Goal: Task Accomplishment & Management: Manage account settings

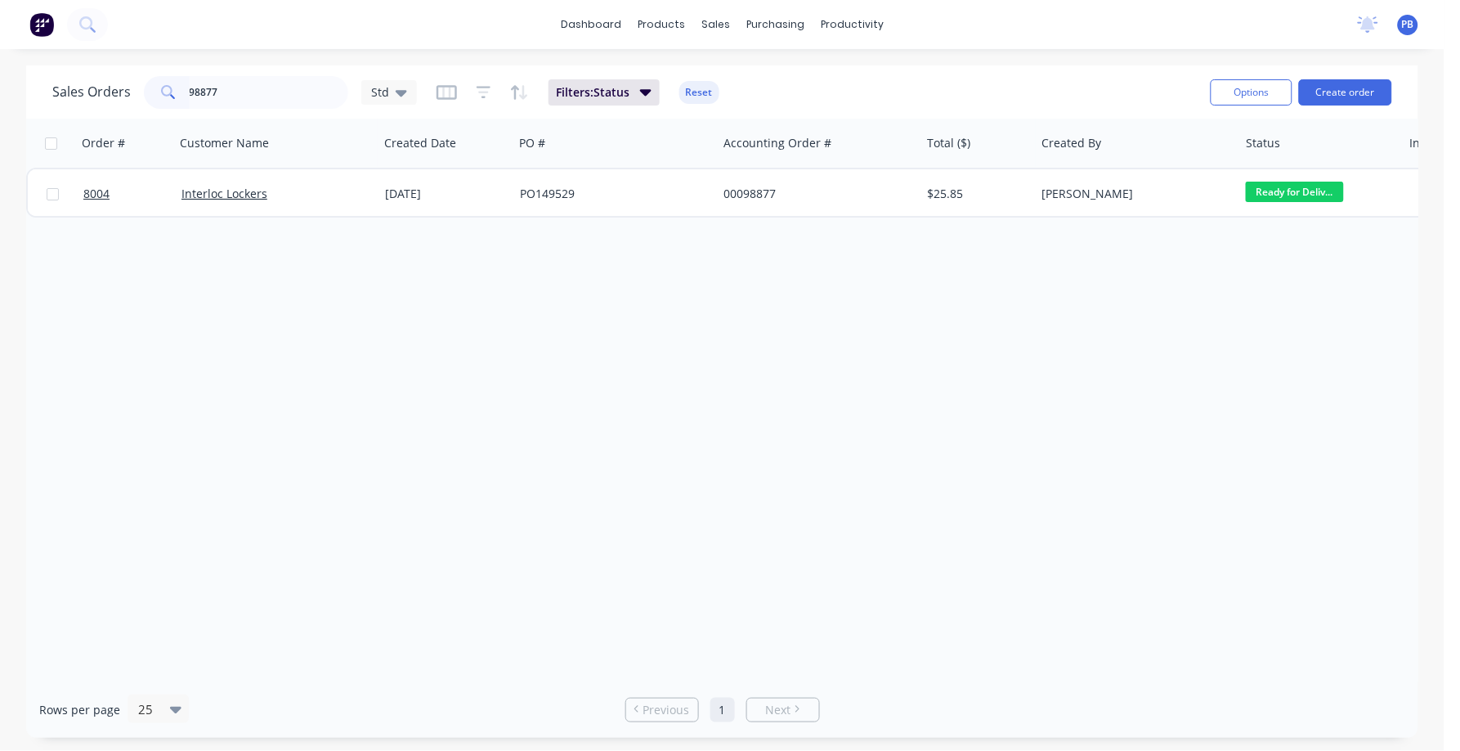
click at [244, 89] on input "98877" at bounding box center [269, 92] width 159 height 33
type input "96093"
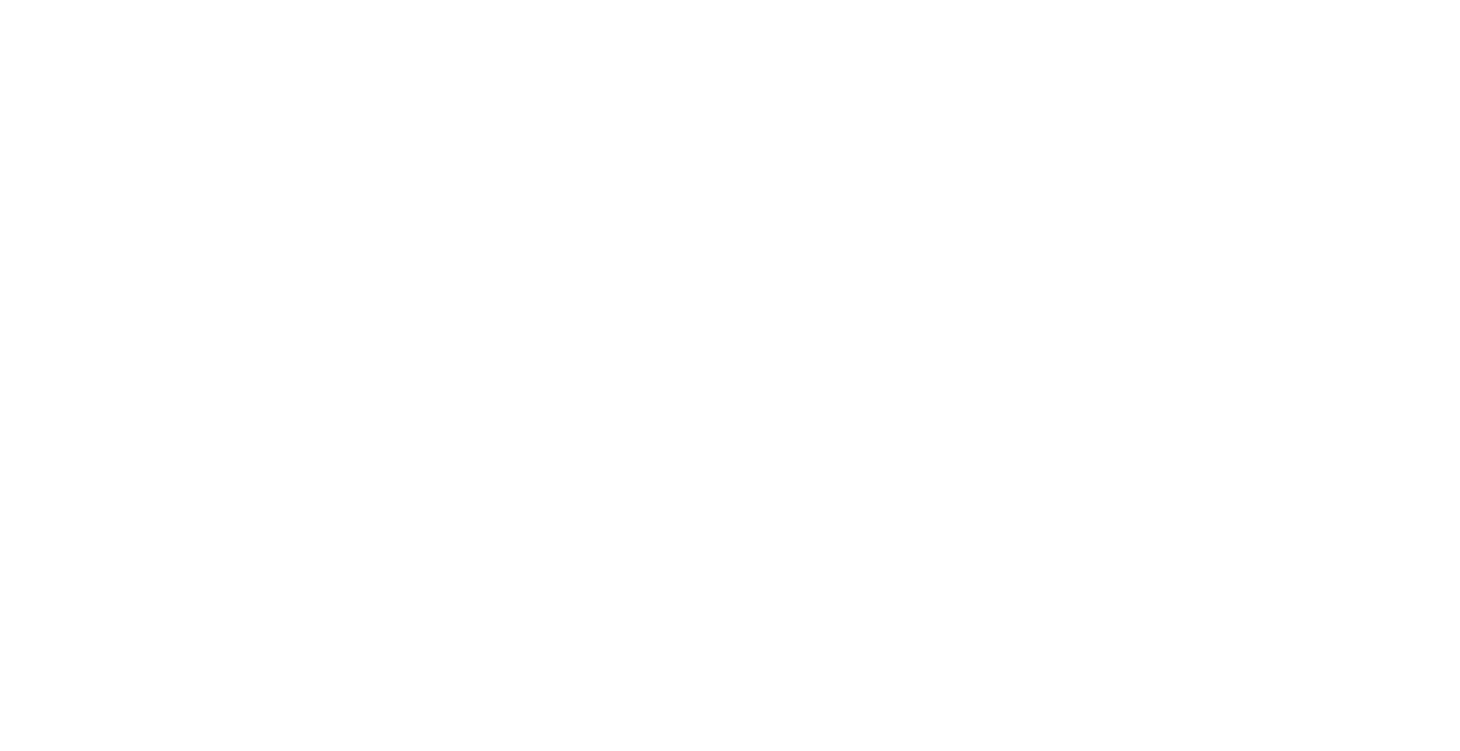
drag, startPoint x: 585, startPoint y: 366, endPoint x: 545, endPoint y: 356, distance: 41.5
click at [579, 0] on html at bounding box center [730, 0] width 1460 height 0
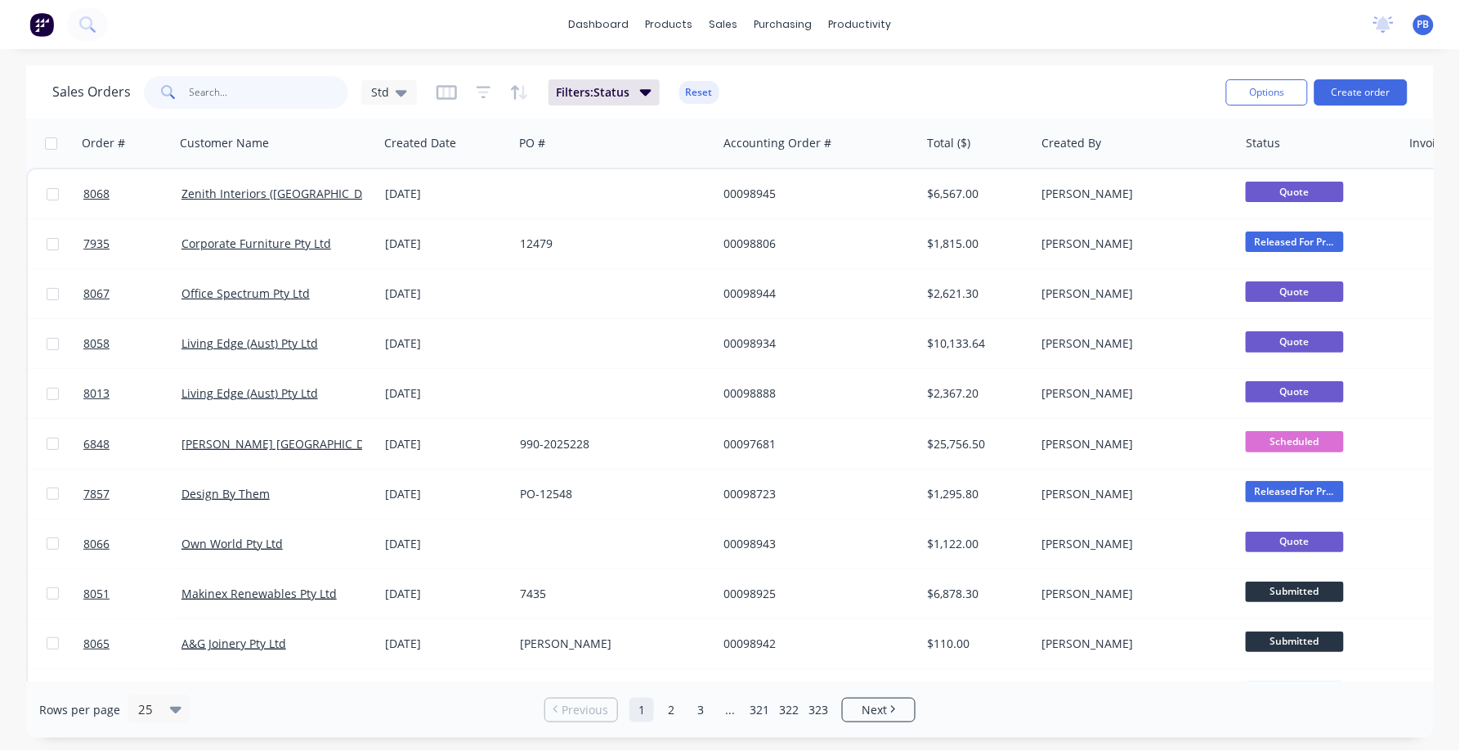
click at [228, 98] on input "text" at bounding box center [269, 92] width 159 height 33
type input "96093"
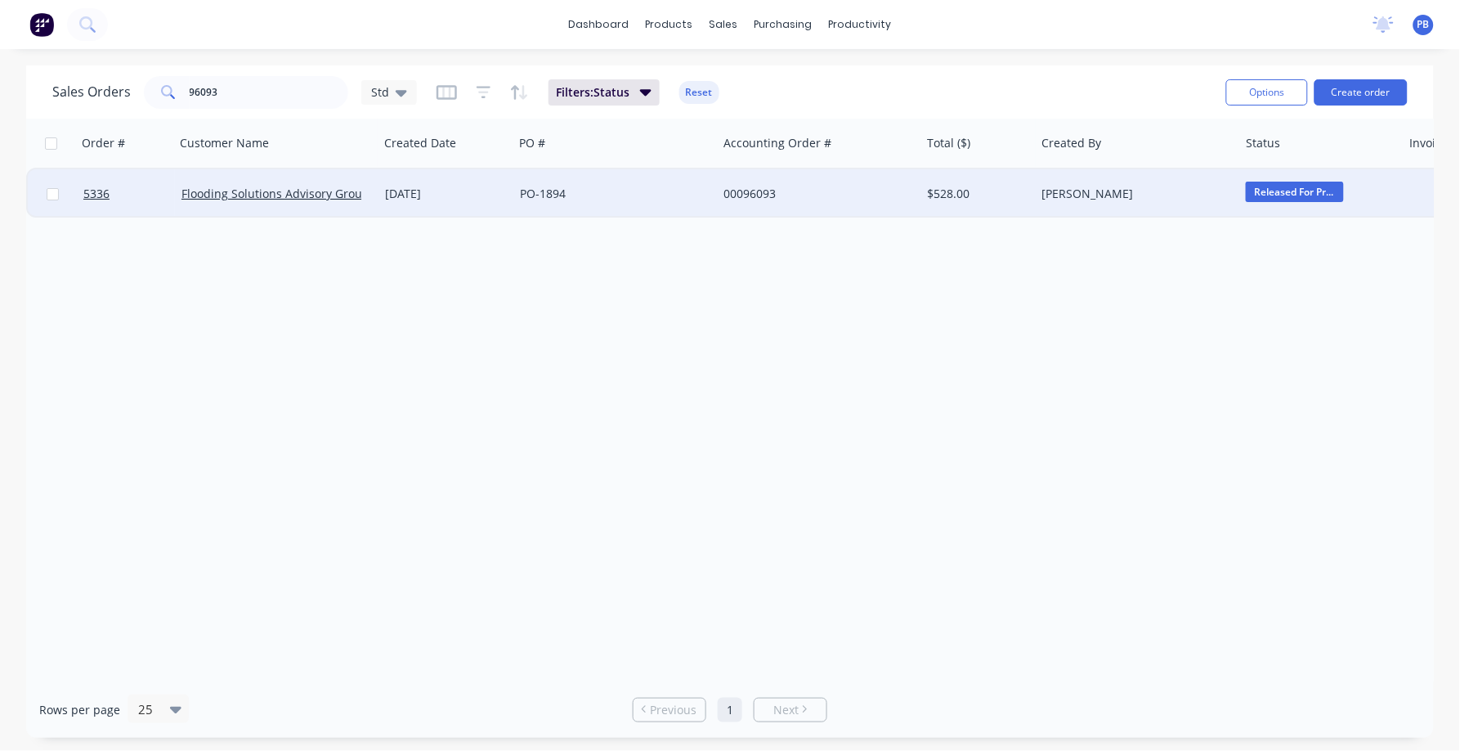
click at [766, 191] on div "00096093" at bounding box center [815, 194] width 182 height 16
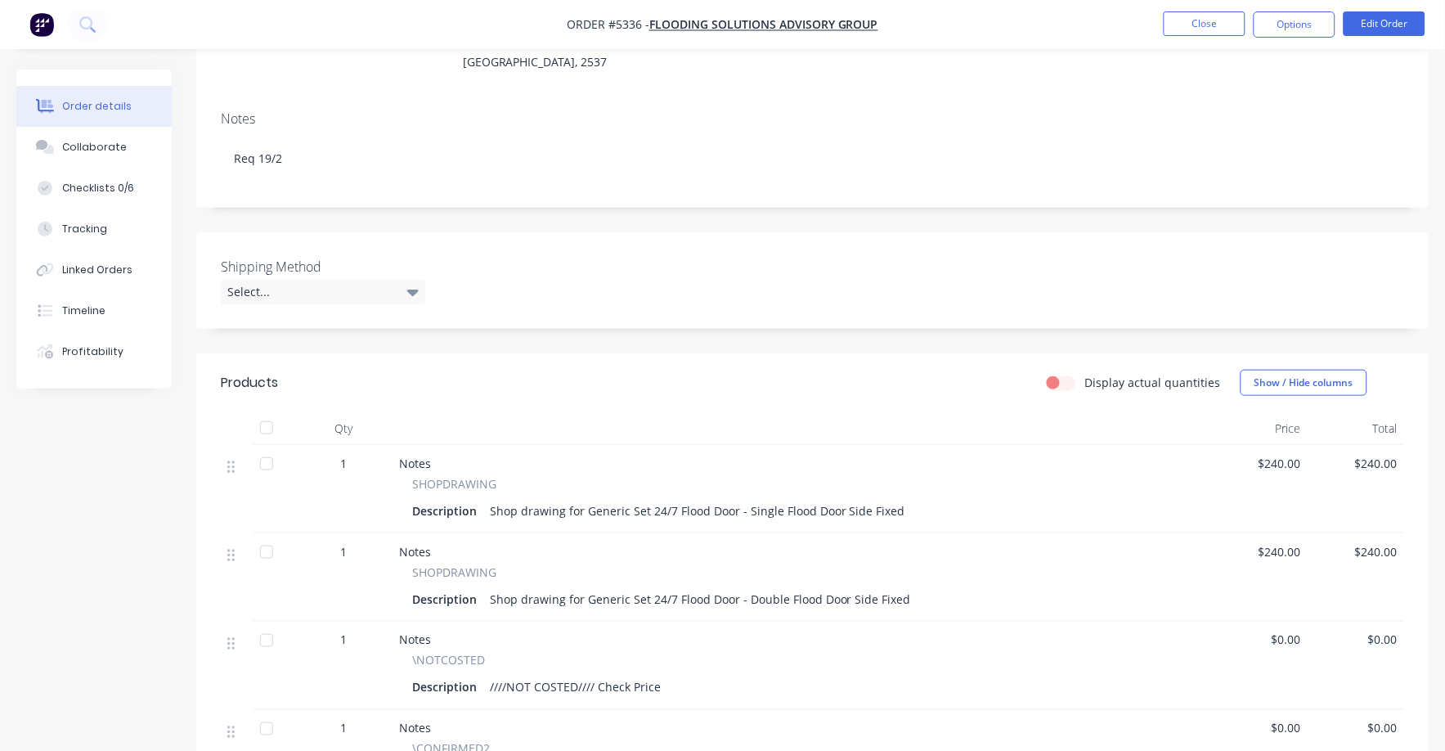
scroll to position [307, 0]
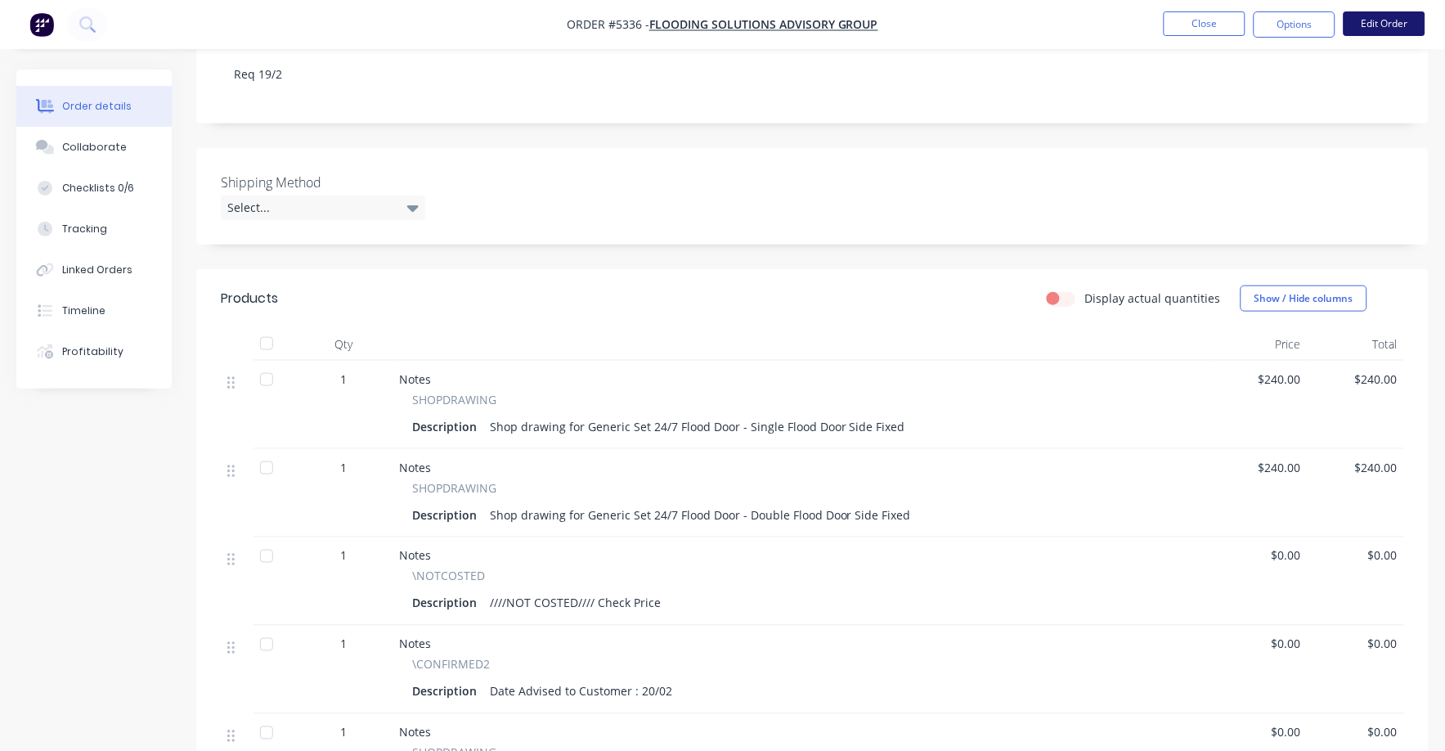
click at [1392, 23] on button "Edit Order" at bounding box center [1384, 23] width 82 height 25
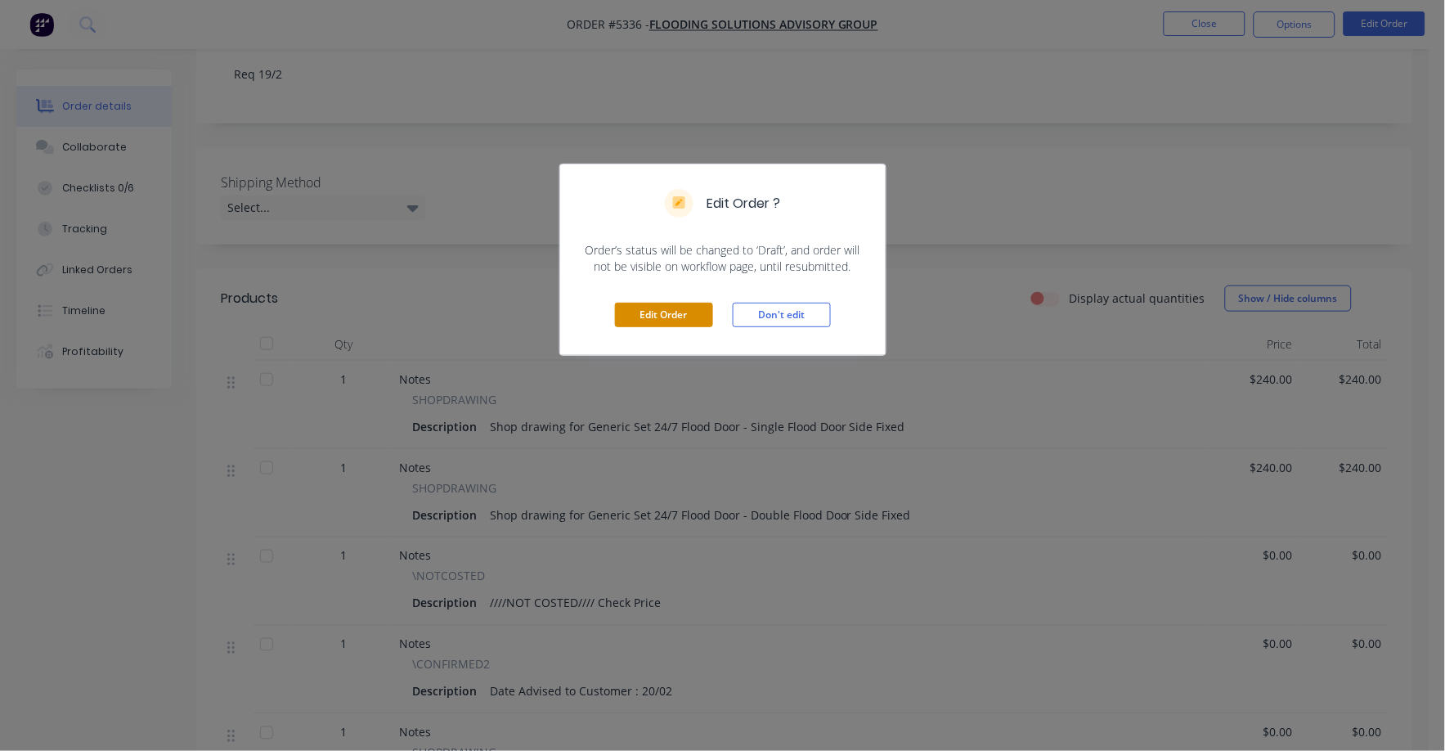
click at [650, 320] on button "Edit Order" at bounding box center [664, 315] width 98 height 25
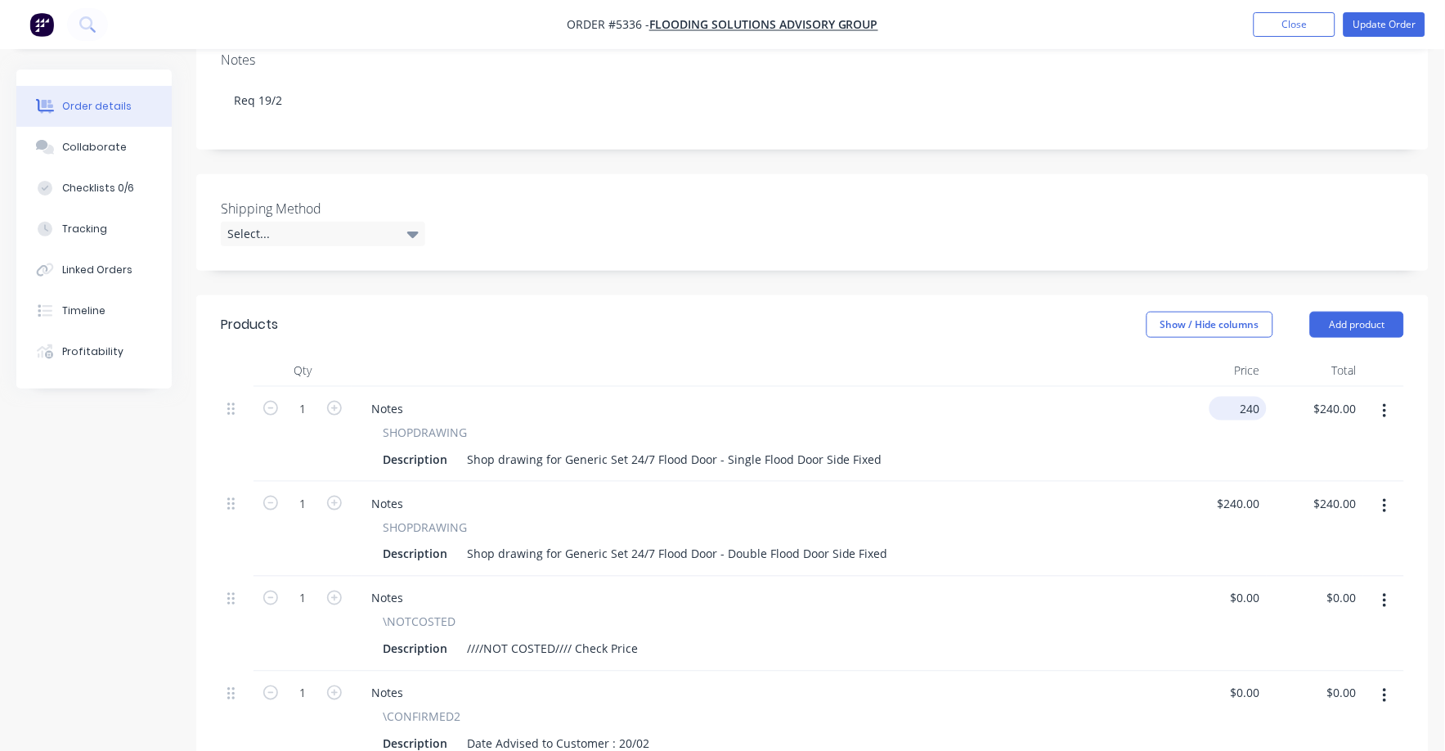
click at [1245, 397] on input "240" at bounding box center [1241, 409] width 51 height 24
type input "$375.00"
click at [1257, 491] on input "240" at bounding box center [1253, 503] width 28 height 24
type input "$375.00"
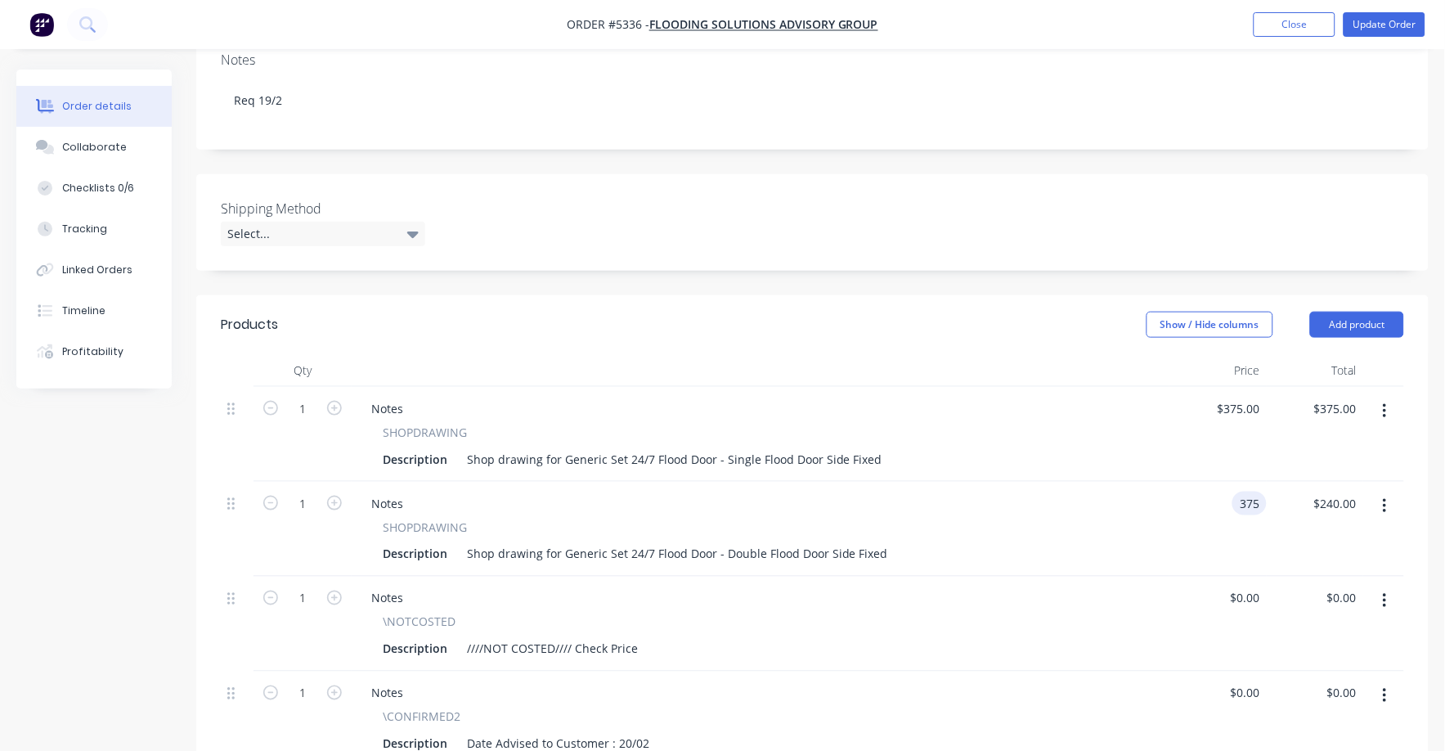
type input "$375.00"
click at [1196, 512] on div "$375.00 375" at bounding box center [1217, 529] width 97 height 95
click at [1244, 397] on input "375" at bounding box center [1253, 409] width 28 height 24
type input "$4,220.00"
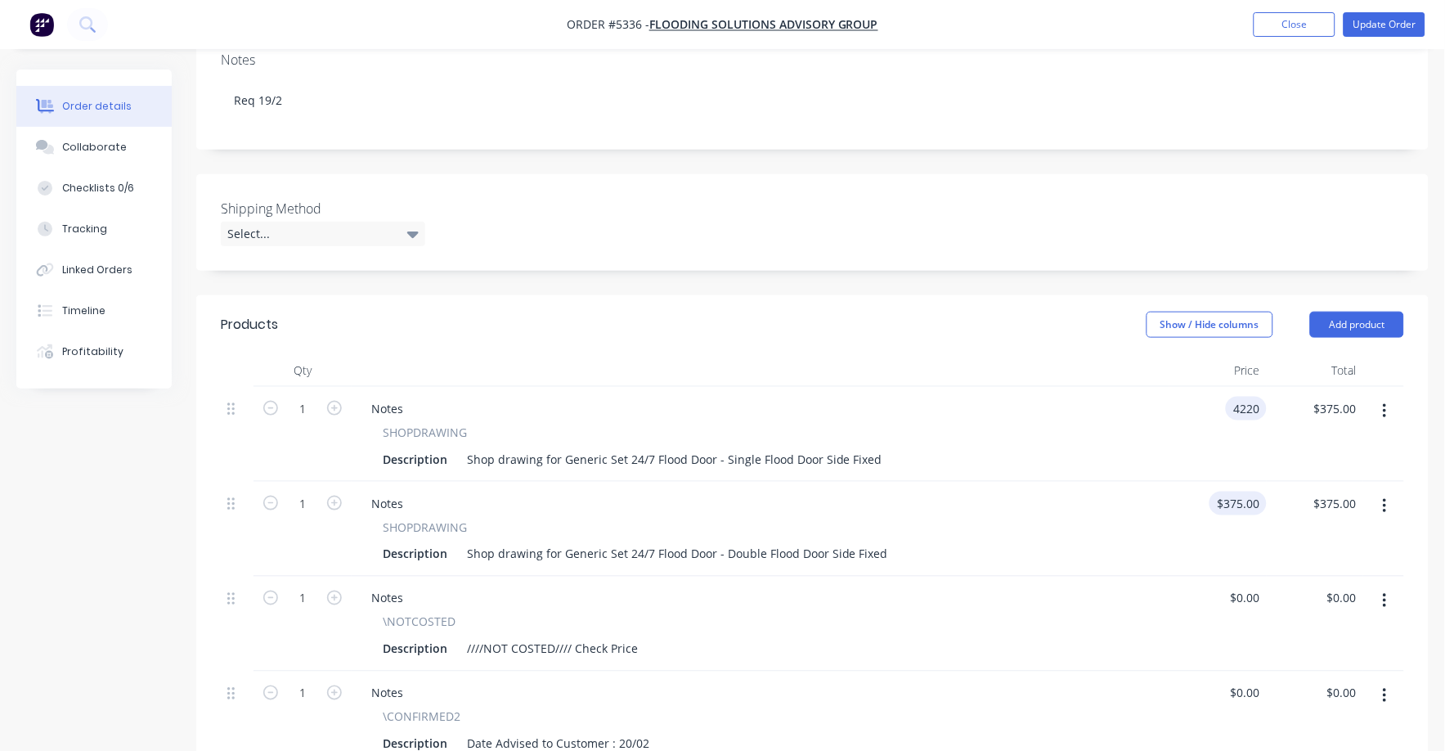
type input "375"
click at [1248, 491] on input "375" at bounding box center [1253, 503] width 28 height 24
type input "4220"
type input "$375.00"
click at [1240, 397] on input "4220" at bounding box center [1237, 409] width 60 height 24
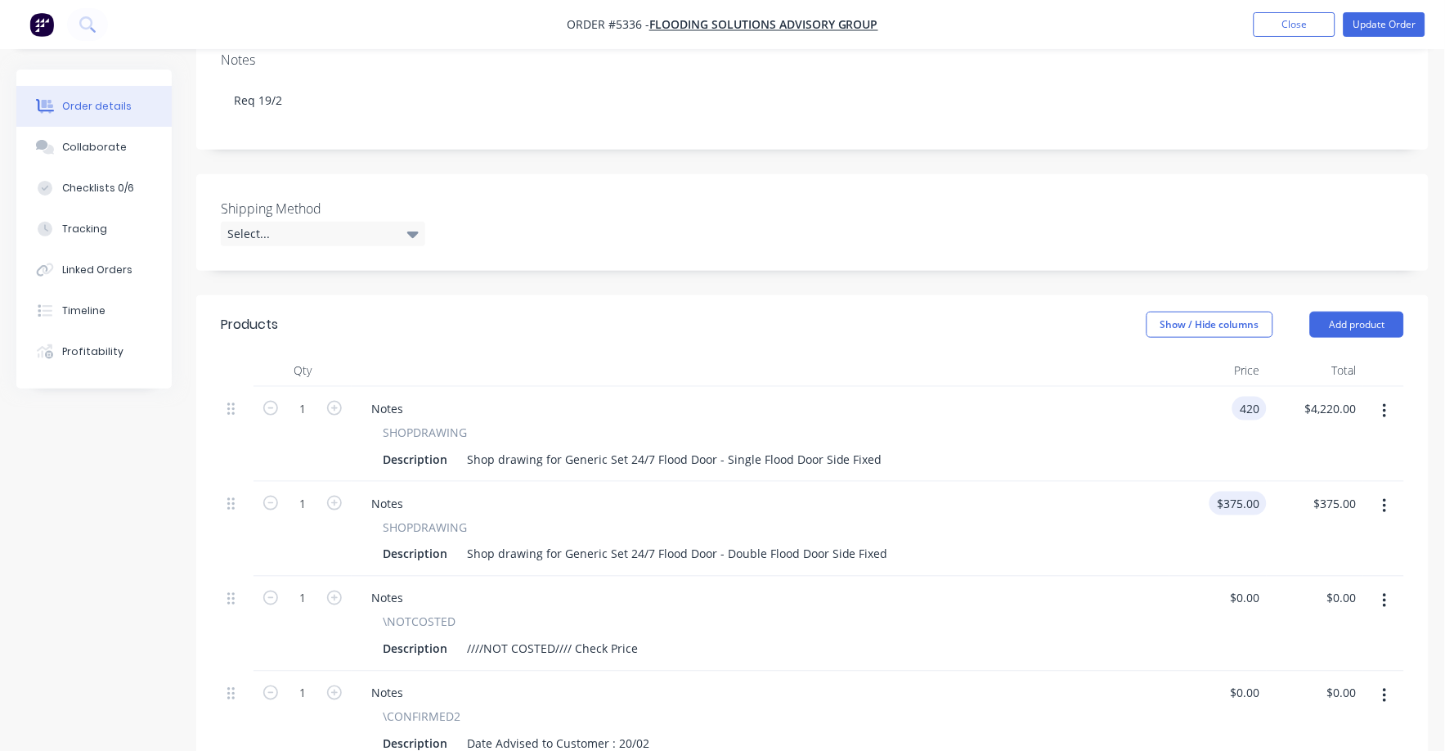
type input "$420.00"
click at [1253, 491] on input "375" at bounding box center [1241, 503] width 51 height 24
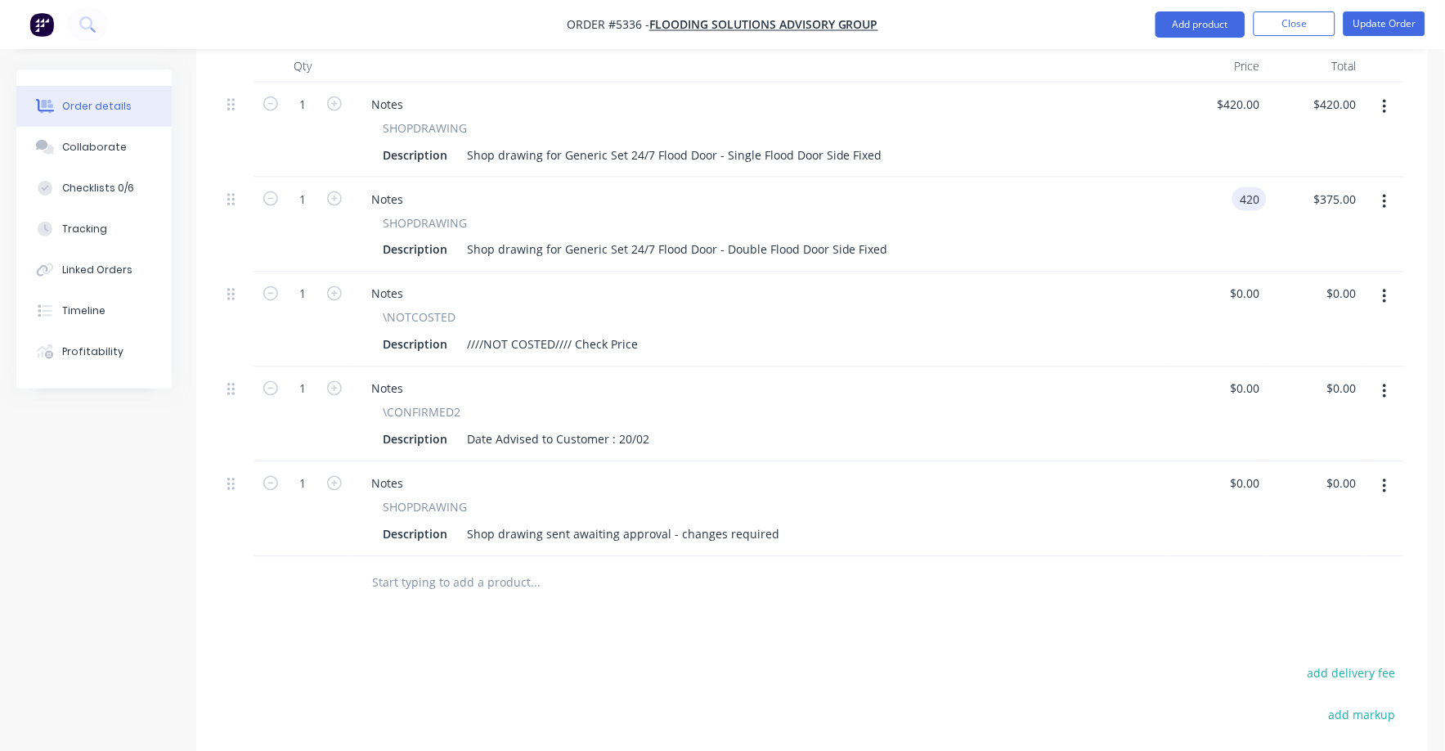
scroll to position [613, 0]
type input "$420.00"
click at [1395, 280] on button "button" at bounding box center [1385, 294] width 38 height 29
click at [1293, 424] on div "Delete" at bounding box center [1326, 436] width 126 height 24
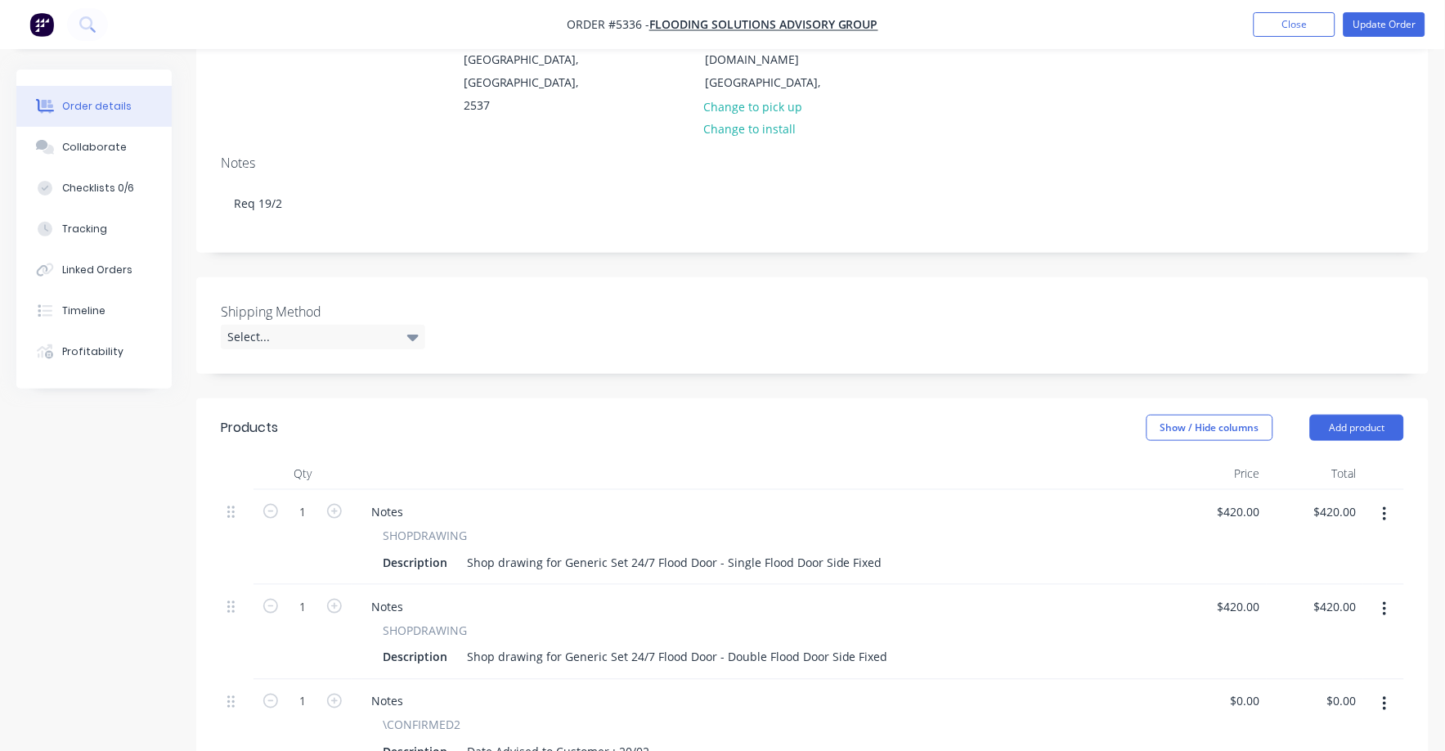
scroll to position [0, 0]
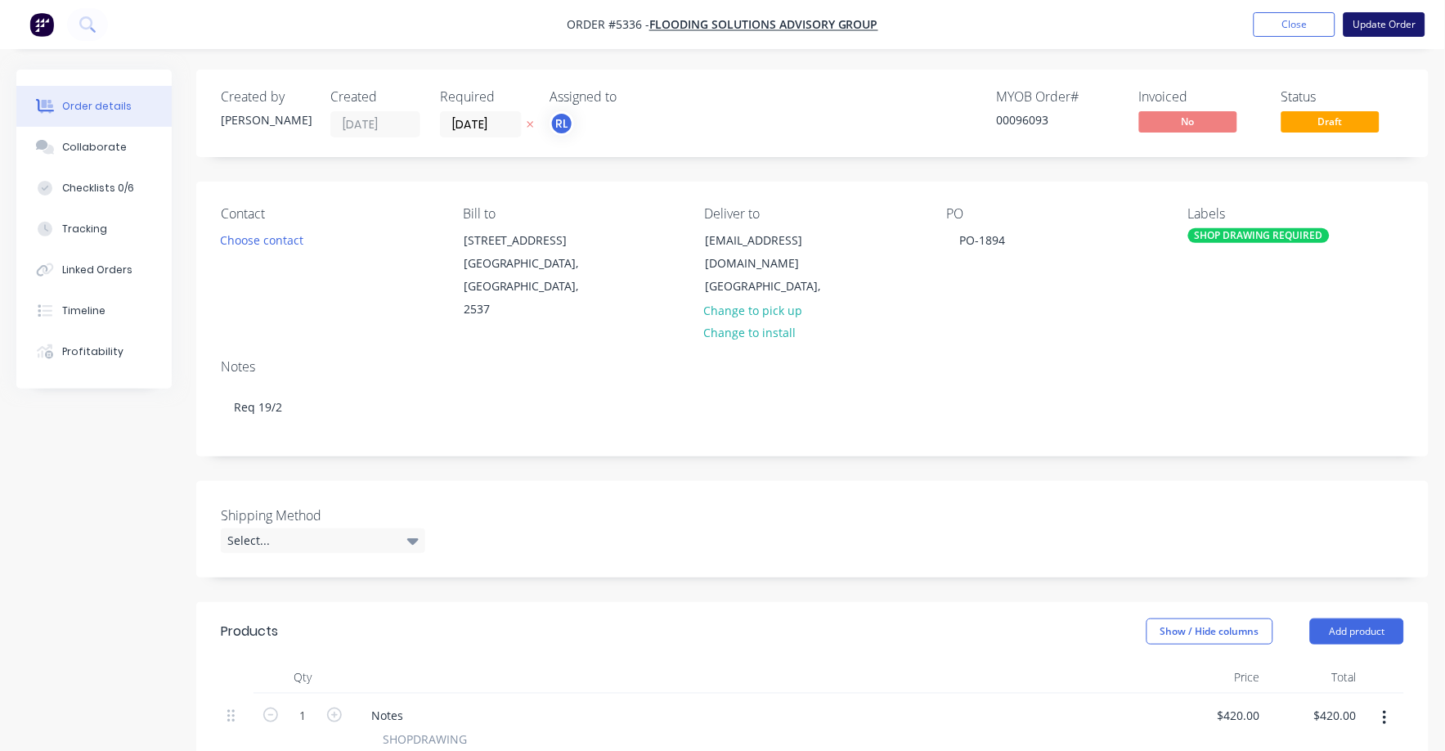
click at [1377, 13] on button "Update Order" at bounding box center [1384, 24] width 82 height 25
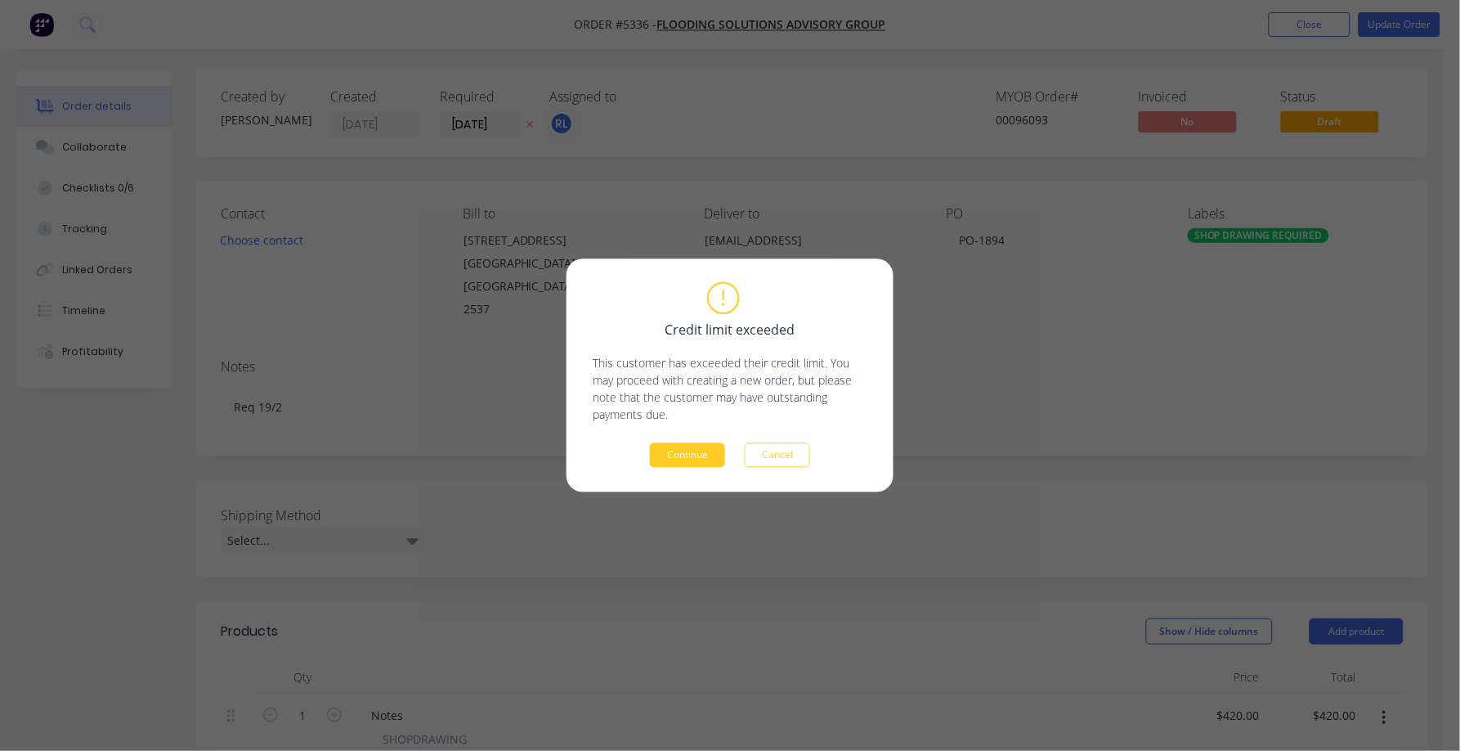
click at [693, 446] on button "Continue" at bounding box center [687, 455] width 75 height 25
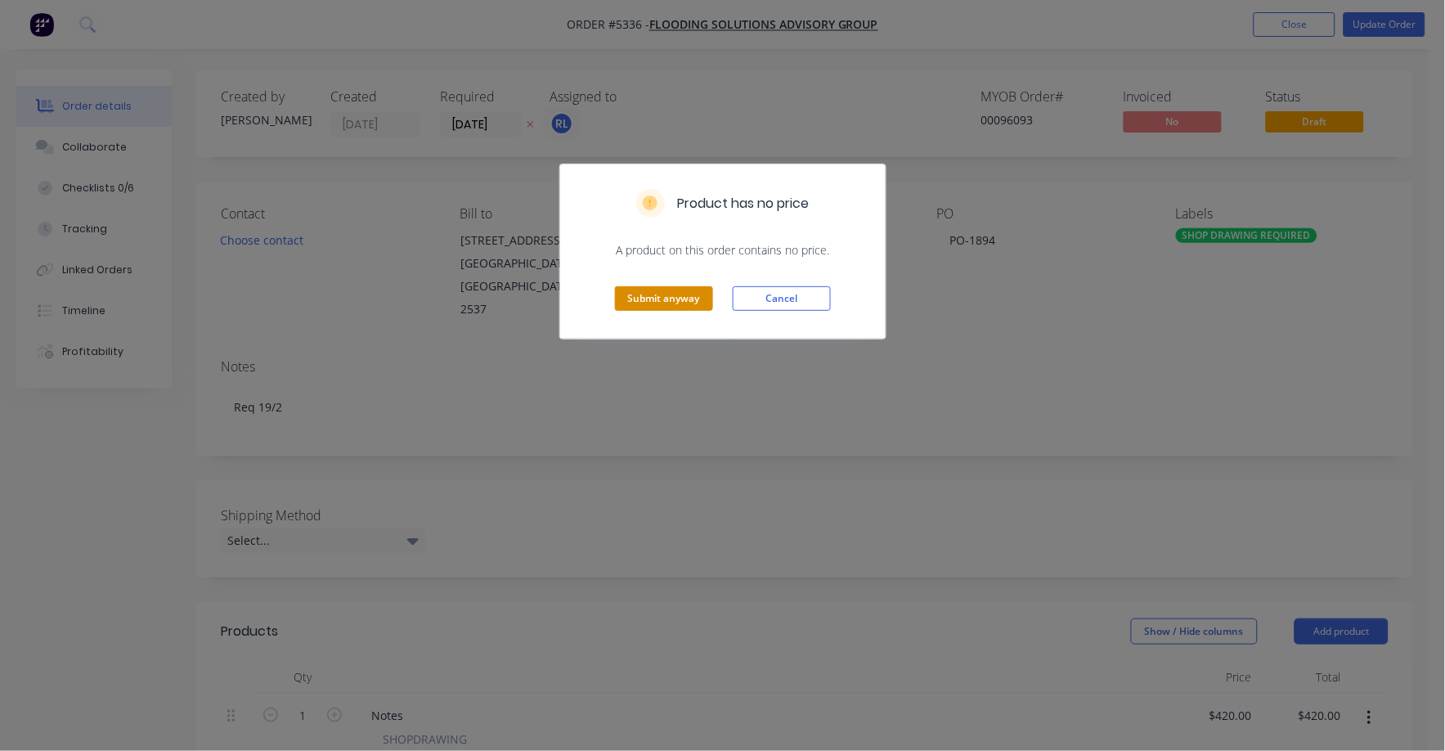
click at [661, 295] on button "Submit anyway" at bounding box center [664, 298] width 98 height 25
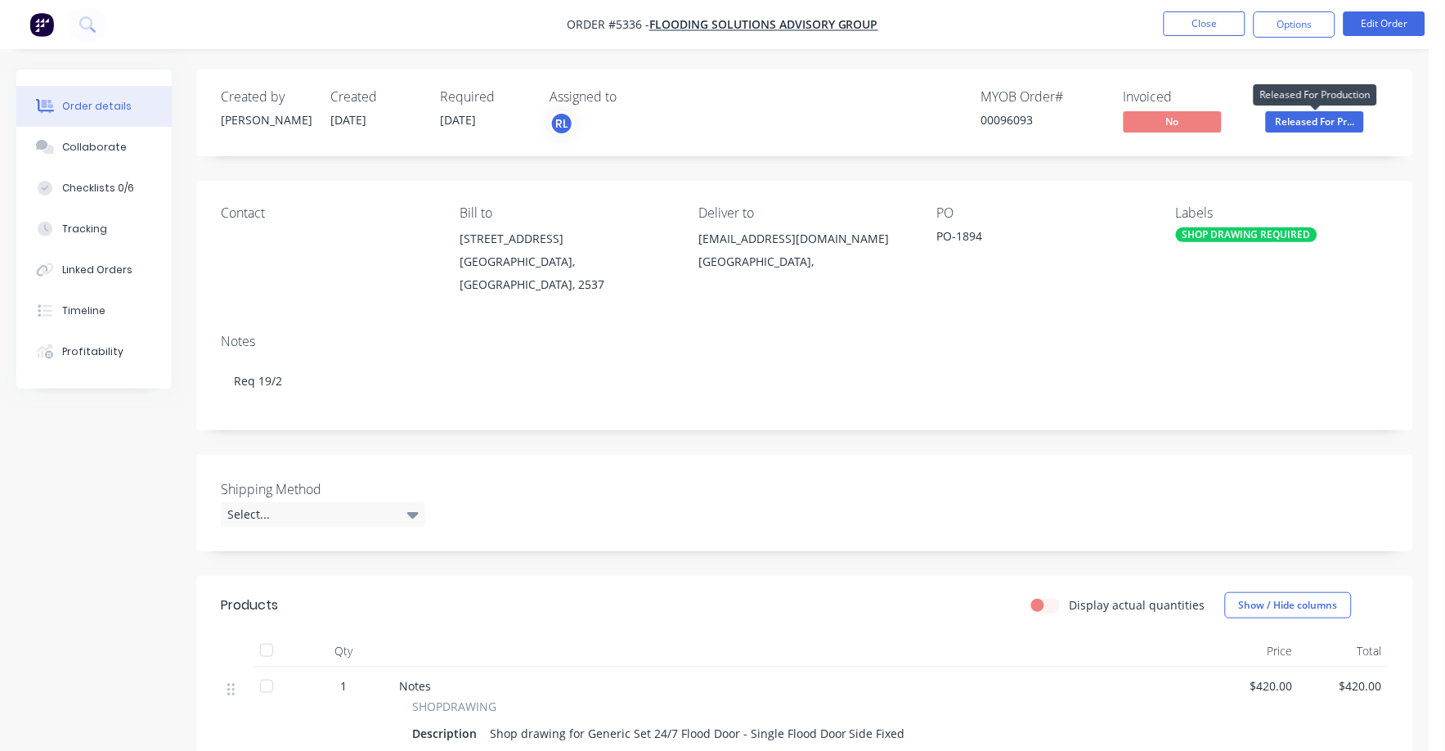
click at [1308, 123] on span "Released For Pr..." at bounding box center [1315, 121] width 98 height 20
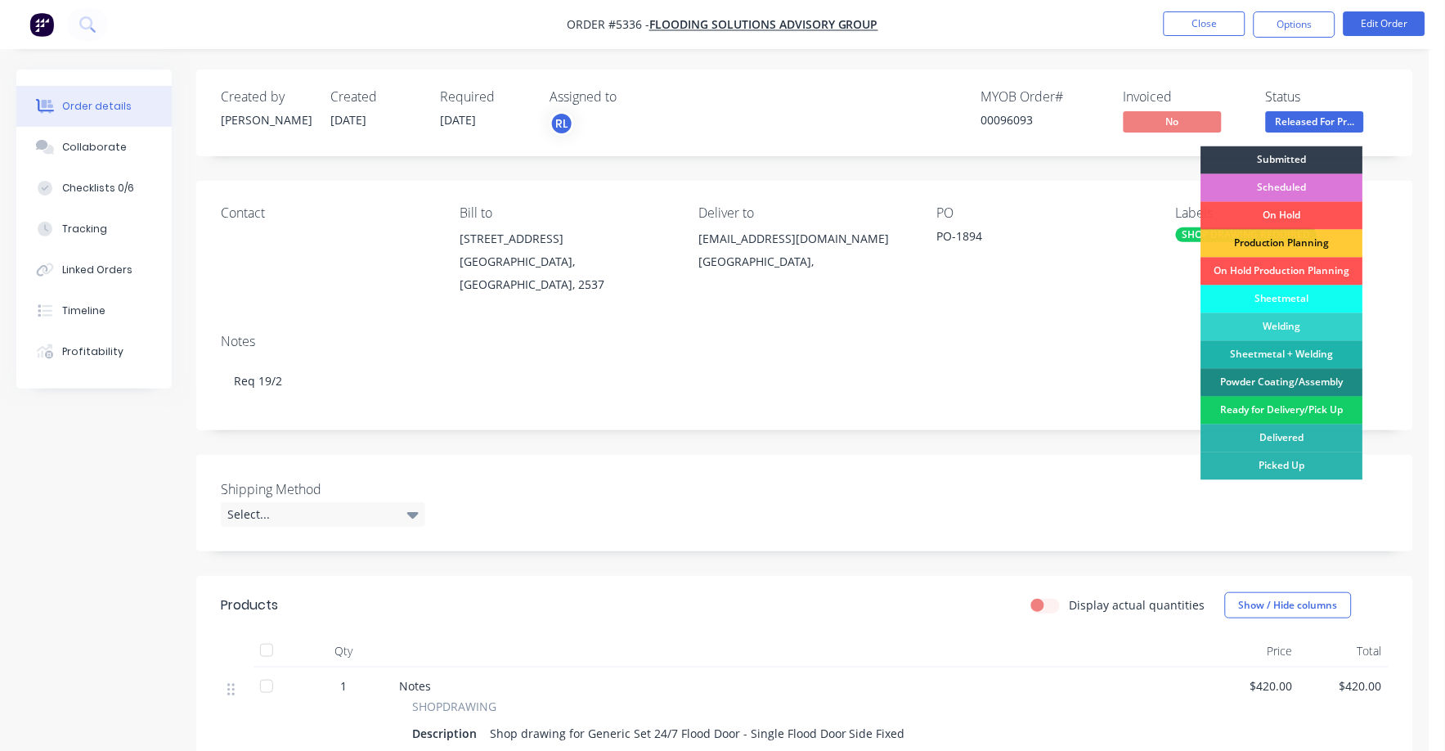
drag, startPoint x: 1292, startPoint y: 410, endPoint x: 1298, endPoint y: 391, distance: 20.4
click at [1292, 408] on div "Ready for Delivery/Pick Up" at bounding box center [1282, 411] width 162 height 28
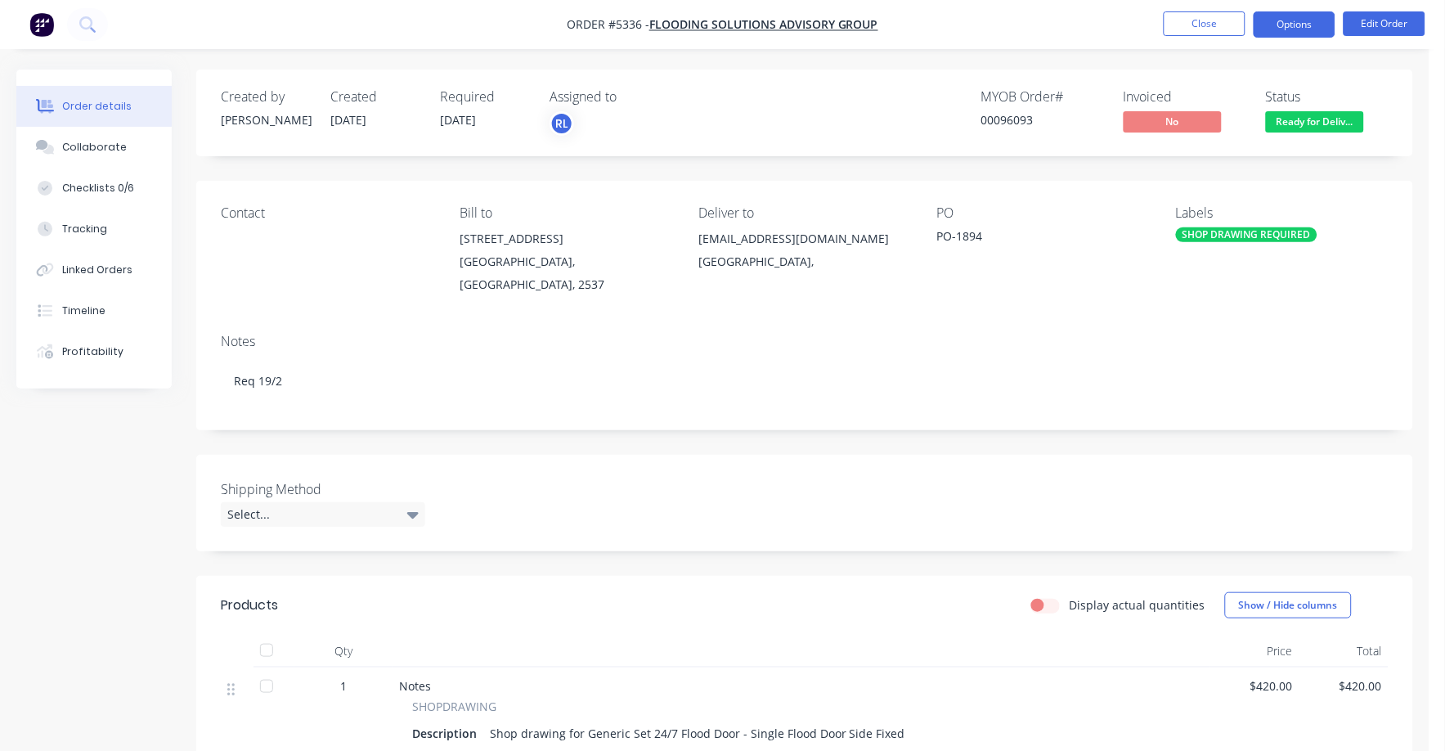
click at [1283, 20] on button "Options" at bounding box center [1294, 24] width 82 height 26
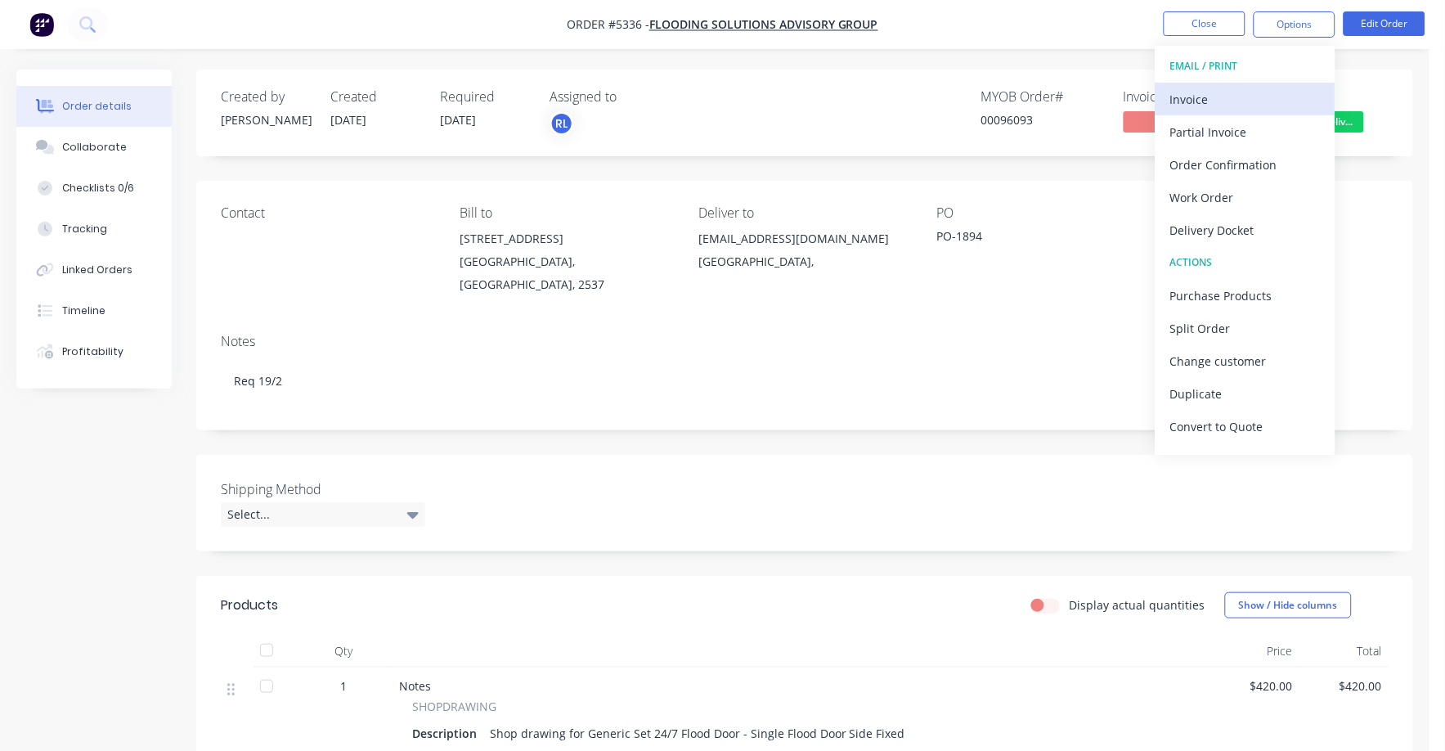
click at [1199, 98] on div "Invoice" at bounding box center [1245, 99] width 150 height 24
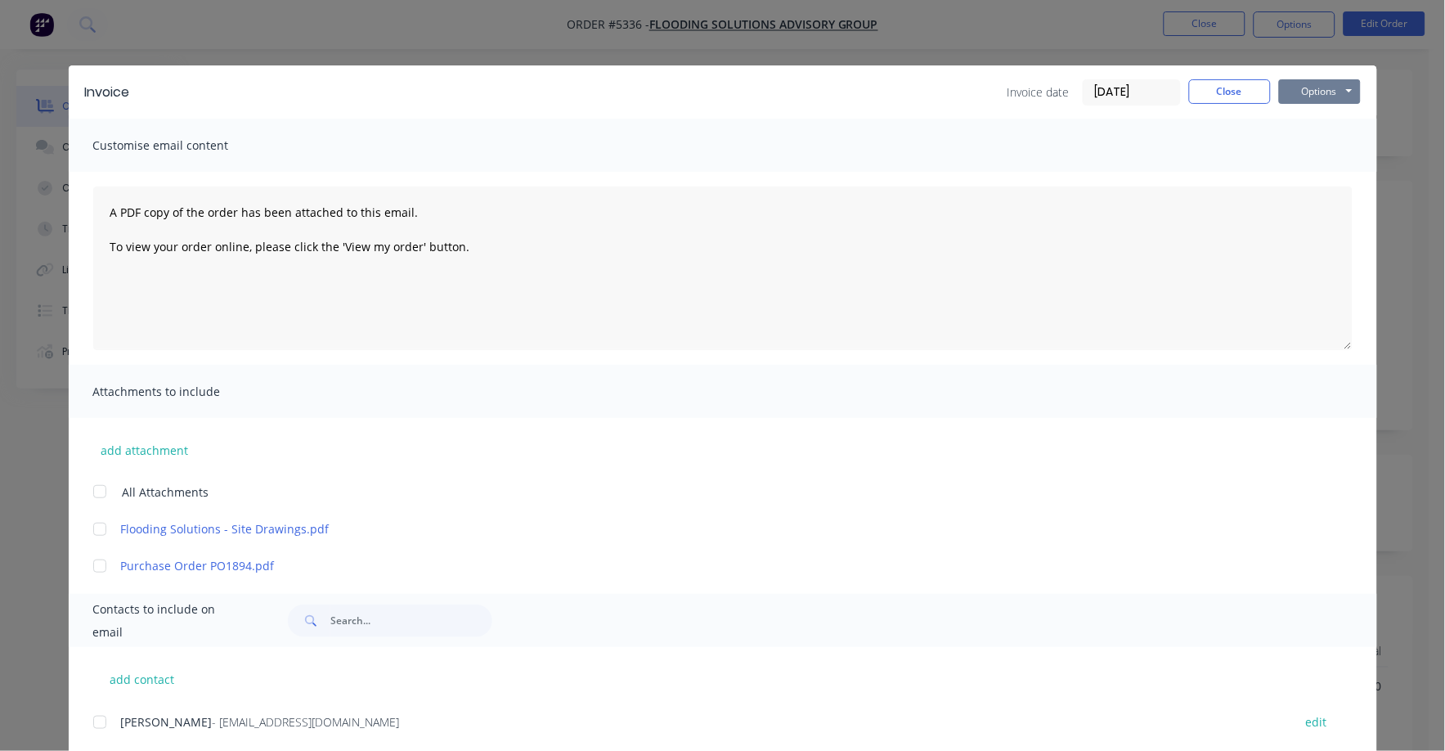
click at [1287, 90] on button "Options" at bounding box center [1320, 91] width 82 height 25
click at [1287, 136] on button "Print" at bounding box center [1331, 147] width 105 height 27
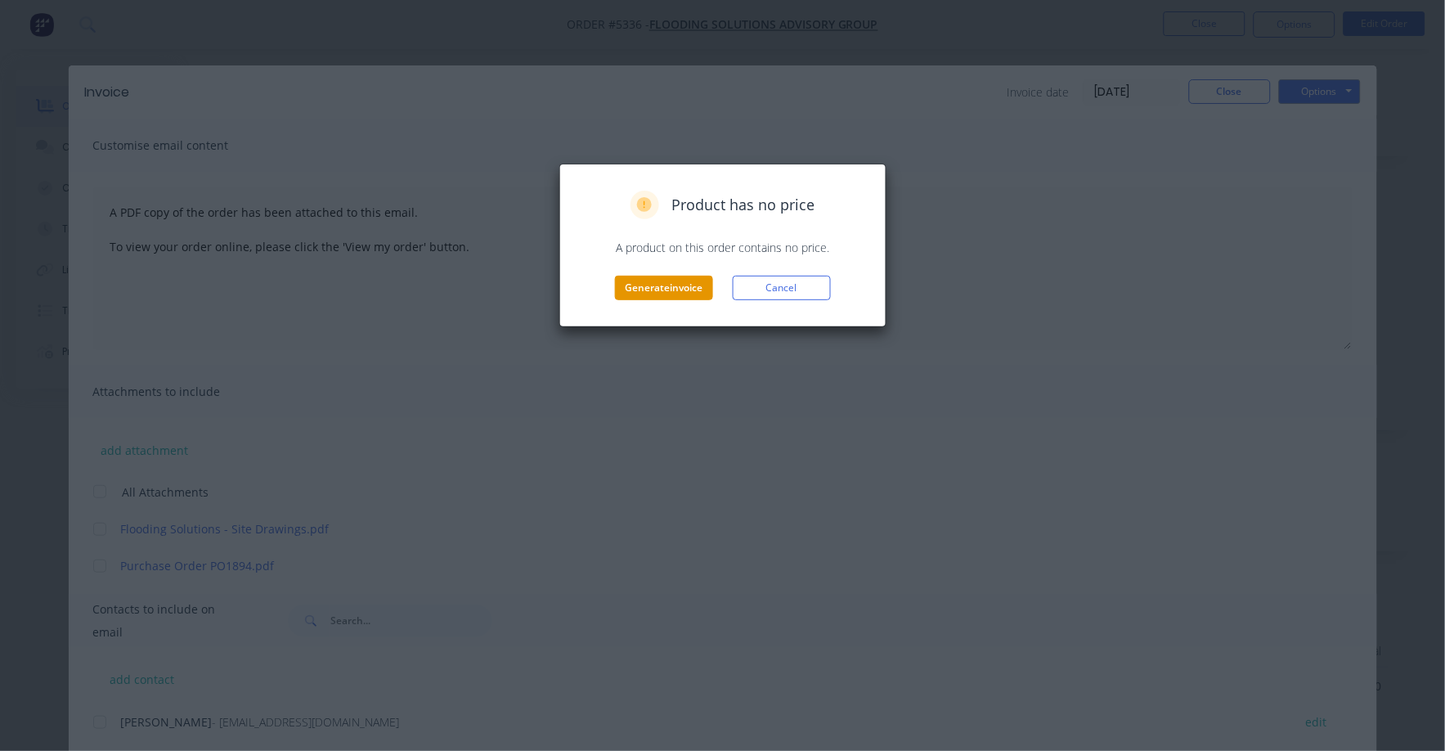
click at [671, 294] on button "Generate invoice" at bounding box center [664, 288] width 98 height 25
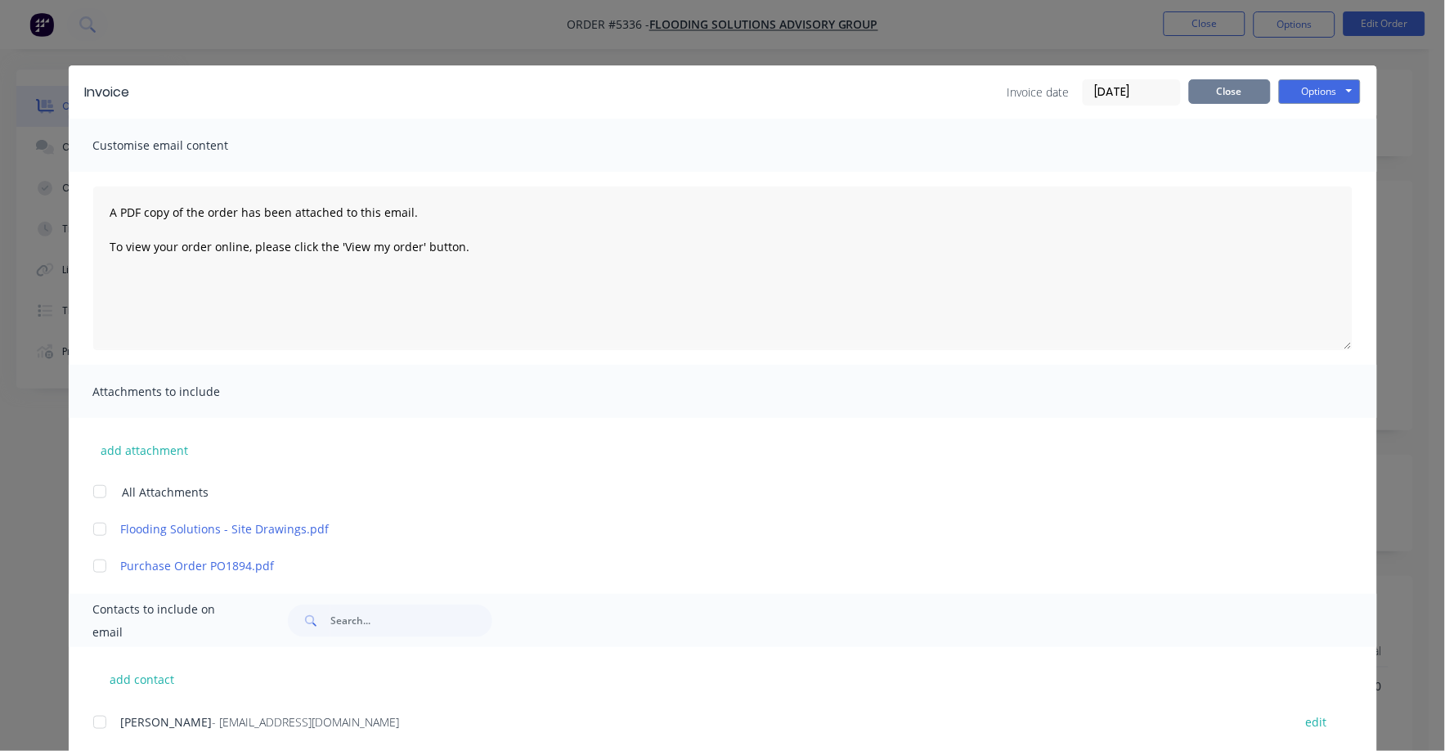
click at [1225, 97] on button "Close" at bounding box center [1230, 91] width 82 height 25
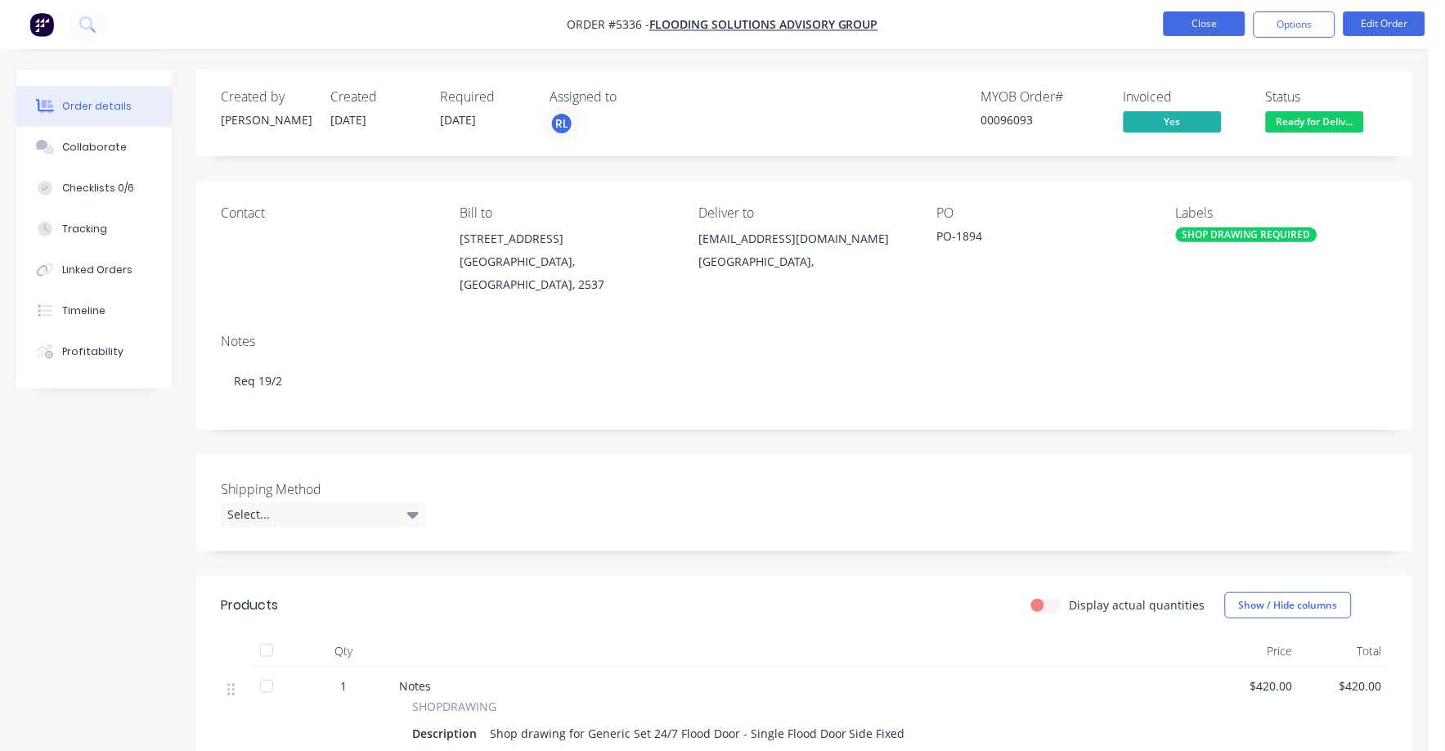
click at [1202, 26] on button "Close" at bounding box center [1205, 23] width 82 height 25
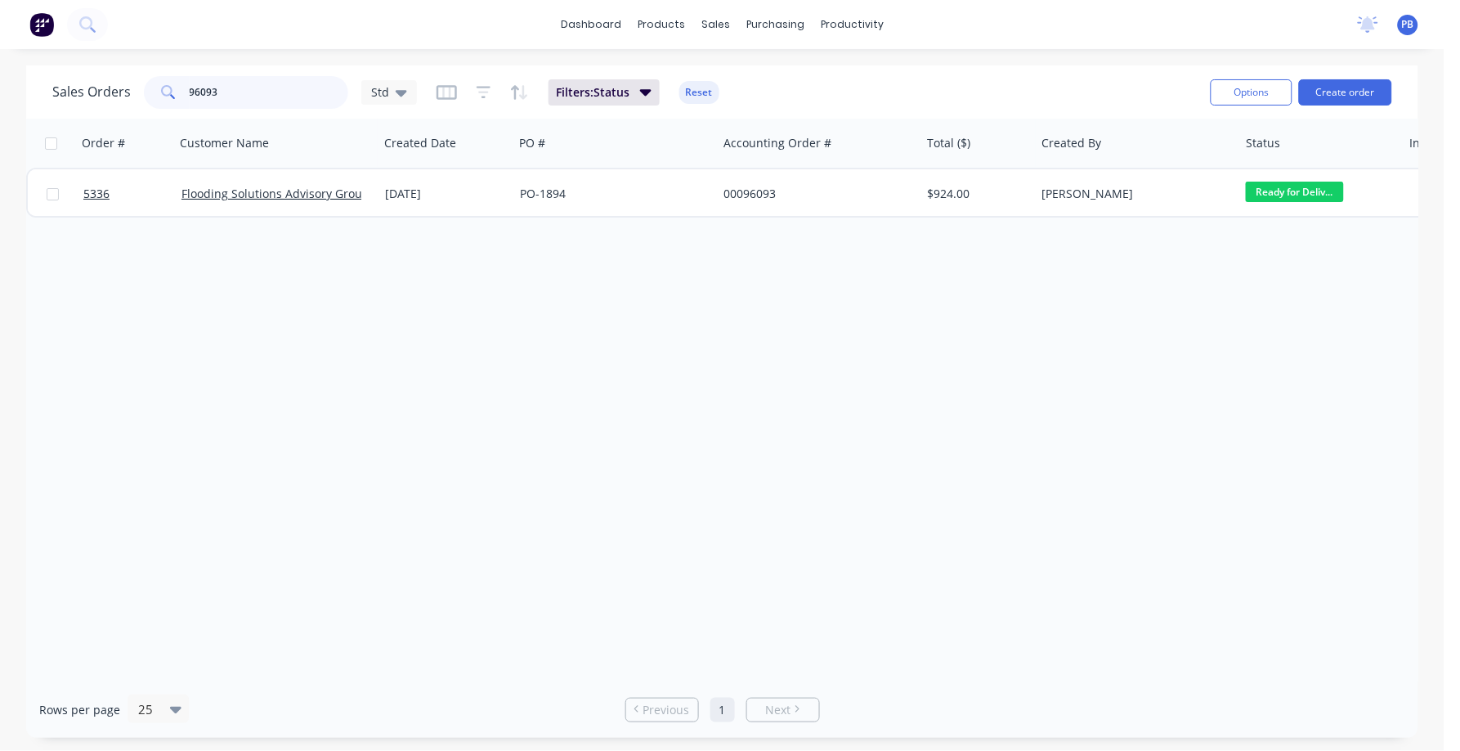
drag, startPoint x: 242, startPoint y: 92, endPoint x: 177, endPoint y: 87, distance: 64.8
click at [177, 87] on div "96093" at bounding box center [246, 92] width 204 height 33
type input "98816"
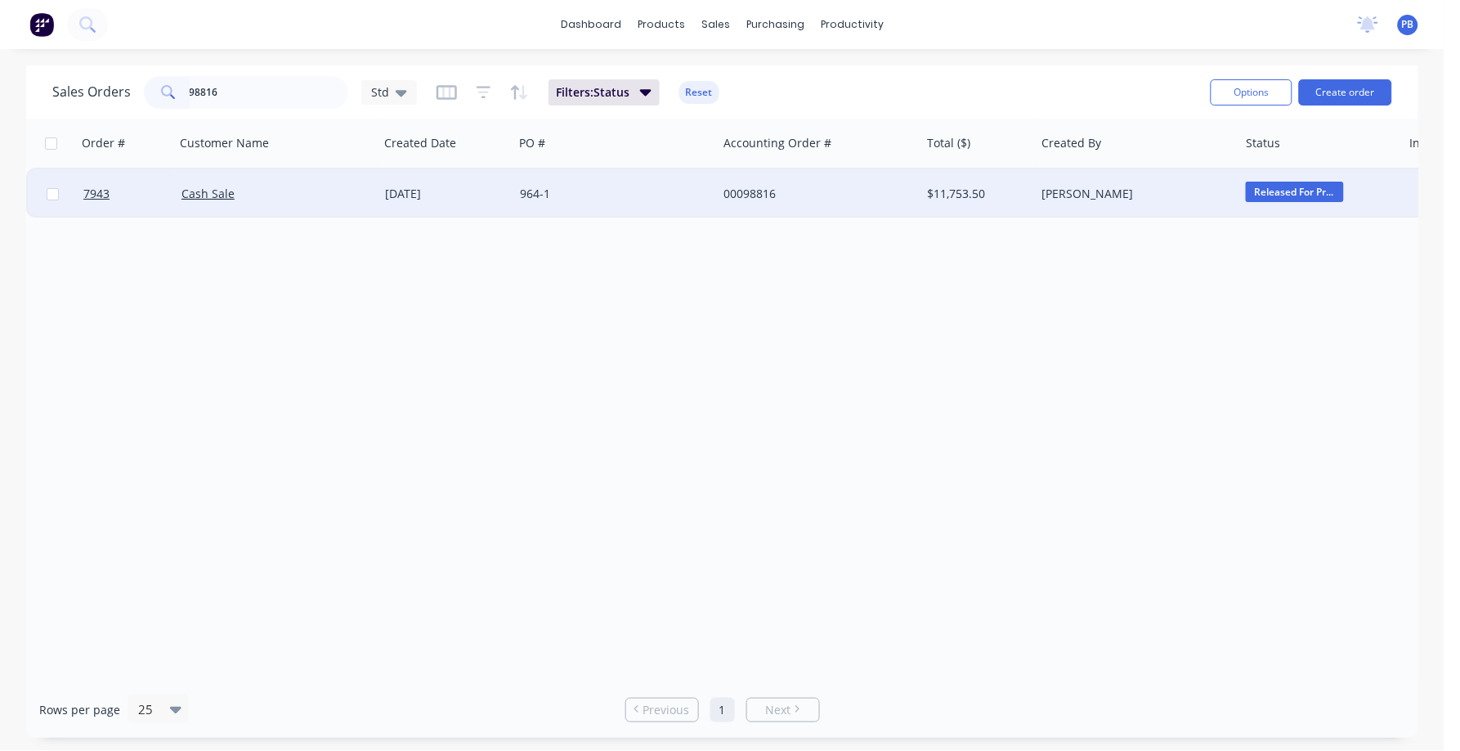
click at [747, 187] on div "00098816" at bounding box center [815, 194] width 182 height 16
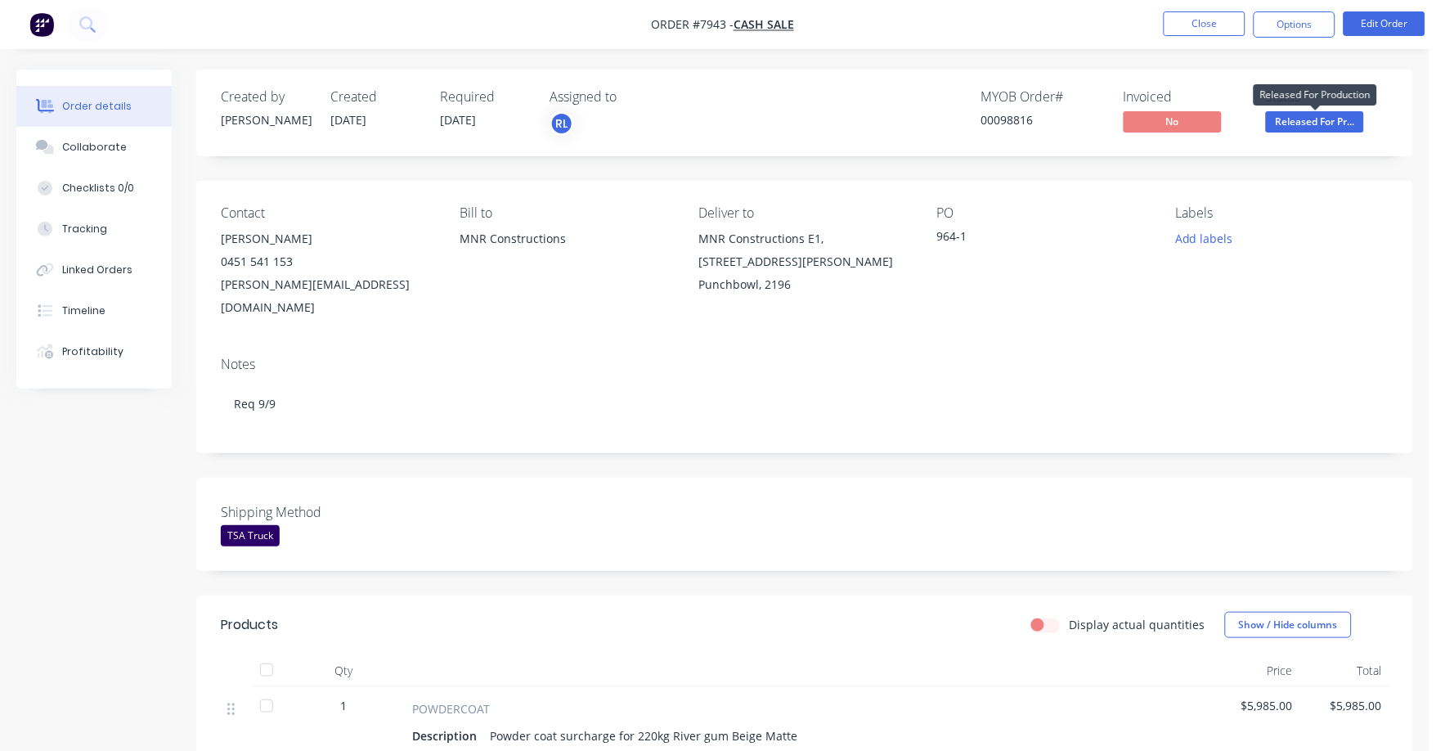
click at [1326, 121] on span "Released For Pr..." at bounding box center [1315, 121] width 98 height 20
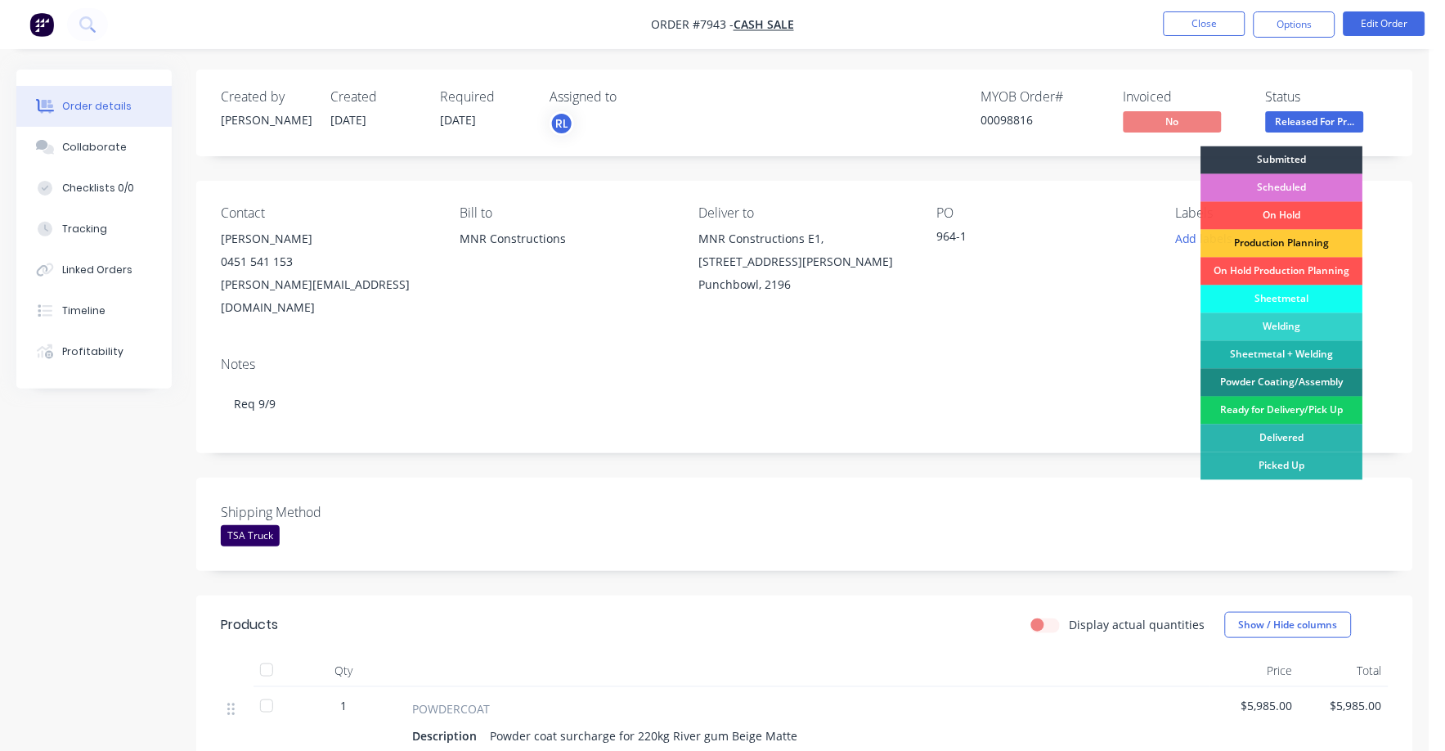
click at [1287, 410] on div "Ready for Delivery/Pick Up" at bounding box center [1282, 411] width 162 height 28
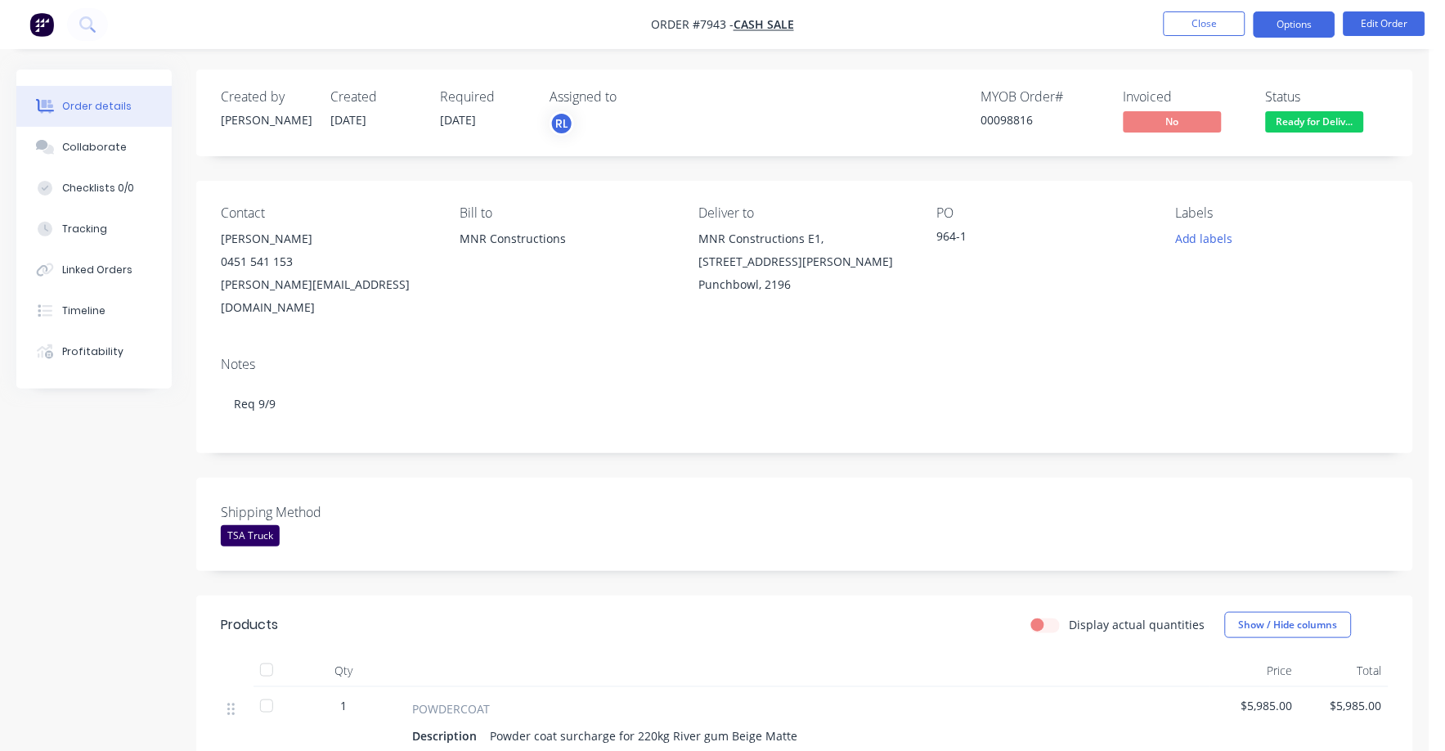
click at [1303, 26] on button "Options" at bounding box center [1294, 24] width 82 height 26
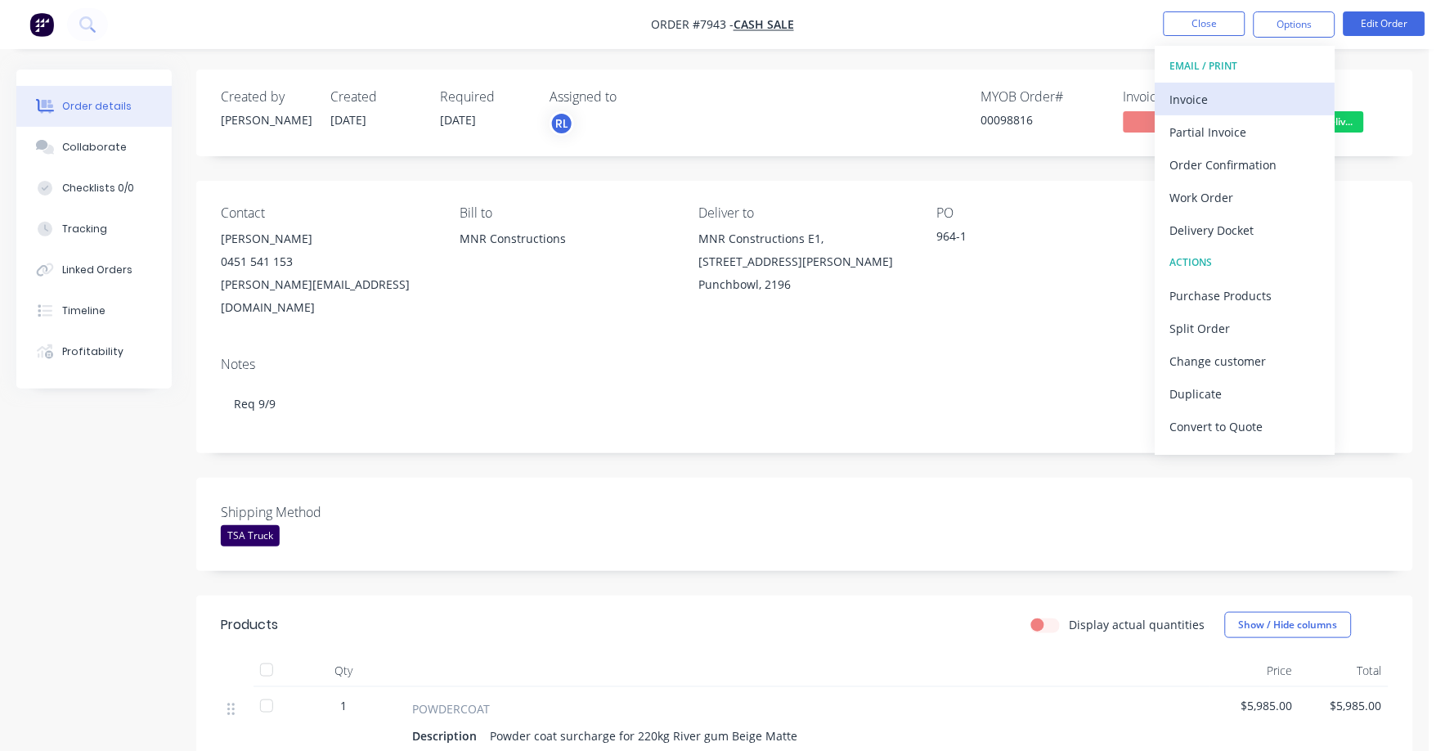
click at [1219, 104] on div "Invoice" at bounding box center [1245, 99] width 150 height 24
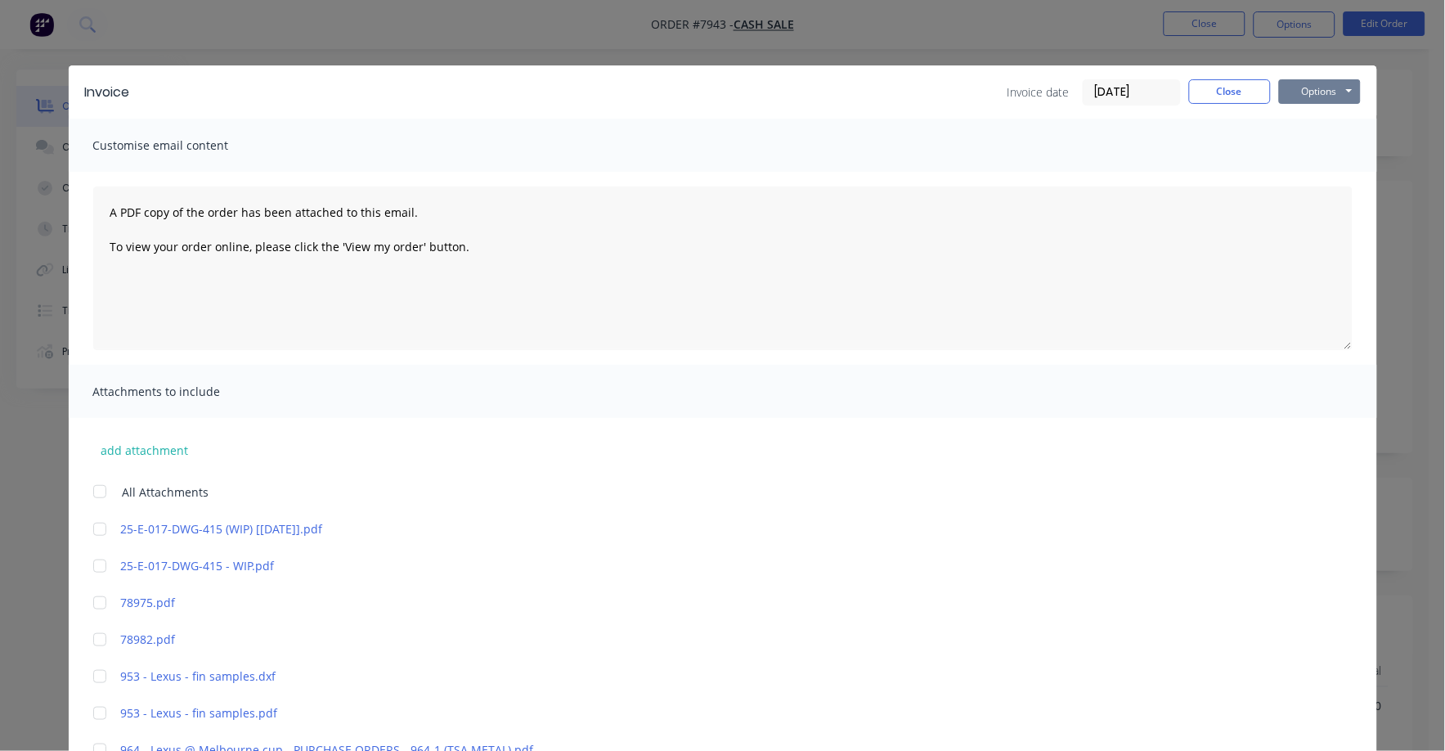
click at [1311, 88] on button "Options" at bounding box center [1320, 91] width 82 height 25
click at [1301, 151] on button "Print" at bounding box center [1331, 147] width 105 height 27
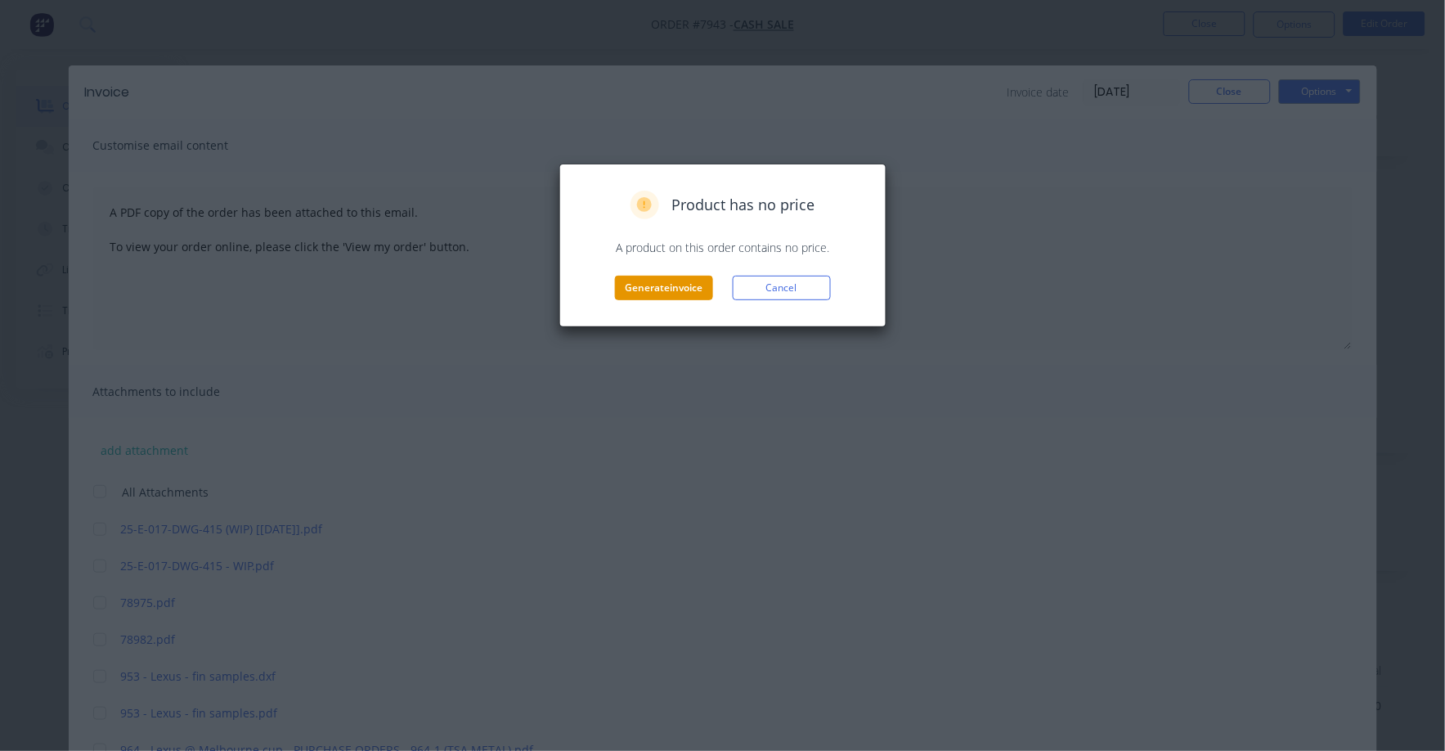
click at [661, 280] on button "Generate invoice" at bounding box center [664, 288] width 98 height 25
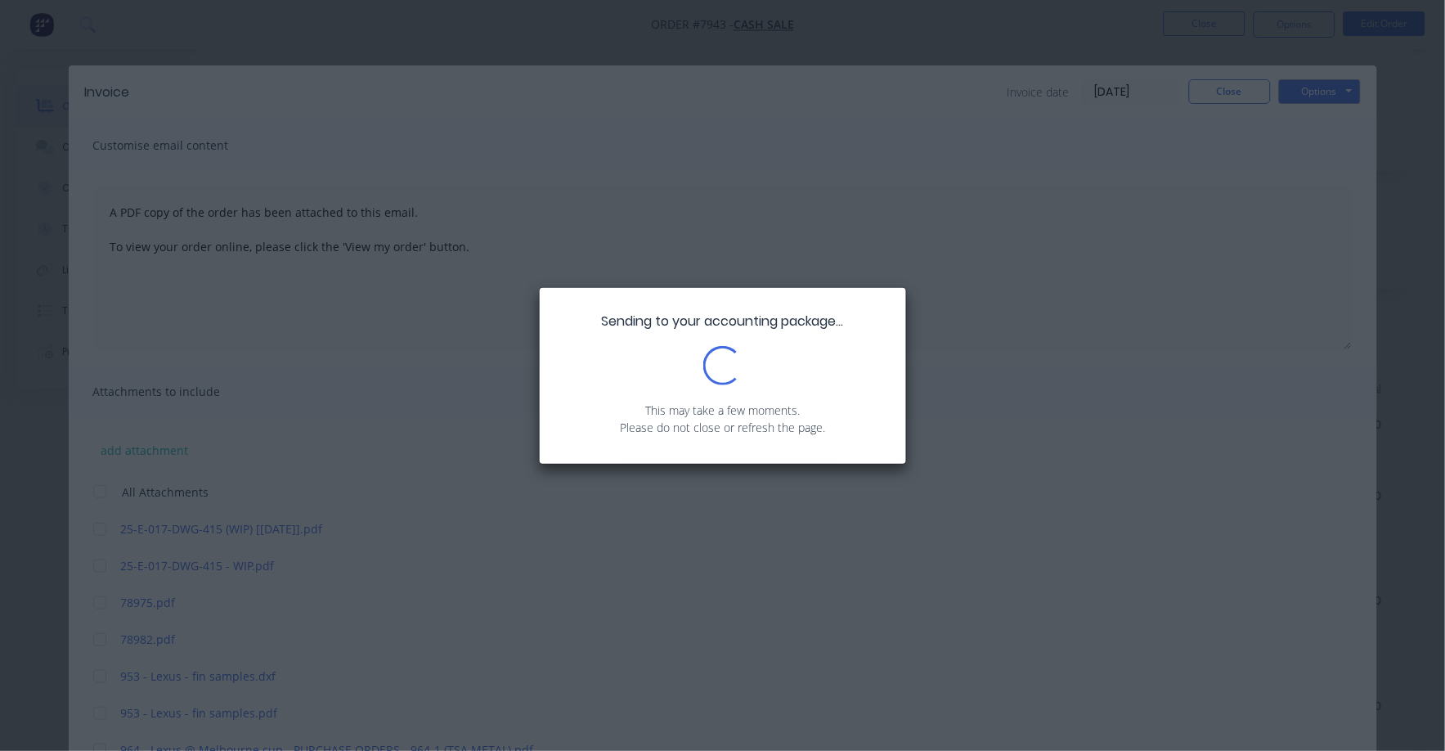
scroll to position [101, 0]
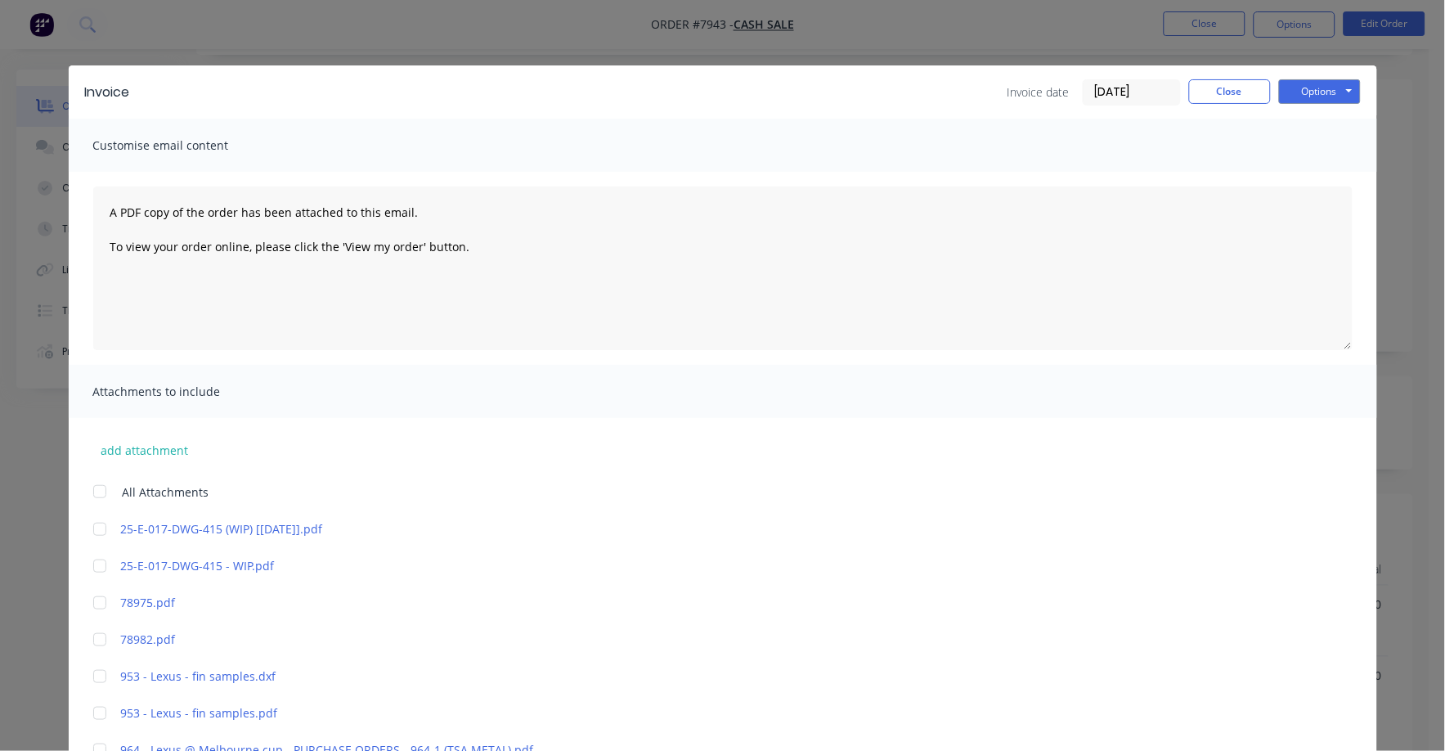
click at [1226, 105] on div "Invoice date 10/09/25 Close Options Preview Print Email" at bounding box center [1183, 92] width 353 height 26
click at [1223, 89] on button "Close" at bounding box center [1230, 91] width 82 height 25
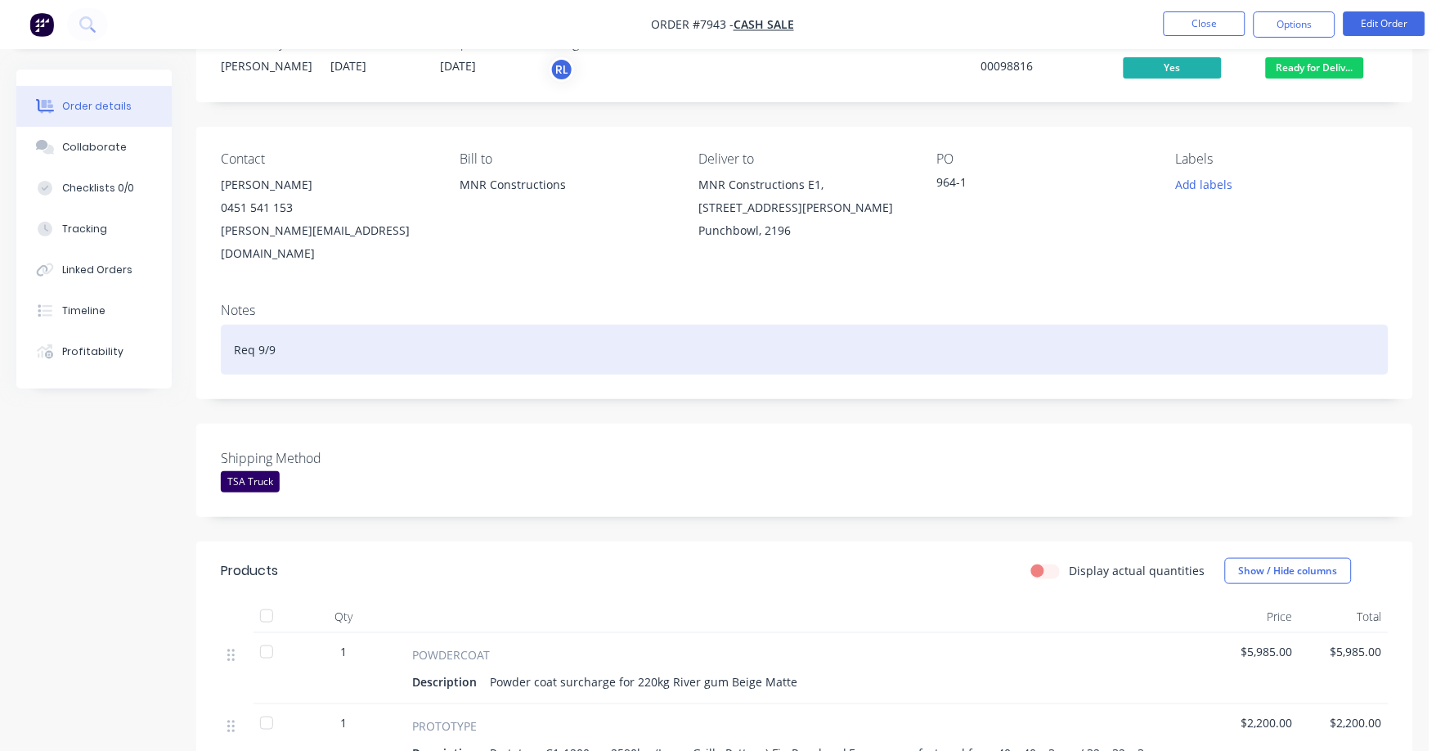
scroll to position [0, 0]
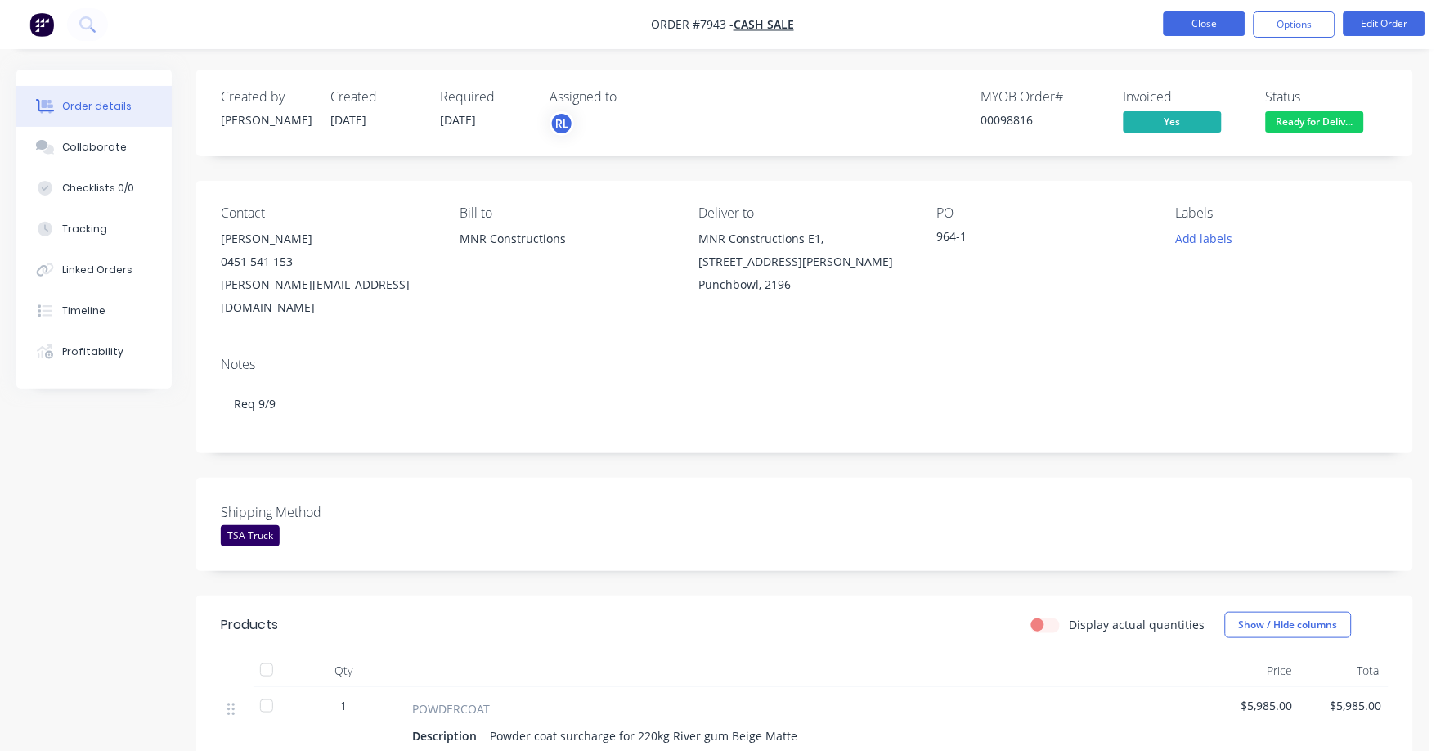
click at [1231, 16] on button "Close" at bounding box center [1205, 23] width 82 height 25
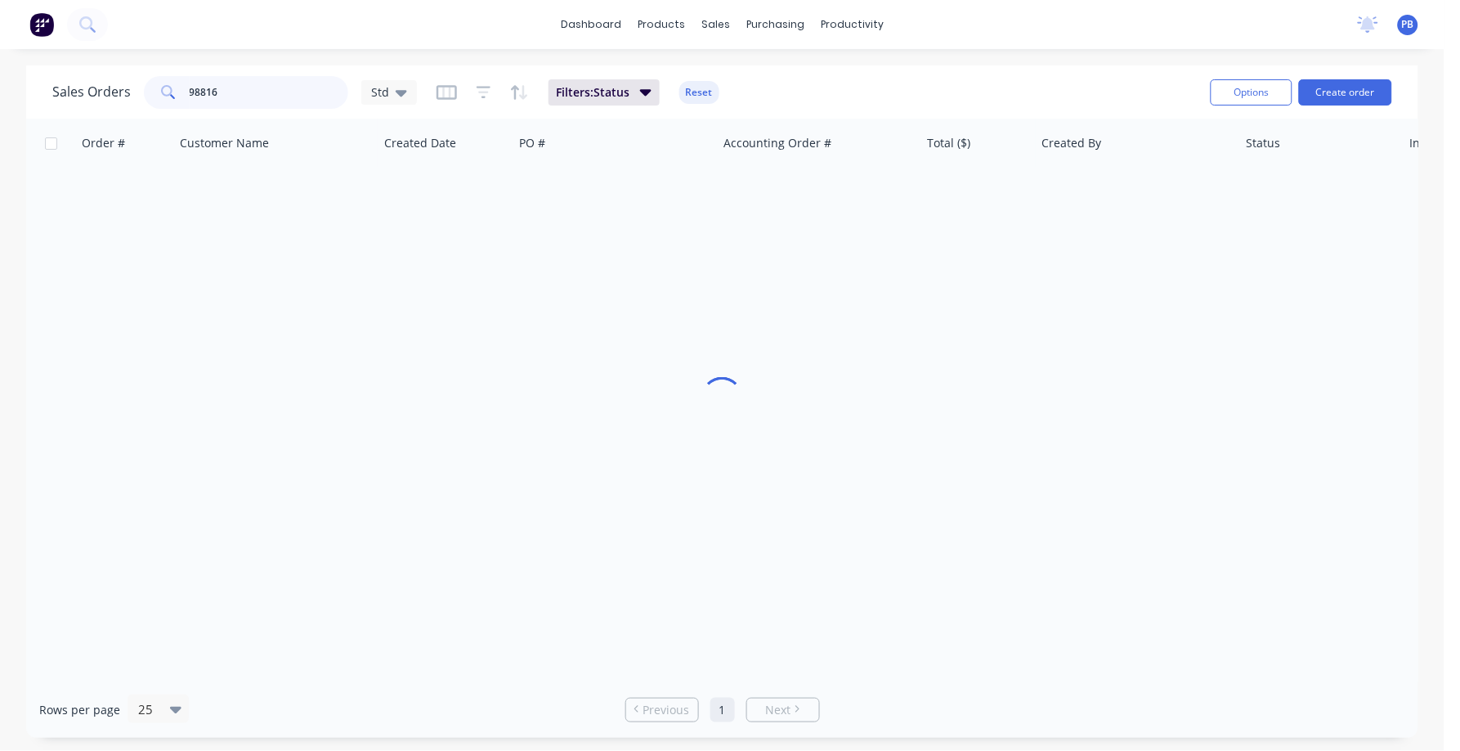
drag, startPoint x: 253, startPoint y: 97, endPoint x: 177, endPoint y: 89, distance: 75.7
click at [177, 89] on div "98816" at bounding box center [246, 92] width 204 height 33
type input "98866"
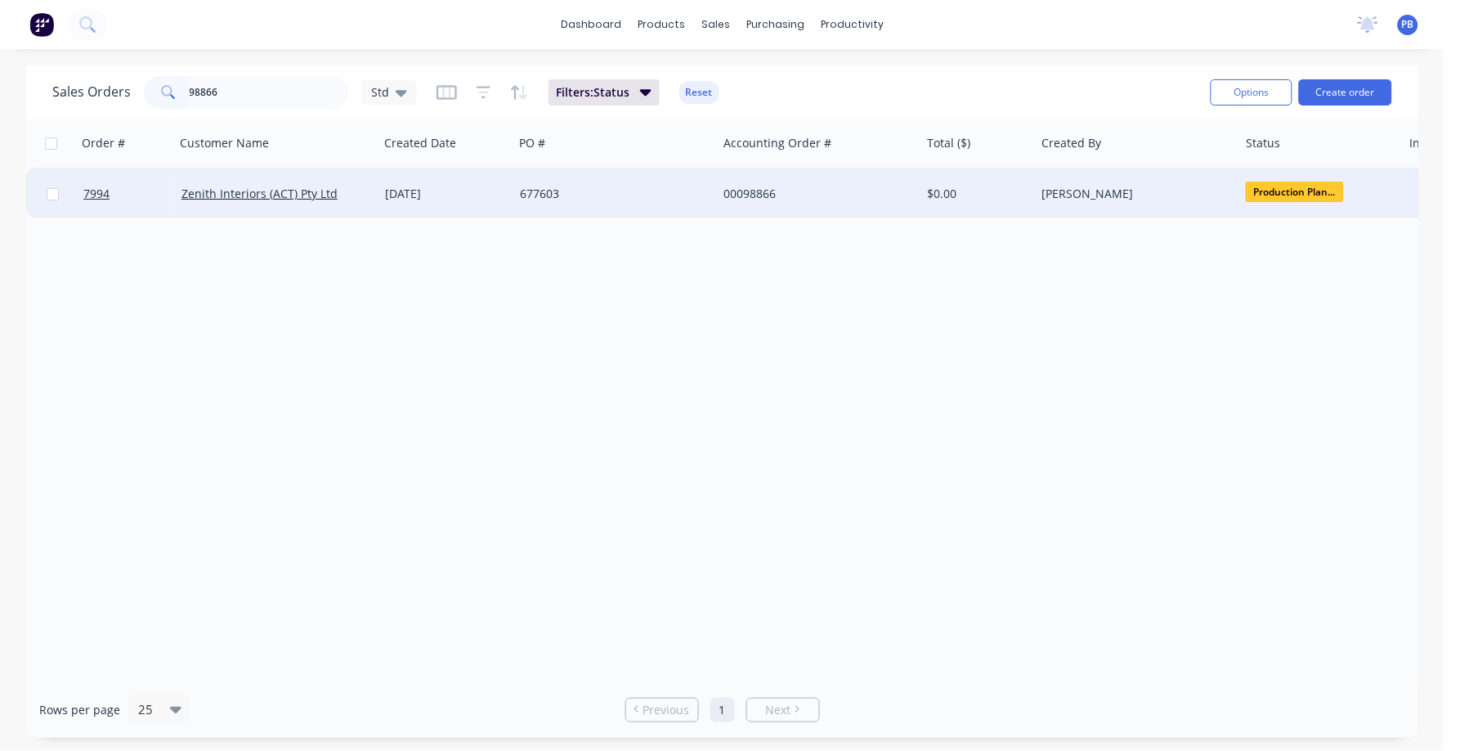
click at [718, 192] on div "00098866" at bounding box center [819, 193] width 204 height 49
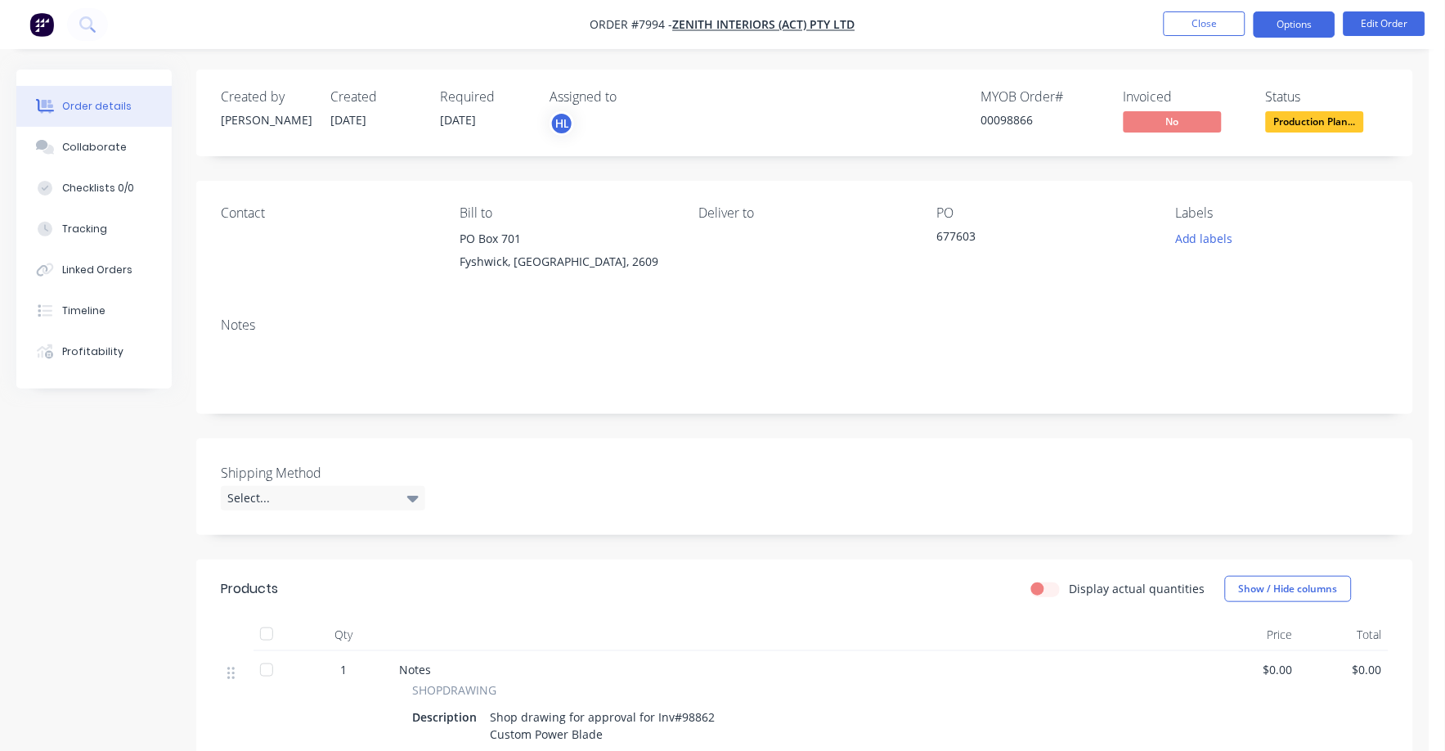
click at [1304, 23] on button "Options" at bounding box center [1294, 24] width 82 height 26
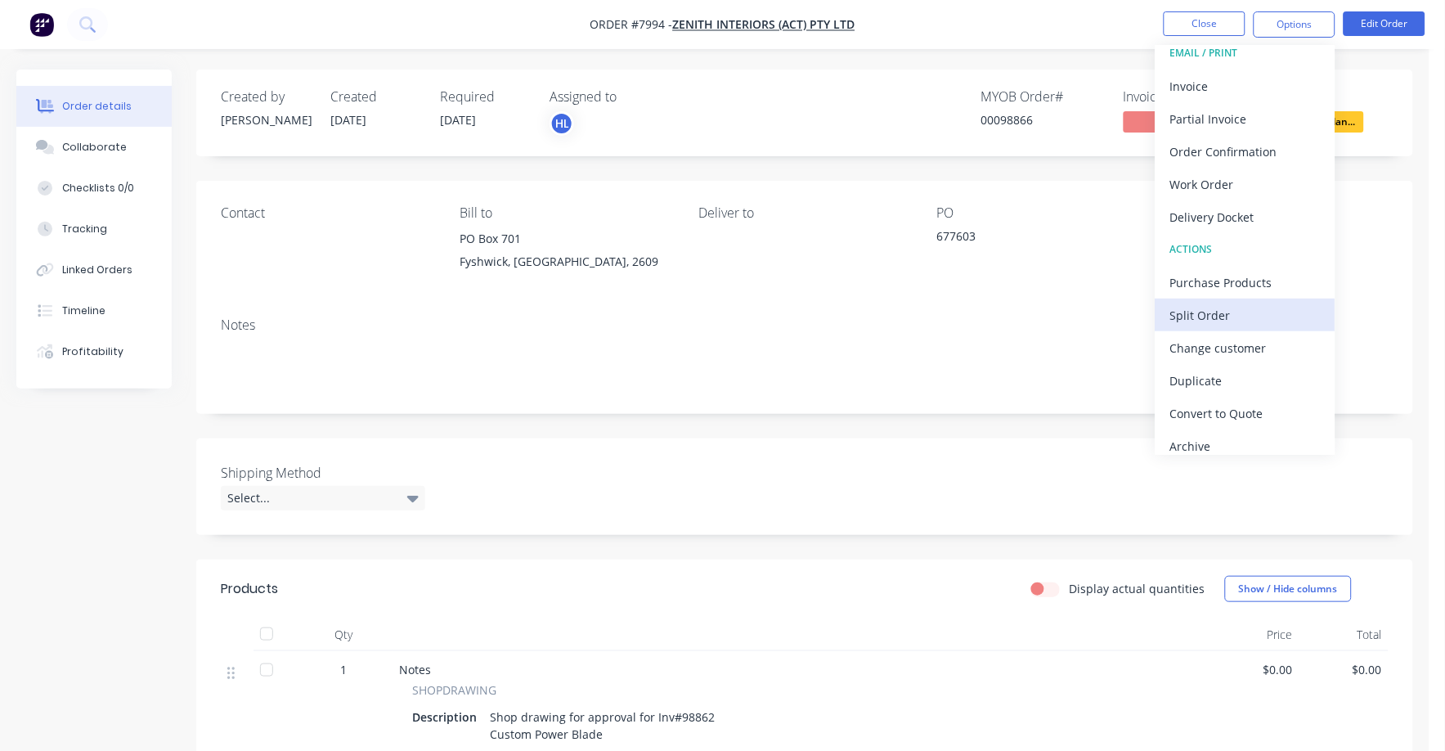
scroll to position [25, 0]
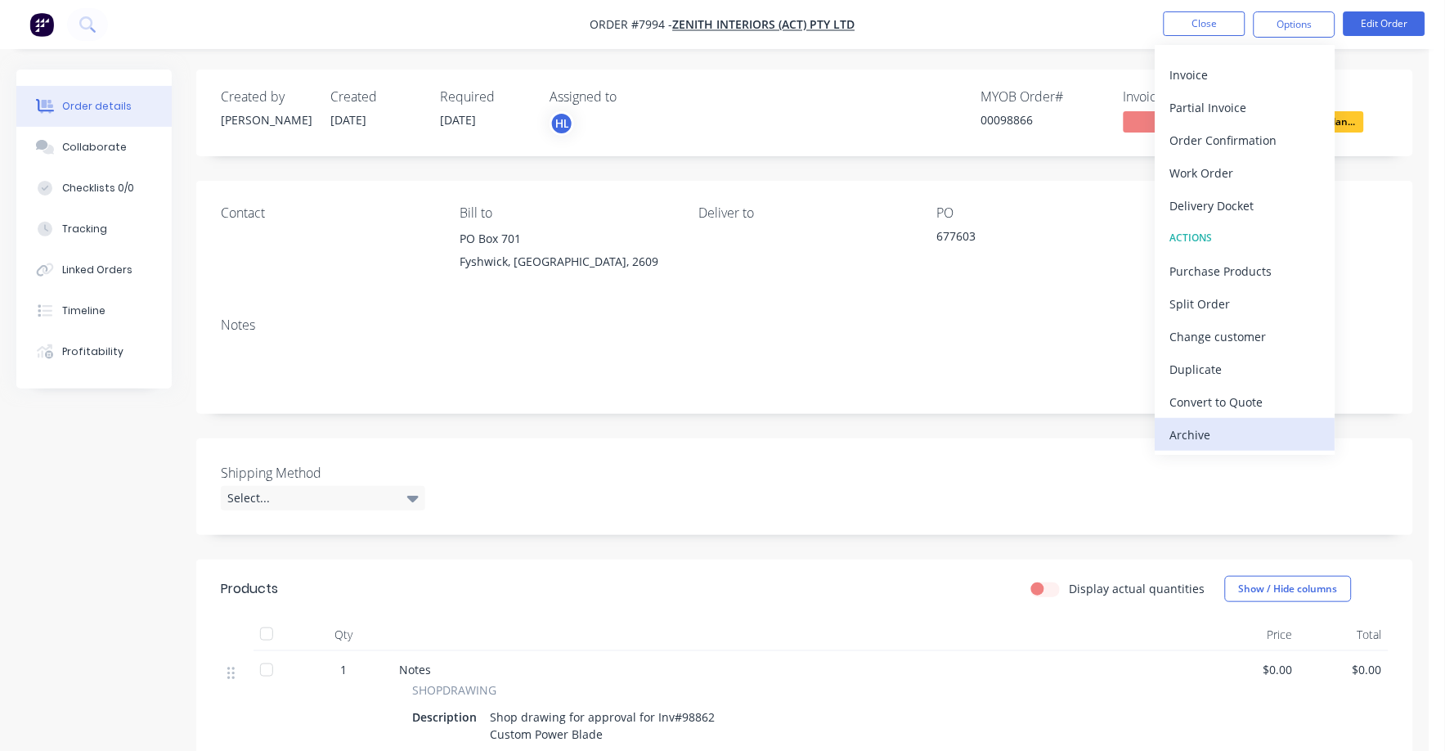
click at [1207, 432] on div "Archive" at bounding box center [1245, 435] width 150 height 24
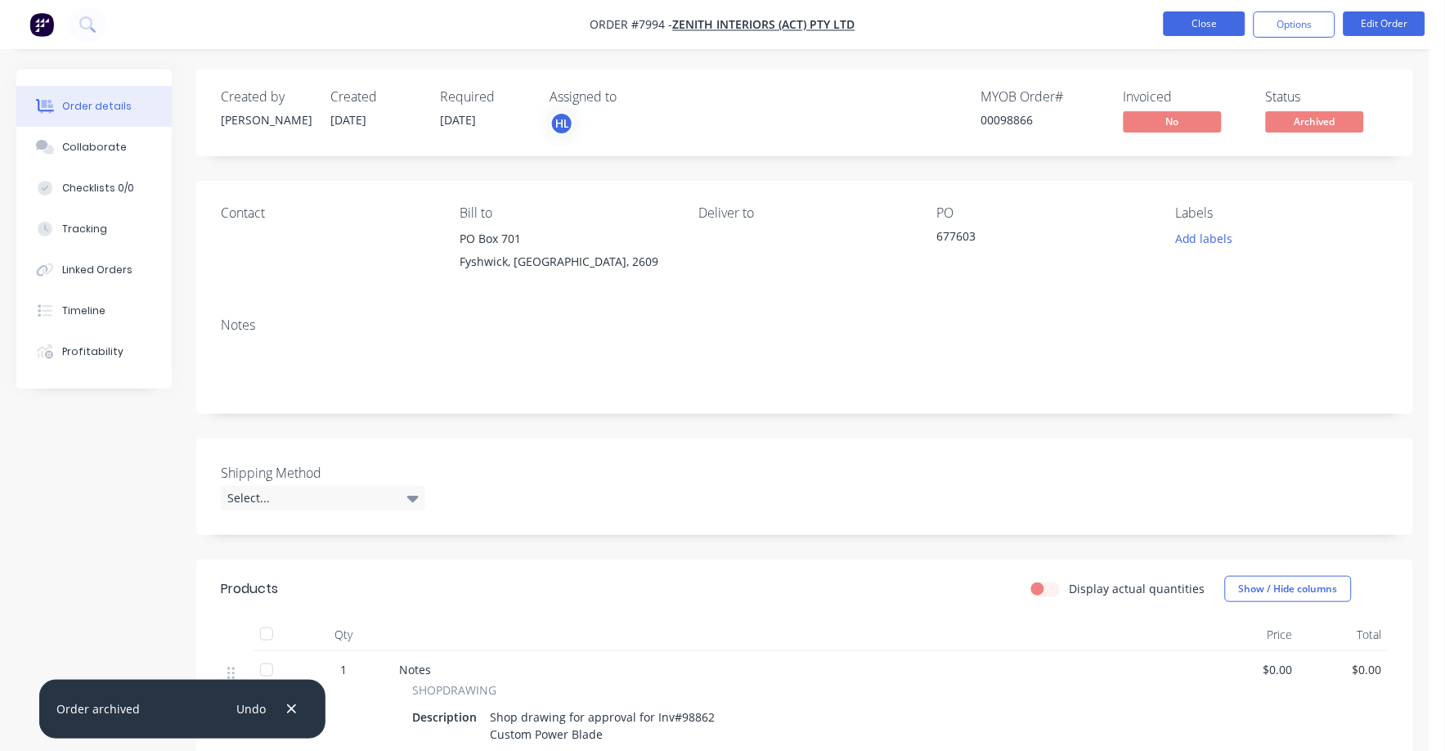
drag, startPoint x: 1211, startPoint y: 19, endPoint x: 1204, endPoint y: 25, distance: 9.3
click at [1204, 25] on button "Close" at bounding box center [1205, 23] width 82 height 25
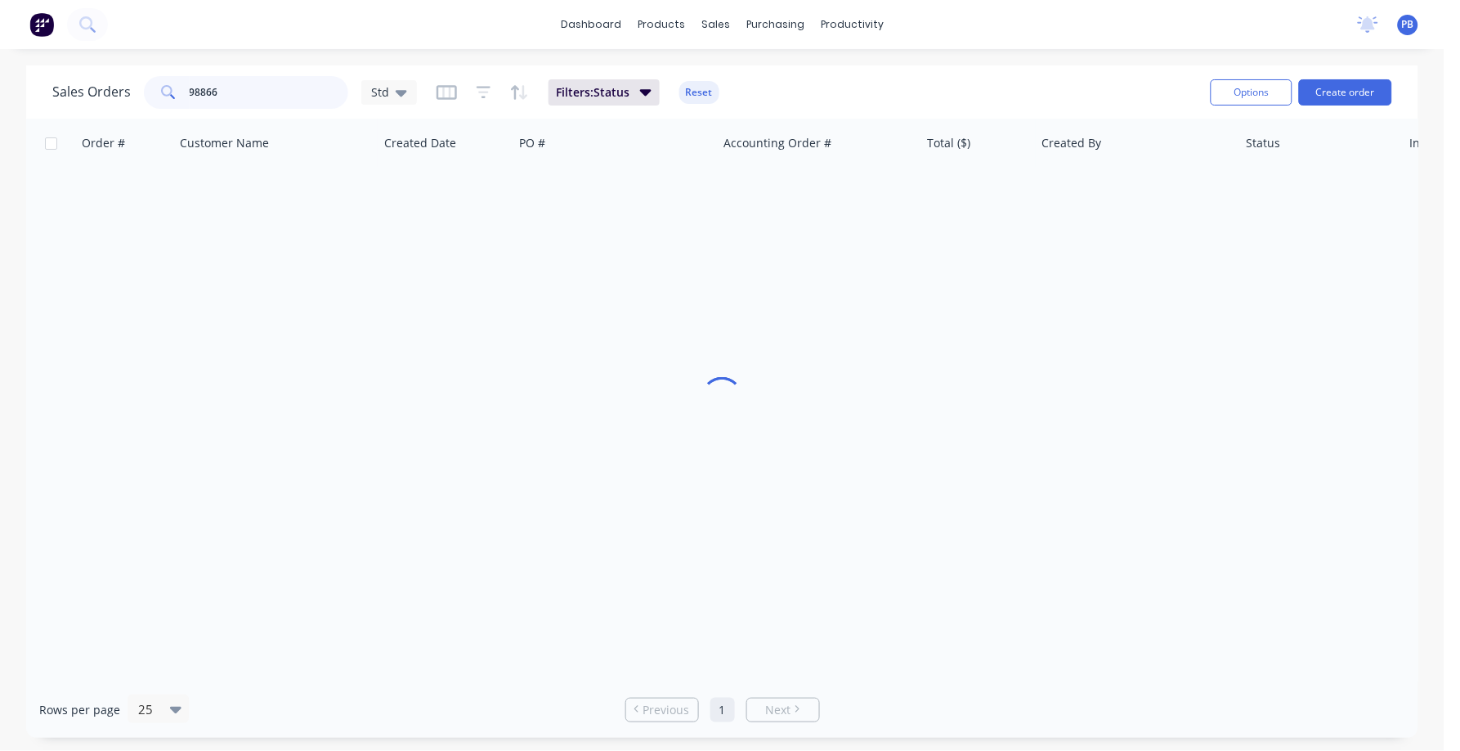
drag, startPoint x: 252, startPoint y: 88, endPoint x: 141, endPoint y: 79, distance: 111.6
click at [144, 79] on div "98866" at bounding box center [246, 92] width 204 height 33
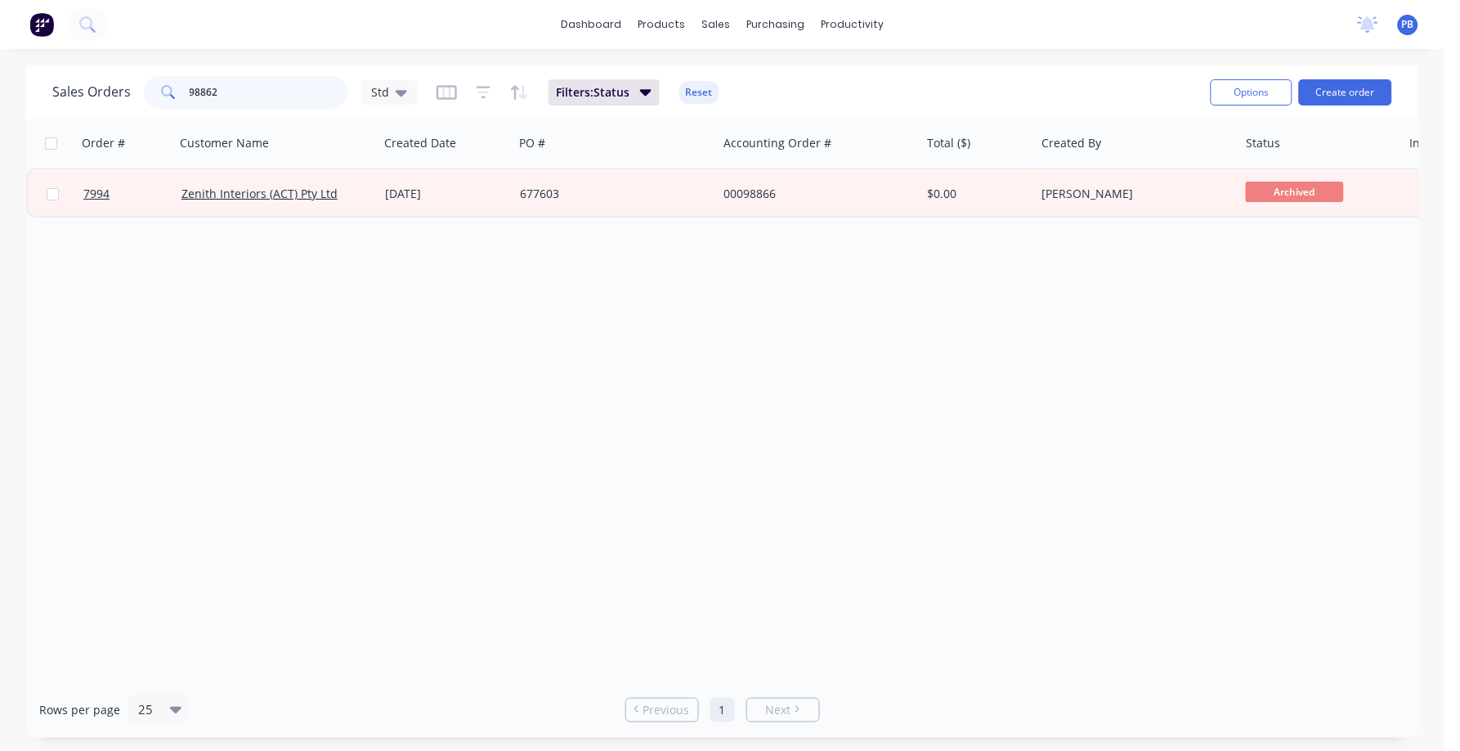
type input "98862"
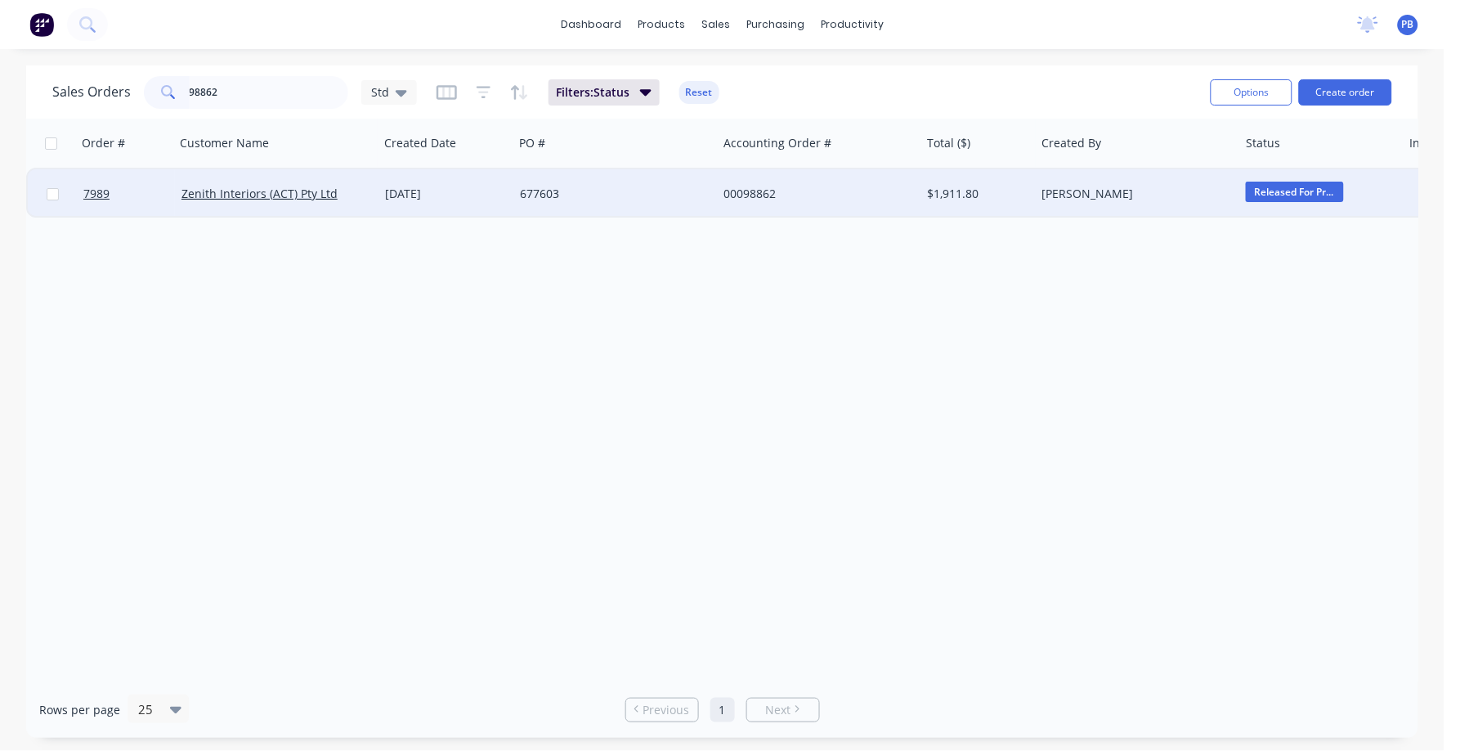
click at [739, 195] on div "00098862" at bounding box center [815, 194] width 182 height 16
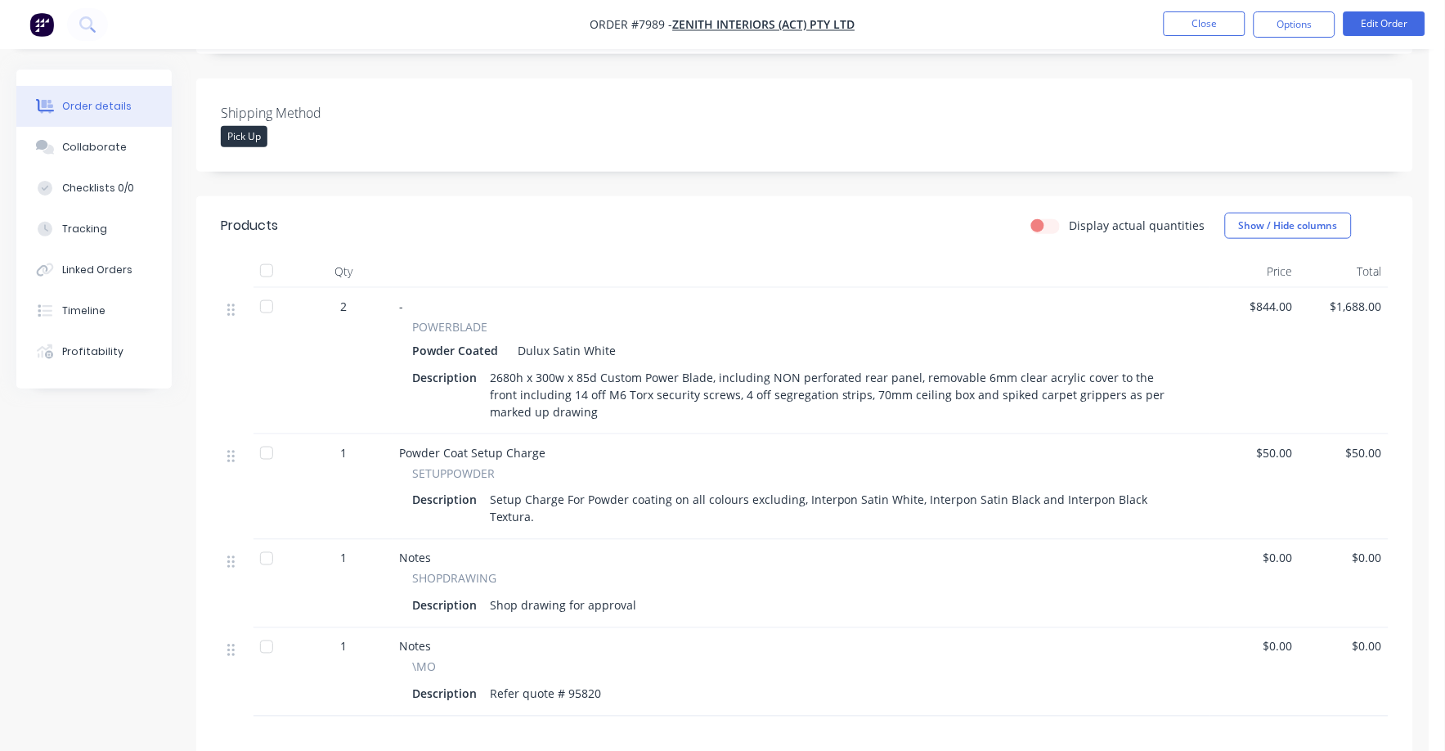
scroll to position [307, 0]
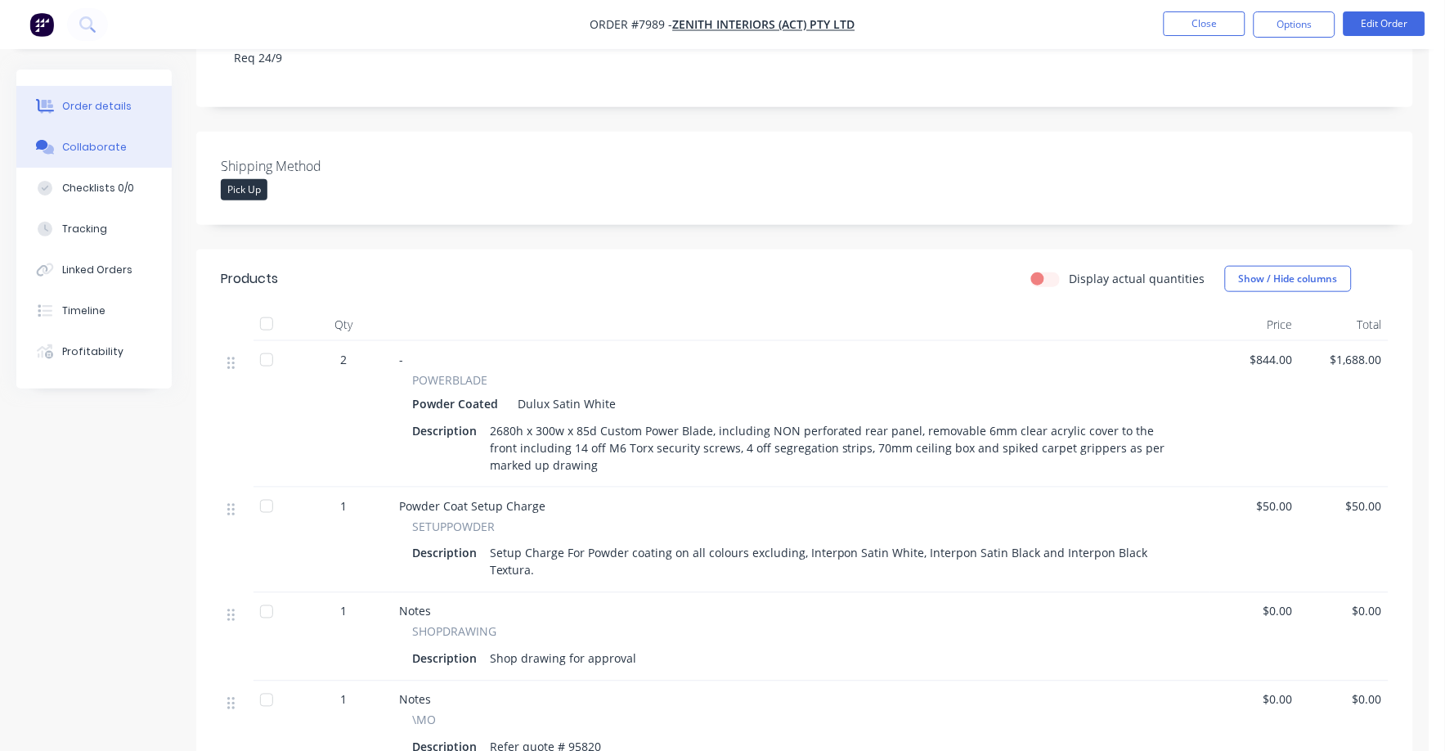
click at [99, 148] on div "Collaborate" at bounding box center [94, 147] width 65 height 15
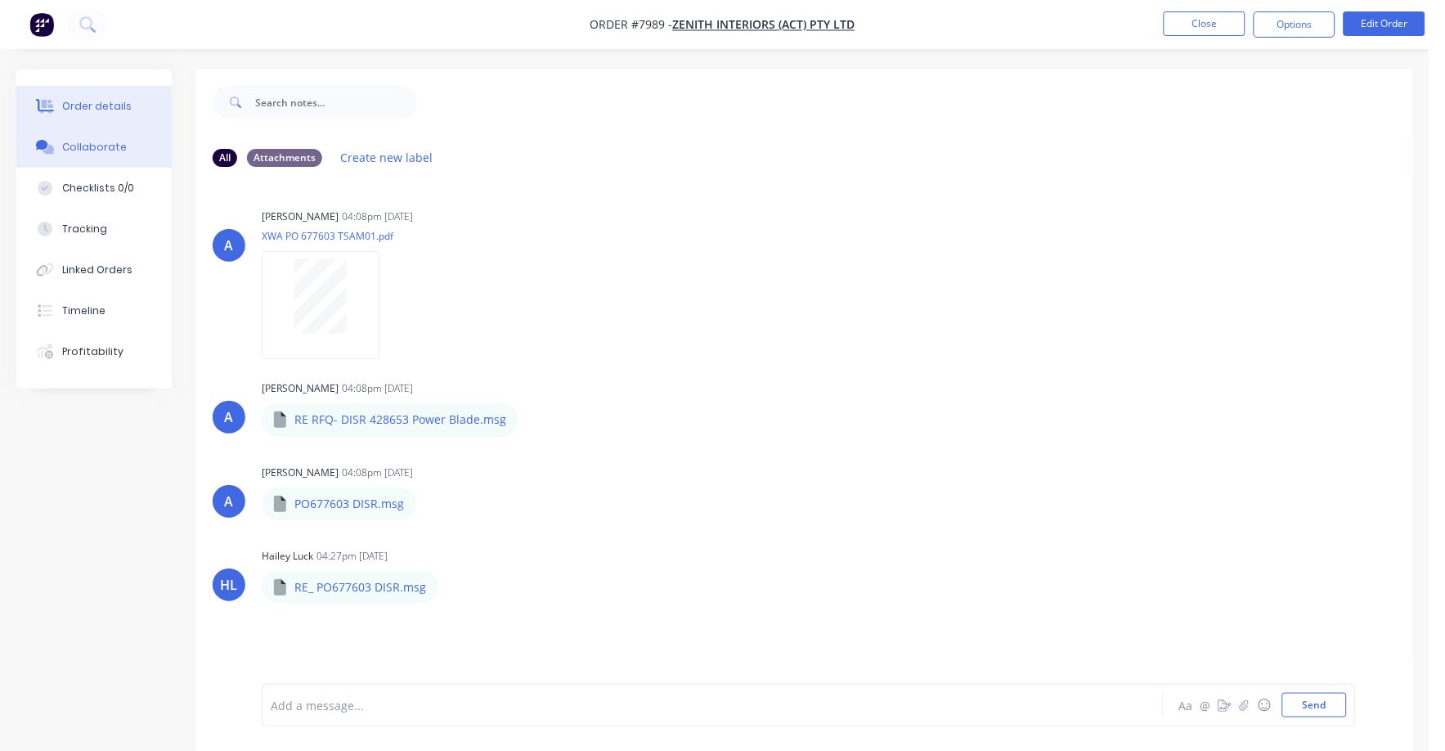
click at [103, 109] on div "Order details" at bounding box center [97, 106] width 70 height 15
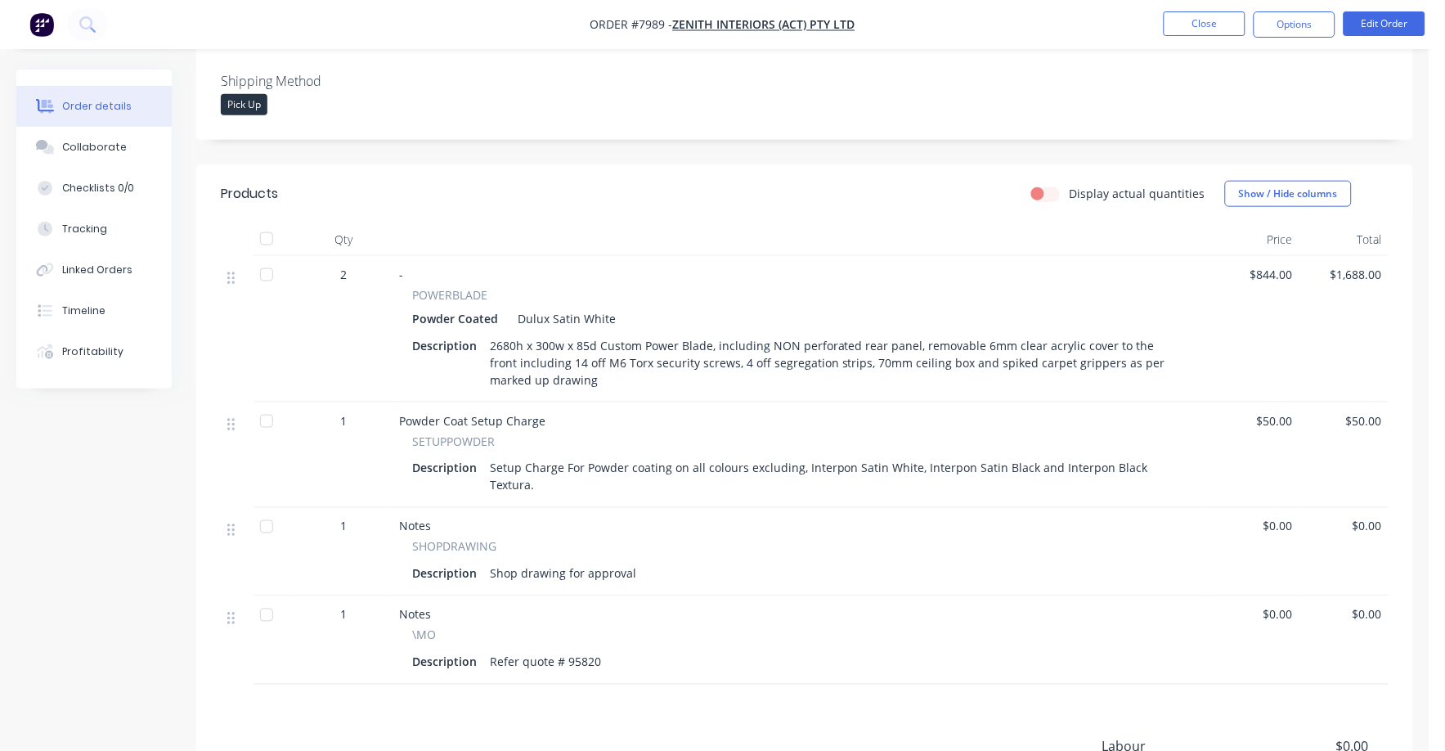
scroll to position [375, 0]
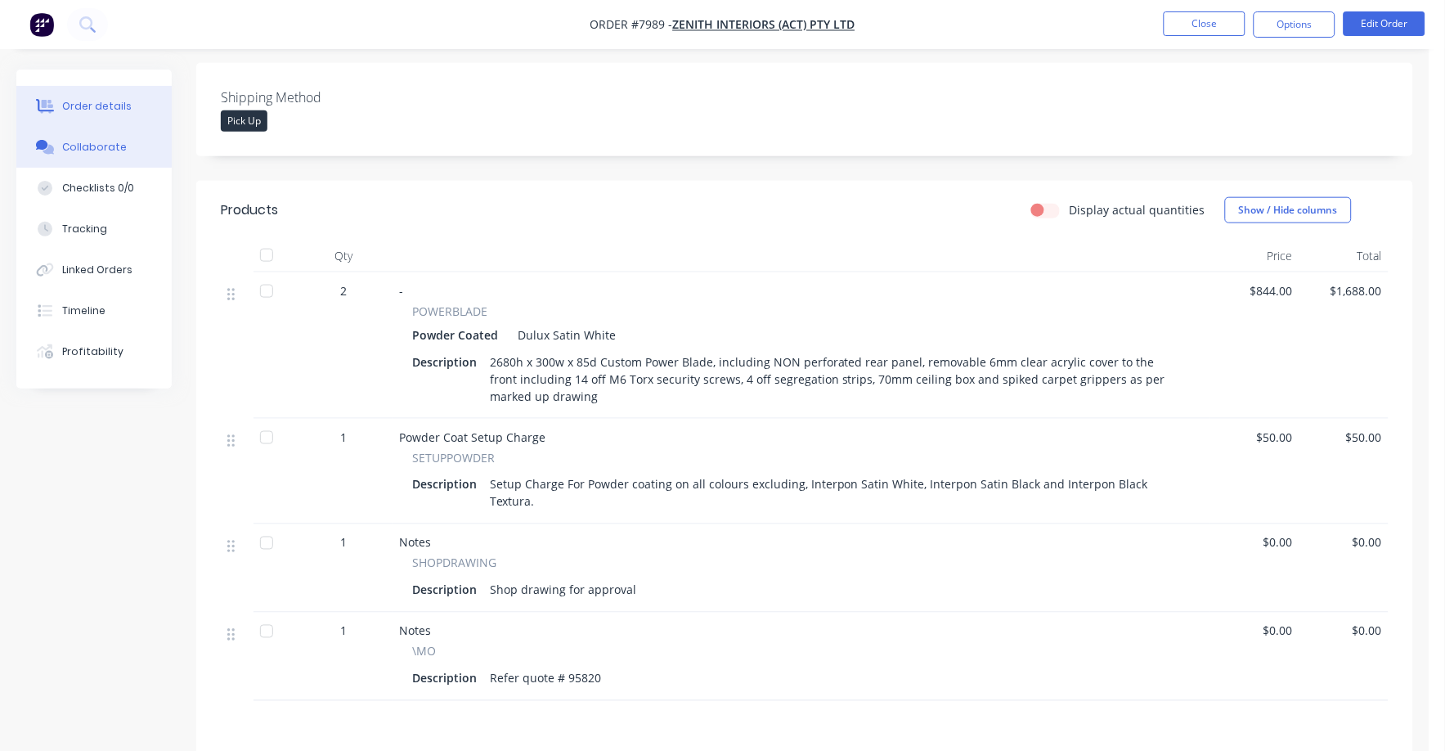
click at [74, 140] on div "Collaborate" at bounding box center [94, 147] width 65 height 15
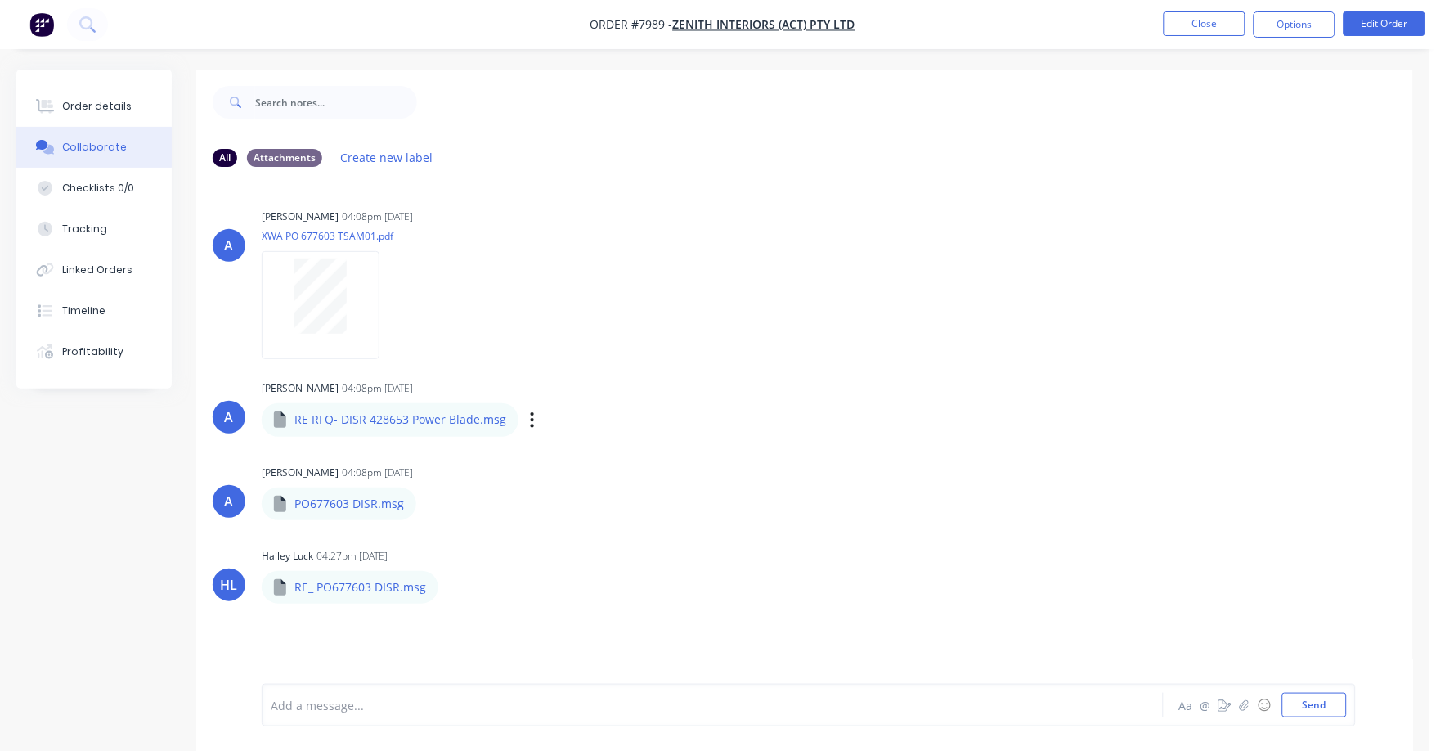
click at [535, 418] on div "Labels Download" at bounding box center [617, 420] width 184 height 24
click at [530, 421] on icon "button" at bounding box center [532, 419] width 5 height 19
click at [0, 0] on button "Download" at bounding box center [0, 0] width 0 height 0
click at [1294, 136] on div "All Attachments Create new label" at bounding box center [804, 157] width 1217 height 45
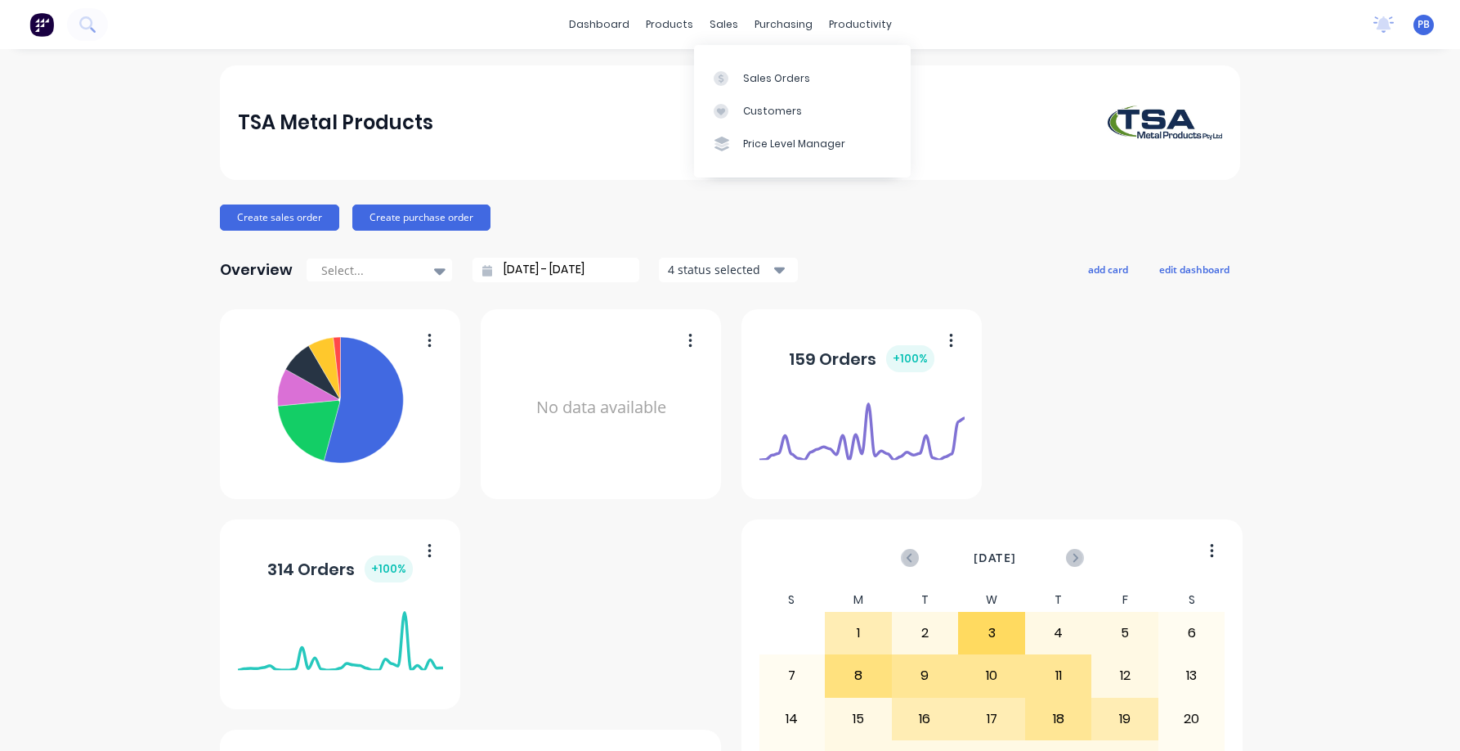
click at [714, 23] on div "sales" at bounding box center [724, 24] width 45 height 25
click at [750, 70] on link "Sales Orders" at bounding box center [802, 77] width 217 height 33
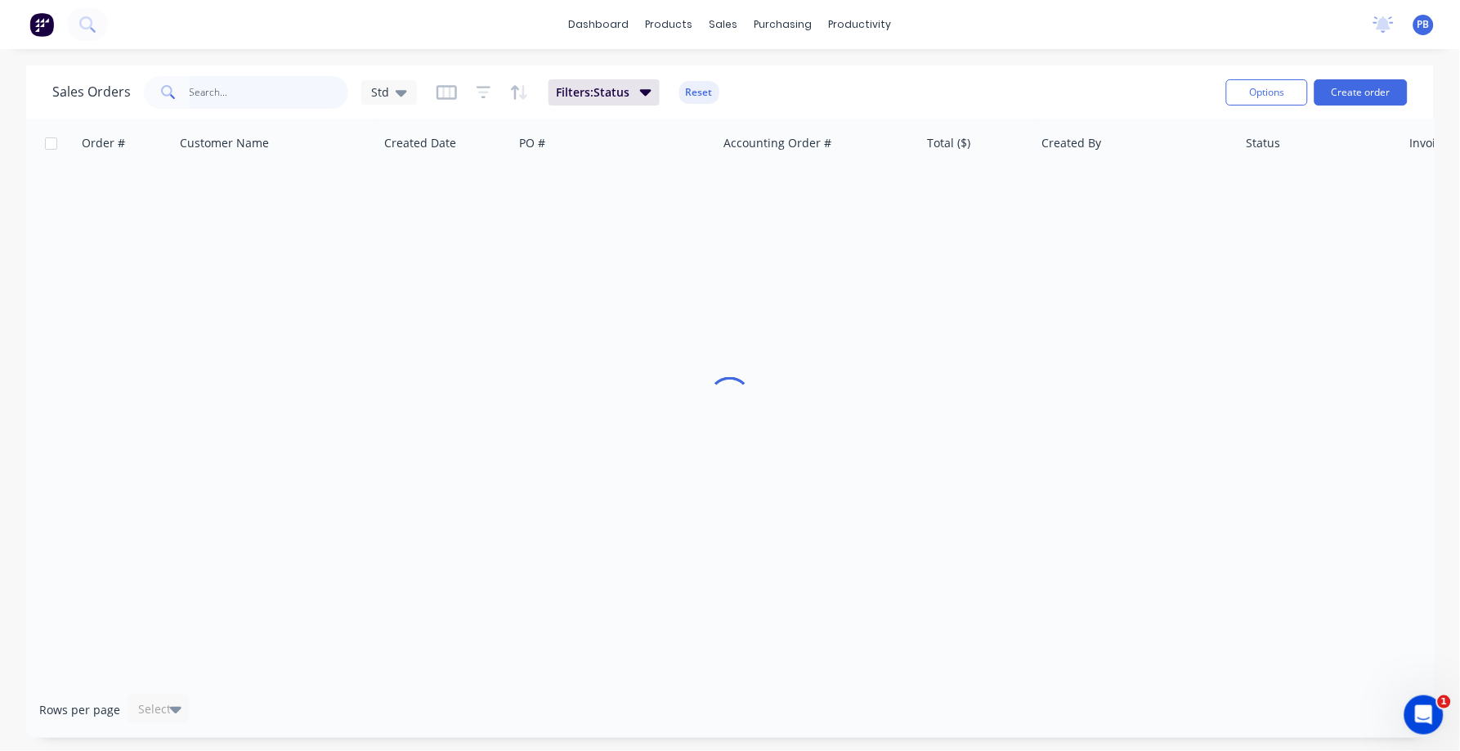
click at [273, 90] on input "text" at bounding box center [269, 92] width 159 height 33
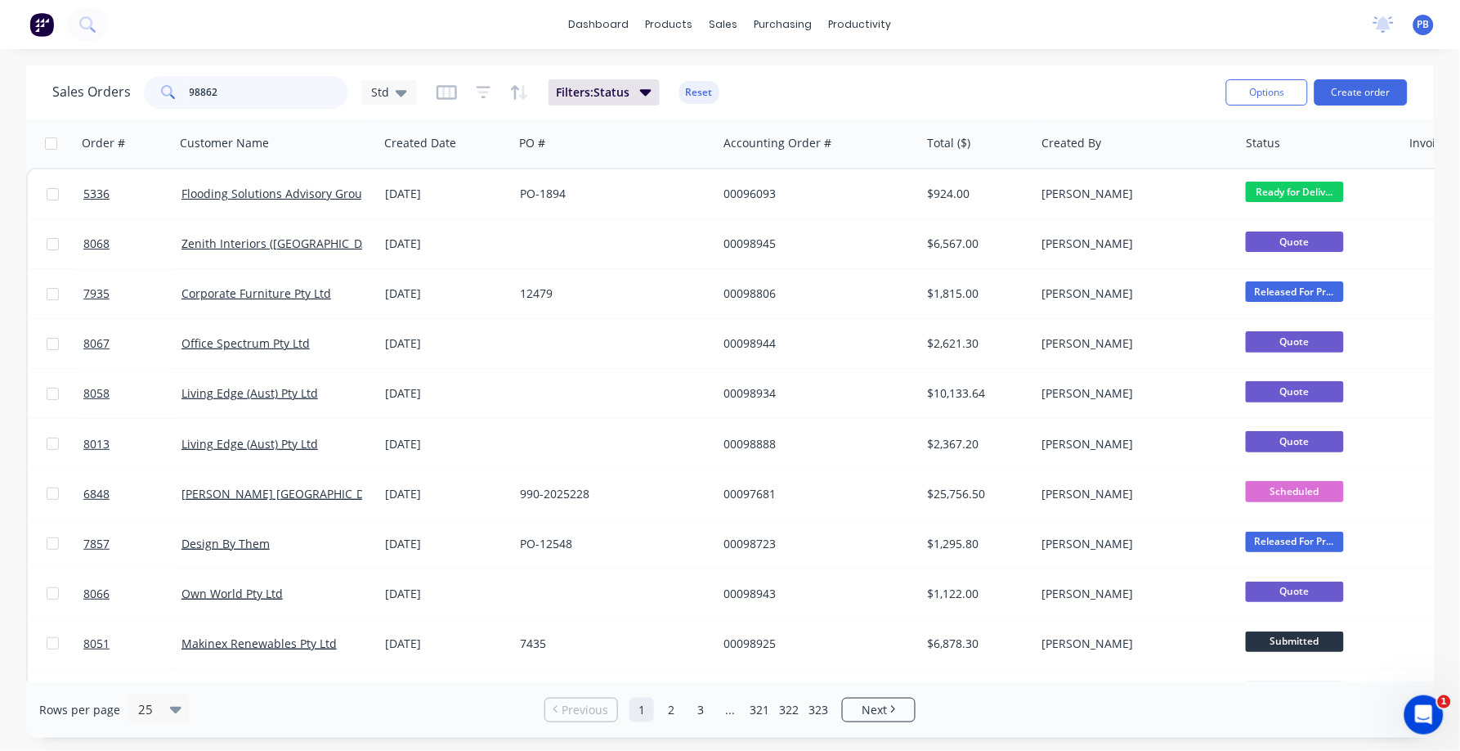
type input "98862"
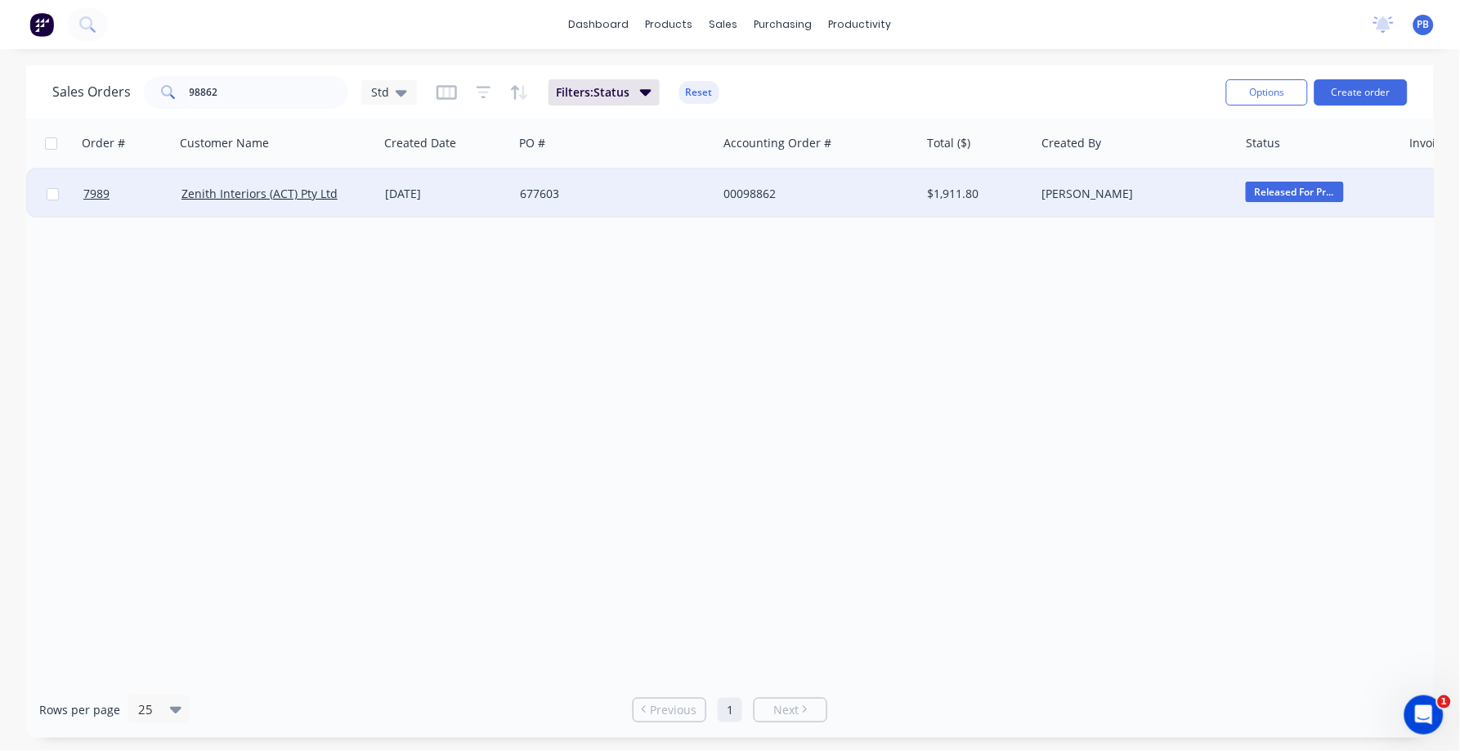
click at [733, 186] on div "00098862" at bounding box center [815, 194] width 182 height 16
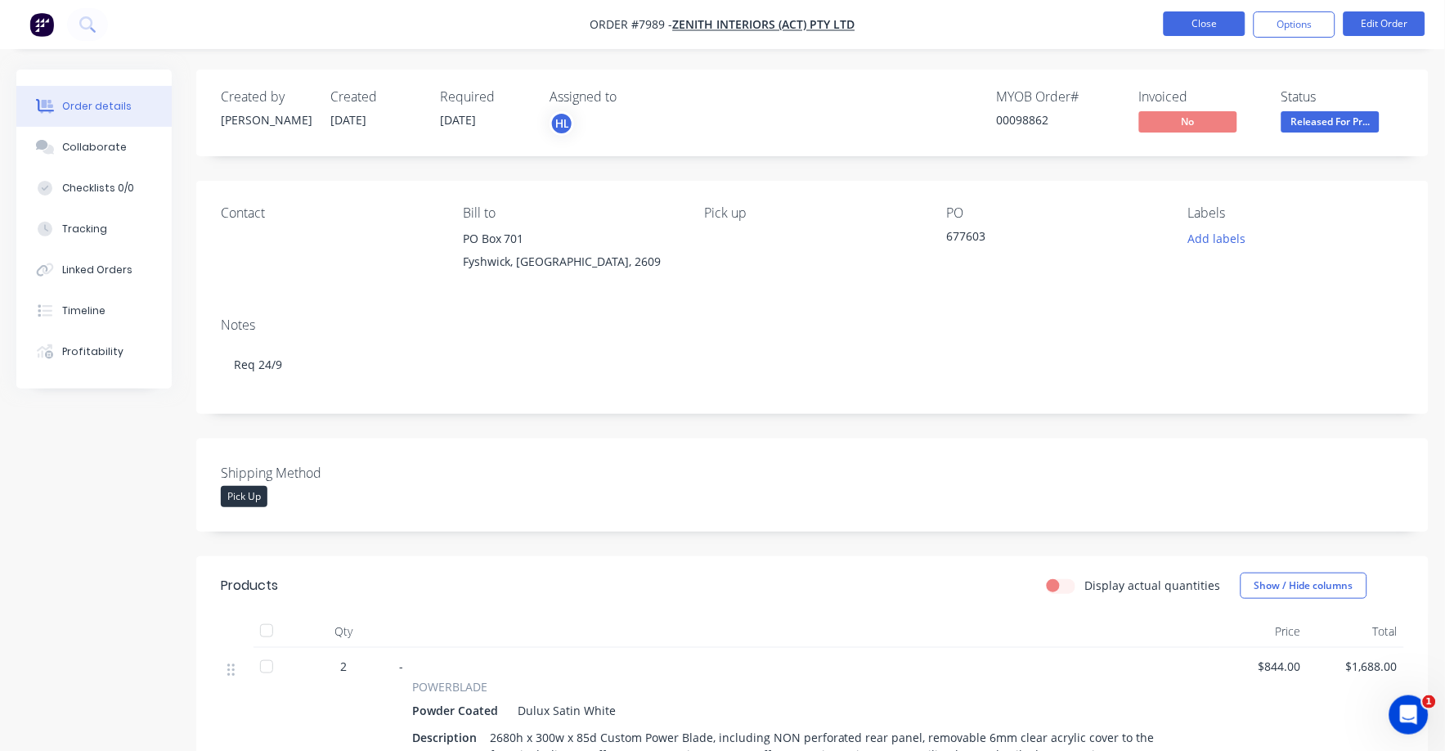
click at [1213, 20] on button "Close" at bounding box center [1205, 23] width 82 height 25
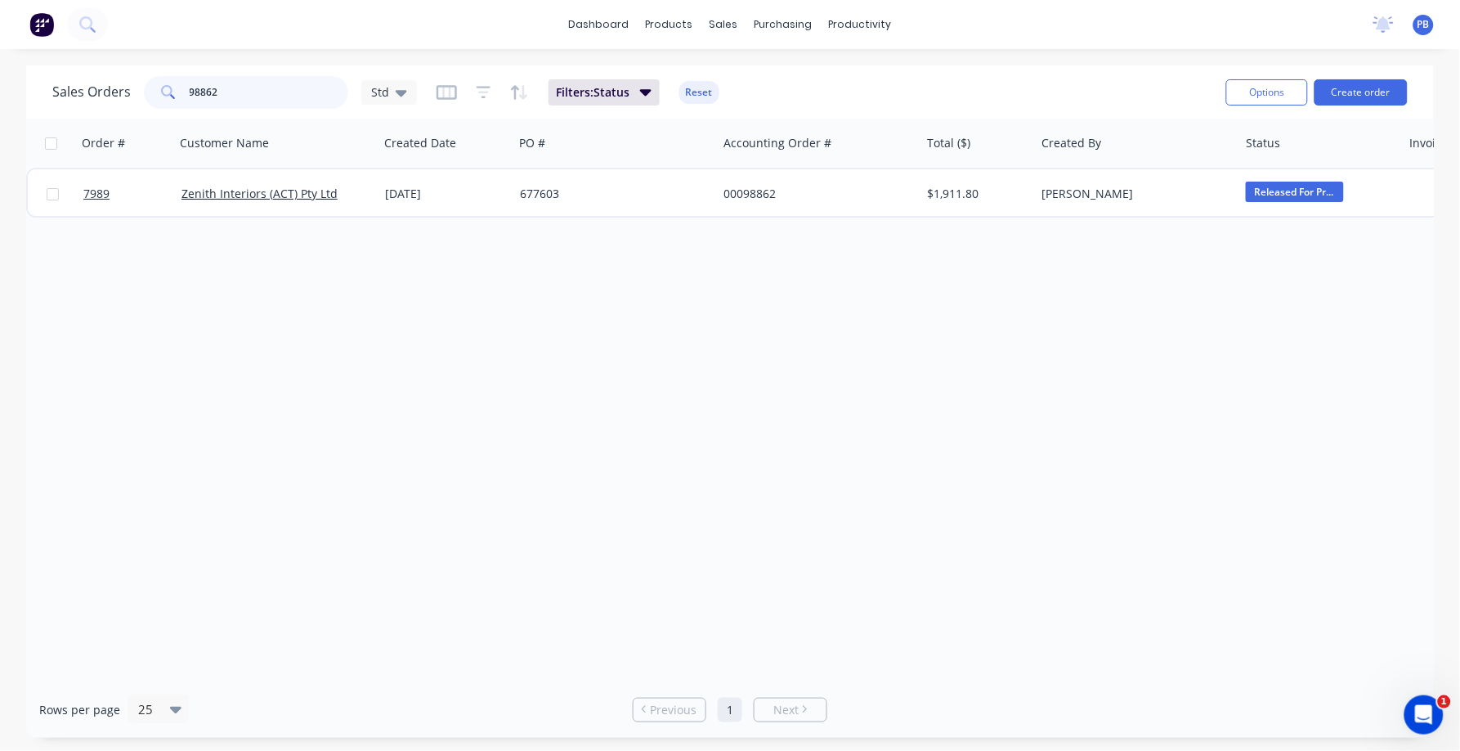
drag, startPoint x: 240, startPoint y: 84, endPoint x: 115, endPoint y: 68, distance: 126.2
click at [115, 68] on div "Sales Orders 98862 Std Filters: Status Reset Options Create order" at bounding box center [730, 91] width 1408 height 53
type input "98872"
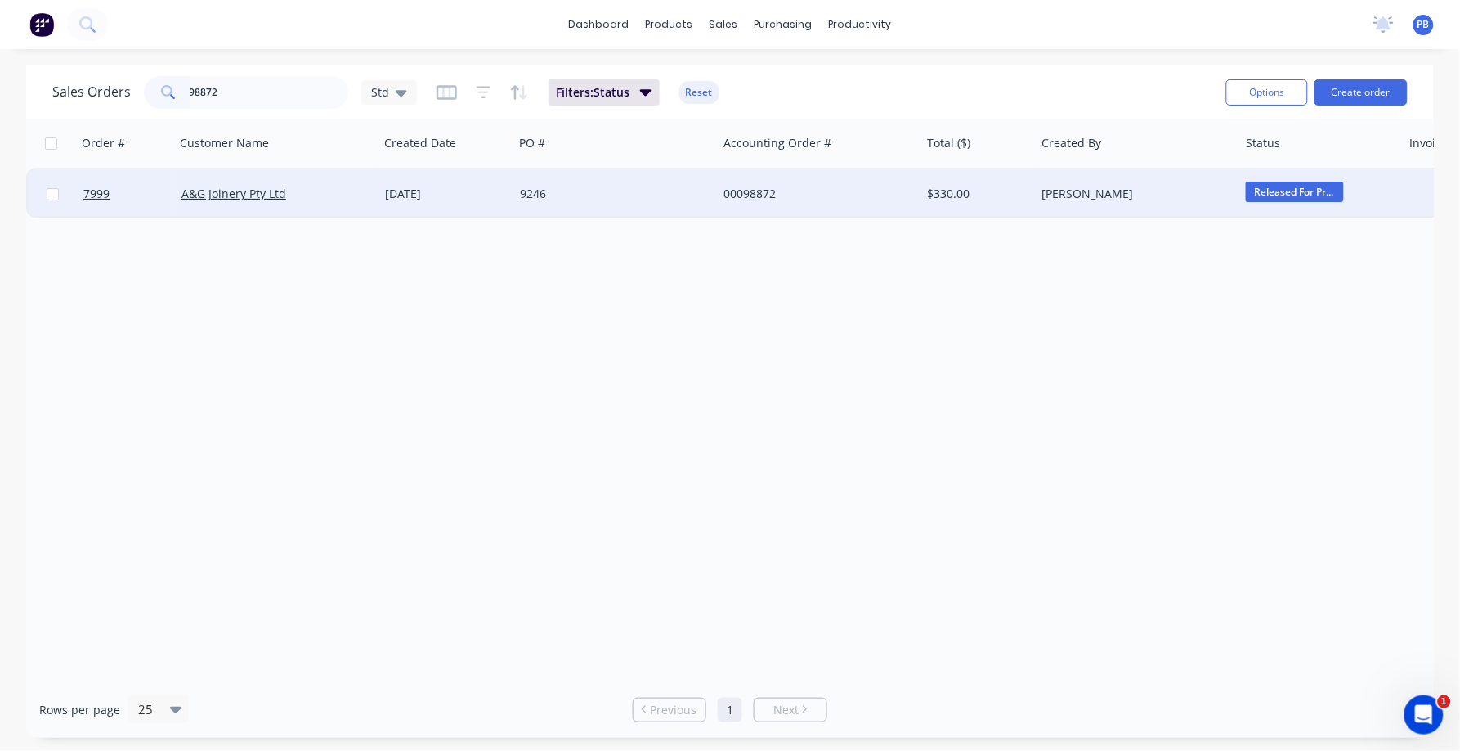
click at [775, 195] on div "00098872" at bounding box center [815, 194] width 182 height 16
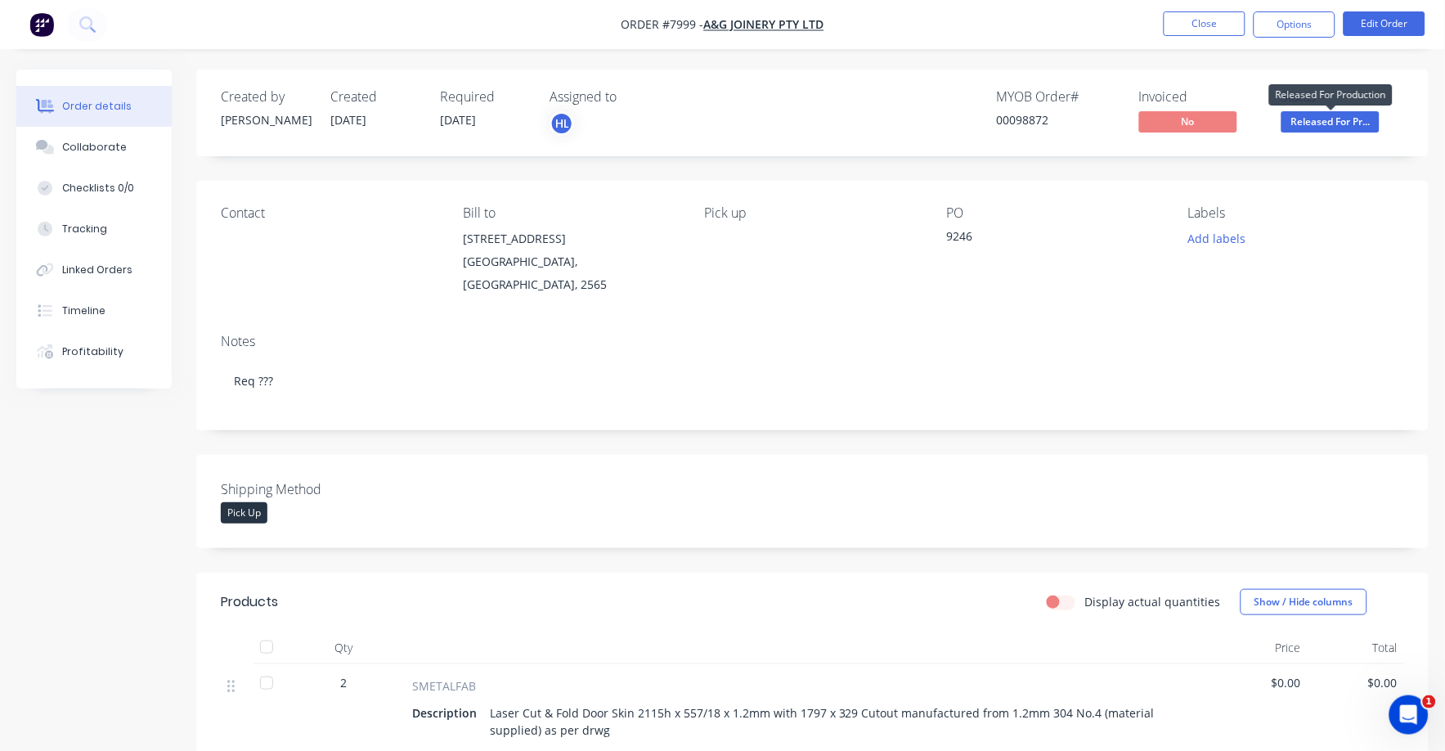
click at [1341, 128] on span "Released For Pr..." at bounding box center [1330, 121] width 98 height 20
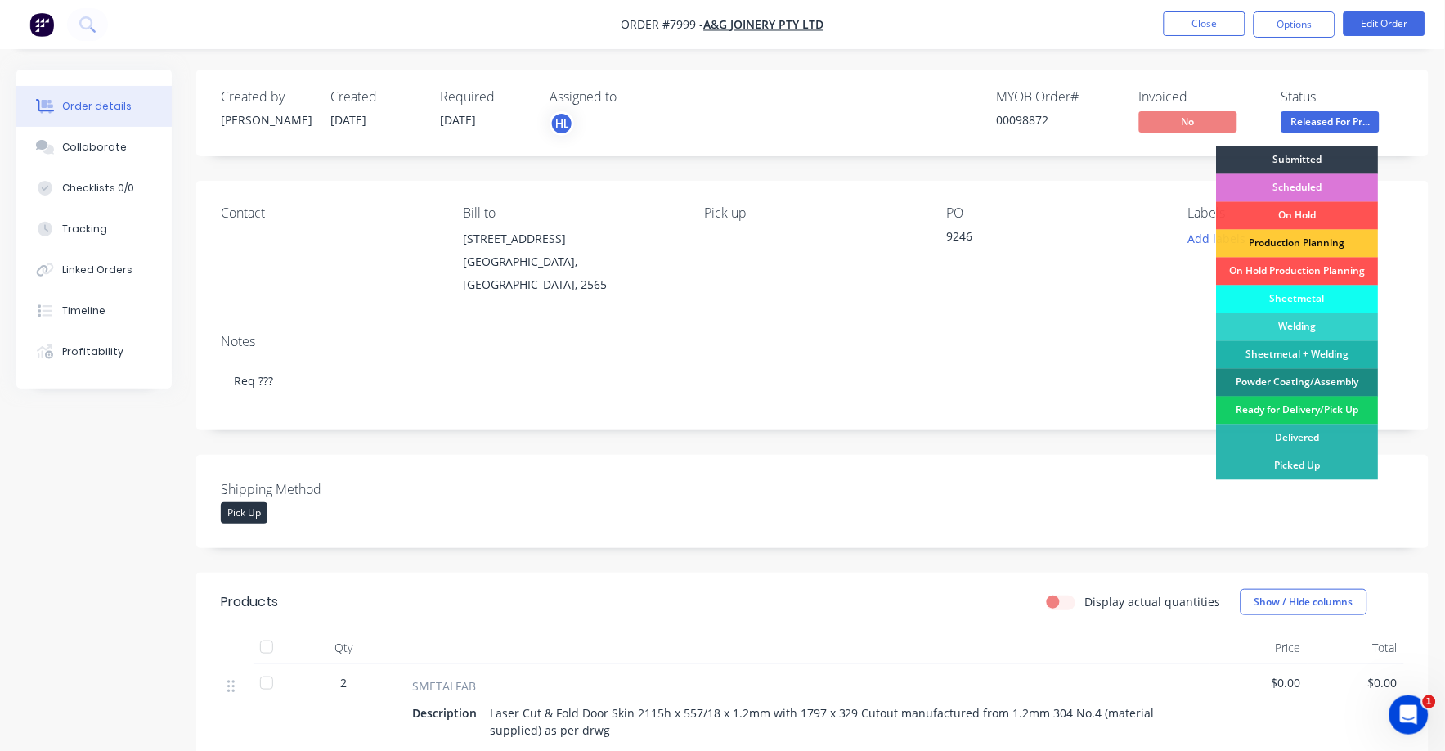
click at [1340, 407] on div "Ready for Delivery/Pick Up" at bounding box center [1298, 411] width 162 height 28
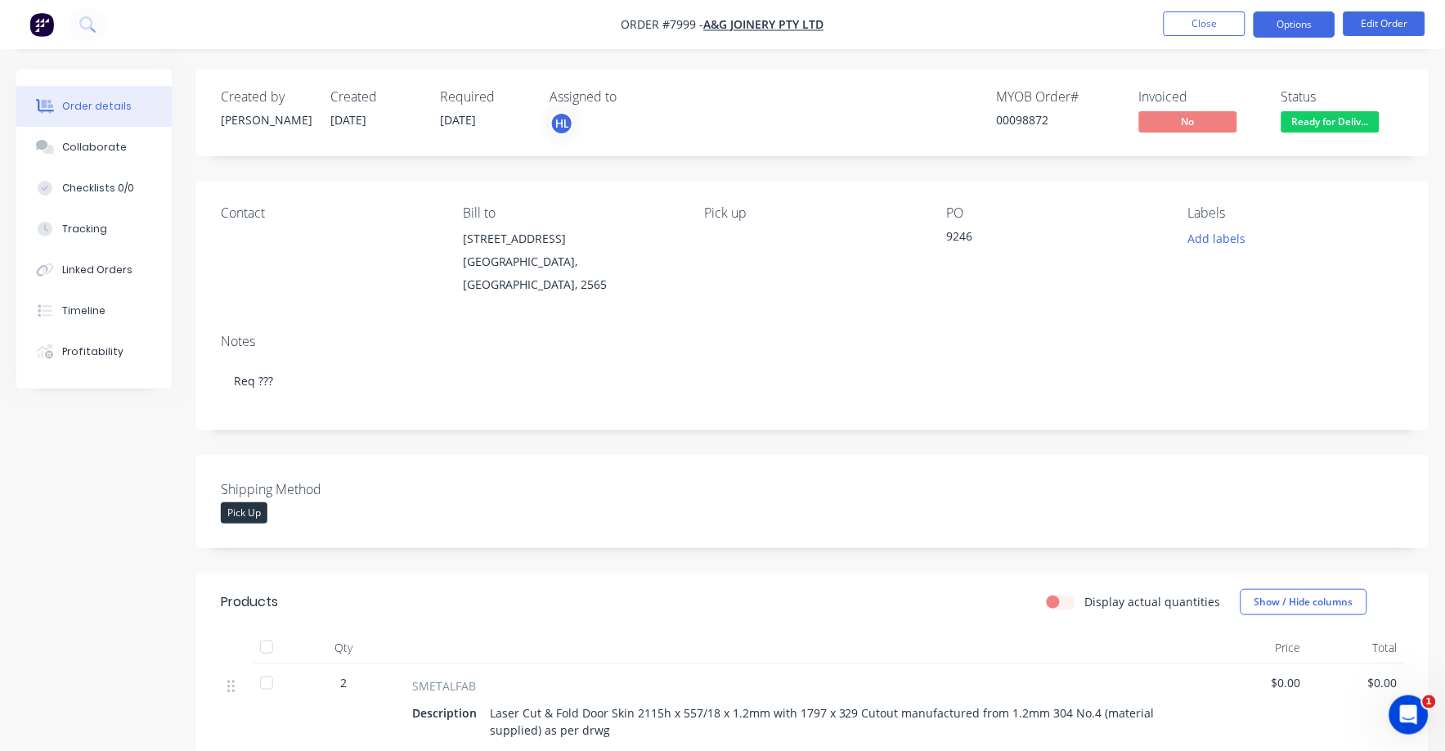
click at [1300, 22] on button "Options" at bounding box center [1294, 24] width 82 height 26
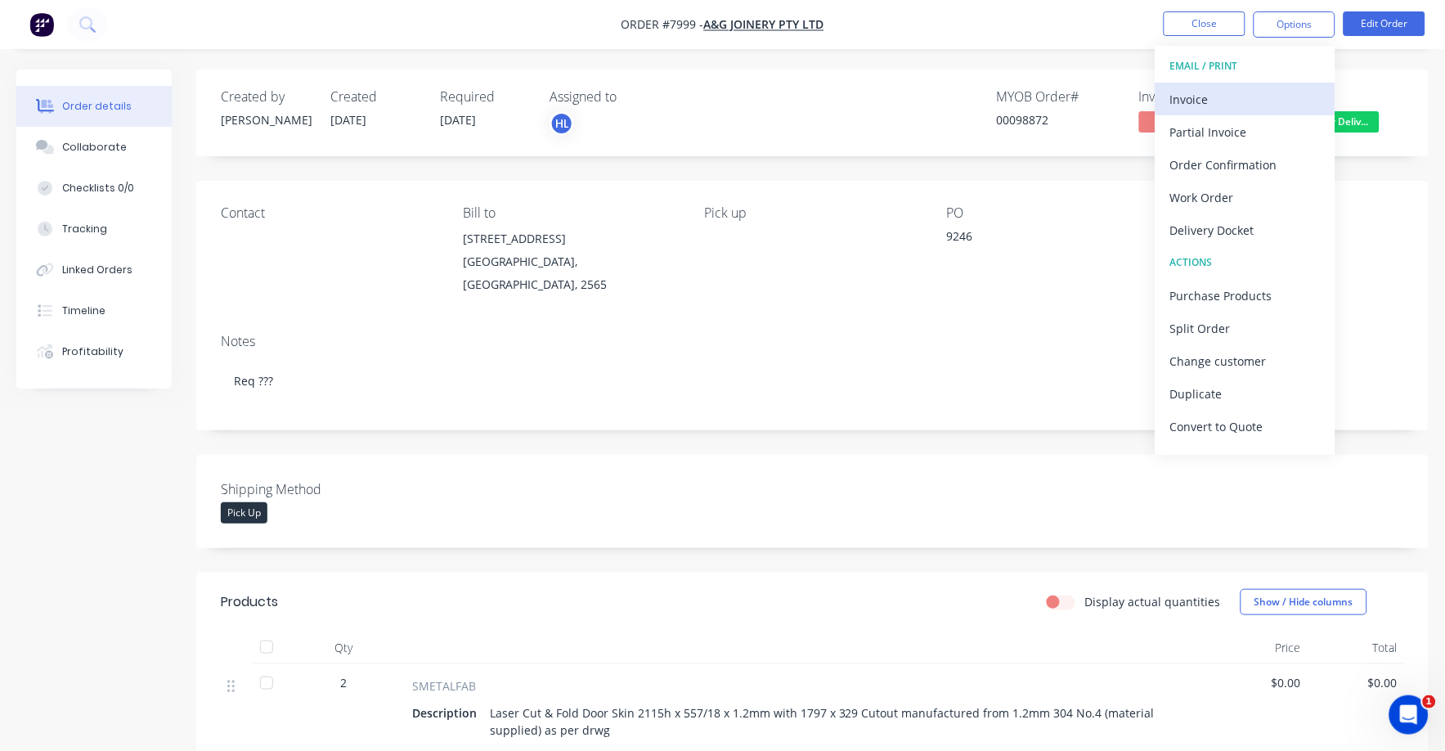
click at [1208, 96] on div "Invoice" at bounding box center [1245, 99] width 150 height 24
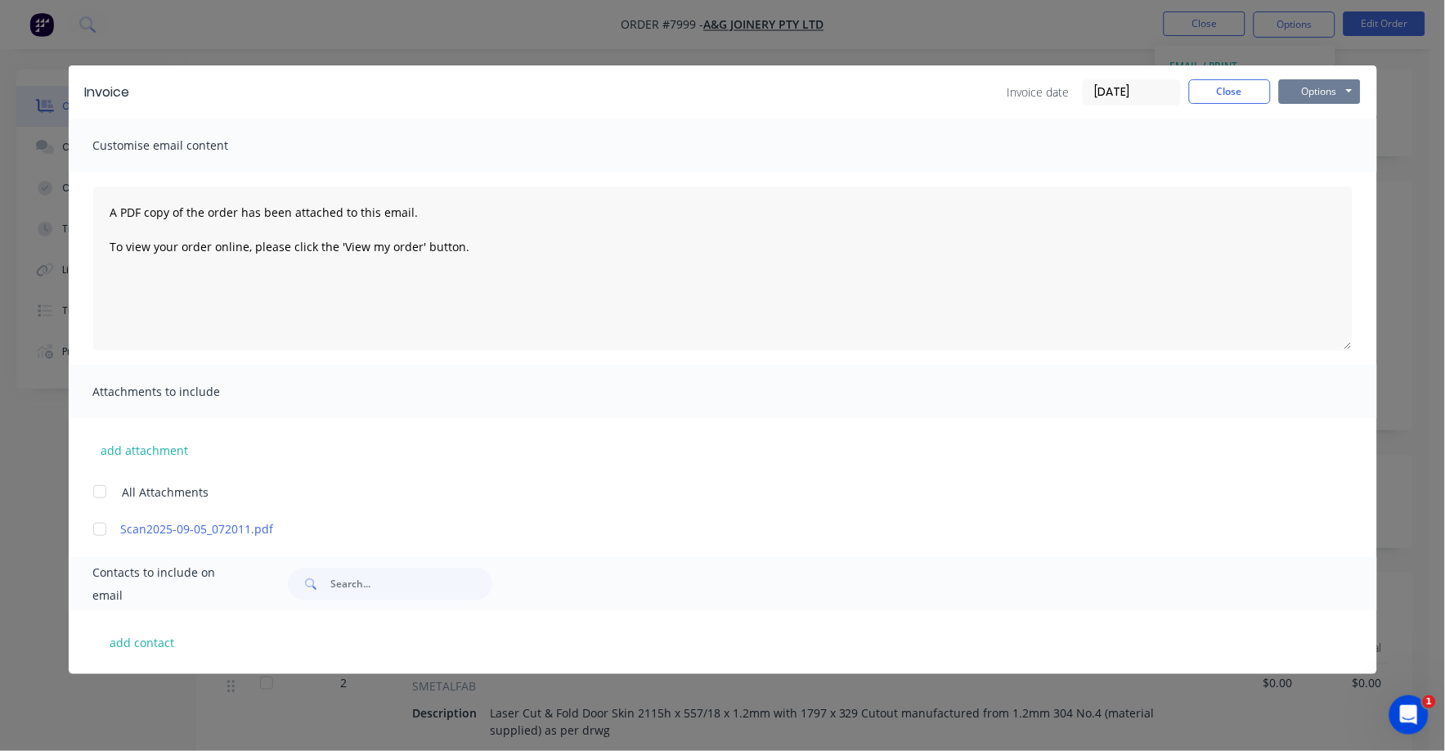
click at [1301, 86] on button "Options" at bounding box center [1320, 91] width 82 height 25
click at [1325, 157] on button "Print" at bounding box center [1331, 147] width 105 height 27
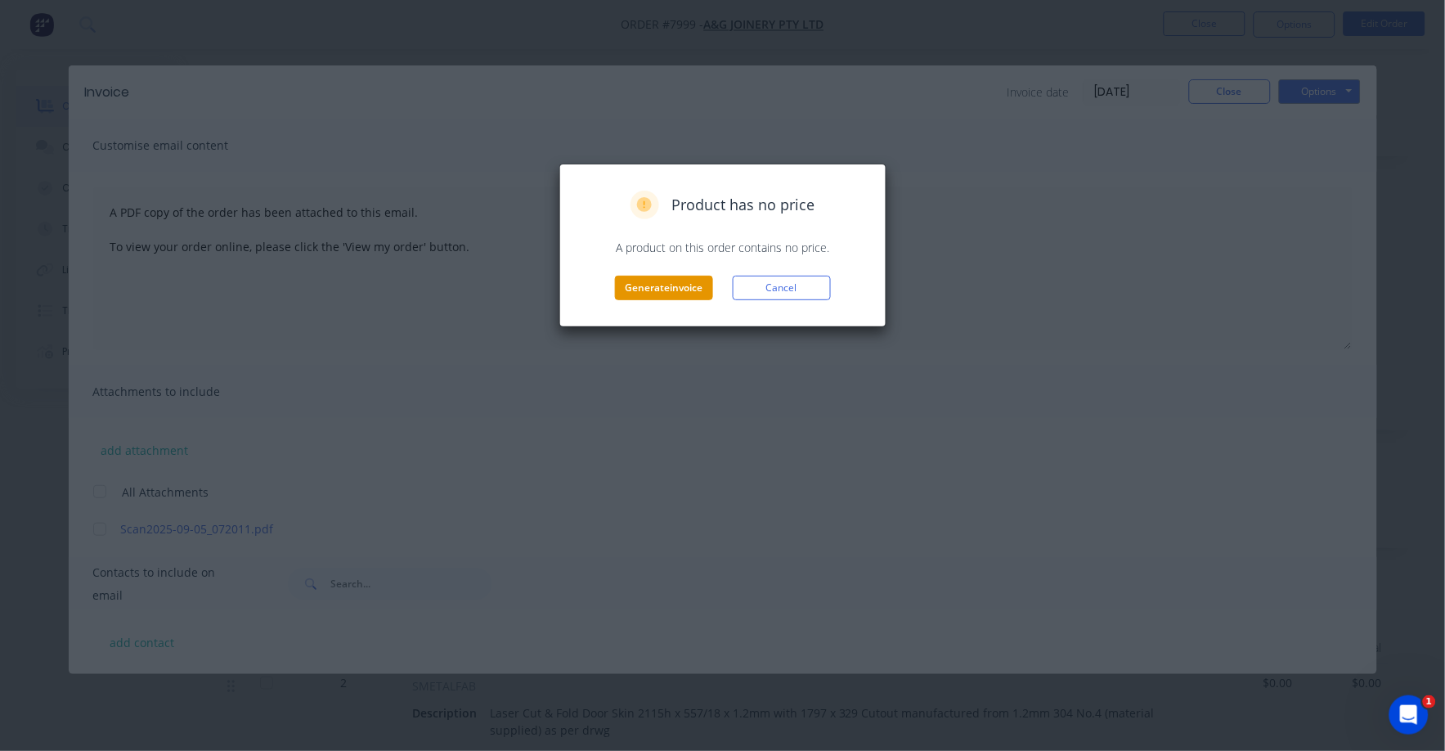
click at [672, 278] on button "Generate invoice" at bounding box center [664, 288] width 98 height 25
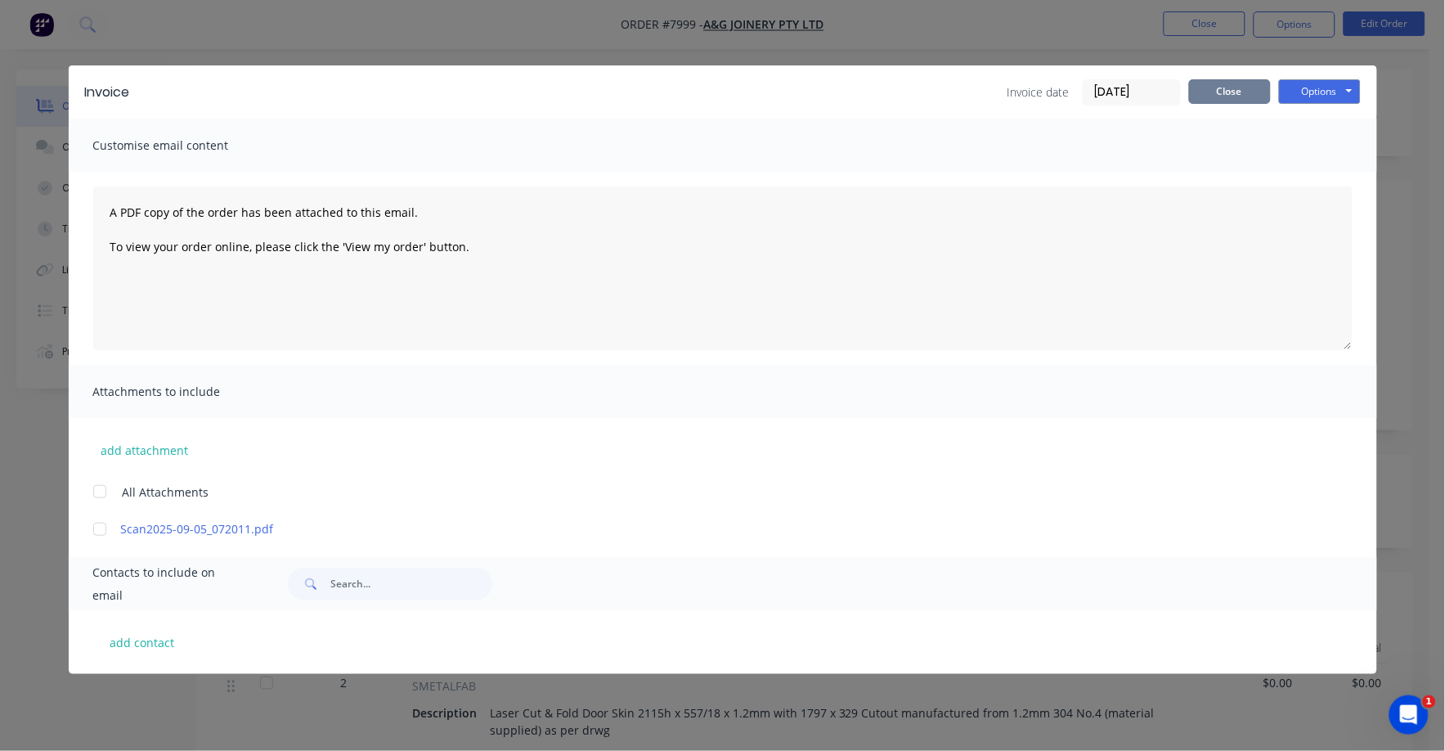
click at [1204, 101] on button "Close" at bounding box center [1230, 91] width 82 height 25
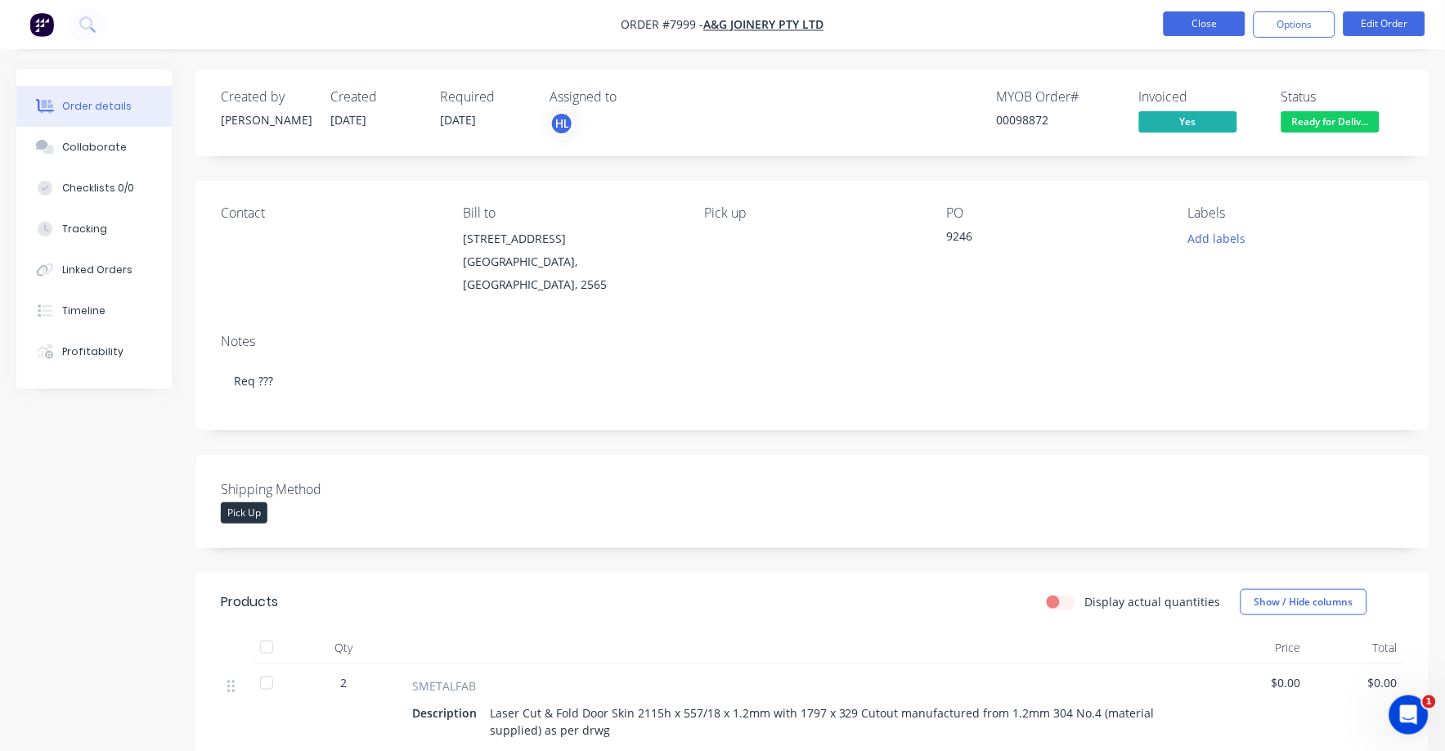
click at [1216, 29] on button "Close" at bounding box center [1205, 23] width 82 height 25
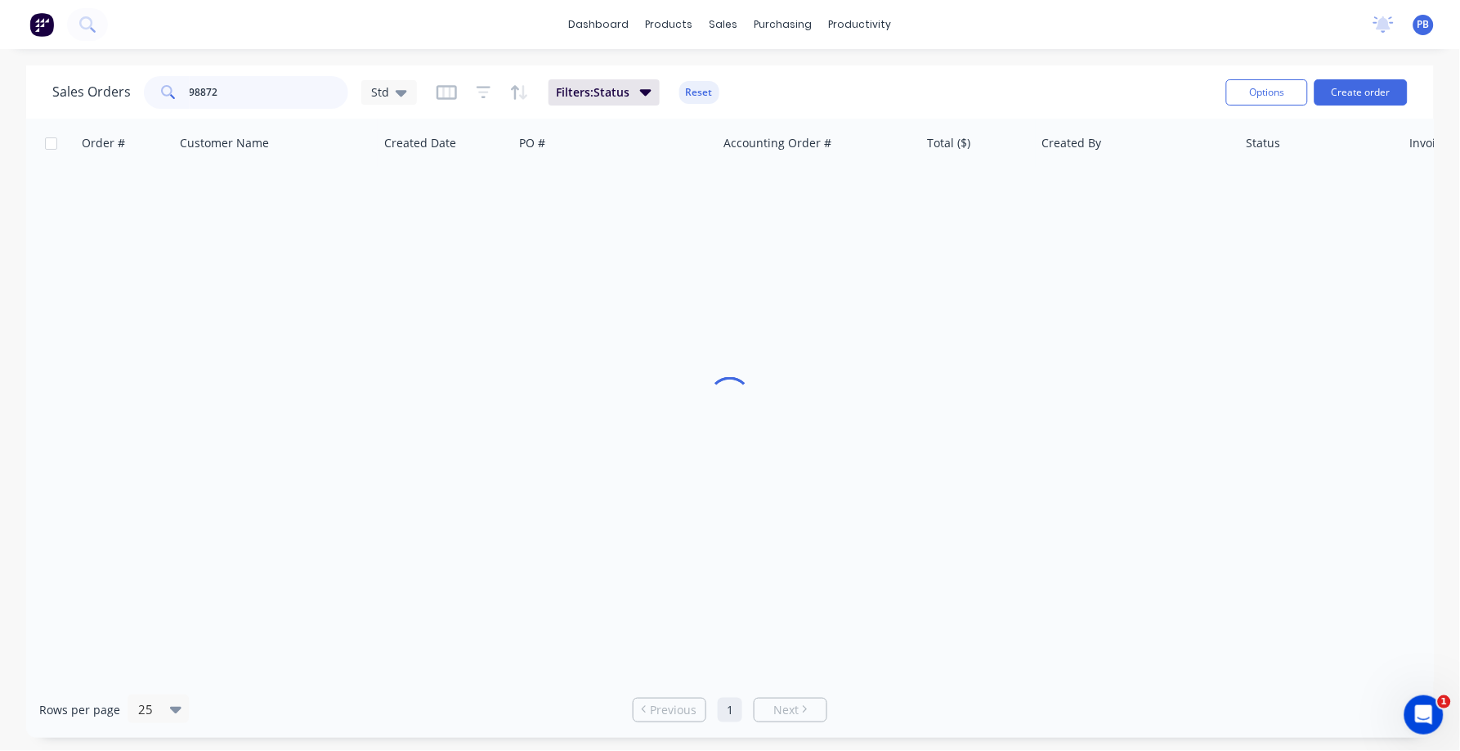
drag, startPoint x: 289, startPoint y: 87, endPoint x: 127, endPoint y: 77, distance: 162.2
click at [127, 77] on div "Sales Orders 98872 Std" at bounding box center [234, 92] width 365 height 33
type input "98749"
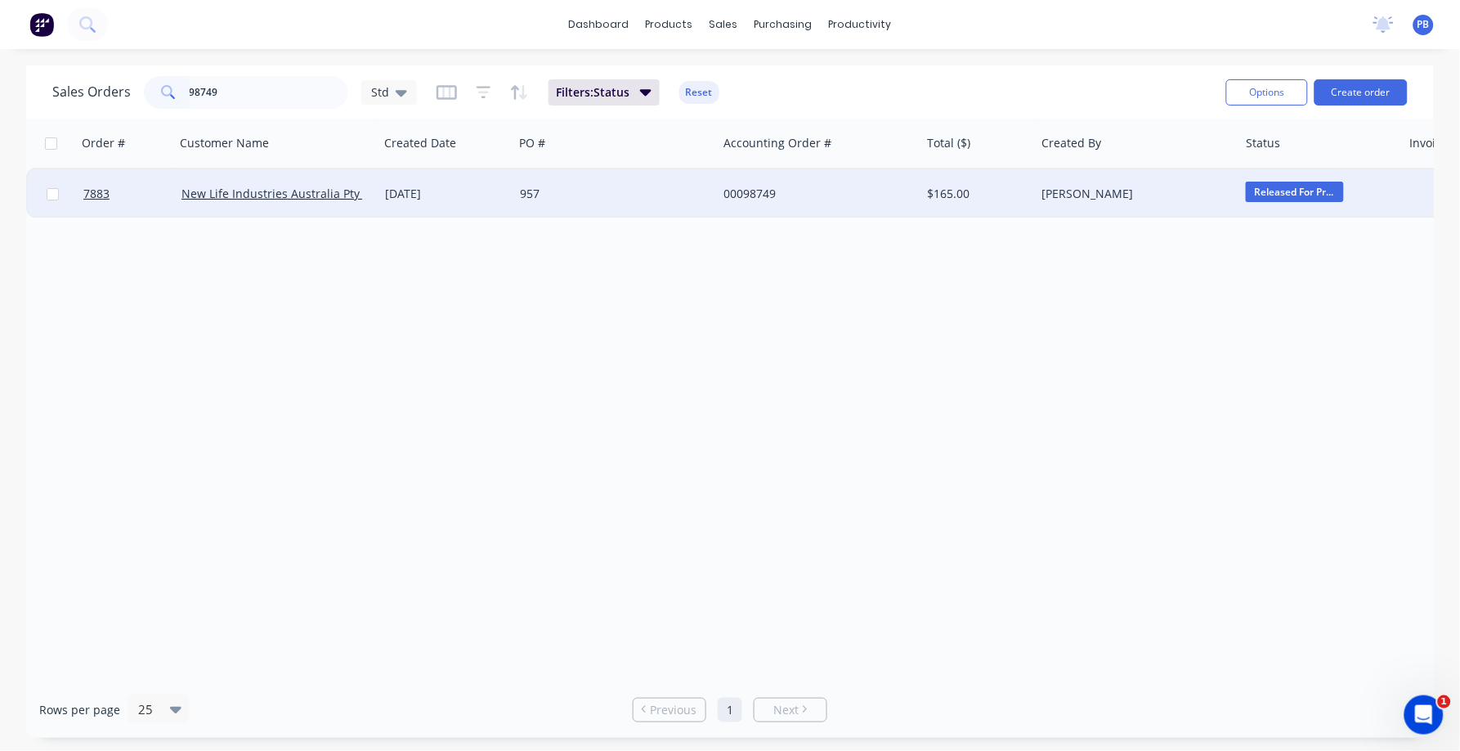
click at [751, 198] on div "00098749" at bounding box center [815, 194] width 182 height 16
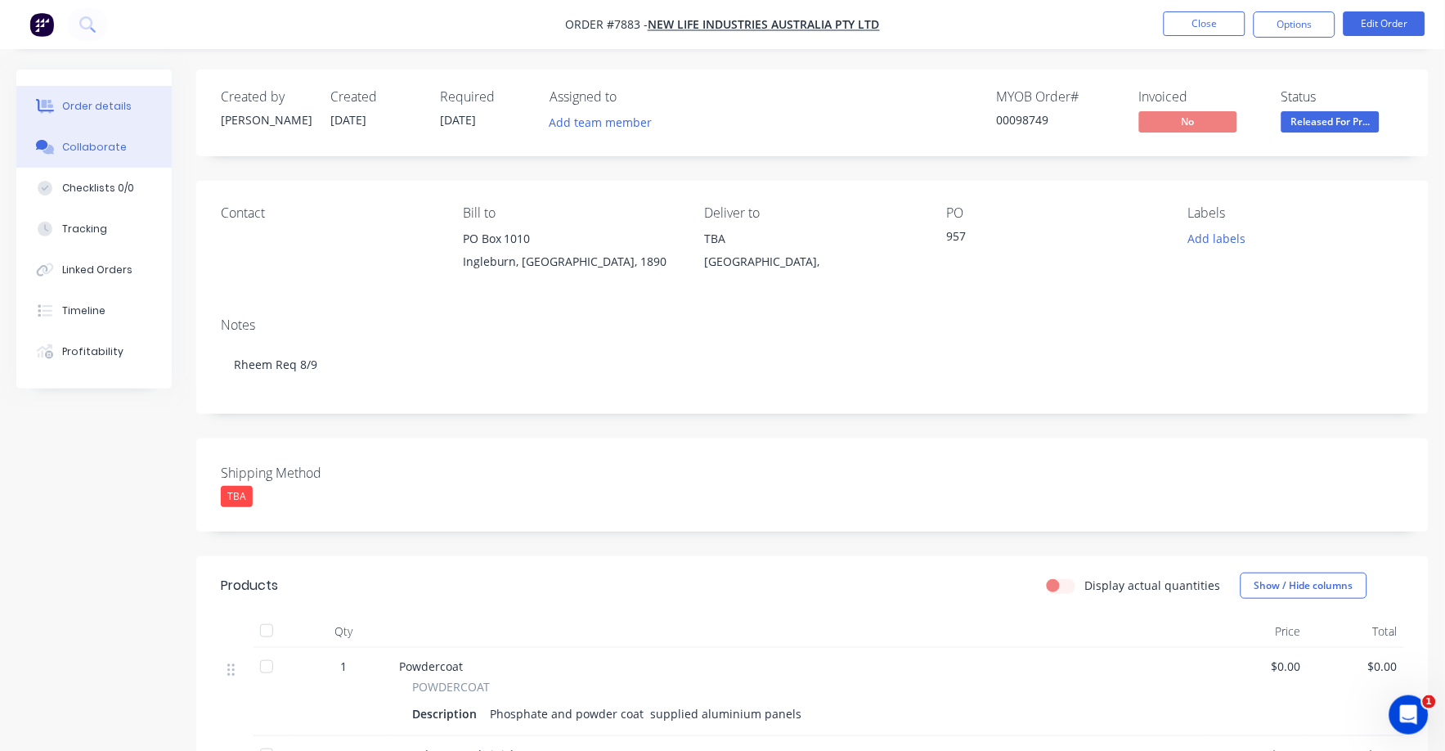
click at [116, 144] on div "Collaborate" at bounding box center [94, 147] width 65 height 15
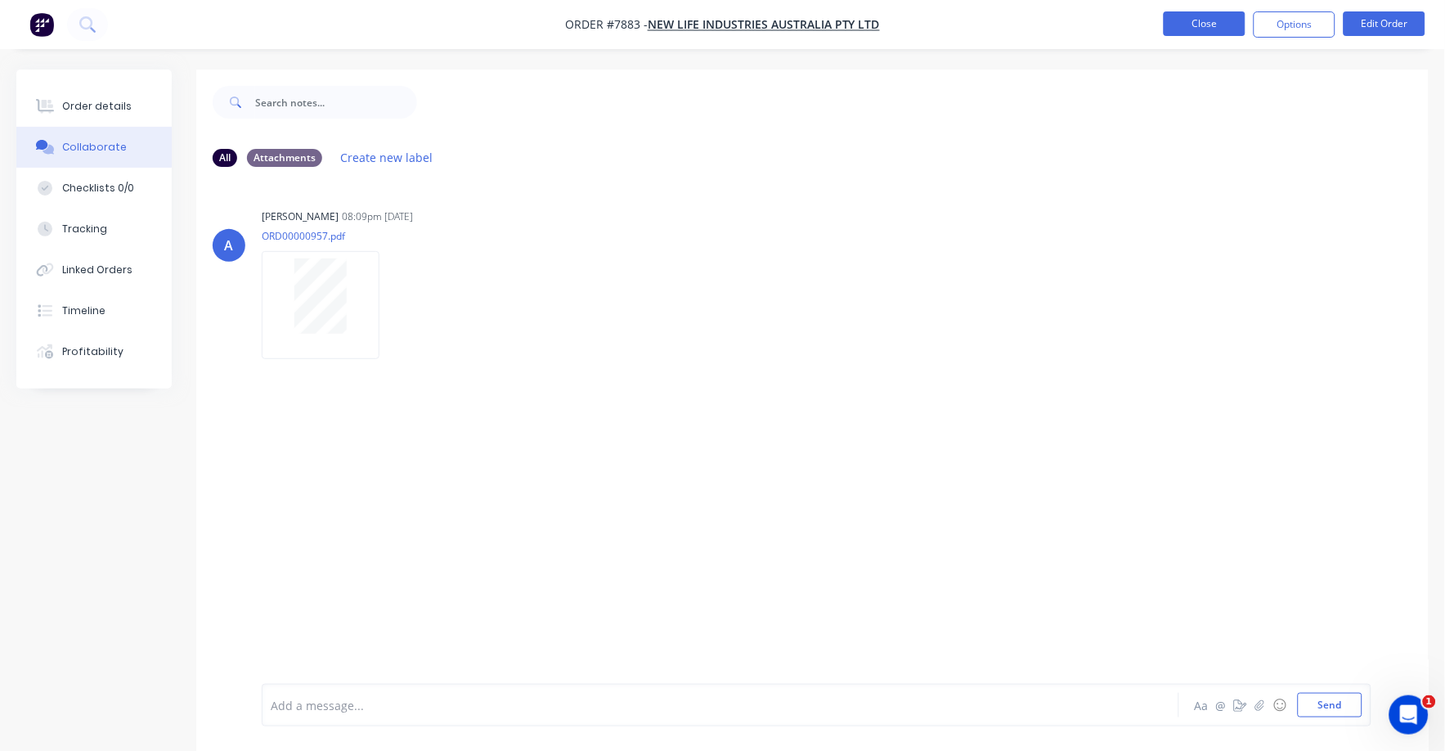
click at [1192, 29] on button "Close" at bounding box center [1205, 23] width 82 height 25
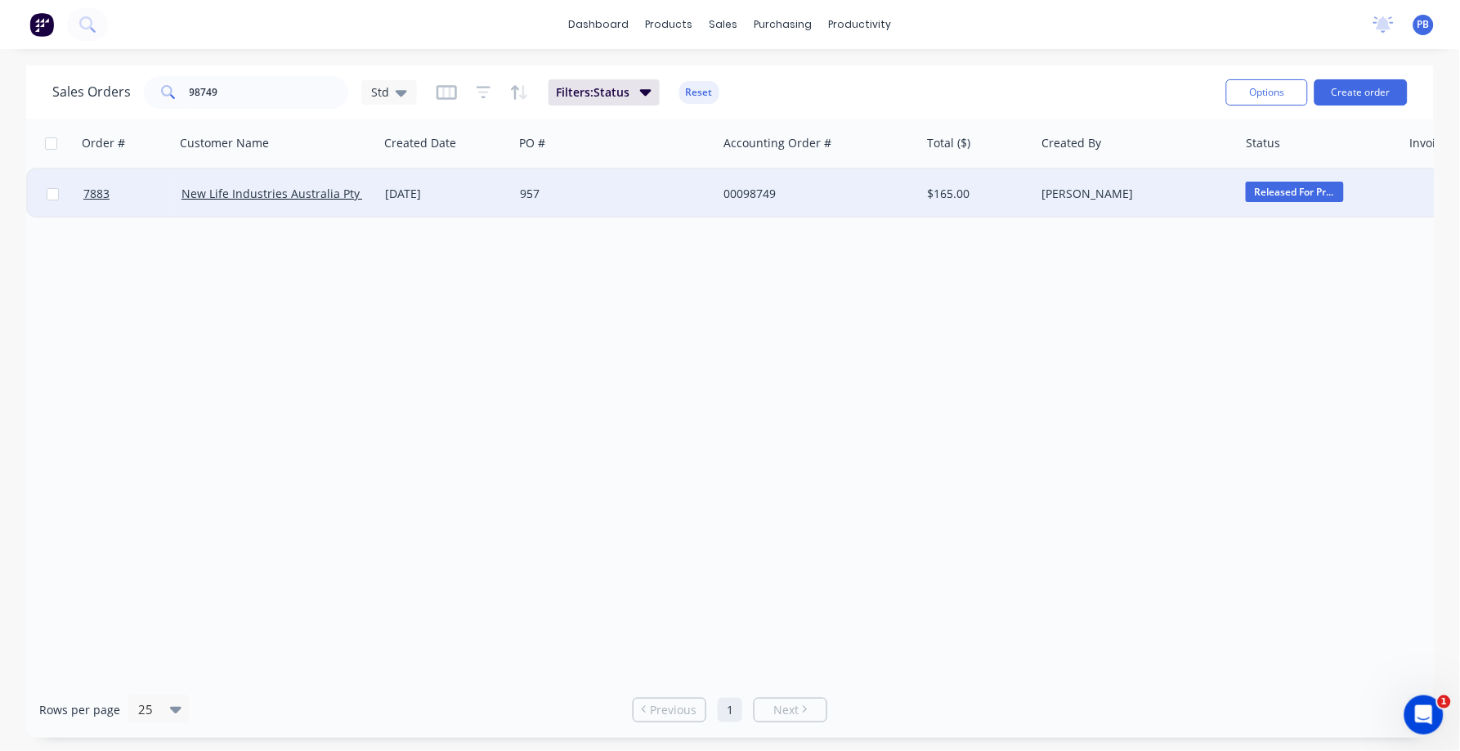
click at [759, 193] on div "00098749" at bounding box center [815, 194] width 182 height 16
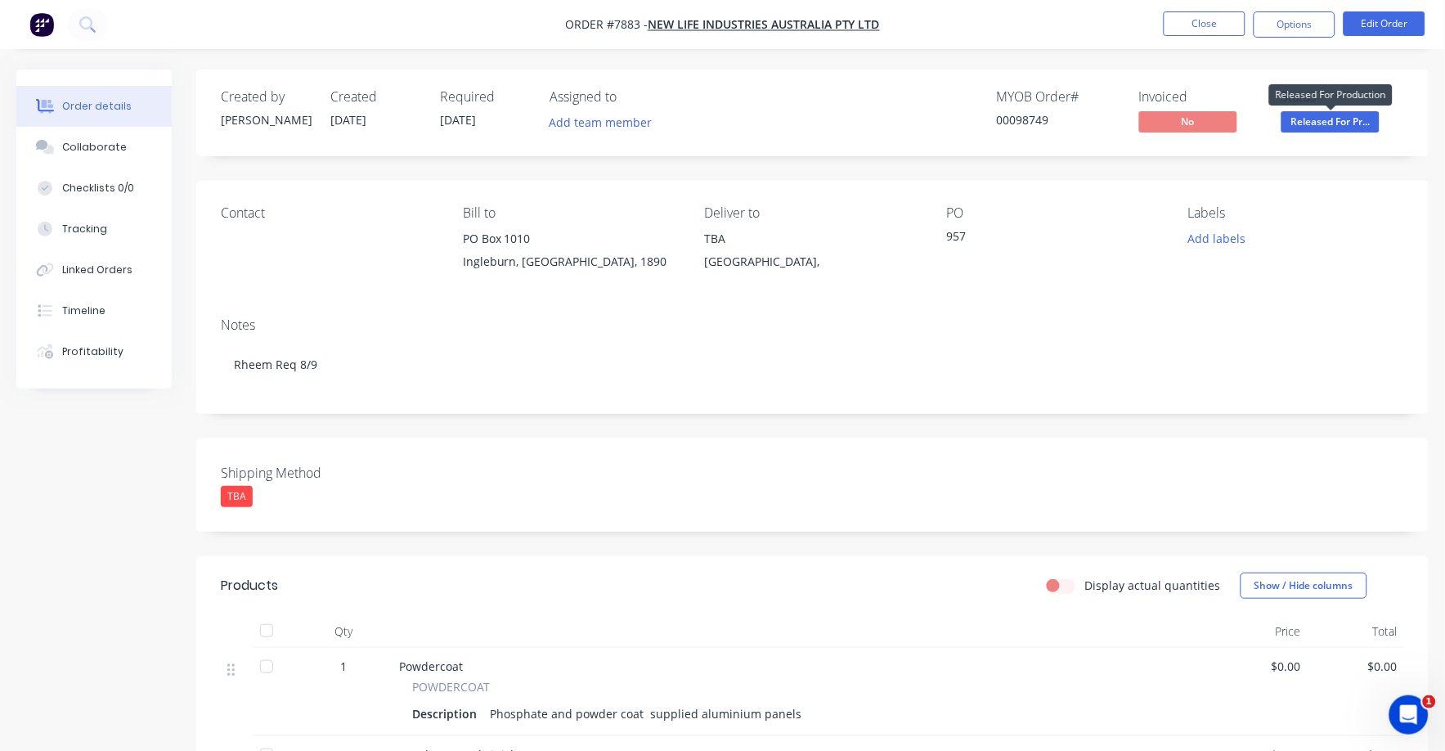
click at [1317, 114] on span "Released For Pr..." at bounding box center [1330, 121] width 98 height 20
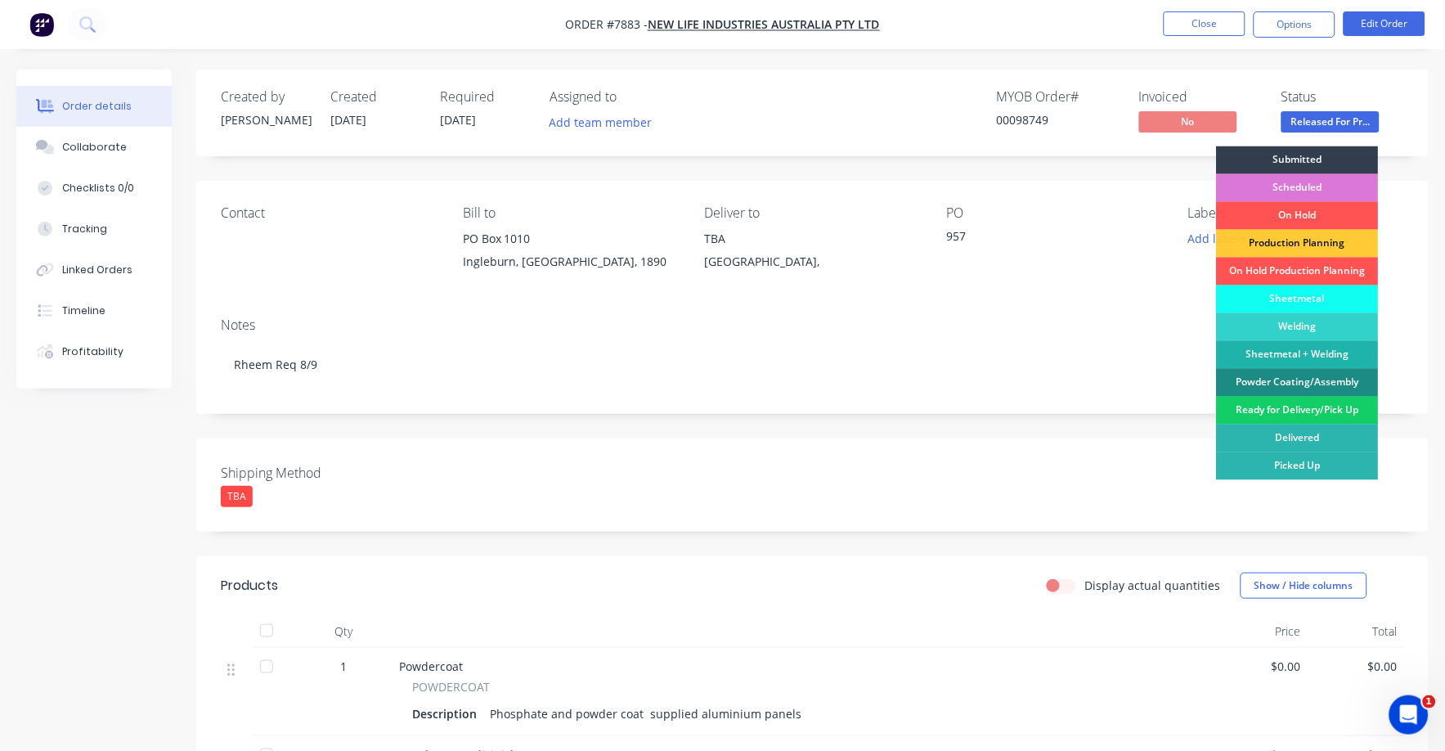
click at [1308, 412] on div "Ready for Delivery/Pick Up" at bounding box center [1298, 411] width 162 height 28
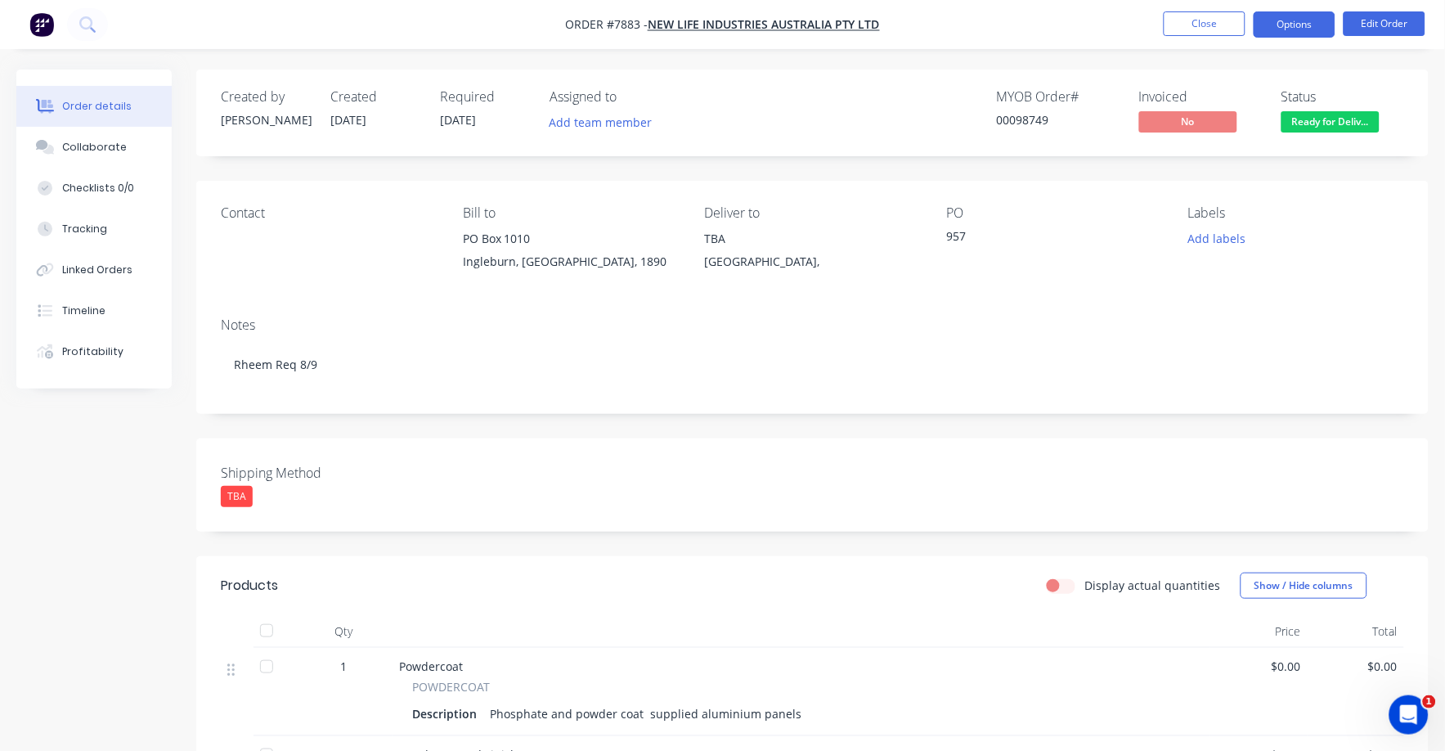
click at [1291, 27] on button "Options" at bounding box center [1294, 24] width 82 height 26
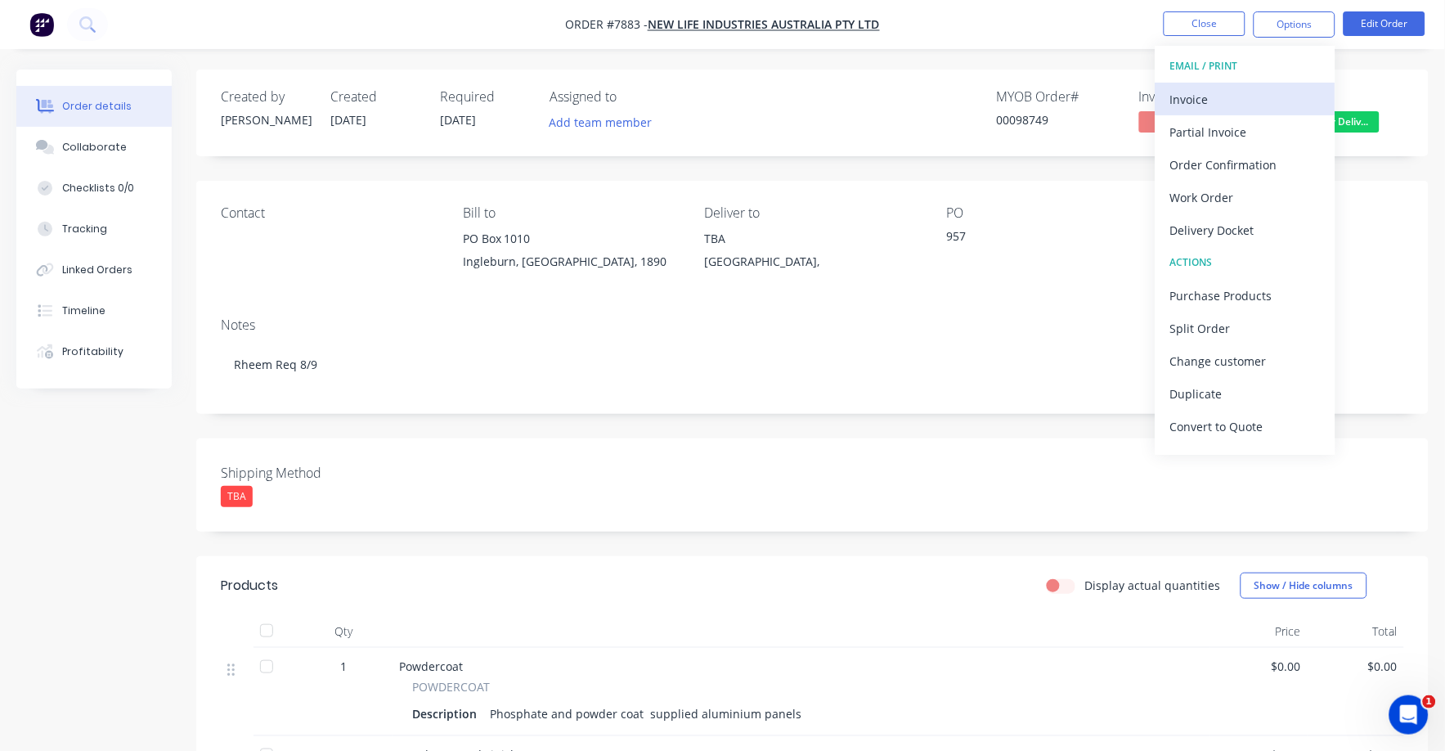
click at [1192, 96] on div "Invoice" at bounding box center [1245, 99] width 150 height 24
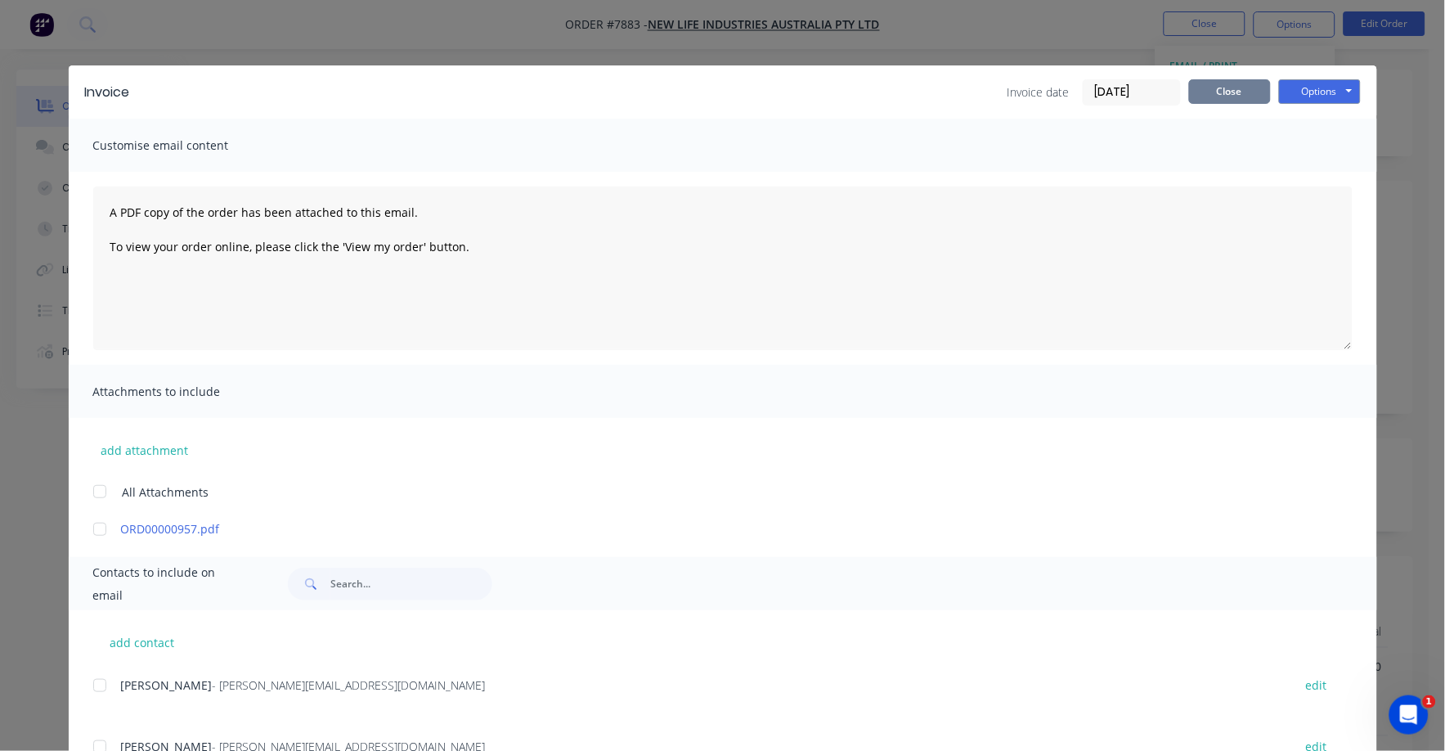
click at [1240, 96] on button "Close" at bounding box center [1230, 91] width 82 height 25
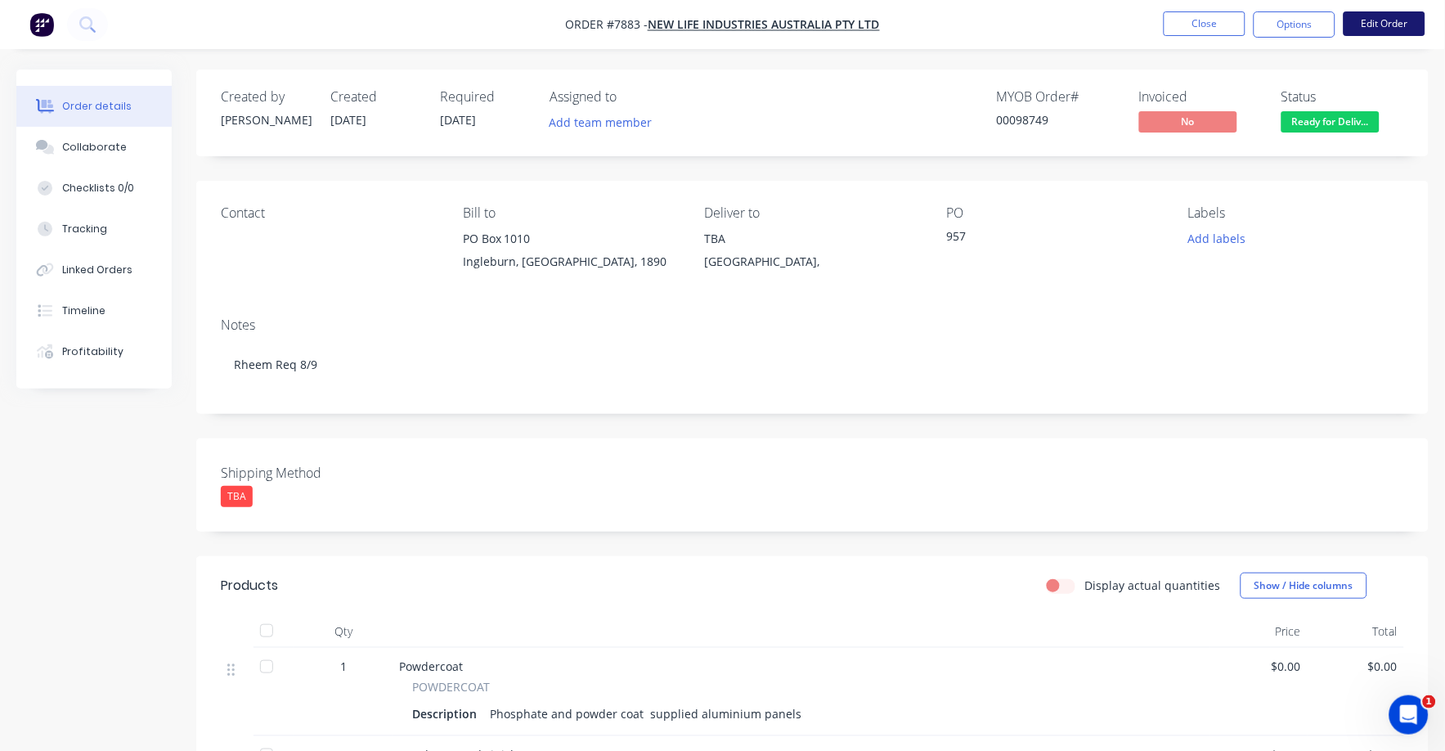
click at [1367, 19] on button "Edit Order" at bounding box center [1384, 23] width 82 height 25
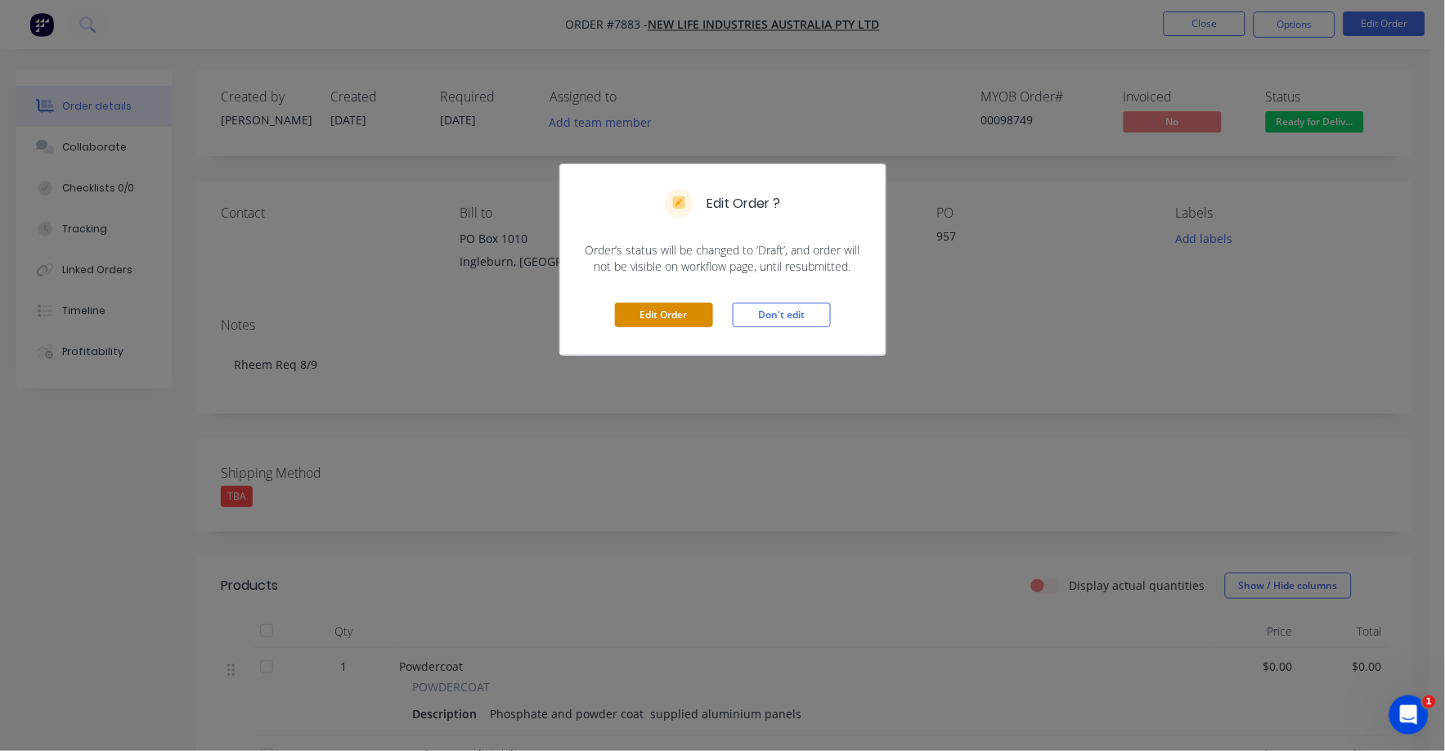
click at [670, 308] on button "Edit Order" at bounding box center [664, 315] width 98 height 25
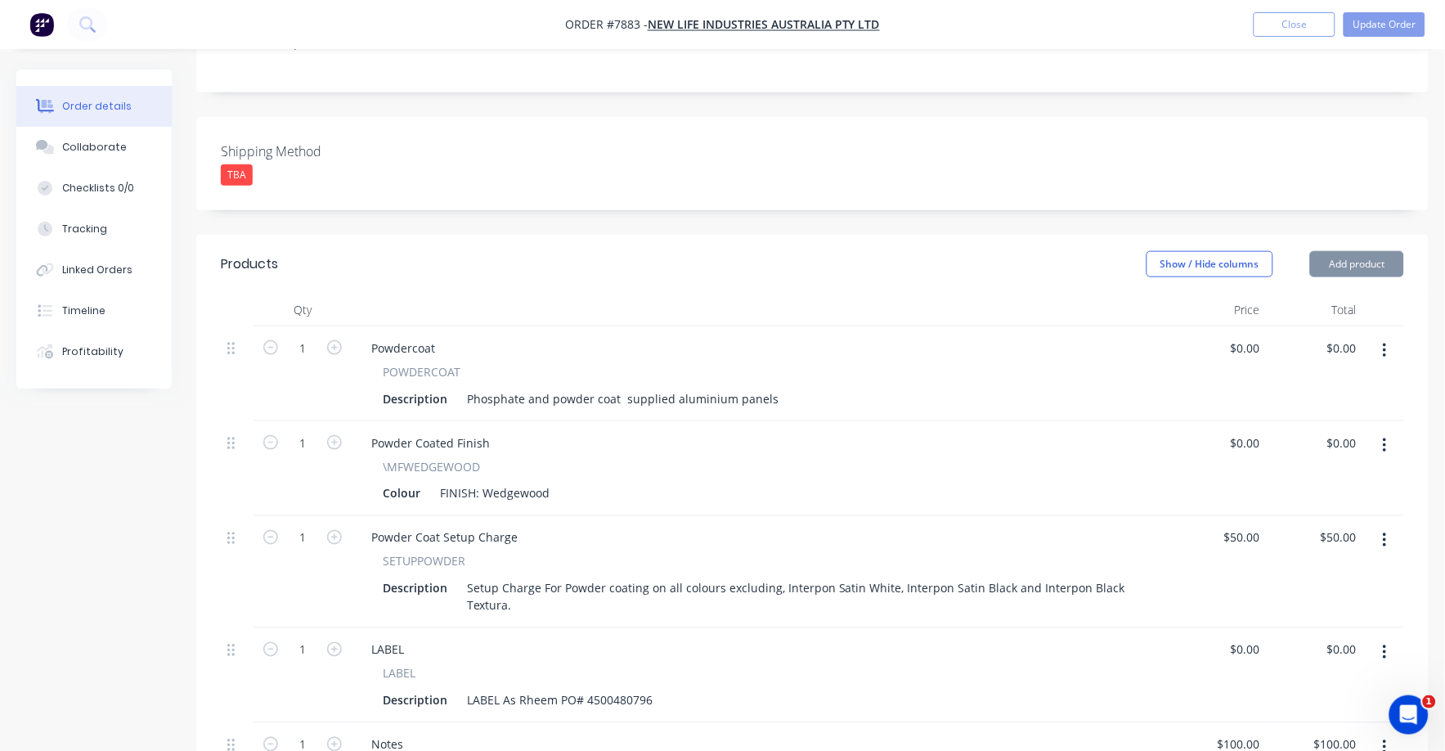
scroll to position [842, 0]
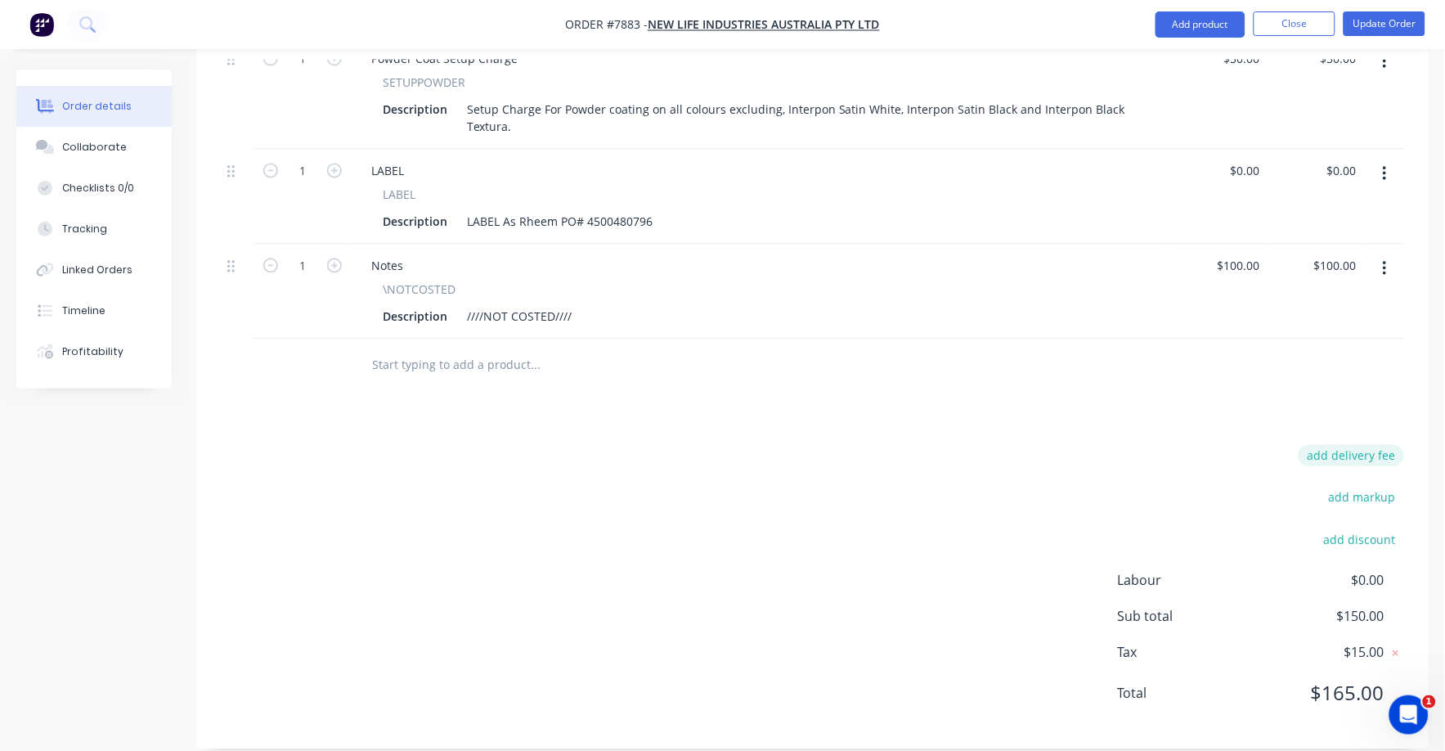
click at [1354, 445] on button "add delivery fee" at bounding box center [1350, 456] width 105 height 22
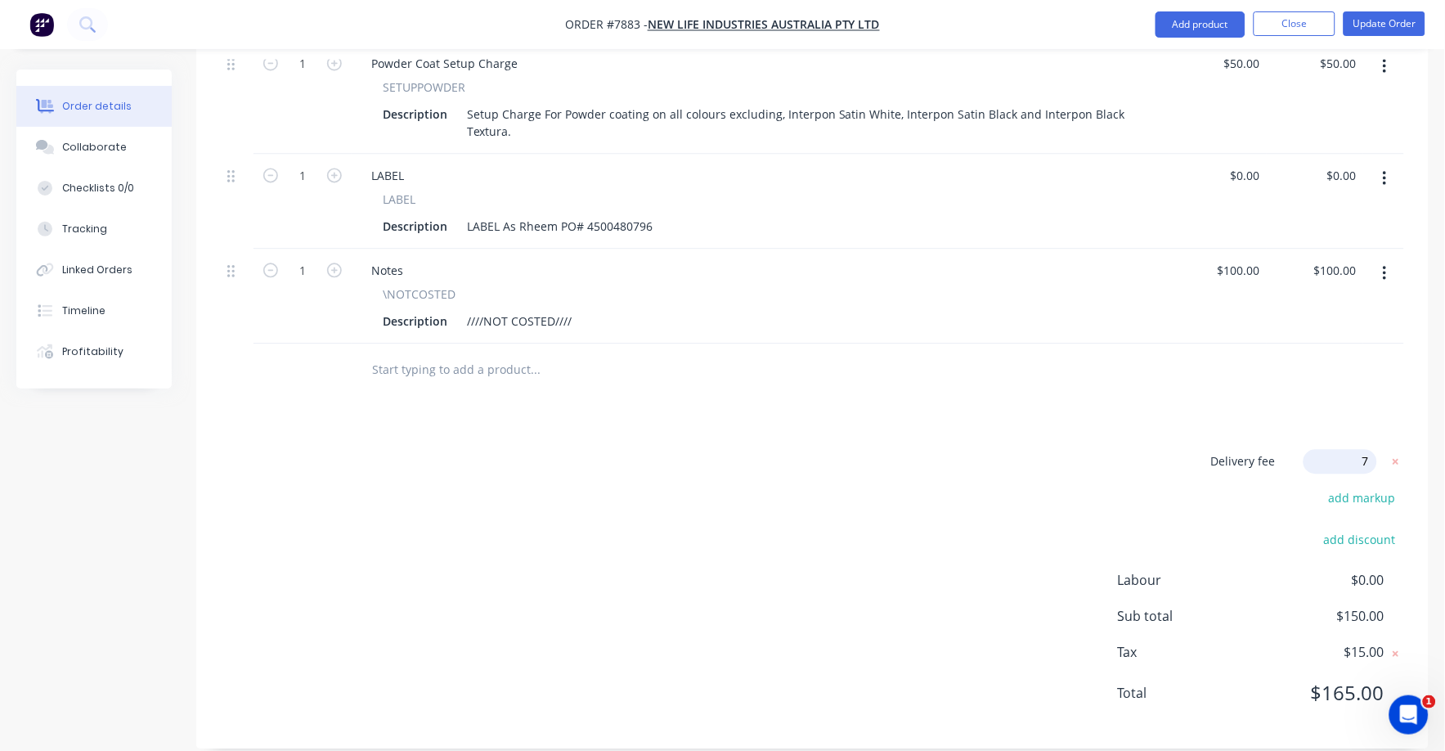
type input "75"
click input "submit" at bounding box center [0, 0] width 0 height 0
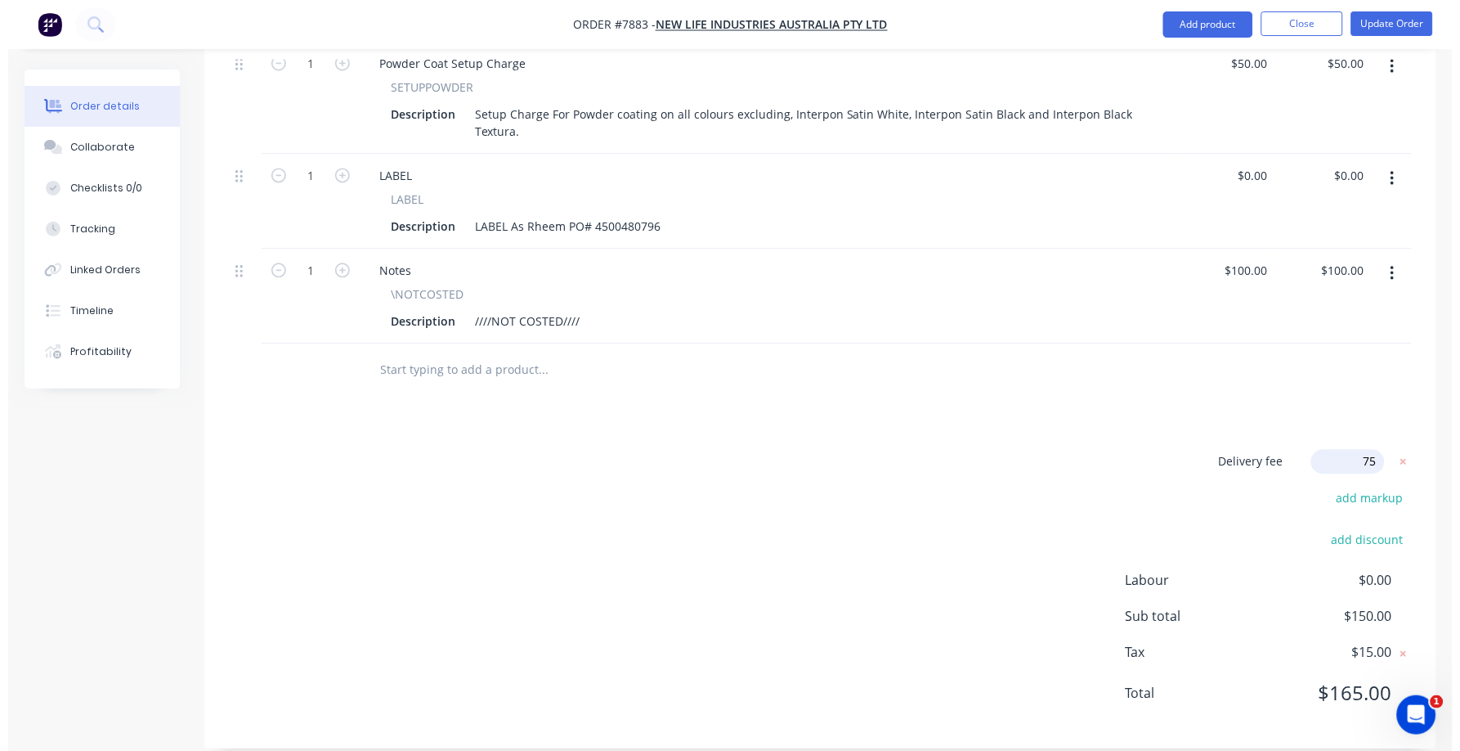
scroll to position [835, 0]
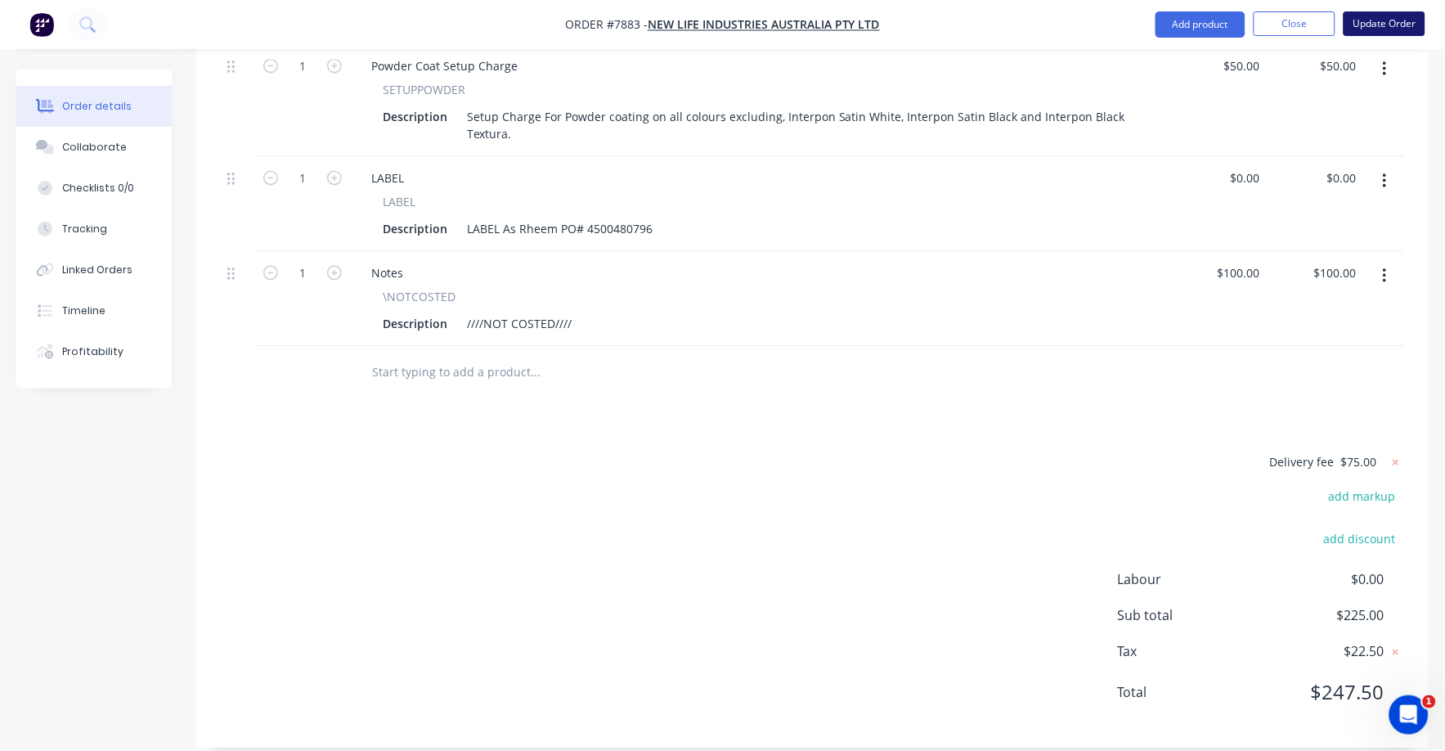
click at [1388, 25] on button "Update Order" at bounding box center [1384, 23] width 82 height 25
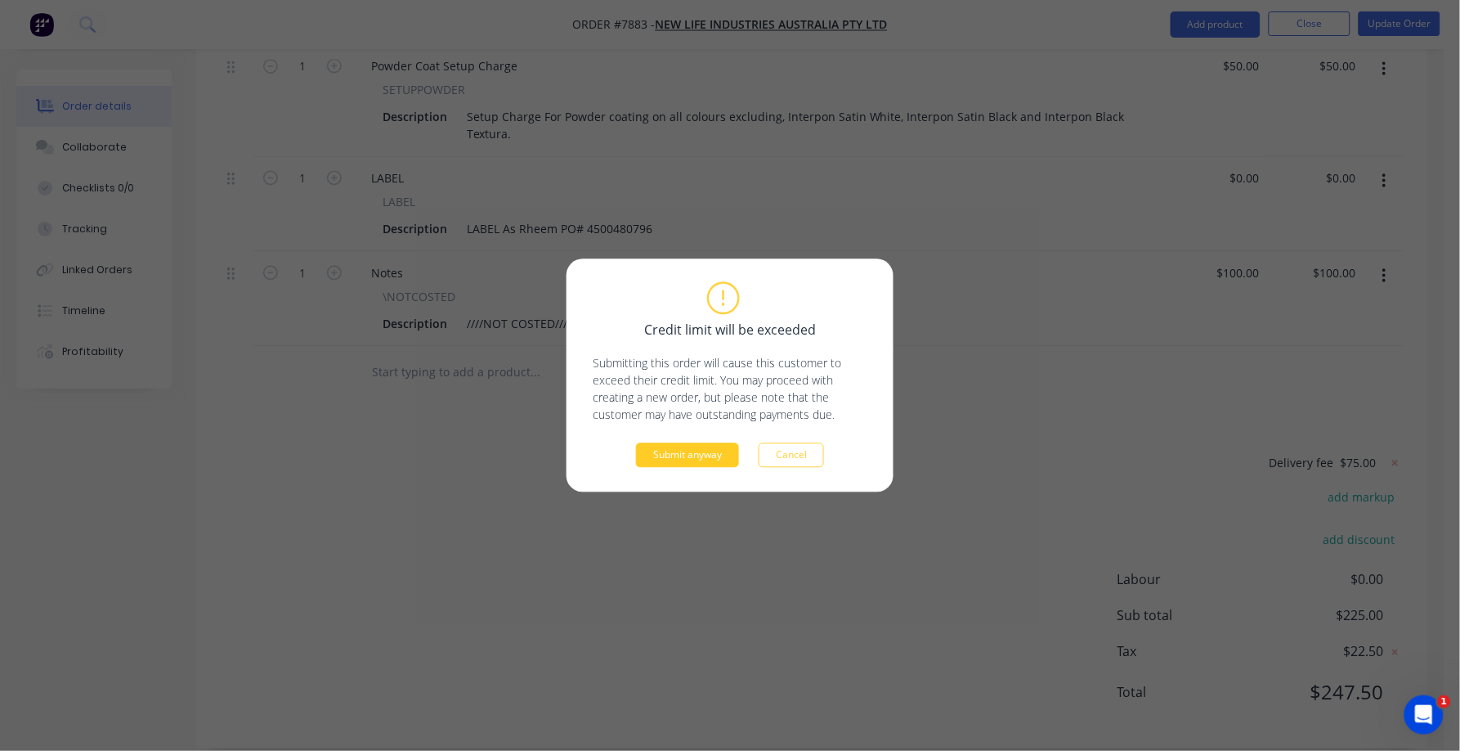
click at [679, 462] on button "Submit anyway" at bounding box center [687, 455] width 103 height 25
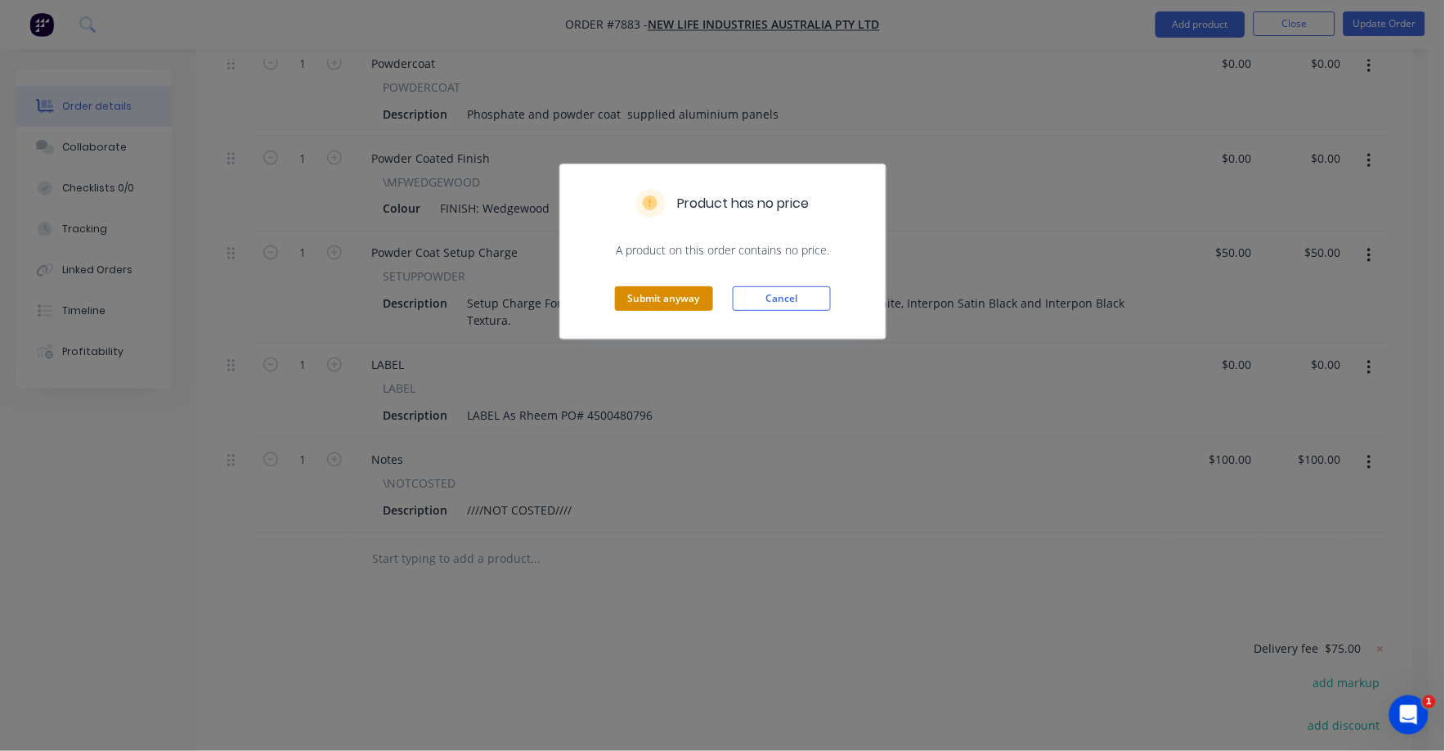
click at [670, 300] on button "Submit anyway" at bounding box center [664, 298] width 98 height 25
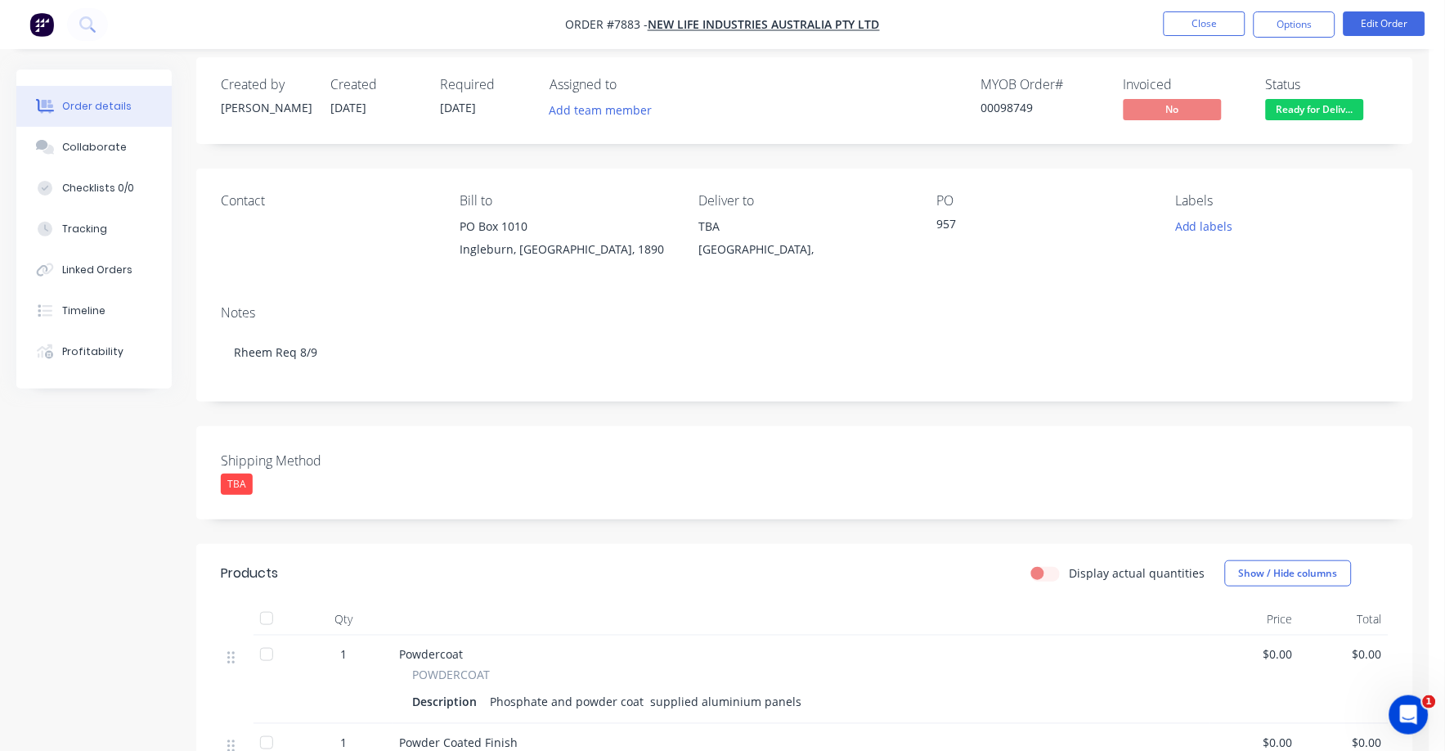
scroll to position [0, 0]
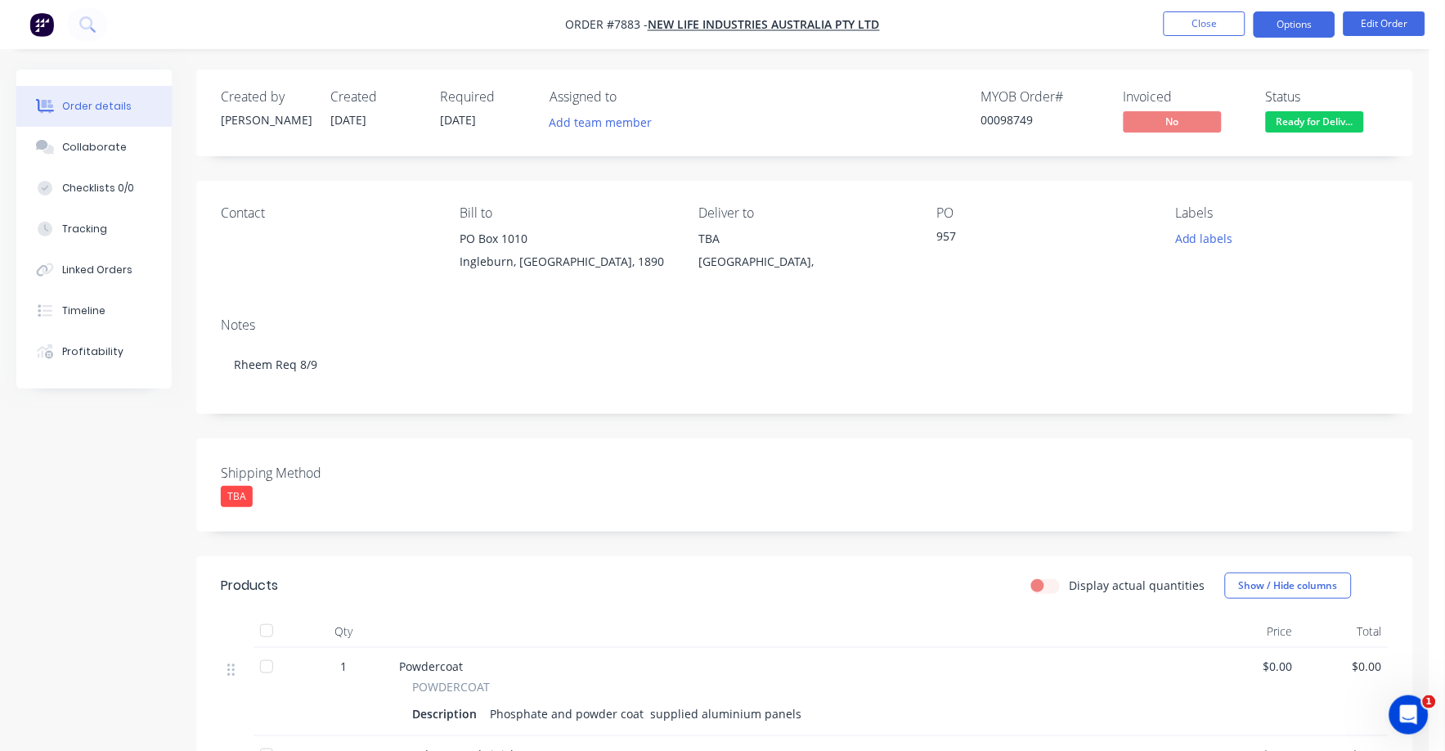
click at [1284, 26] on button "Options" at bounding box center [1294, 24] width 82 height 26
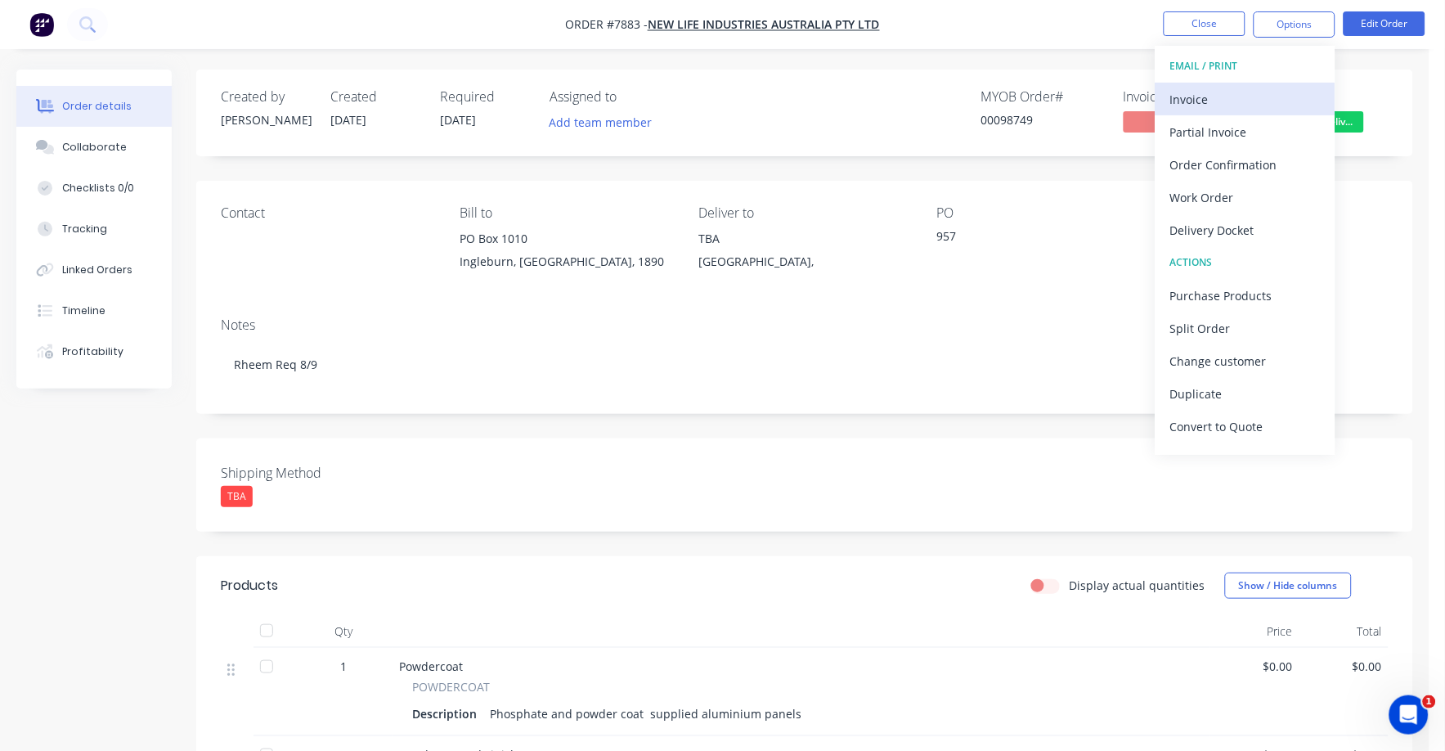
click at [1191, 96] on div "Invoice" at bounding box center [1245, 99] width 150 height 24
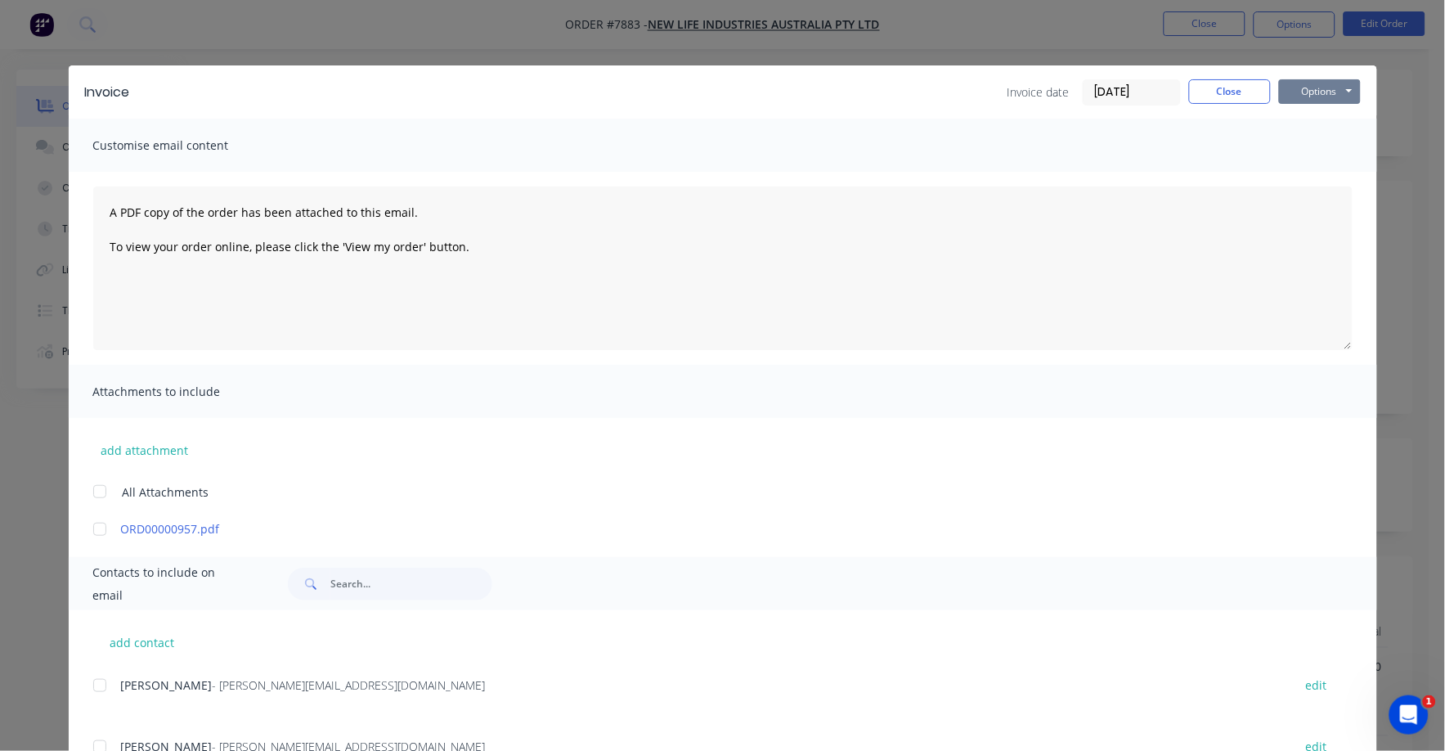
drag, startPoint x: 1287, startPoint y: 89, endPoint x: 1285, endPoint y: 101, distance: 12.4
click at [1287, 92] on button "Options" at bounding box center [1320, 91] width 82 height 25
click at [1279, 152] on button "Print" at bounding box center [1331, 147] width 105 height 27
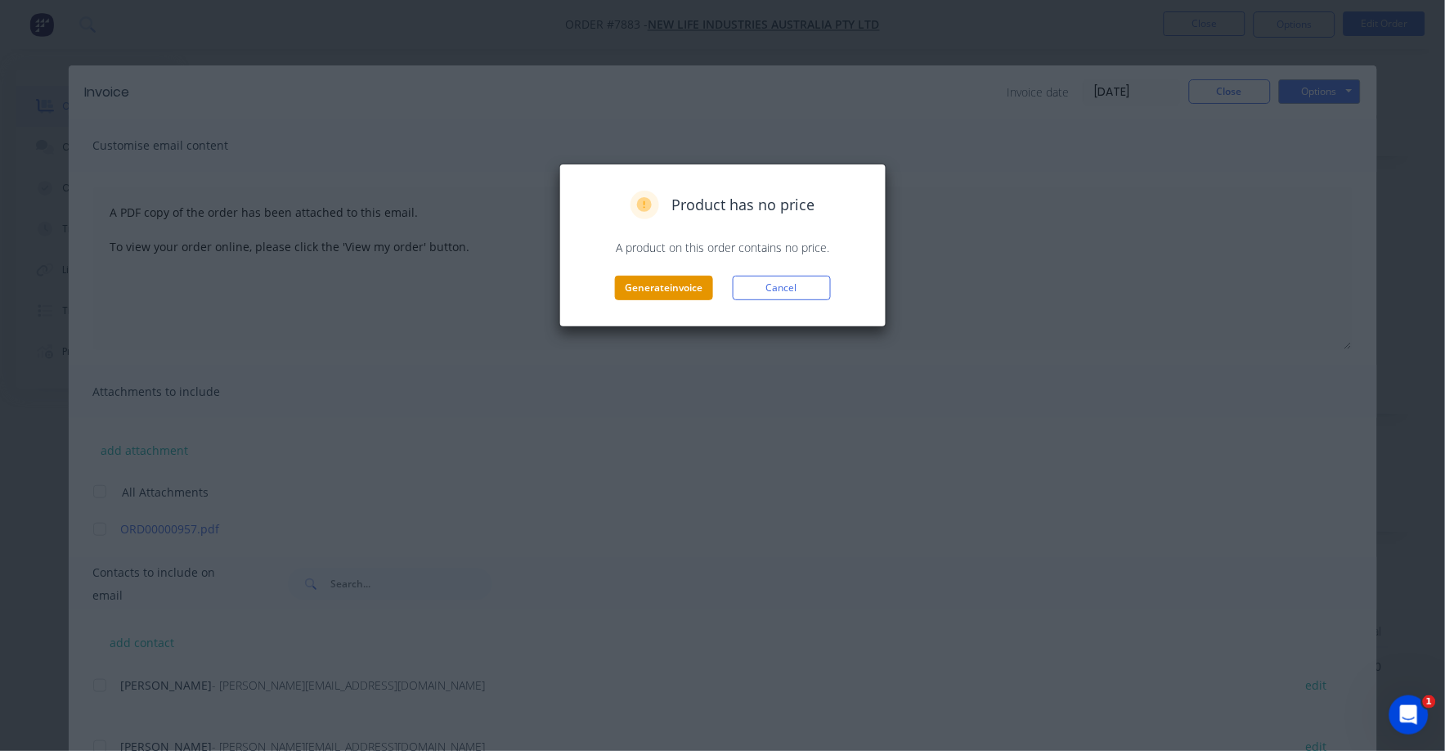
click at [666, 287] on button "Generate invoice" at bounding box center [664, 288] width 98 height 25
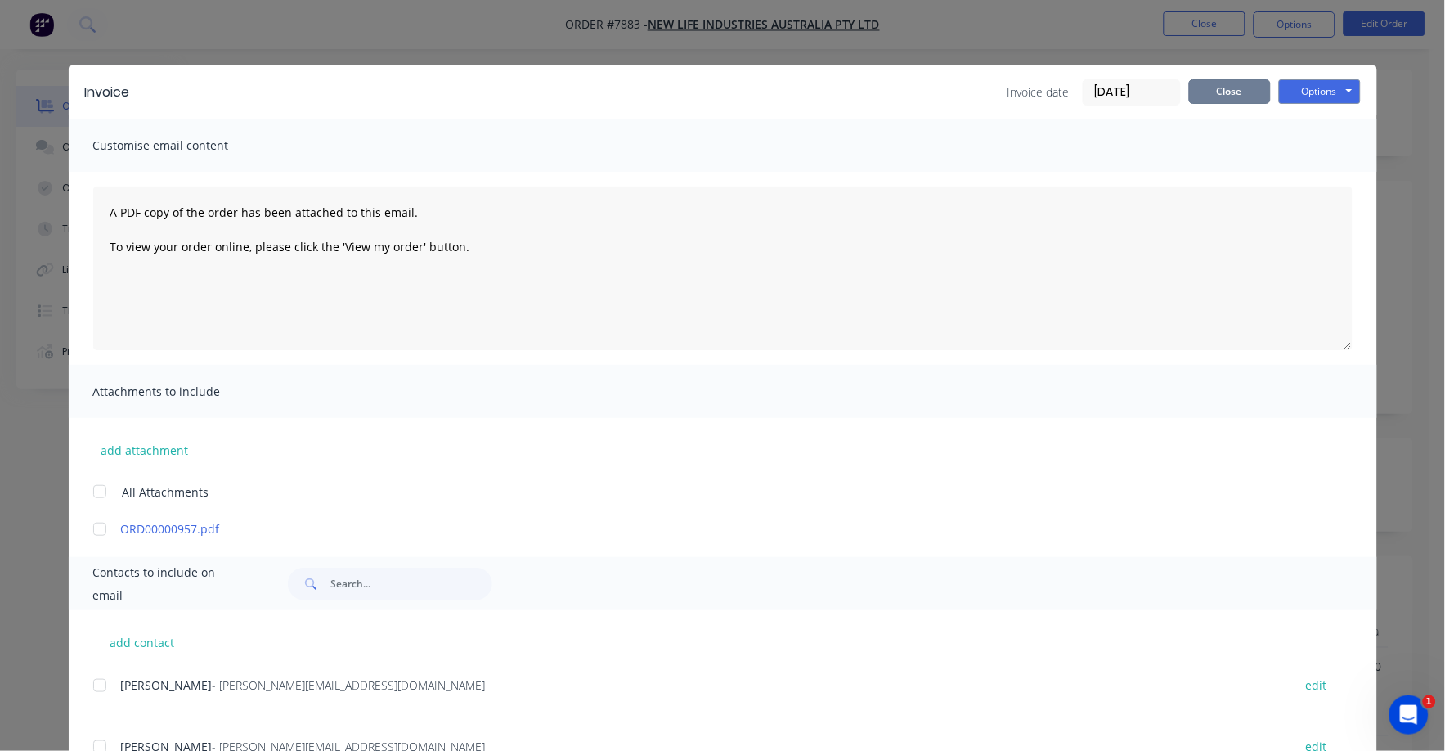
click at [1219, 84] on button "Close" at bounding box center [1230, 91] width 82 height 25
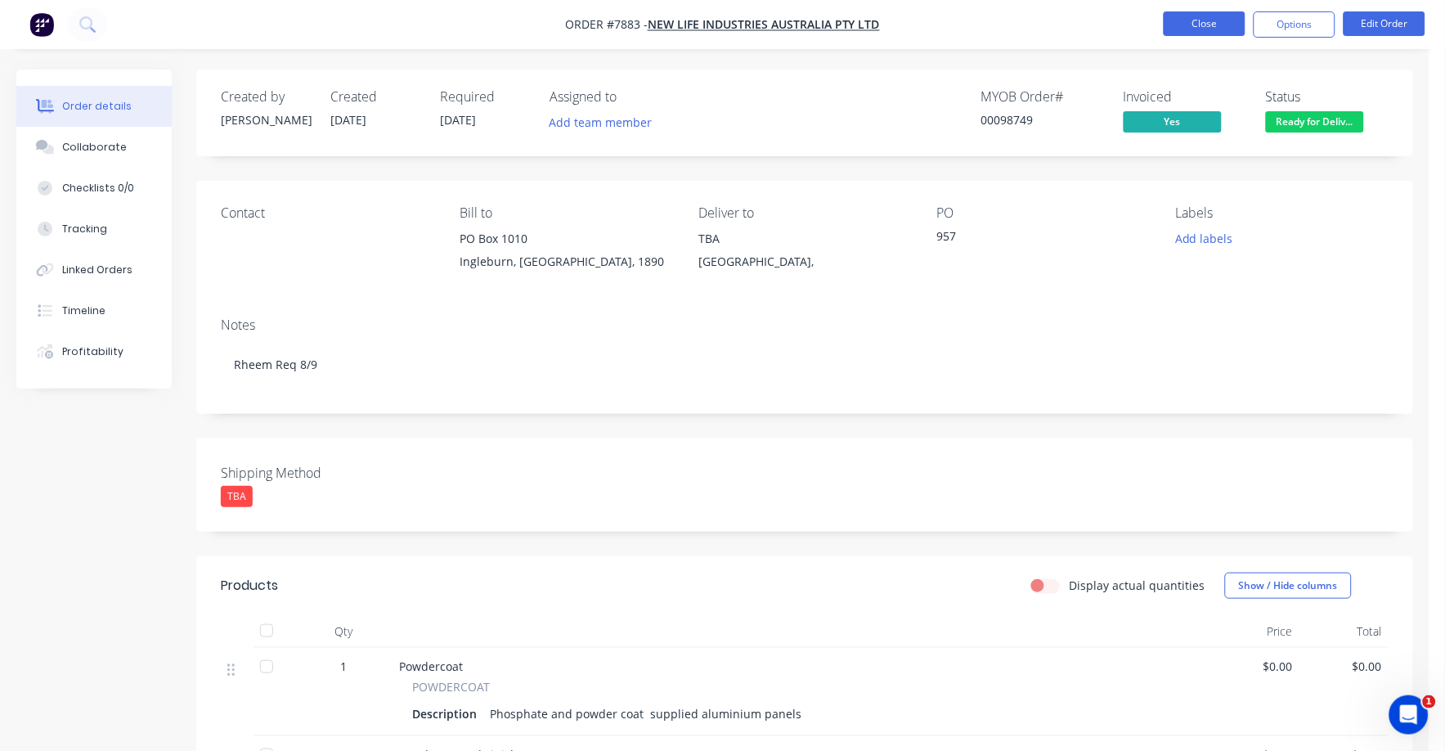
click at [1209, 15] on button "Close" at bounding box center [1205, 23] width 82 height 25
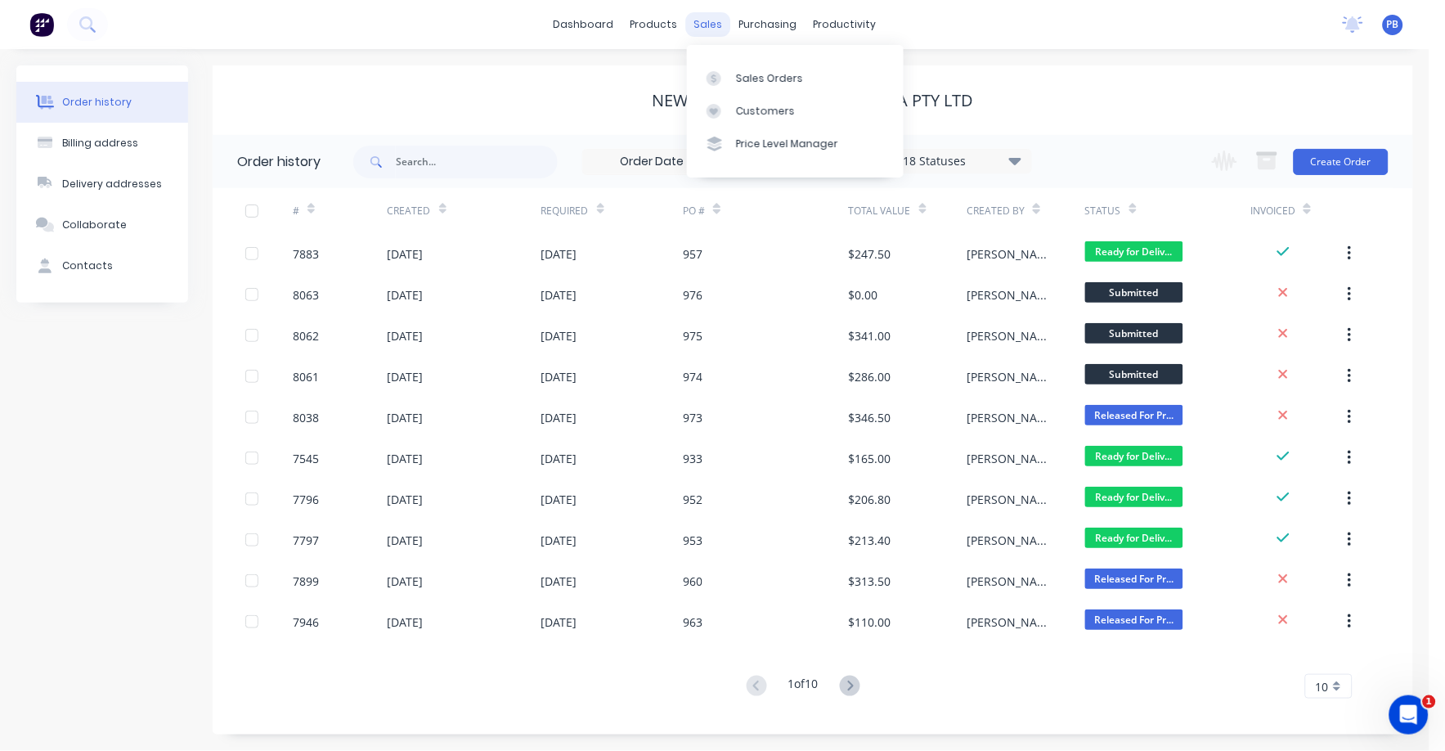
click at [718, 12] on div "sales" at bounding box center [708, 24] width 45 height 25
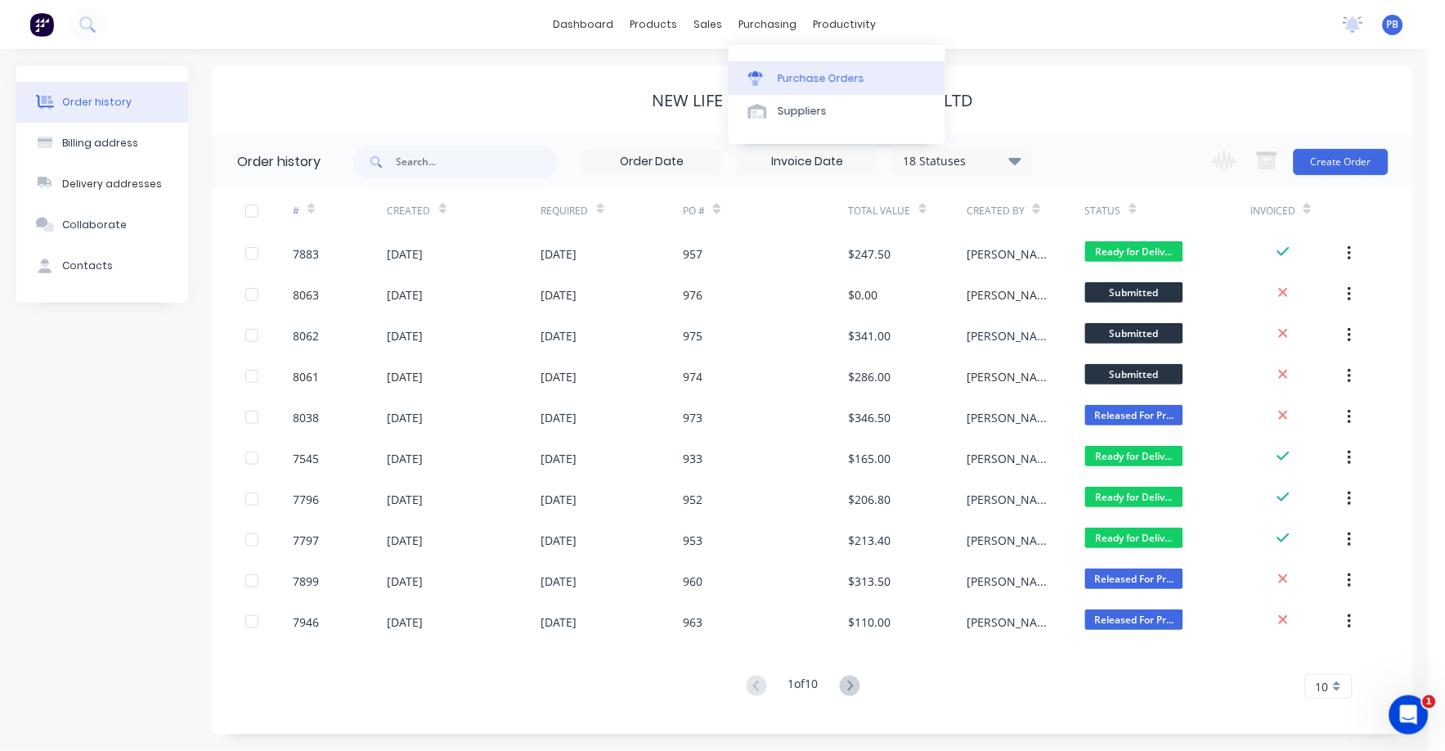
click at [768, 68] on link "Purchase Orders" at bounding box center [837, 77] width 217 height 33
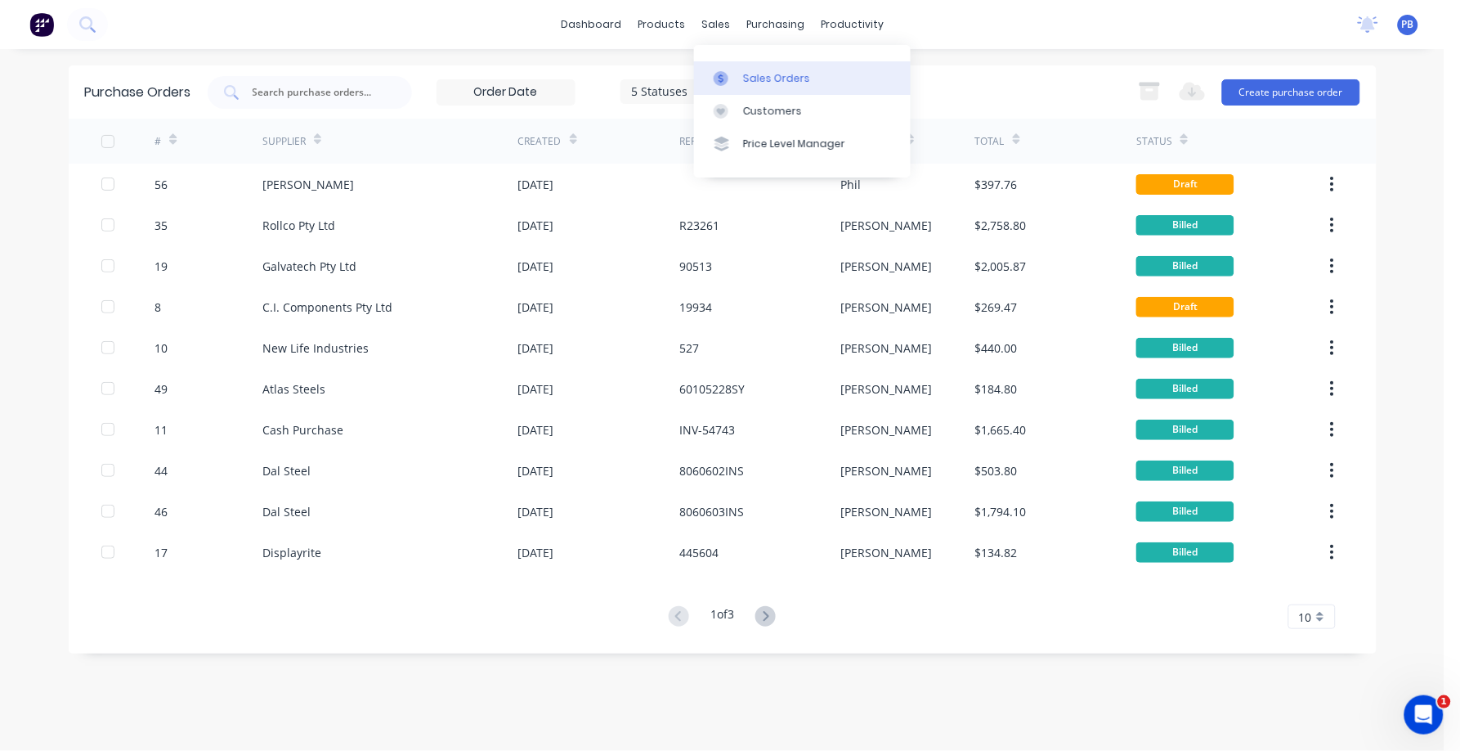
click at [732, 73] on div at bounding box center [726, 78] width 25 height 15
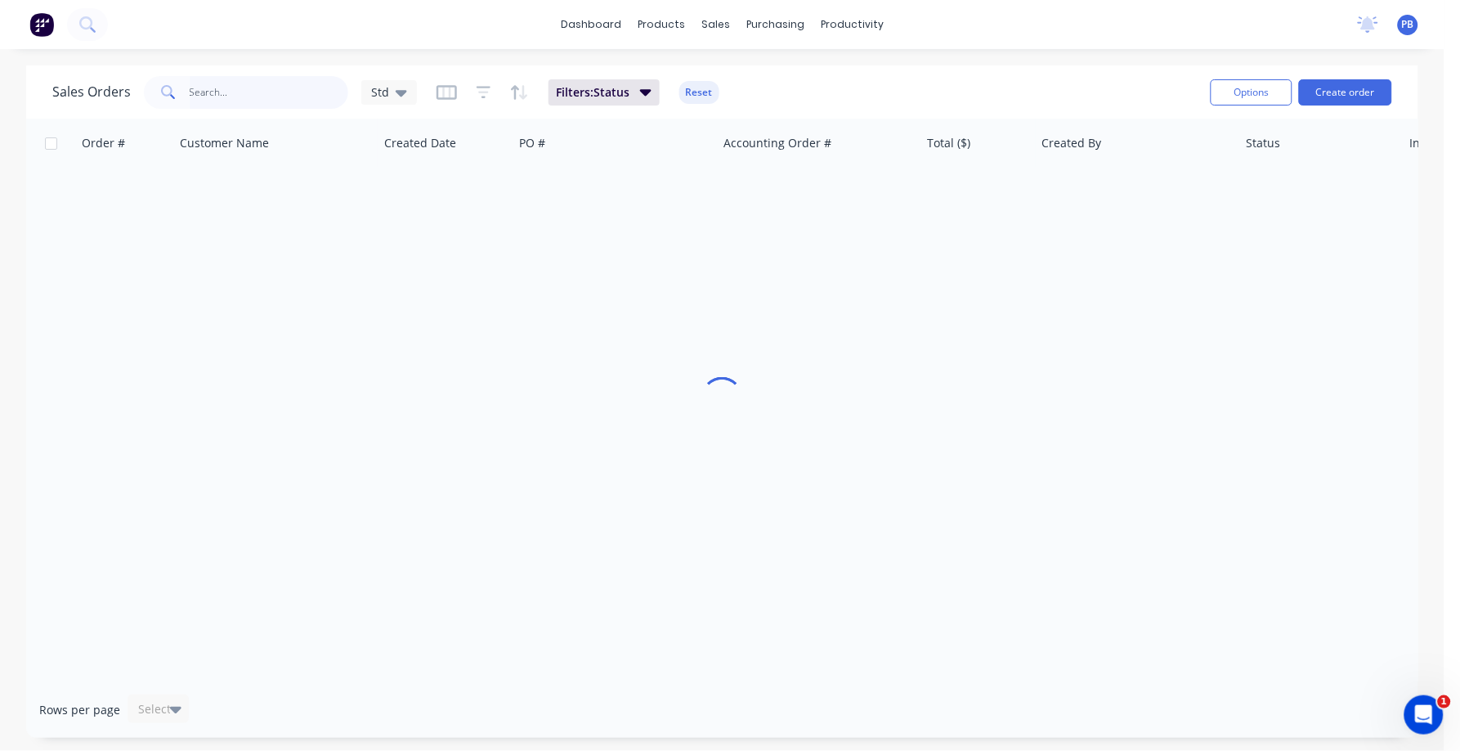
click at [234, 90] on input "text" at bounding box center [269, 92] width 159 height 33
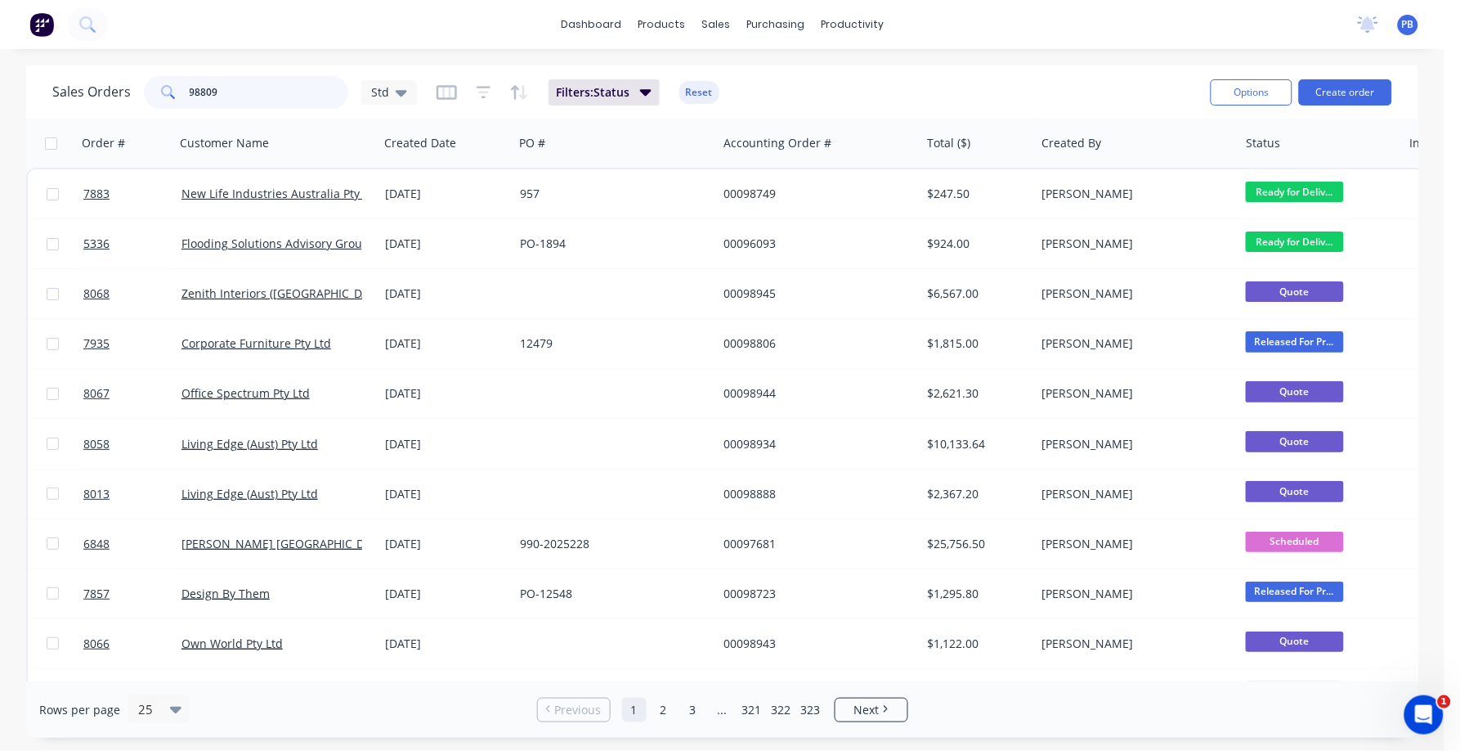
type input "98809"
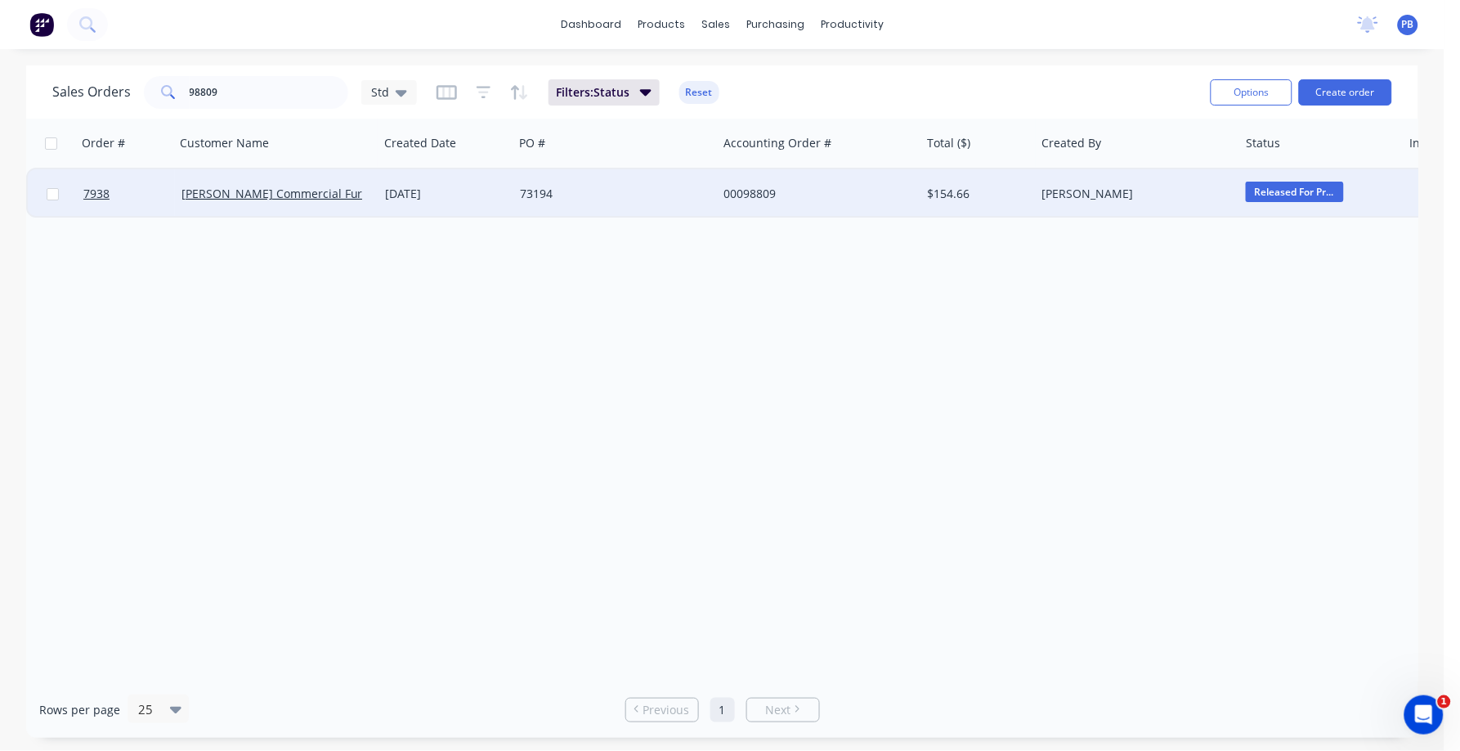
click at [733, 195] on div "00098809" at bounding box center [815, 194] width 182 height 16
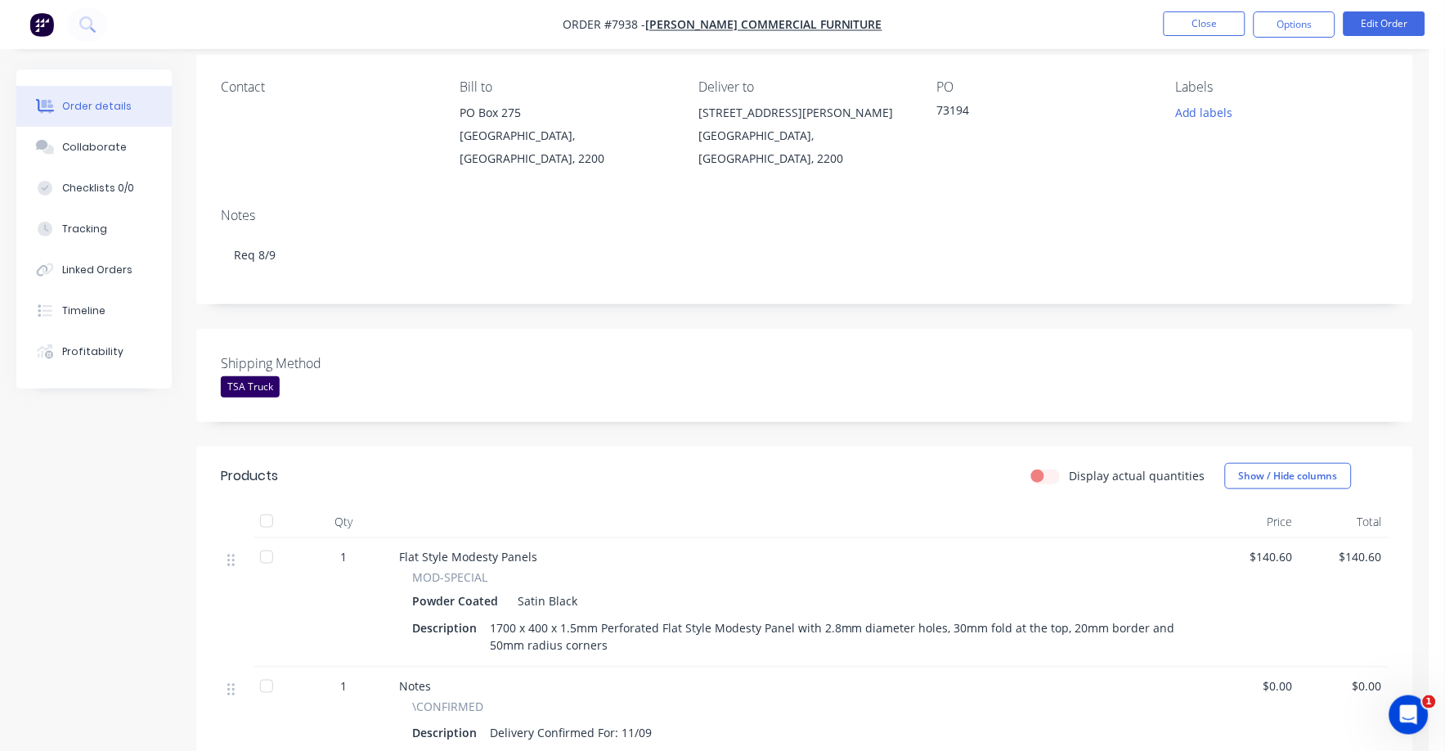
scroll to position [370, 0]
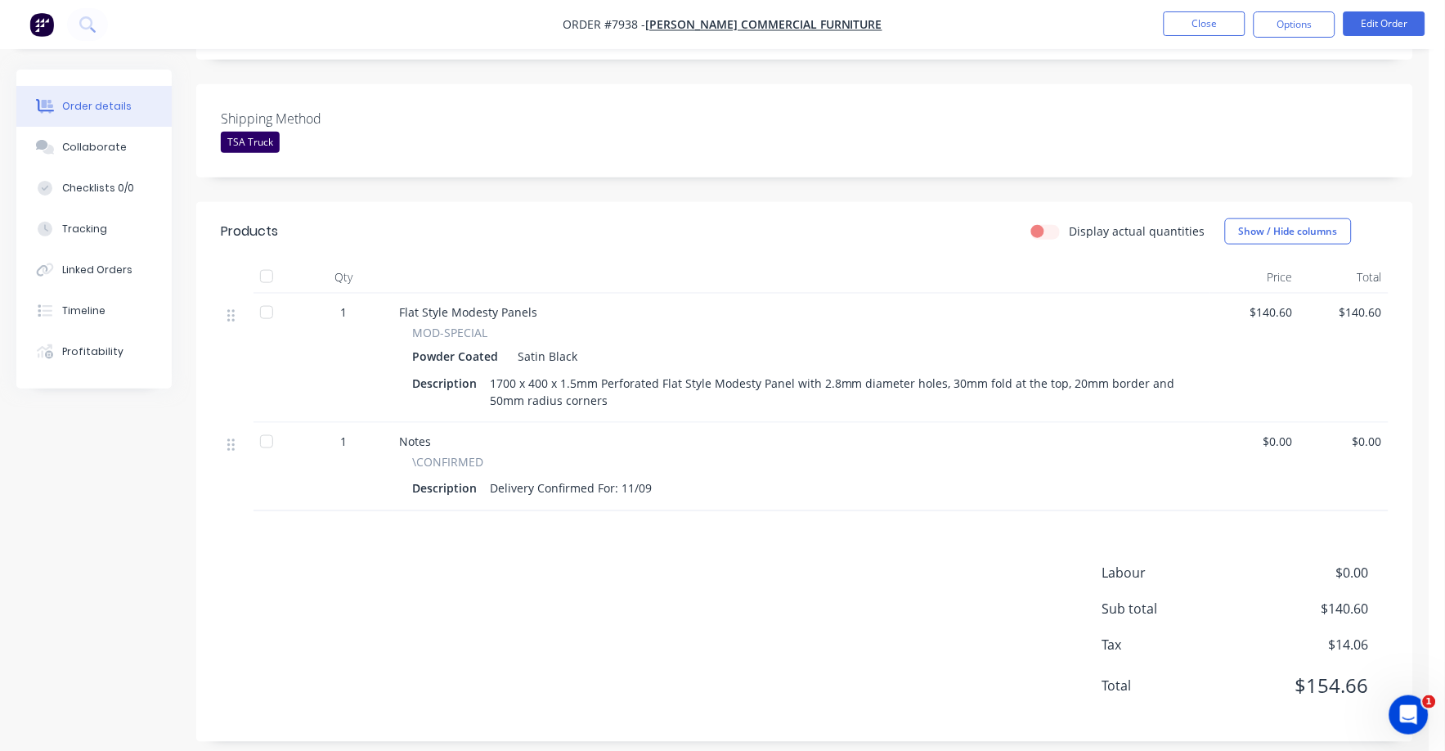
click at [1352, 563] on span "$0.00" at bounding box center [1308, 573] width 121 height 20
click at [1396, 22] on button "Edit Order" at bounding box center [1384, 23] width 82 height 25
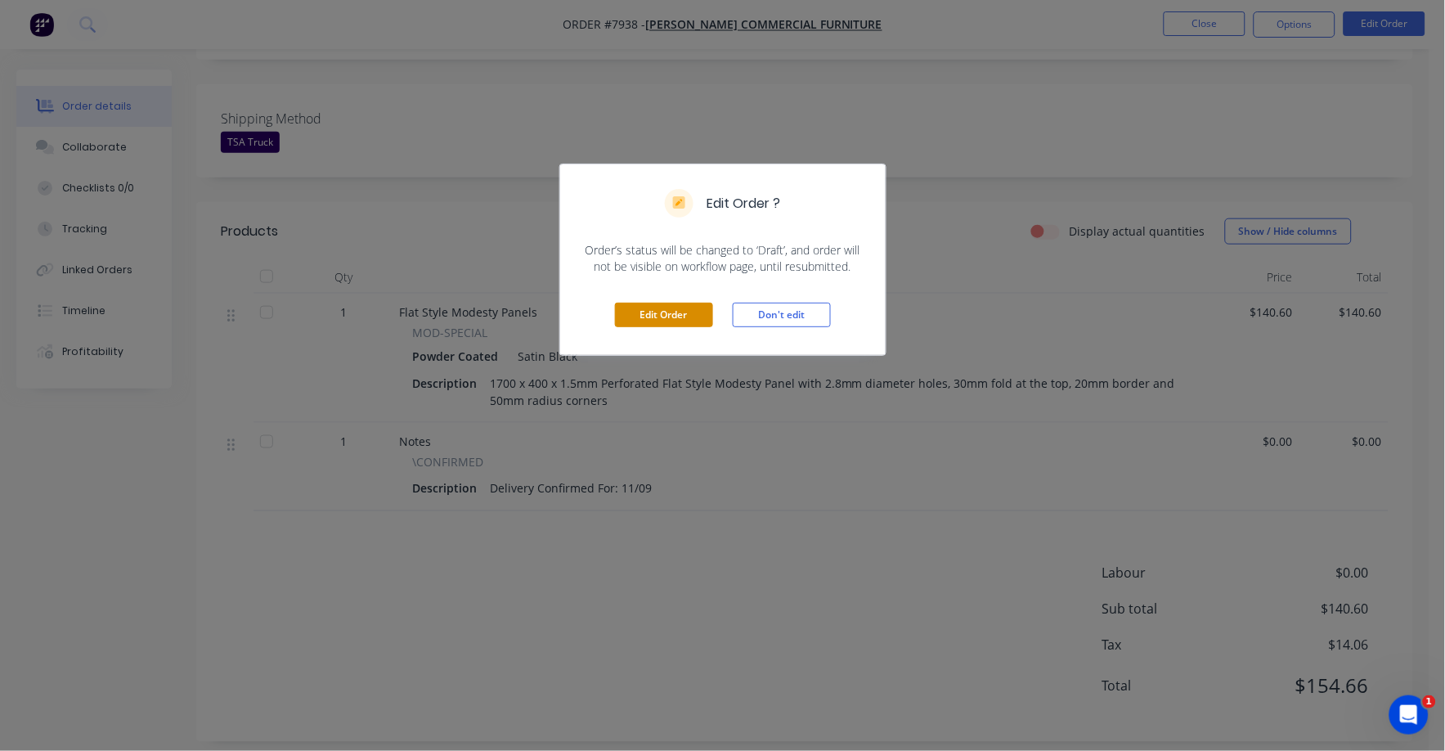
click at [657, 320] on button "Edit Order" at bounding box center [664, 315] width 98 height 25
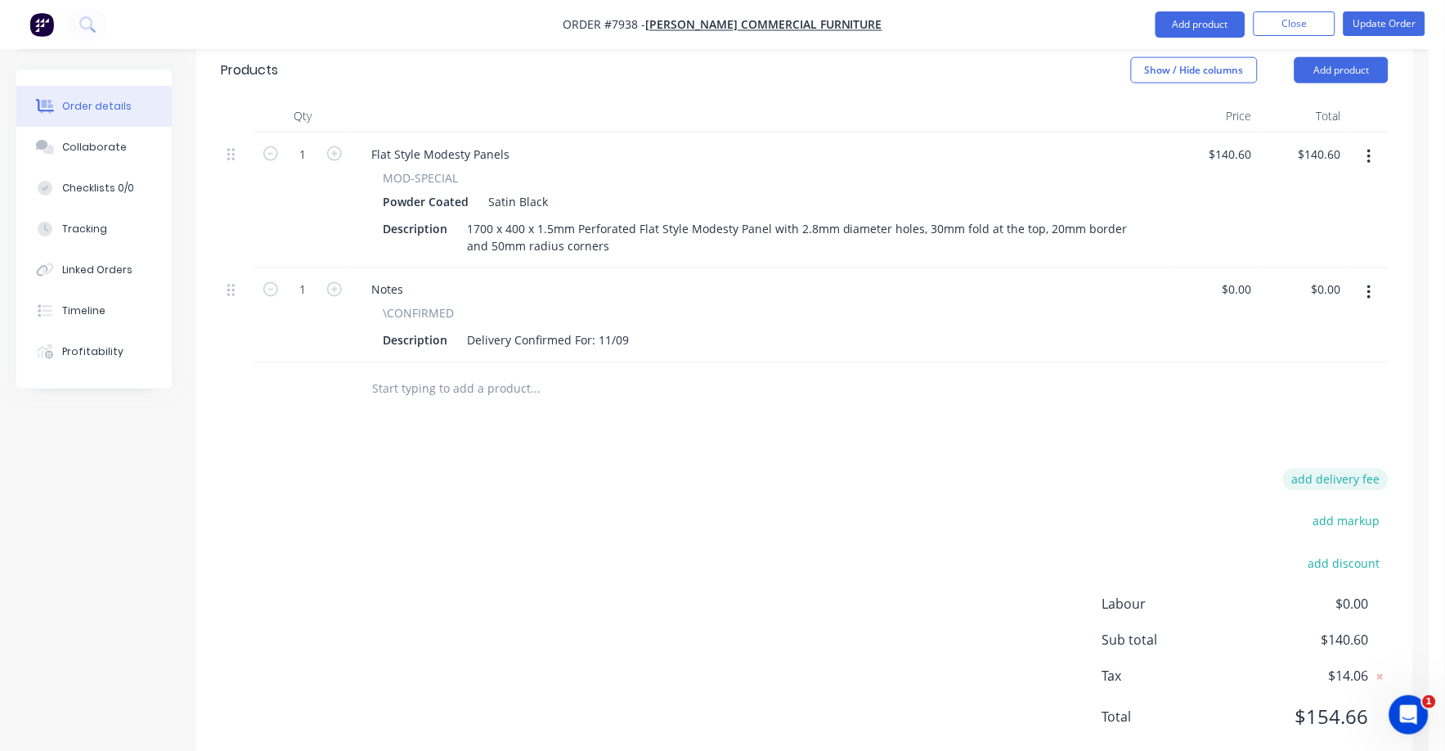
click at [1365, 469] on button "add delivery fee" at bounding box center [1335, 480] width 105 height 22
type input "75"
click input "submit" at bounding box center [0, 0] width 0 height 0
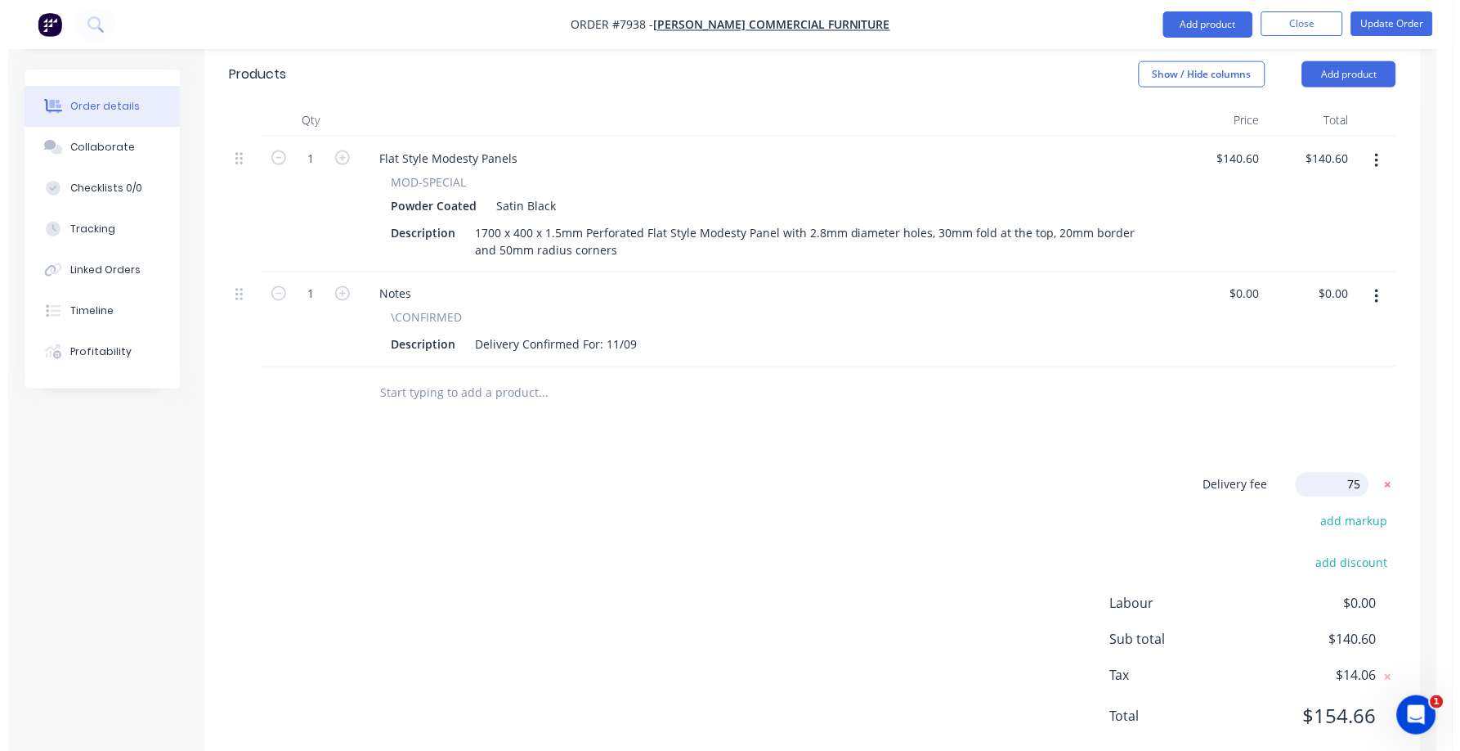
scroll to position [574, 0]
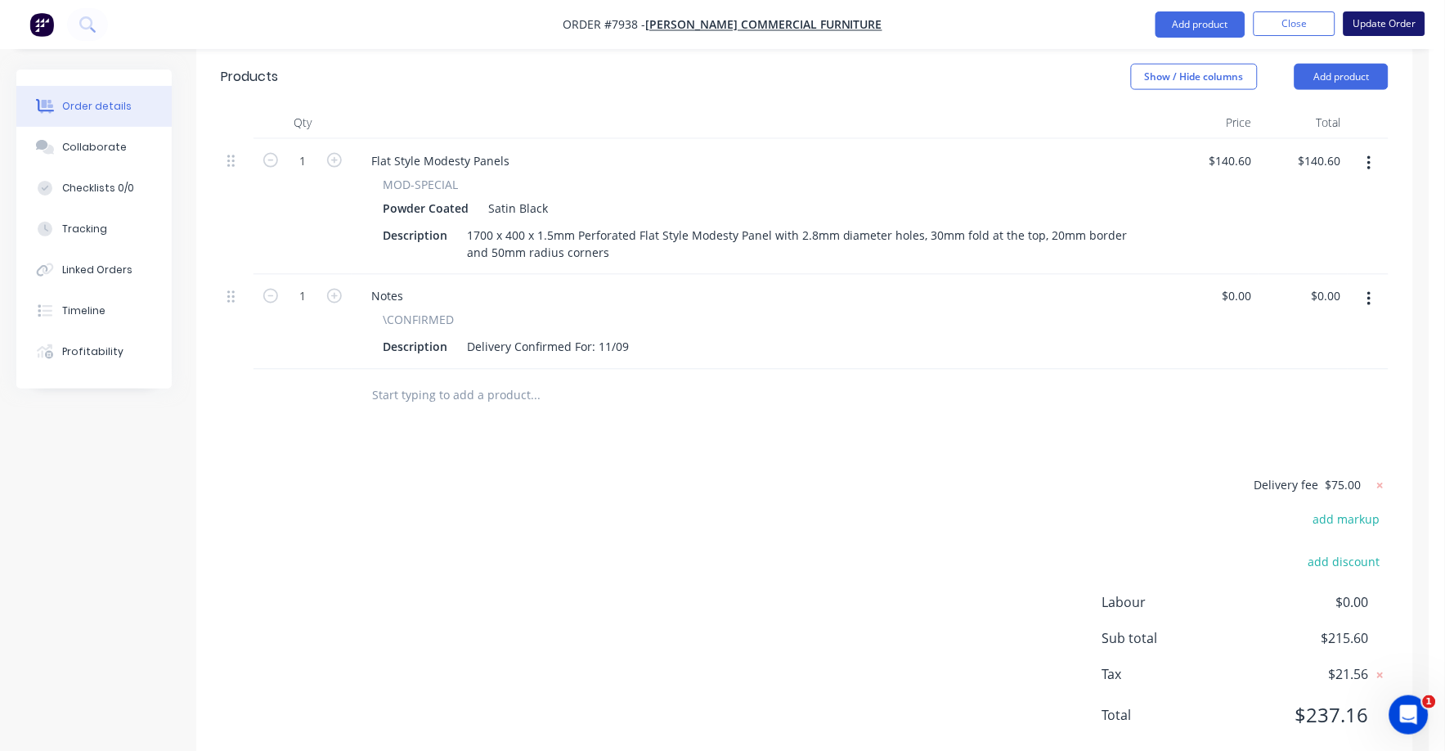
click at [1381, 15] on button "Update Order" at bounding box center [1384, 23] width 82 height 25
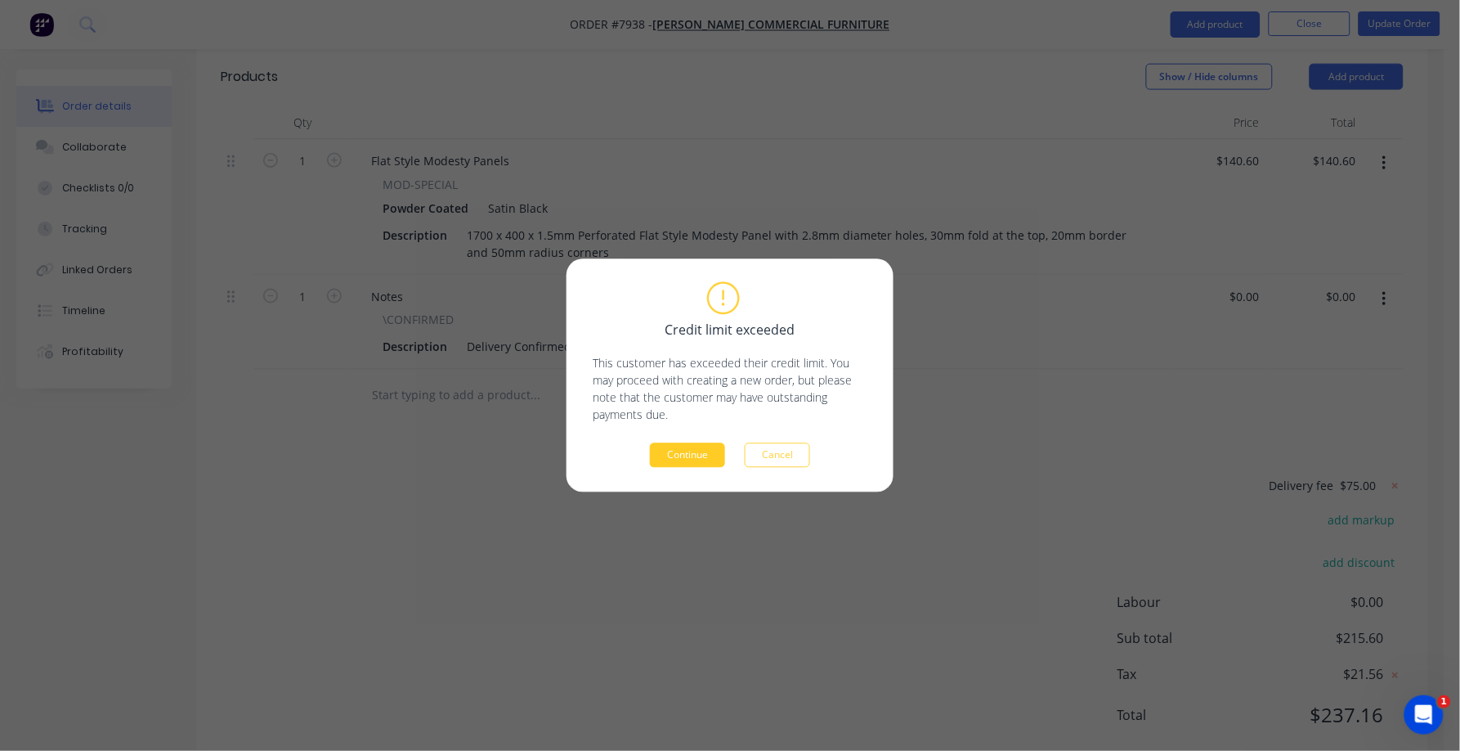
click at [691, 453] on button "Continue" at bounding box center [687, 455] width 75 height 25
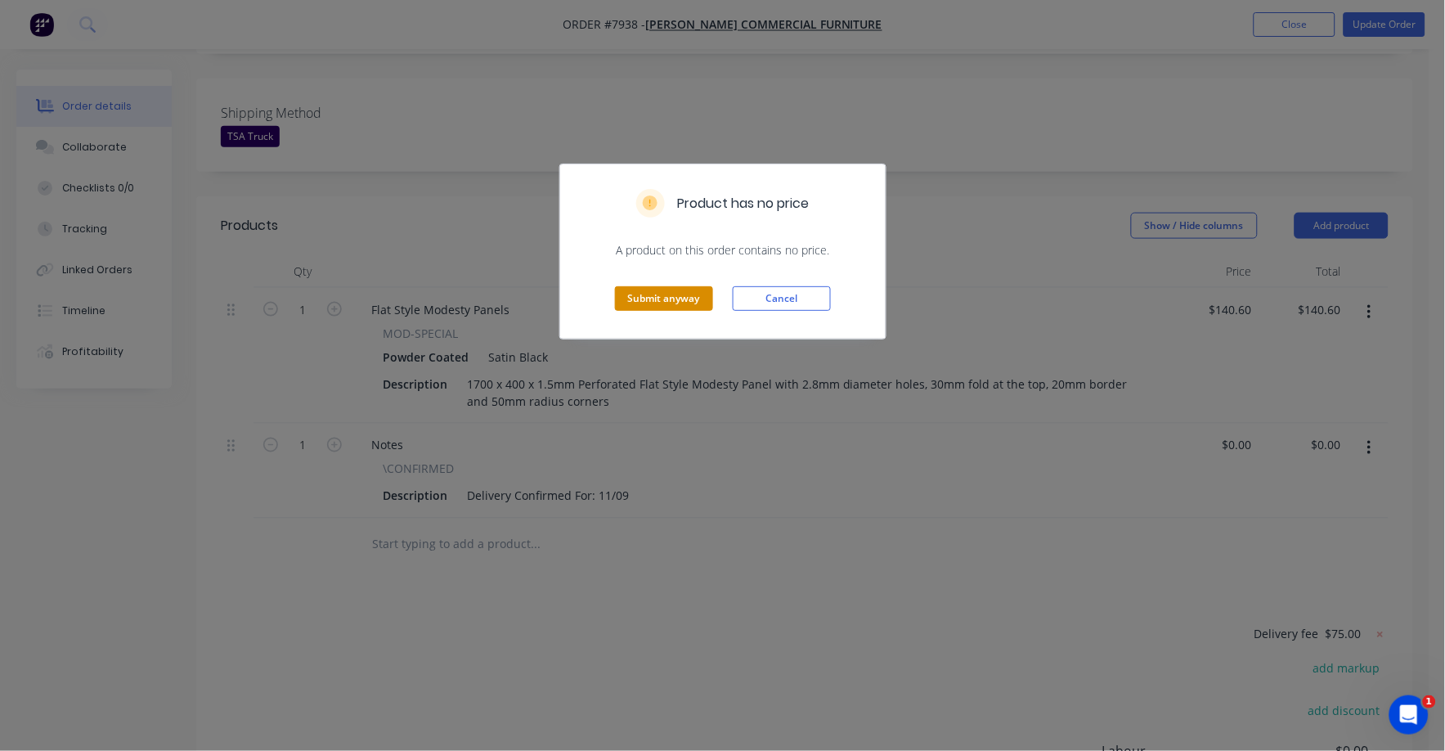
click at [677, 297] on button "Submit anyway" at bounding box center [664, 298] width 98 height 25
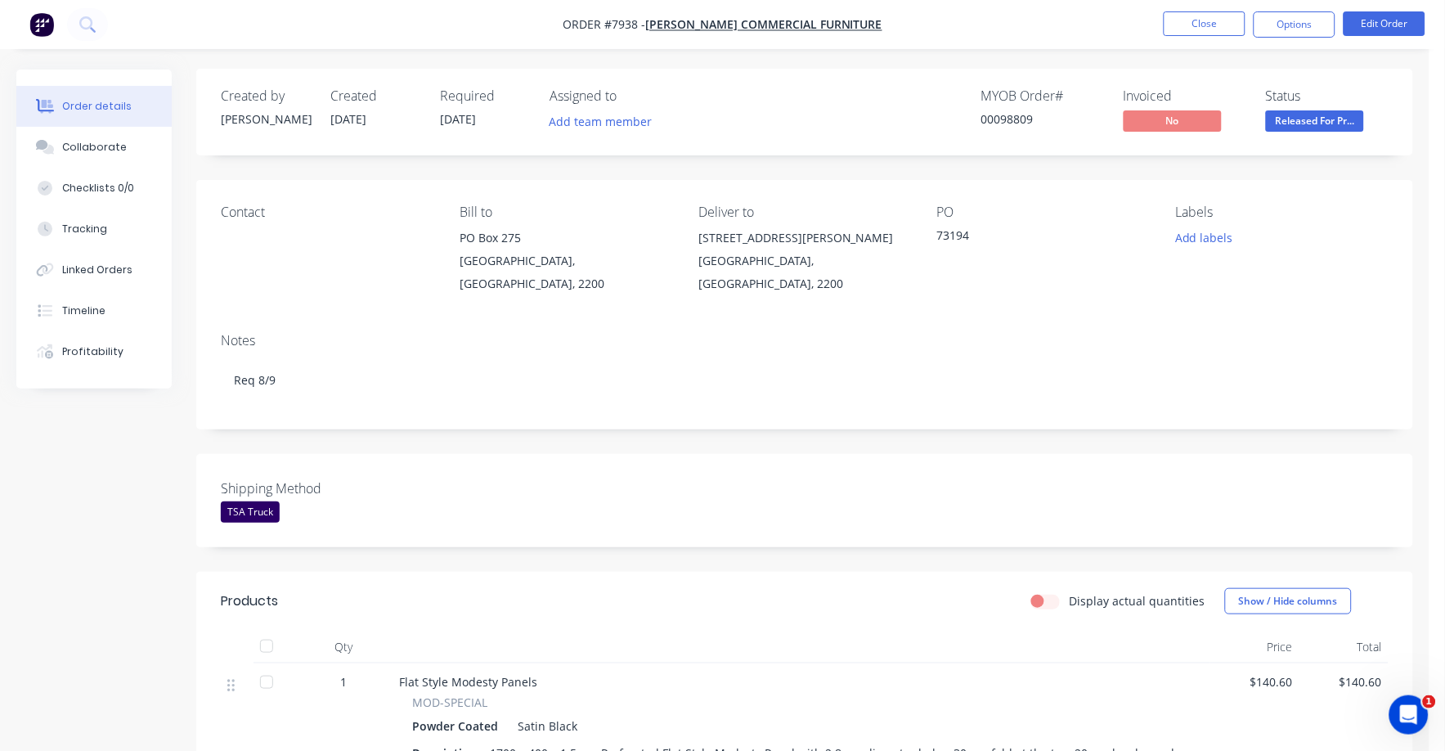
scroll to position [0, 0]
click at [1316, 125] on span "Released For Pr..." at bounding box center [1315, 121] width 98 height 20
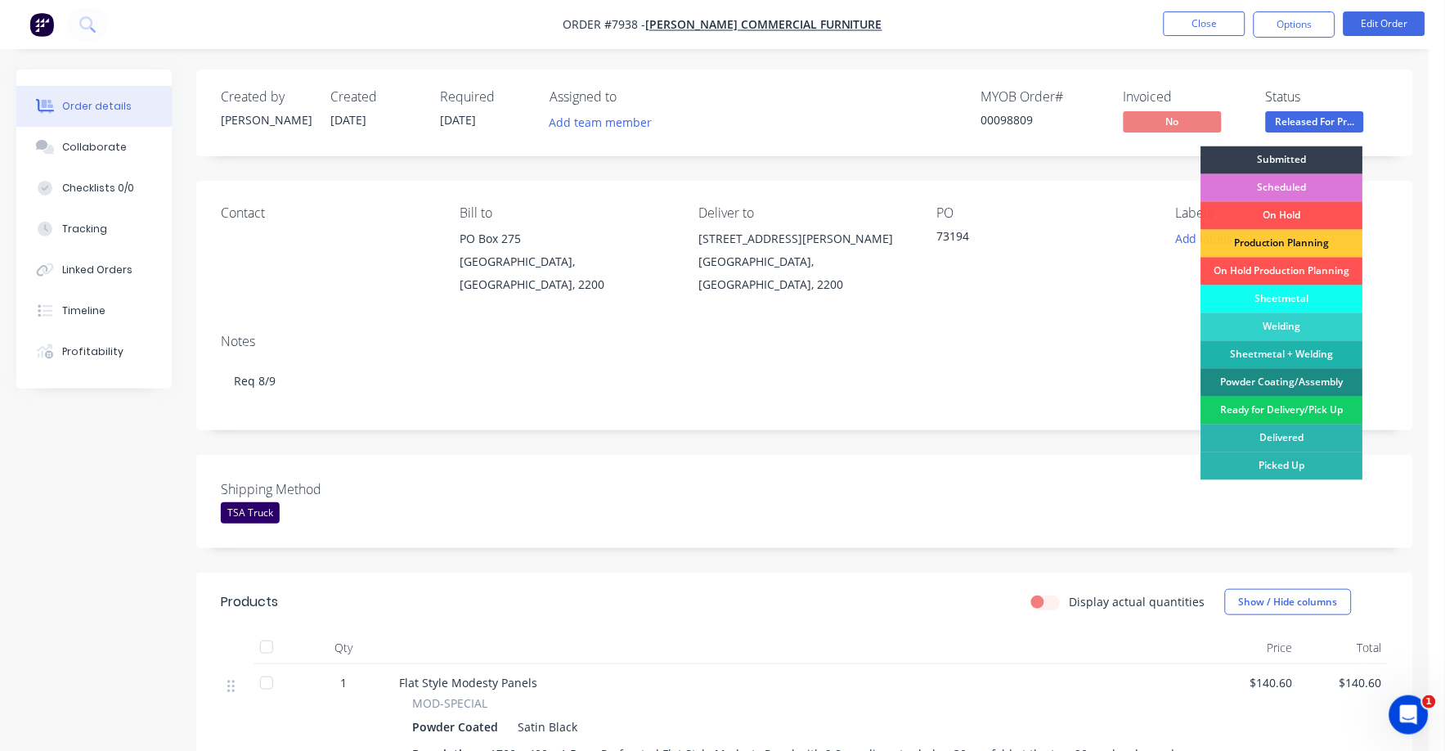
click at [1301, 412] on div "Ready for Delivery/Pick Up" at bounding box center [1282, 411] width 162 height 28
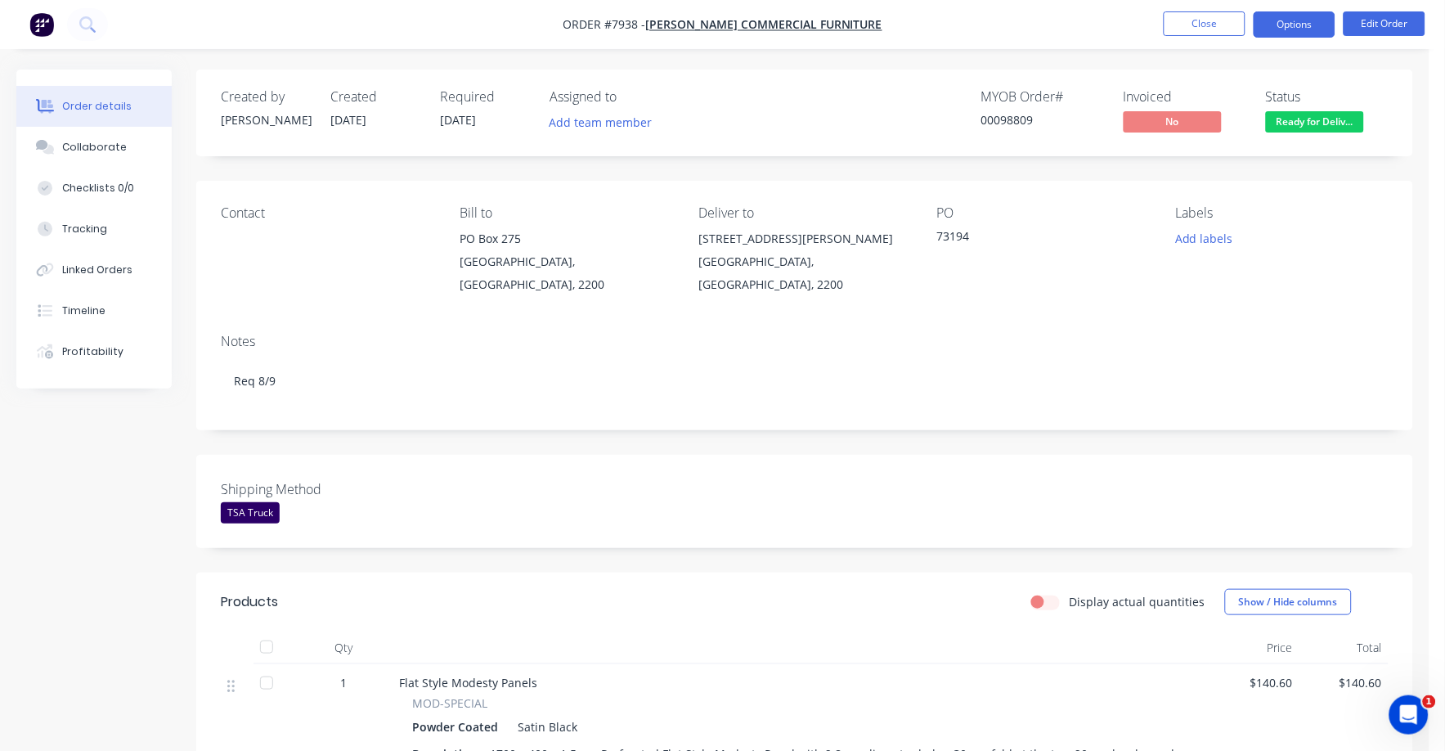
click at [1299, 25] on button "Options" at bounding box center [1294, 24] width 82 height 26
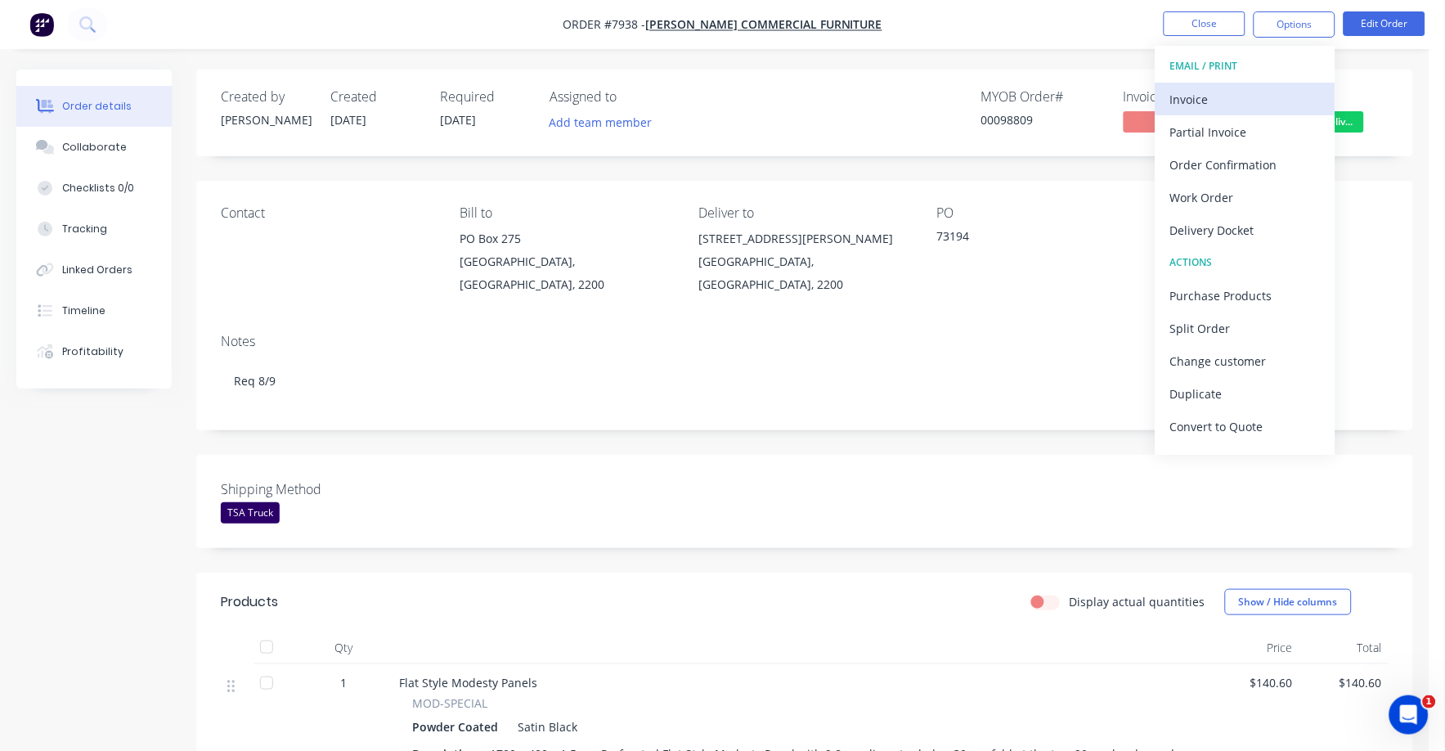
click at [1230, 96] on div "Invoice" at bounding box center [1245, 99] width 150 height 24
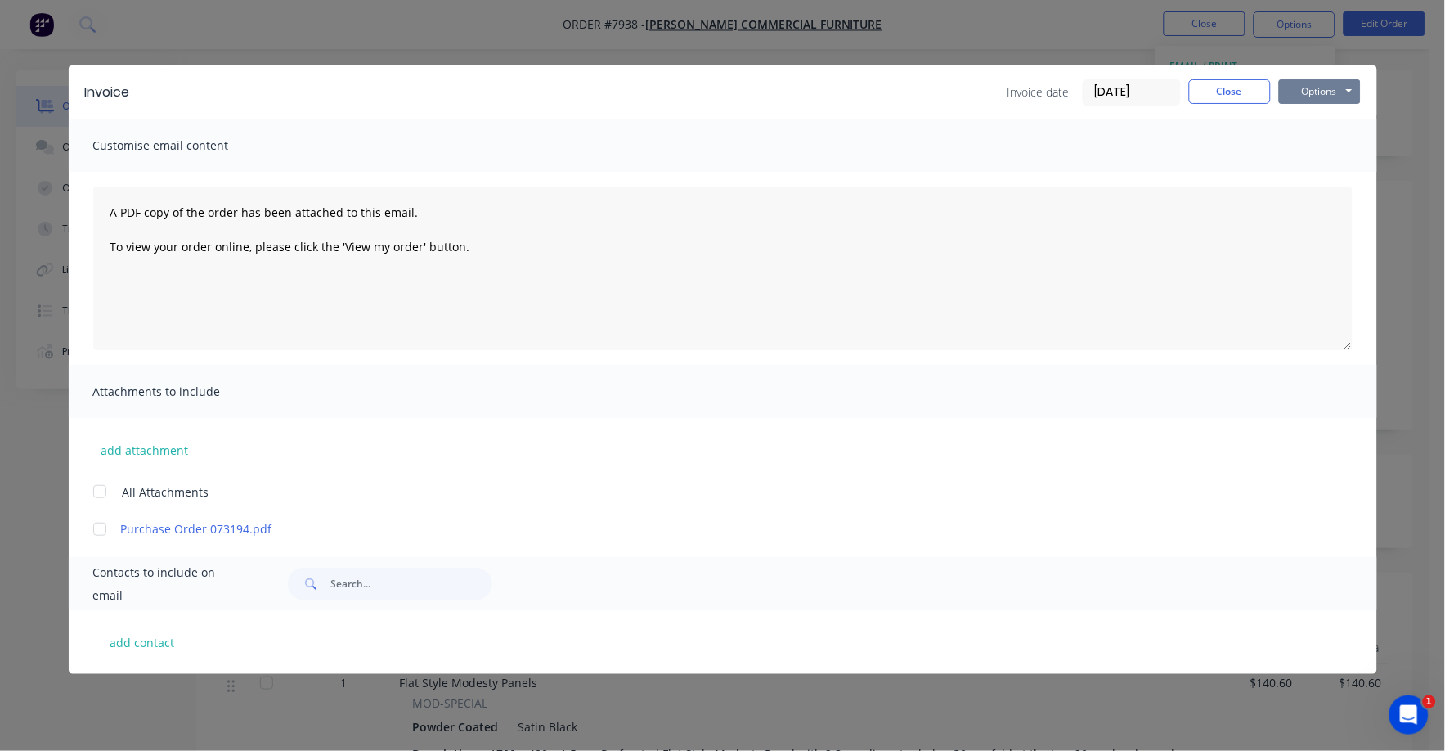
click at [1304, 92] on button "Options" at bounding box center [1320, 91] width 82 height 25
click at [1301, 149] on button "Print" at bounding box center [1331, 147] width 105 height 27
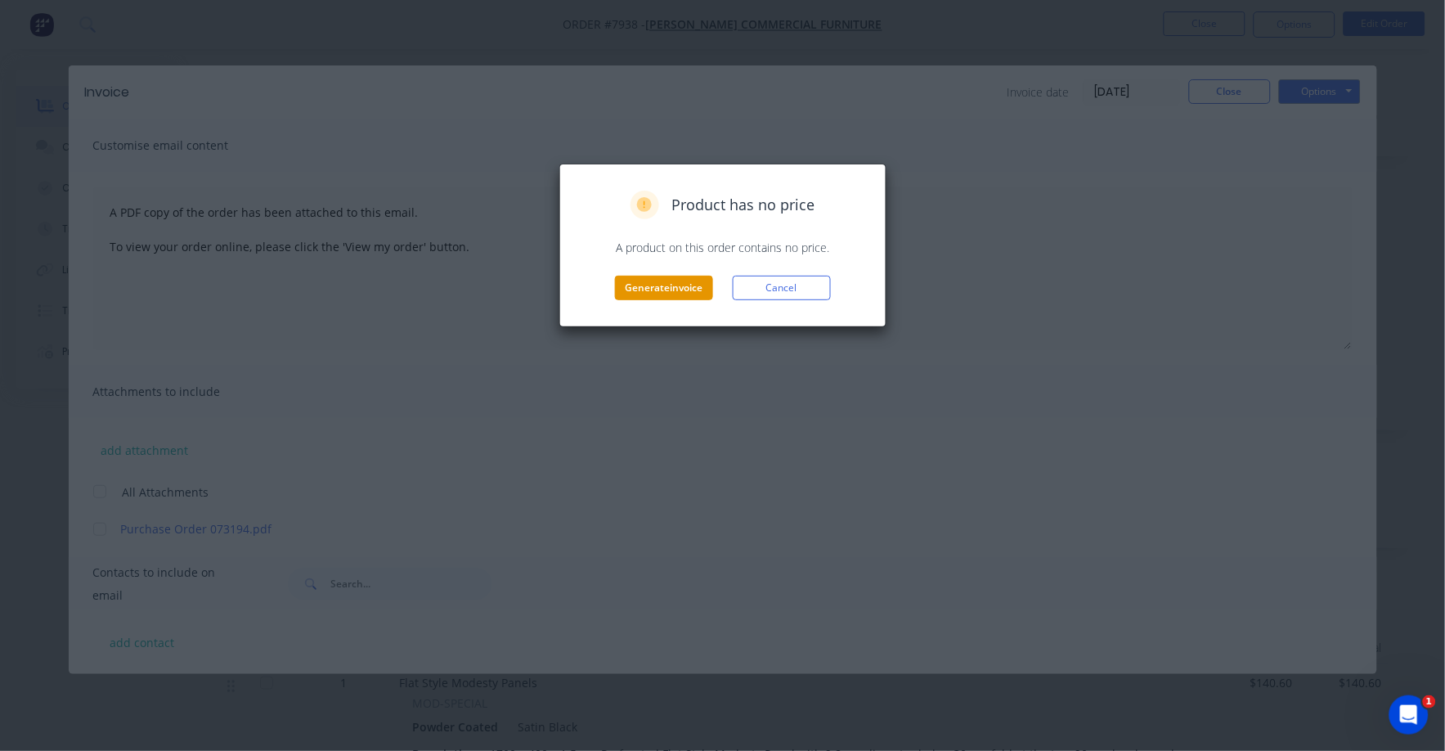
click at [679, 288] on button "Generate invoice" at bounding box center [664, 288] width 98 height 25
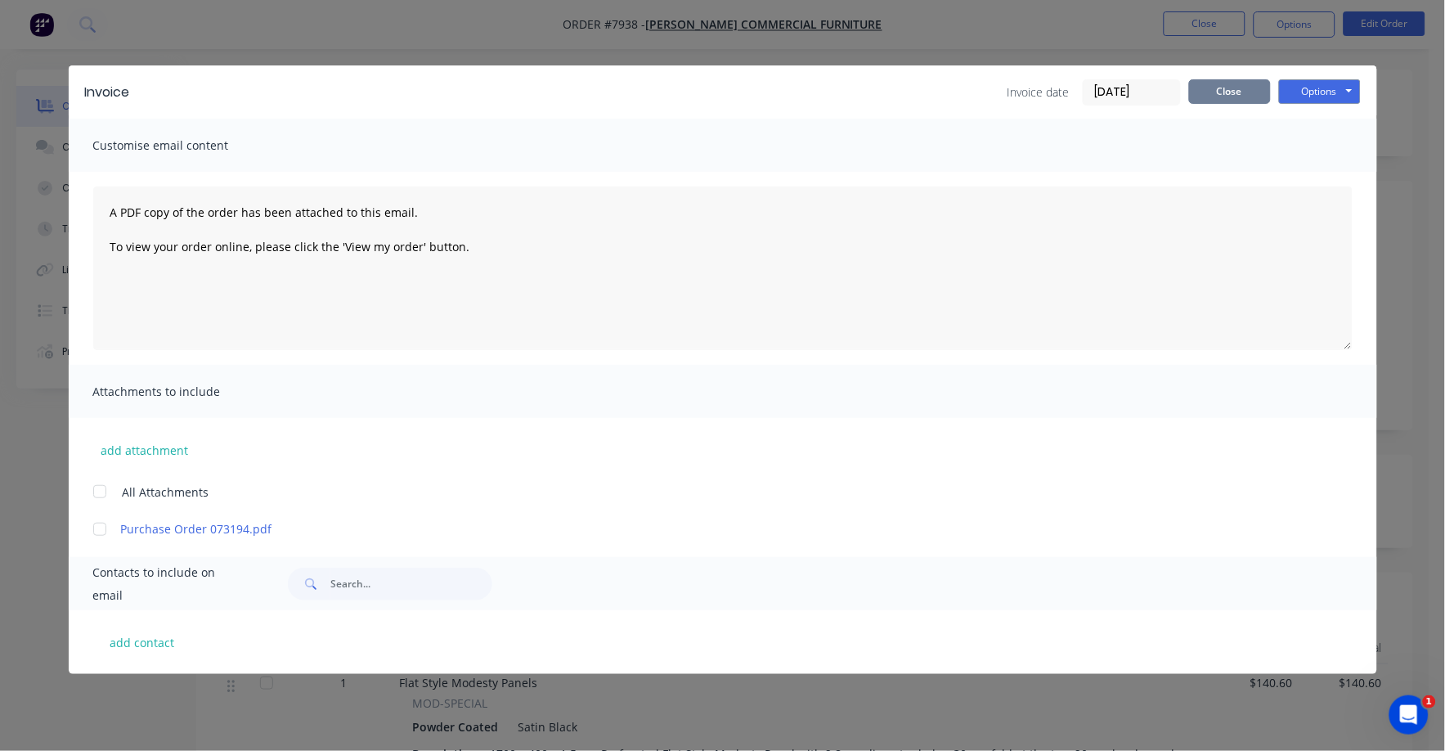
click at [1248, 100] on button "Close" at bounding box center [1230, 91] width 82 height 25
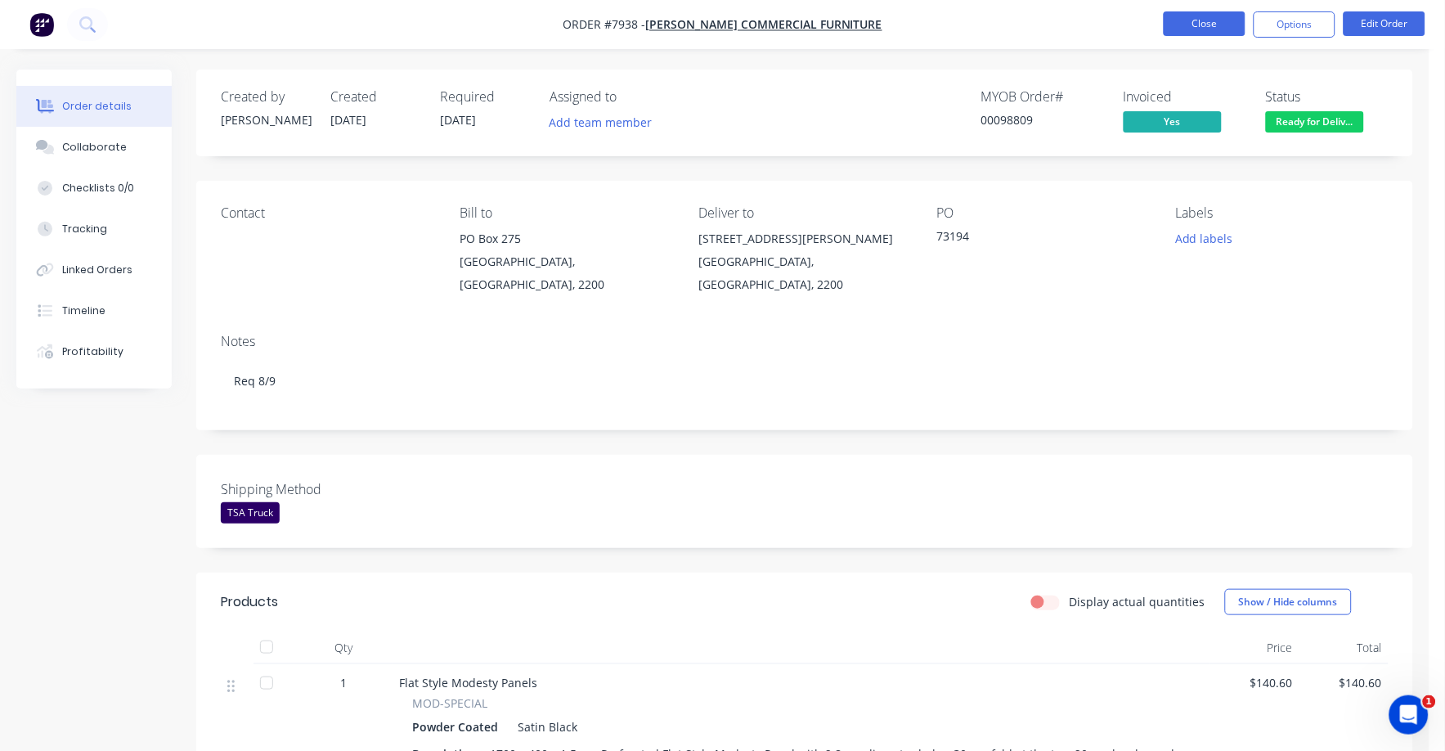
click at [1199, 14] on button "Close" at bounding box center [1205, 23] width 82 height 25
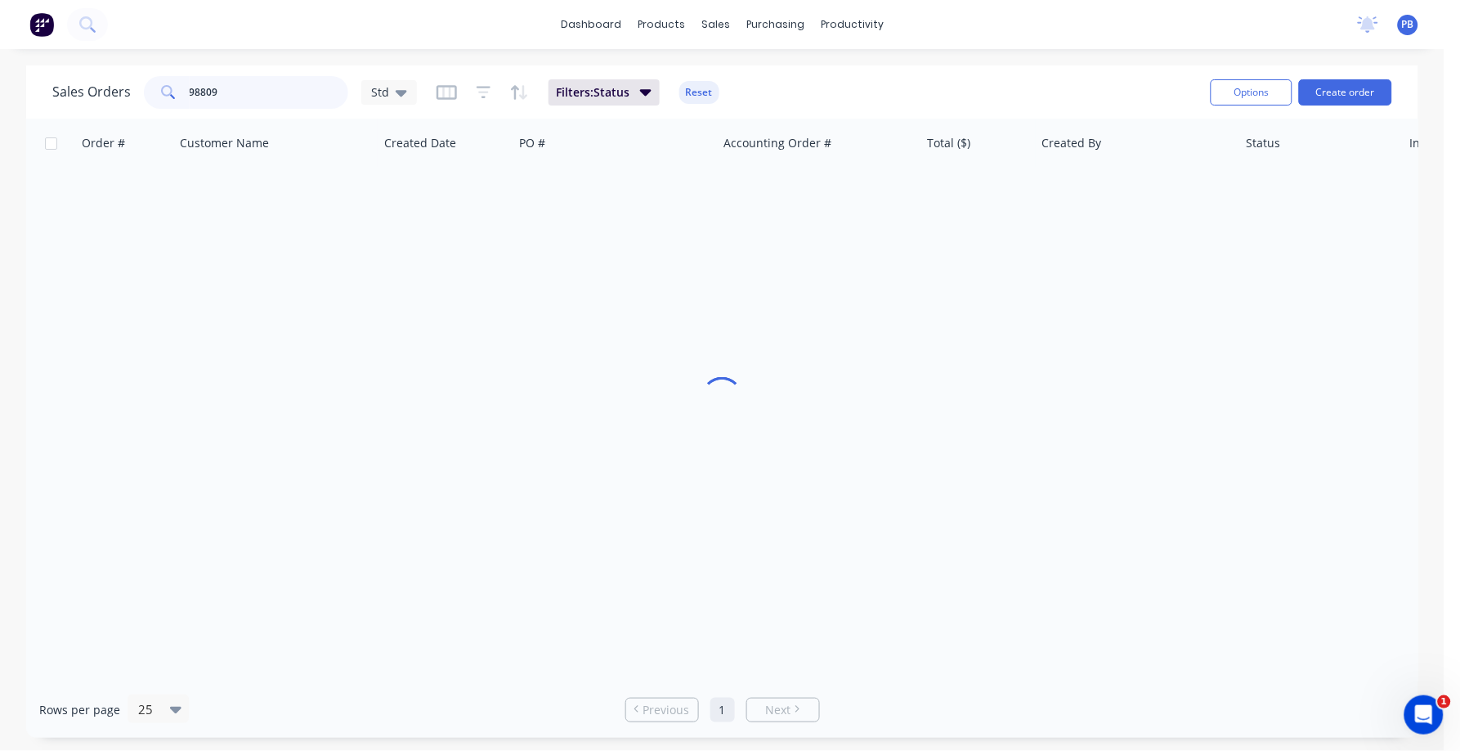
drag, startPoint x: 174, startPoint y: 79, endPoint x: 130, endPoint y: 74, distance: 44.5
click at [130, 74] on div "Sales Orders 98809 Std Filters: Status Reset" at bounding box center [625, 92] width 1146 height 40
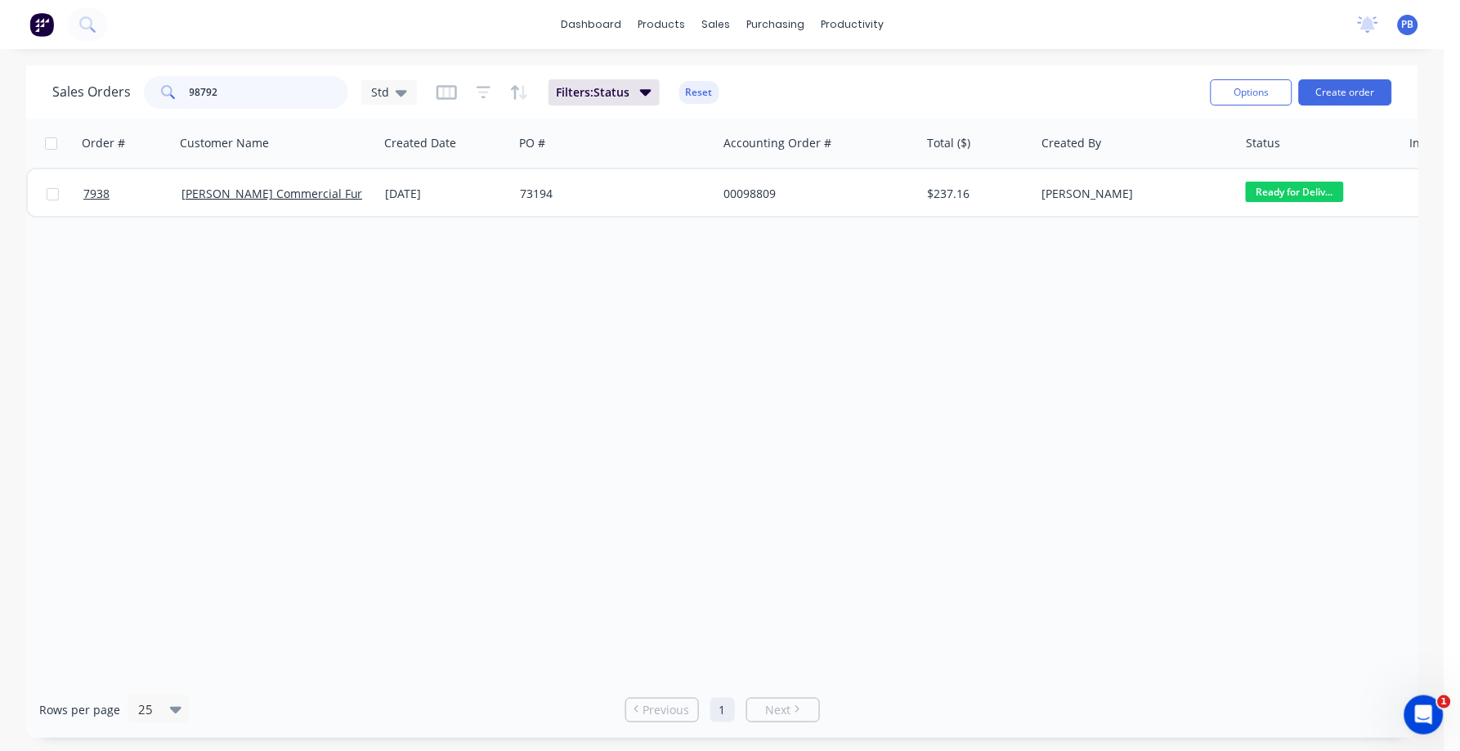
type input "98792"
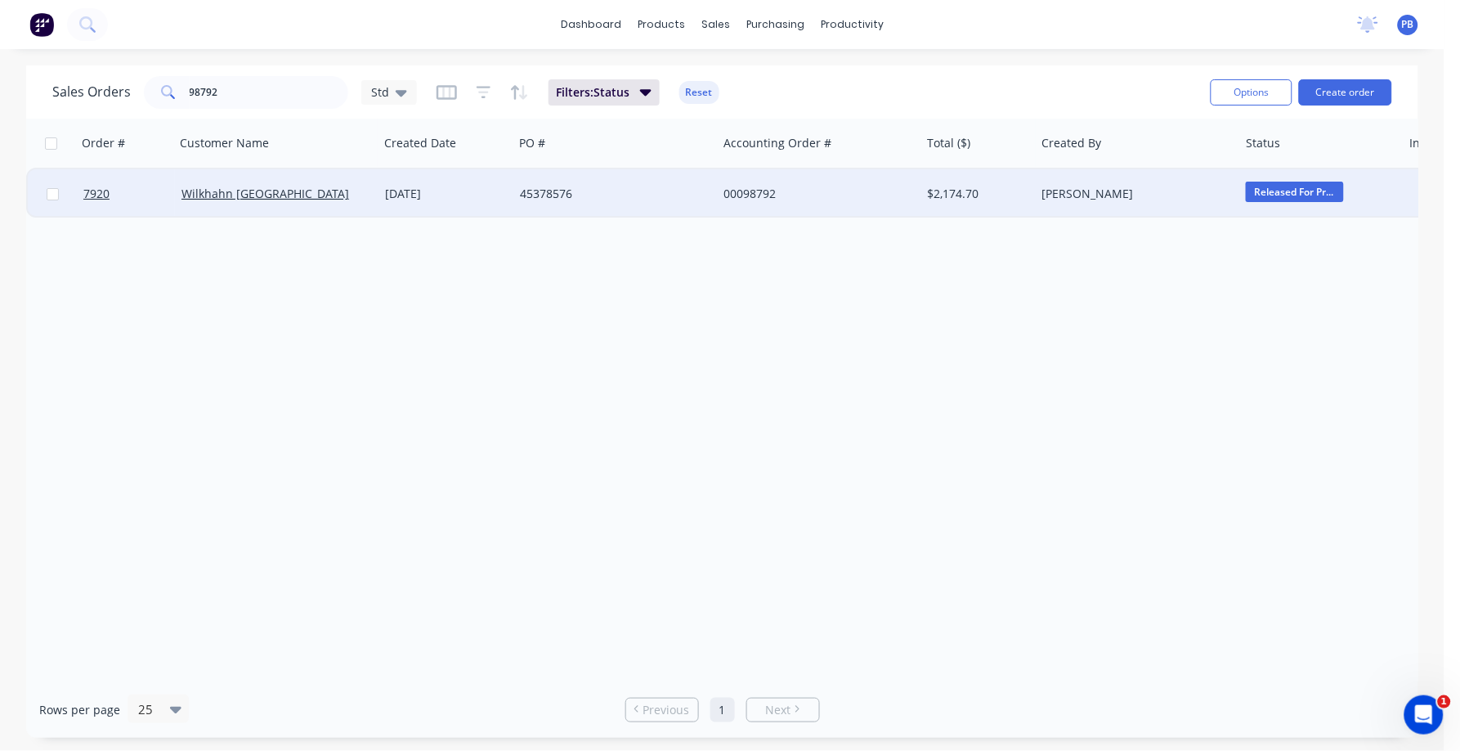
drag, startPoint x: 751, startPoint y: 185, endPoint x: 748, endPoint y: 194, distance: 9.6
click at [748, 194] on div "00098792" at bounding box center [815, 194] width 182 height 16
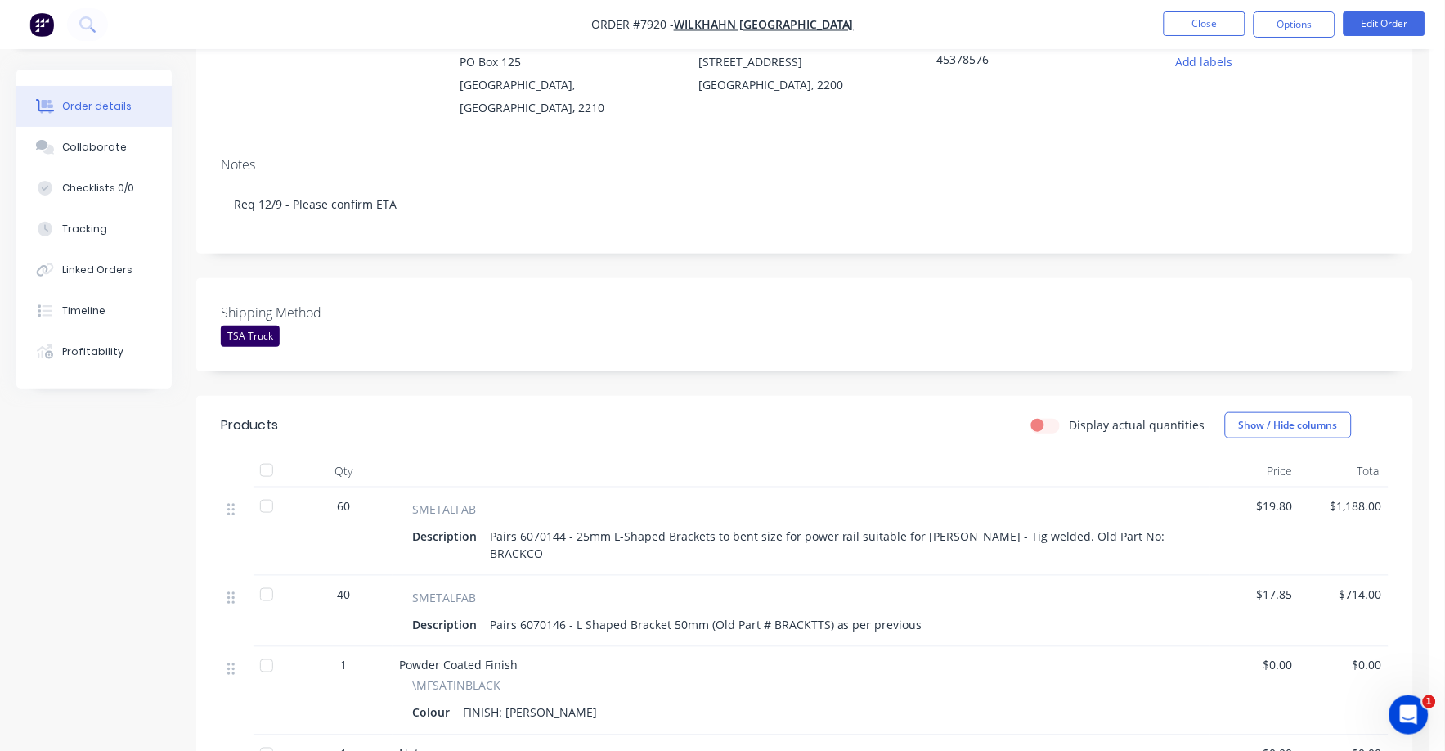
scroll to position [408, 0]
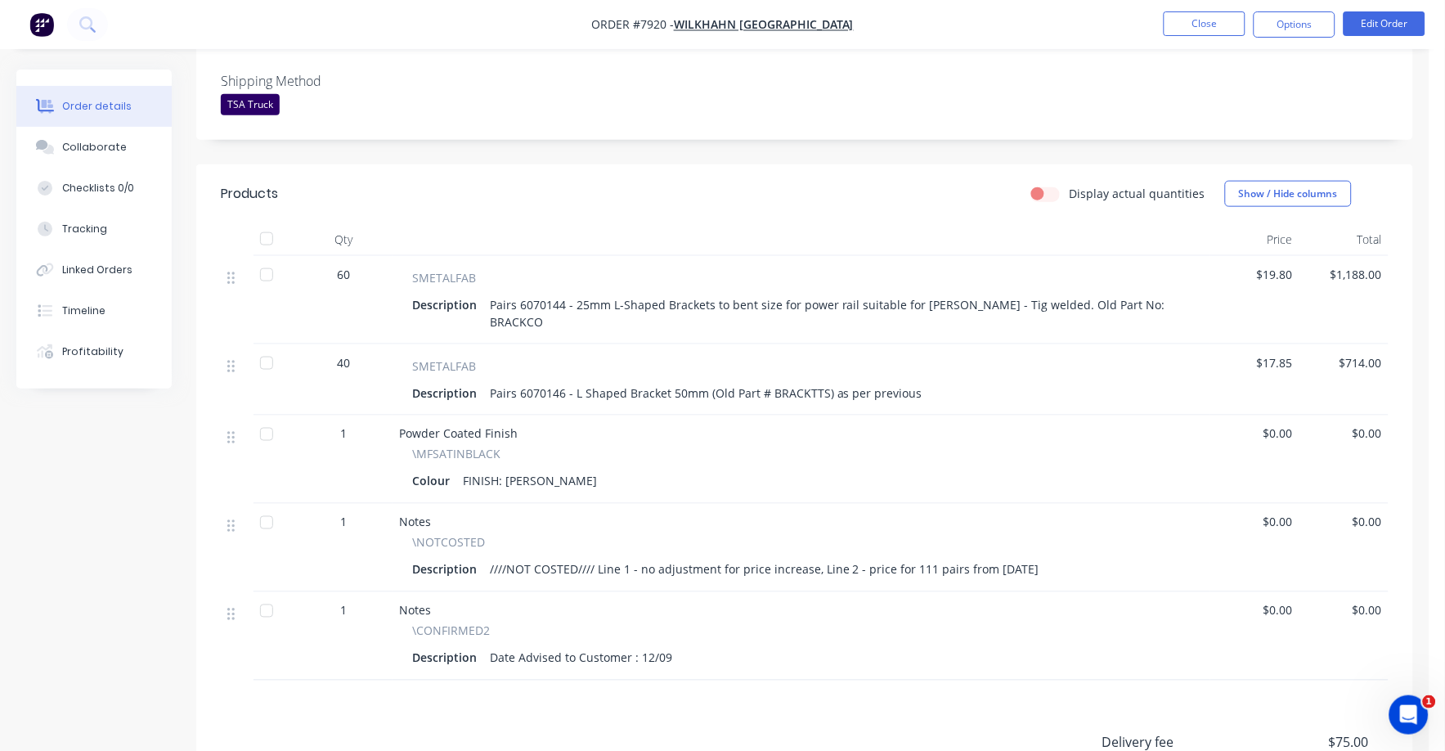
click at [1282, 266] on span "$19.80" at bounding box center [1255, 274] width 76 height 17
click at [1400, 21] on button "Edit Order" at bounding box center [1384, 23] width 82 height 25
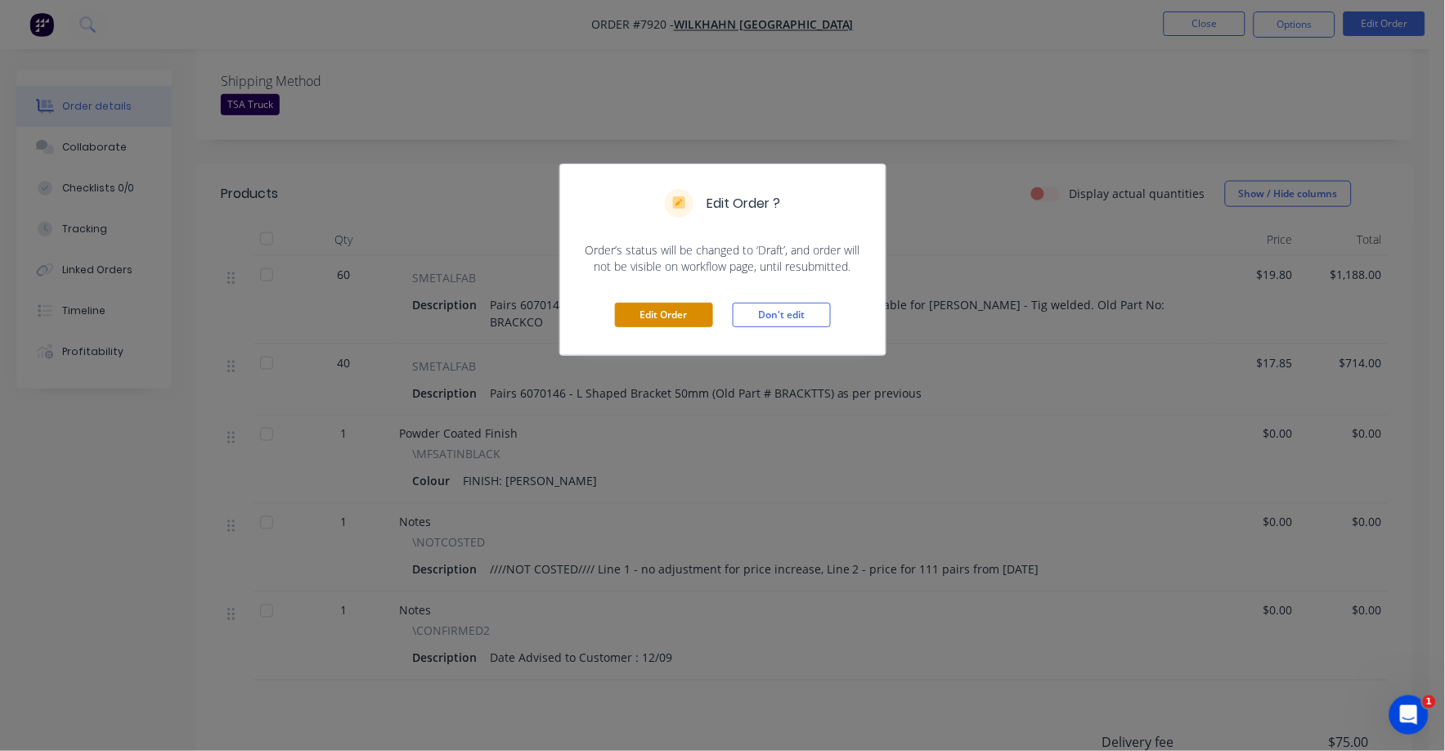
click at [680, 316] on button "Edit Order" at bounding box center [664, 315] width 98 height 25
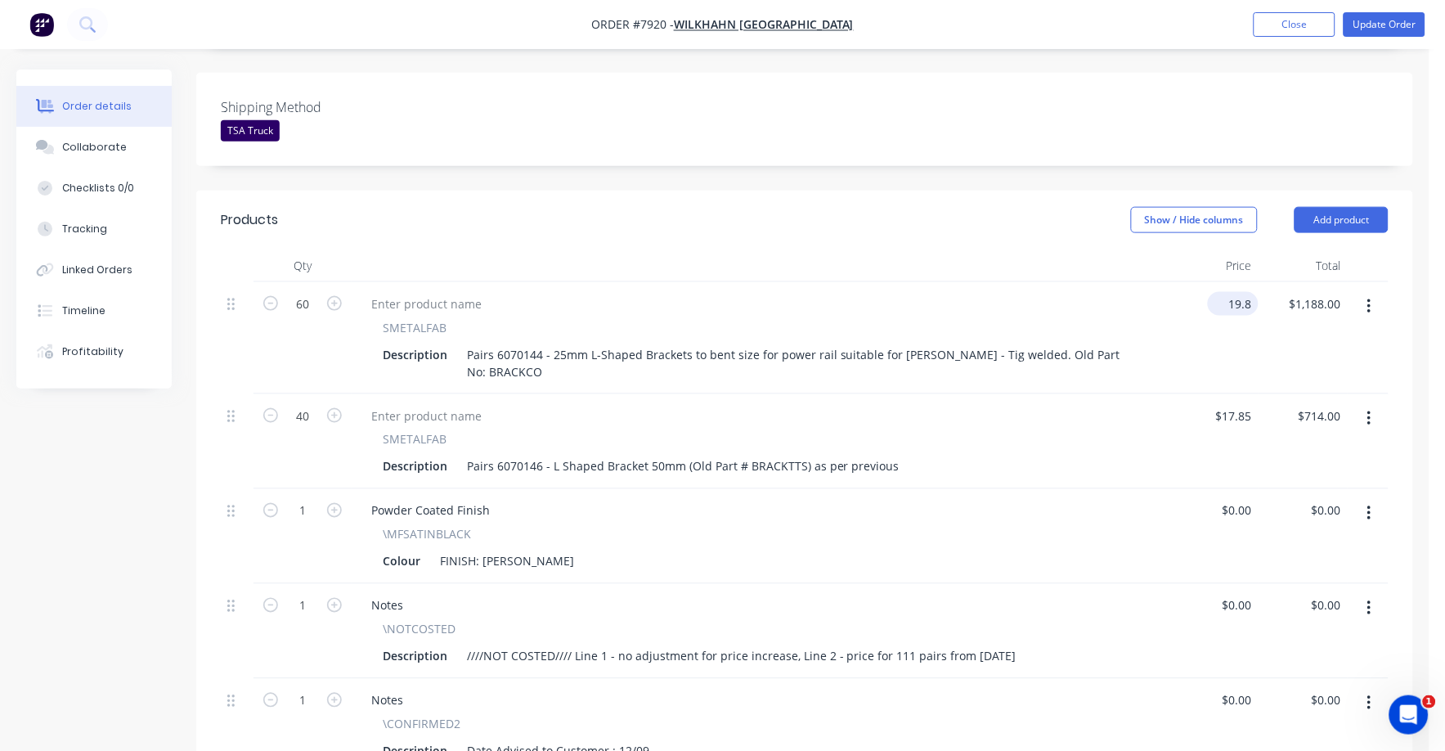
click at [1247, 292] on input "19.8" at bounding box center [1236, 304] width 44 height 24
type input "$22.20"
type input "$1,332.00"
click at [1158, 404] on div at bounding box center [760, 416] width 805 height 24
drag, startPoint x: 1239, startPoint y: 373, endPoint x: 1248, endPoint y: 372, distance: 9.0
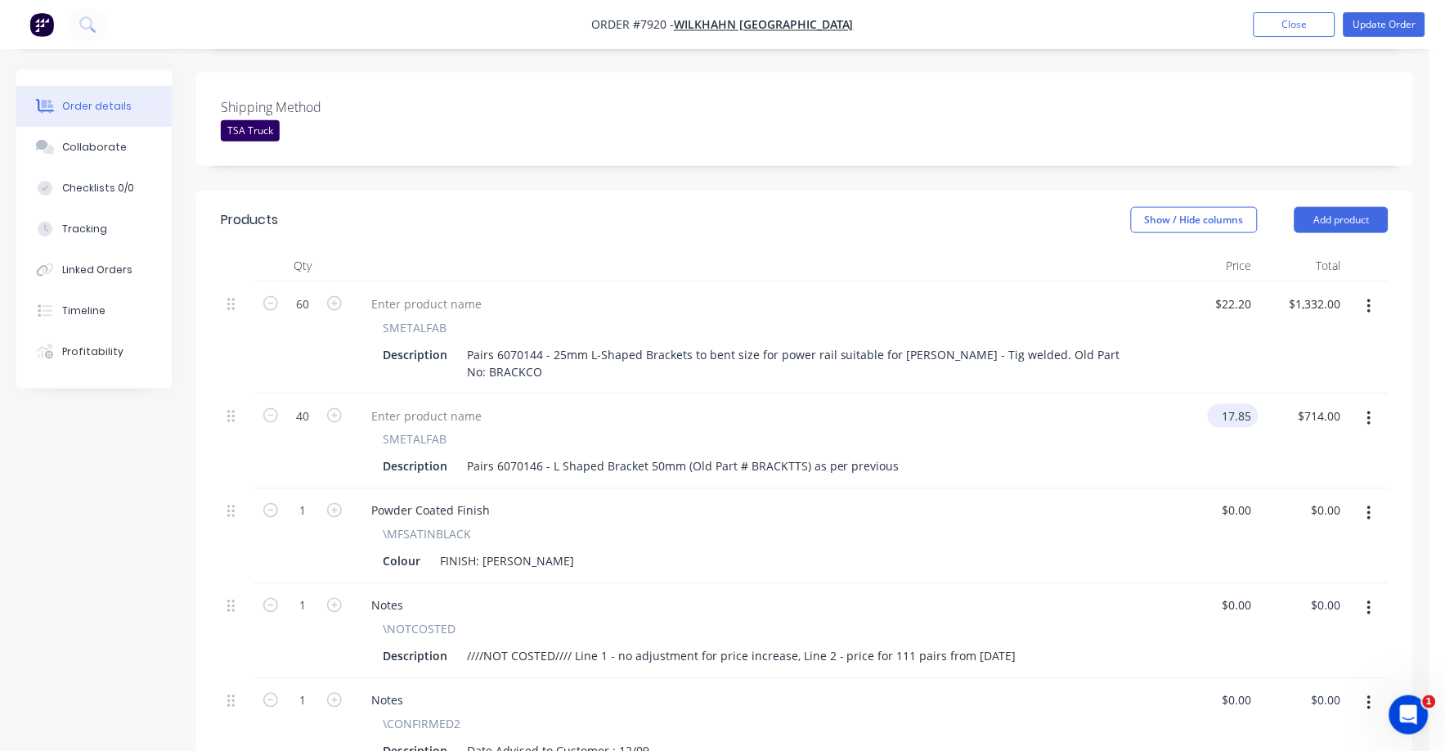
click at [1240, 404] on input "17.85" at bounding box center [1236, 416] width 44 height 24
type input "$23.00"
type input "$920.00"
click at [885, 584] on div "Notes \NOTCOSTED Description ////NOT COSTED//// Line 1 - no adjustment for pric…" at bounding box center [761, 631] width 818 height 95
click at [1358, 594] on button "button" at bounding box center [1369, 608] width 38 height 29
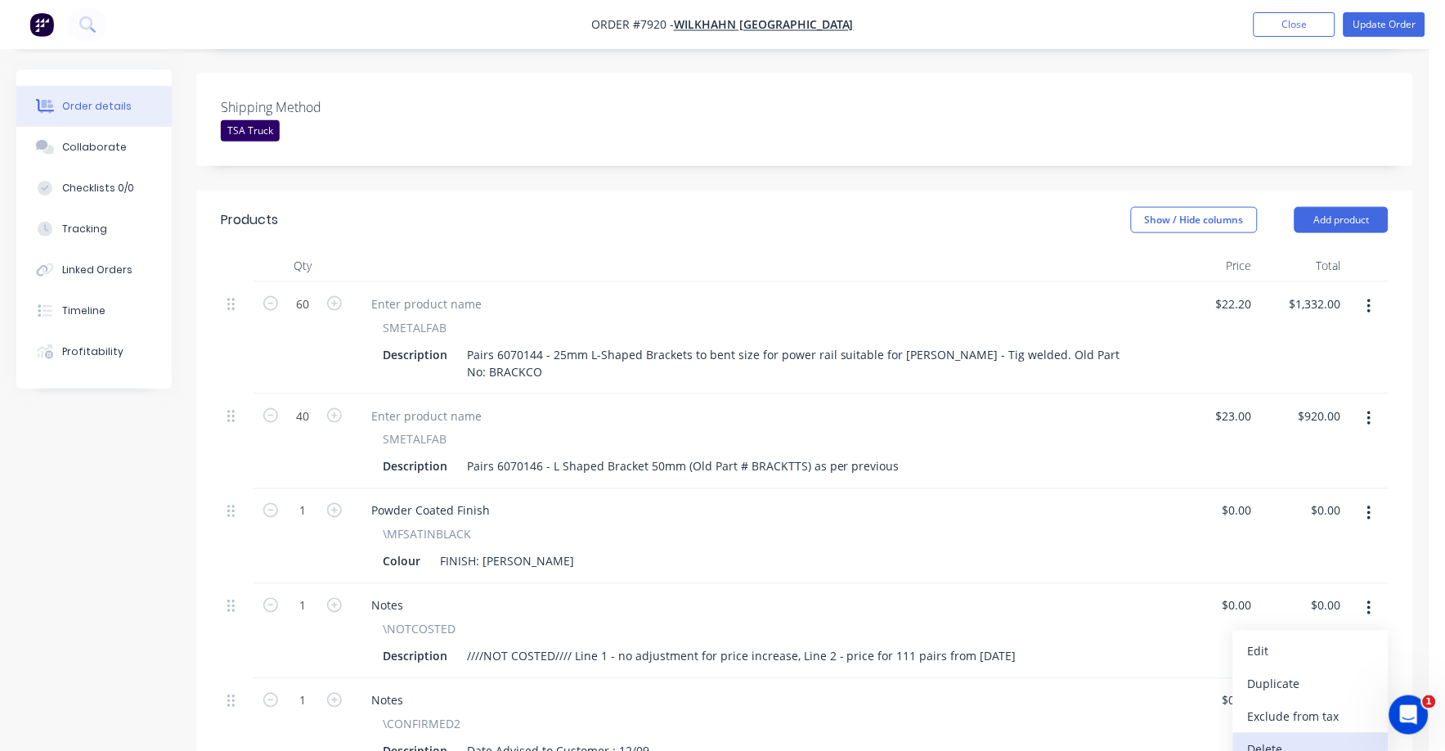
click at [1280, 738] on div "Delete" at bounding box center [1311, 750] width 126 height 24
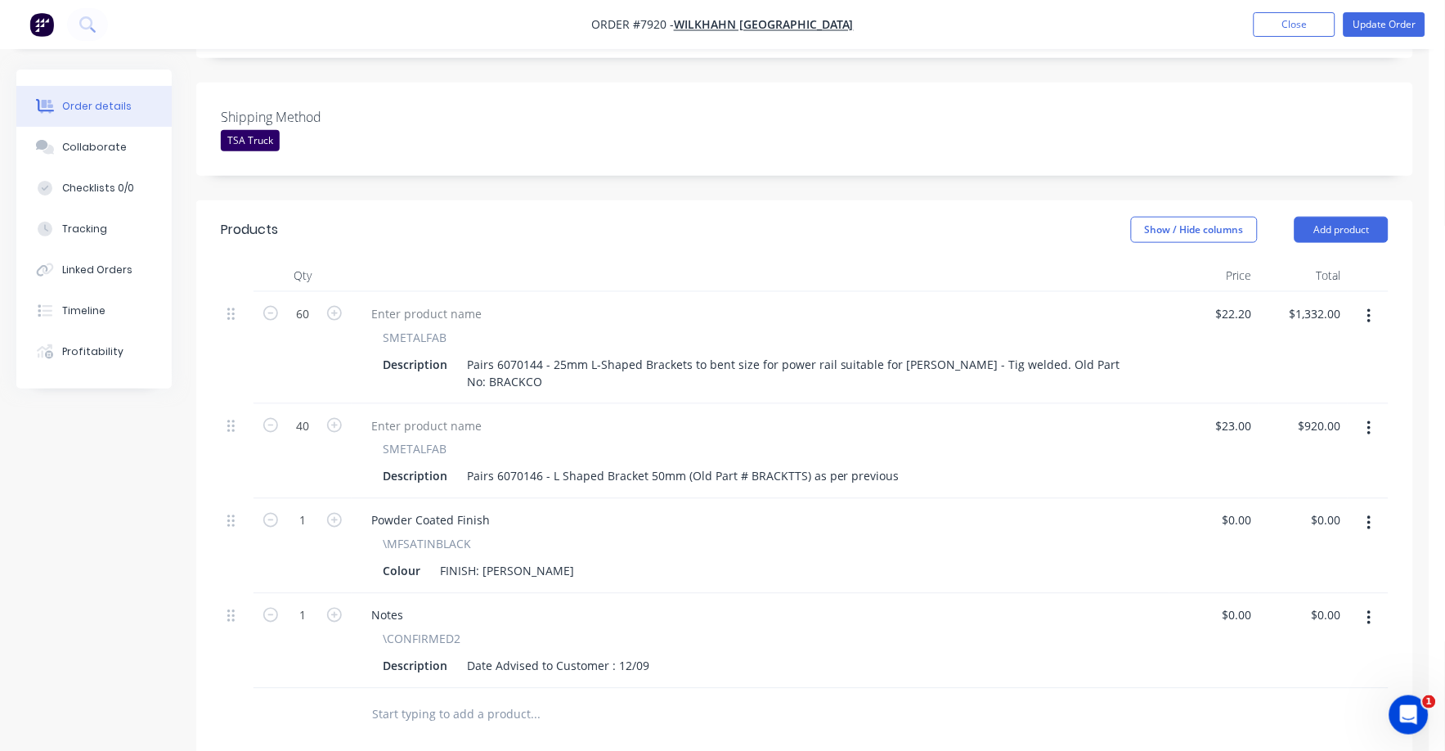
scroll to position [0, 0]
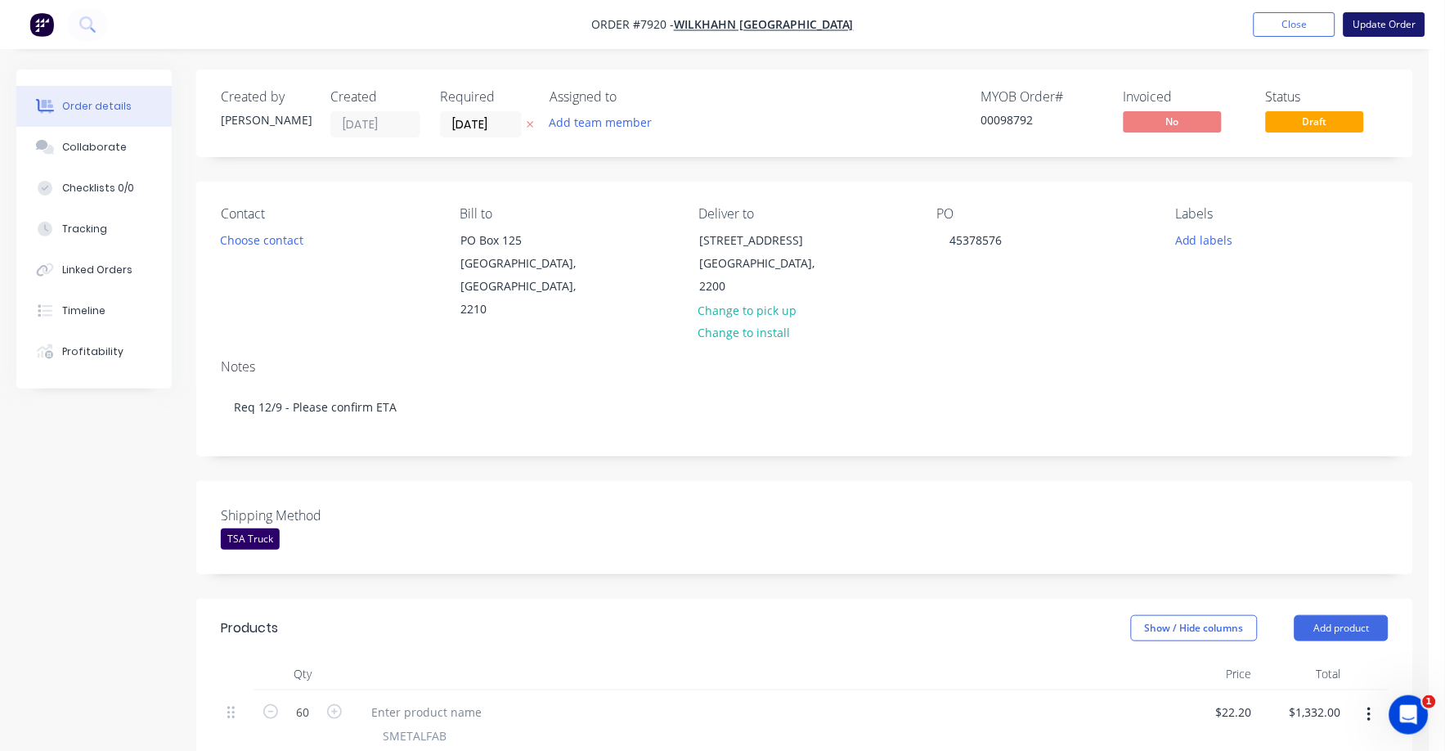
drag, startPoint x: 1409, startPoint y: 17, endPoint x: 1390, endPoint y: 27, distance: 21.2
click at [1408, 17] on button "Update Order" at bounding box center [1384, 24] width 82 height 25
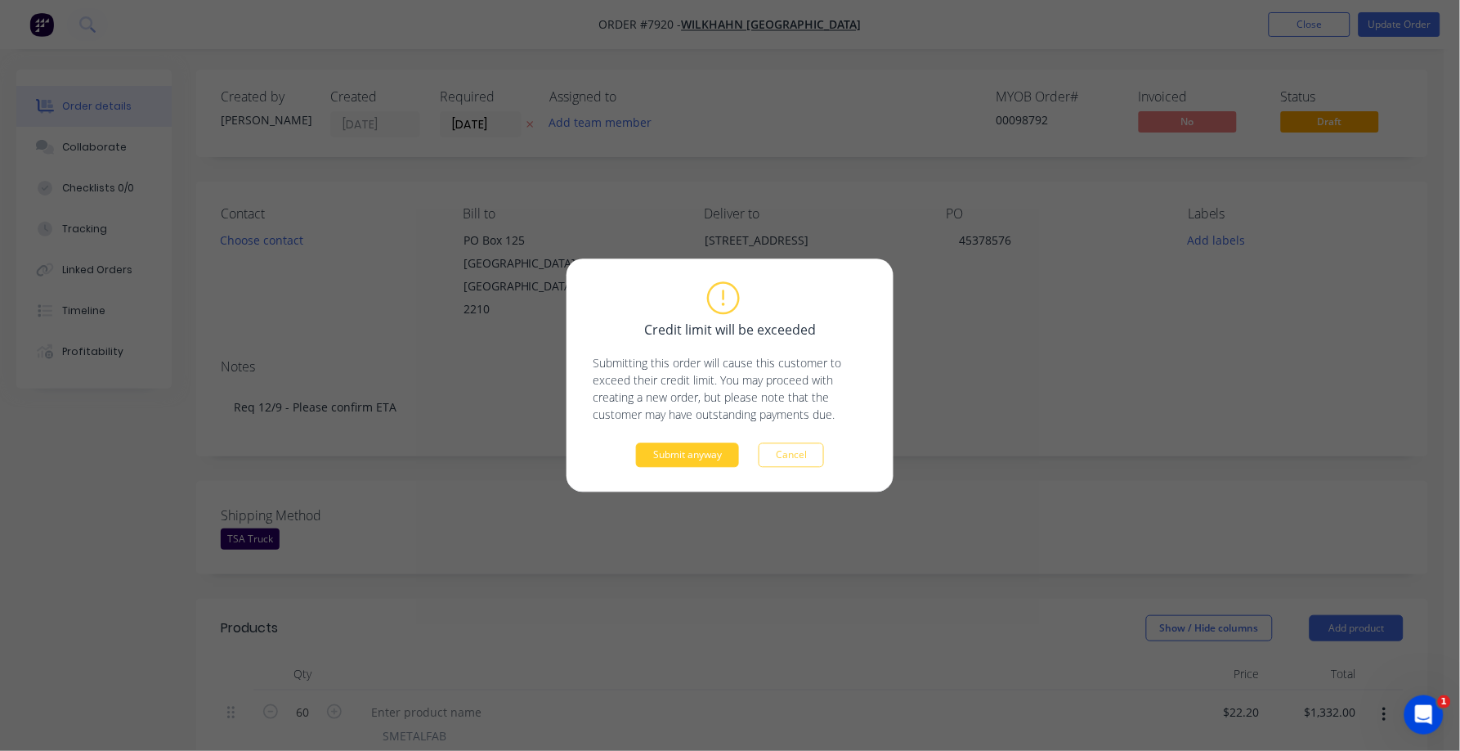
click at [640, 455] on button "Submit anyway" at bounding box center [687, 455] width 103 height 25
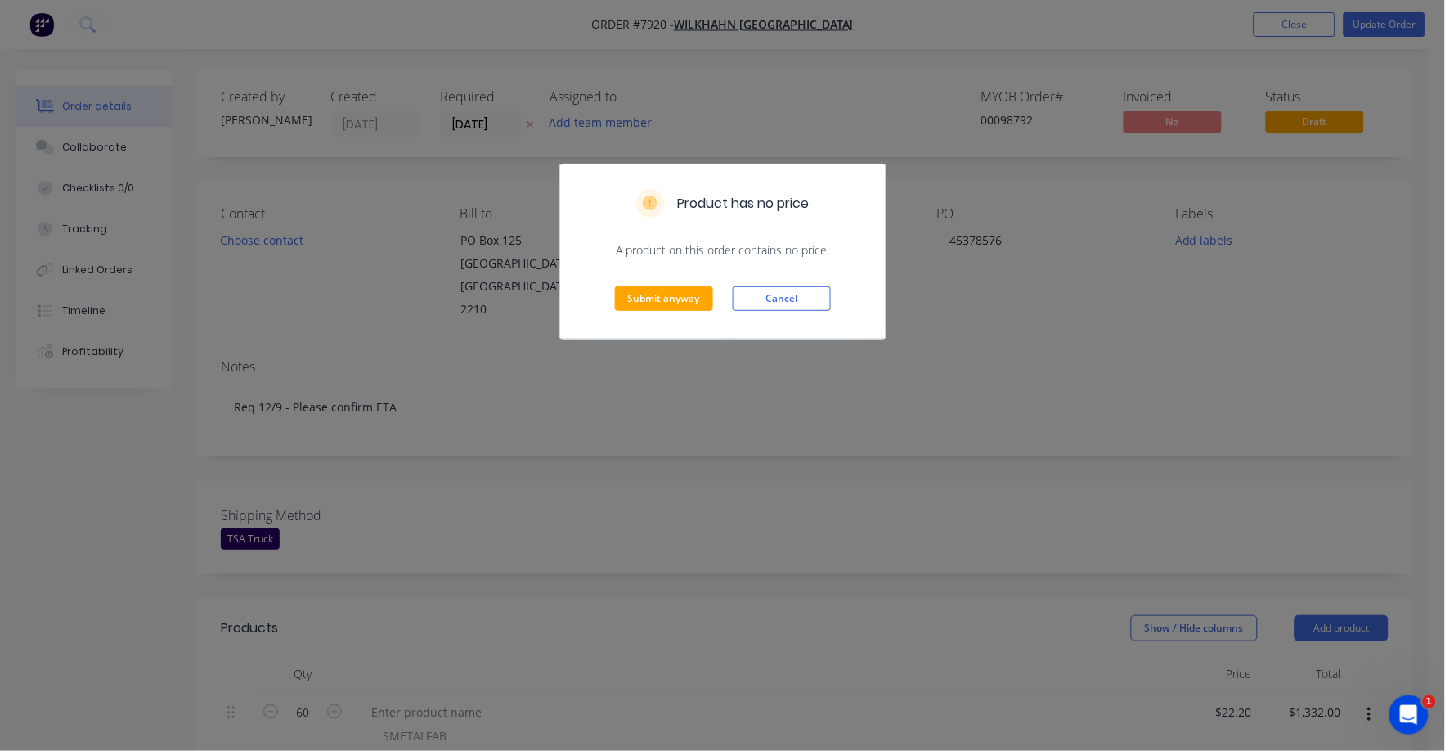
scroll to position [408, 0]
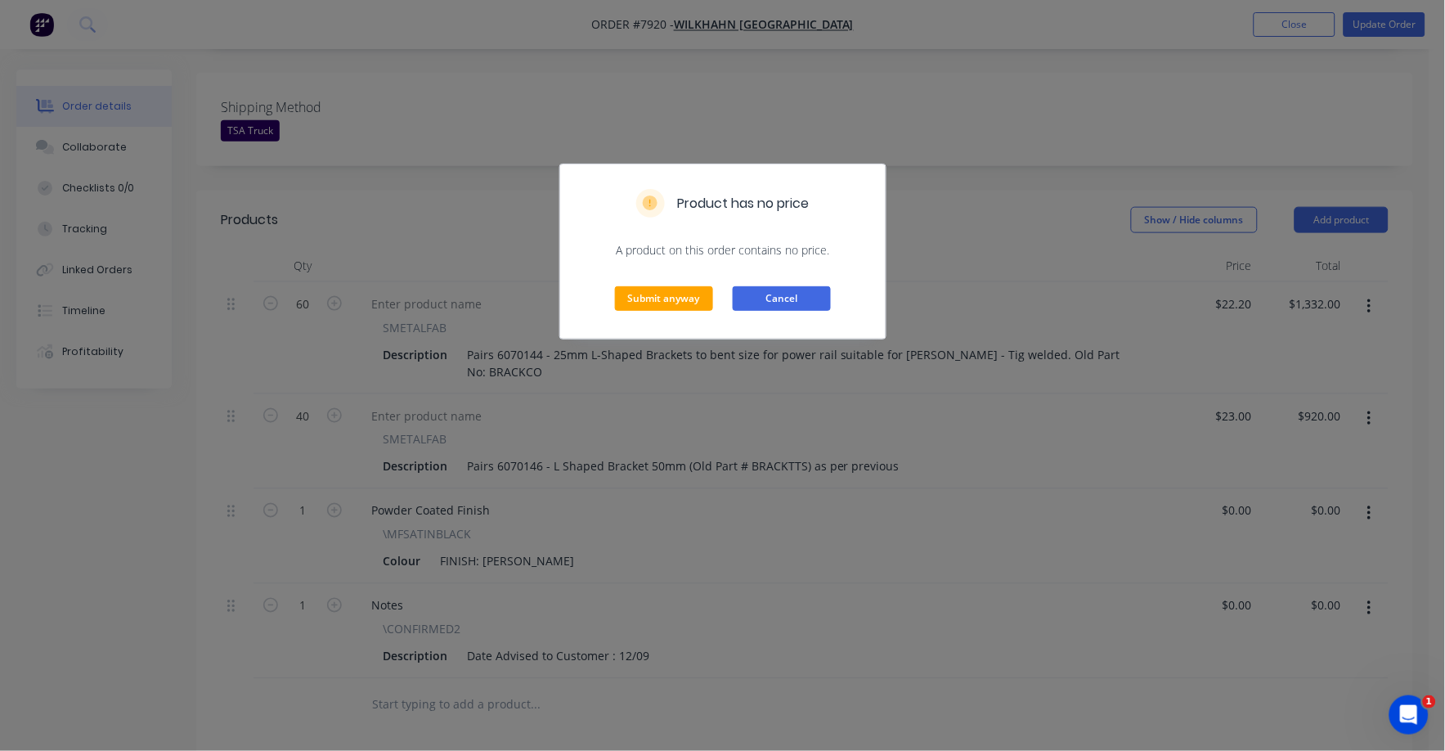
click at [797, 294] on button "Cancel" at bounding box center [782, 298] width 98 height 25
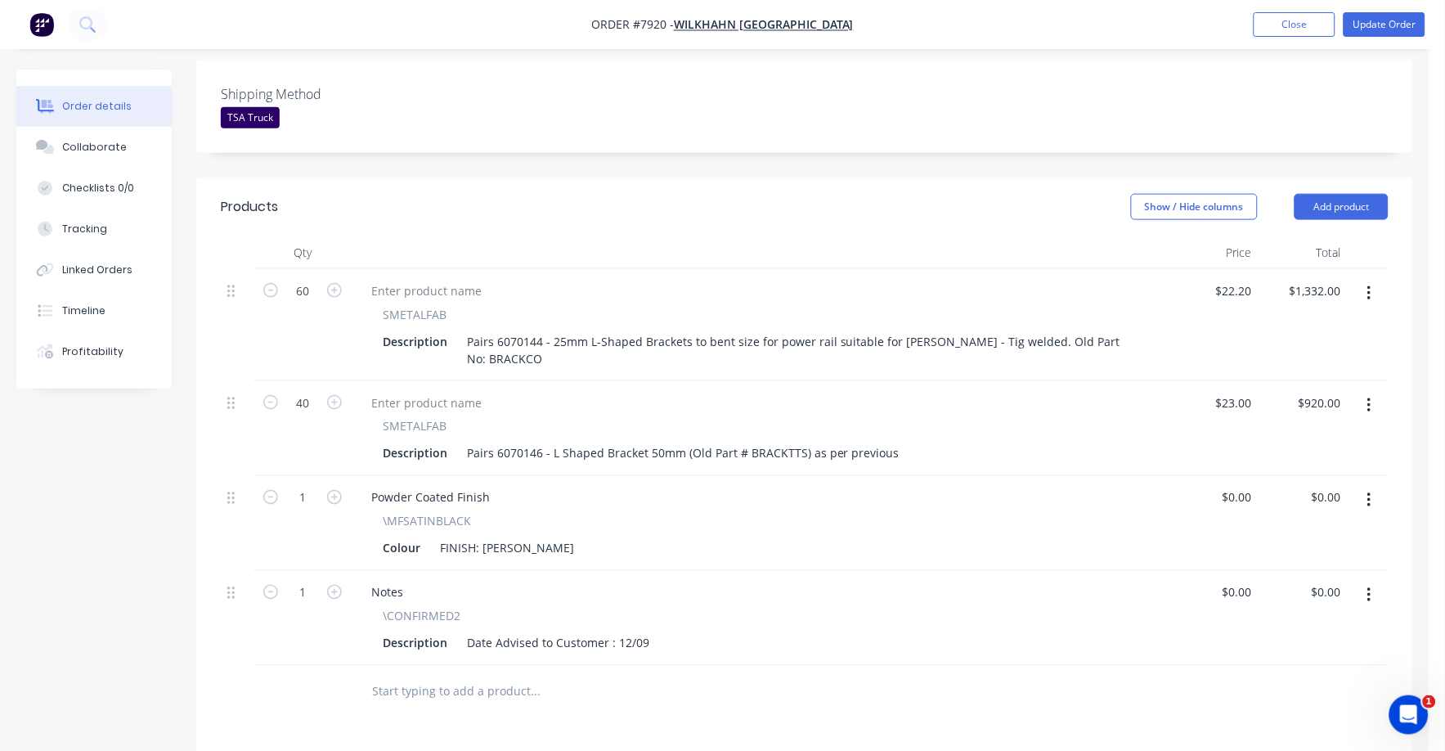
scroll to position [110, 0]
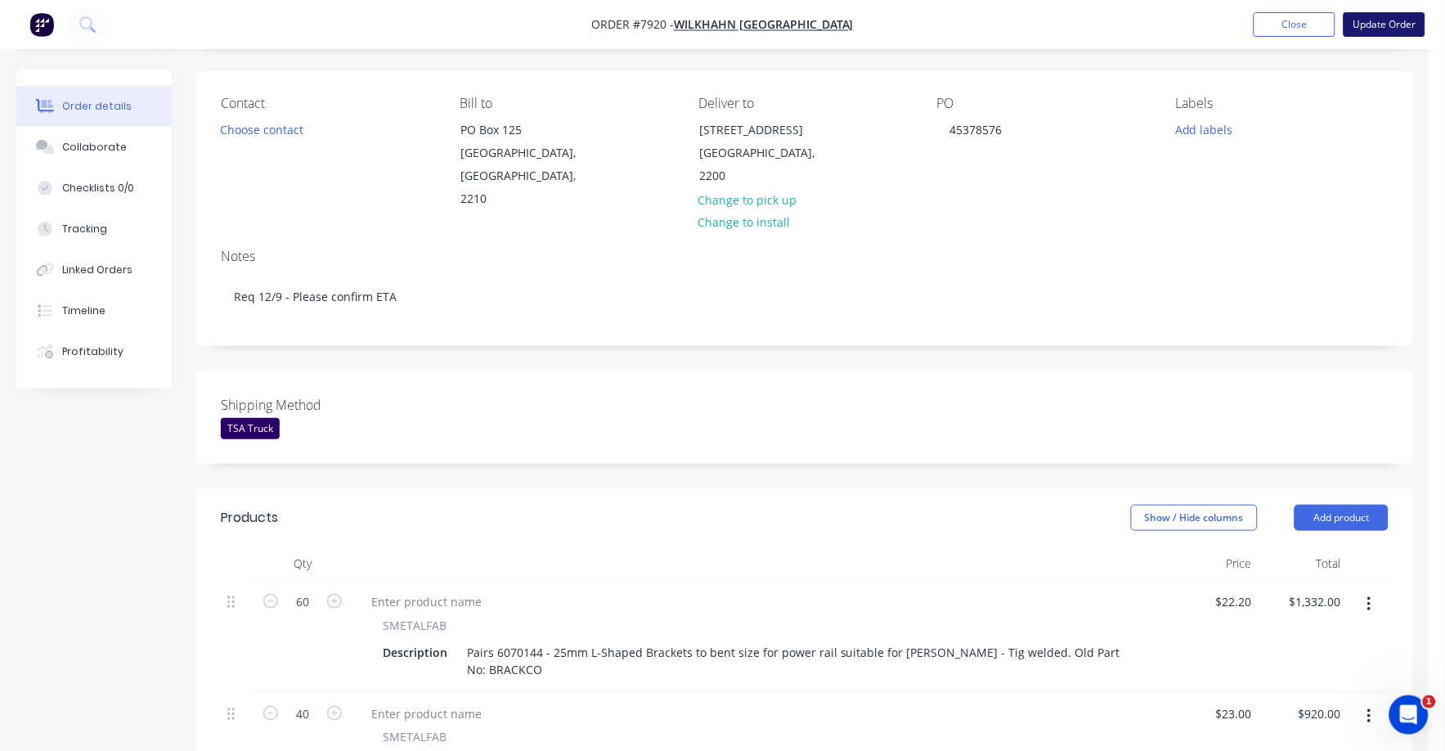
click at [1379, 21] on button "Update Order" at bounding box center [1384, 24] width 82 height 25
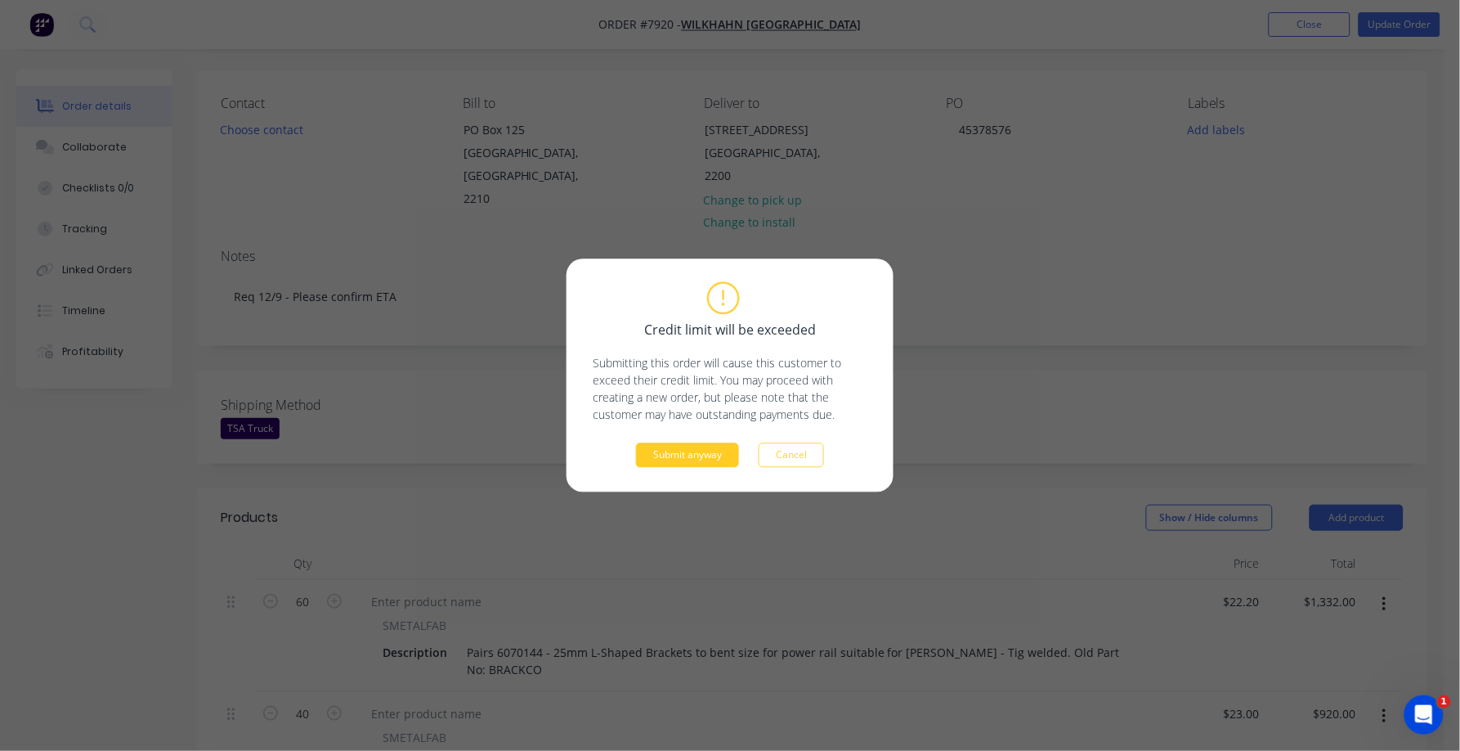
click at [688, 451] on button "Submit anyway" at bounding box center [687, 455] width 103 height 25
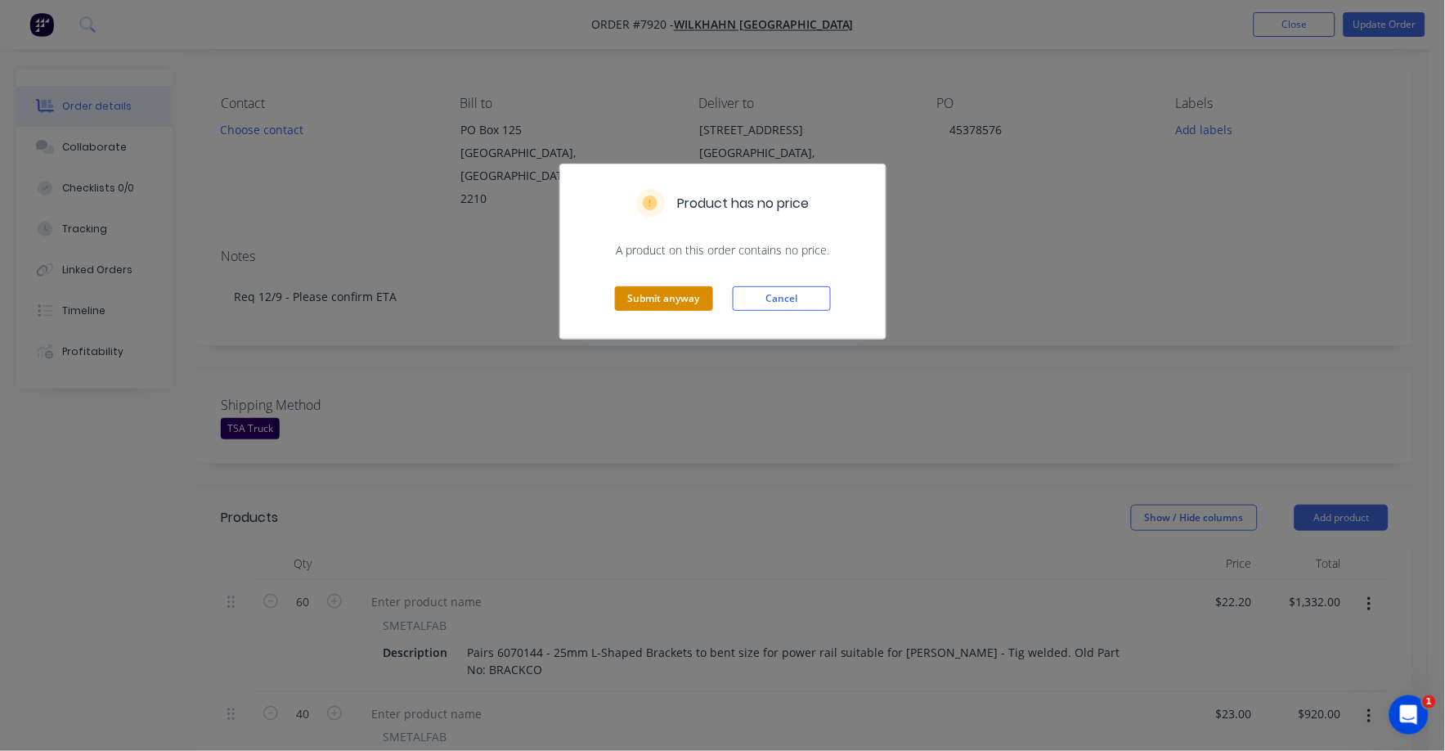
click at [639, 294] on button "Submit anyway" at bounding box center [664, 298] width 98 height 25
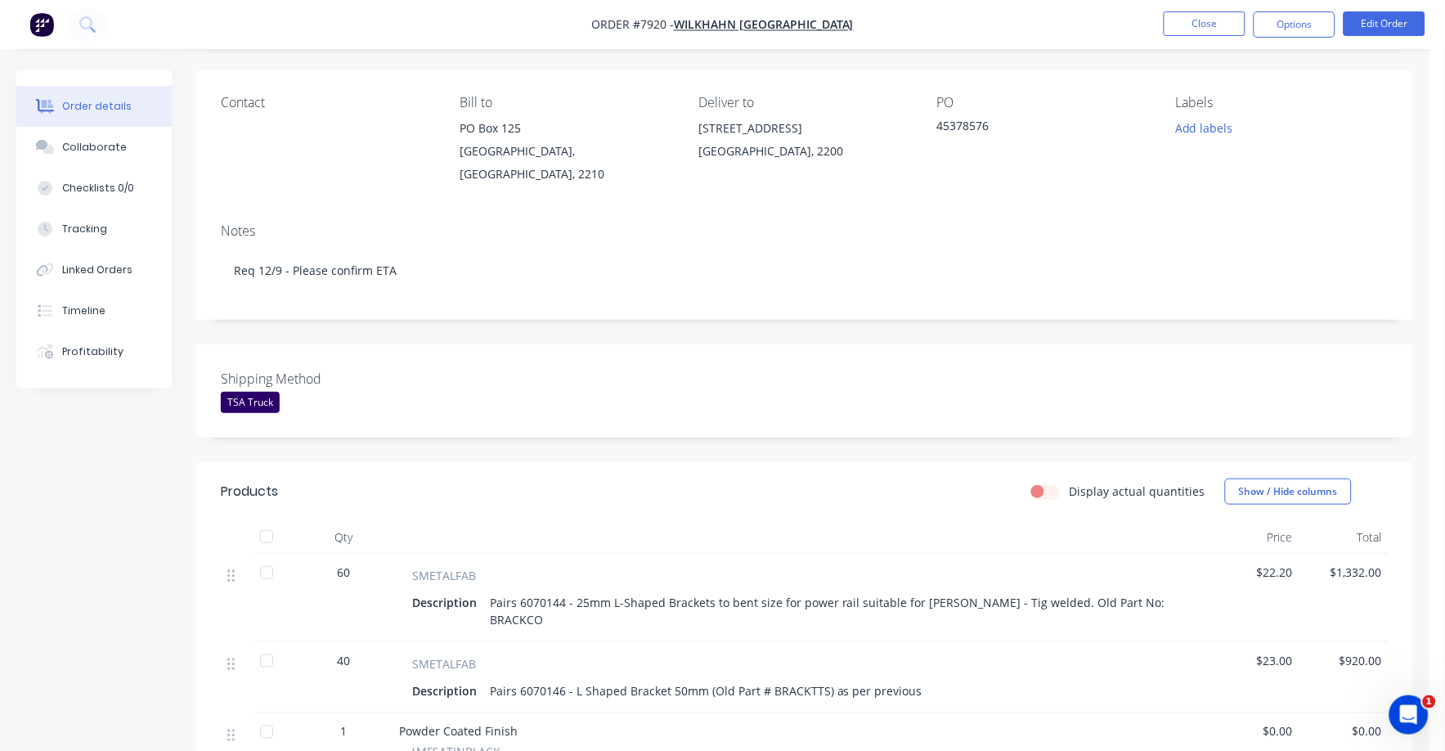
scroll to position [0, 0]
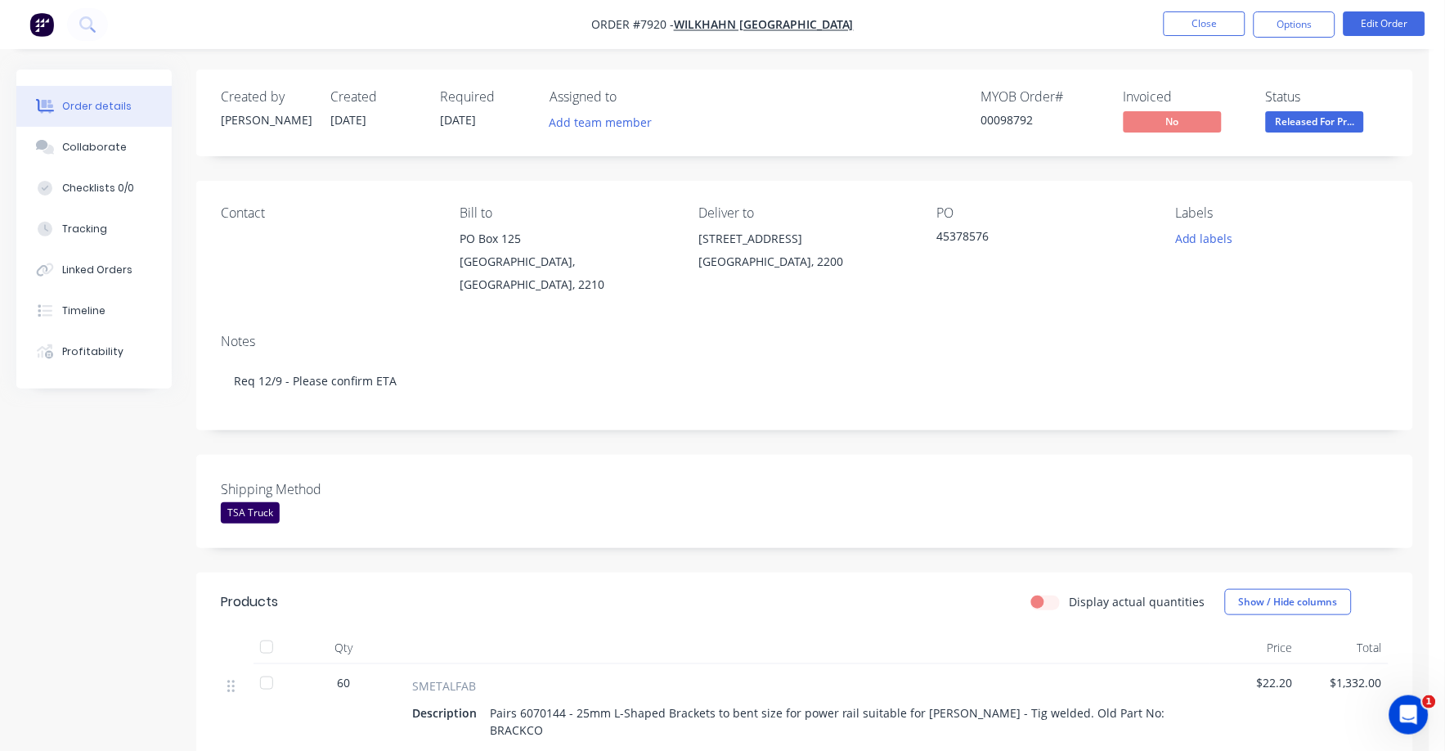
click at [1304, 128] on span "Released For Pr..." at bounding box center [1315, 121] width 98 height 20
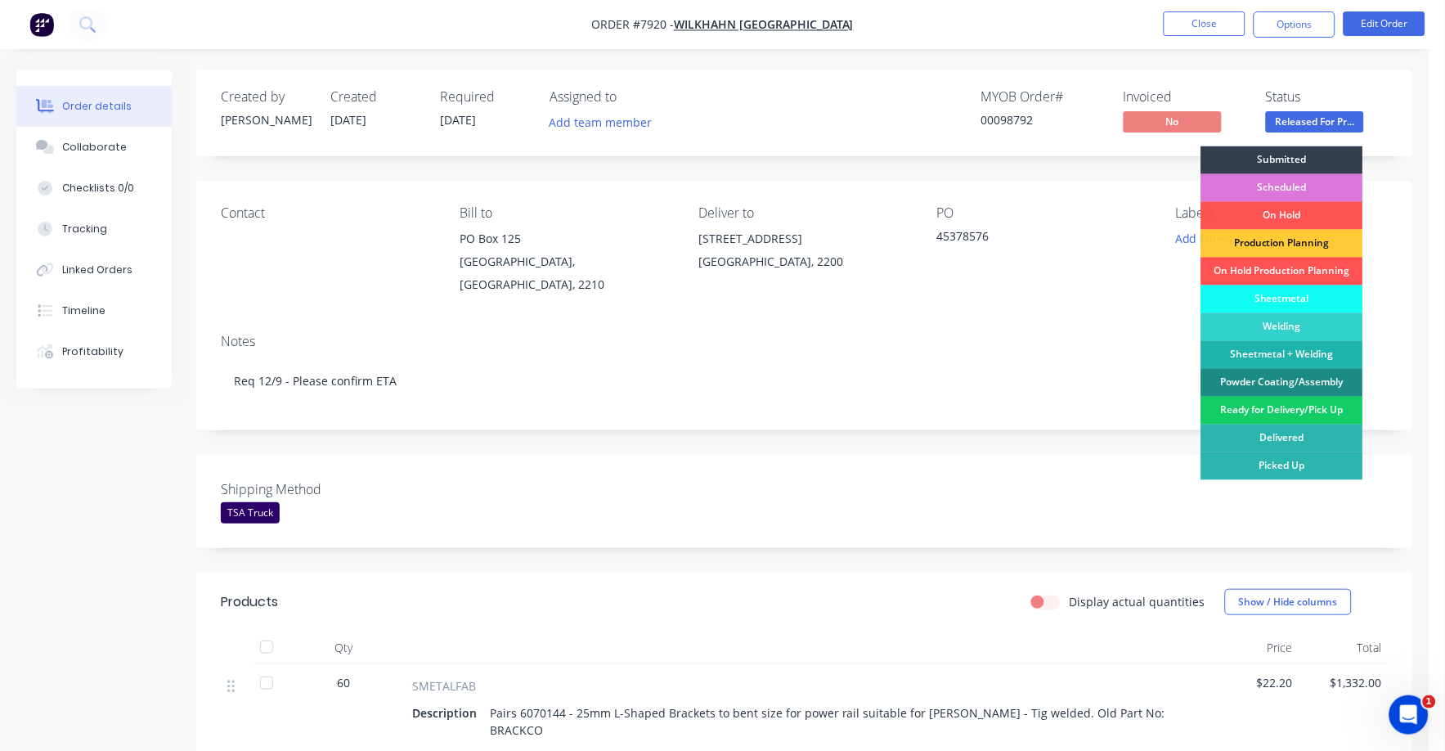
click at [1276, 407] on div "Ready for Delivery/Pick Up" at bounding box center [1282, 411] width 162 height 28
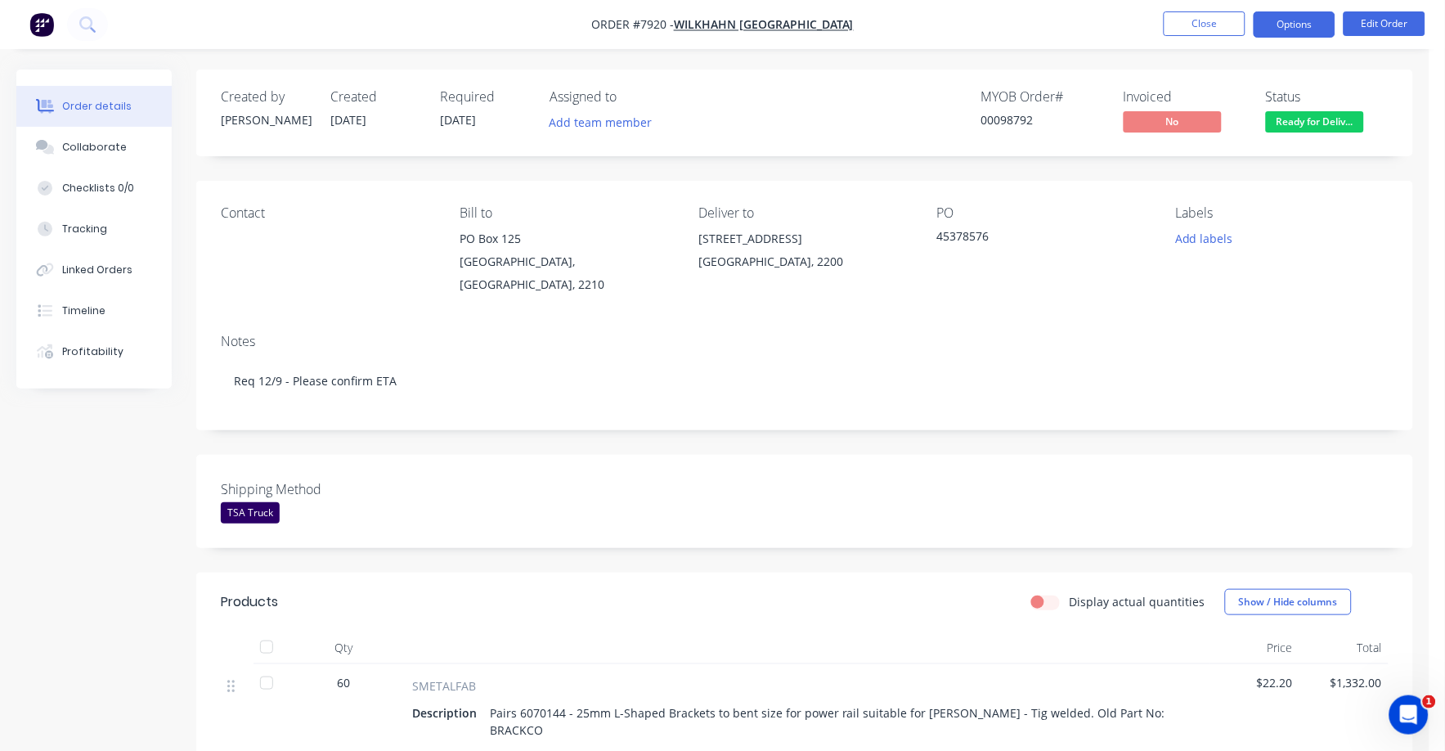
click at [1277, 28] on button "Options" at bounding box center [1294, 24] width 82 height 26
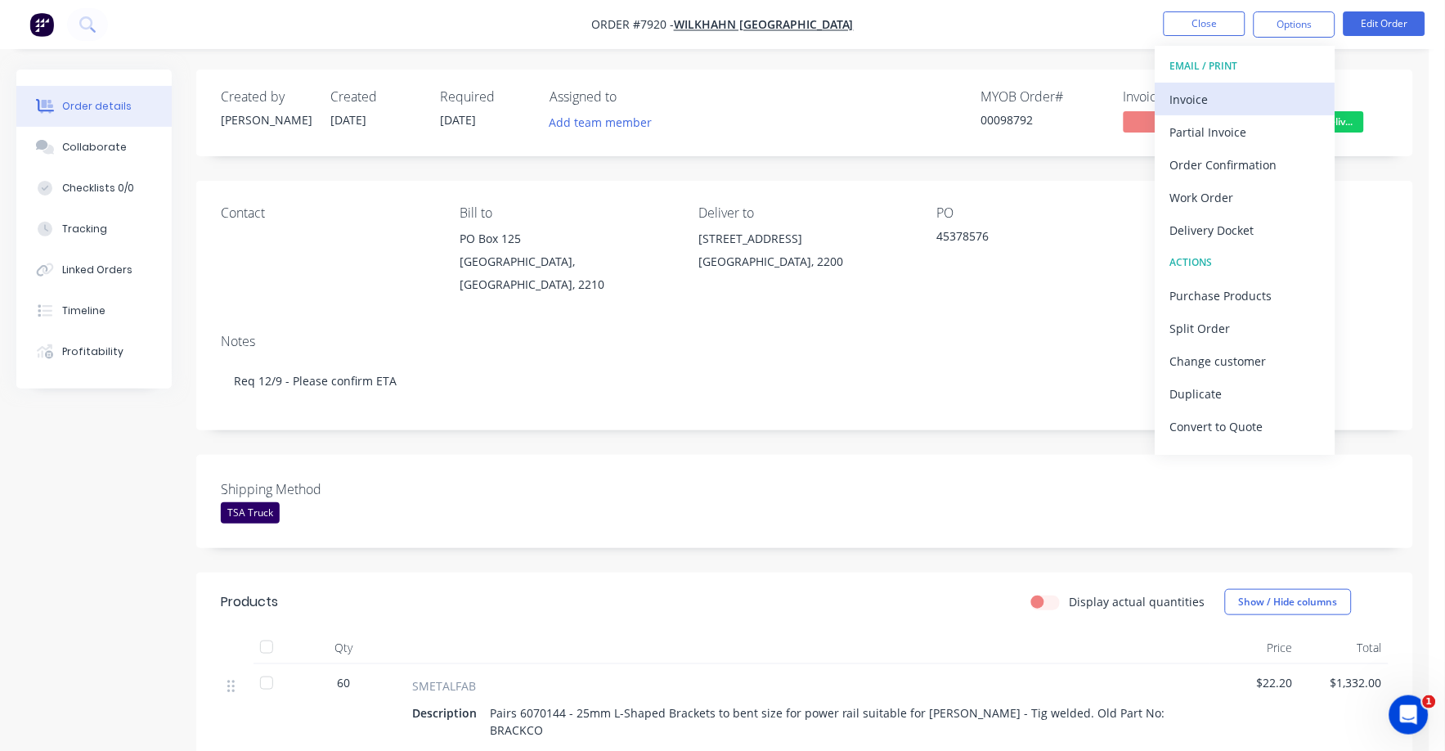
click at [1222, 91] on div "Invoice" at bounding box center [1245, 99] width 150 height 24
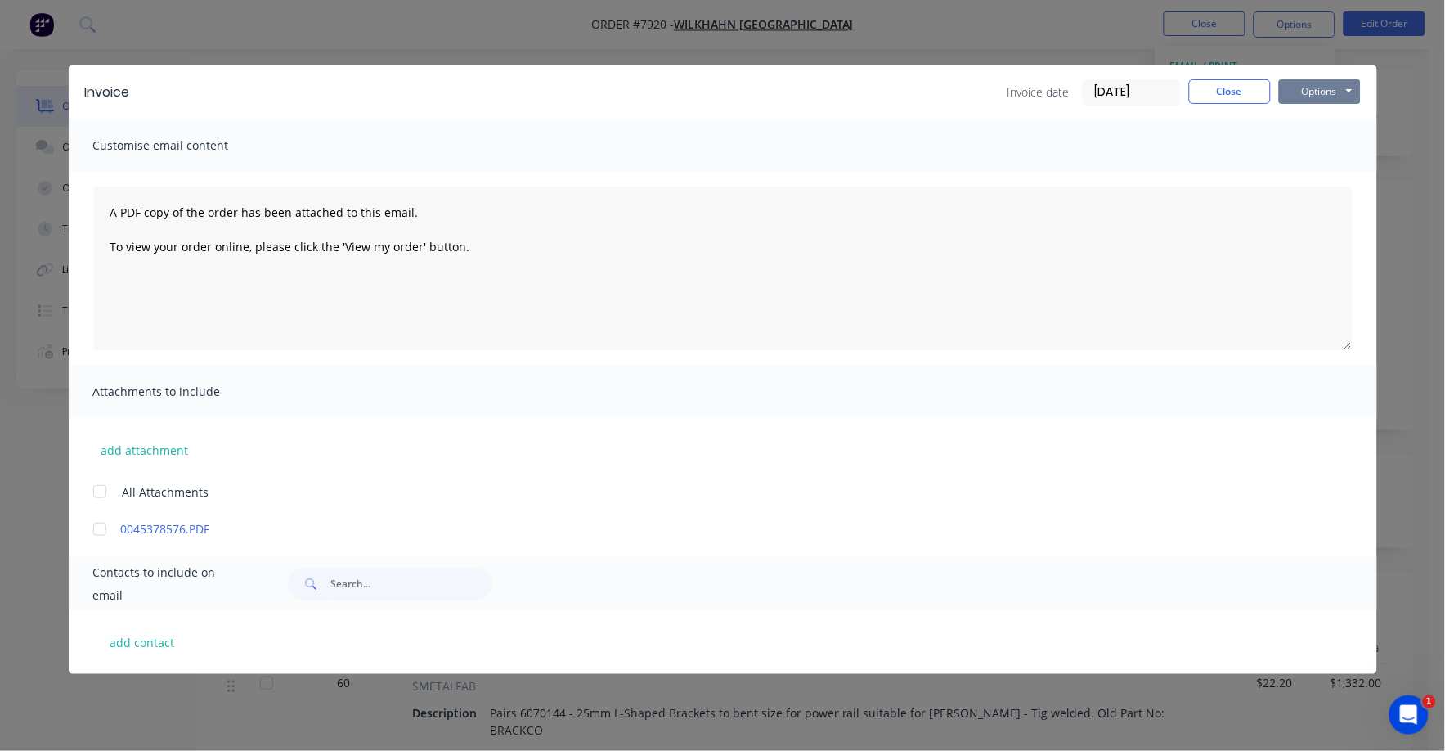
click at [1318, 92] on button "Options" at bounding box center [1320, 91] width 82 height 25
click at [1306, 144] on button "Print" at bounding box center [1331, 147] width 105 height 27
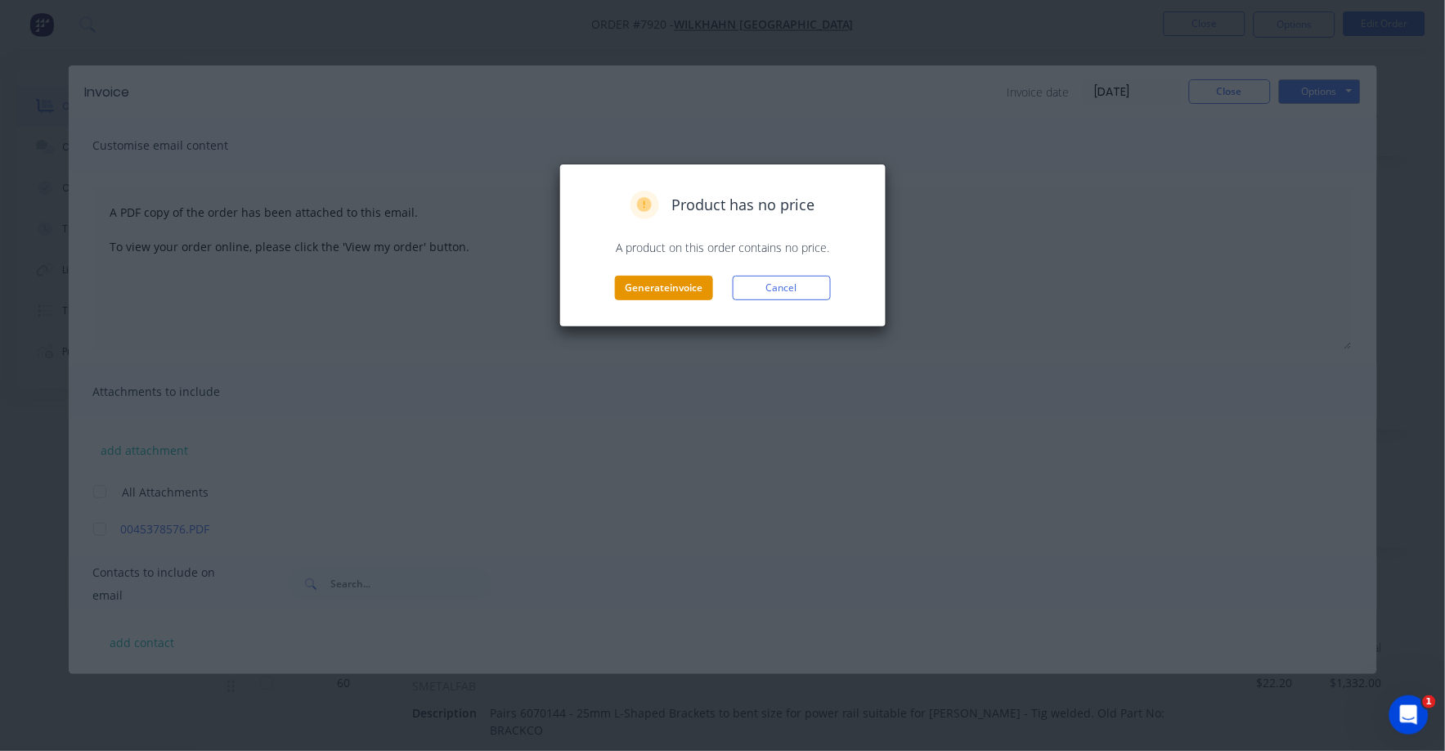
click at [675, 282] on button "Generate invoice" at bounding box center [664, 288] width 98 height 25
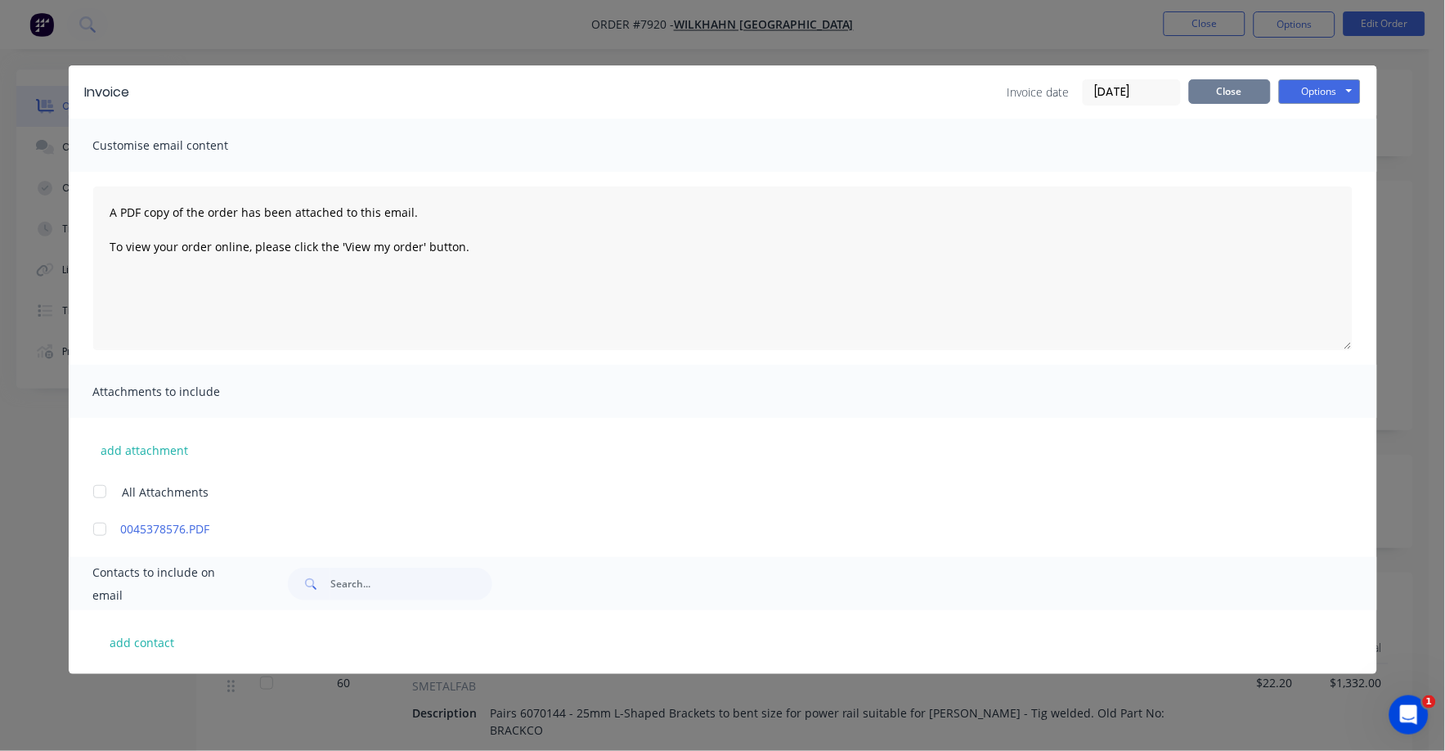
click at [1208, 81] on button "Close" at bounding box center [1230, 91] width 82 height 25
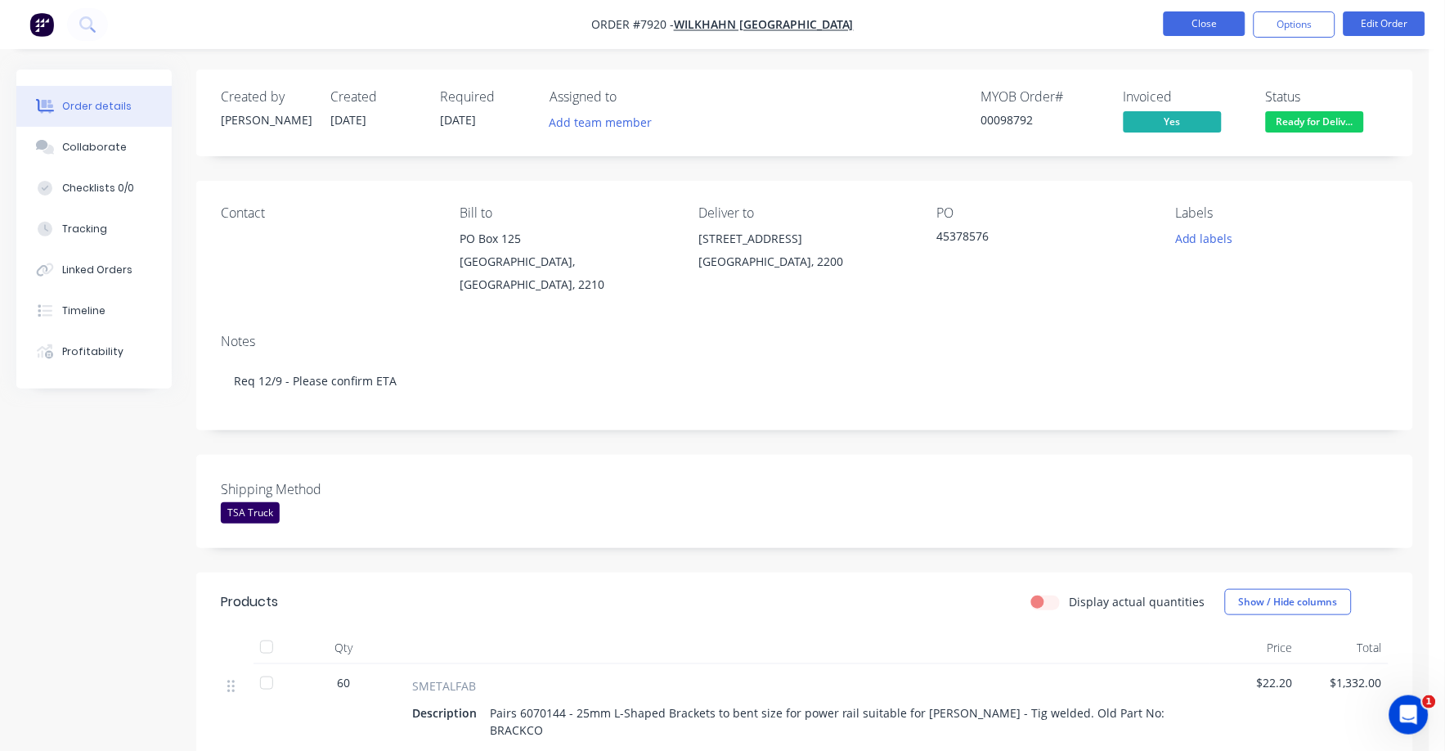
click at [1198, 25] on button "Close" at bounding box center [1205, 23] width 82 height 25
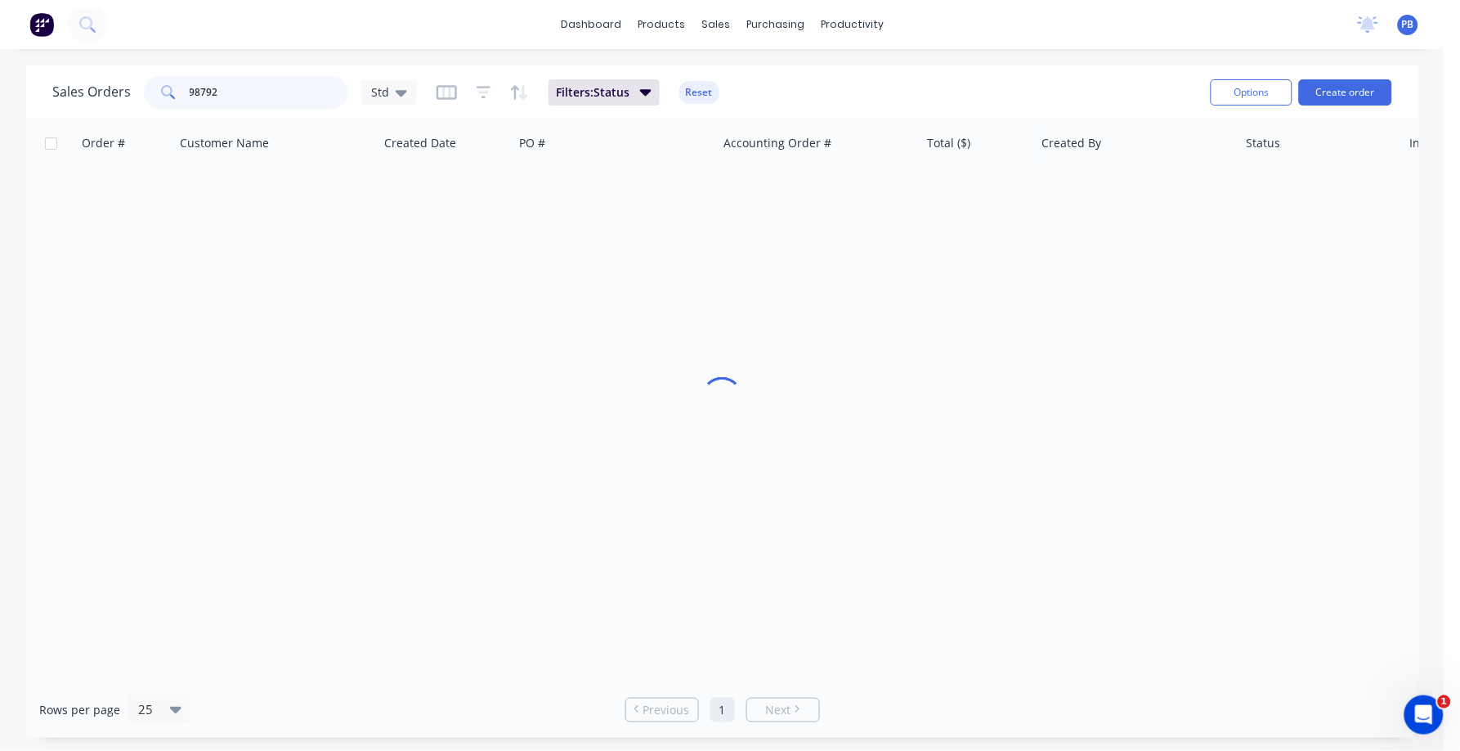
drag, startPoint x: 279, startPoint y: 87, endPoint x: 131, endPoint y: 68, distance: 149.3
click at [131, 68] on div "Sales Orders 98792 Std Filters: Status Reset Options Create order" at bounding box center [722, 91] width 1392 height 53
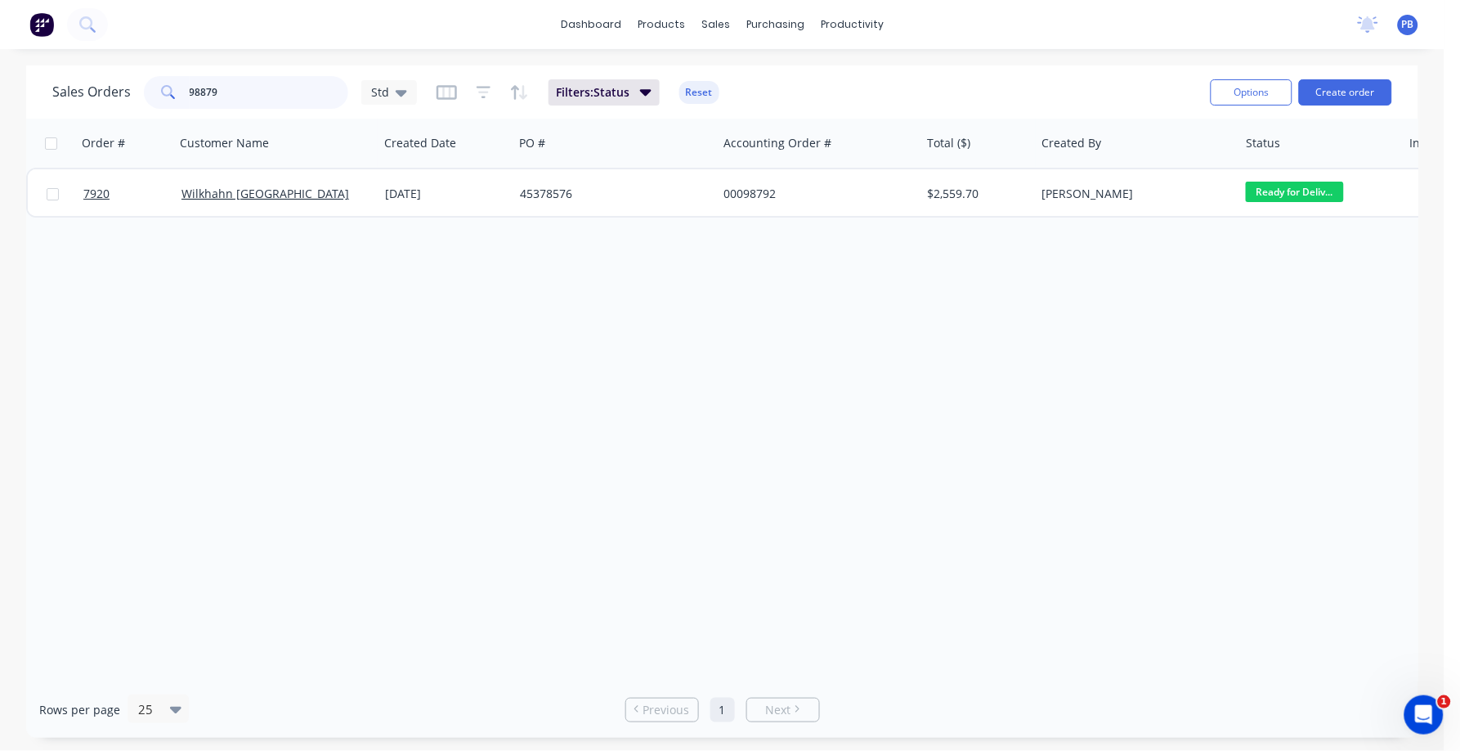
type input "98879"
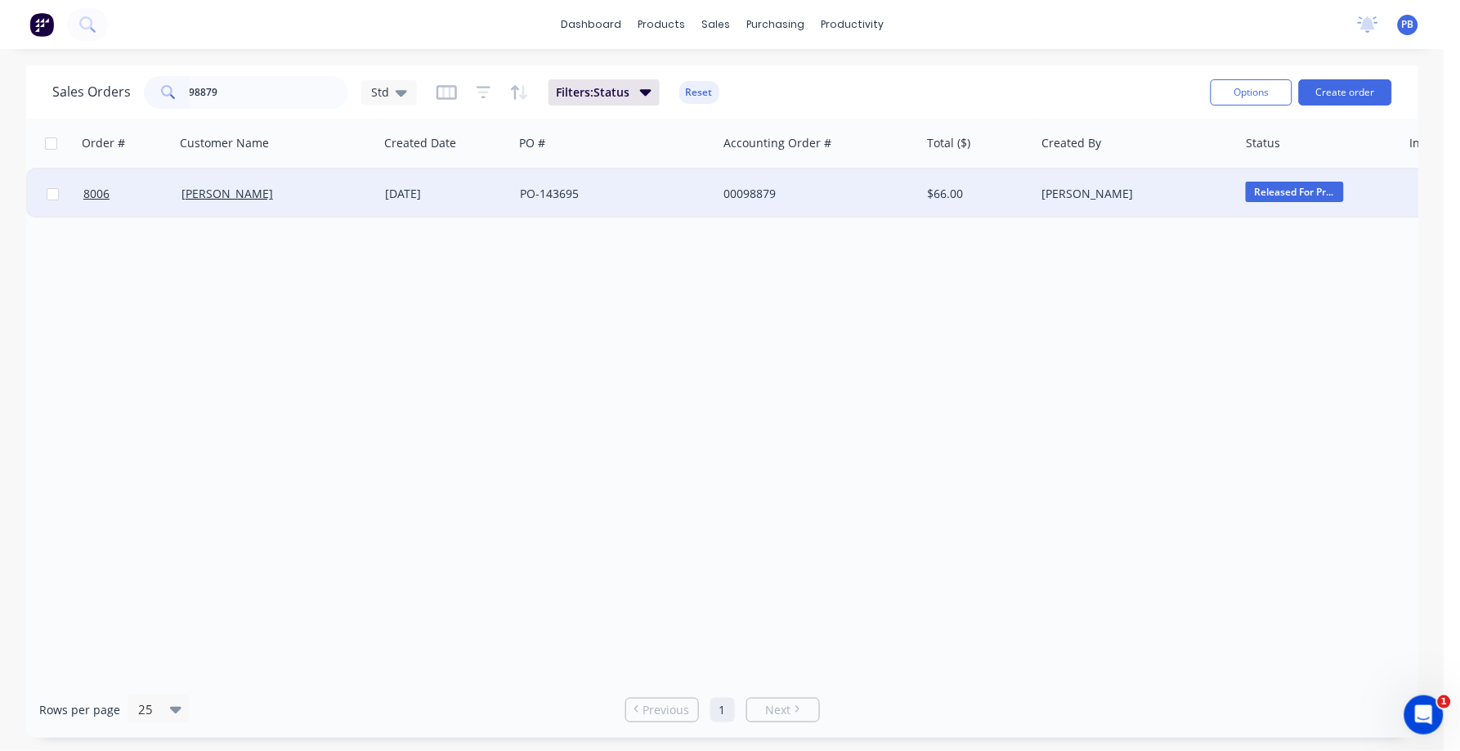
click at [744, 198] on div "00098879" at bounding box center [815, 194] width 182 height 16
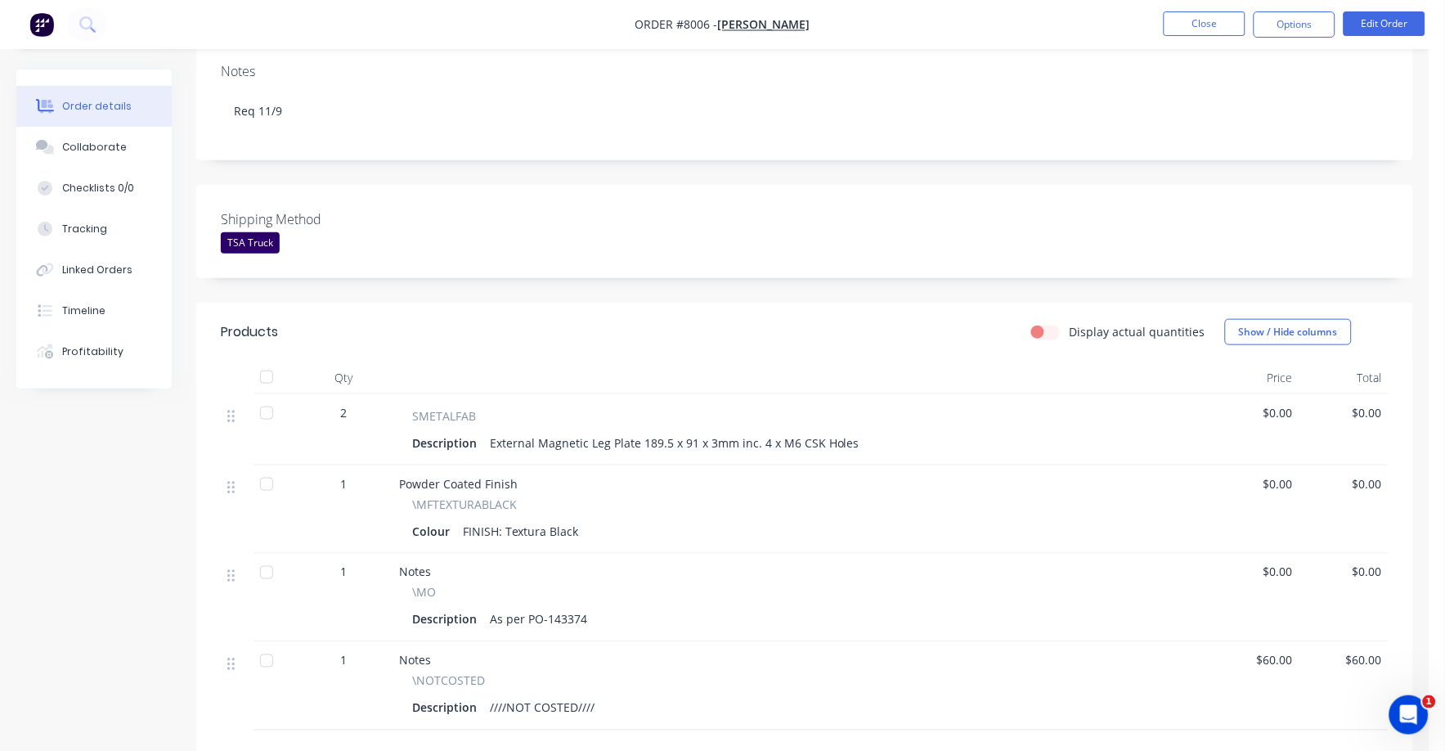
scroll to position [307, 0]
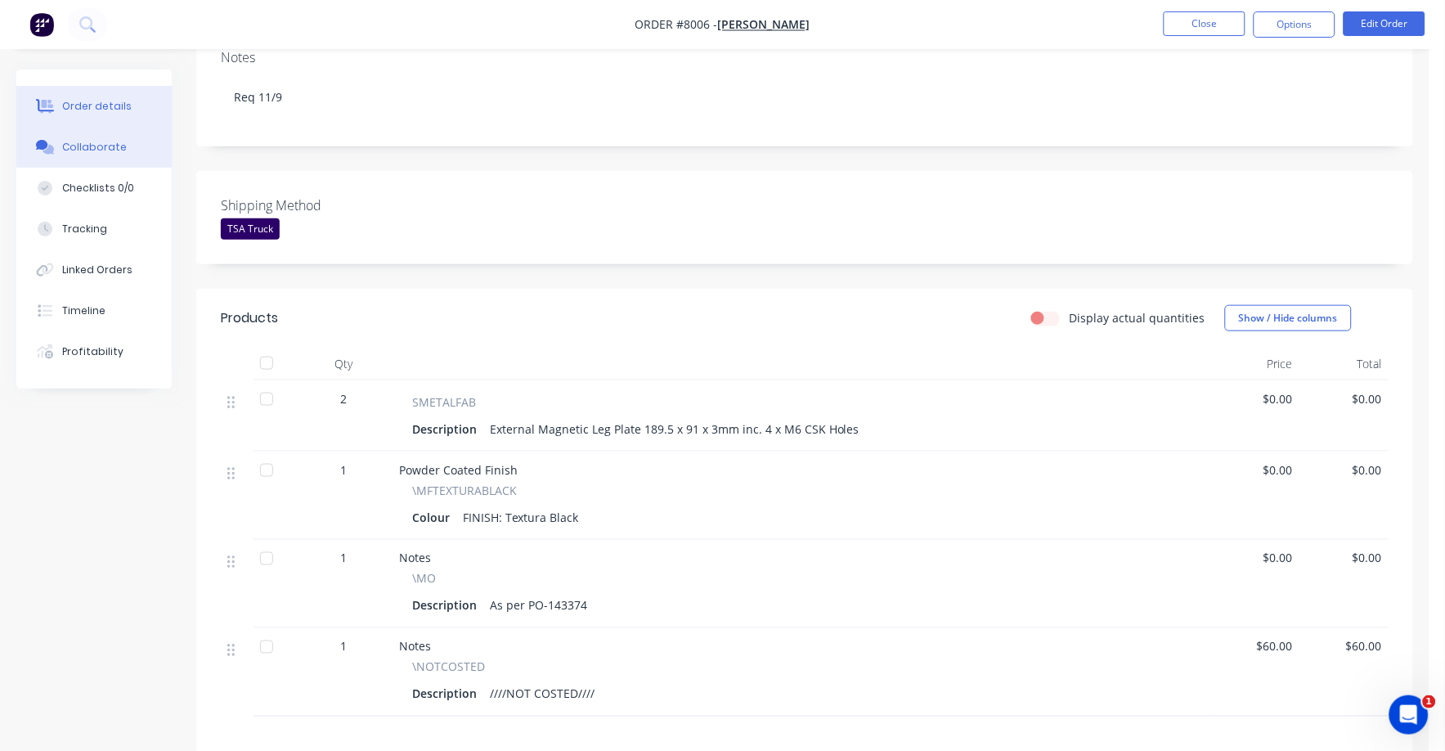
click at [103, 144] on div "Collaborate" at bounding box center [94, 147] width 65 height 15
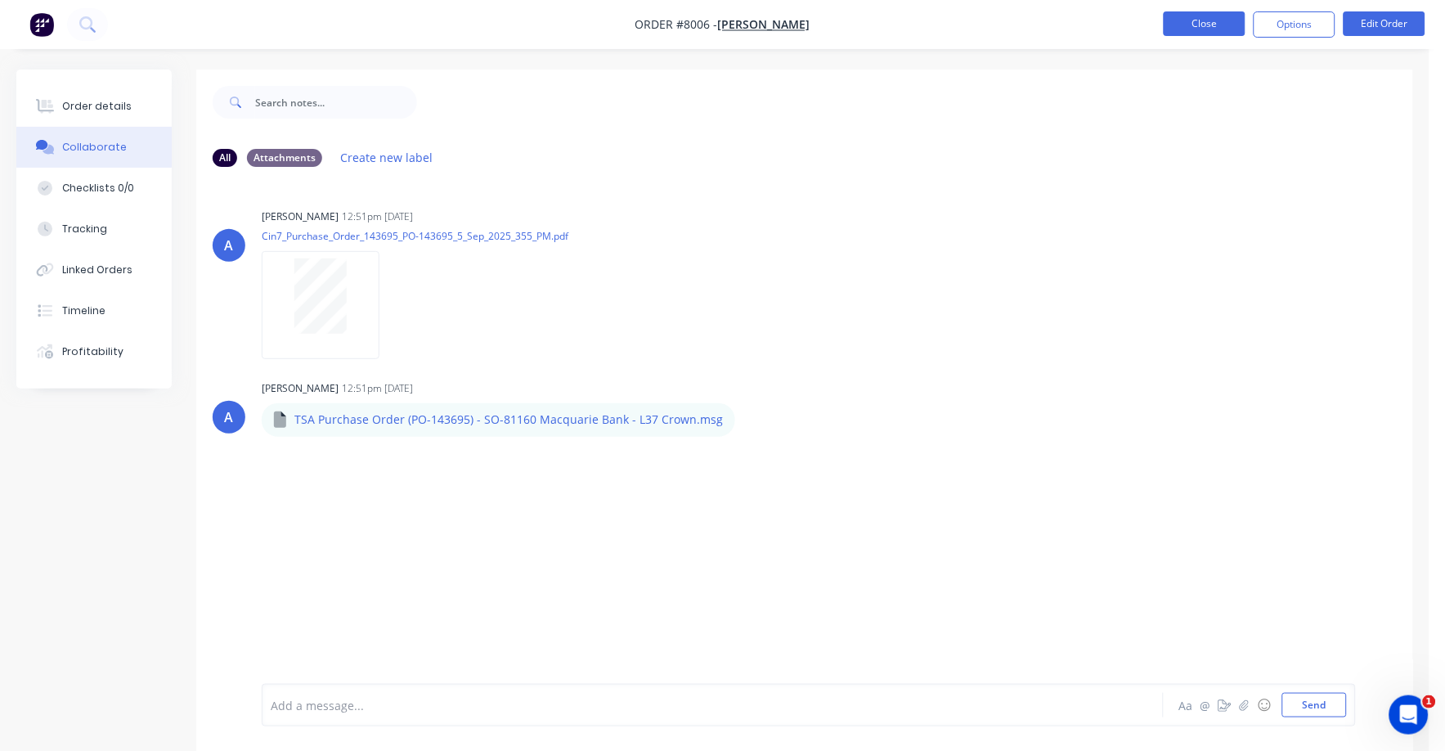
click at [1219, 25] on button "Close" at bounding box center [1205, 23] width 82 height 25
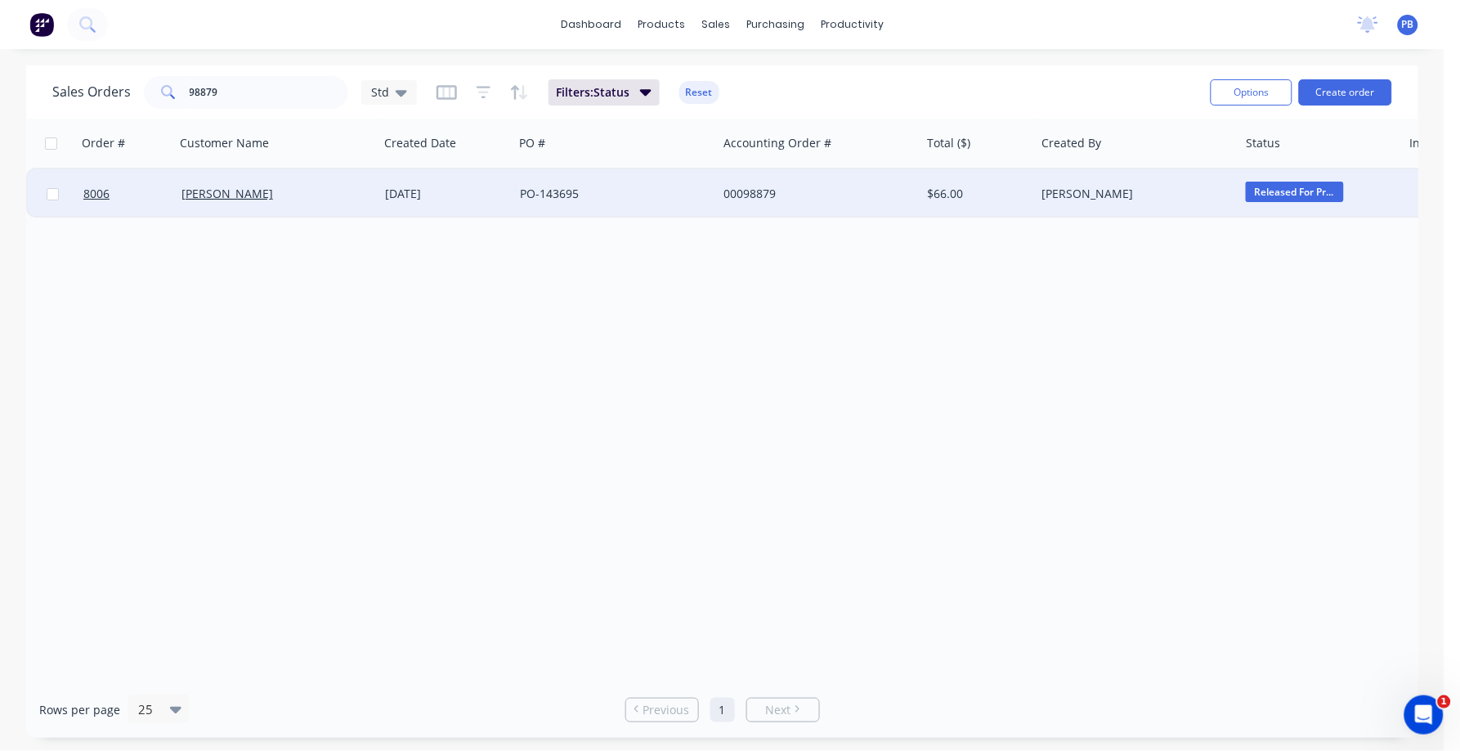
click at [752, 188] on div "00098879" at bounding box center [815, 194] width 182 height 16
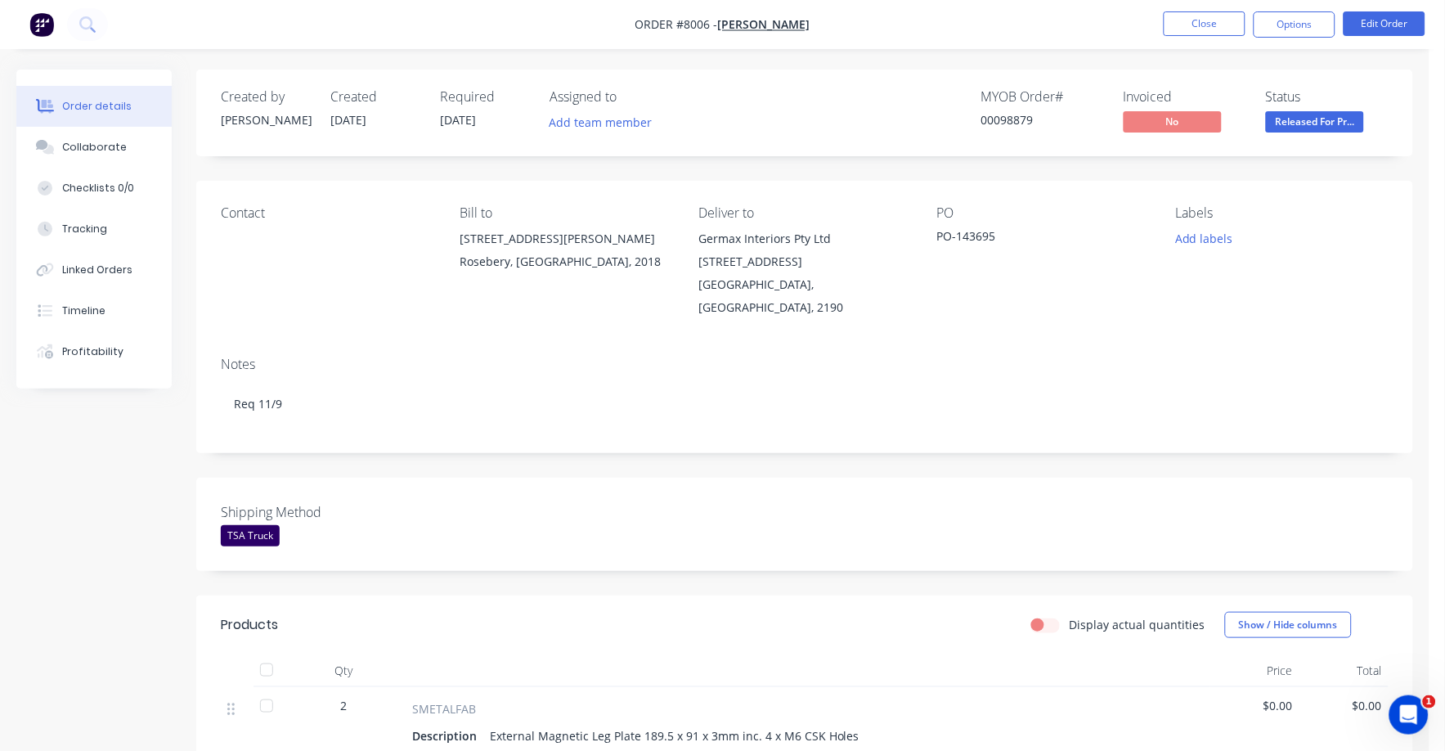
click at [1325, 119] on span "Released For Pr..." at bounding box center [1315, 121] width 98 height 20
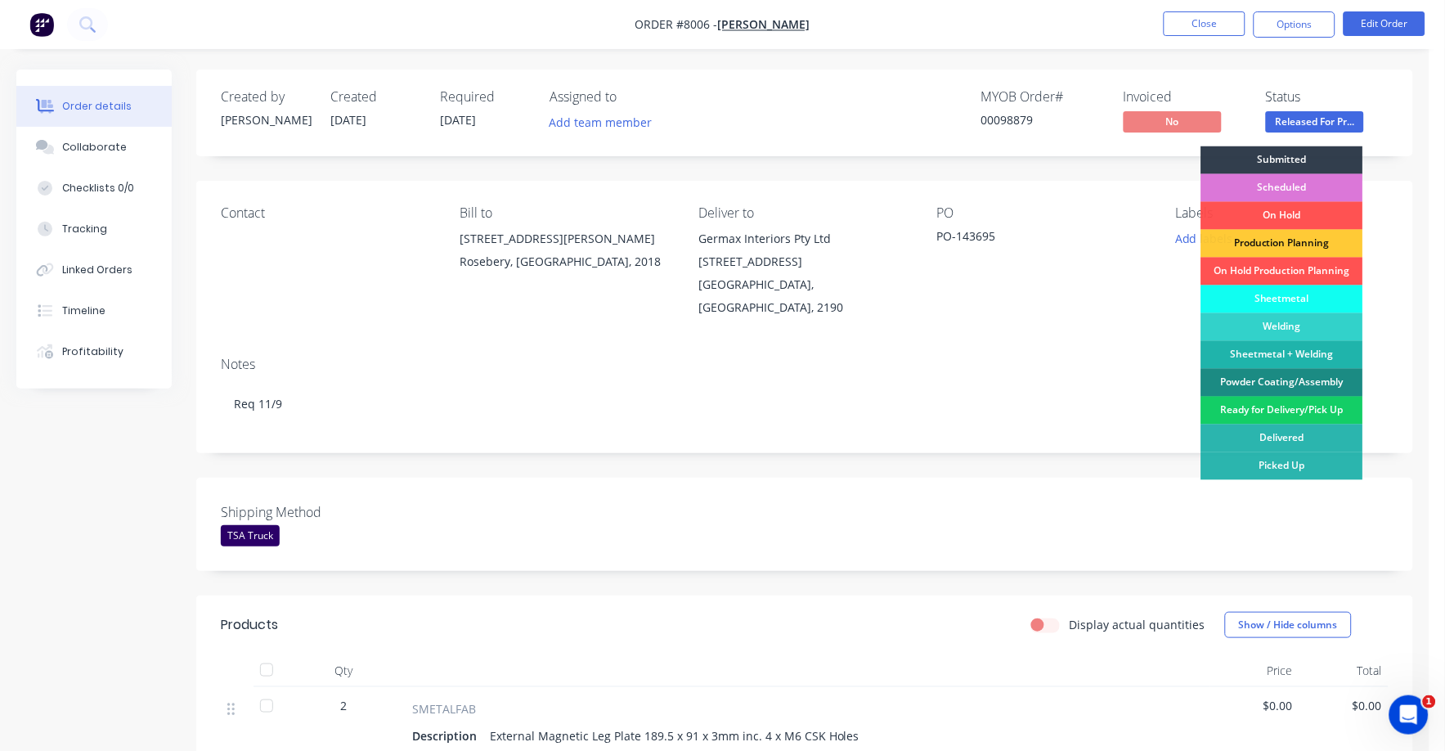
click at [1323, 402] on div "Ready for Delivery/Pick Up" at bounding box center [1282, 411] width 162 height 28
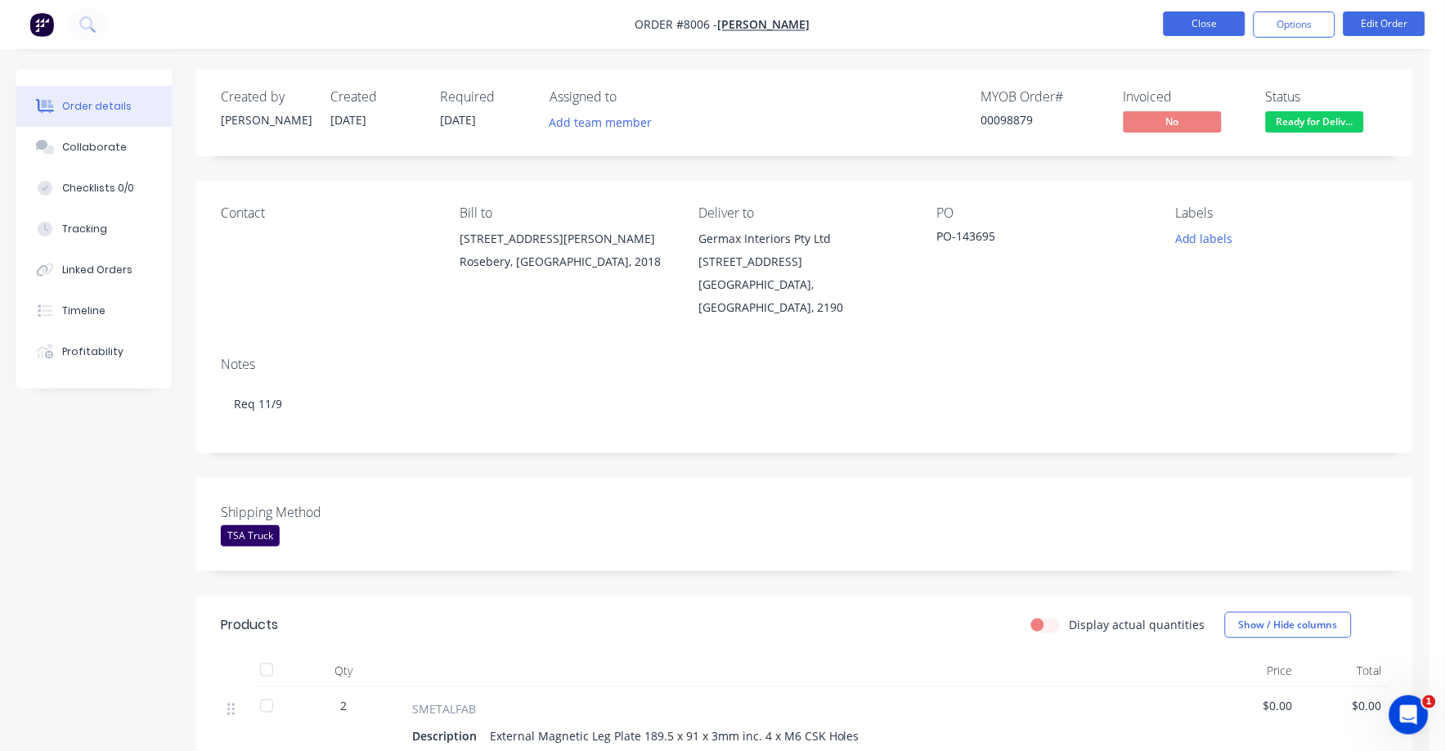
click at [1206, 16] on button "Close" at bounding box center [1205, 23] width 82 height 25
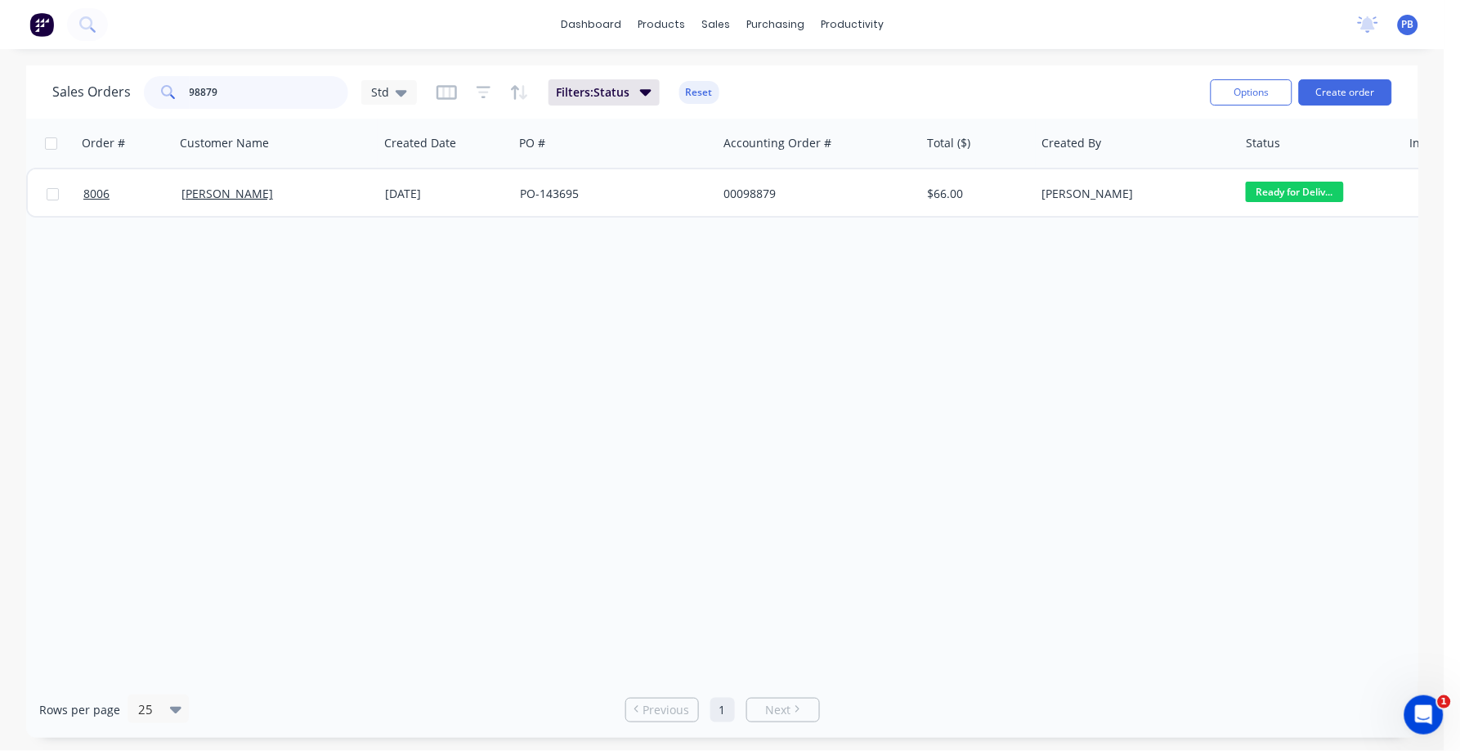
drag, startPoint x: 151, startPoint y: 76, endPoint x: 144, endPoint y: 72, distance: 8.4
click at [144, 76] on div "98879" at bounding box center [246, 92] width 204 height 33
type input "98422"
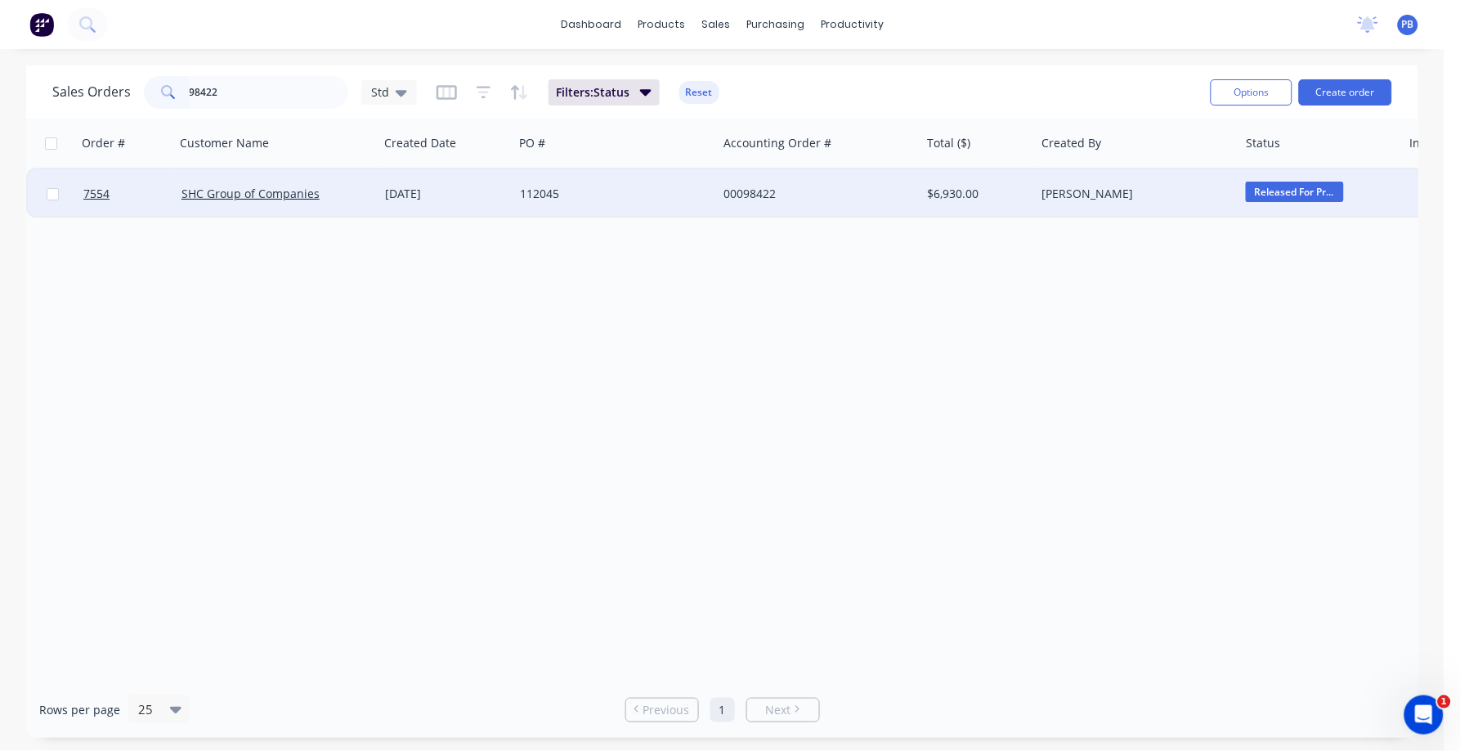
click at [753, 192] on div "00098422" at bounding box center [815, 194] width 182 height 16
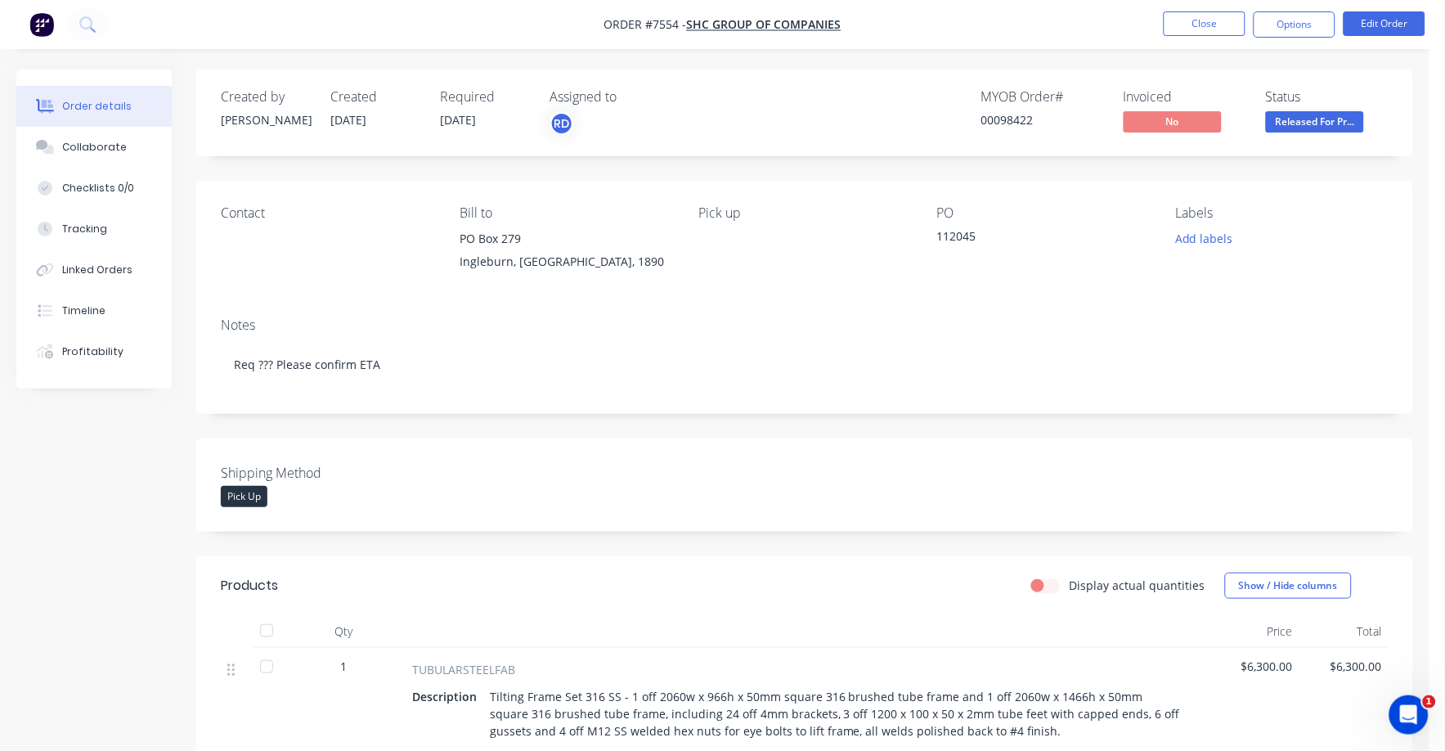
click at [1325, 127] on span "Released For Pr..." at bounding box center [1315, 121] width 98 height 20
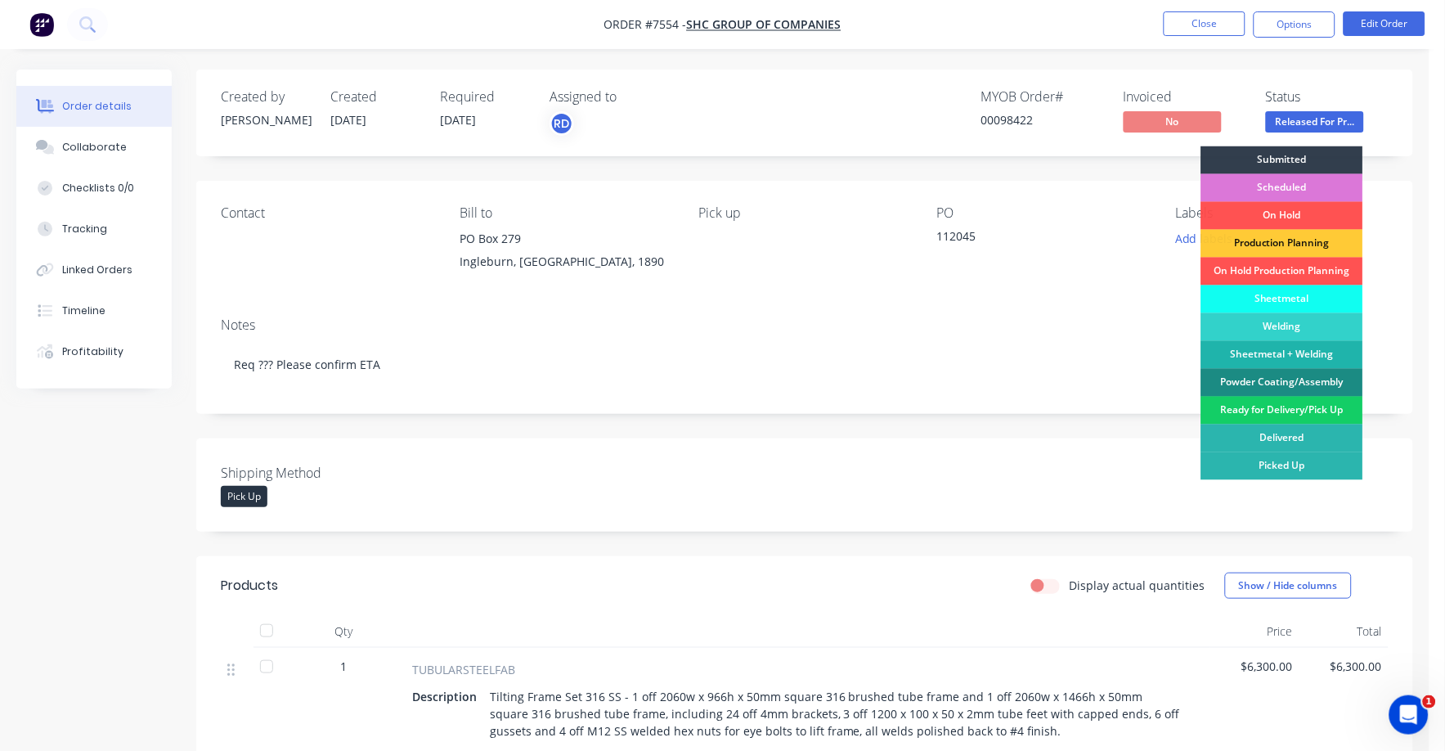
click at [1307, 403] on div "Ready for Delivery/Pick Up" at bounding box center [1282, 411] width 162 height 28
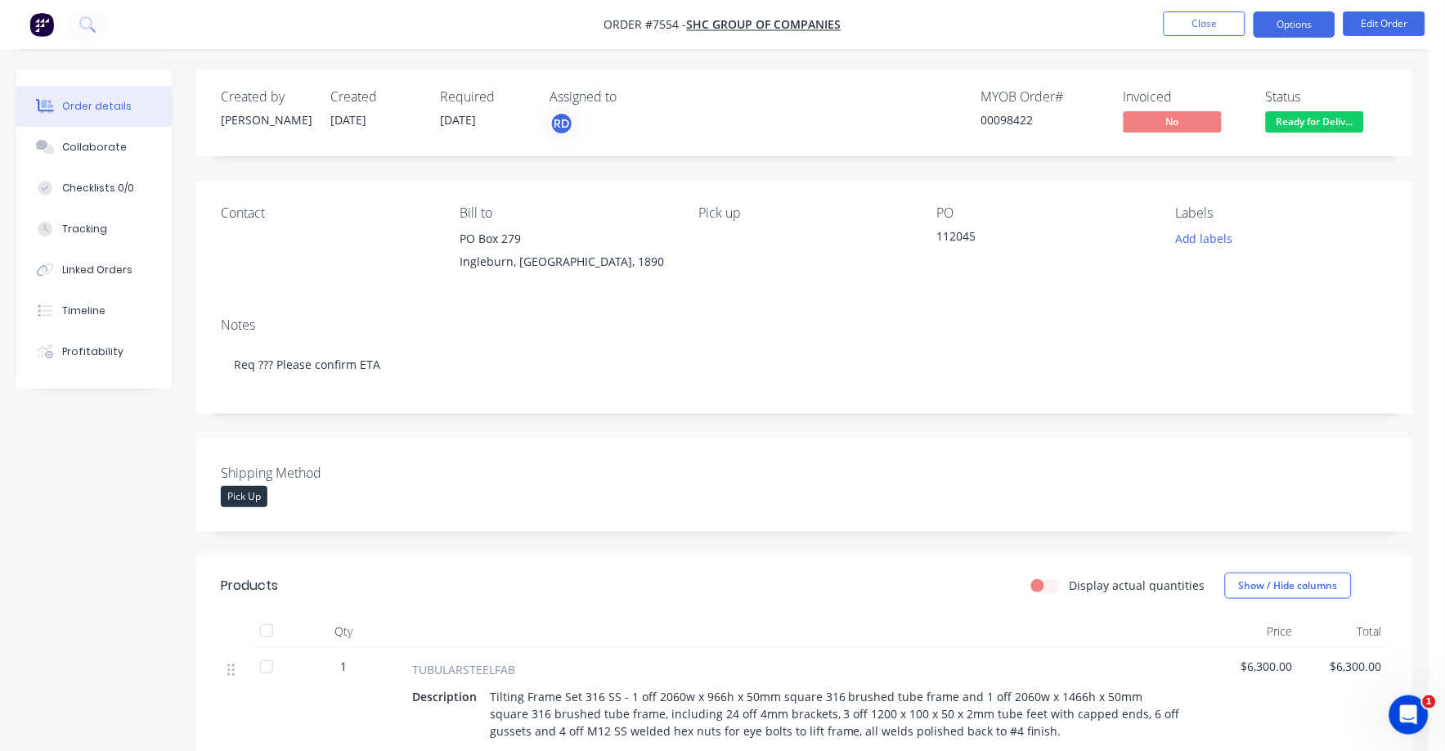
click at [1283, 20] on button "Options" at bounding box center [1294, 24] width 82 height 26
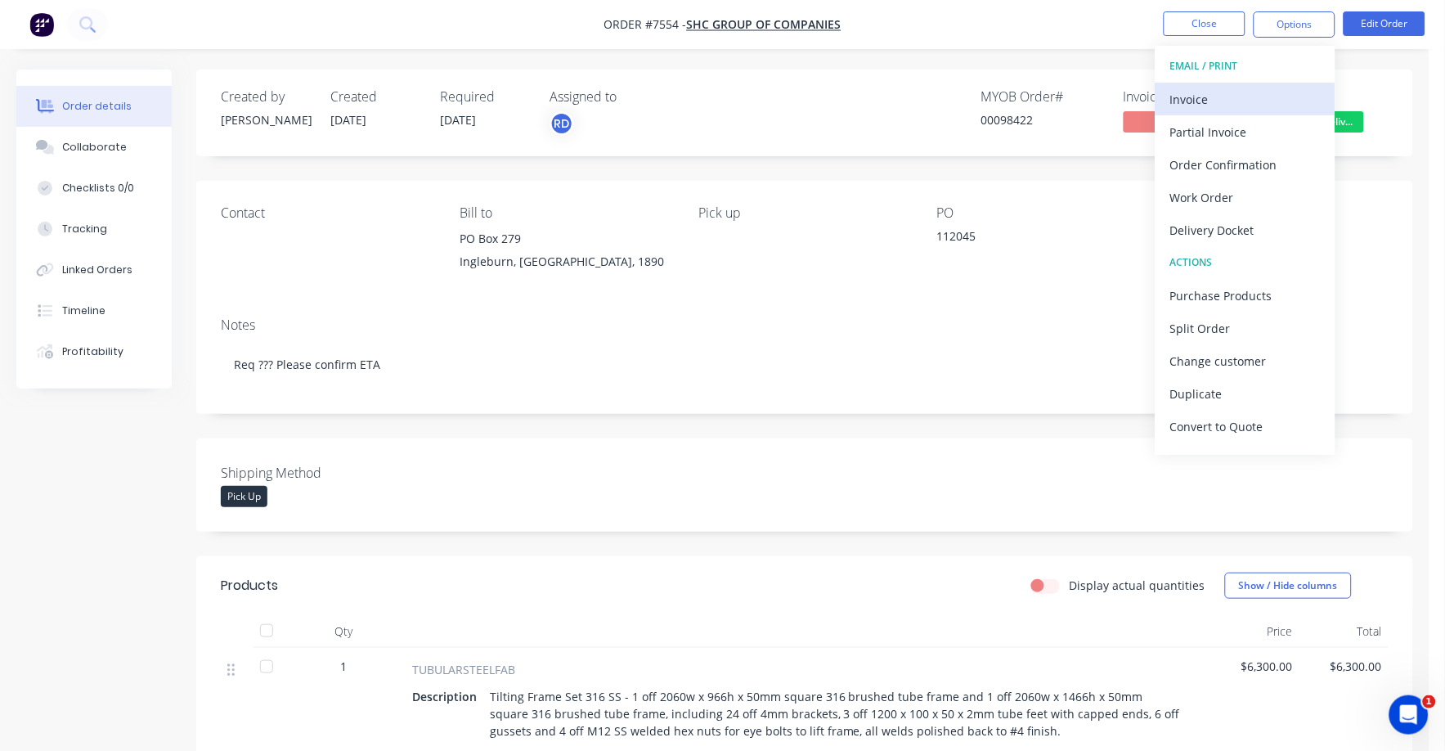
click at [1190, 100] on div "Invoice" at bounding box center [1245, 99] width 150 height 24
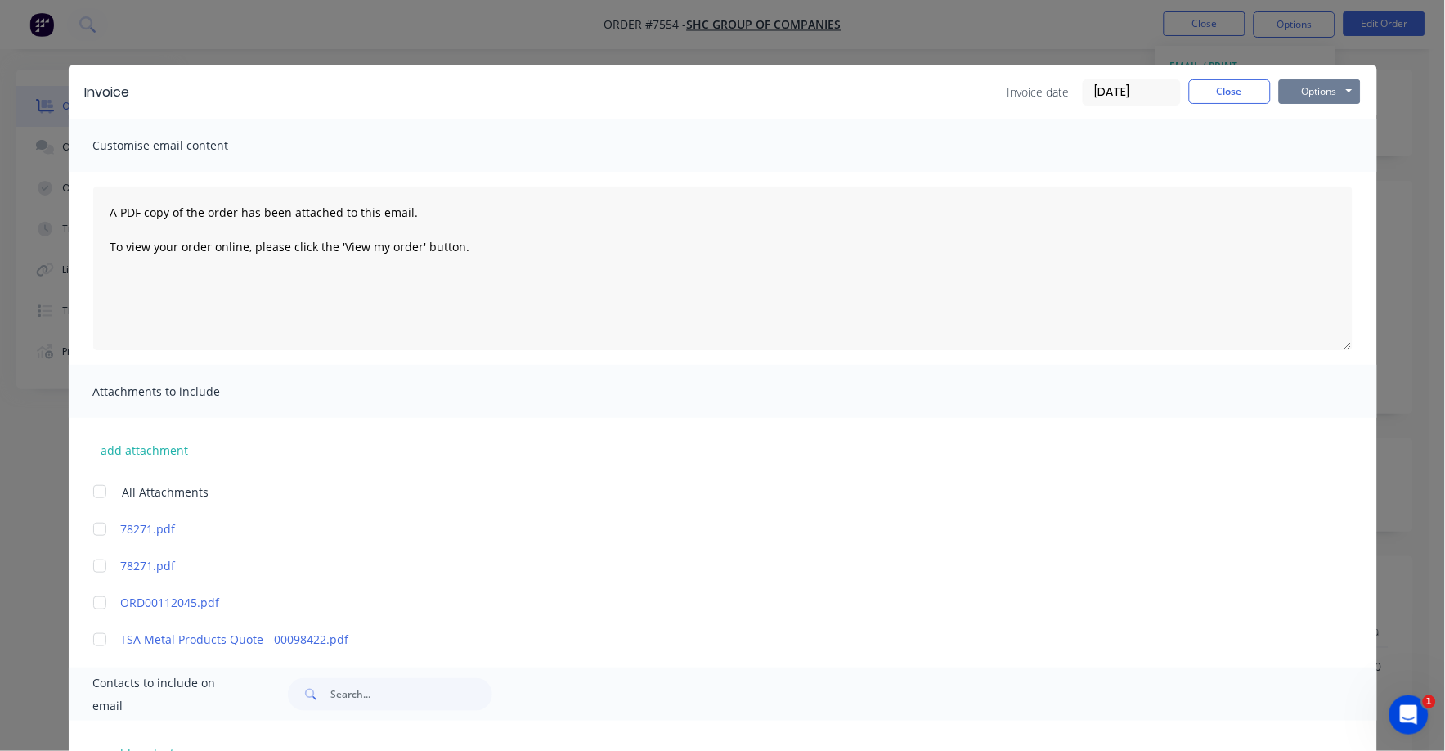
drag, startPoint x: 1298, startPoint y: 93, endPoint x: 1298, endPoint y: 101, distance: 8.2
click at [1298, 96] on button "Options" at bounding box center [1320, 91] width 82 height 25
click at [1292, 141] on button "Print" at bounding box center [1331, 147] width 105 height 27
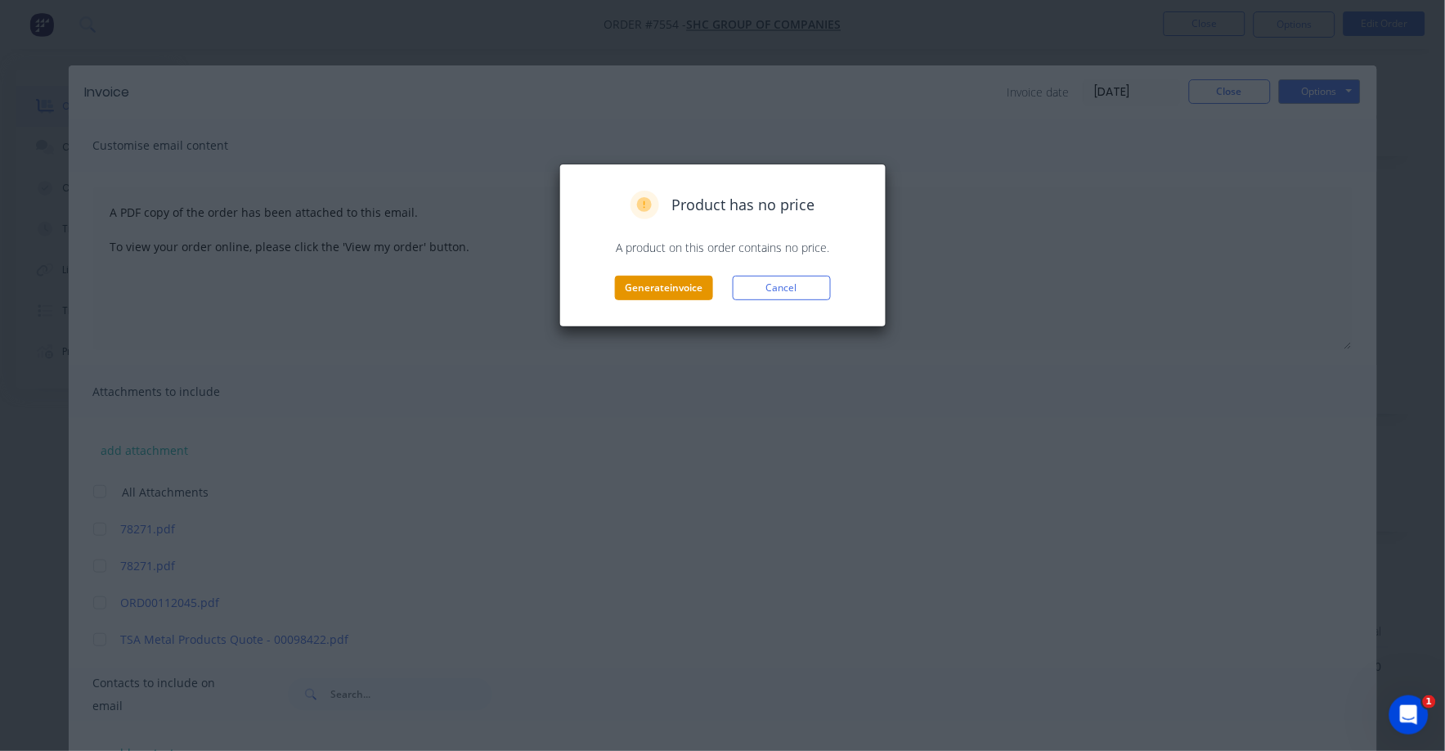
click at [677, 282] on button "Generate invoice" at bounding box center [664, 288] width 98 height 25
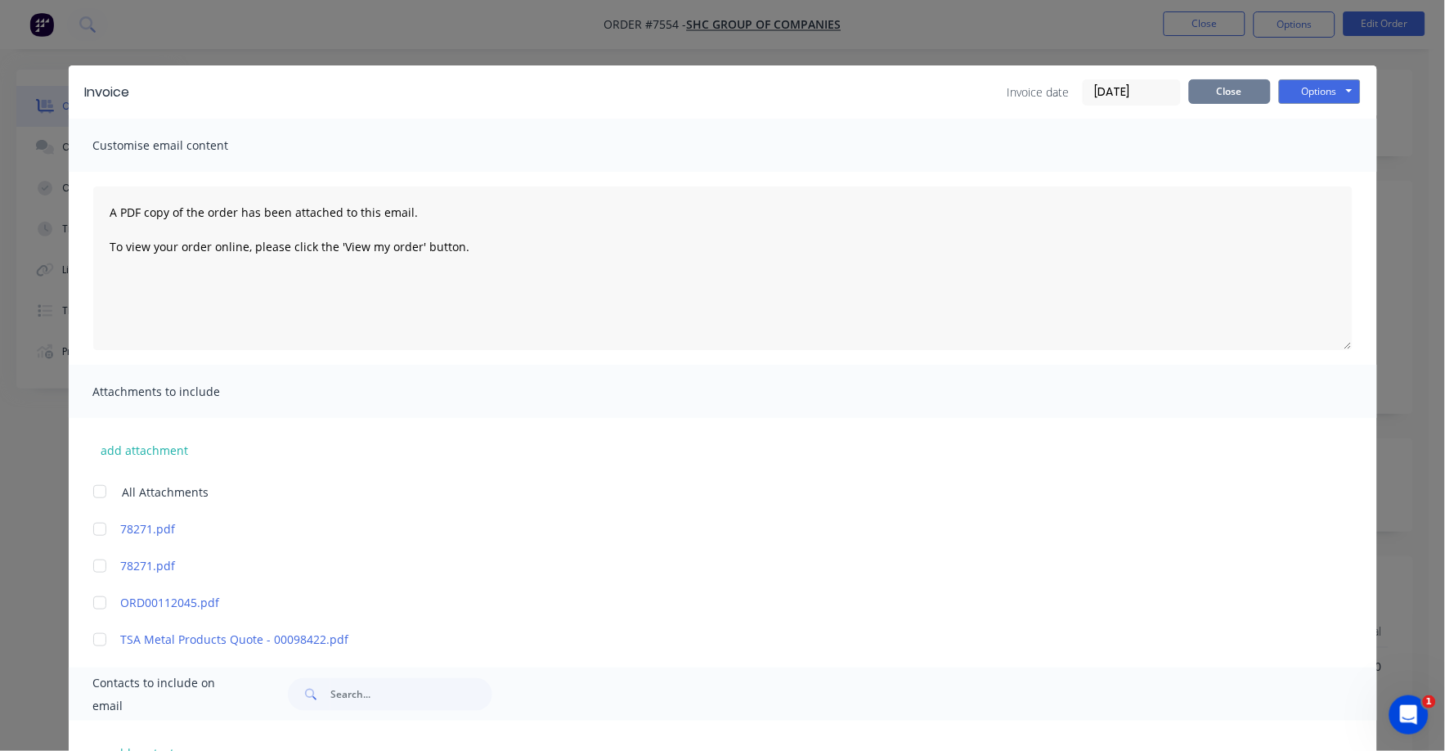
click at [1227, 91] on button "Close" at bounding box center [1230, 91] width 82 height 25
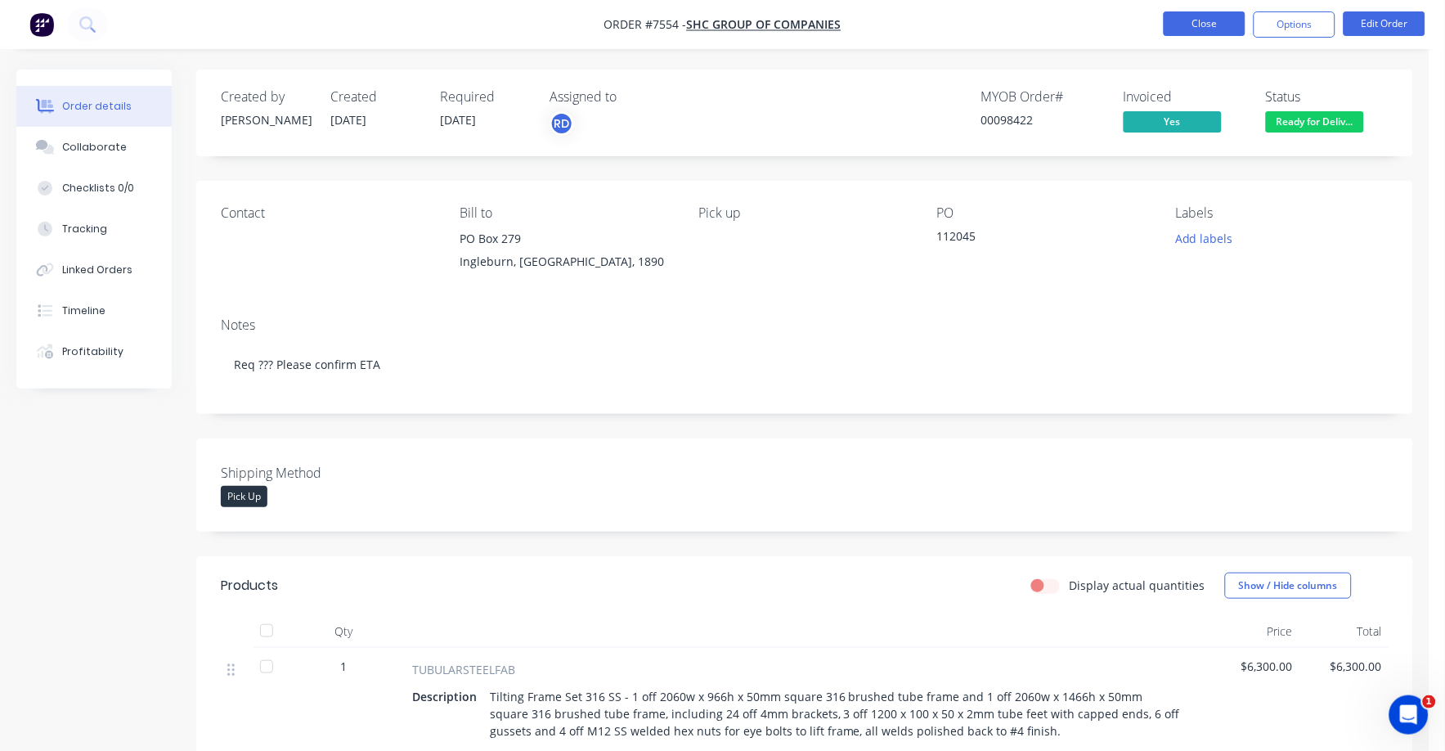
drag, startPoint x: 1228, startPoint y: 31, endPoint x: 1217, endPoint y: 31, distance: 11.4
click at [1217, 31] on button "Close" at bounding box center [1205, 23] width 82 height 25
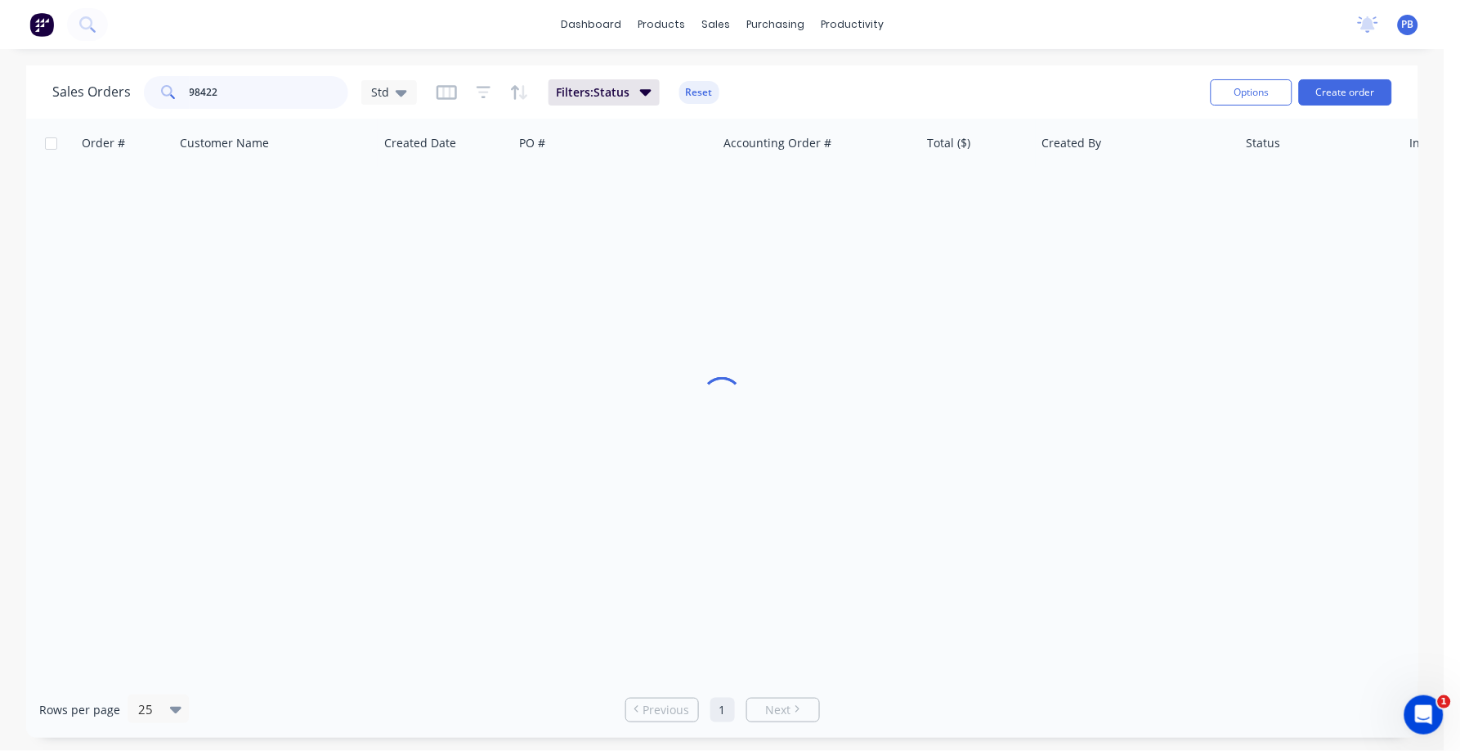
drag, startPoint x: 240, startPoint y: 92, endPoint x: 136, endPoint y: 81, distance: 104.5
click at [136, 81] on div "Sales Orders 98422 Std" at bounding box center [234, 92] width 365 height 33
type input "98861"
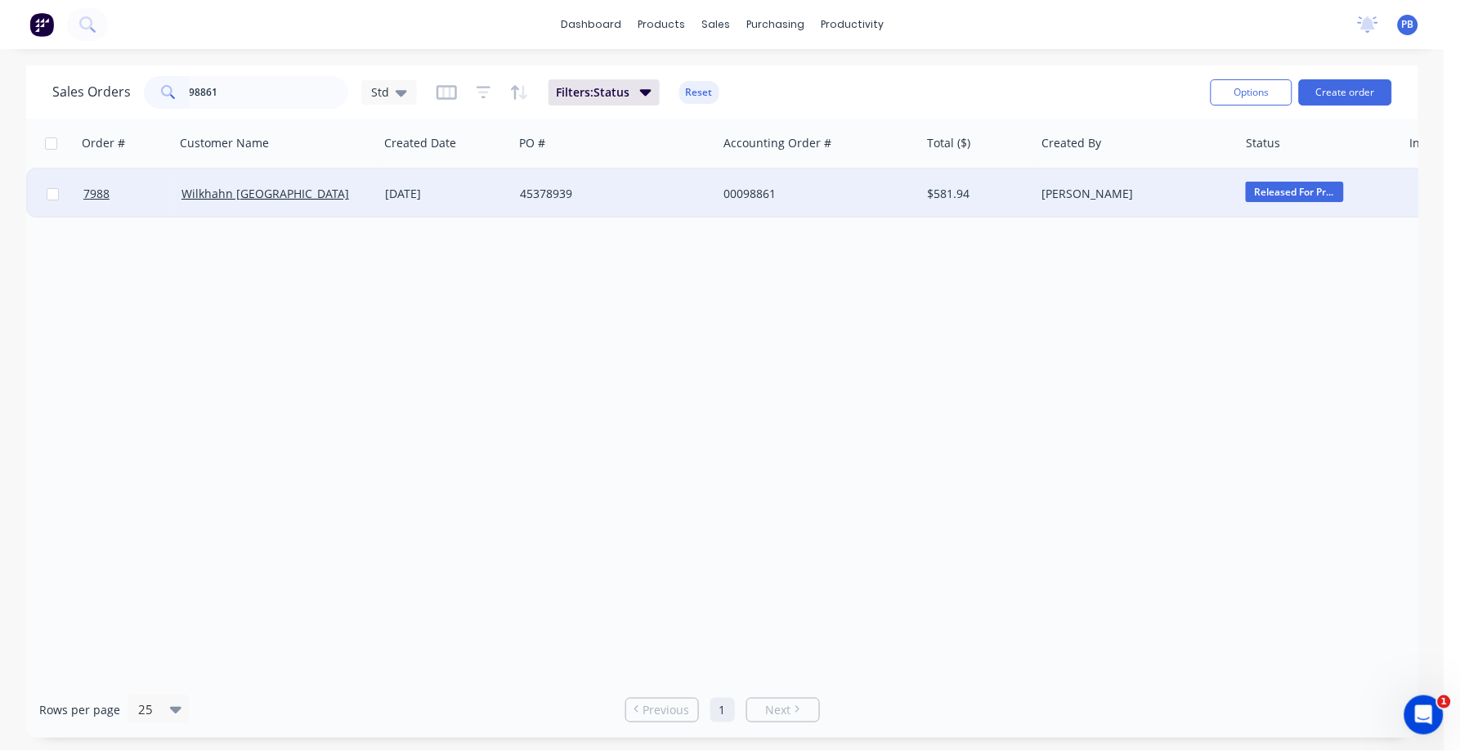
click at [751, 186] on div "00098861" at bounding box center [815, 194] width 182 height 16
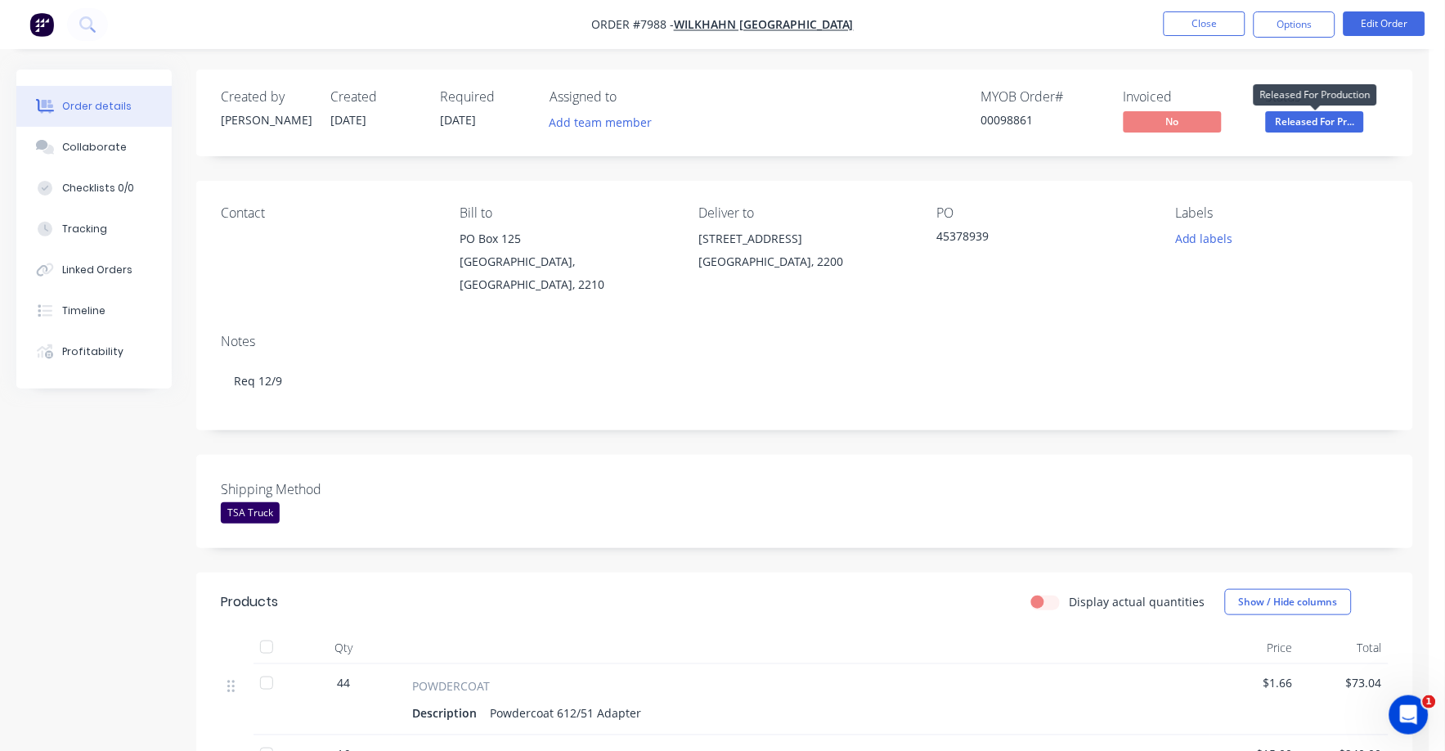
click at [1299, 123] on span "Released For Pr..." at bounding box center [1315, 121] width 98 height 20
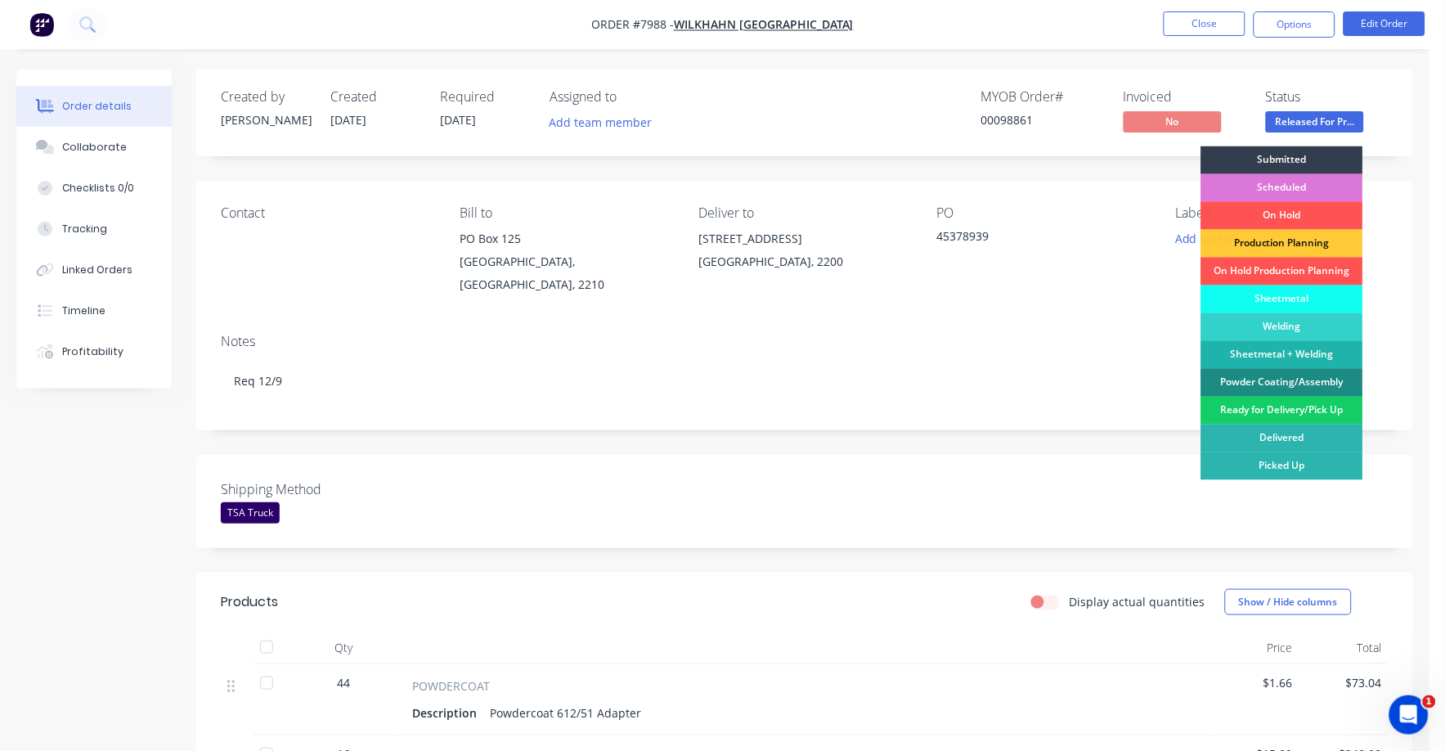
click at [1276, 407] on div "Ready for Delivery/Pick Up" at bounding box center [1282, 411] width 162 height 28
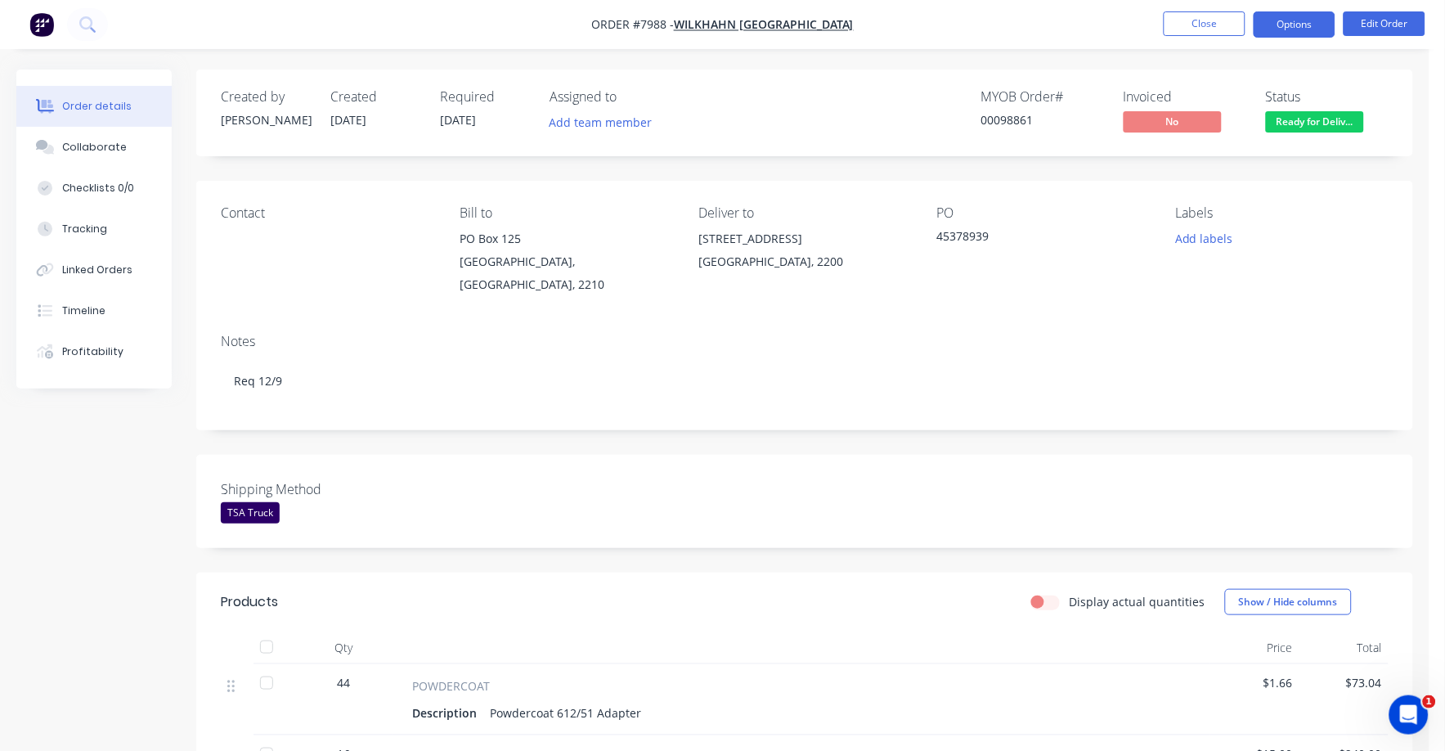
click at [1302, 28] on button "Options" at bounding box center [1294, 24] width 82 height 26
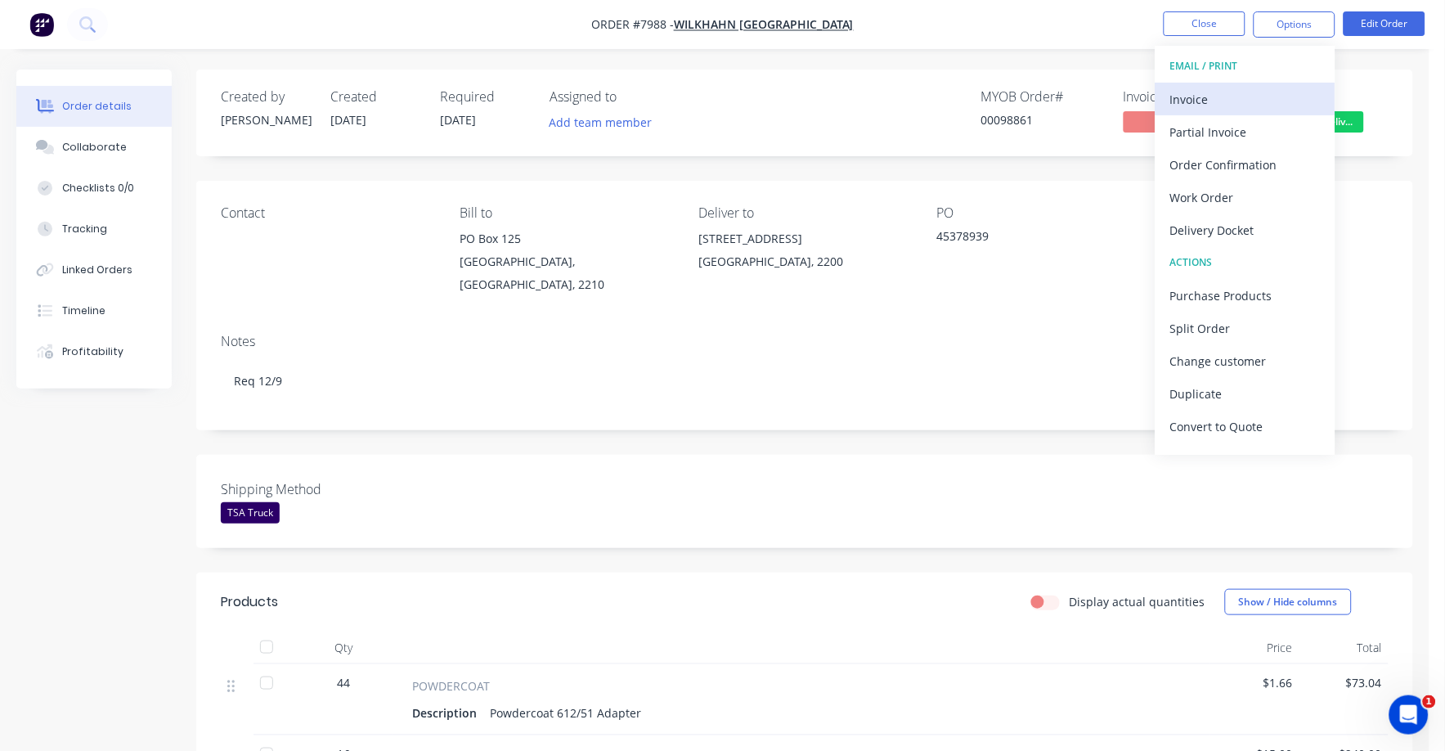
click at [1177, 106] on div "Invoice" at bounding box center [1245, 99] width 150 height 24
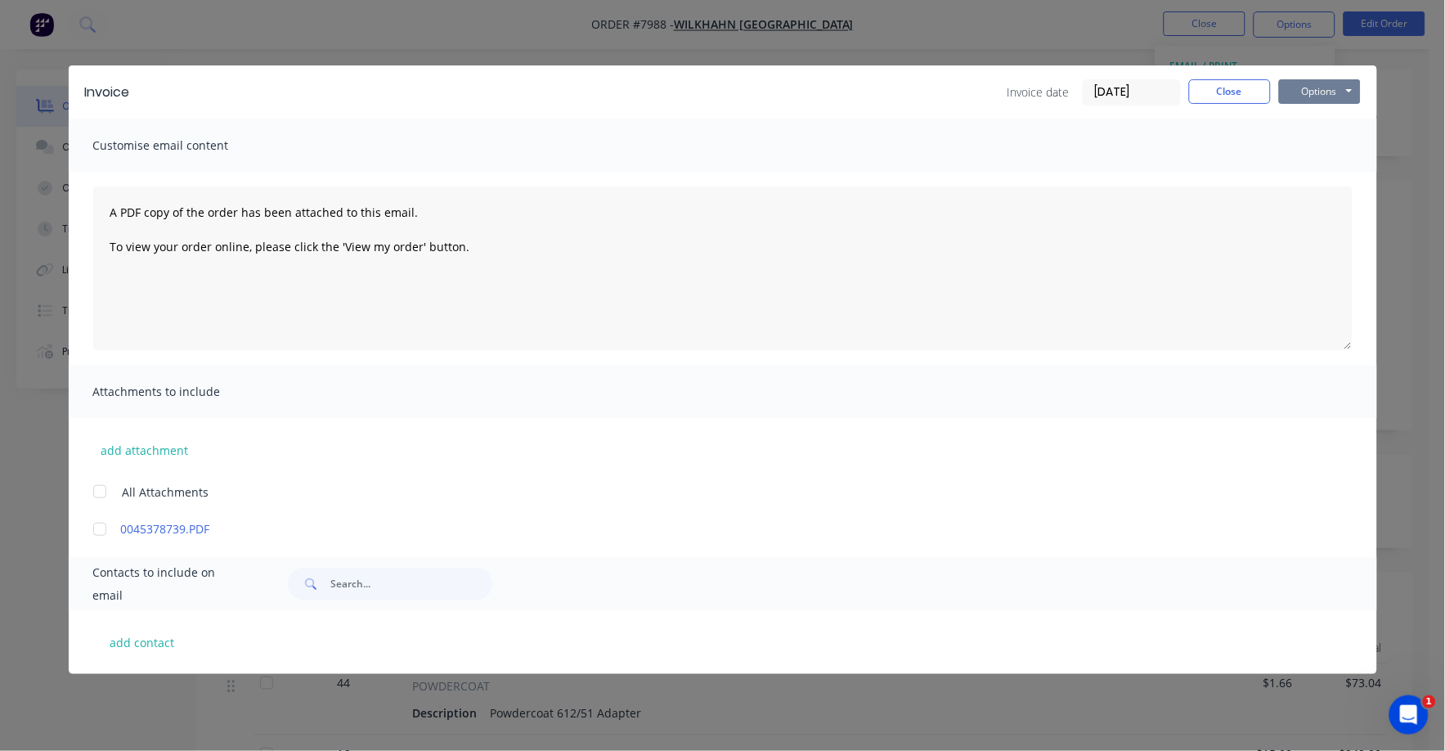
click at [1317, 96] on button "Options" at bounding box center [1320, 91] width 82 height 25
click at [1315, 148] on button "Print" at bounding box center [1331, 147] width 105 height 27
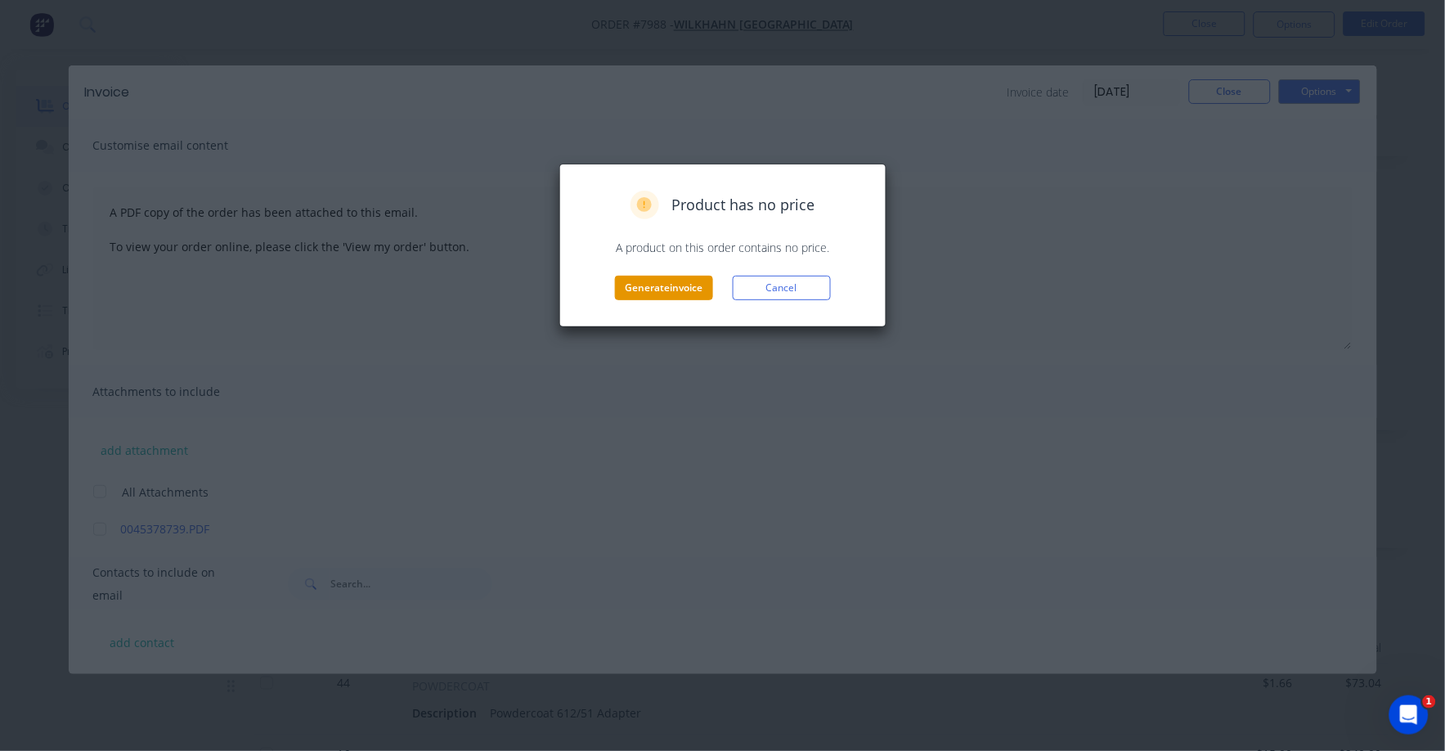
click at [639, 292] on button "Generate invoice" at bounding box center [664, 288] width 98 height 25
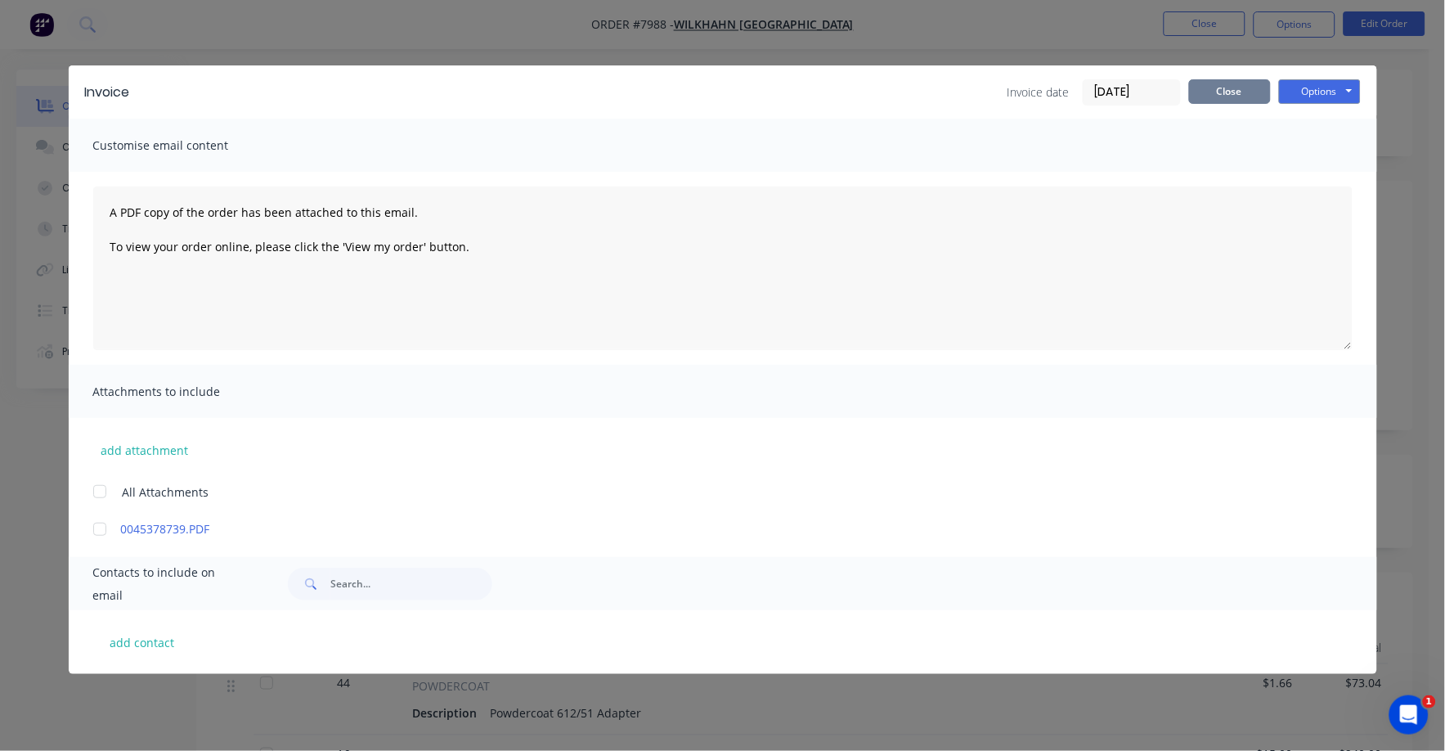
click at [1244, 83] on button "Close" at bounding box center [1230, 91] width 82 height 25
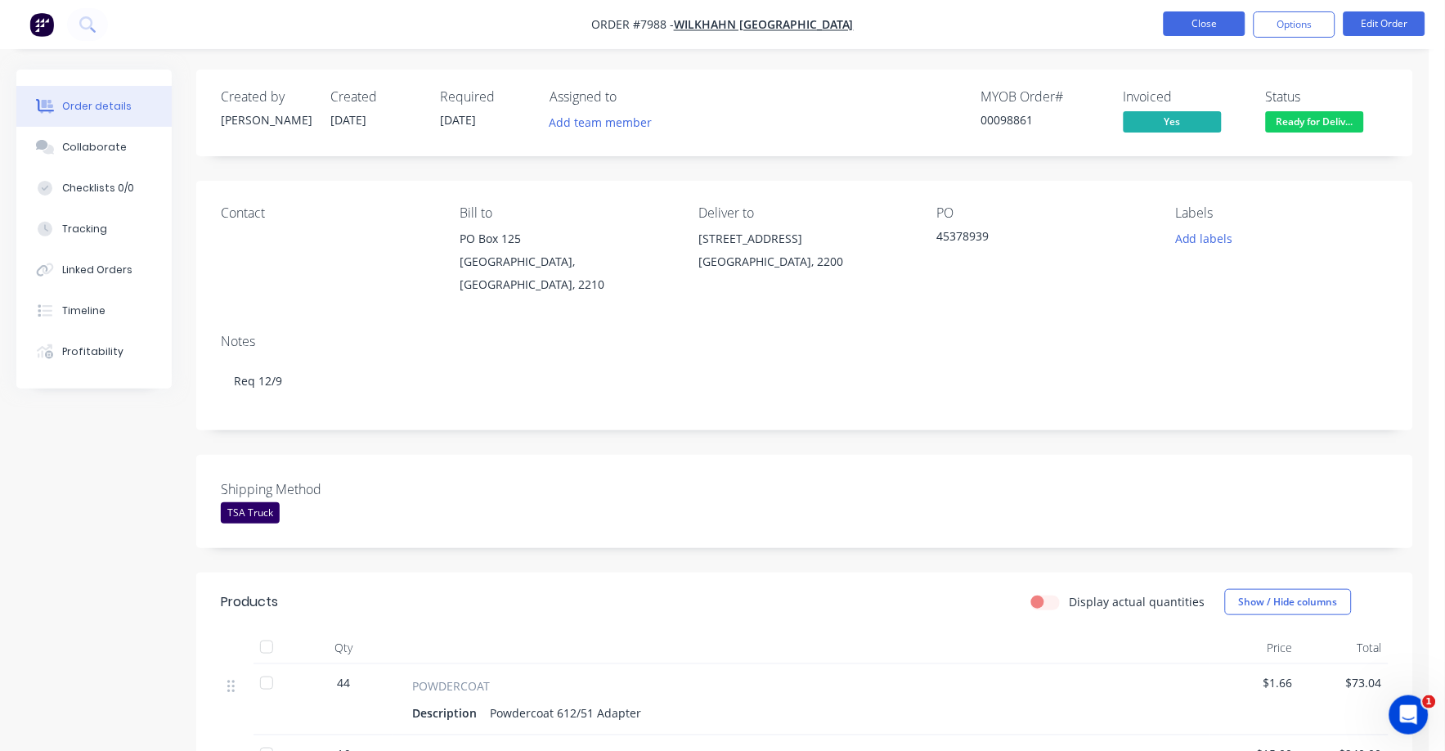
click at [1222, 20] on button "Close" at bounding box center [1205, 23] width 82 height 25
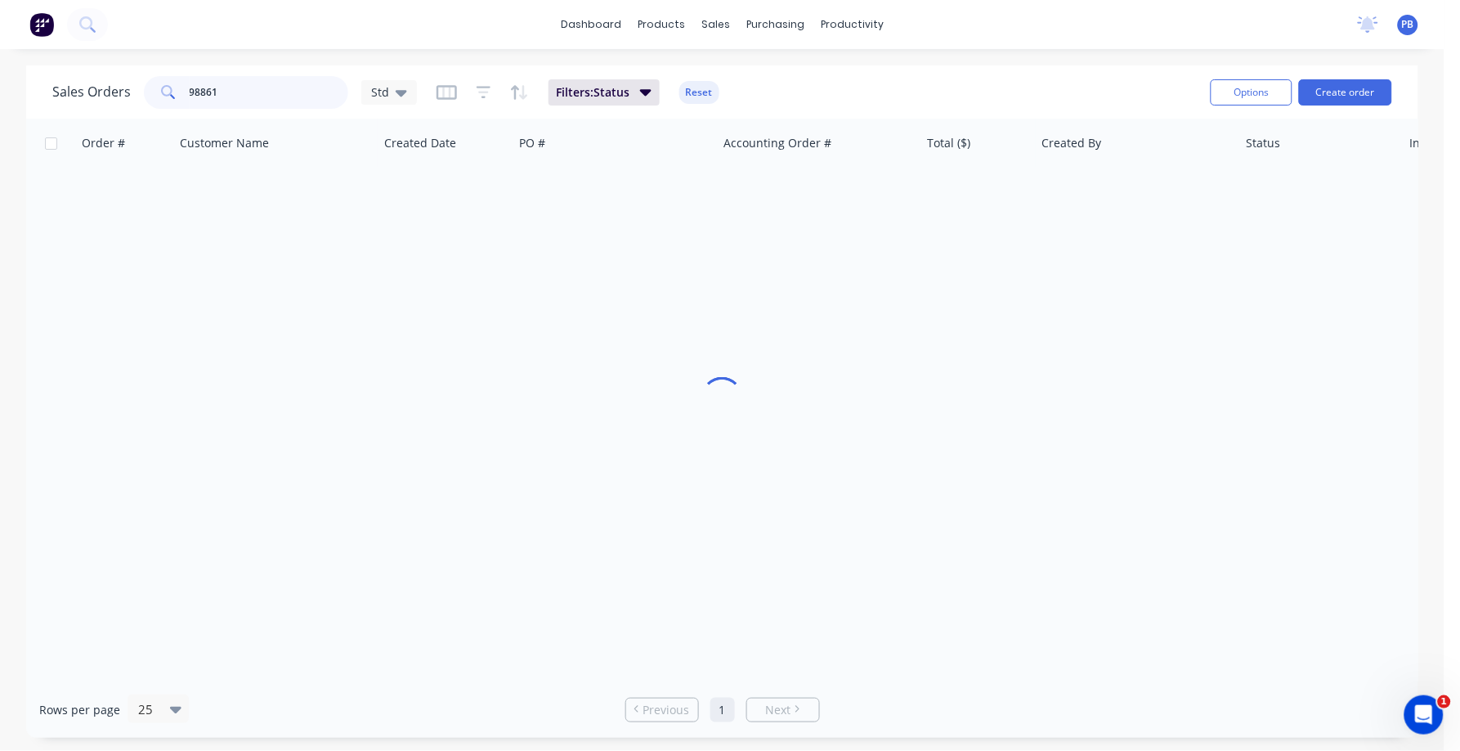
drag, startPoint x: 258, startPoint y: 97, endPoint x: 143, endPoint y: 84, distance: 116.0
click at [144, 84] on div "98861" at bounding box center [246, 92] width 204 height 33
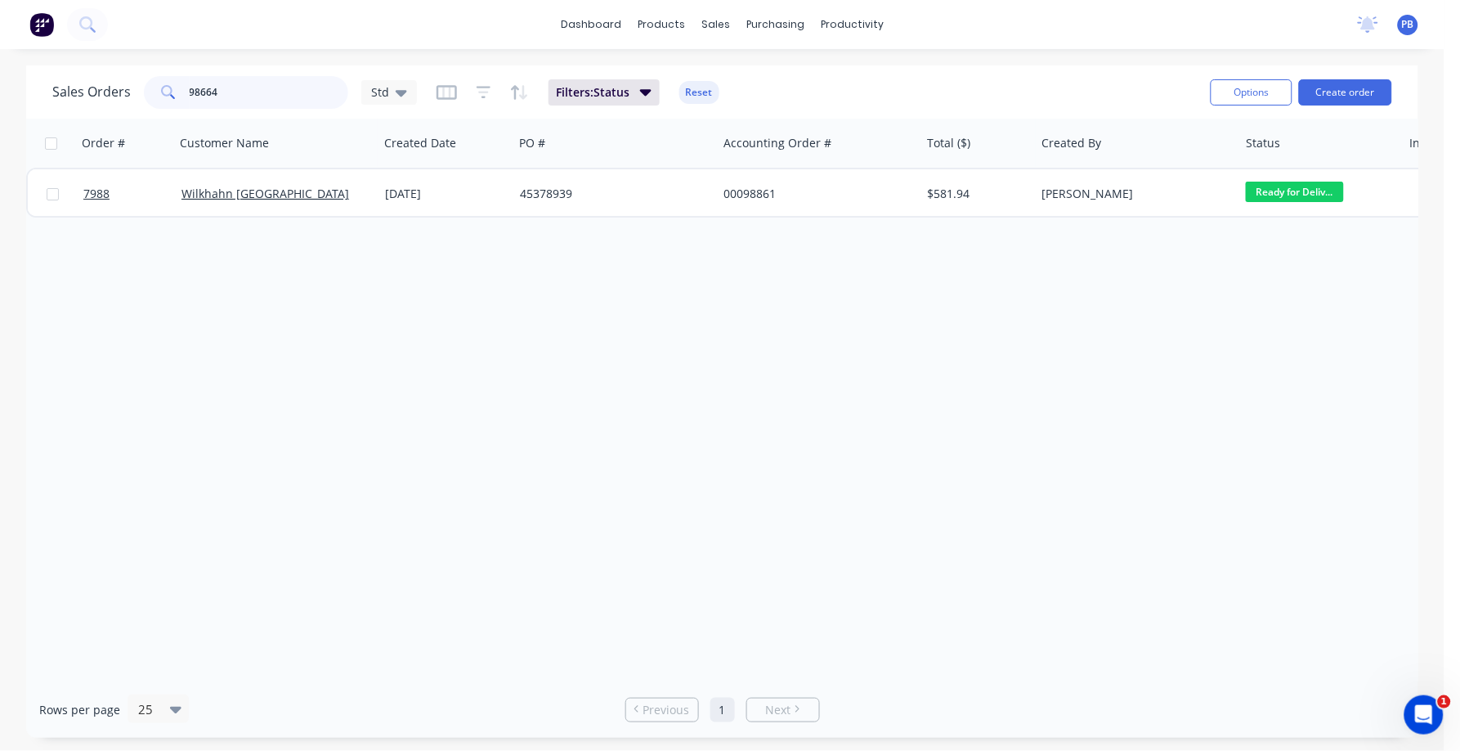
type input "98664"
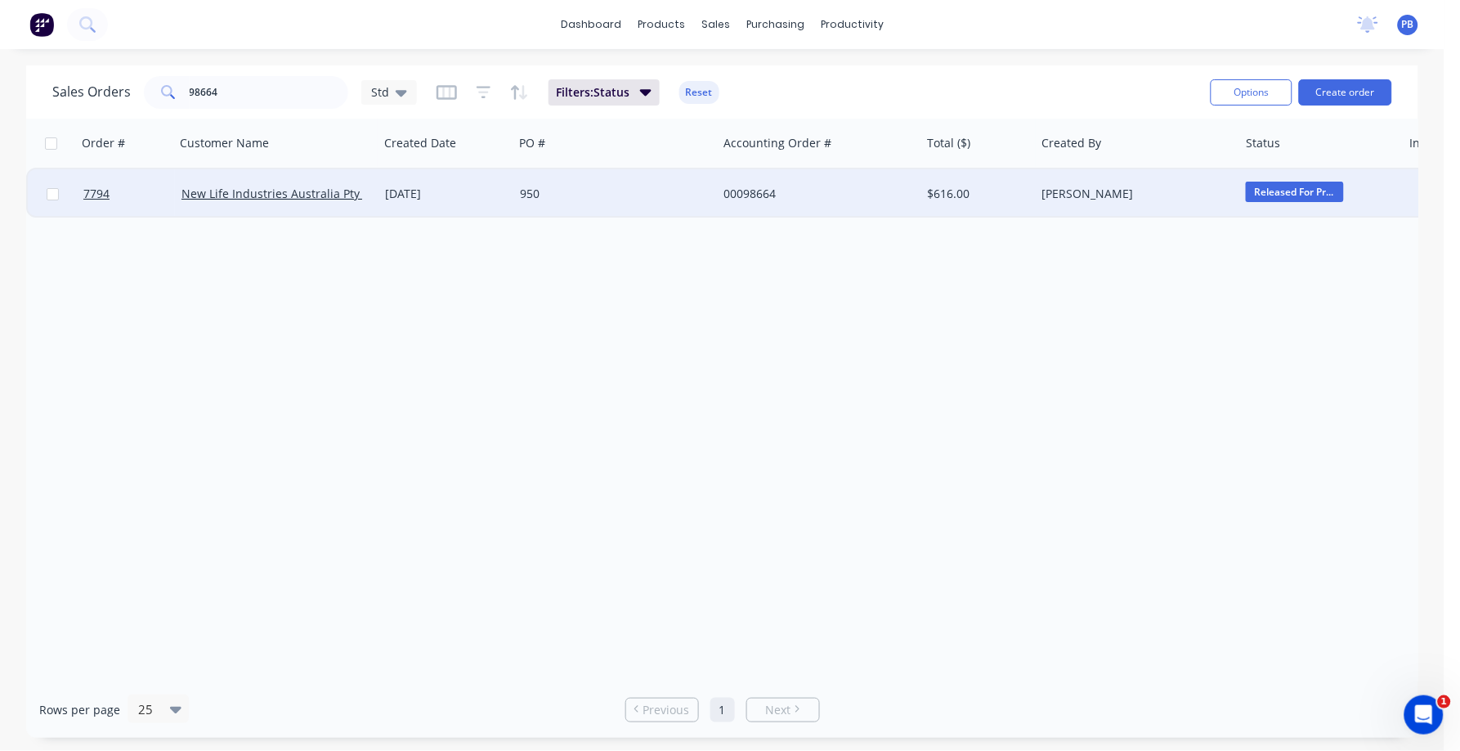
click at [747, 187] on div "00098664" at bounding box center [815, 194] width 182 height 16
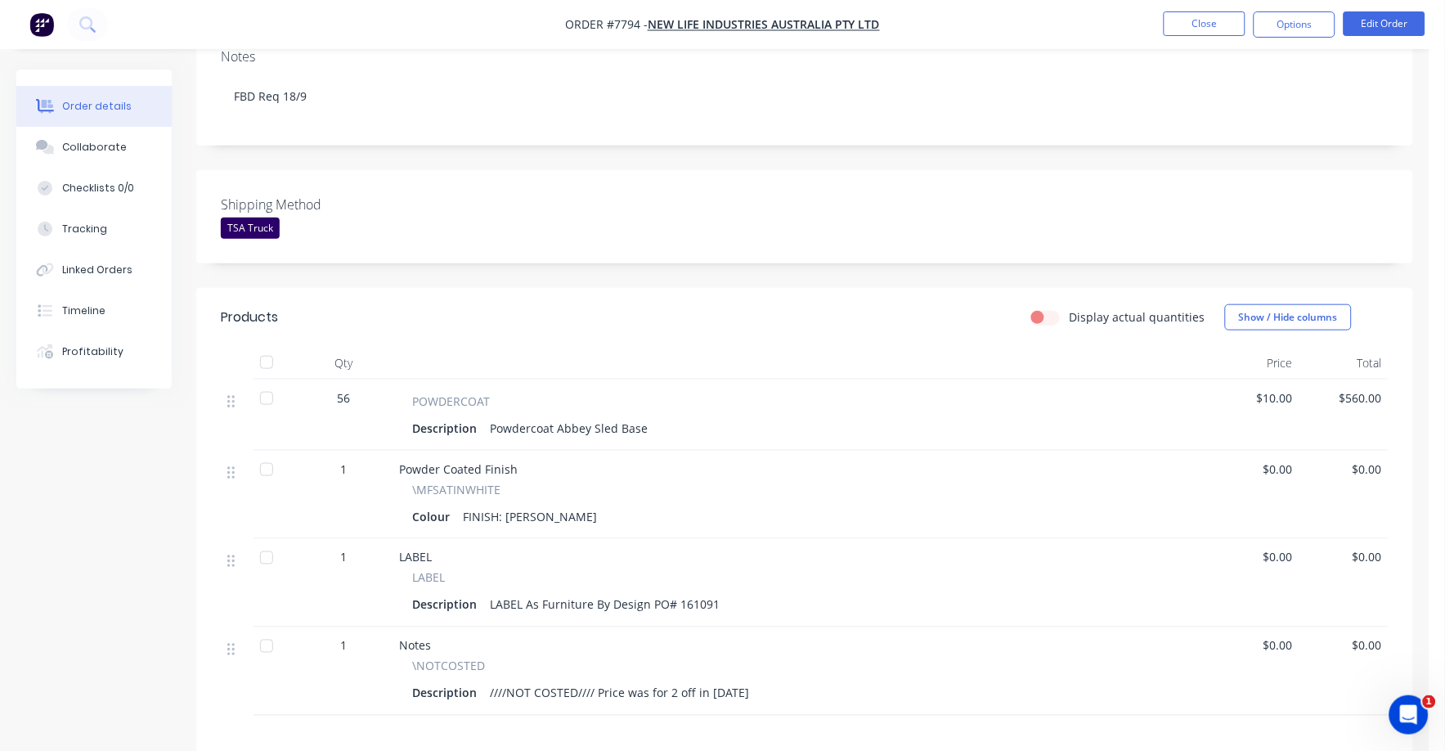
scroll to position [307, 0]
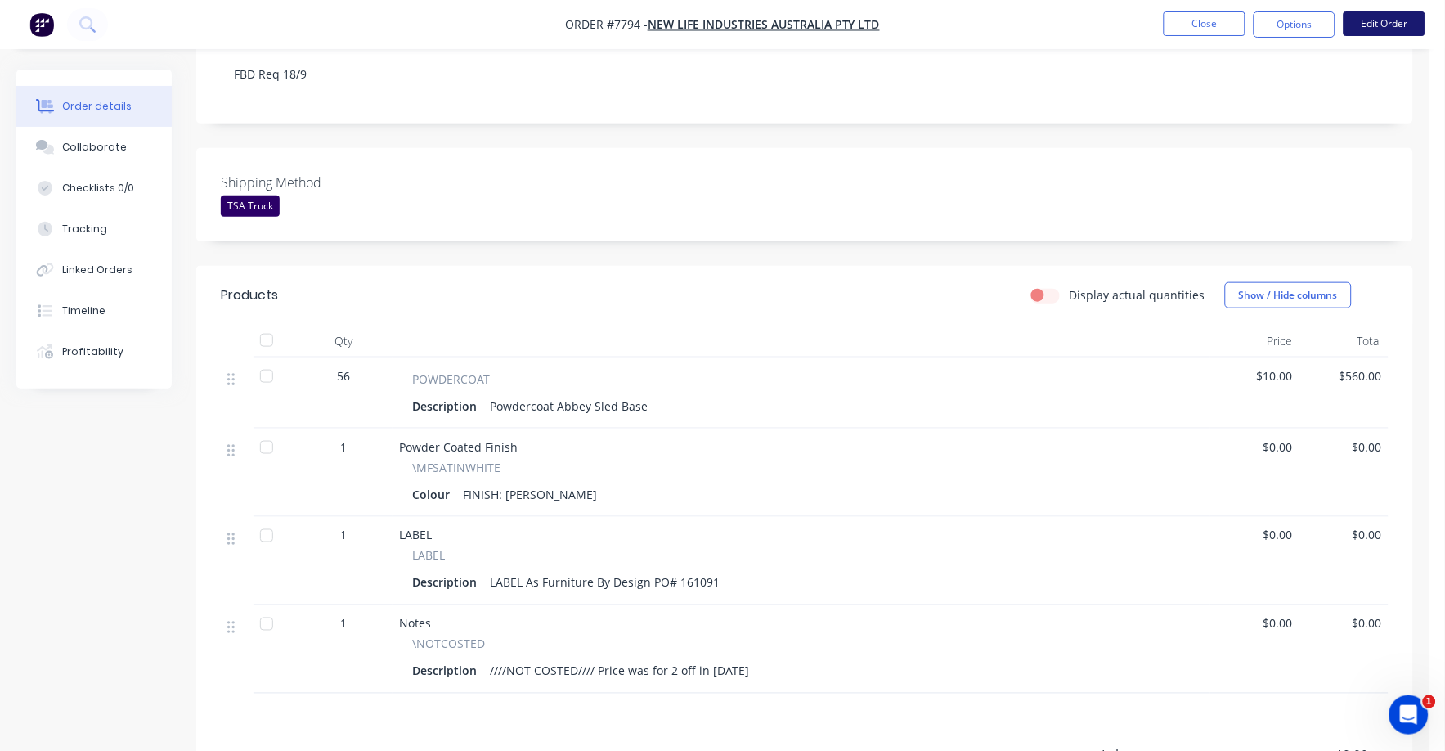
click at [1374, 20] on button "Edit Order" at bounding box center [1384, 23] width 82 height 25
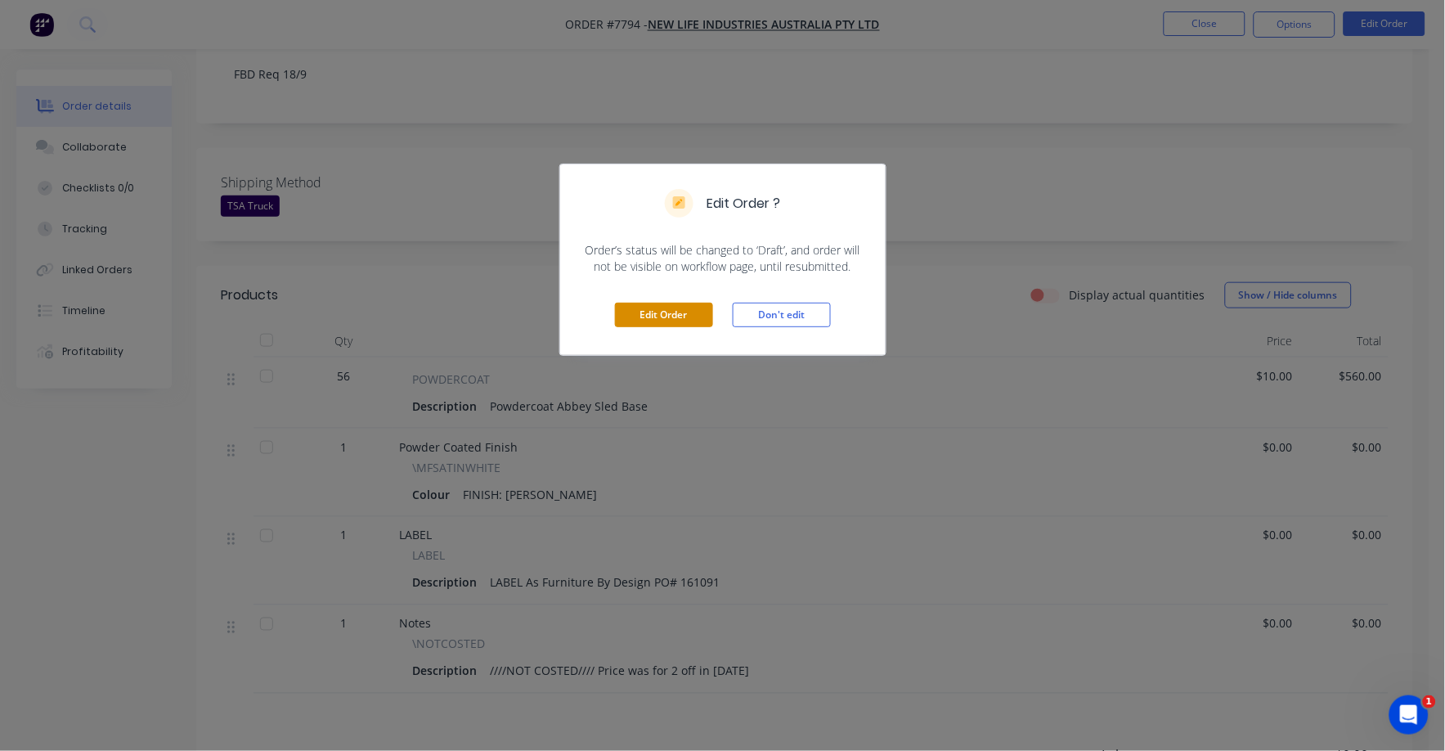
click at [650, 312] on button "Edit Order" at bounding box center [664, 315] width 98 height 25
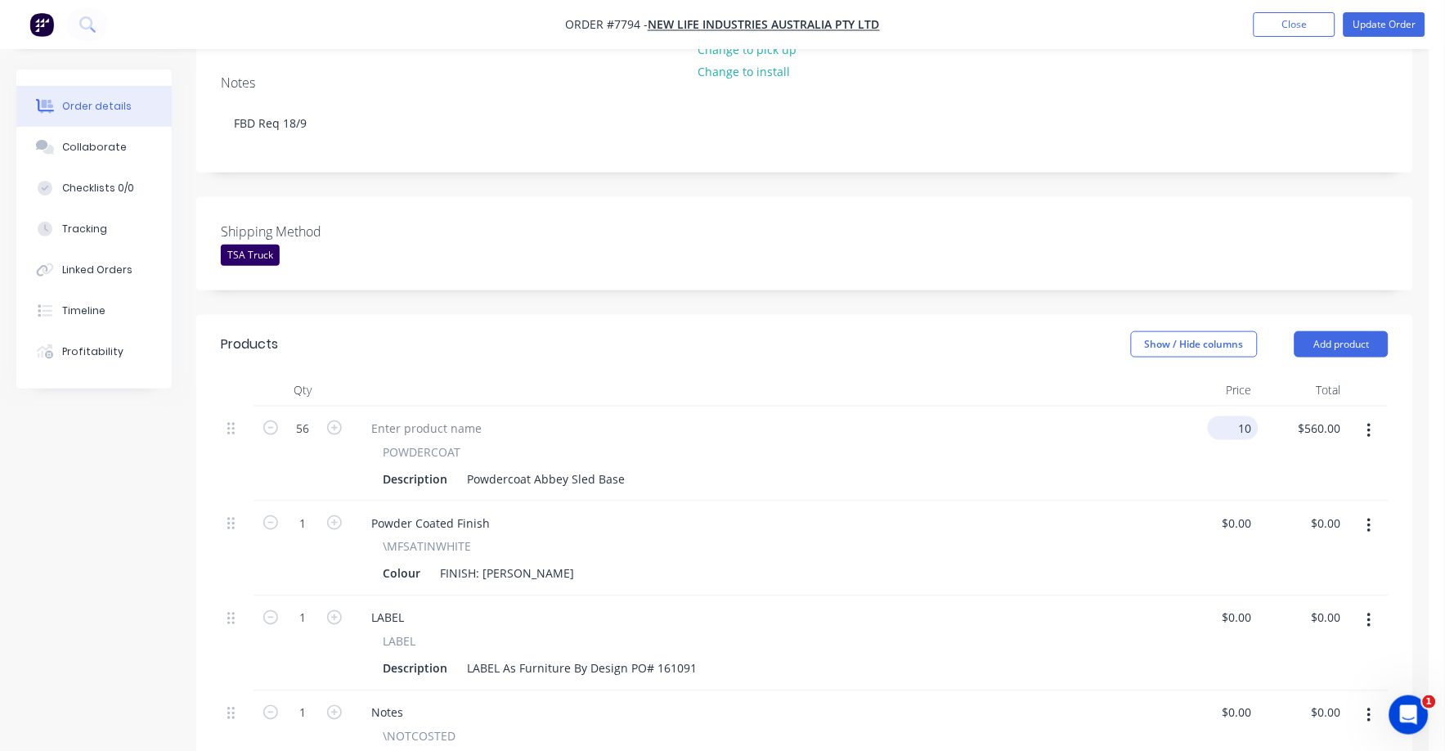
click at [1236, 416] on div "10 $10.00" at bounding box center [1233, 428] width 51 height 24
type input "$13.00"
type input "$728.00"
click at [1079, 467] on div "Description Powdercoat Abbey Sled Base" at bounding box center [757, 479] width 762 height 24
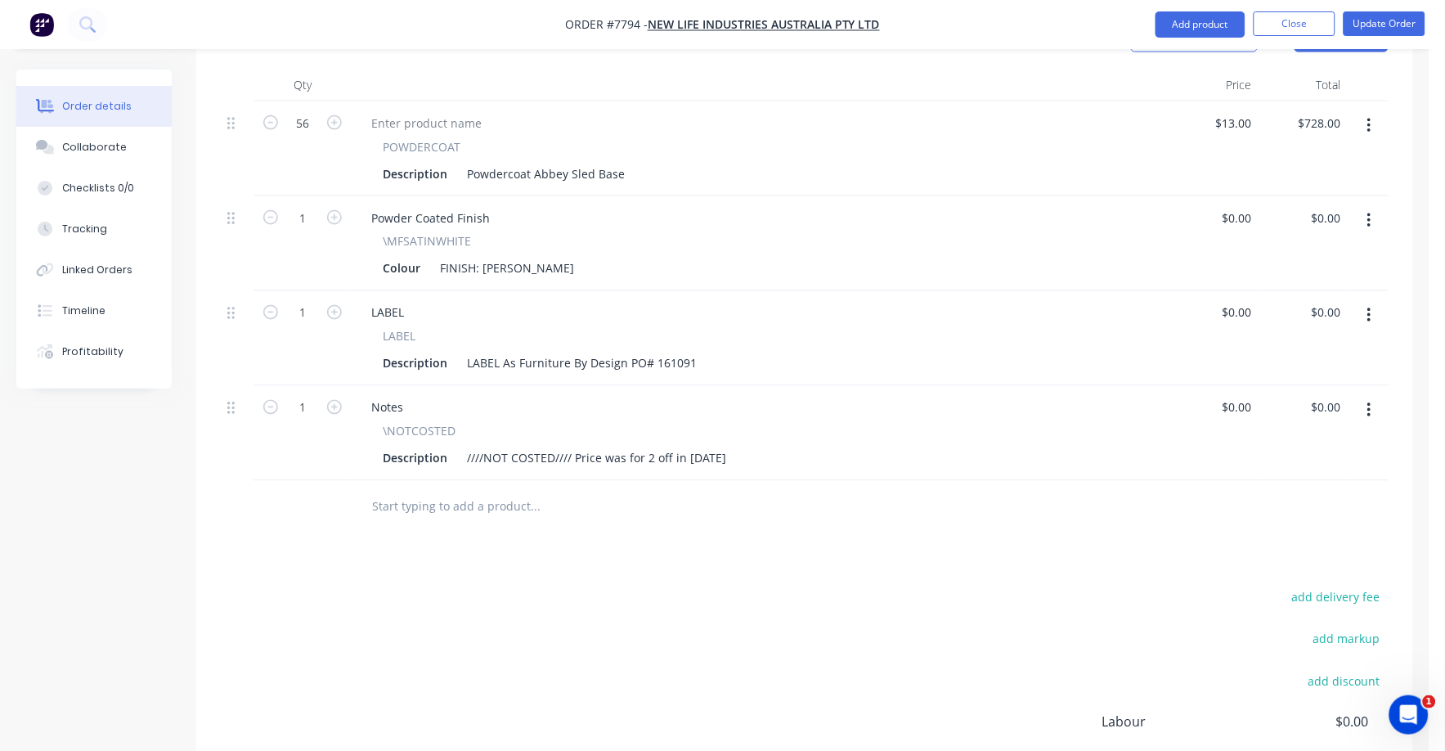
scroll to position [613, 0]
click at [1374, 394] on button "button" at bounding box center [1369, 408] width 38 height 29
click at [1287, 538] on div "Delete" at bounding box center [1311, 550] width 126 height 24
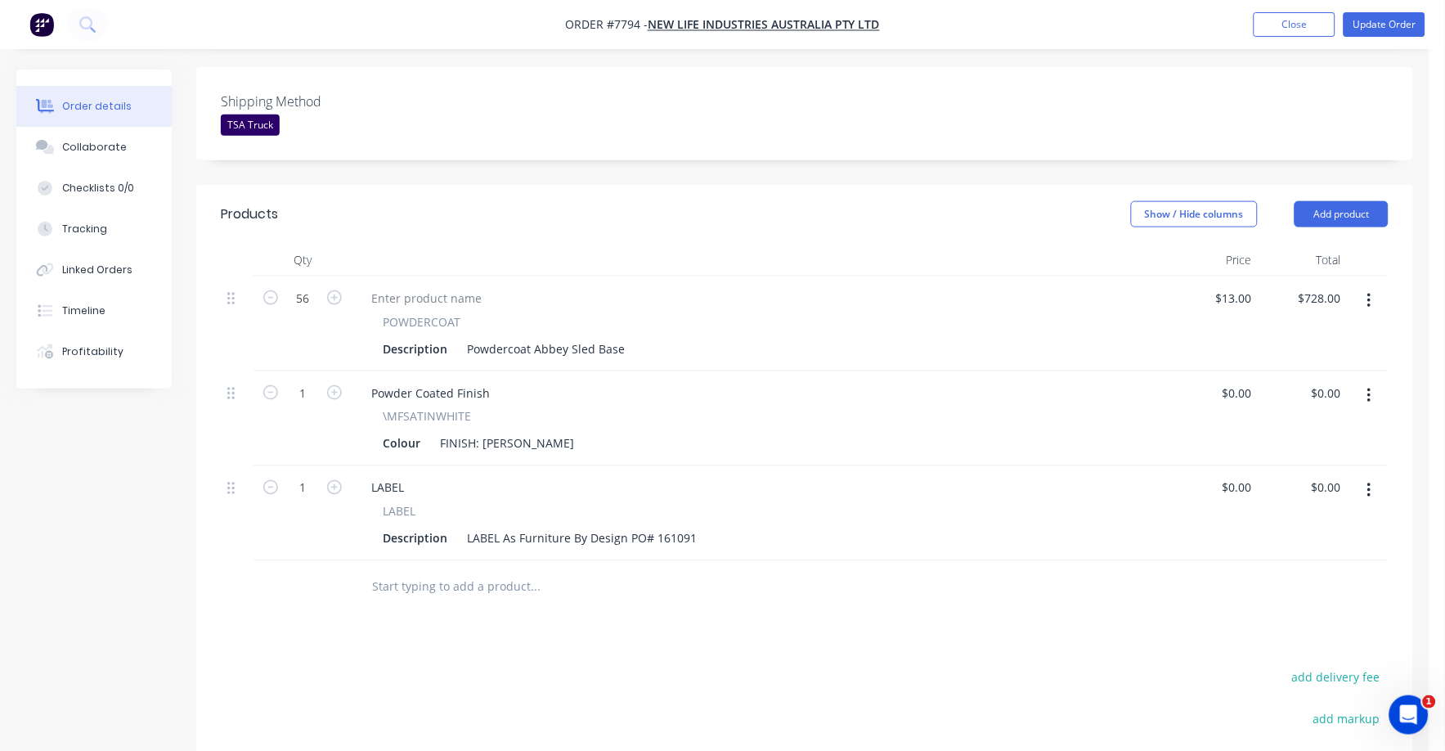
scroll to position [511, 0]
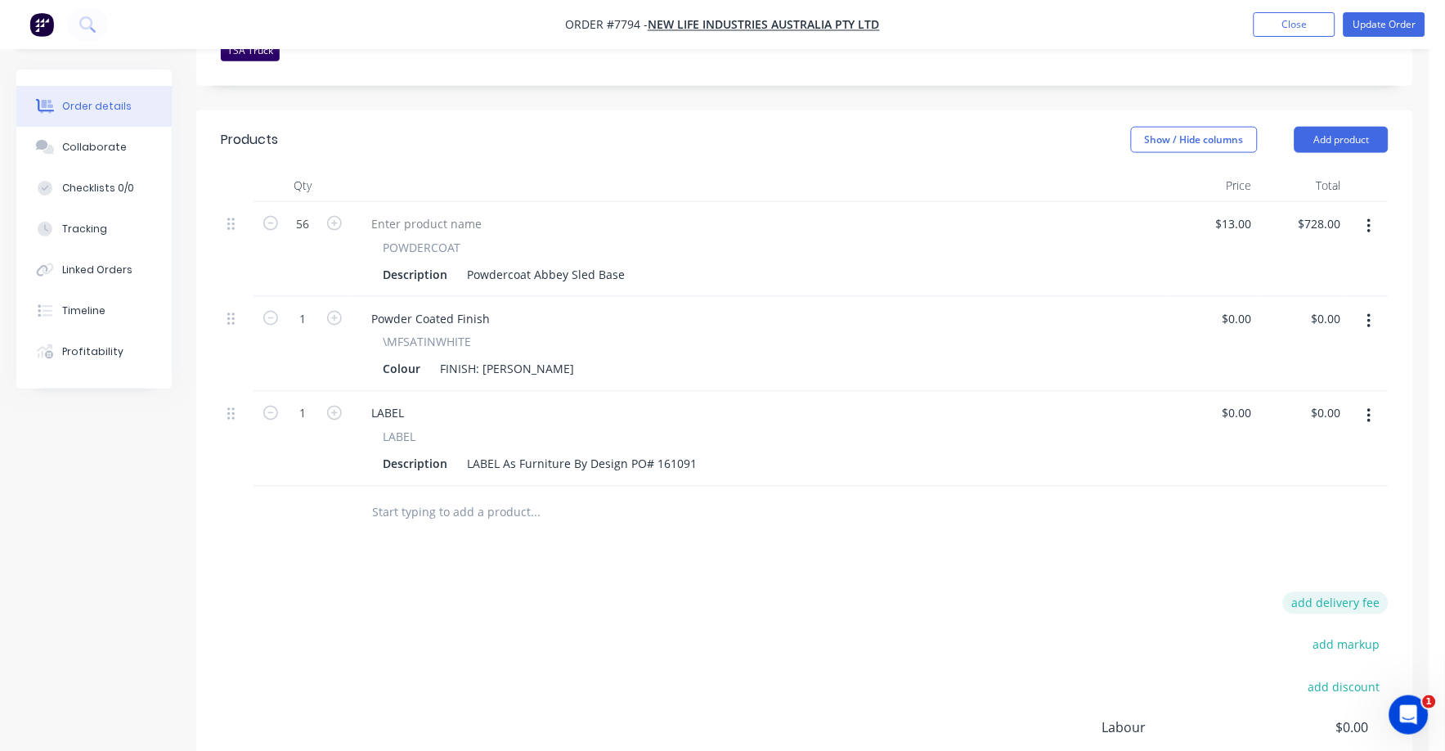
click at [1358, 592] on button "add delivery fee" at bounding box center [1335, 603] width 105 height 22
type input "75"
click input "submit" at bounding box center [0, 0] width 0 height 0
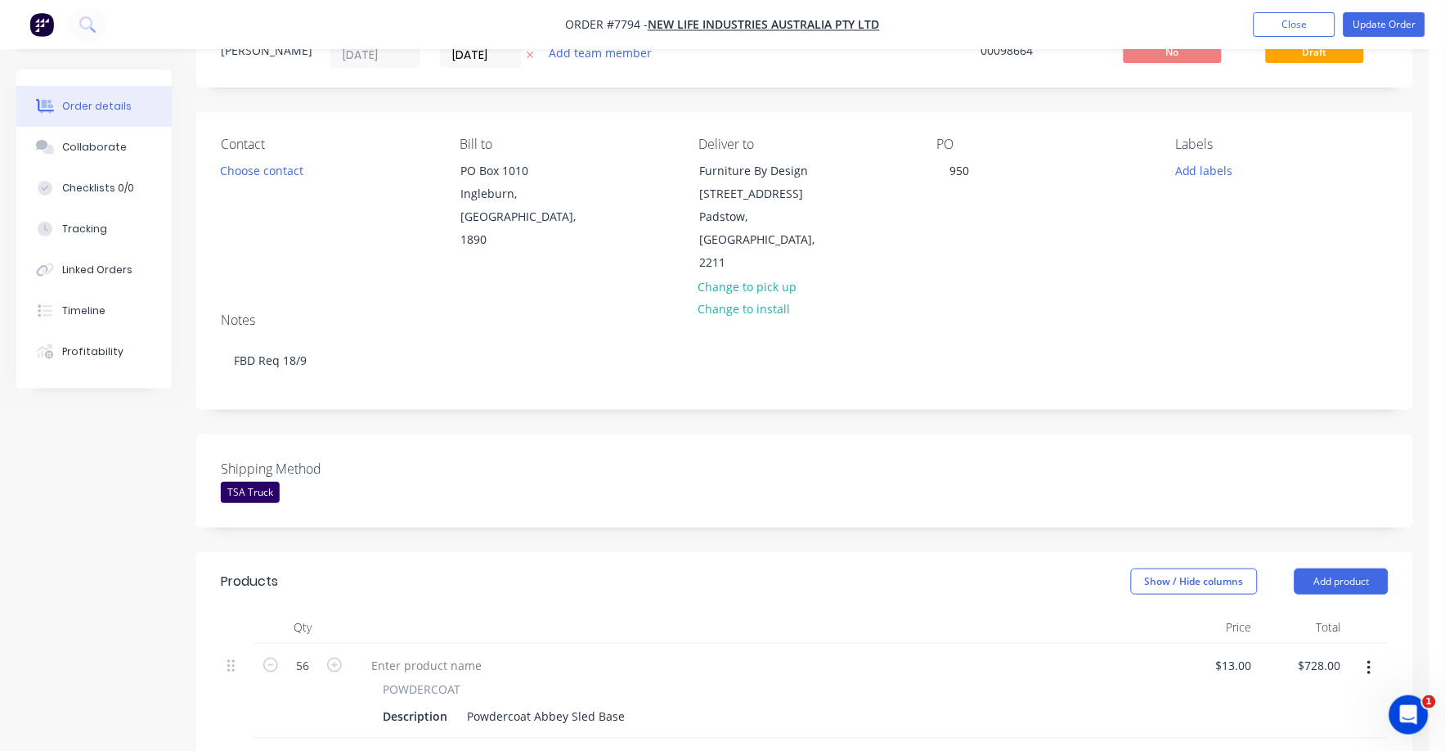
scroll to position [0, 0]
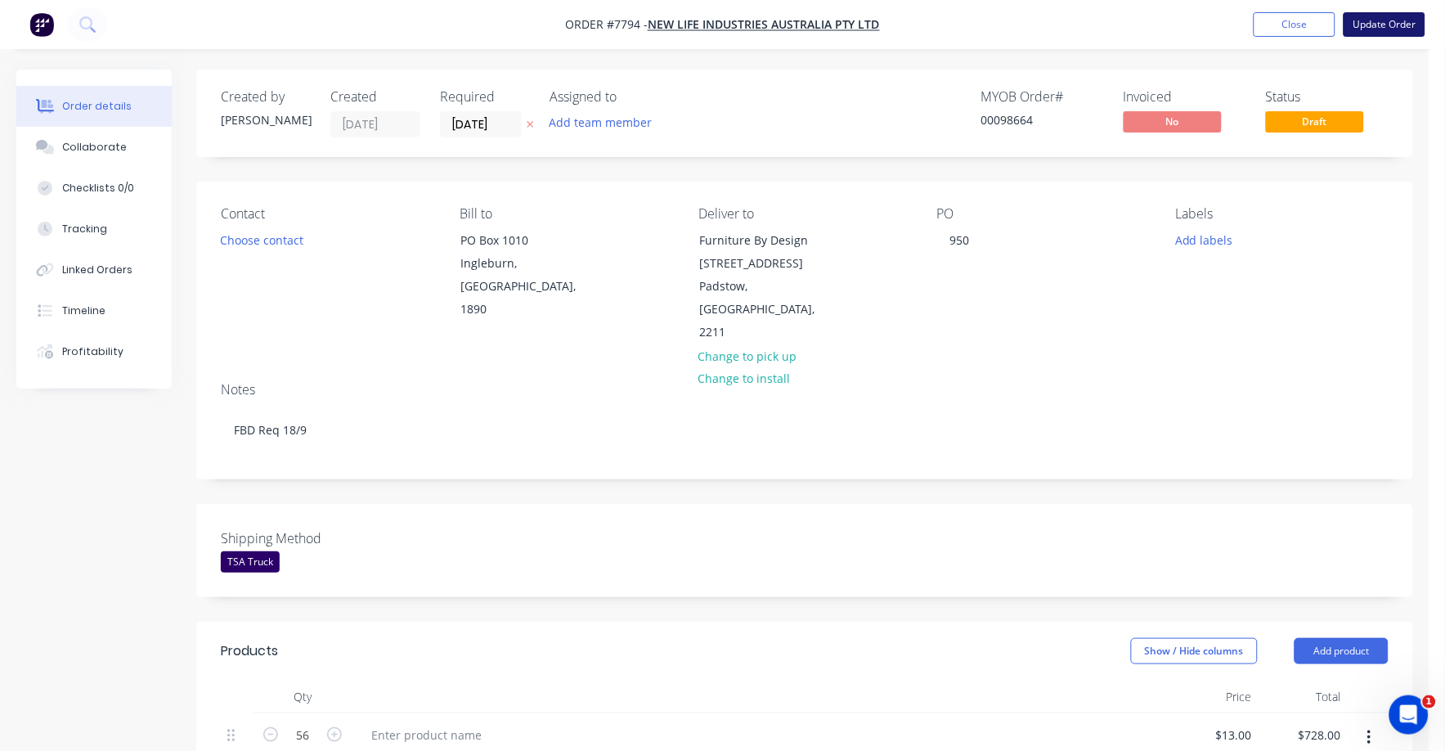
click at [1394, 25] on button "Update Order" at bounding box center [1384, 24] width 82 height 25
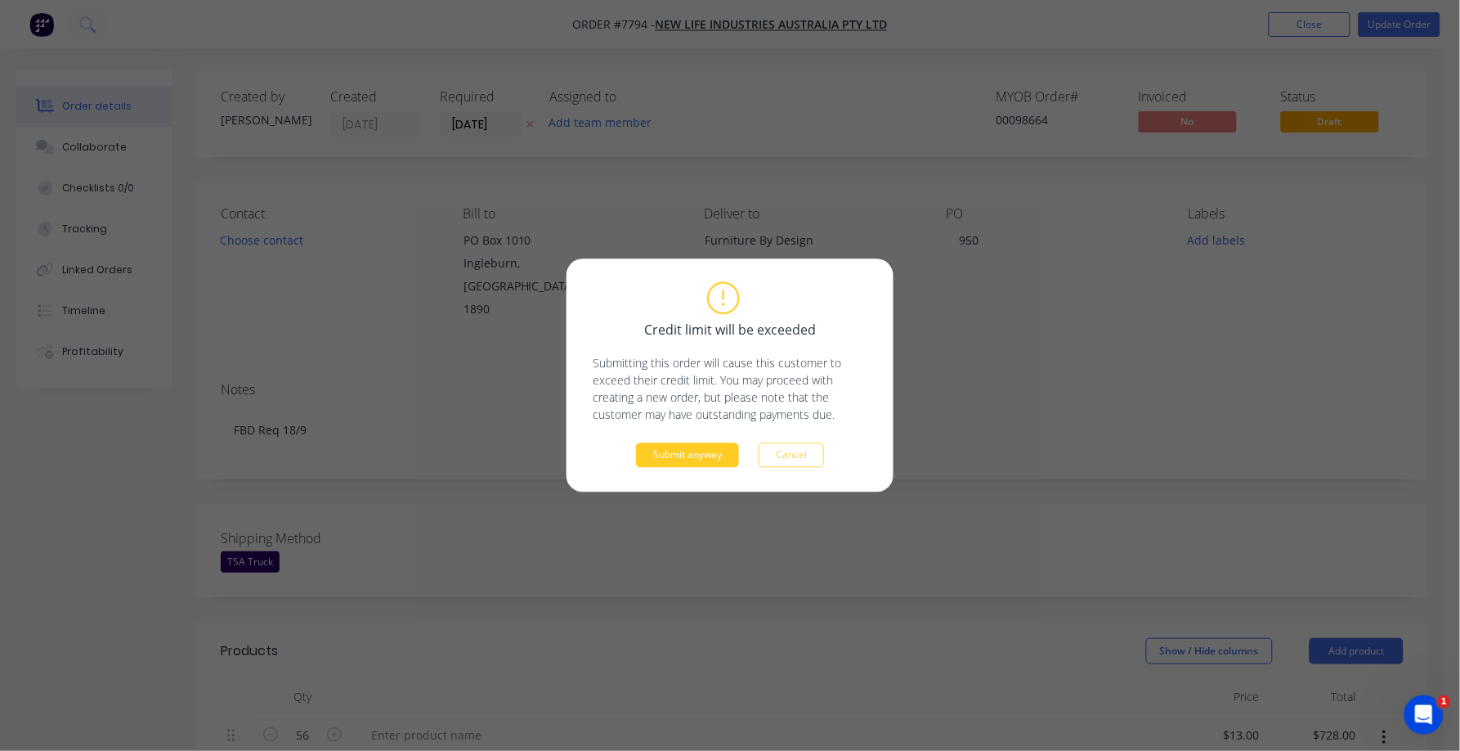
click at [671, 464] on button "Submit anyway" at bounding box center [687, 455] width 103 height 25
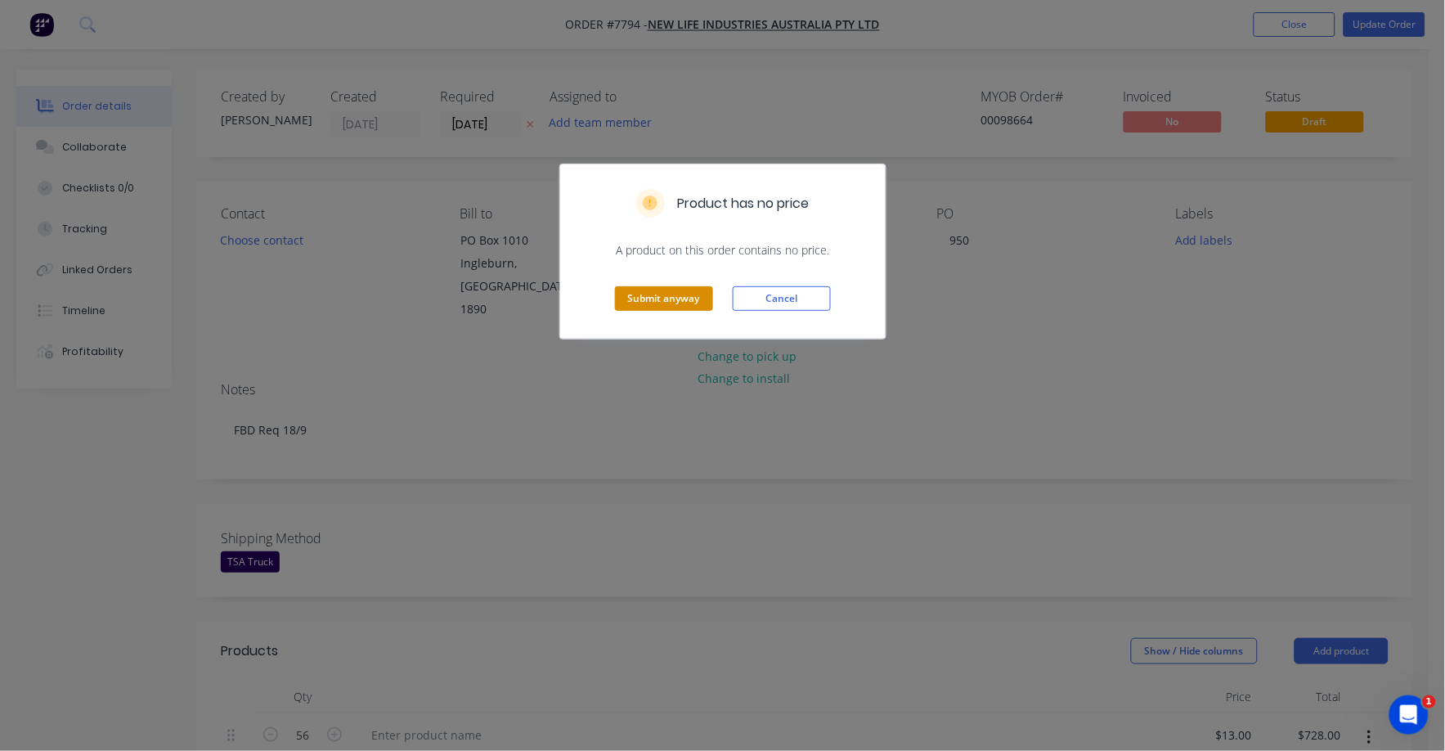
click at [662, 300] on button "Submit anyway" at bounding box center [664, 298] width 98 height 25
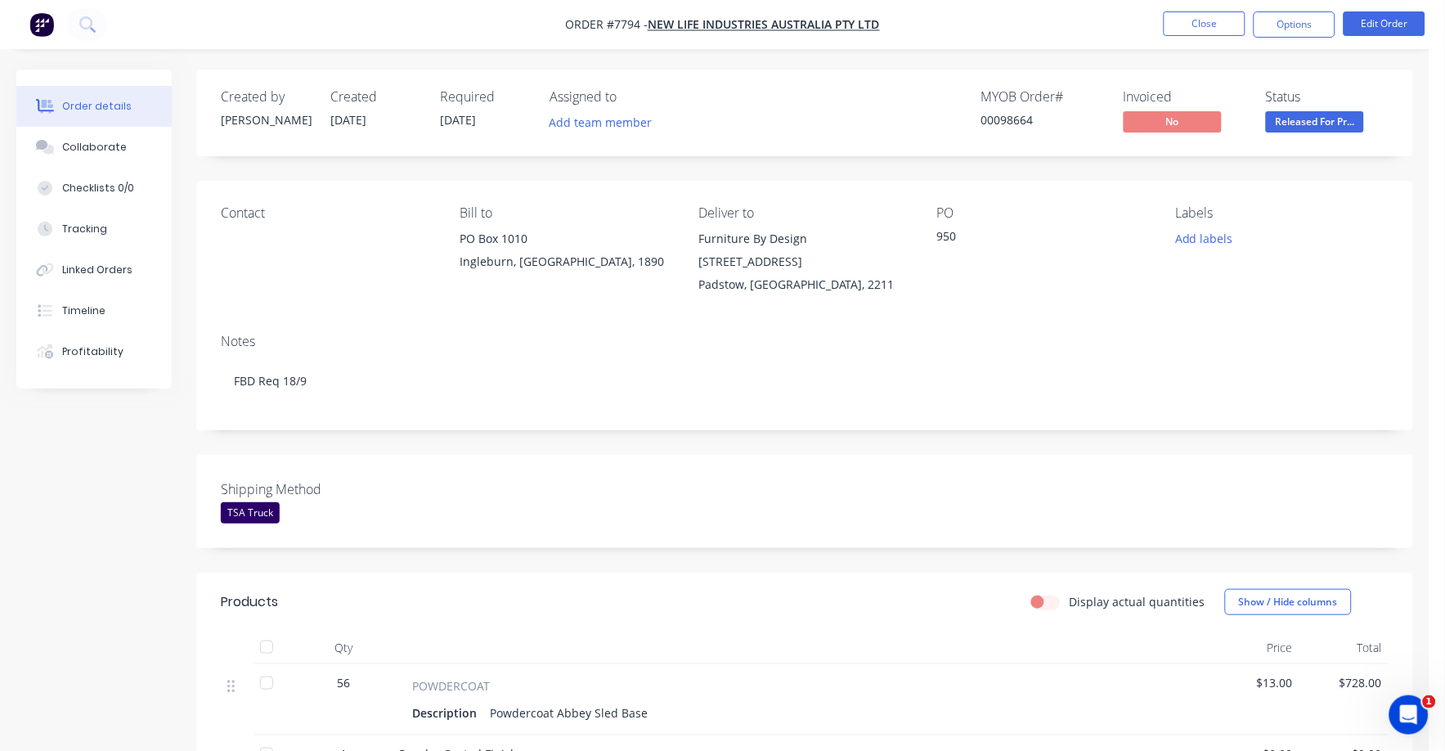
click at [1302, 120] on span "Released For Pr..." at bounding box center [1315, 121] width 98 height 20
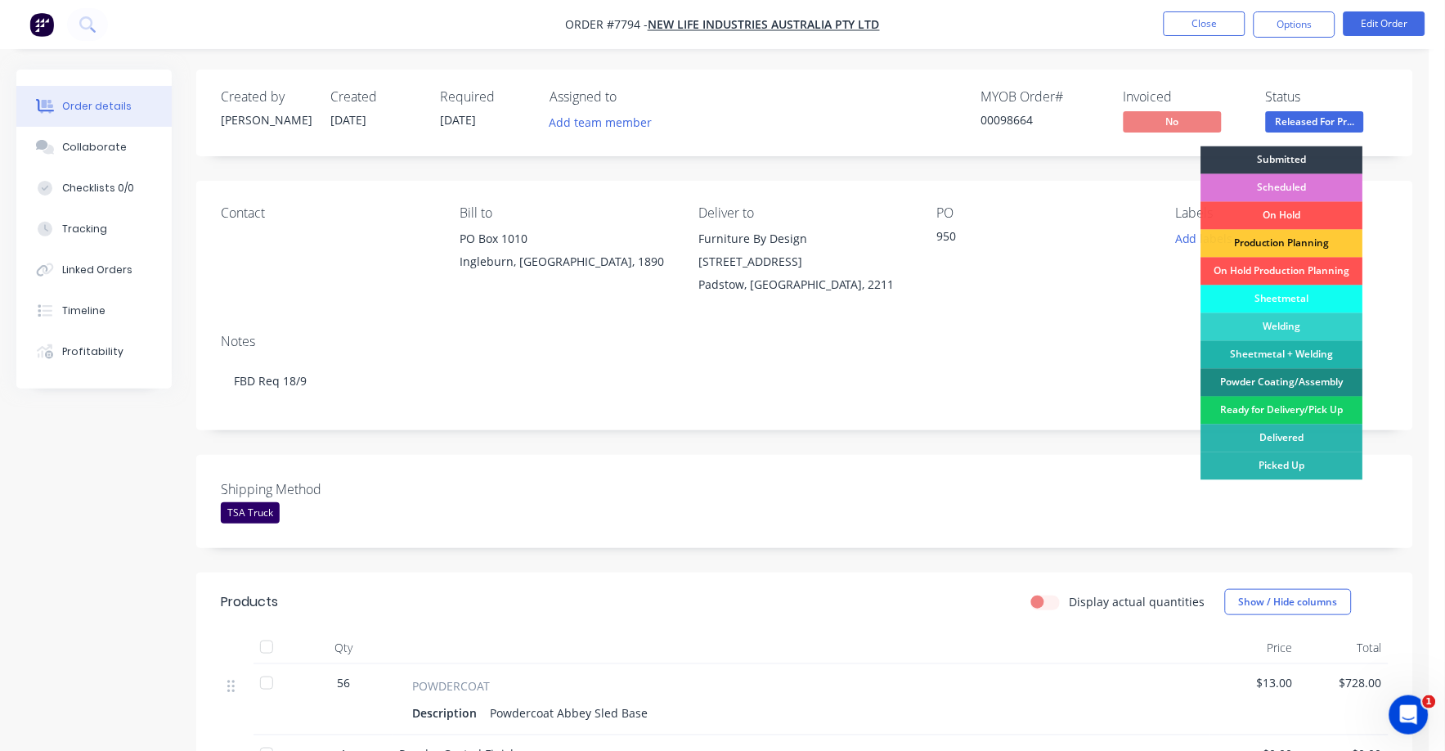
click at [1307, 398] on div "Ready for Delivery/Pick Up" at bounding box center [1282, 411] width 162 height 28
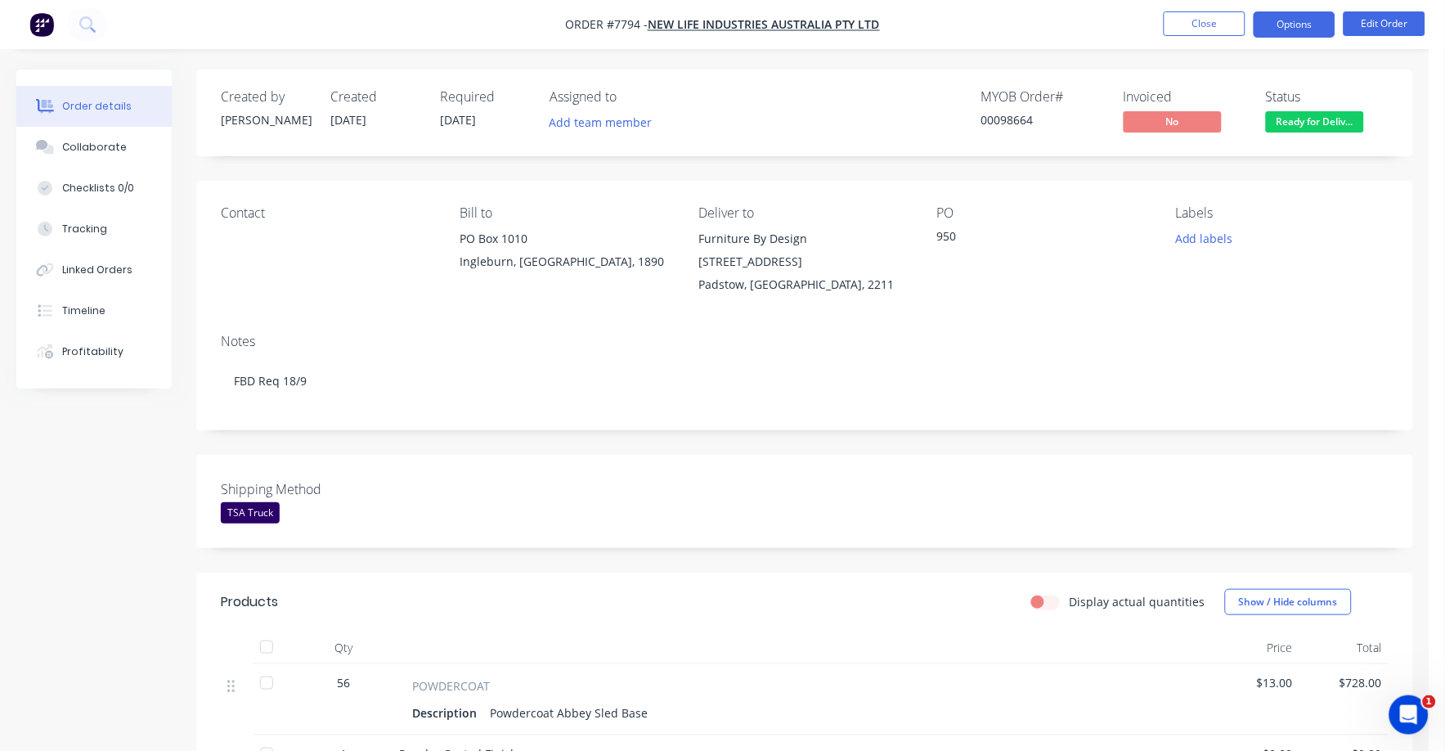
click at [1288, 29] on button "Options" at bounding box center [1294, 24] width 82 height 26
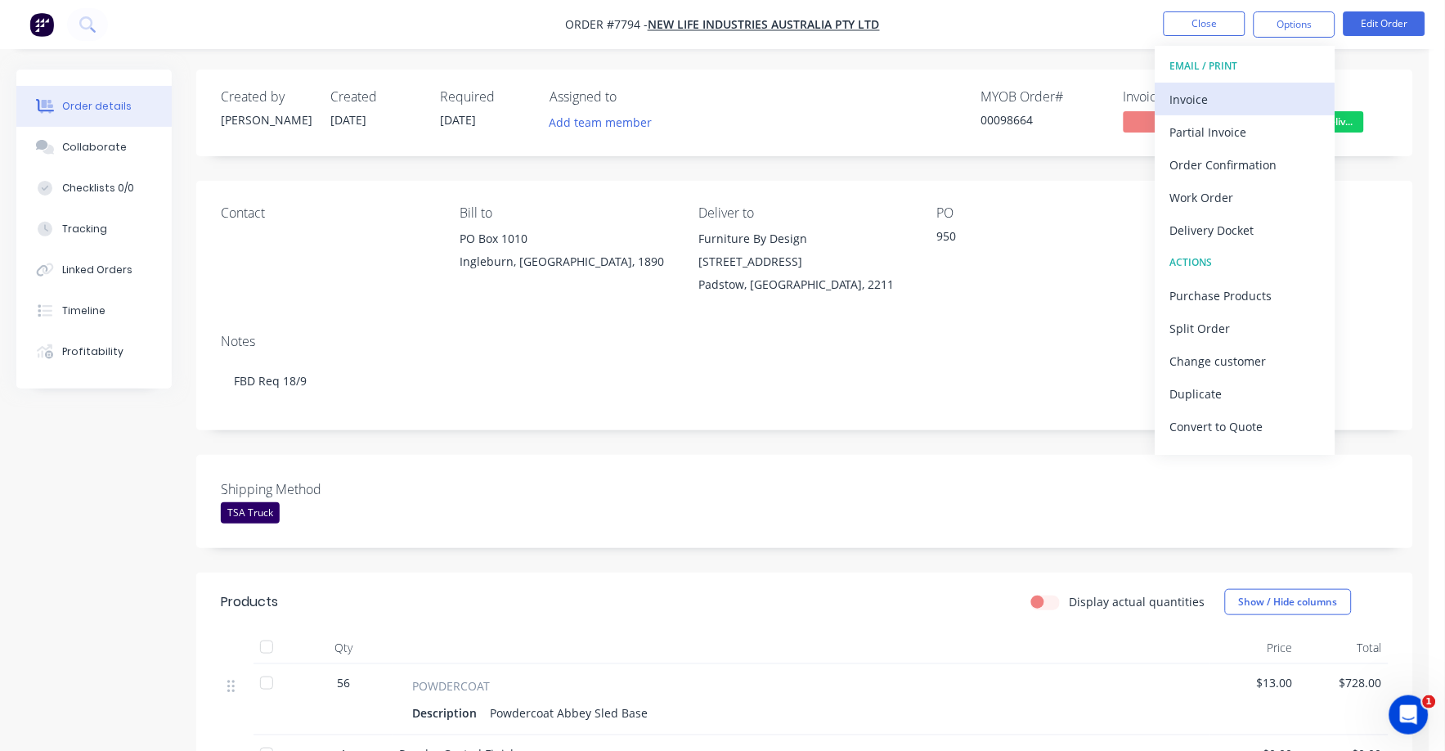
click at [1202, 93] on div "Invoice" at bounding box center [1245, 99] width 150 height 24
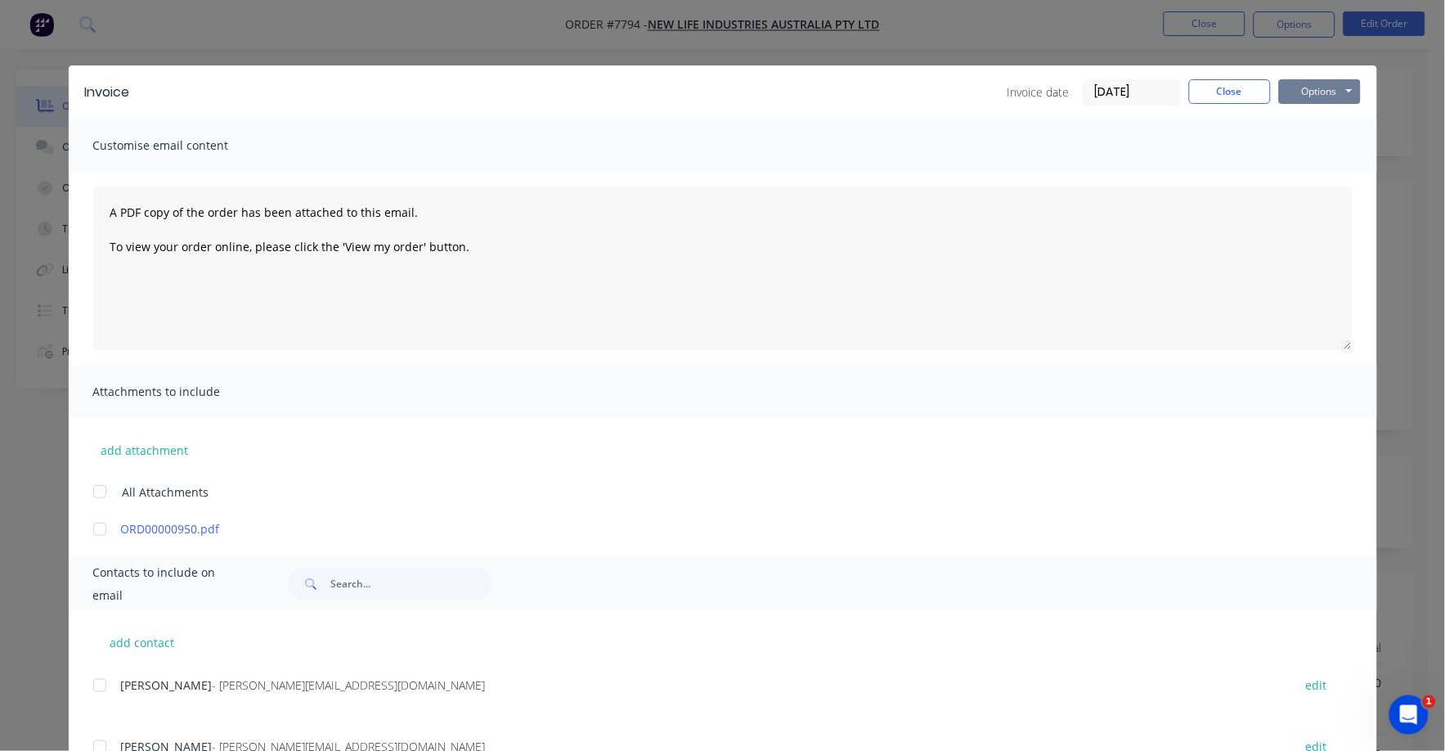
drag, startPoint x: 1325, startPoint y: 93, endPoint x: 1314, endPoint y: 105, distance: 15.6
click at [1324, 94] on button "Options" at bounding box center [1320, 91] width 82 height 25
click at [1298, 140] on button "Print" at bounding box center [1331, 147] width 105 height 27
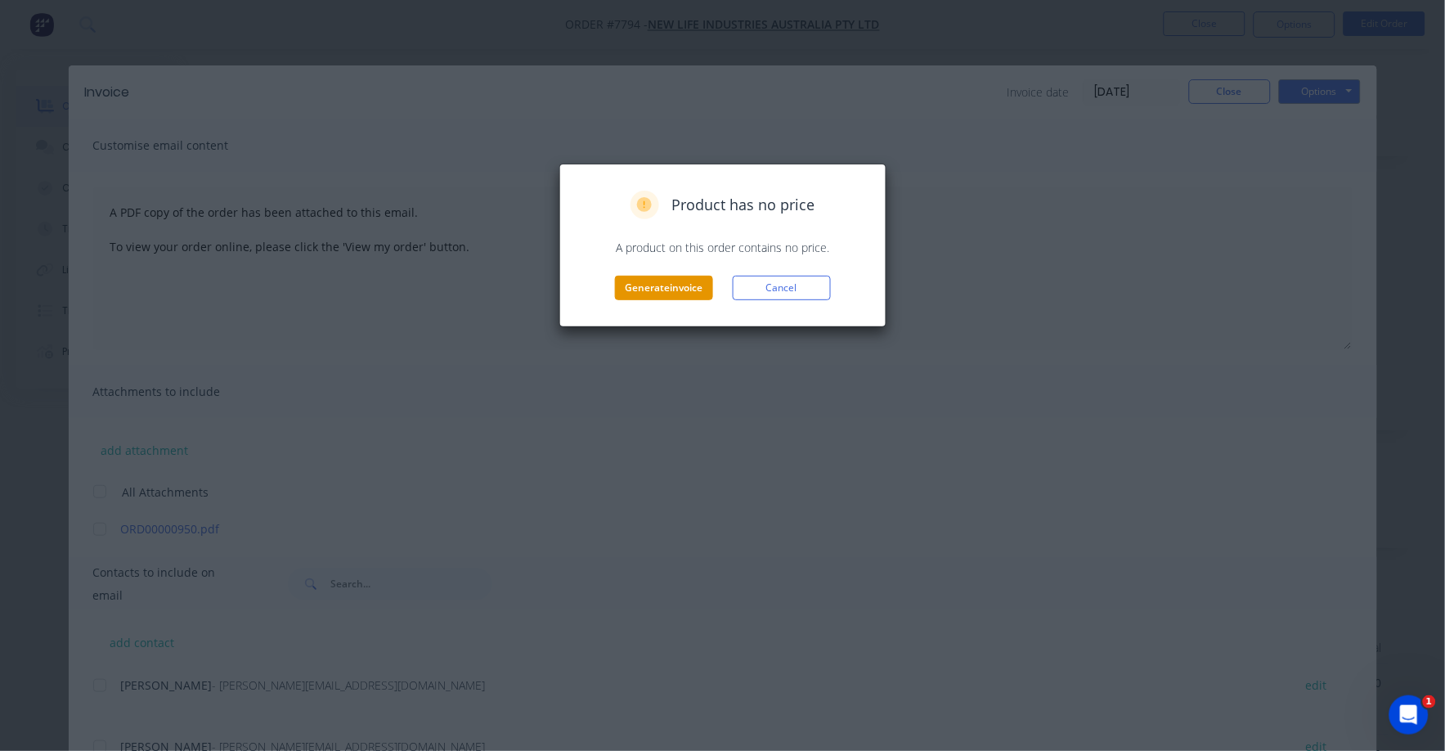
drag, startPoint x: 623, startPoint y: 296, endPoint x: 637, endPoint y: 297, distance: 13.9
click at [637, 297] on button "Generate invoice" at bounding box center [664, 288] width 98 height 25
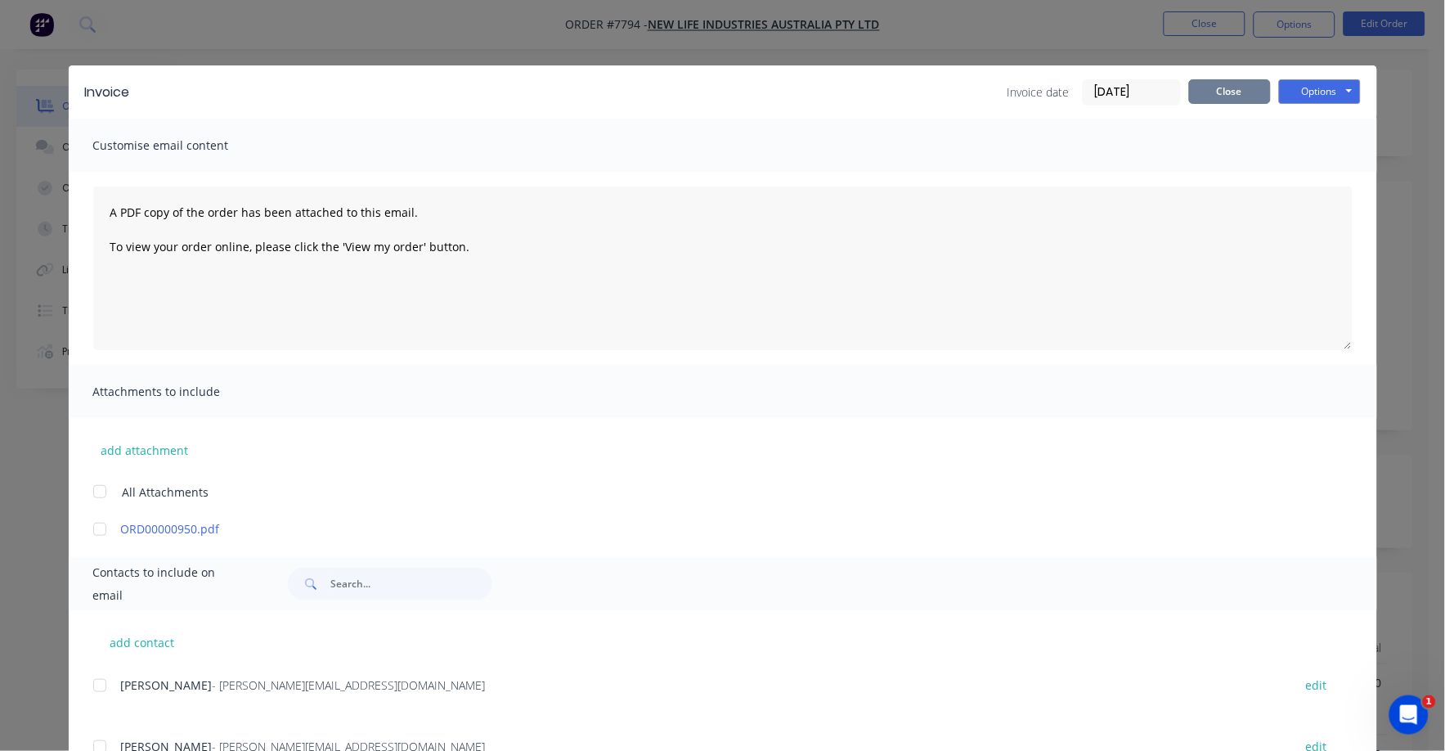
drag, startPoint x: 1216, startPoint y: 92, endPoint x: 1189, endPoint y: 70, distance: 34.4
click at [1213, 92] on button "Close" at bounding box center [1230, 91] width 82 height 25
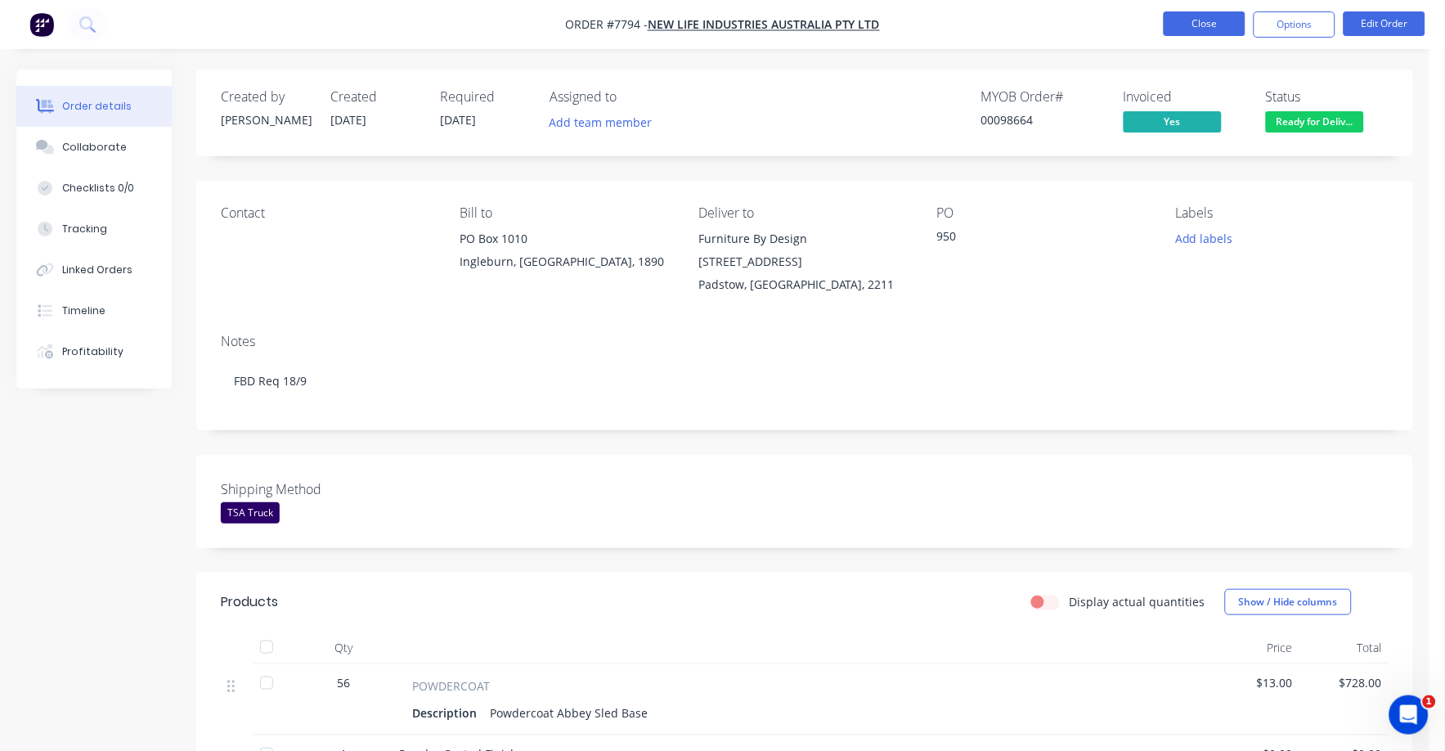
click at [1186, 25] on button "Close" at bounding box center [1205, 23] width 82 height 25
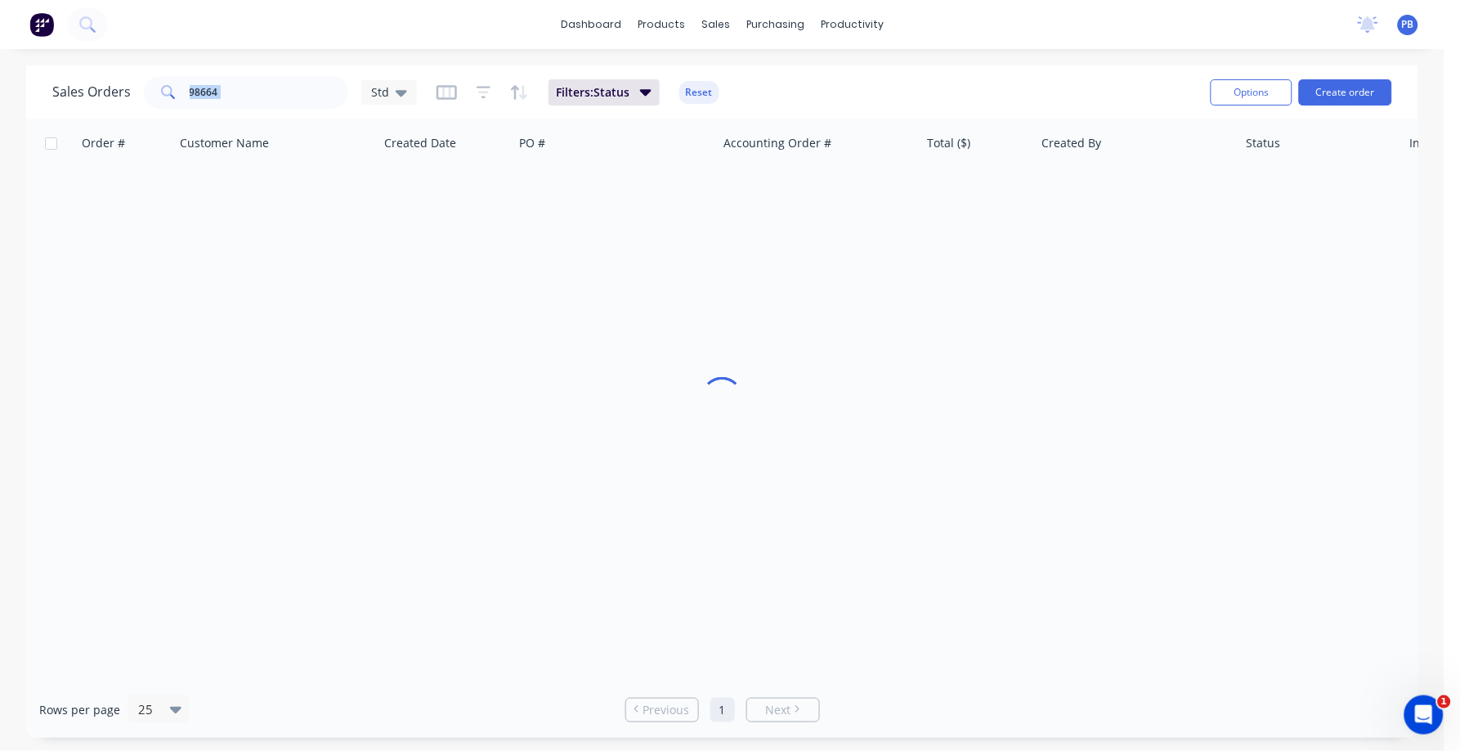
drag, startPoint x: 360, startPoint y: 92, endPoint x: 152, endPoint y: 61, distance: 210.0
click at [152, 61] on div "dashboard products sales purchasing productivity dashboard products Product Cat…" at bounding box center [722, 375] width 1445 height 751
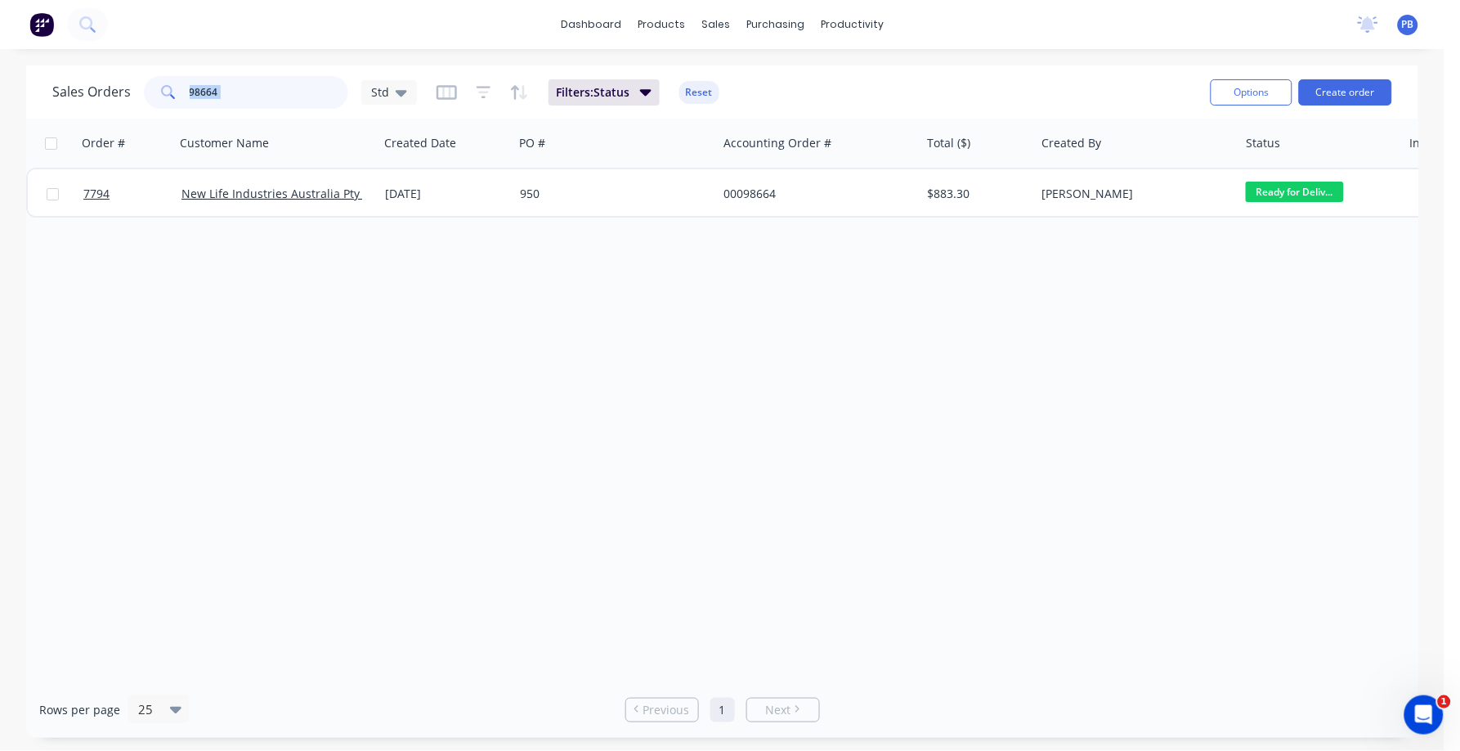
click at [240, 84] on input "98664" at bounding box center [269, 92] width 159 height 33
click at [235, 92] on input "98664" at bounding box center [269, 92] width 159 height 33
click at [221, 91] on input "98664" at bounding box center [269, 92] width 159 height 33
type input "9"
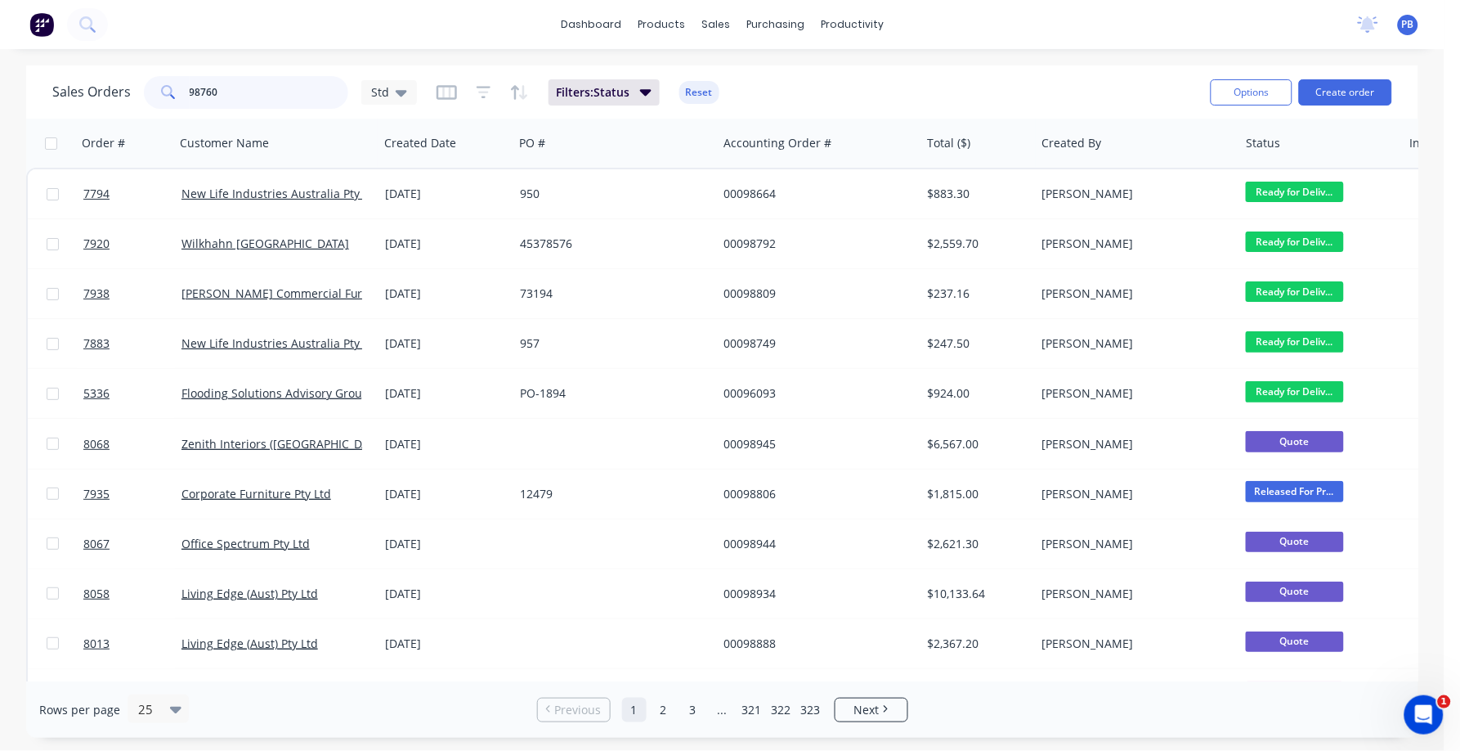
type input "98760"
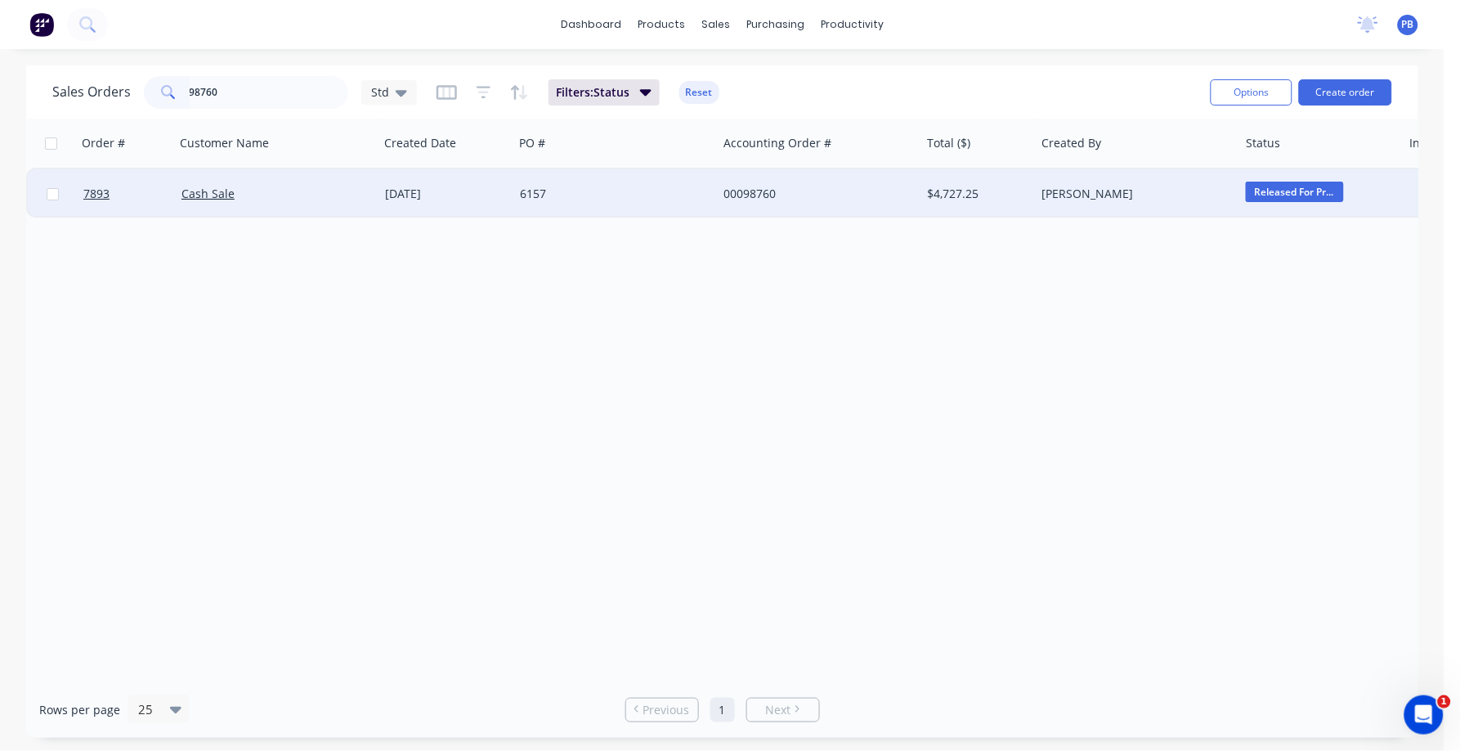
click at [760, 187] on div "00098760" at bounding box center [815, 194] width 182 height 16
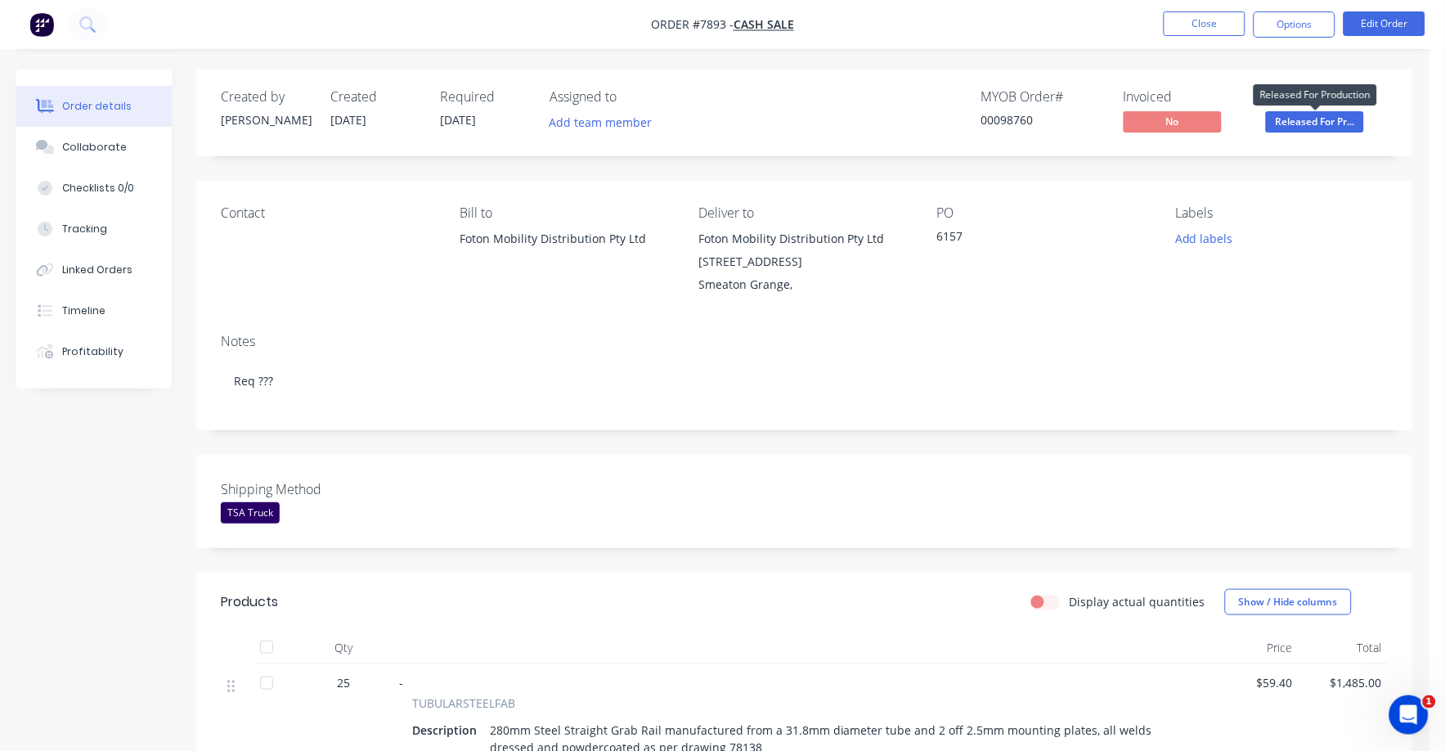
click at [1325, 120] on span "Released For Pr..." at bounding box center [1315, 121] width 98 height 20
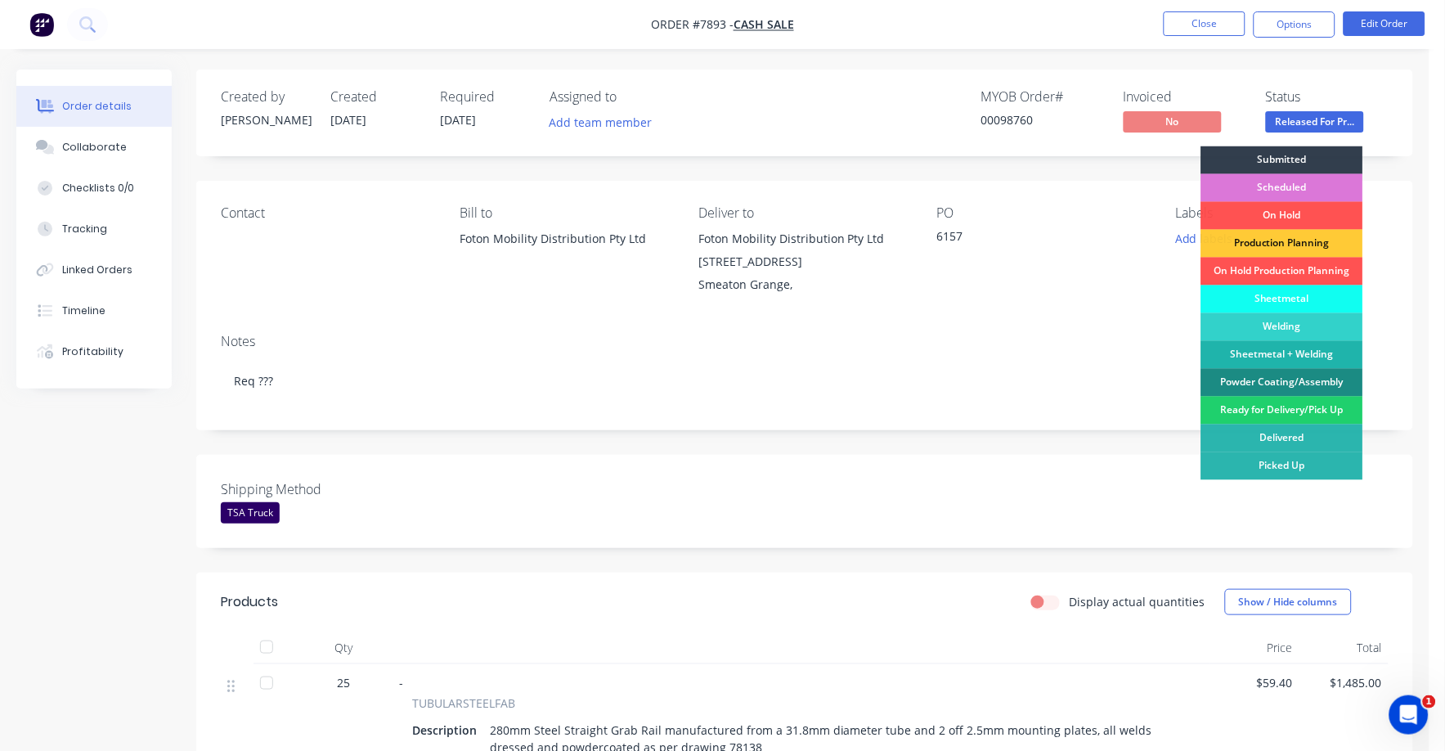
click at [1010, 334] on div "Notes Req ???" at bounding box center [804, 376] width 1217 height 110
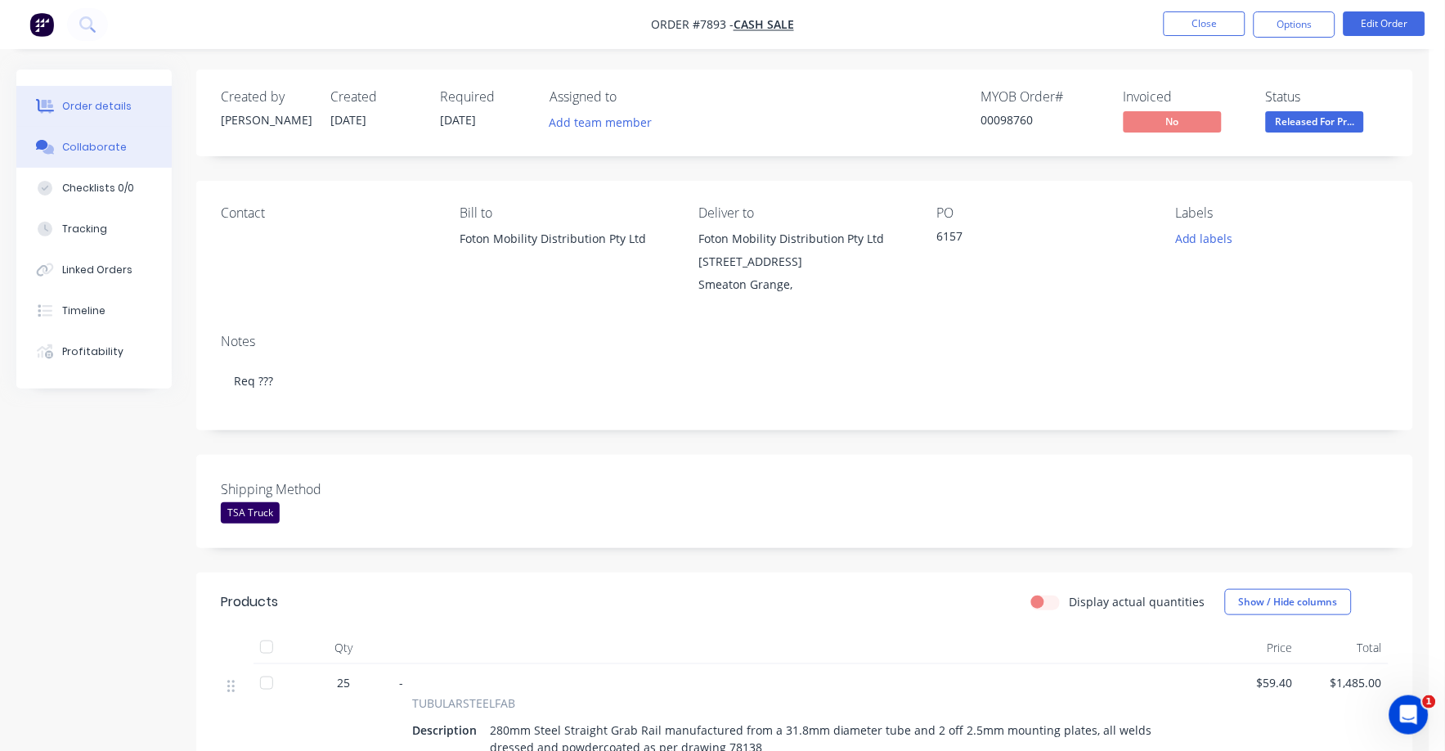
click at [101, 151] on div "Collaborate" at bounding box center [94, 147] width 65 height 15
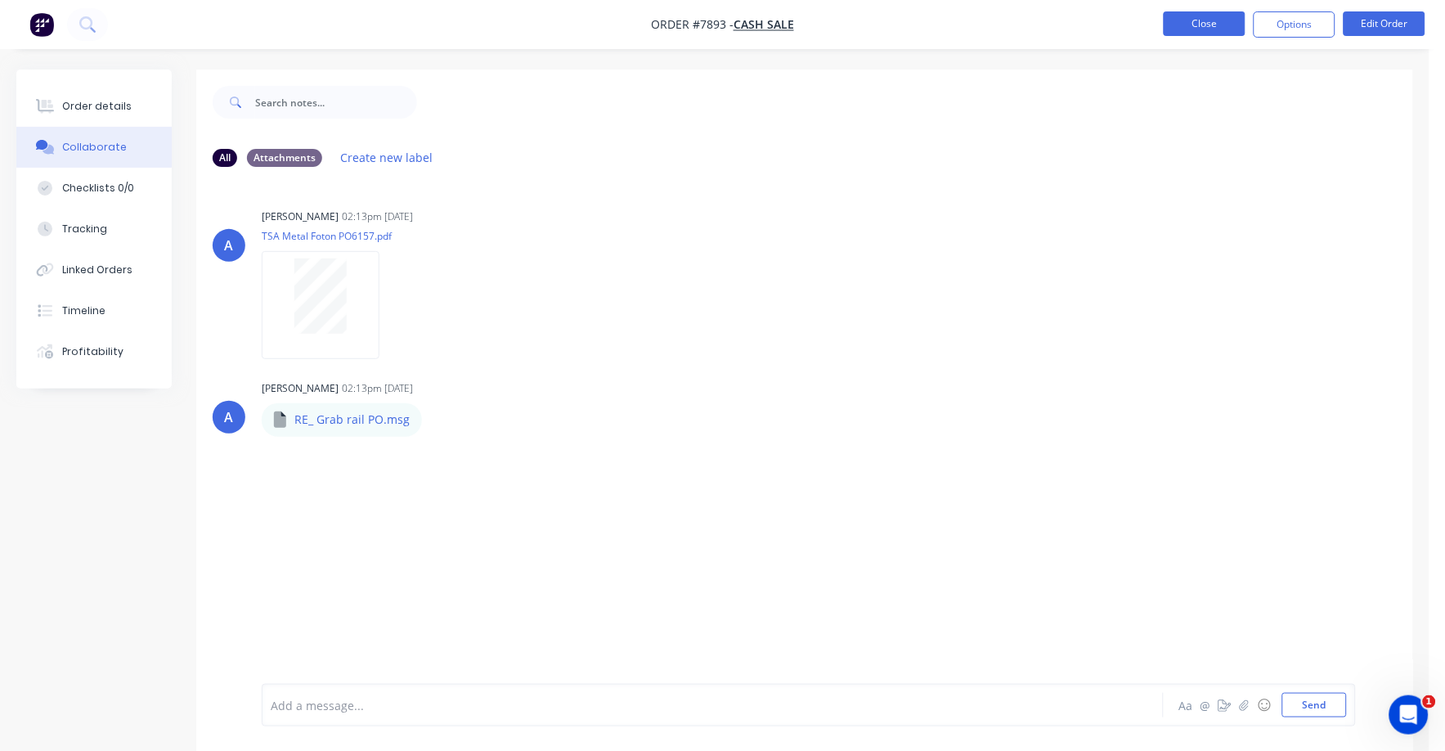
click at [1201, 26] on button "Close" at bounding box center [1205, 23] width 82 height 25
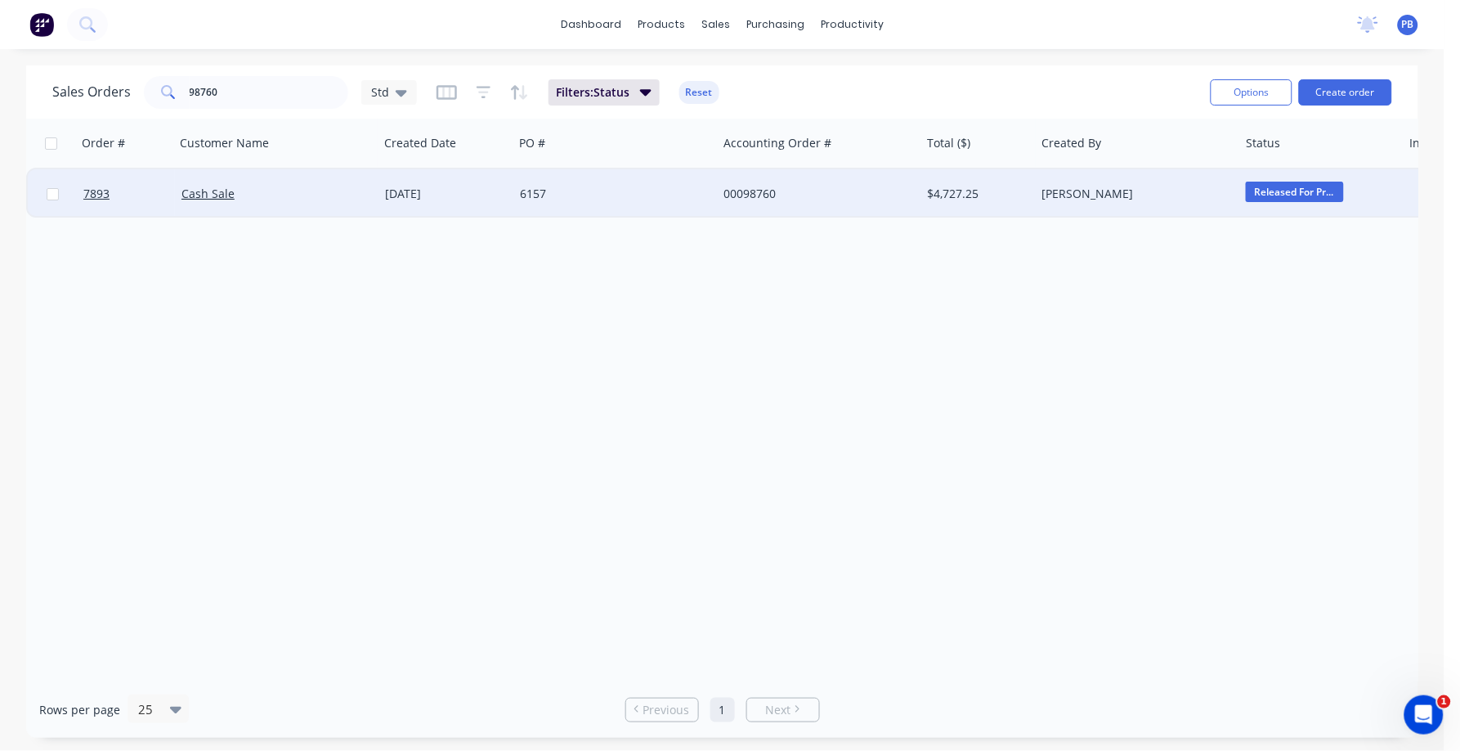
click at [753, 193] on div "00098760" at bounding box center [815, 194] width 182 height 16
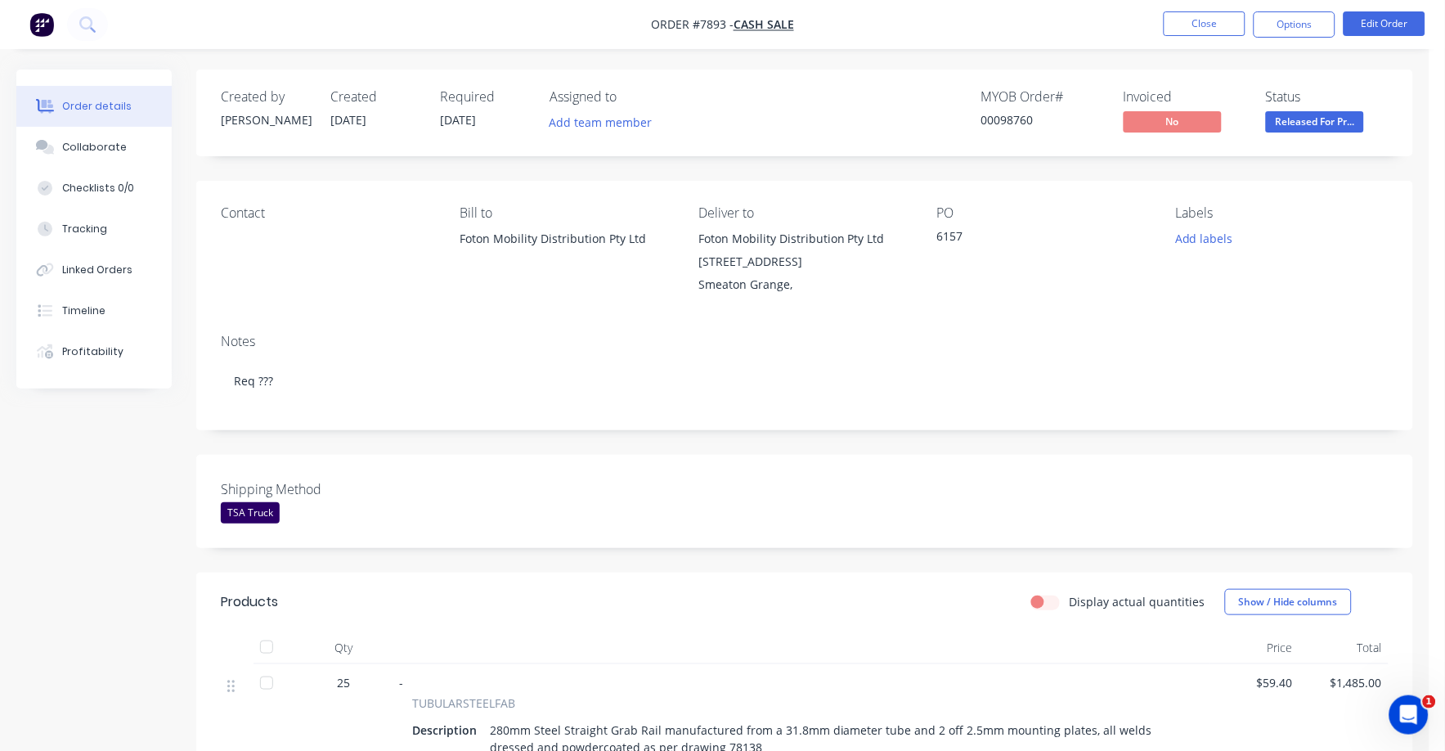
click at [1298, 112] on div "Status Released For Pr..." at bounding box center [1327, 112] width 123 height 47
click at [1306, 122] on span "Released For Pr..." at bounding box center [1315, 121] width 98 height 20
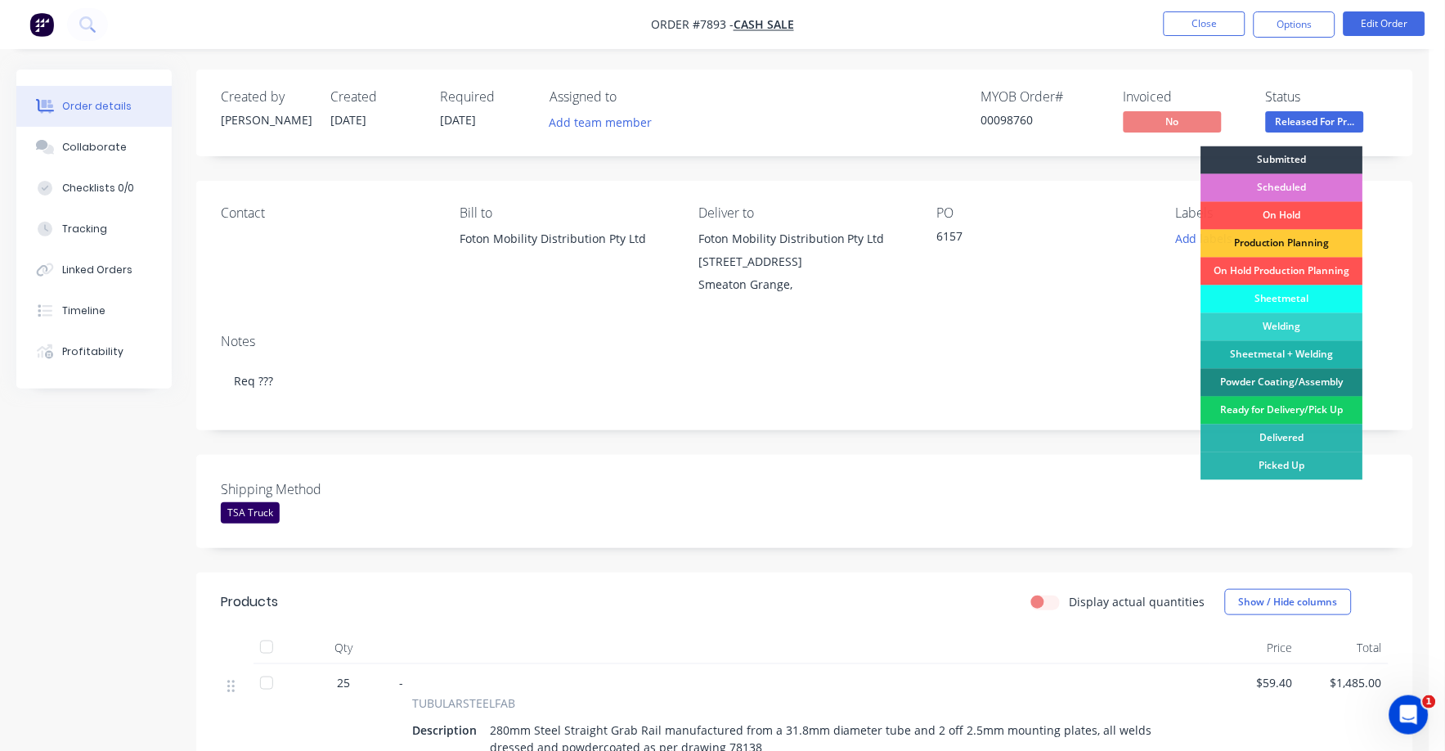
click at [1303, 414] on div "Ready for Delivery/Pick Up" at bounding box center [1282, 411] width 162 height 28
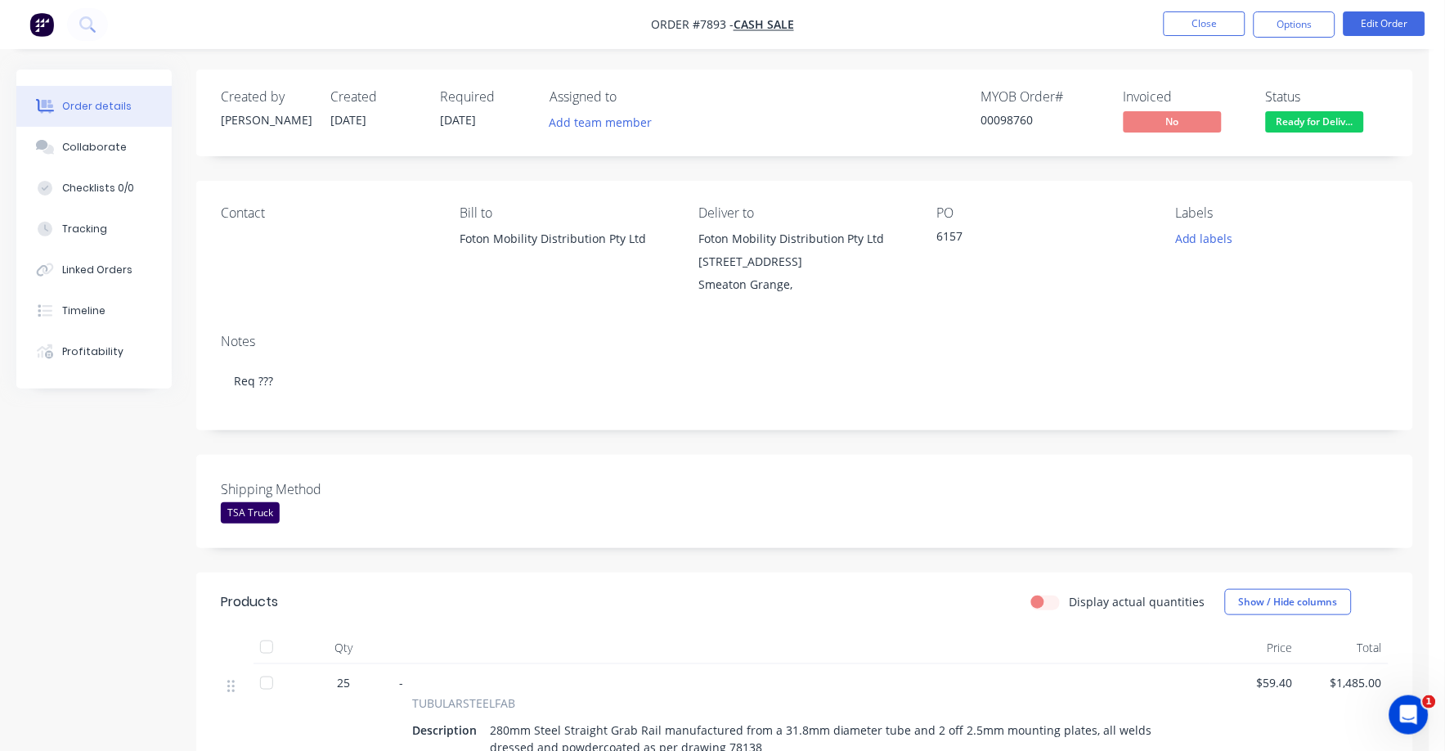
drag, startPoint x: 1276, startPoint y: 23, endPoint x: 1262, endPoint y: 43, distance: 25.2
click at [1274, 29] on button "Options" at bounding box center [1294, 24] width 82 height 26
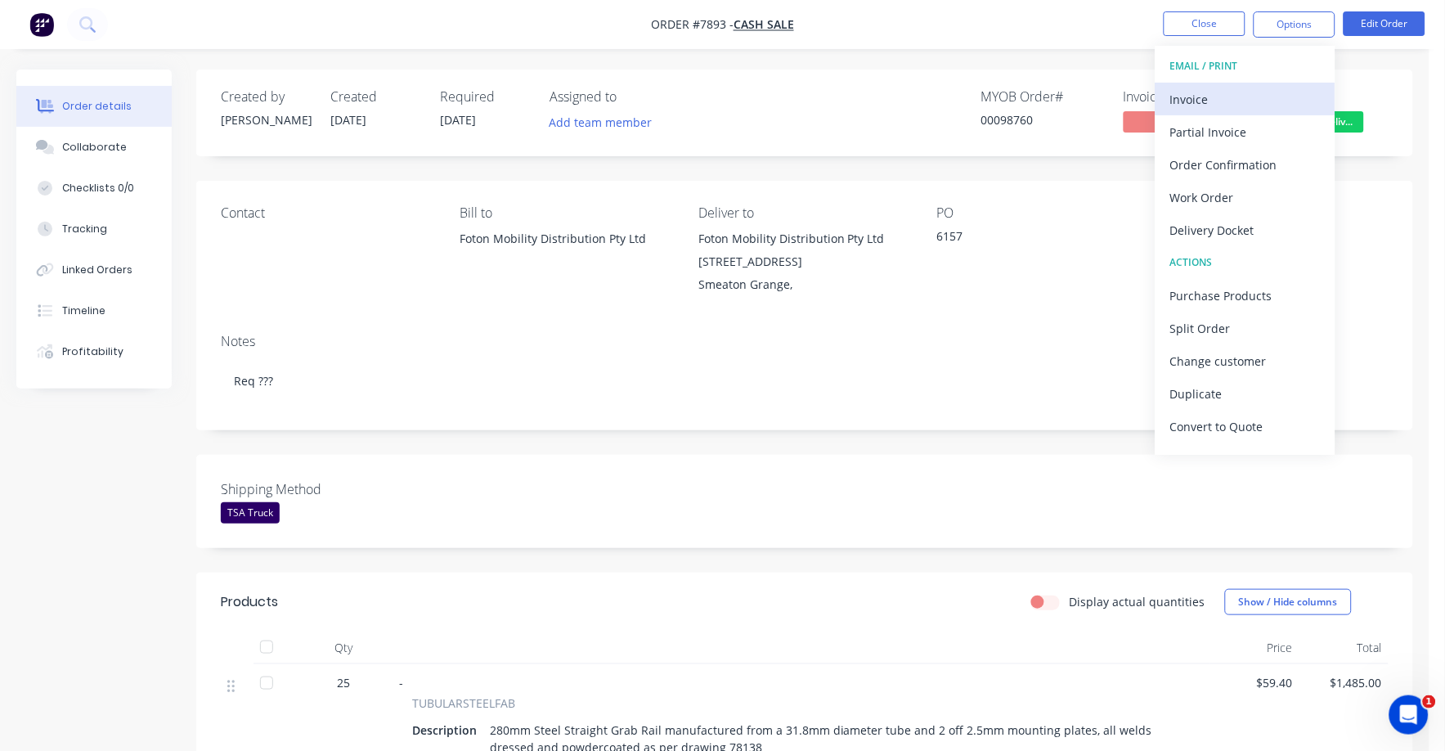
click at [1189, 92] on div "Invoice" at bounding box center [1245, 99] width 150 height 24
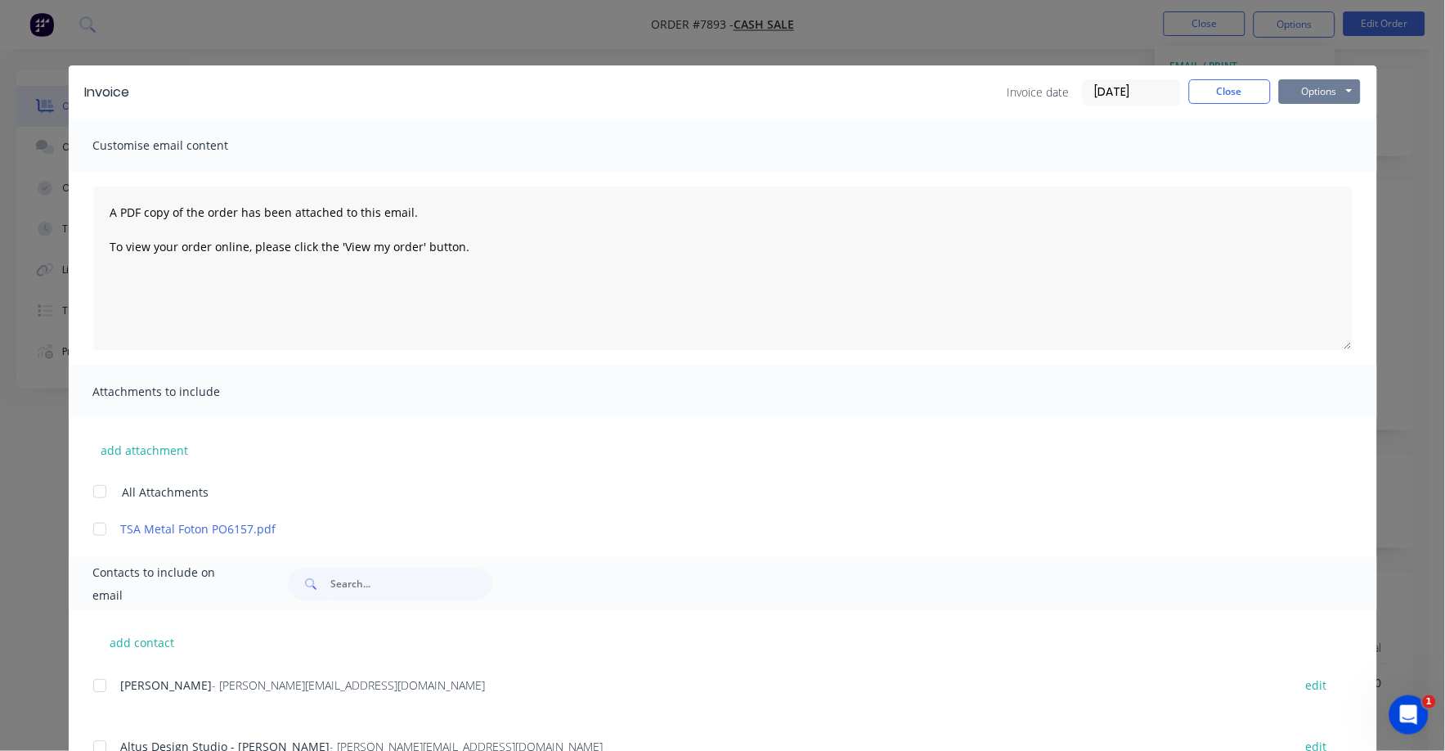
click at [1279, 96] on button "Options" at bounding box center [1320, 91] width 82 height 25
click at [1286, 144] on button "Print" at bounding box center [1331, 147] width 105 height 27
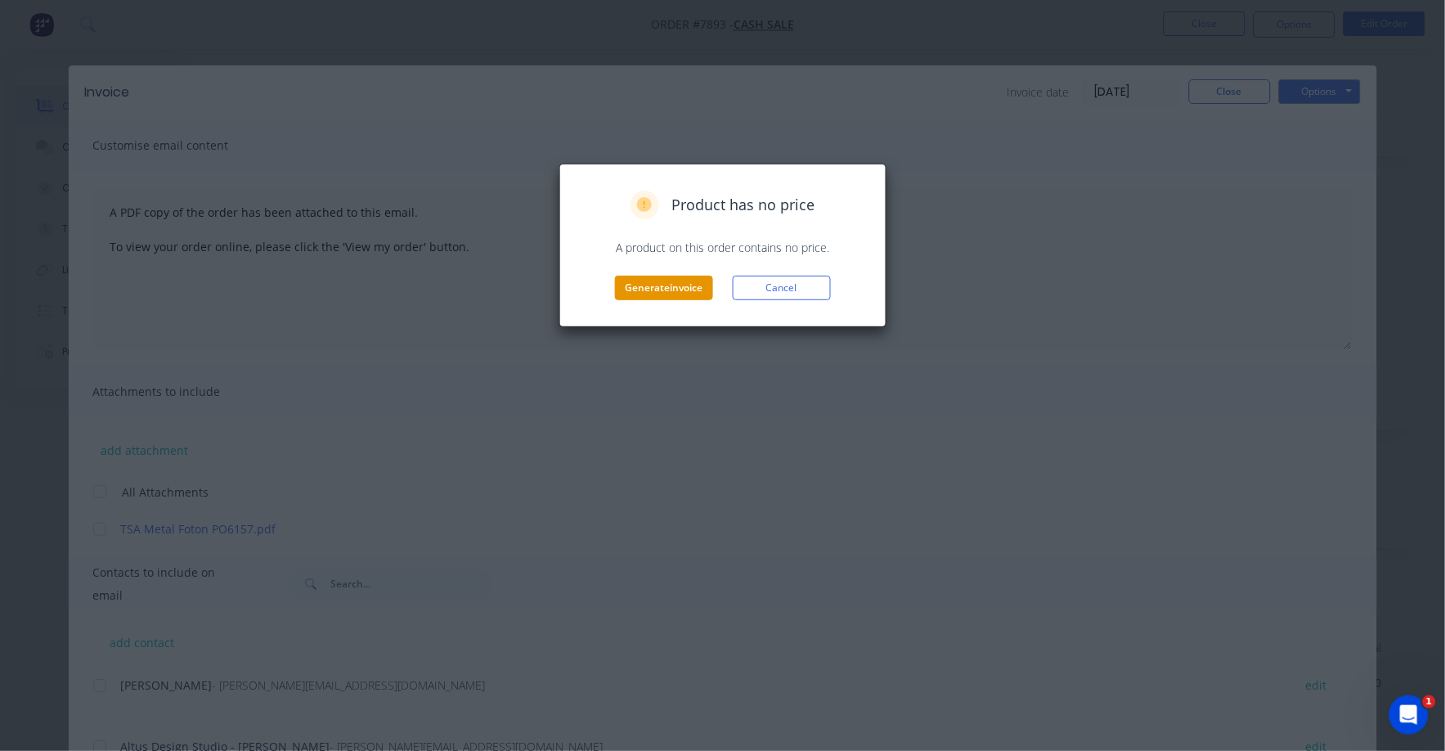
click at [656, 285] on button "Generate invoice" at bounding box center [664, 288] width 98 height 25
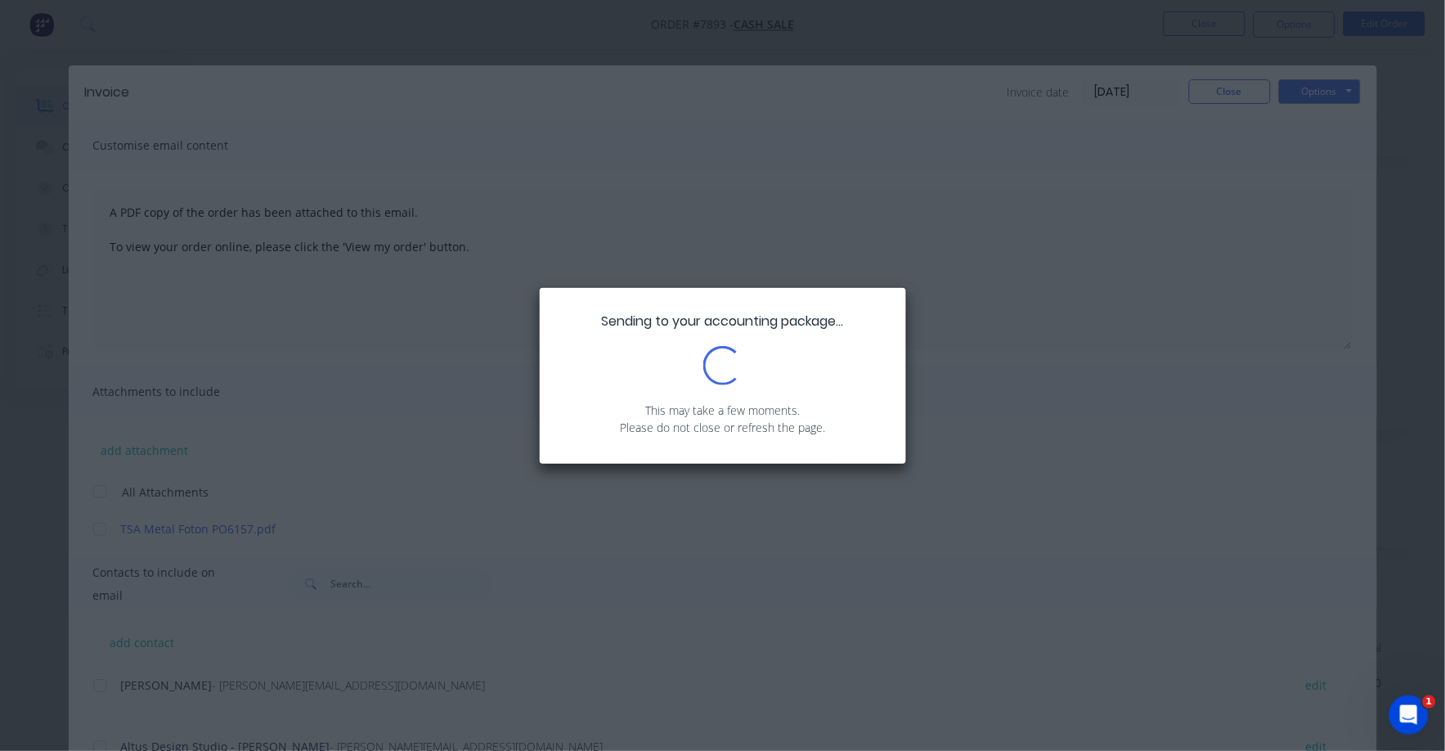
scroll to position [556, 0]
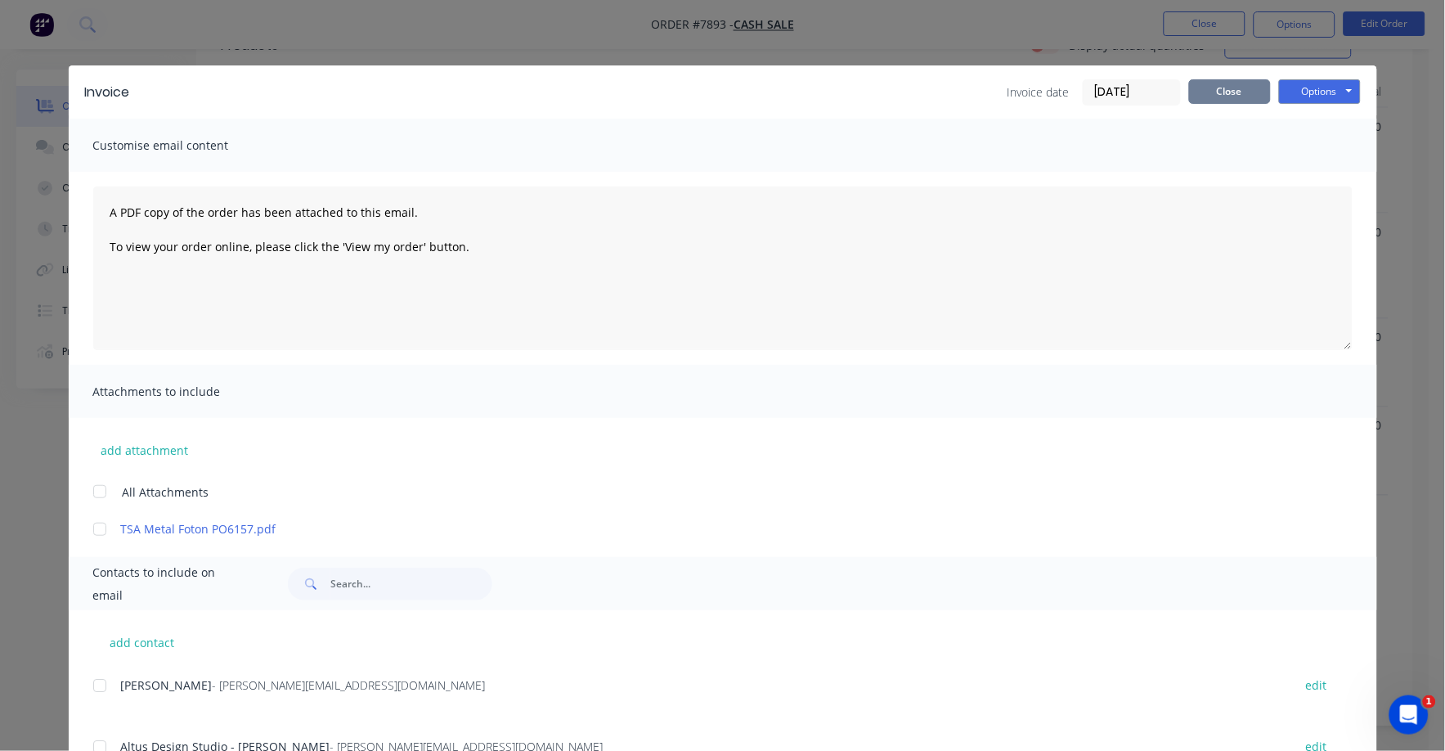
click at [1204, 93] on button "Close" at bounding box center [1230, 91] width 82 height 25
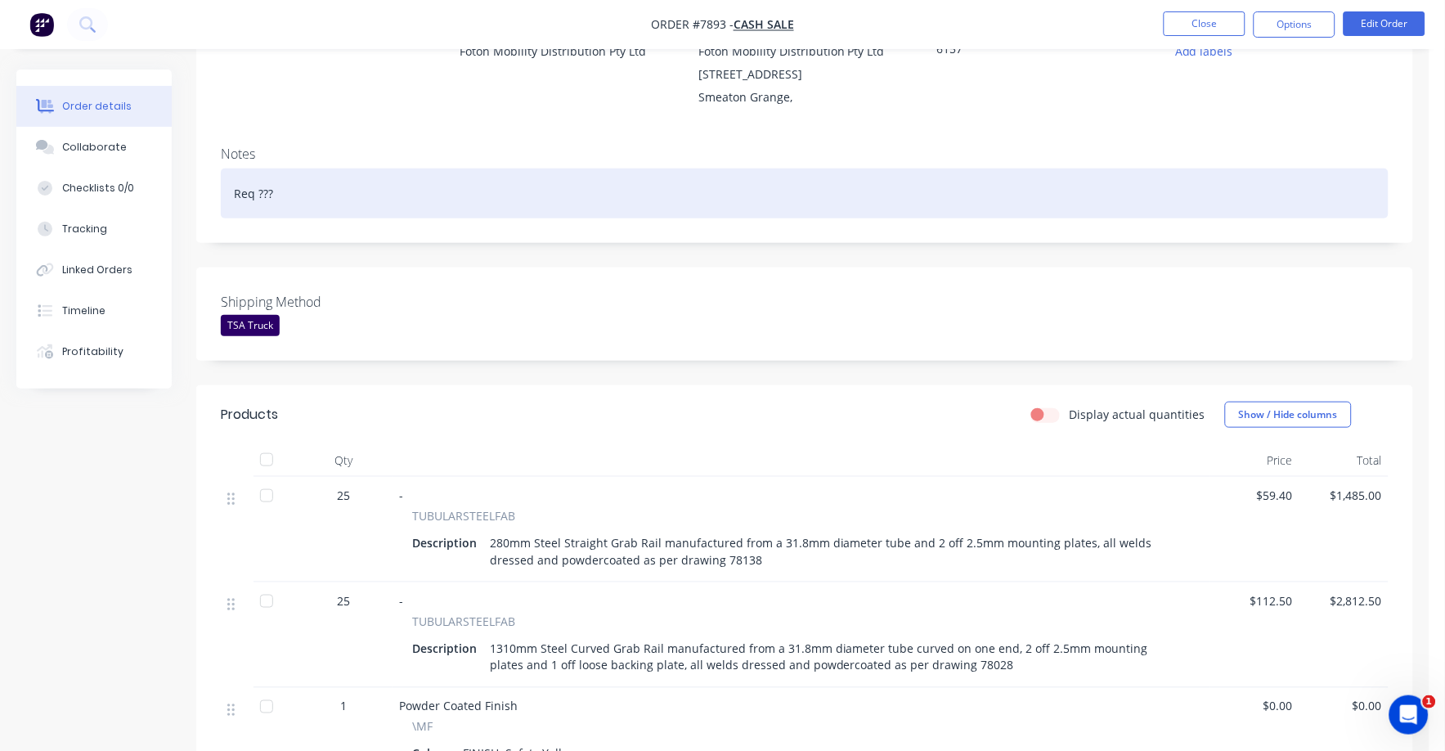
scroll to position [204, 0]
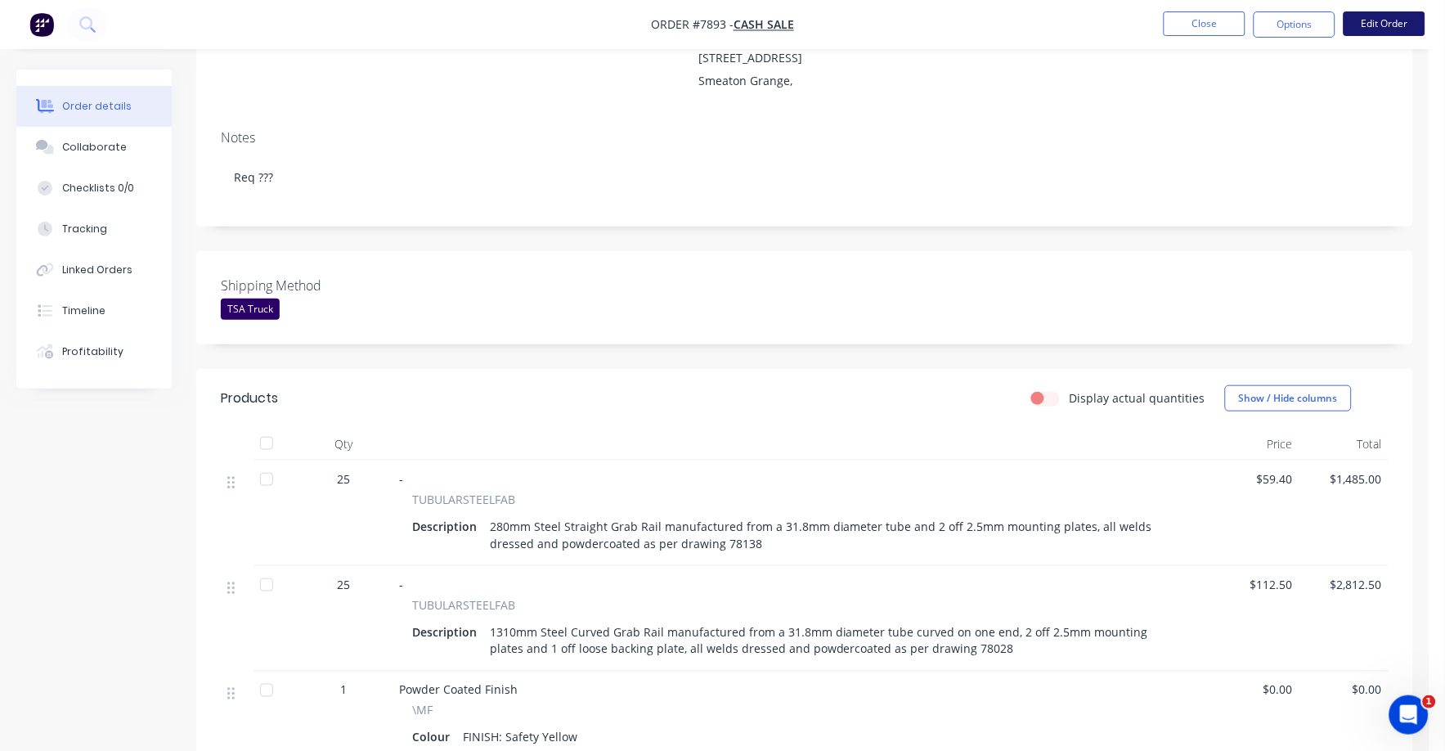
click at [1388, 28] on button "Edit Order" at bounding box center [1384, 23] width 82 height 25
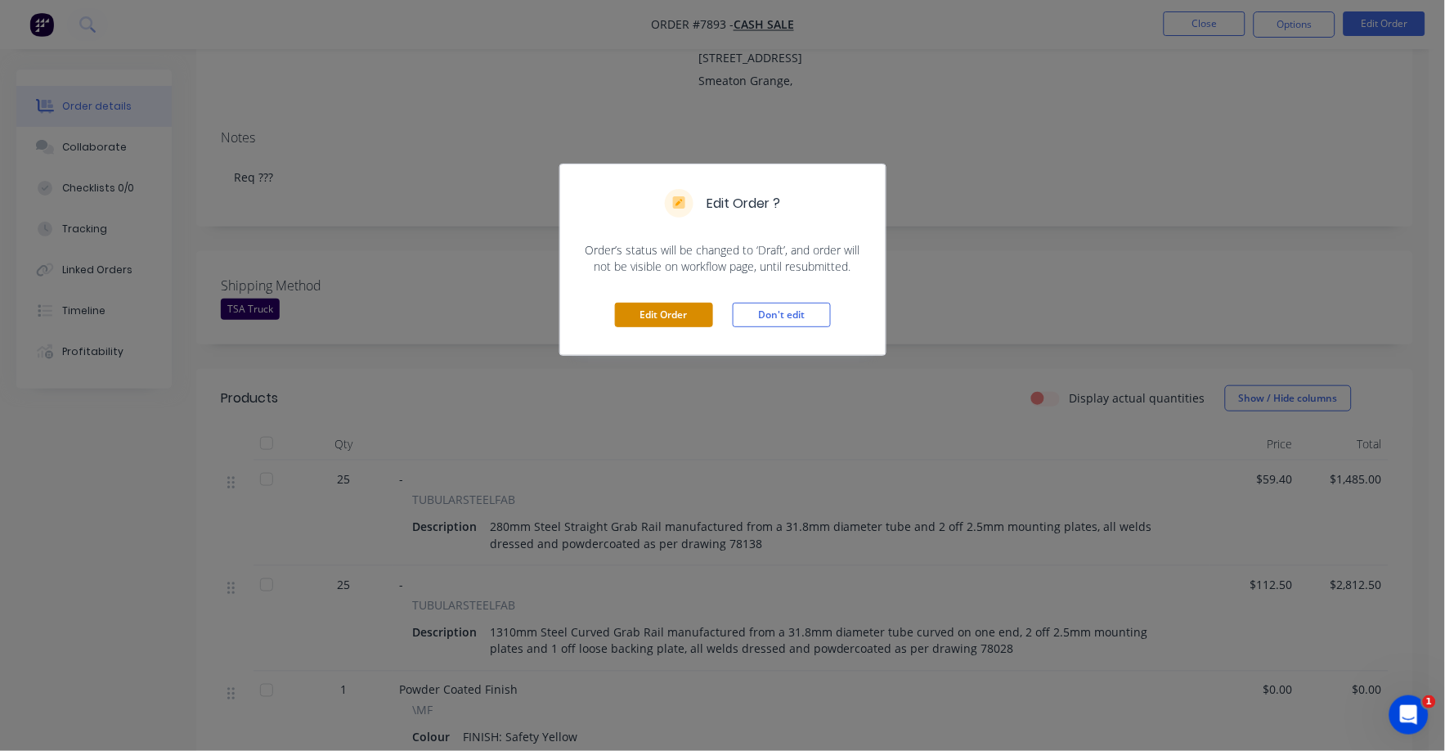
click at [689, 307] on button "Edit Order" at bounding box center [664, 315] width 98 height 25
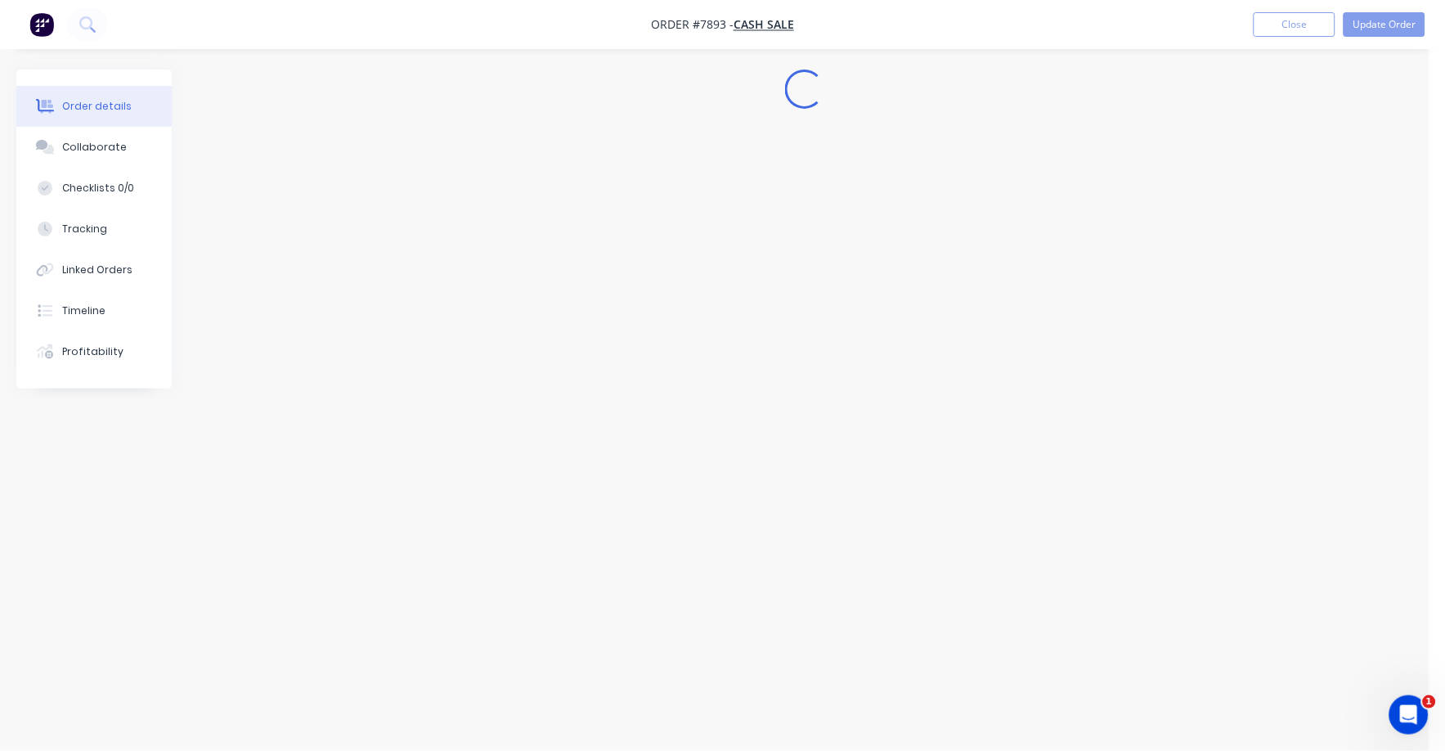
scroll to position [0, 0]
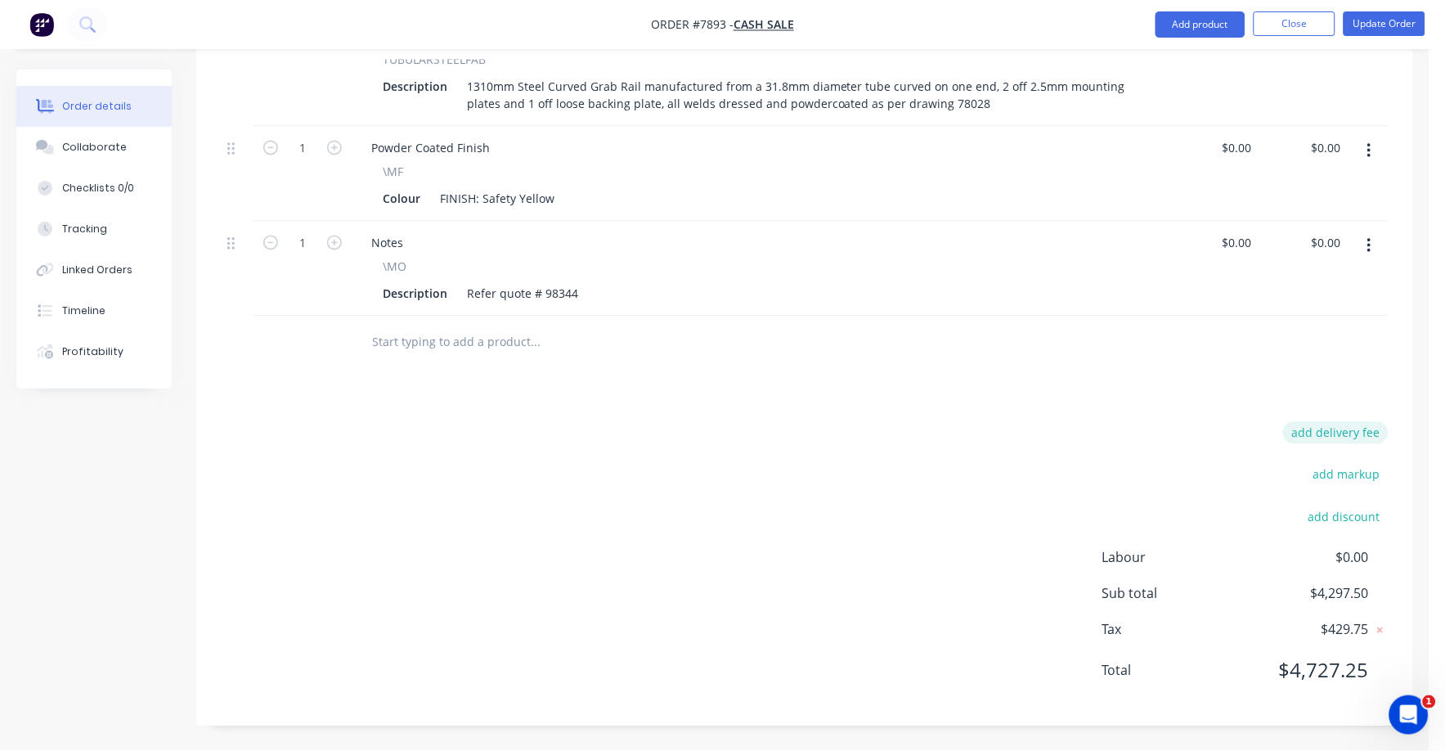
drag, startPoint x: 1362, startPoint y: 428, endPoint x: 1396, endPoint y: 431, distance: 33.6
click at [1363, 428] on button "add delivery fee" at bounding box center [1335, 433] width 105 height 22
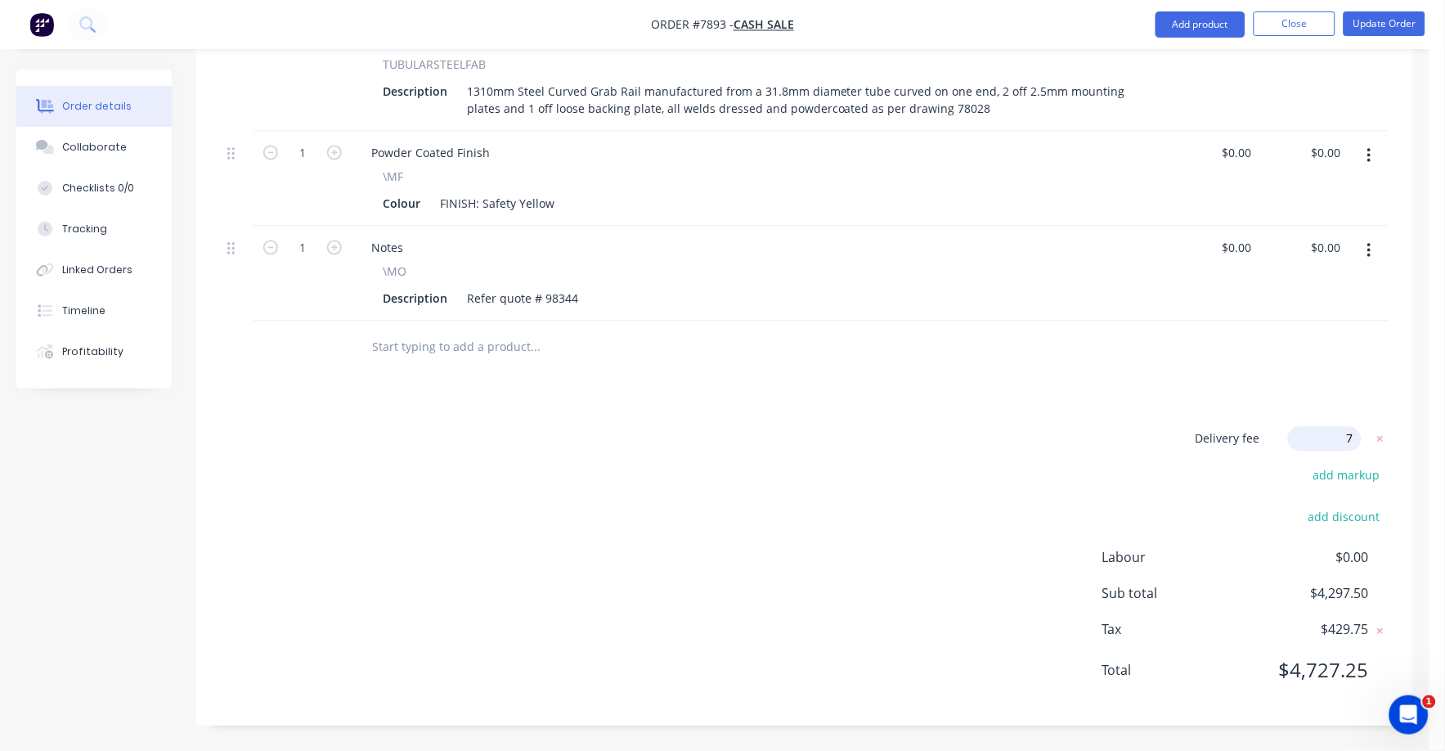
type input "75"
click input "submit" at bounding box center [0, 0] width 0 height 0
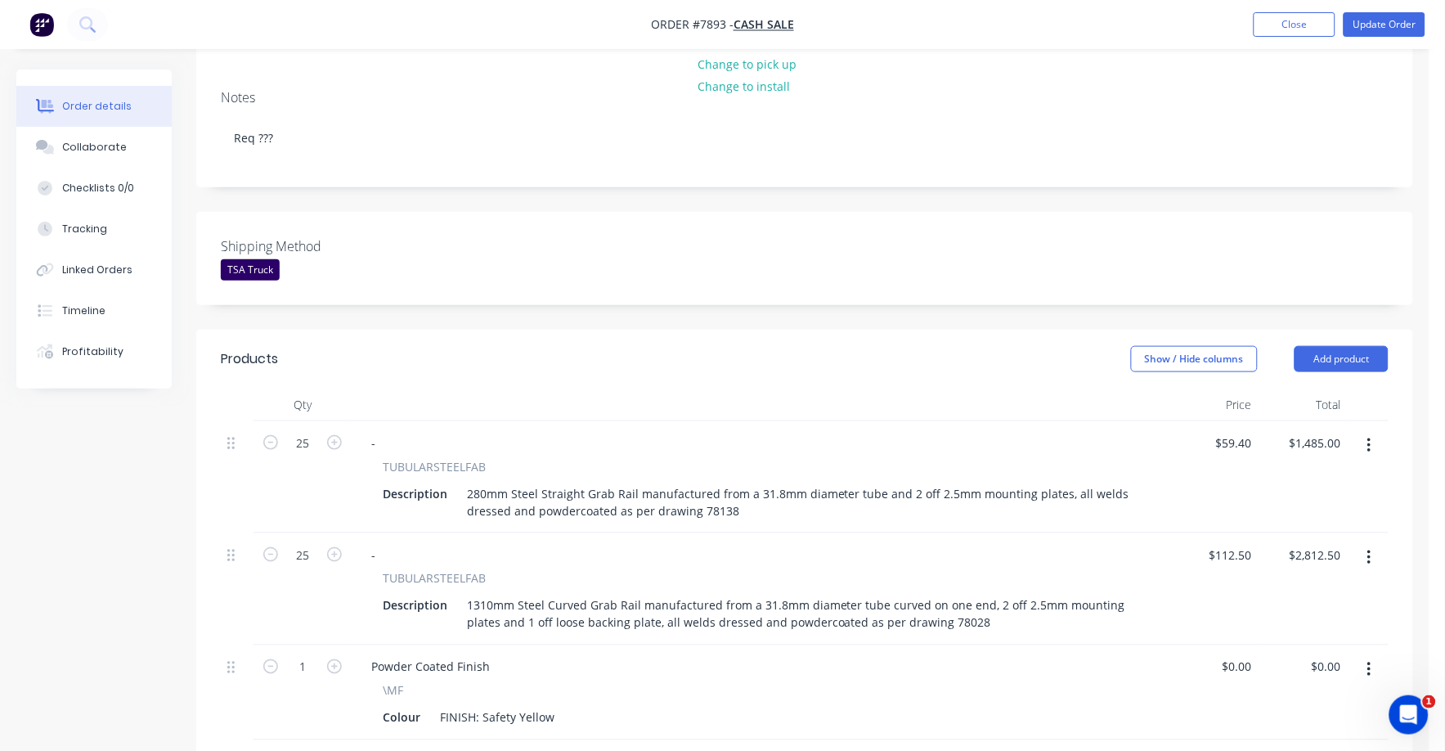
scroll to position [0, 0]
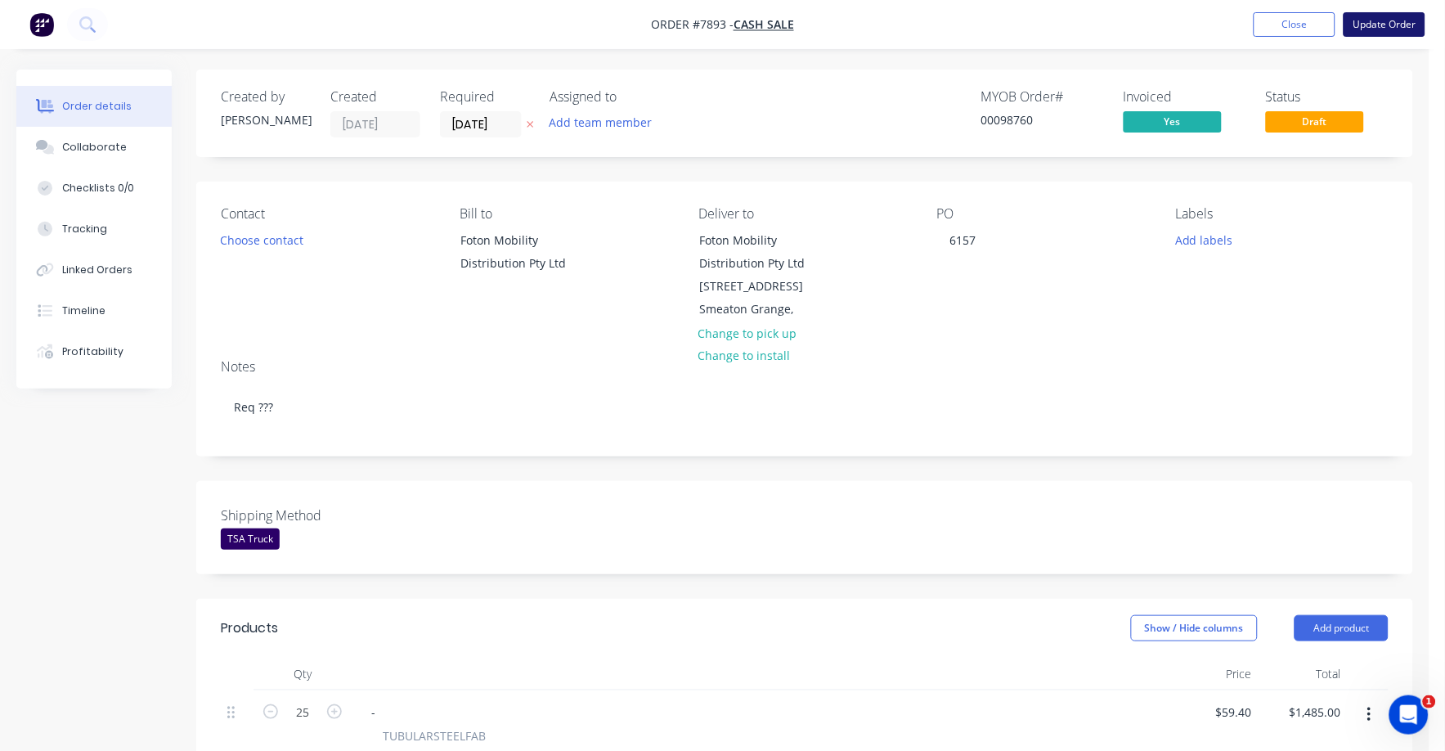
click at [1395, 28] on button "Update Order" at bounding box center [1384, 24] width 82 height 25
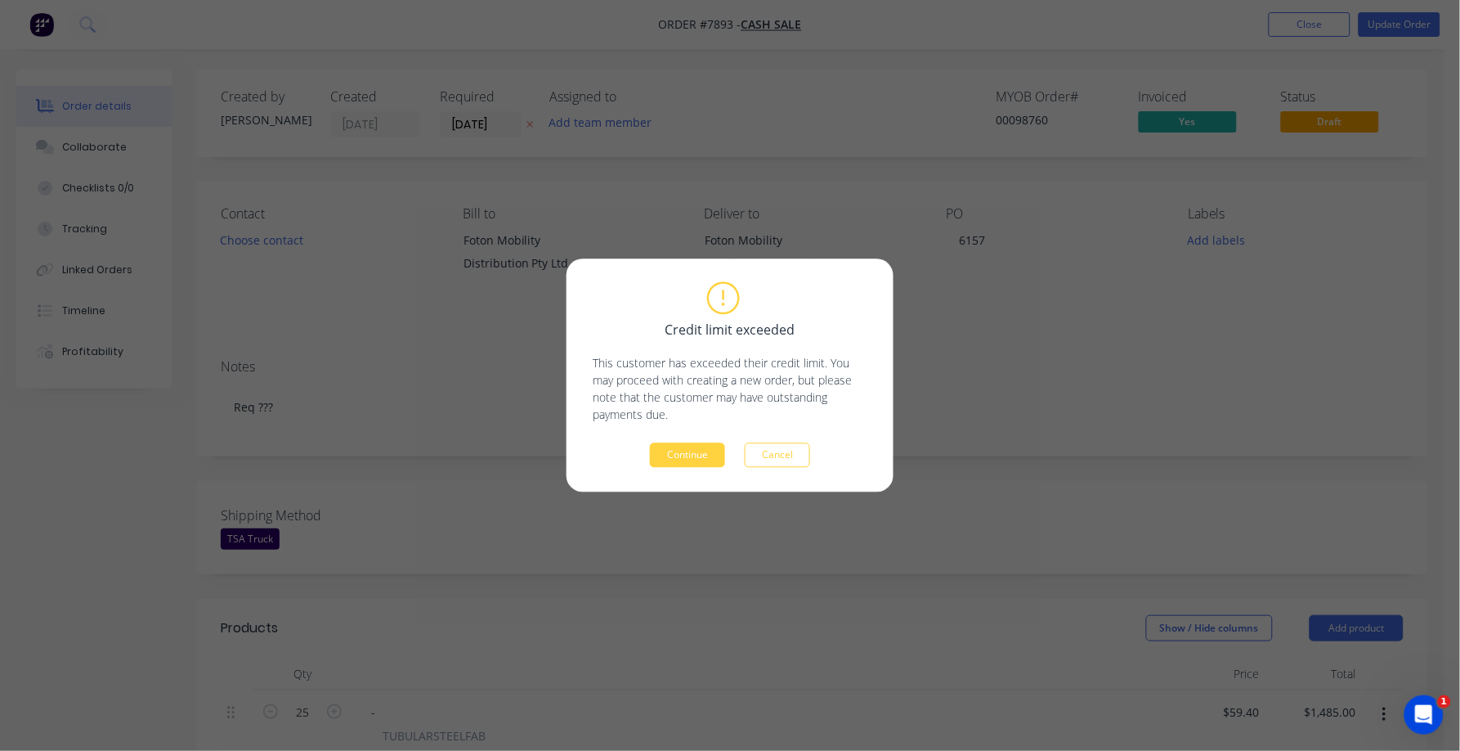
click at [675, 470] on div "Credit limit exceeded This customer has exceeded their credit limit. You may pr…" at bounding box center [730, 375] width 327 height 233
click at [697, 453] on button "Continue" at bounding box center [687, 455] width 75 height 25
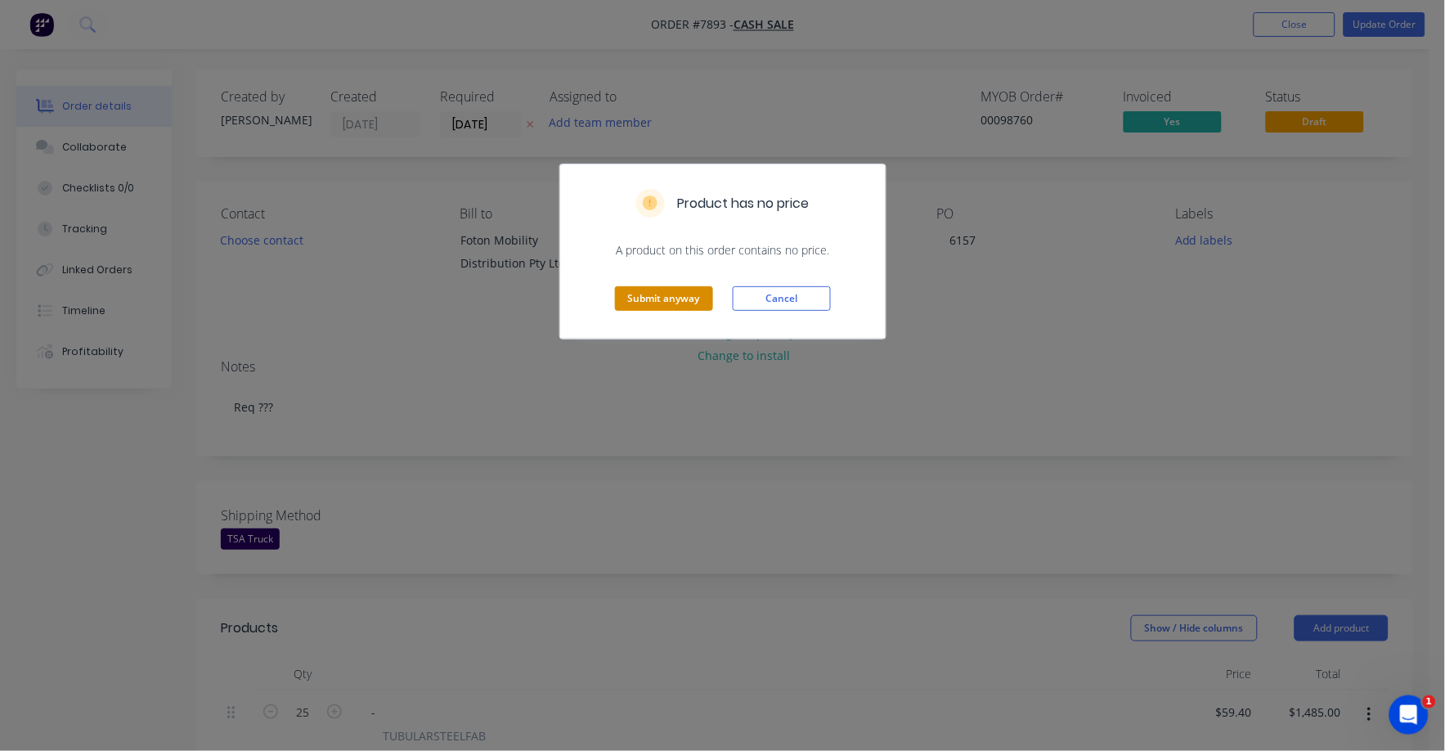
click at [678, 302] on button "Submit anyway" at bounding box center [664, 298] width 98 height 25
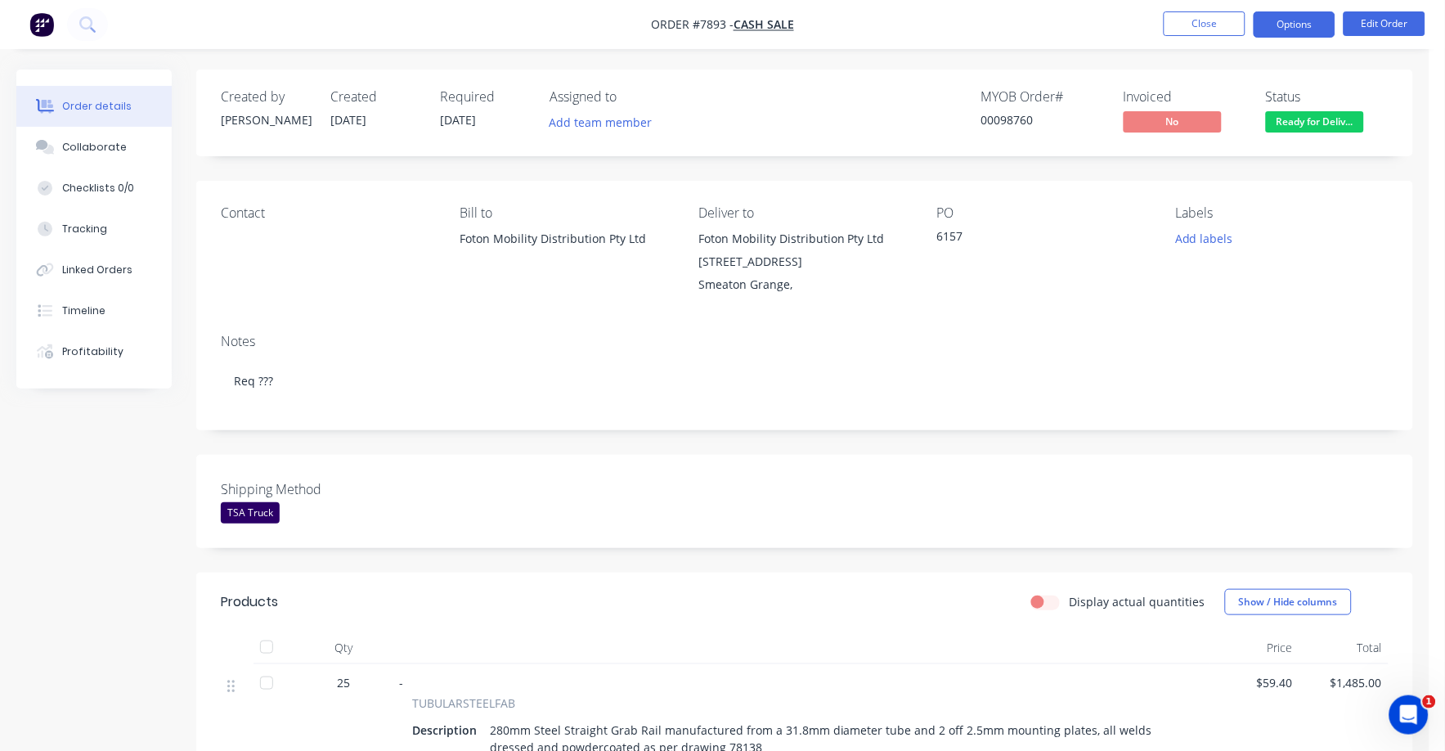
click at [1301, 18] on button "Options" at bounding box center [1294, 24] width 82 height 26
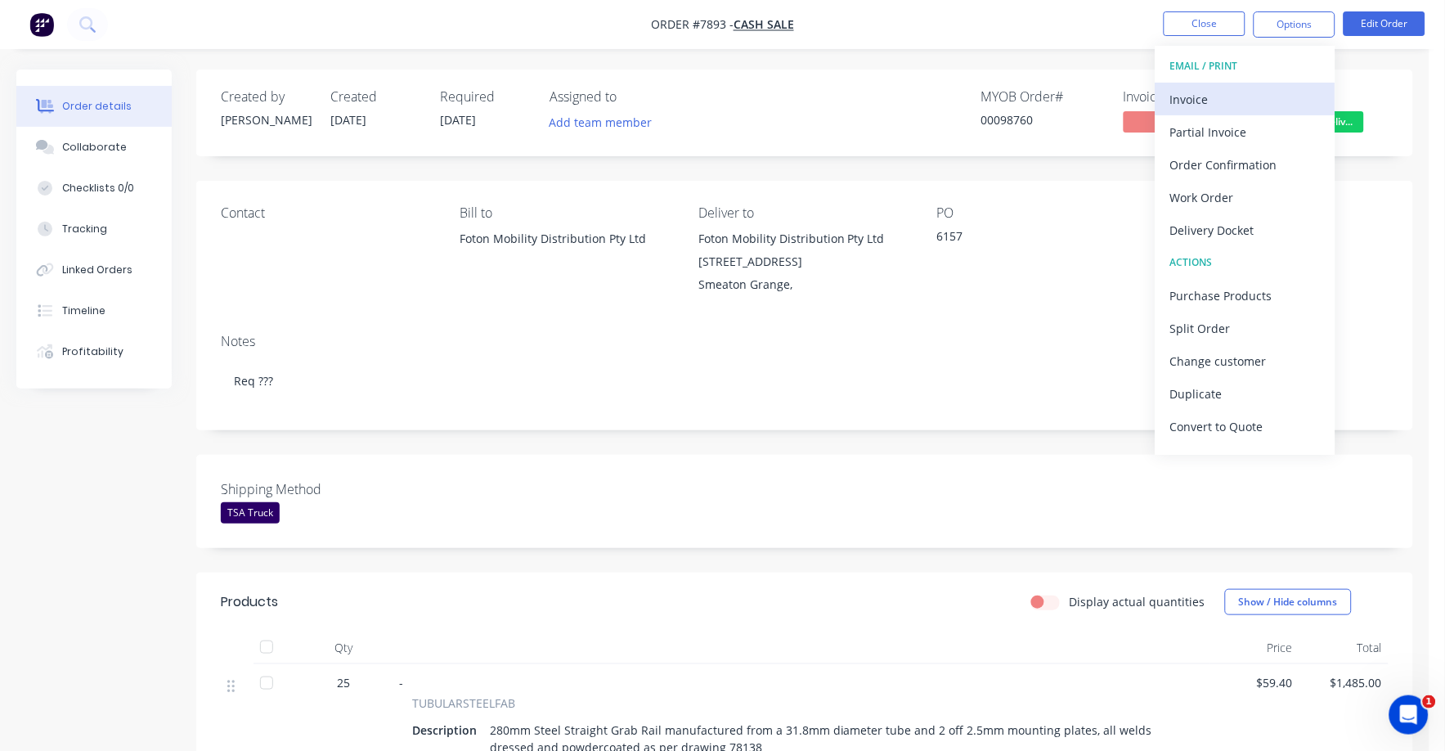
click at [1186, 94] on div "Invoice" at bounding box center [1245, 99] width 150 height 24
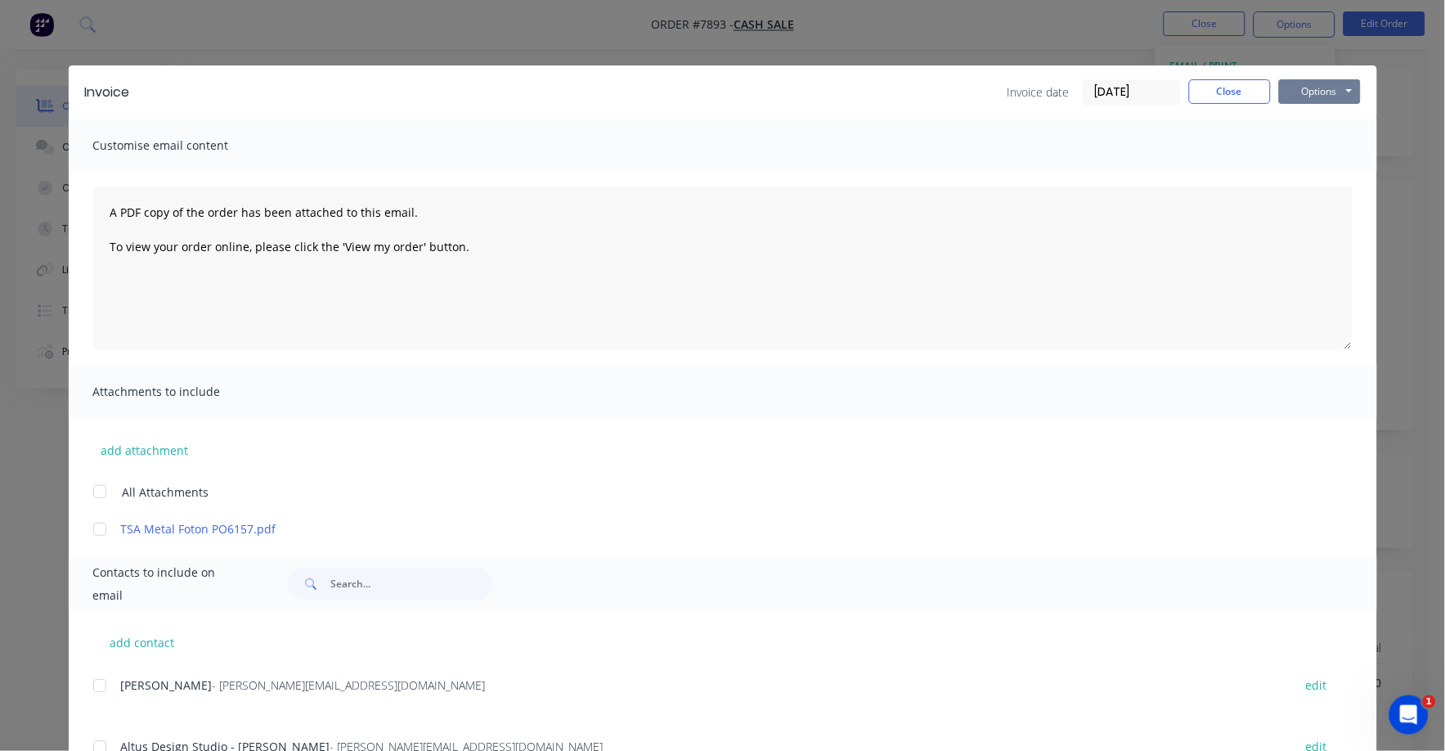
click at [1293, 89] on button "Options" at bounding box center [1320, 91] width 82 height 25
click at [1288, 150] on button "Print" at bounding box center [1331, 147] width 105 height 27
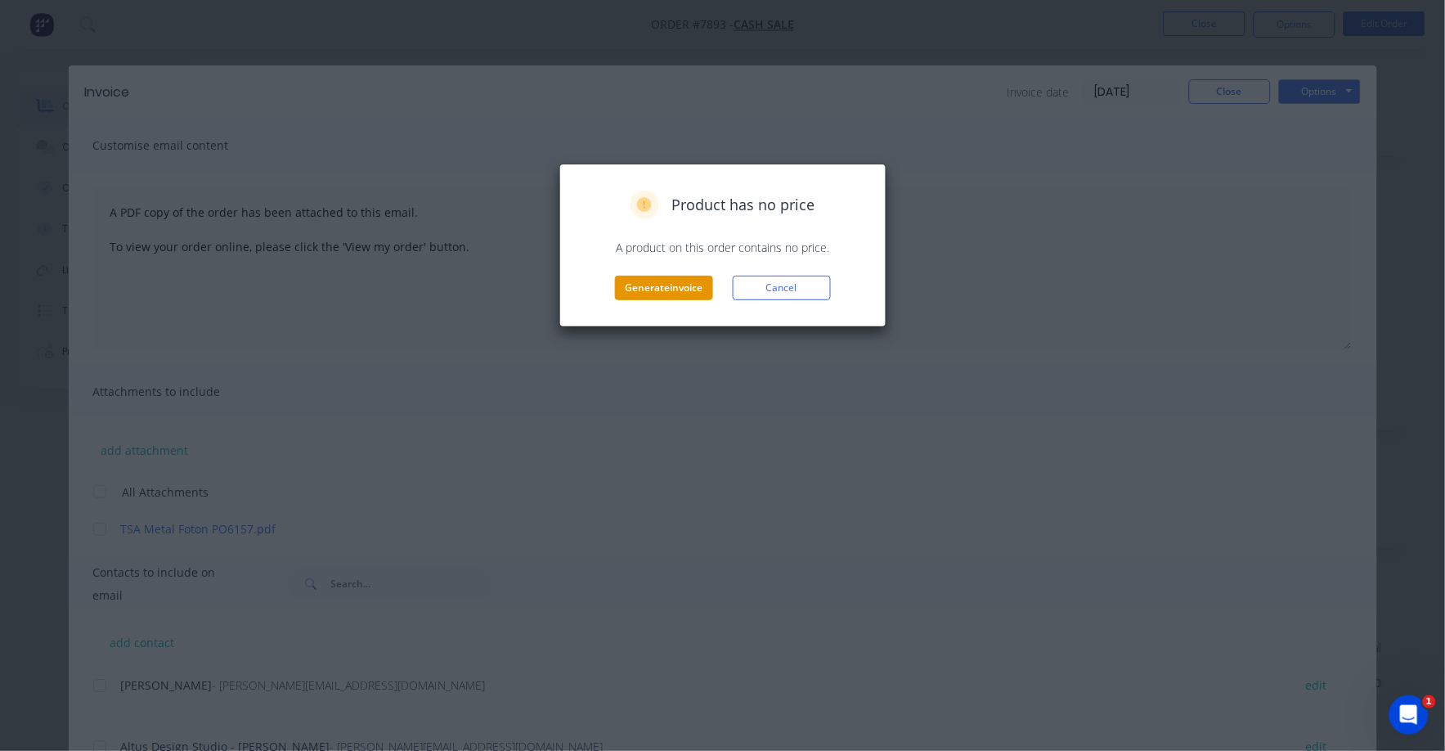
click at [687, 290] on button "Generate invoice" at bounding box center [664, 288] width 98 height 25
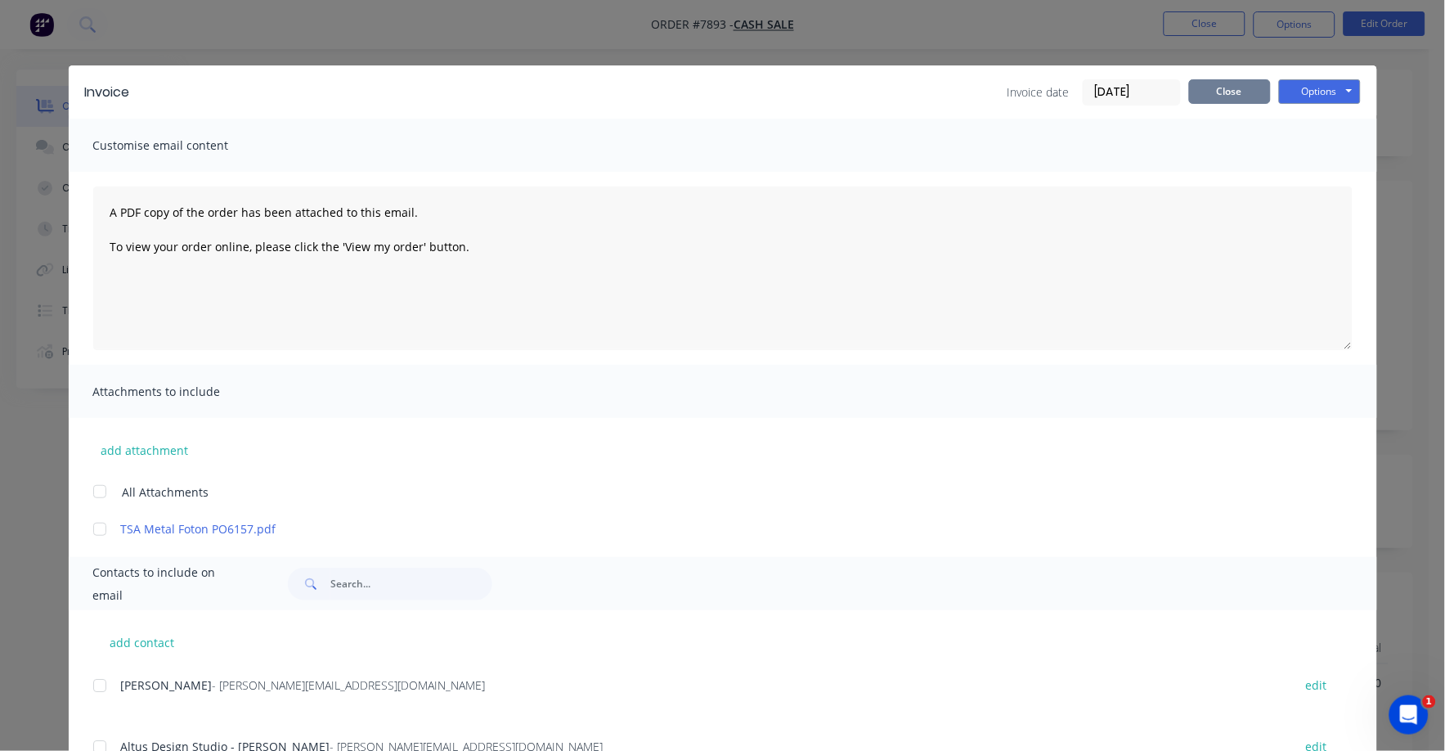
click at [1209, 88] on button "Close" at bounding box center [1230, 91] width 82 height 25
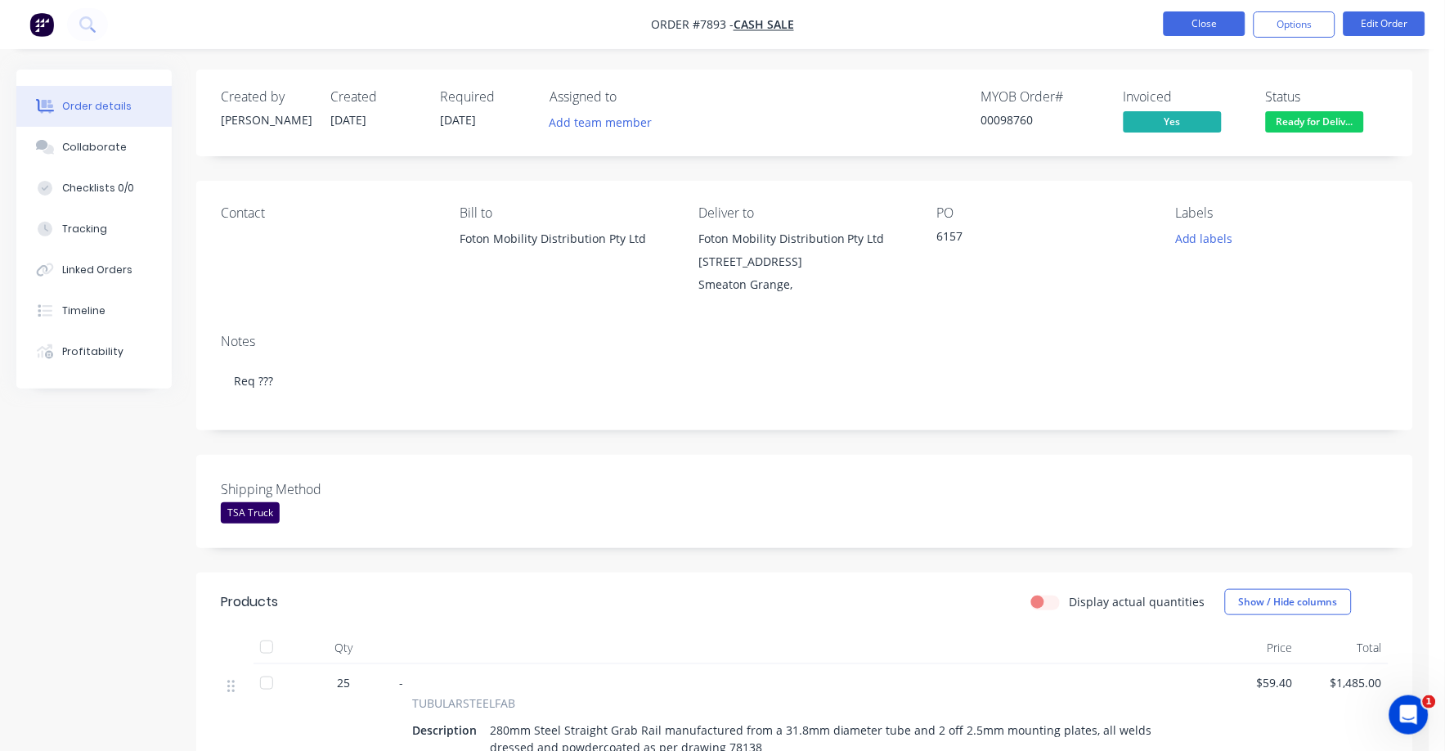
click at [1201, 29] on button "Close" at bounding box center [1205, 23] width 82 height 25
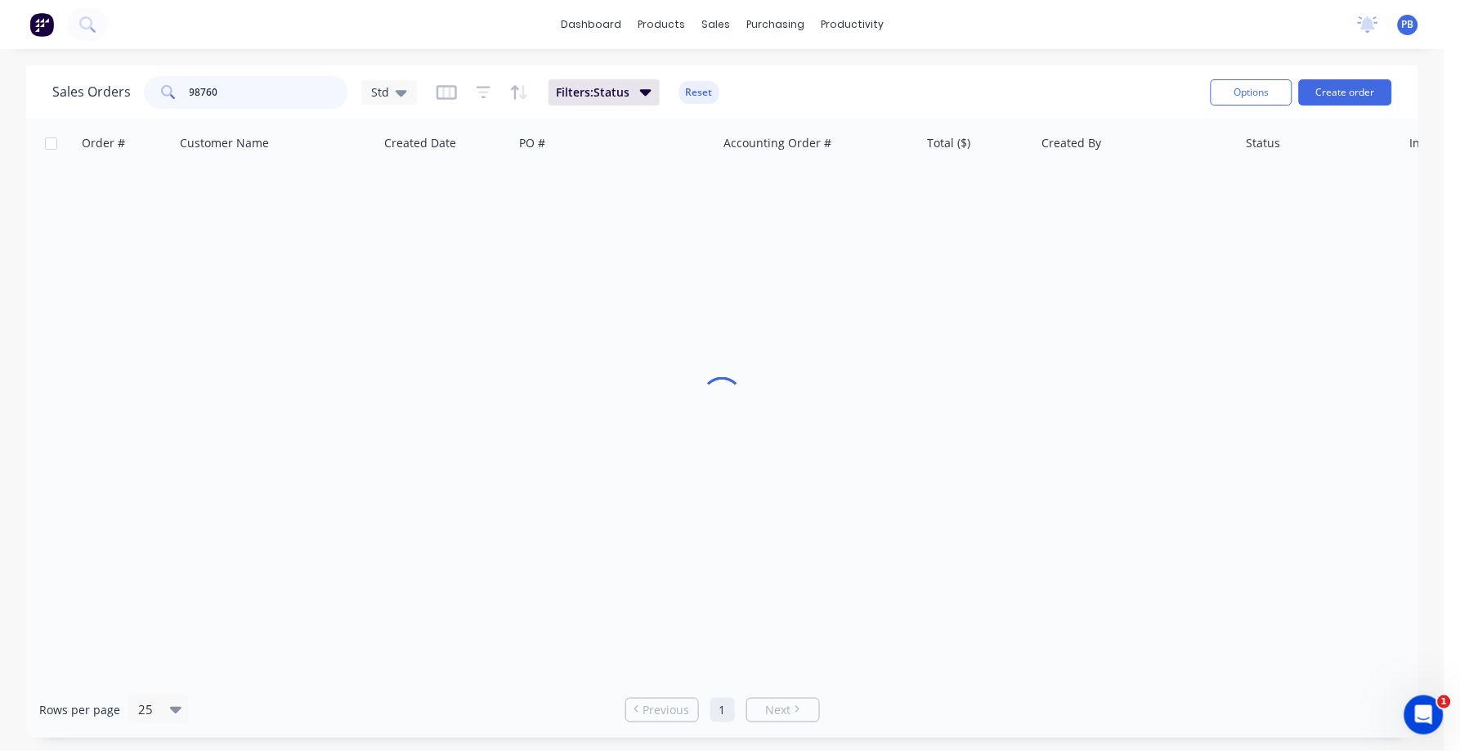
drag, startPoint x: 193, startPoint y: 77, endPoint x: 160, endPoint y: 74, distance: 32.8
click at [160, 76] on div "98760" at bounding box center [246, 92] width 204 height 33
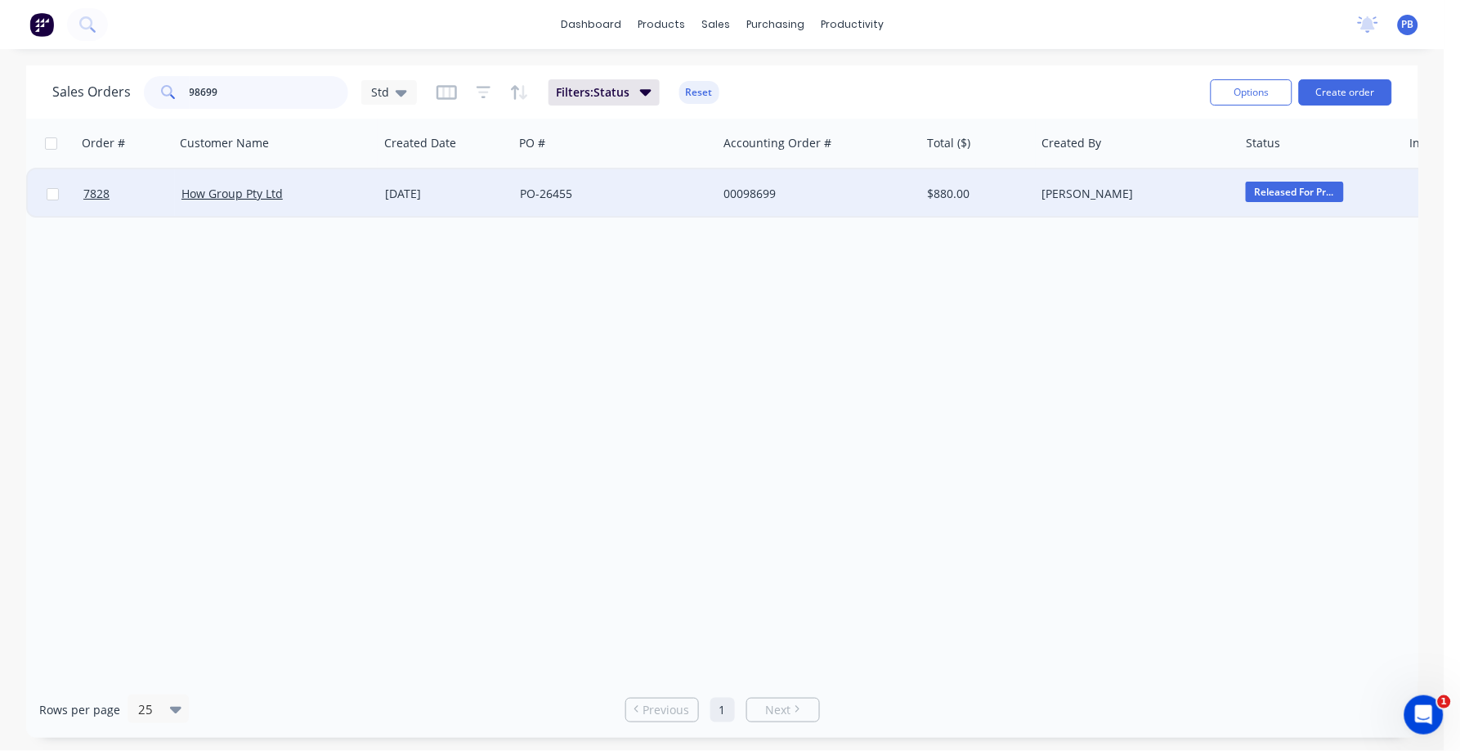
type input "98699"
click at [754, 188] on div "00098699" at bounding box center [815, 194] width 182 height 16
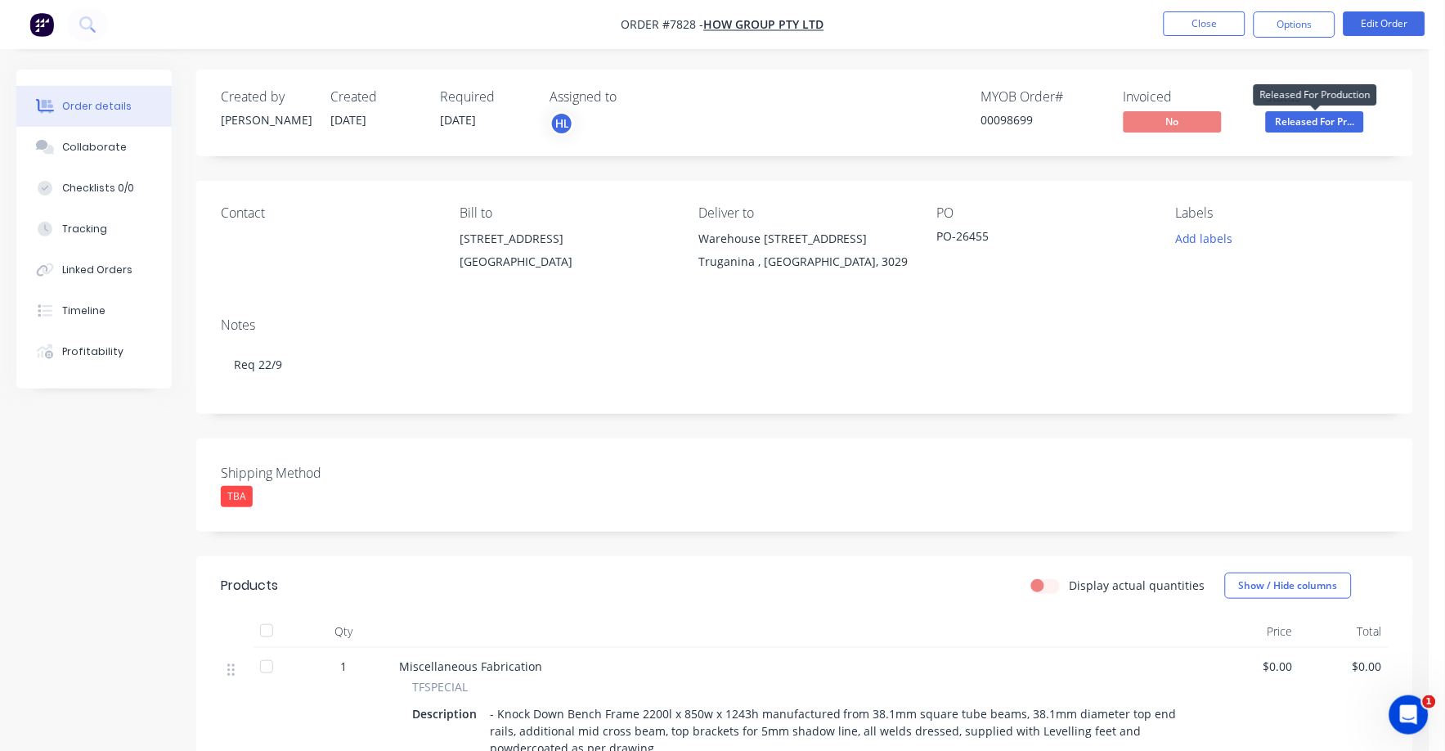
click at [1306, 119] on span "Released For Pr..." at bounding box center [1315, 121] width 98 height 20
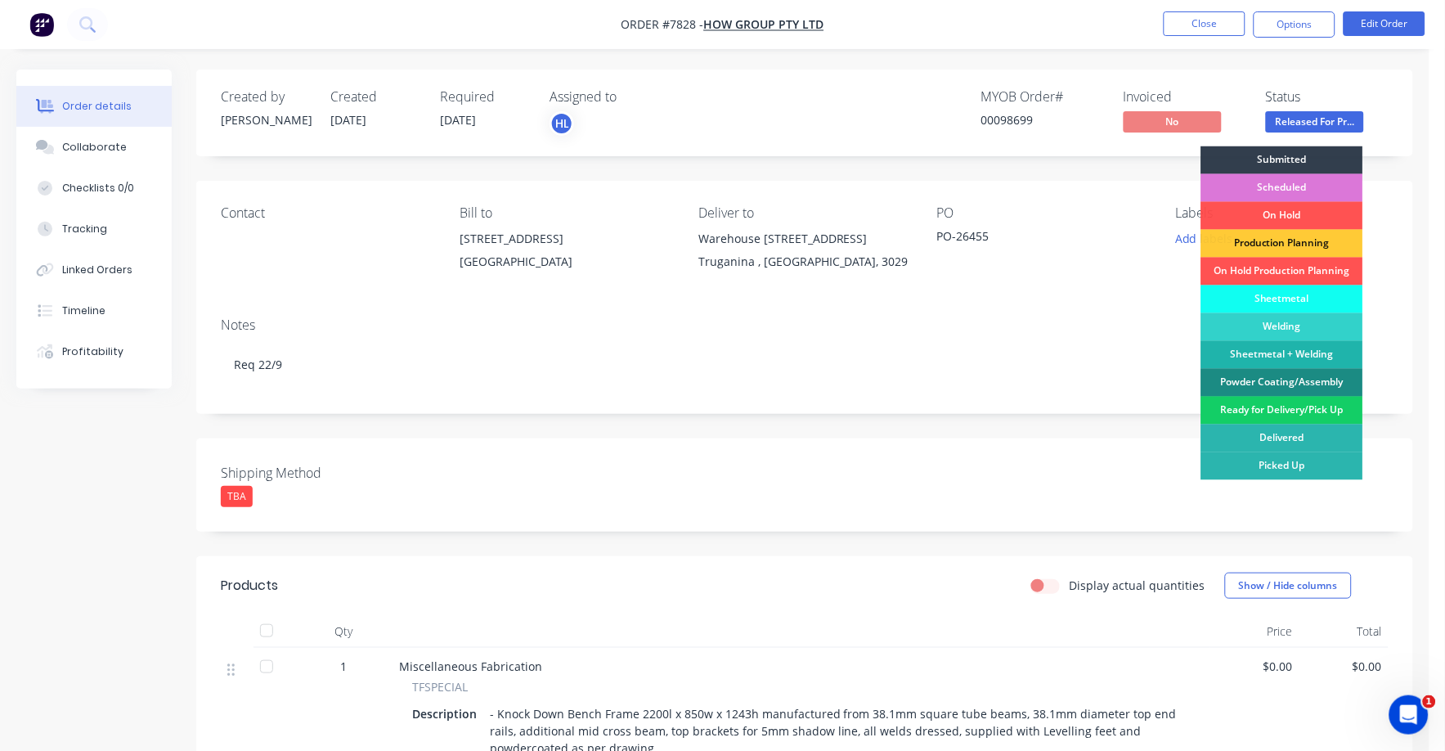
click at [1307, 404] on div "Ready for Delivery/Pick Up" at bounding box center [1282, 411] width 162 height 28
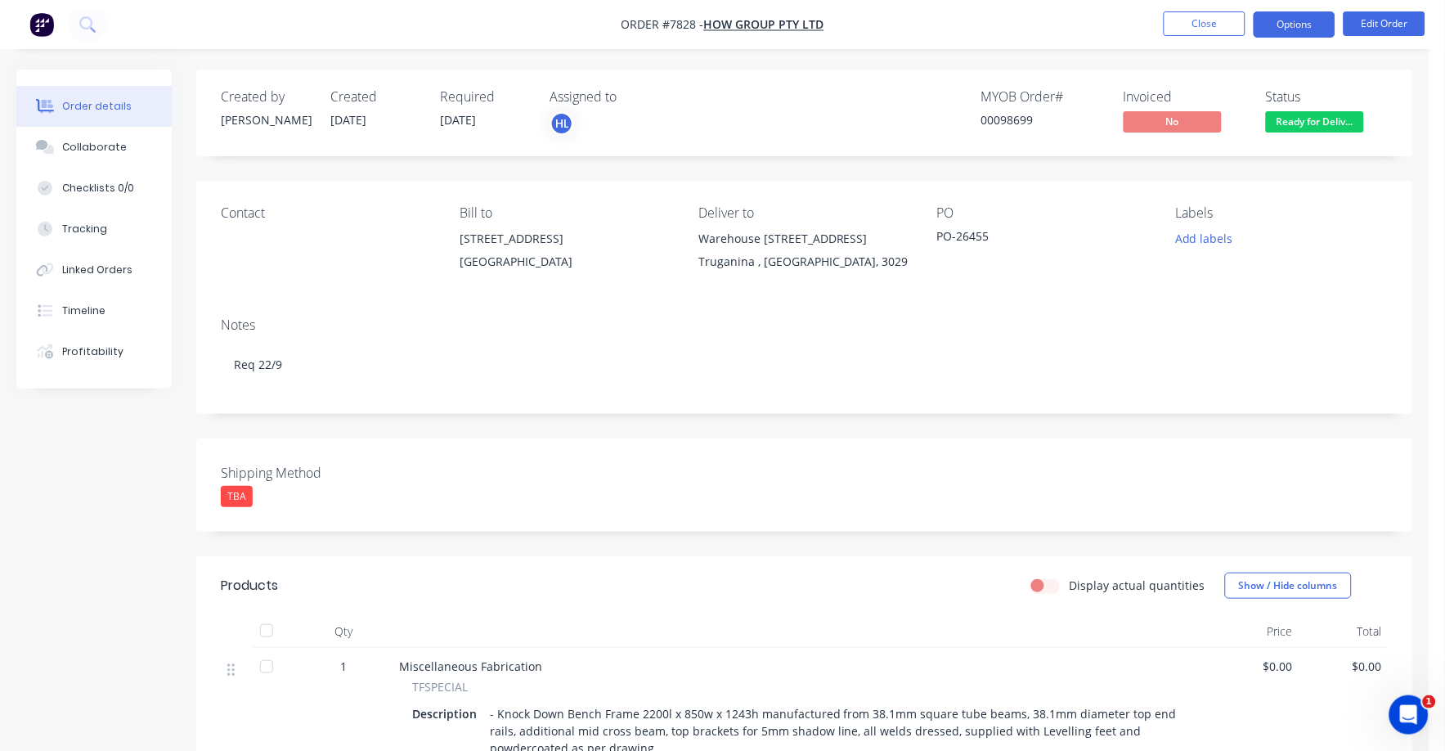
click at [1292, 19] on button "Options" at bounding box center [1294, 24] width 82 height 26
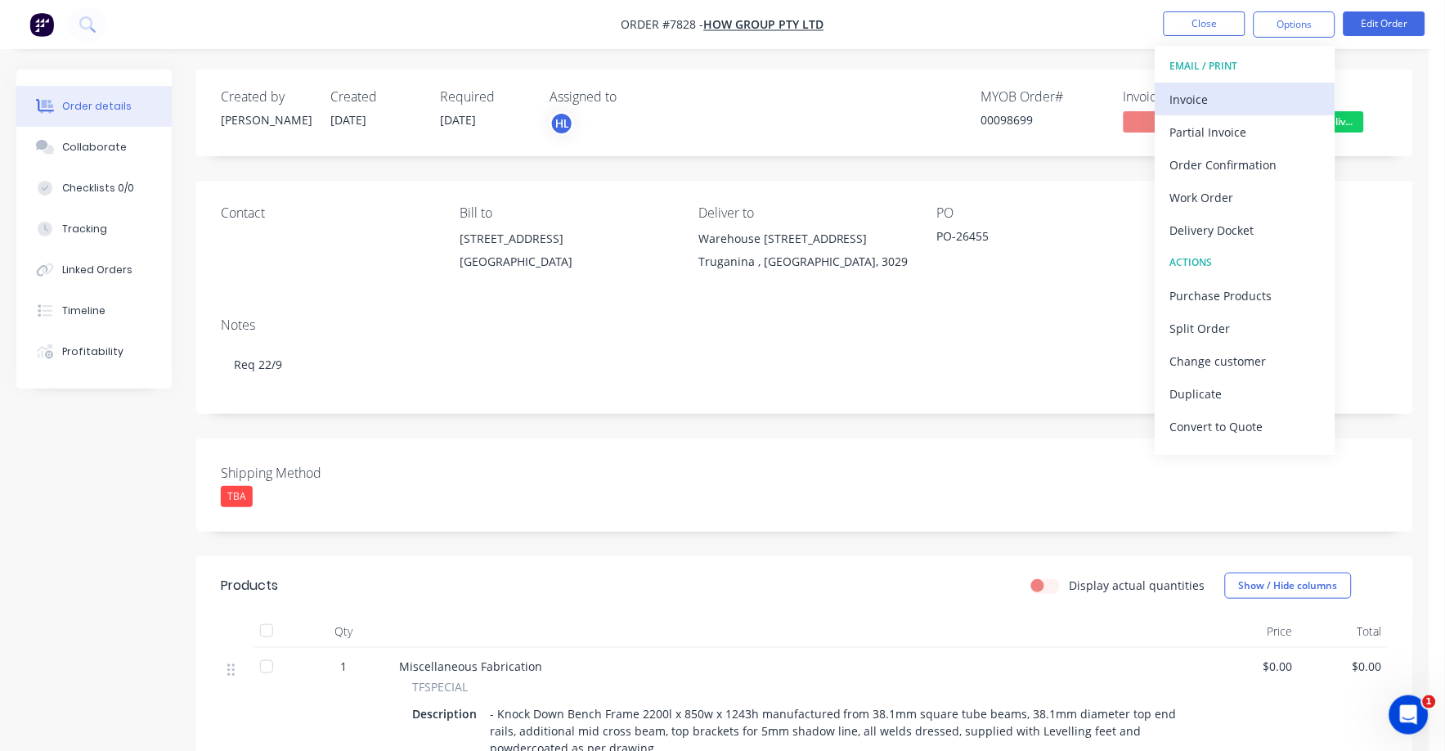
click at [1202, 97] on div "Invoice" at bounding box center [1245, 99] width 150 height 24
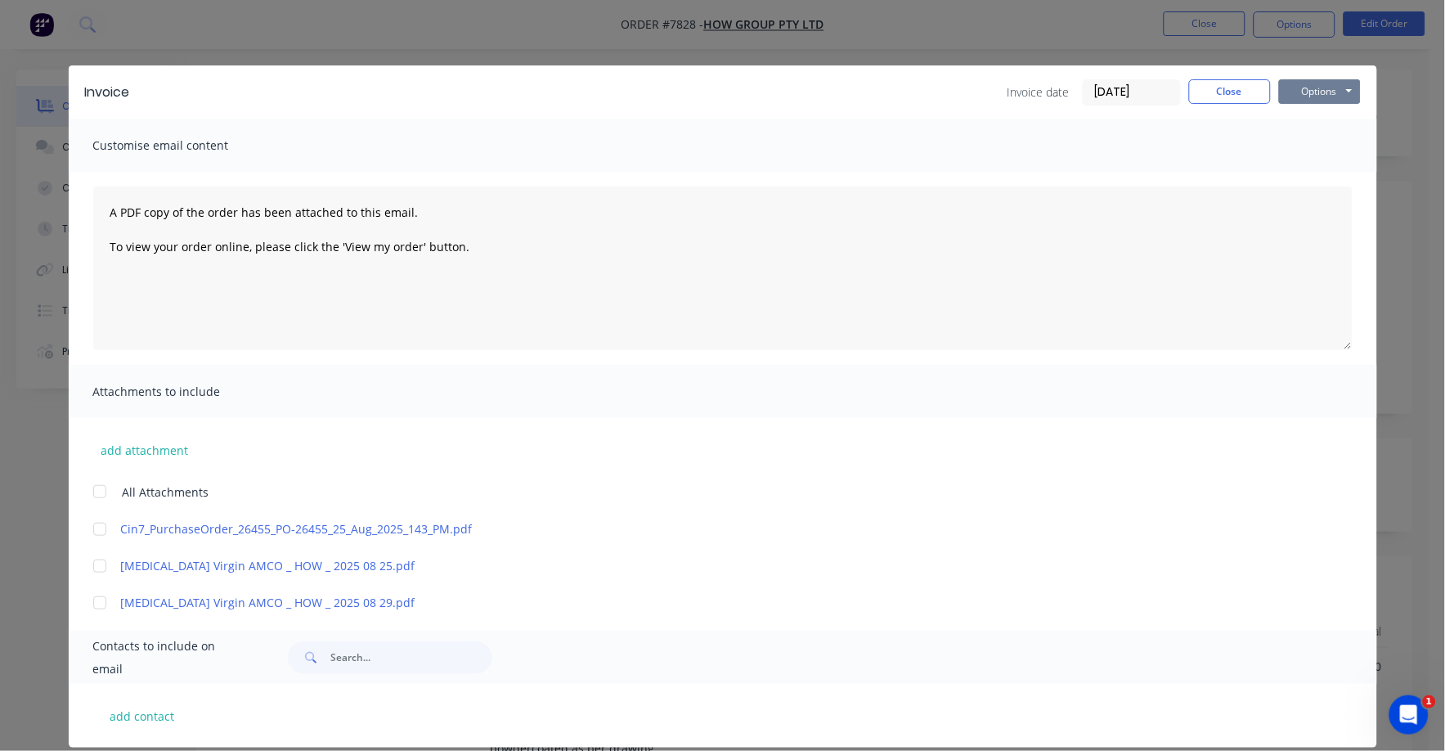
drag, startPoint x: 1324, startPoint y: 88, endPoint x: 1316, endPoint y: 101, distance: 15.4
click at [1322, 92] on button "Options" at bounding box center [1320, 91] width 82 height 25
click at [1288, 155] on button "Print" at bounding box center [1331, 147] width 105 height 27
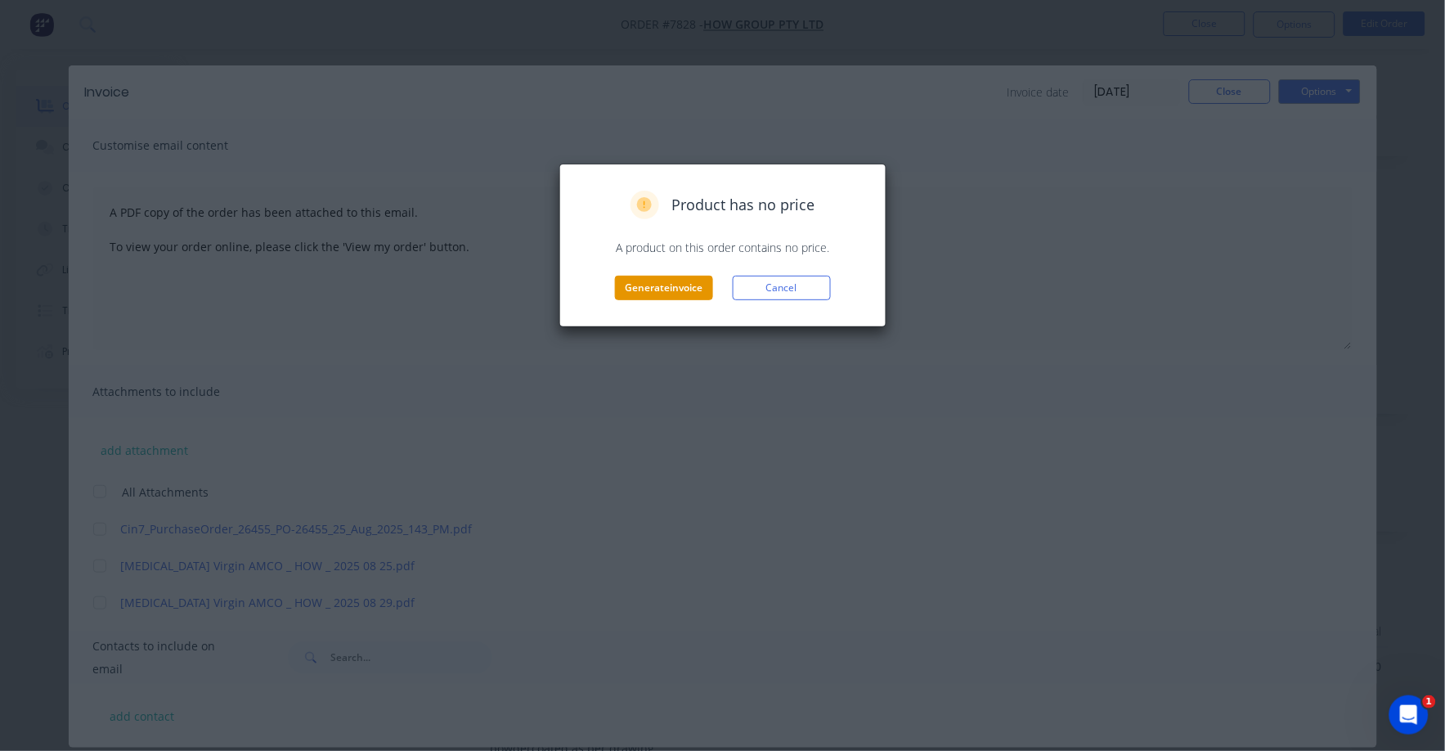
click at [669, 298] on button "Generate invoice" at bounding box center [664, 288] width 98 height 25
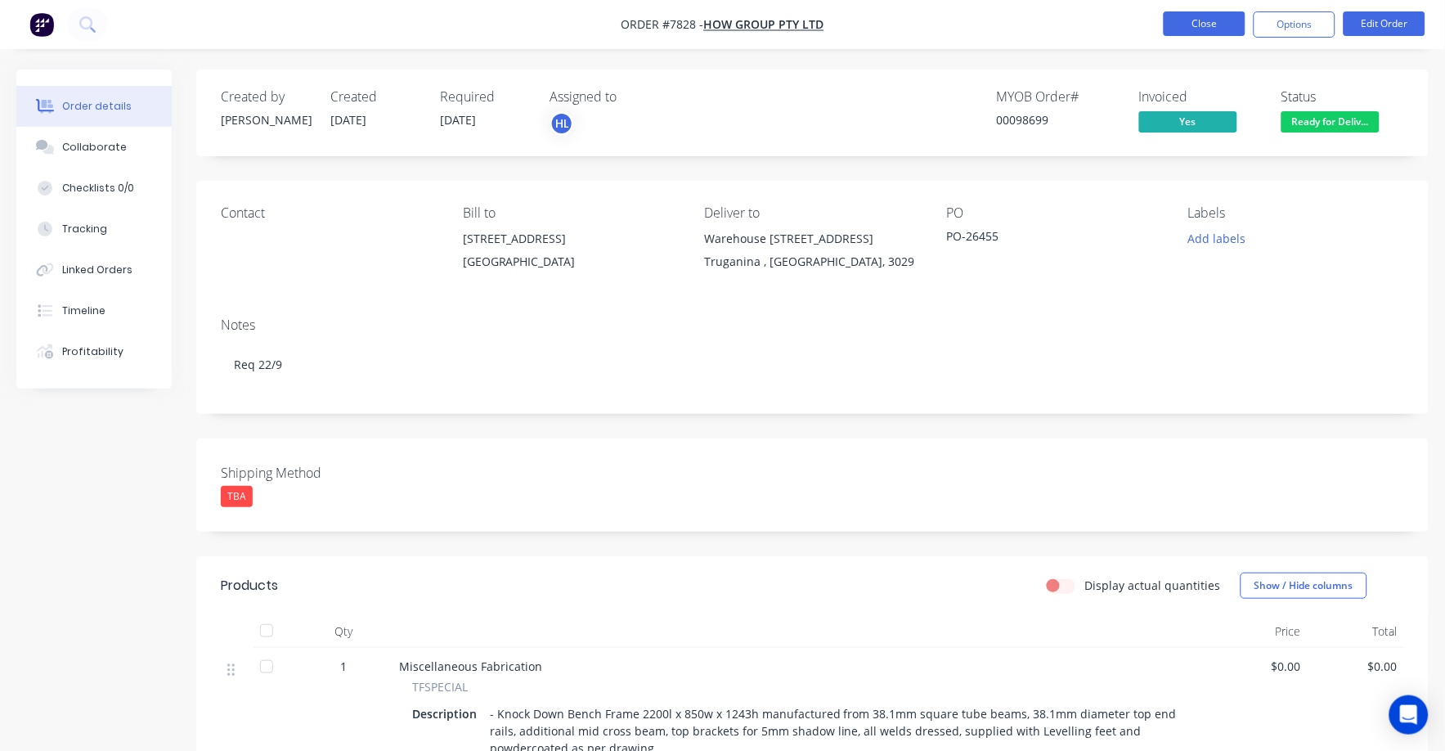
click at [1216, 29] on button "Close" at bounding box center [1205, 23] width 82 height 25
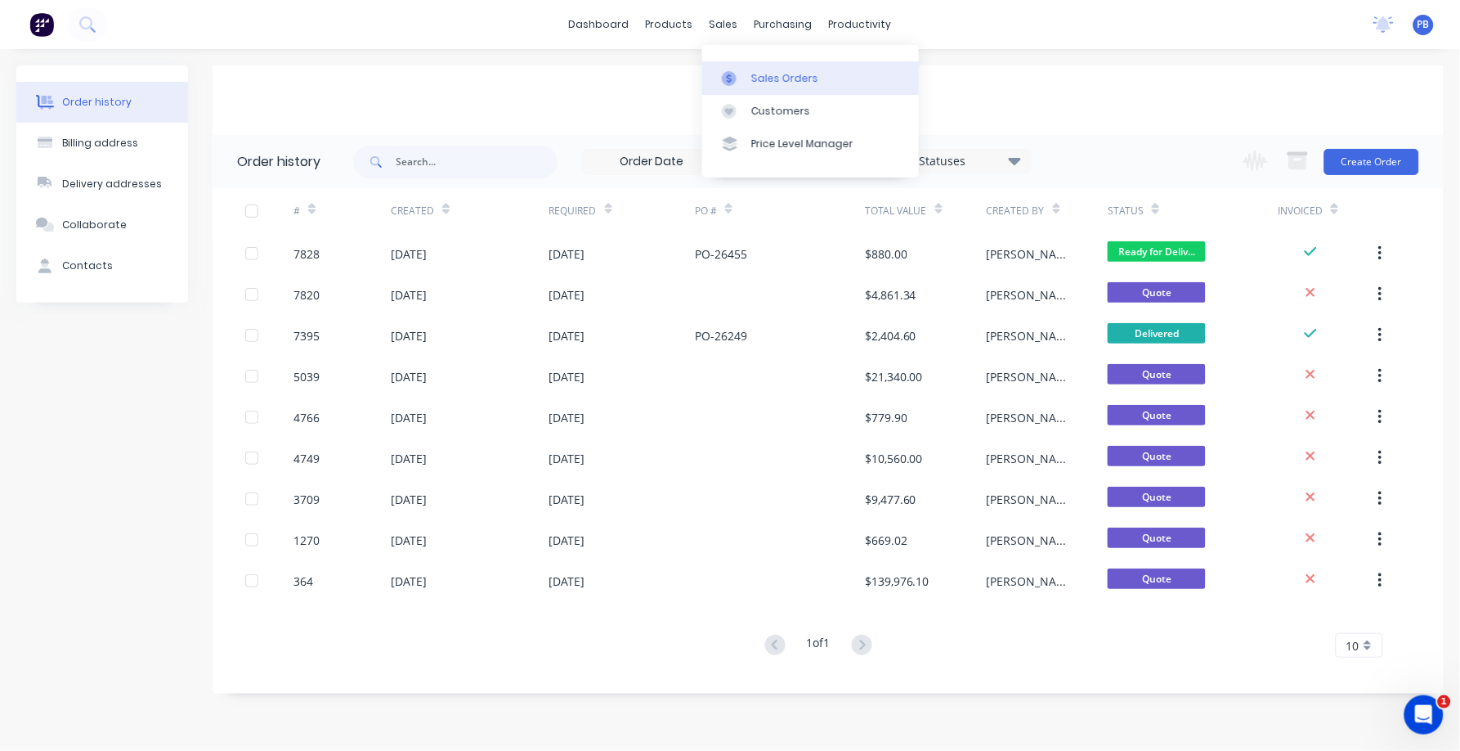
drag, startPoint x: 756, startPoint y: 72, endPoint x: 720, endPoint y: 74, distance: 36.9
click at [756, 72] on div "Sales Orders" at bounding box center [784, 78] width 67 height 15
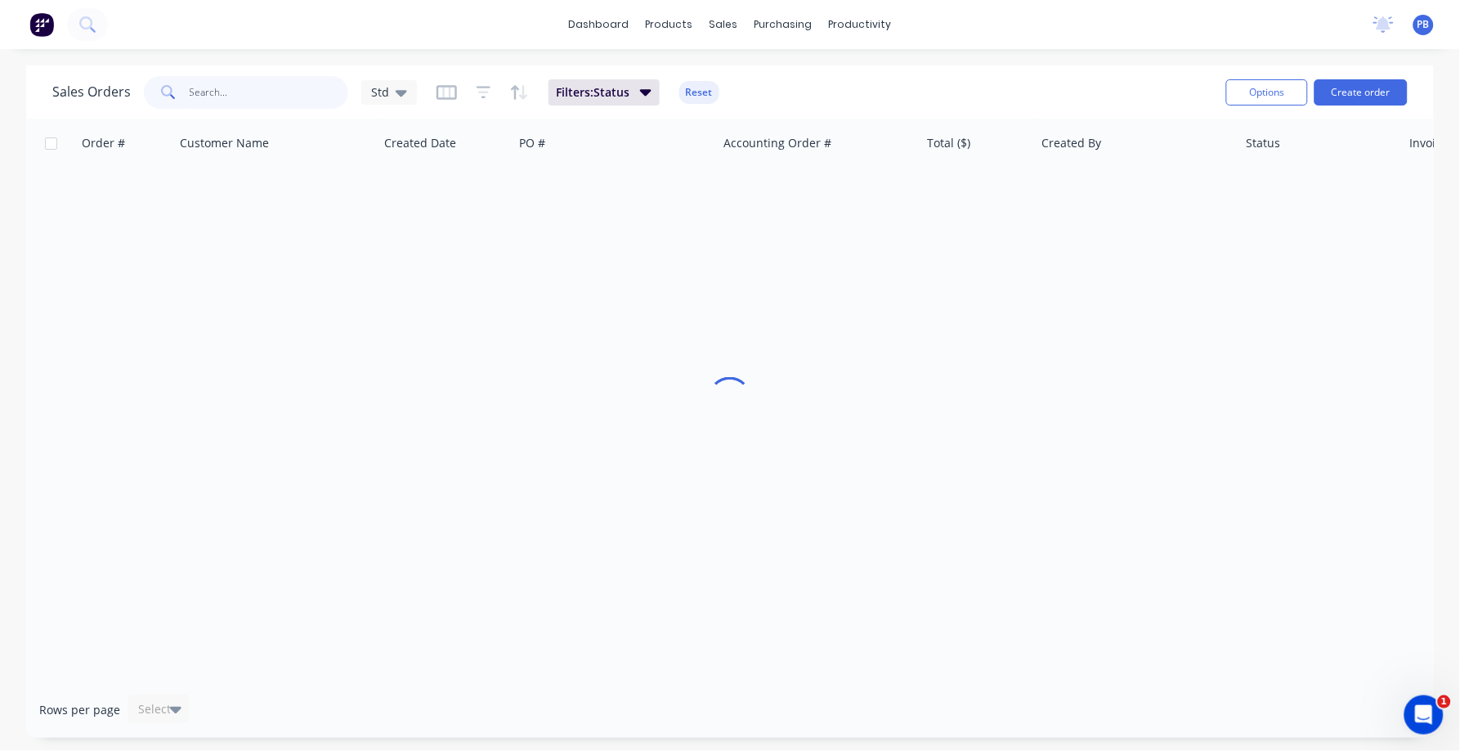
drag, startPoint x: 270, startPoint y: 84, endPoint x: 159, endPoint y: 84, distance: 110.4
click at [159, 84] on div at bounding box center [246, 92] width 204 height 33
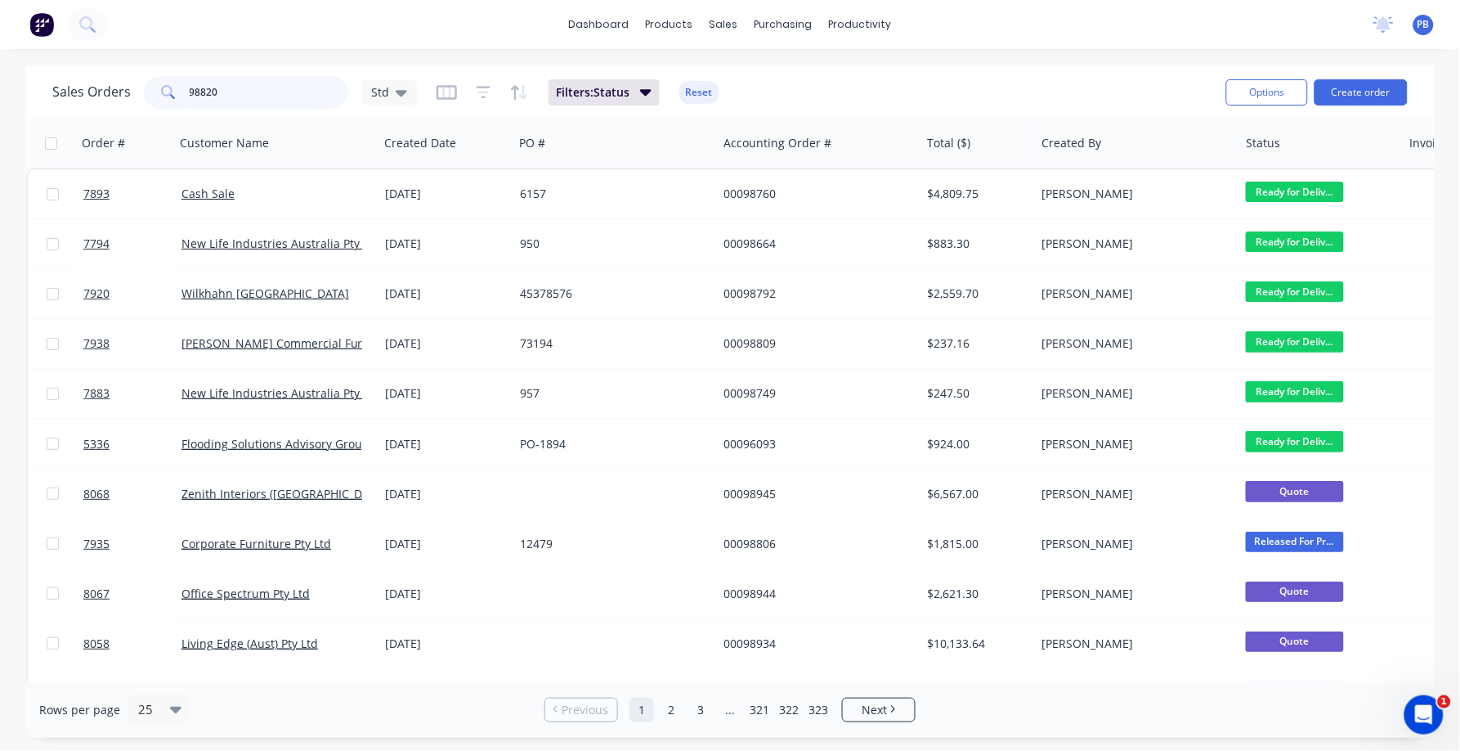
type input "98820"
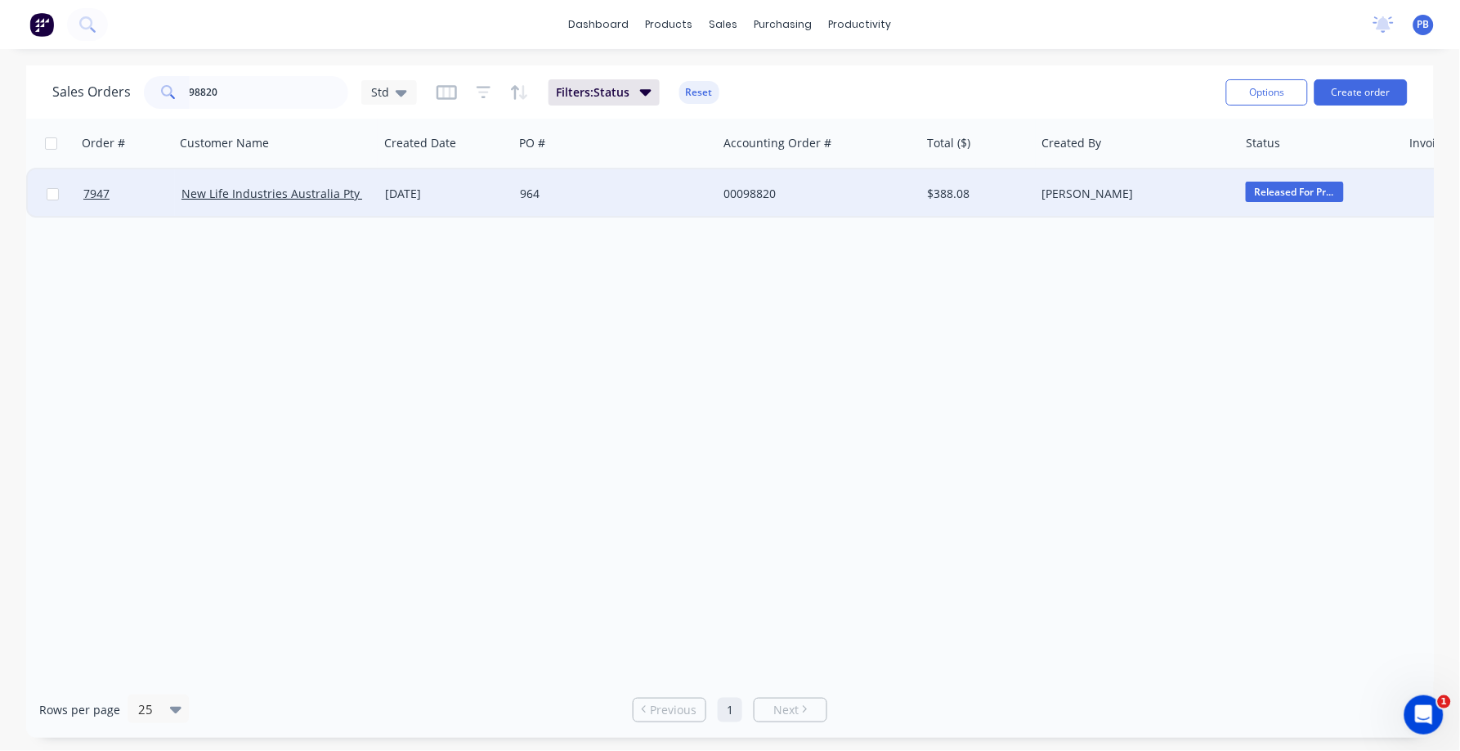
click at [741, 188] on div "00098820" at bounding box center [815, 194] width 182 height 16
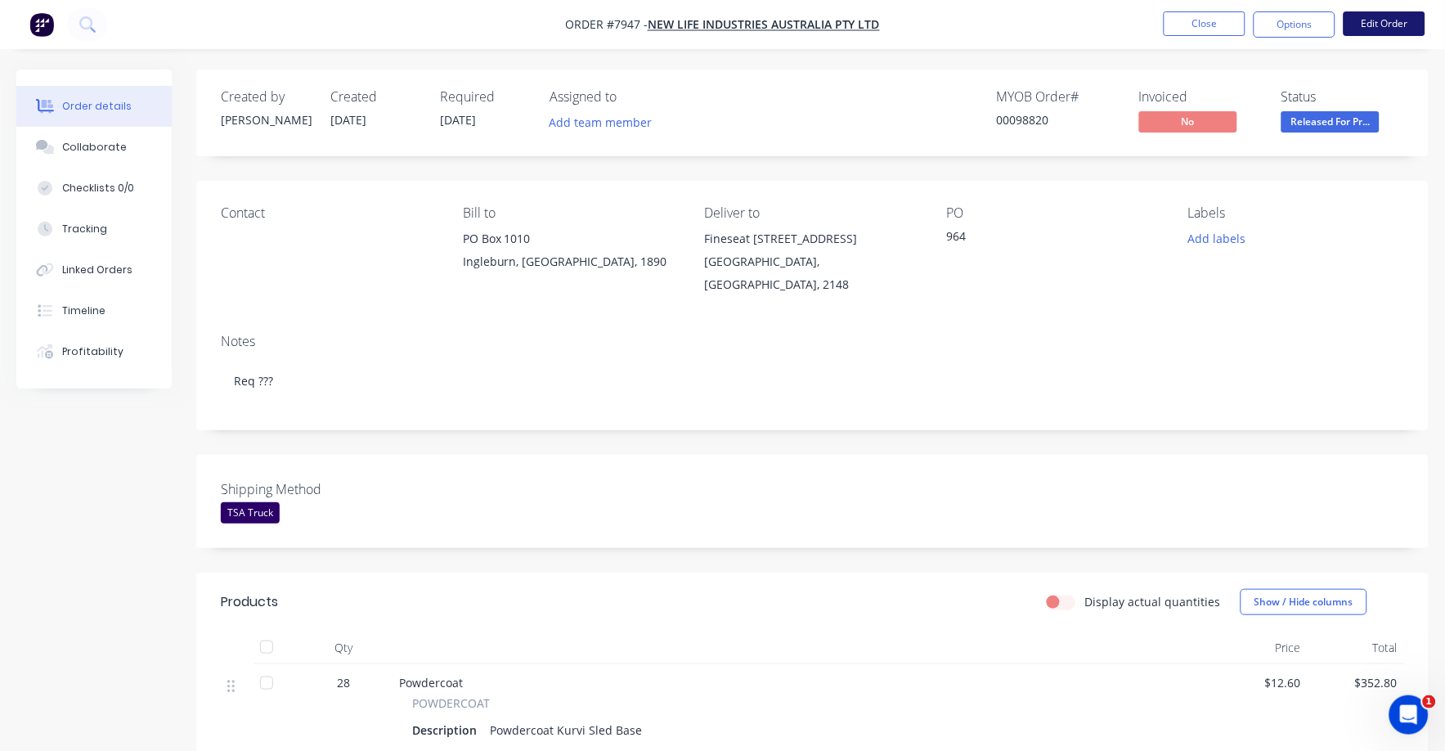
click at [1379, 12] on button "Edit Order" at bounding box center [1384, 23] width 82 height 25
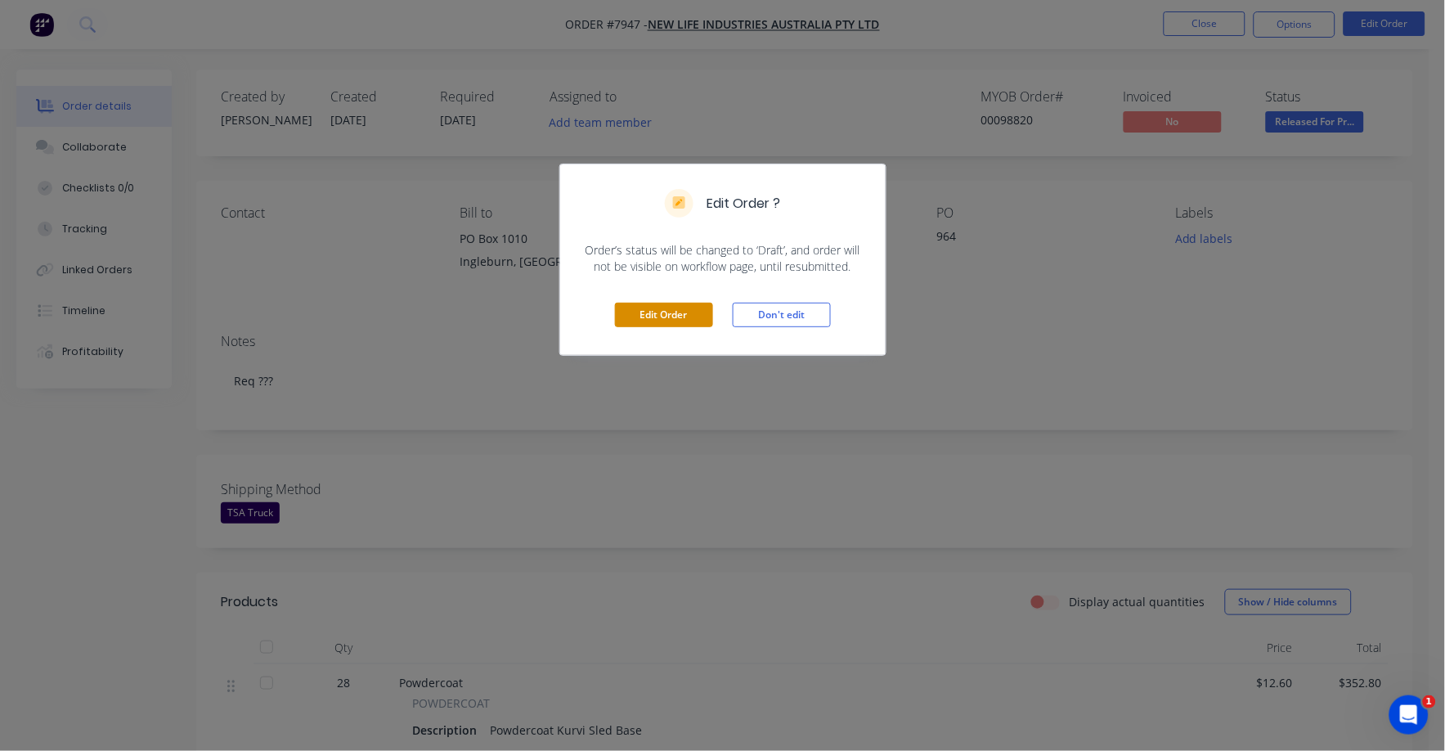
click at [696, 312] on button "Edit Order" at bounding box center [664, 315] width 98 height 25
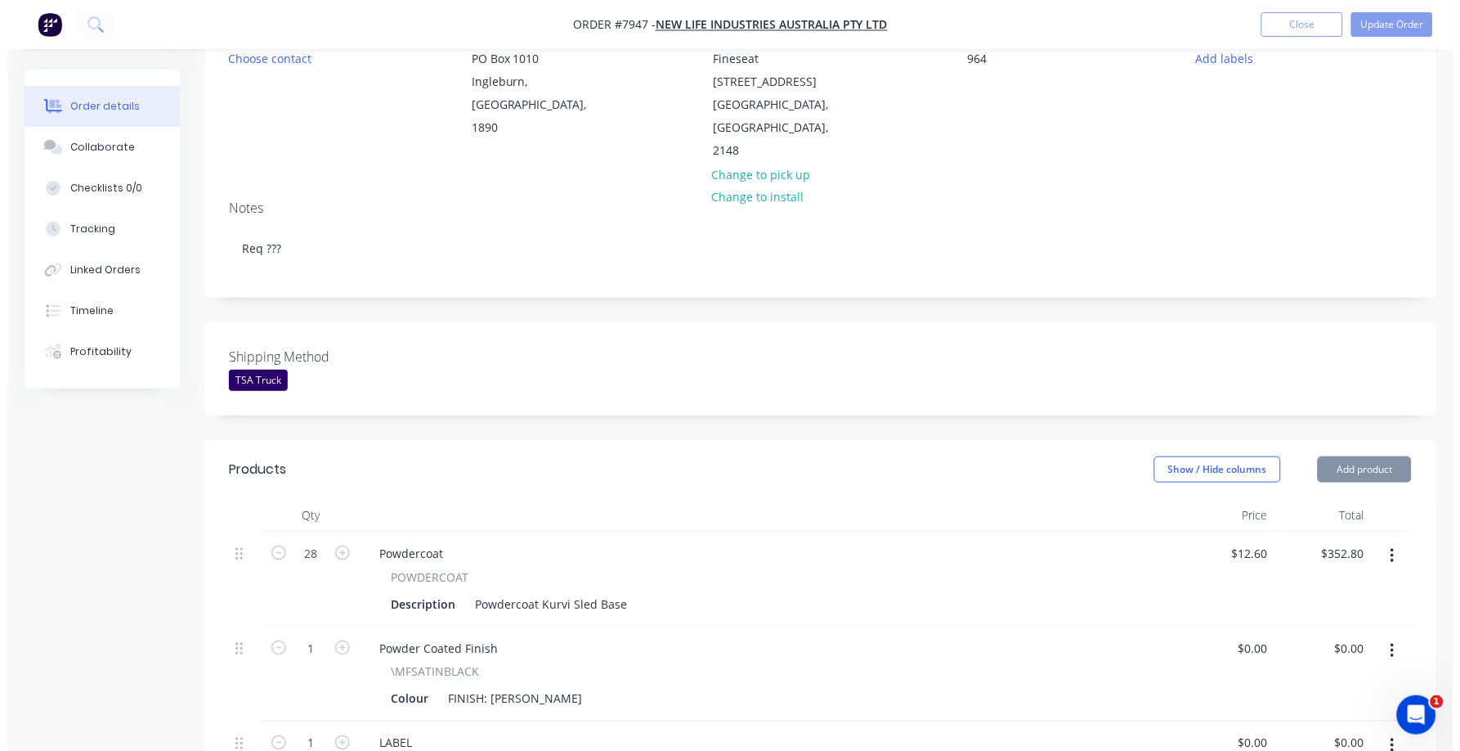
scroll to position [511, 0]
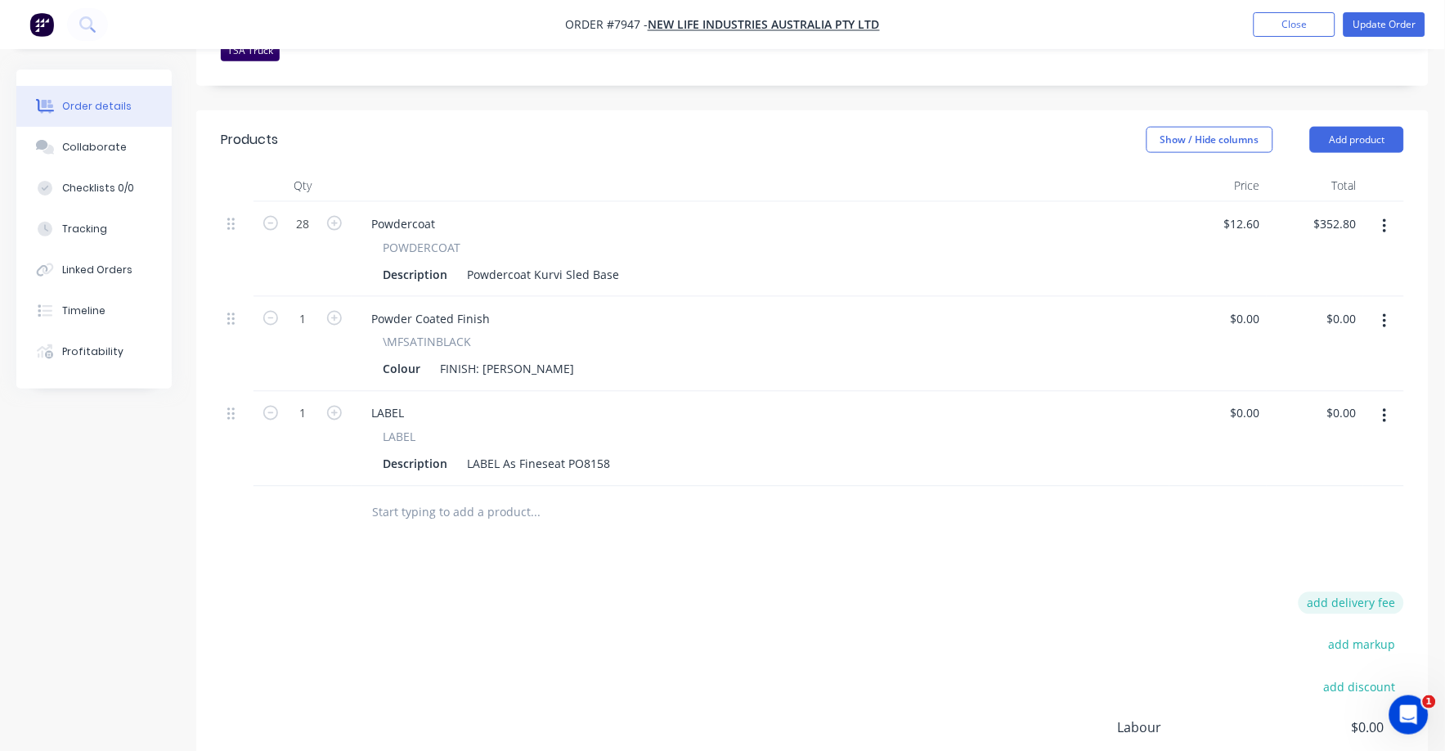
click at [1356, 592] on button "add delivery fee" at bounding box center [1350, 603] width 105 height 22
type input "75"
click input "submit" at bounding box center [0, 0] width 0 height 0
click at [1392, 18] on button "Update Order" at bounding box center [1384, 24] width 82 height 25
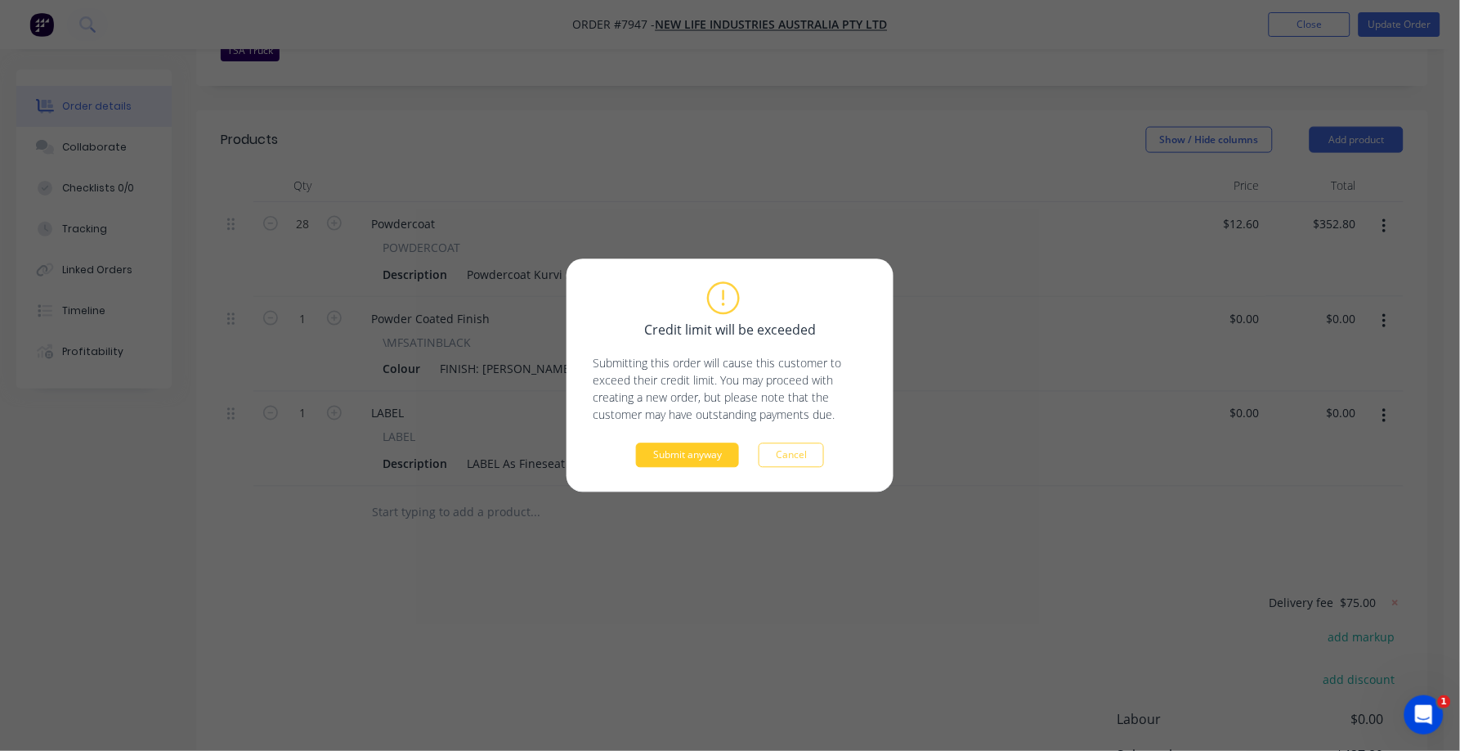
click at [694, 453] on button "Submit anyway" at bounding box center [687, 455] width 103 height 25
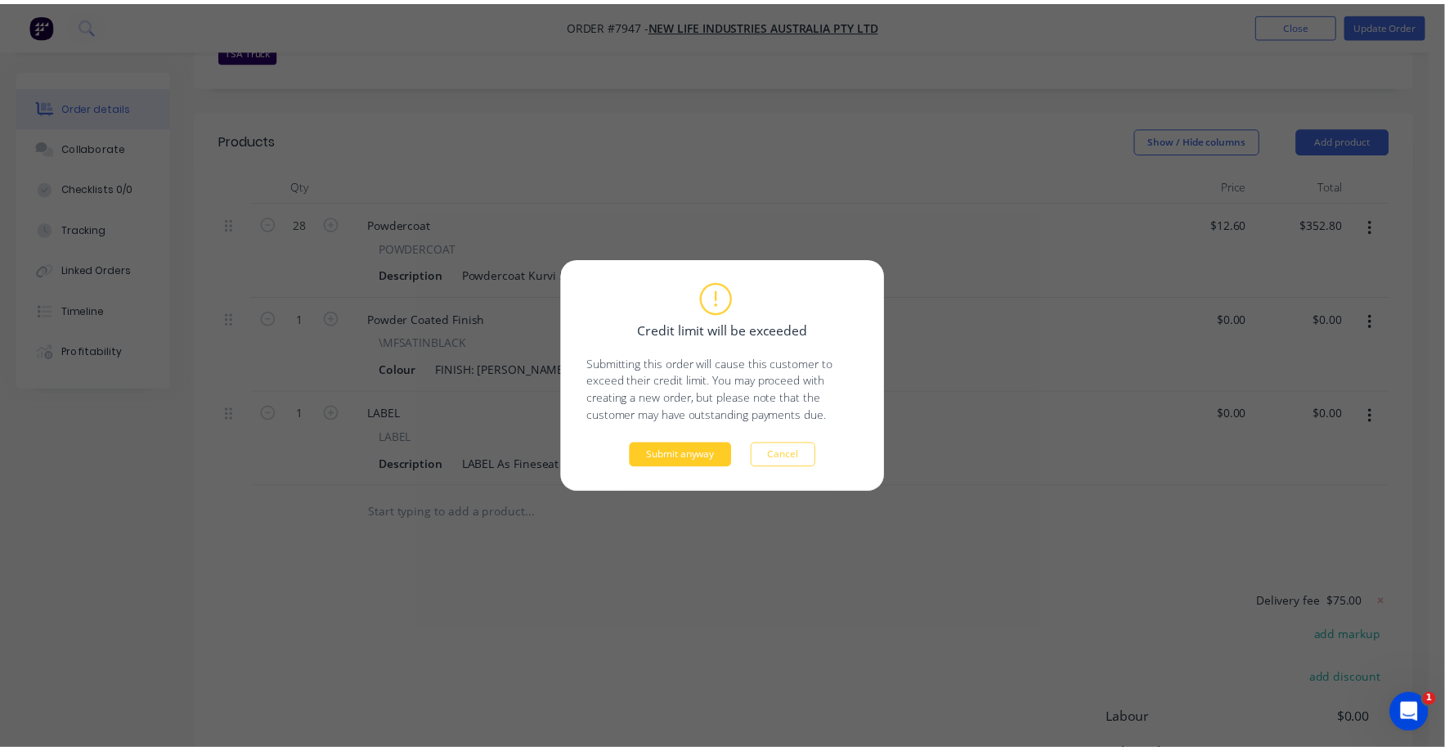
scroll to position [473, 0]
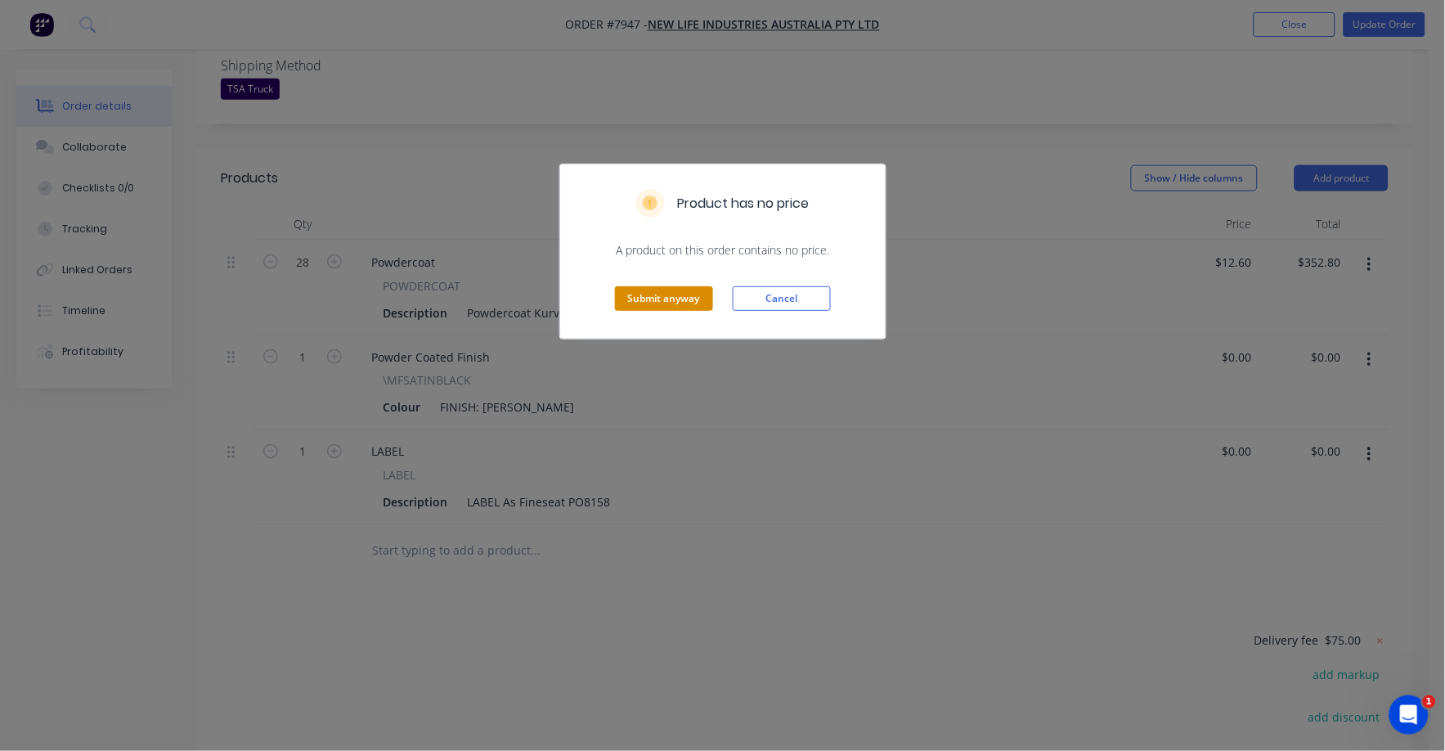
click at [673, 289] on button "Submit anyway" at bounding box center [664, 298] width 98 height 25
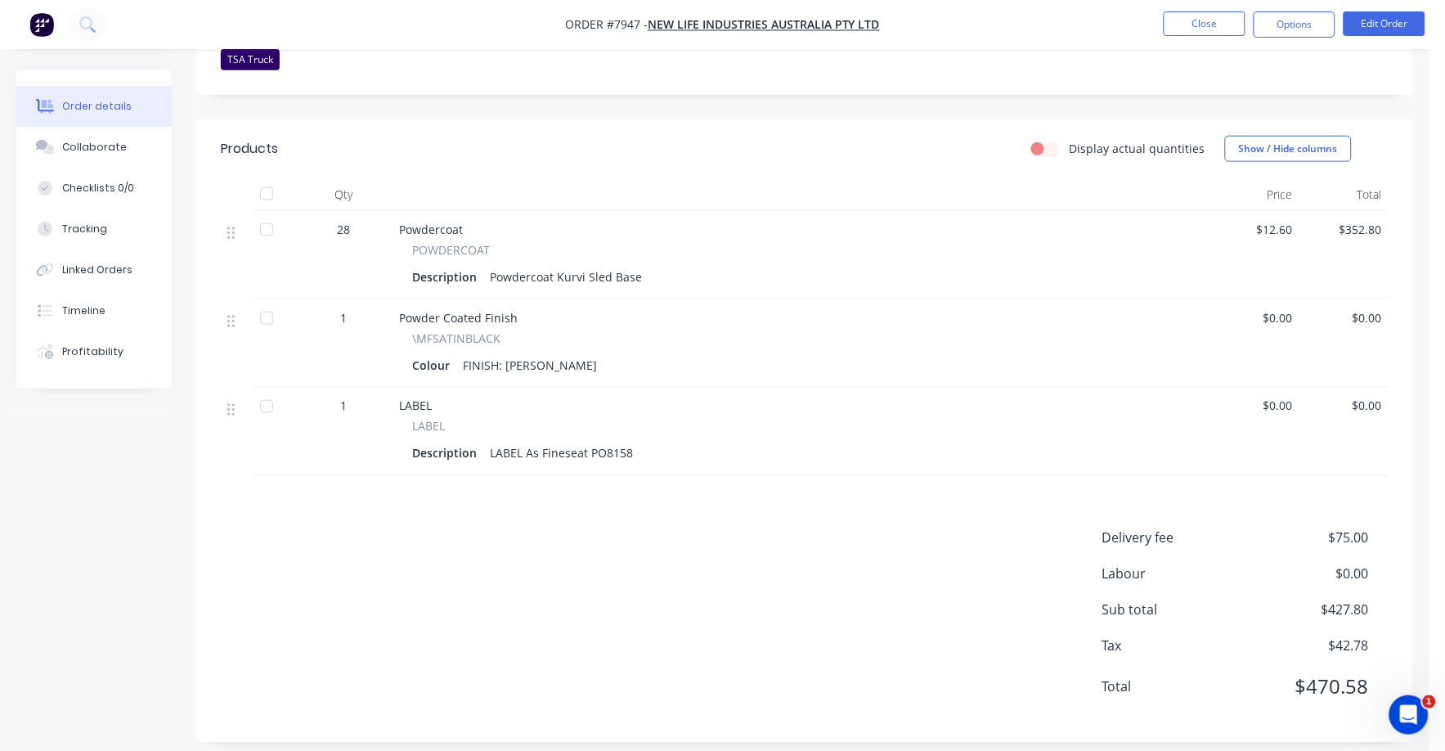
scroll to position [0, 0]
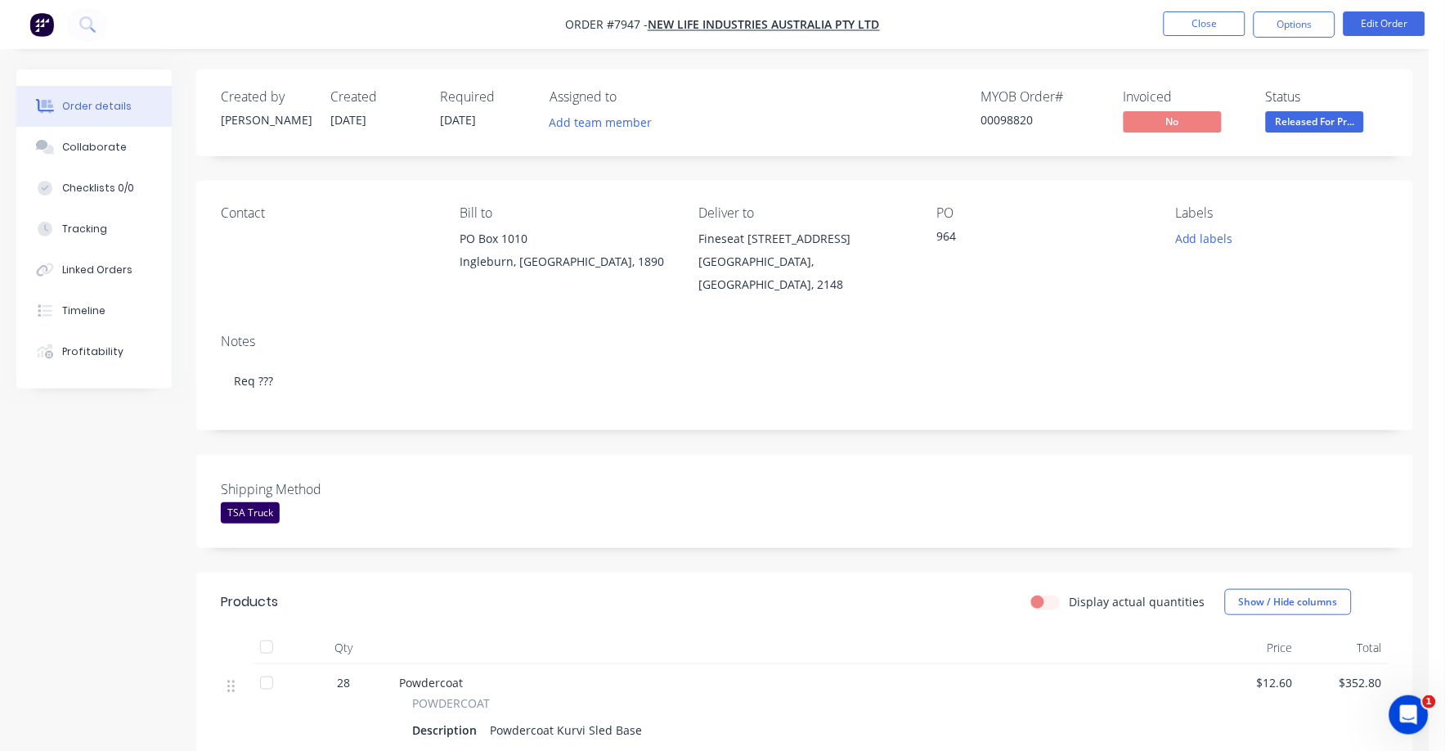
click at [1334, 127] on span "Released For Pr..." at bounding box center [1315, 121] width 98 height 20
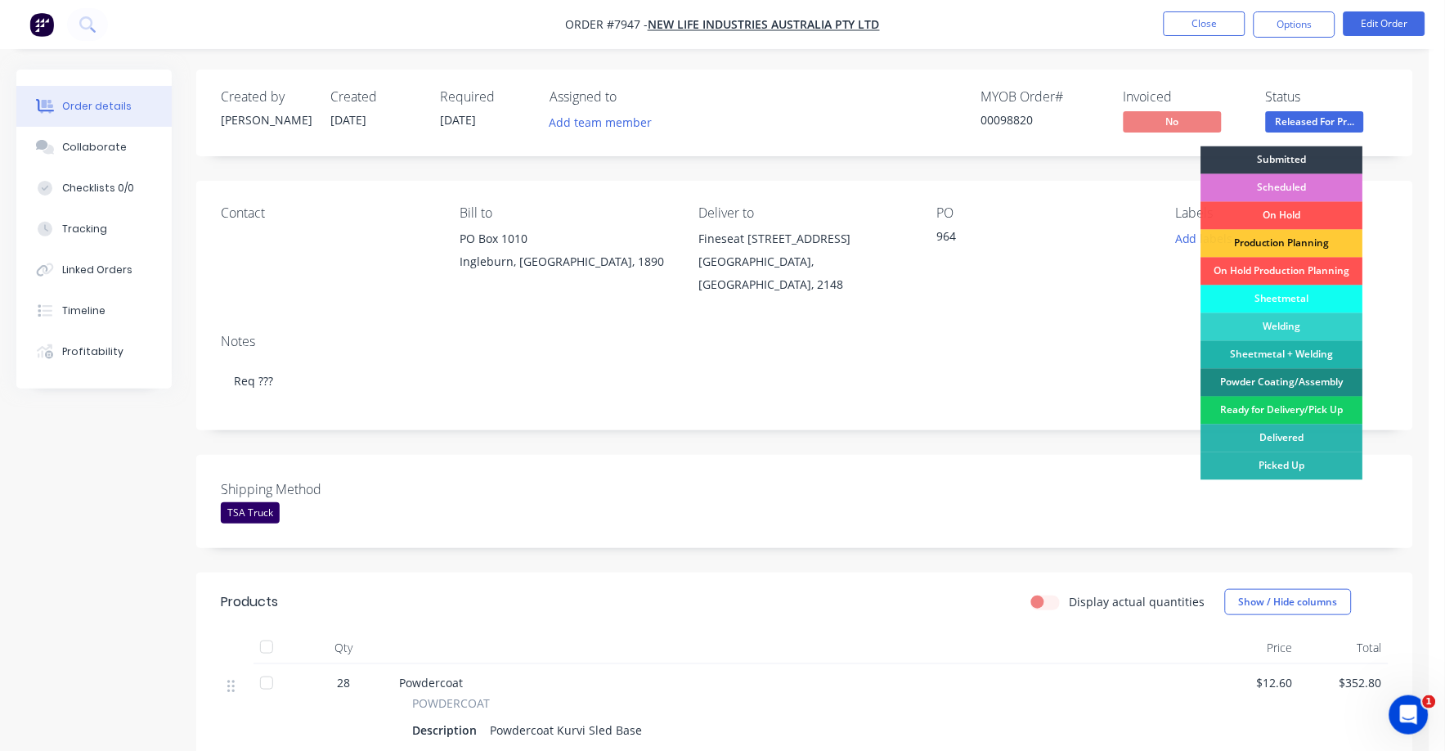
click at [1311, 403] on div "Ready for Delivery/Pick Up" at bounding box center [1282, 411] width 162 height 28
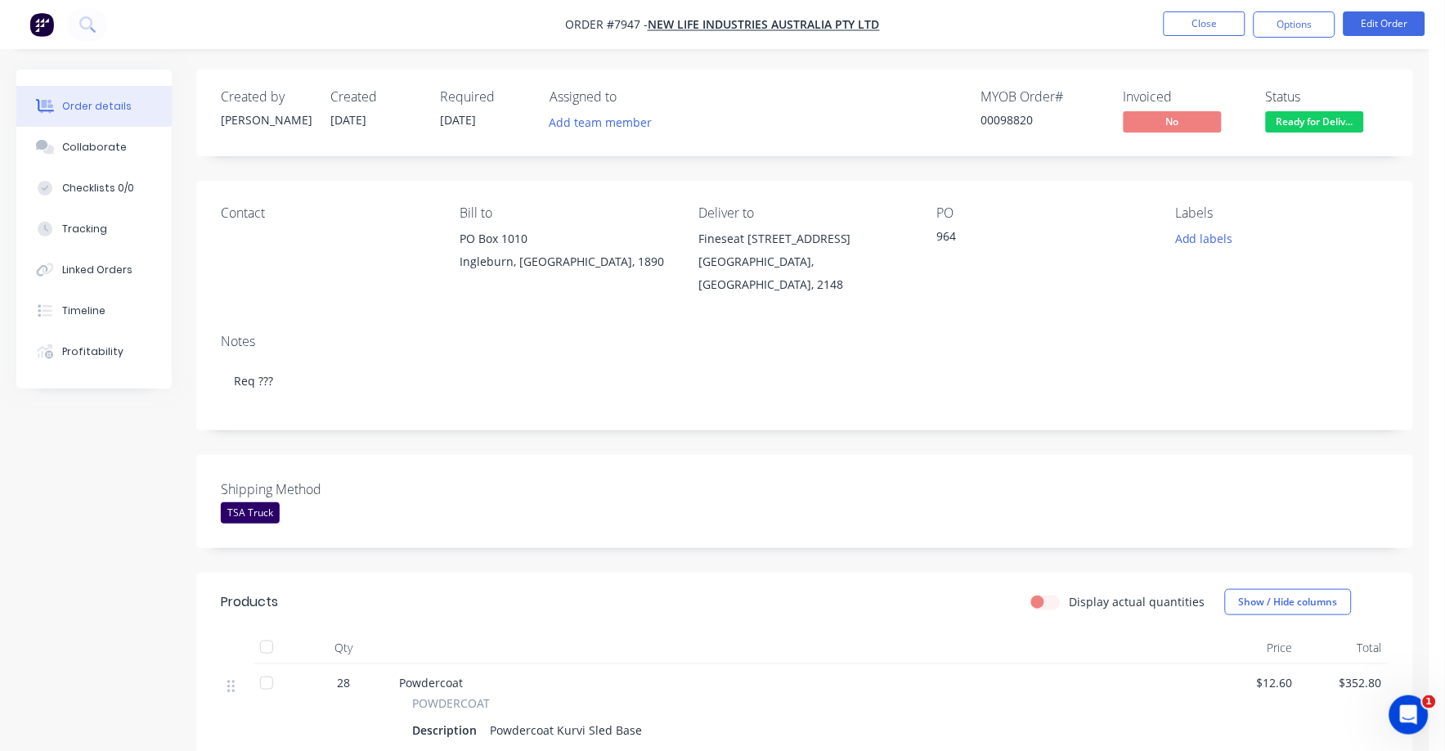
drag, startPoint x: 1283, startPoint y: 22, endPoint x: 1275, endPoint y: 38, distance: 17.6
click at [1282, 25] on button "Options" at bounding box center [1294, 24] width 82 height 26
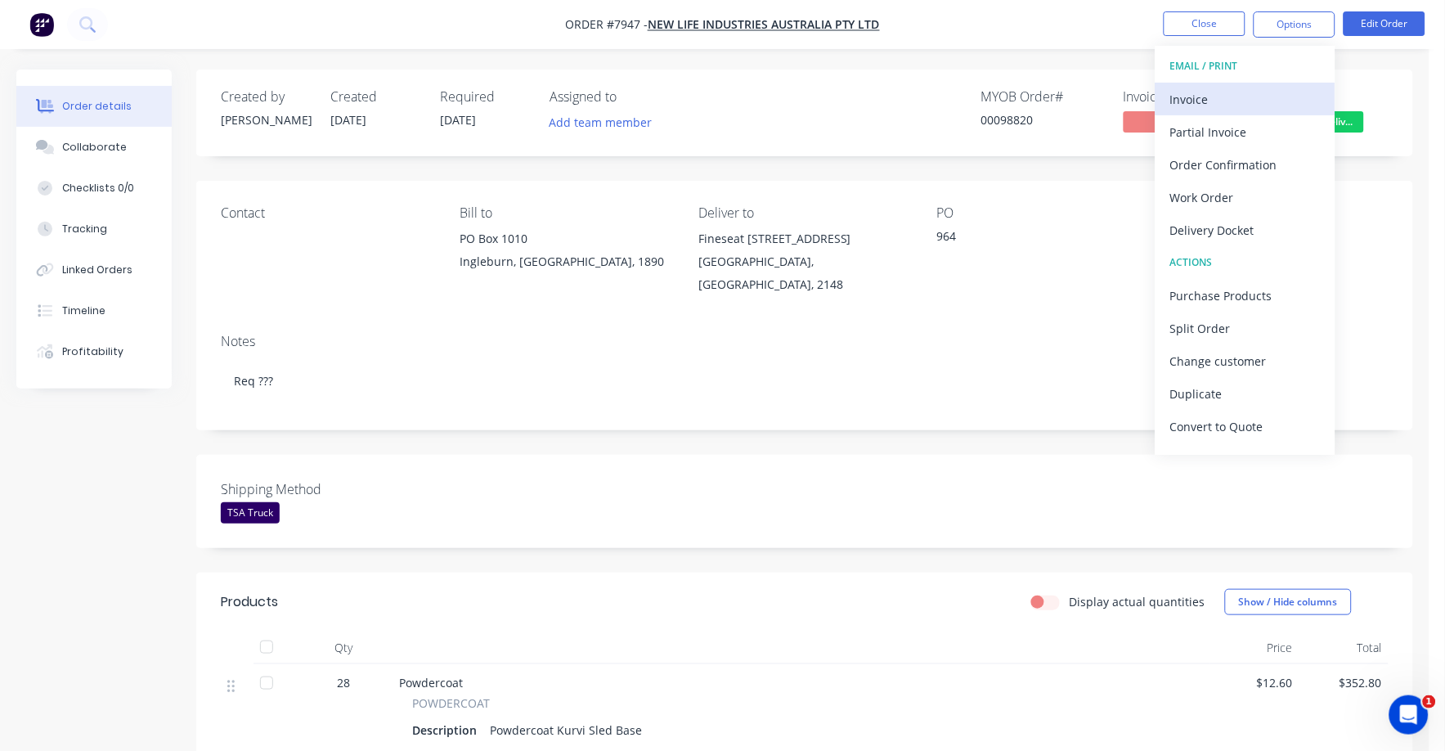
click at [1209, 101] on div "Invoice" at bounding box center [1245, 99] width 150 height 24
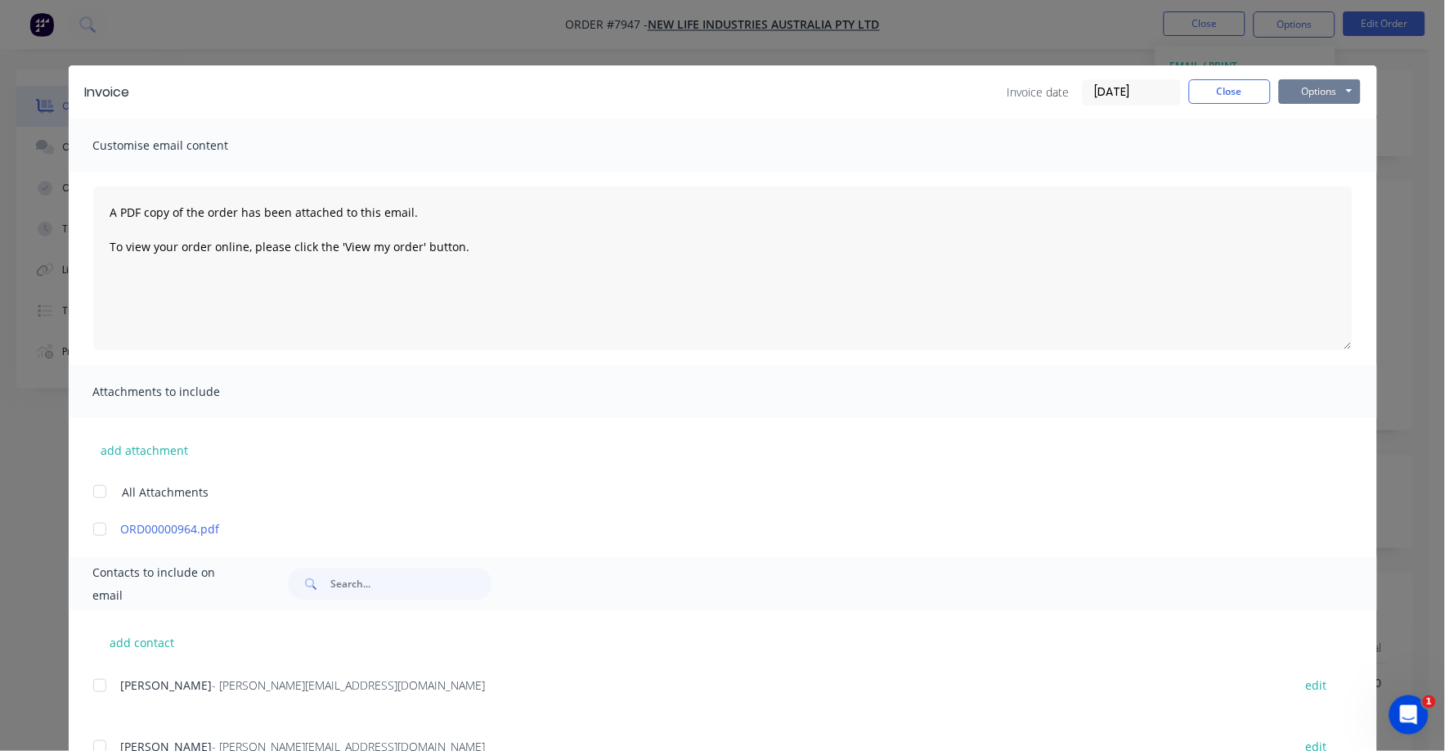
drag, startPoint x: 1309, startPoint y: 89, endPoint x: 1311, endPoint y: 100, distance: 10.8
click at [1310, 91] on button "Options" at bounding box center [1320, 91] width 82 height 25
click at [1308, 147] on button "Print" at bounding box center [1331, 147] width 105 height 27
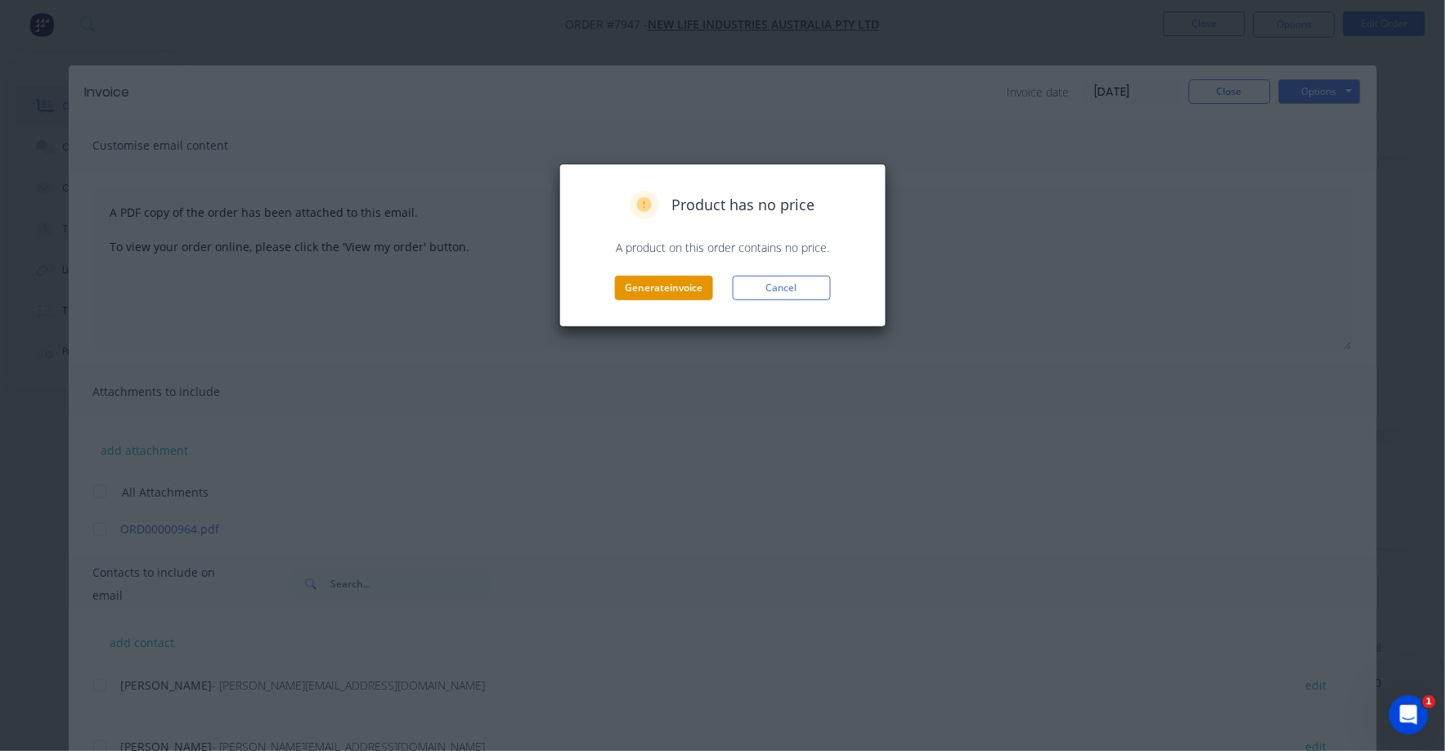
click at [669, 293] on button "Generate invoice" at bounding box center [664, 288] width 98 height 25
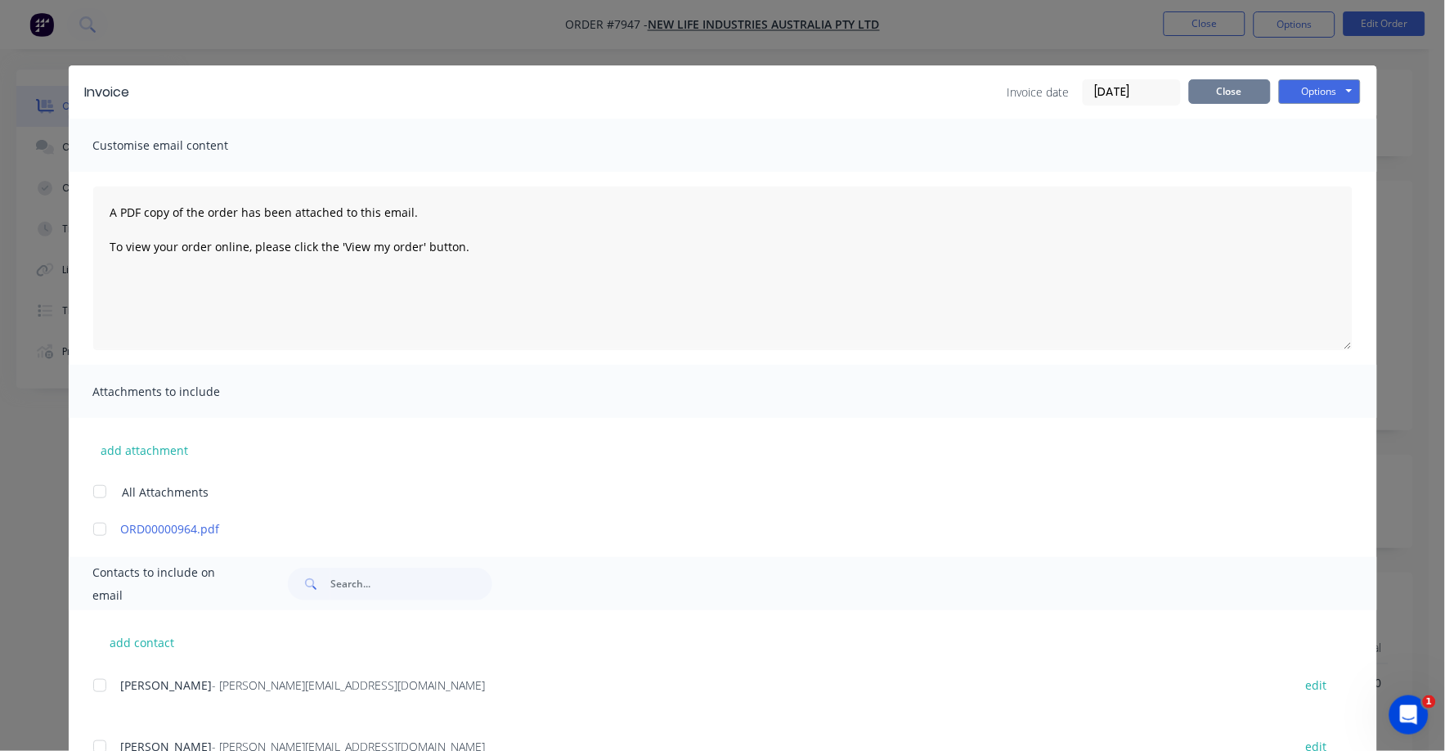
click at [1206, 96] on button "Close" at bounding box center [1230, 91] width 82 height 25
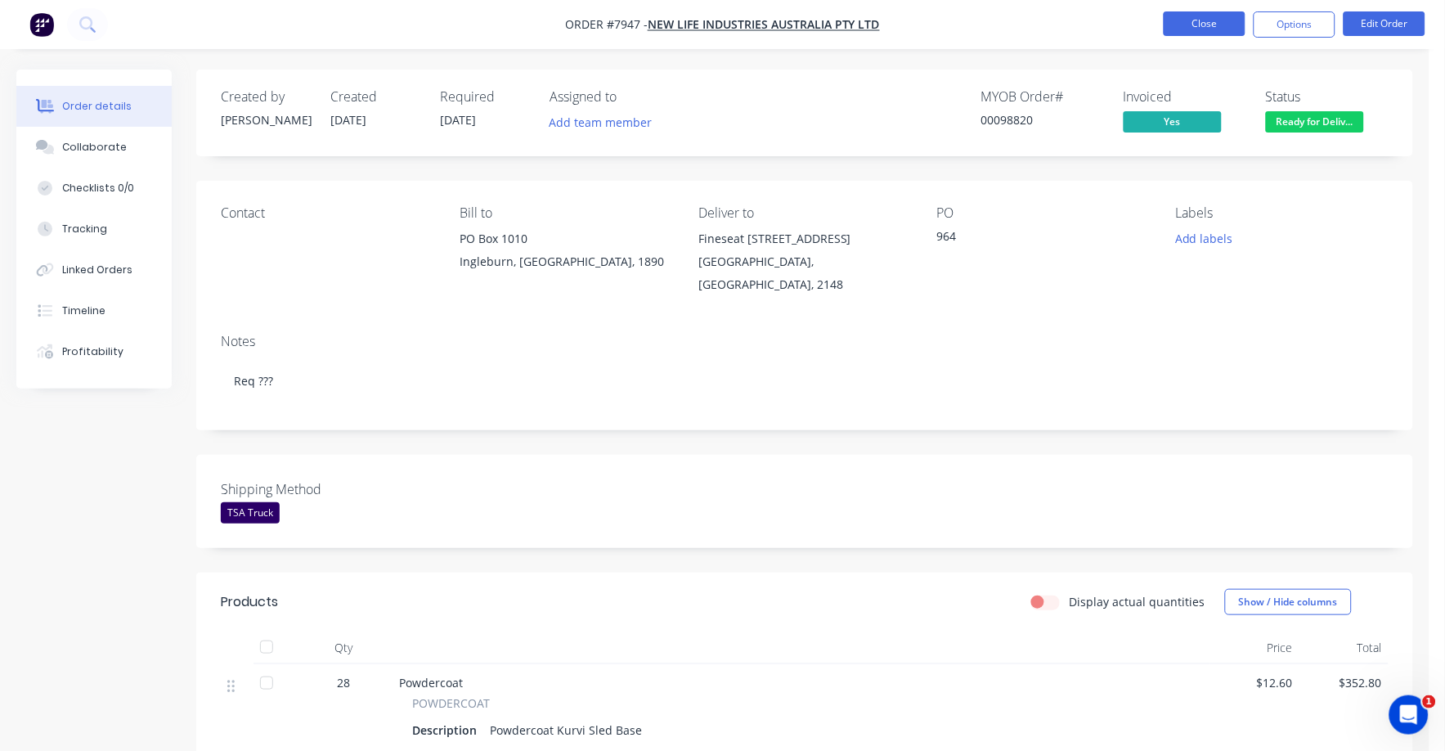
click at [1186, 25] on button "Close" at bounding box center [1205, 23] width 82 height 25
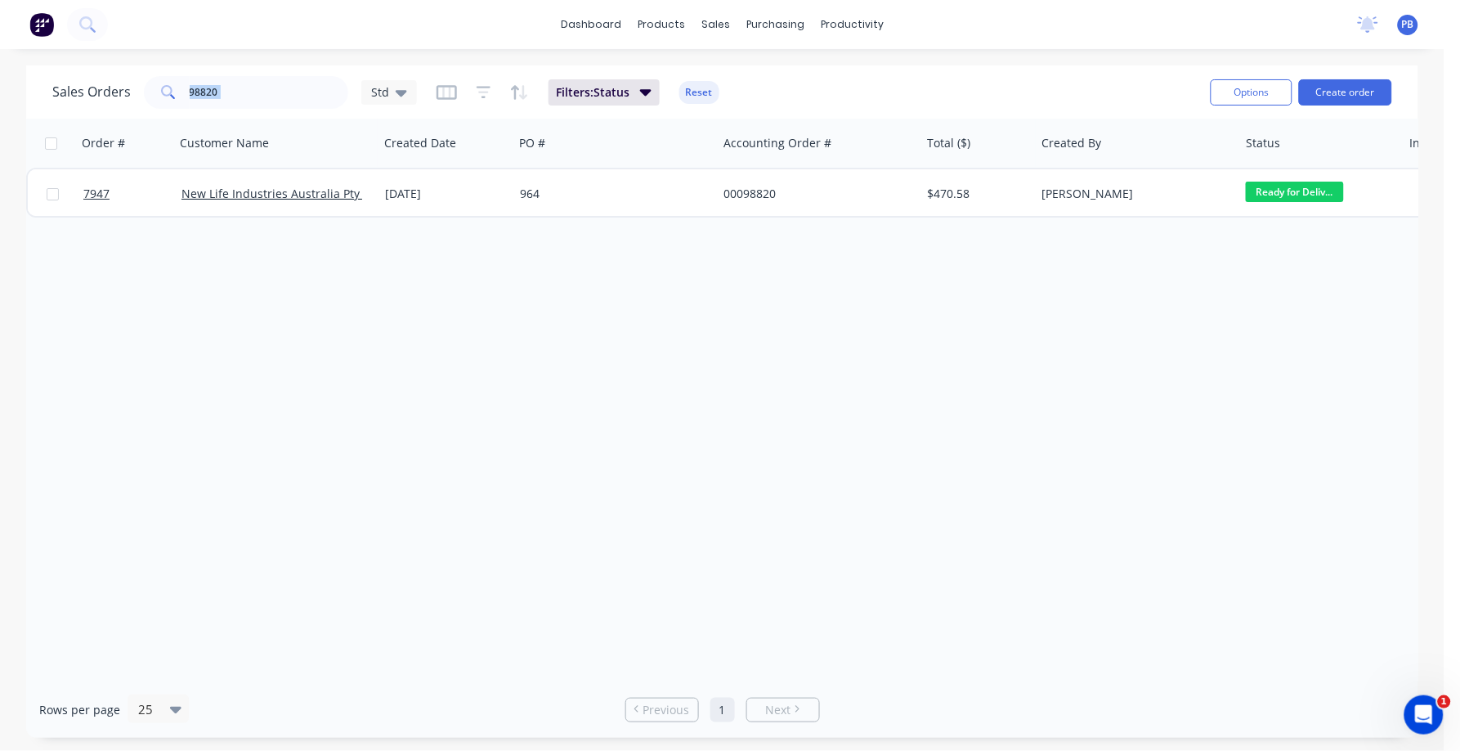
drag, startPoint x: 299, startPoint y: 101, endPoint x: 180, endPoint y: 83, distance: 120.7
click at [180, 83] on div "Sales Orders 98820 Std" at bounding box center [234, 92] width 365 height 33
drag, startPoint x: 180, startPoint y: 83, endPoint x: 247, endPoint y: 47, distance: 76.1
click at [247, 47] on div "dashboard products sales purchasing productivity dashboard products Product Cat…" at bounding box center [722, 24] width 1445 height 49
click at [237, 38] on div "dashboard products sales purchasing productivity dashboard products Product Cat…" at bounding box center [722, 24] width 1445 height 49
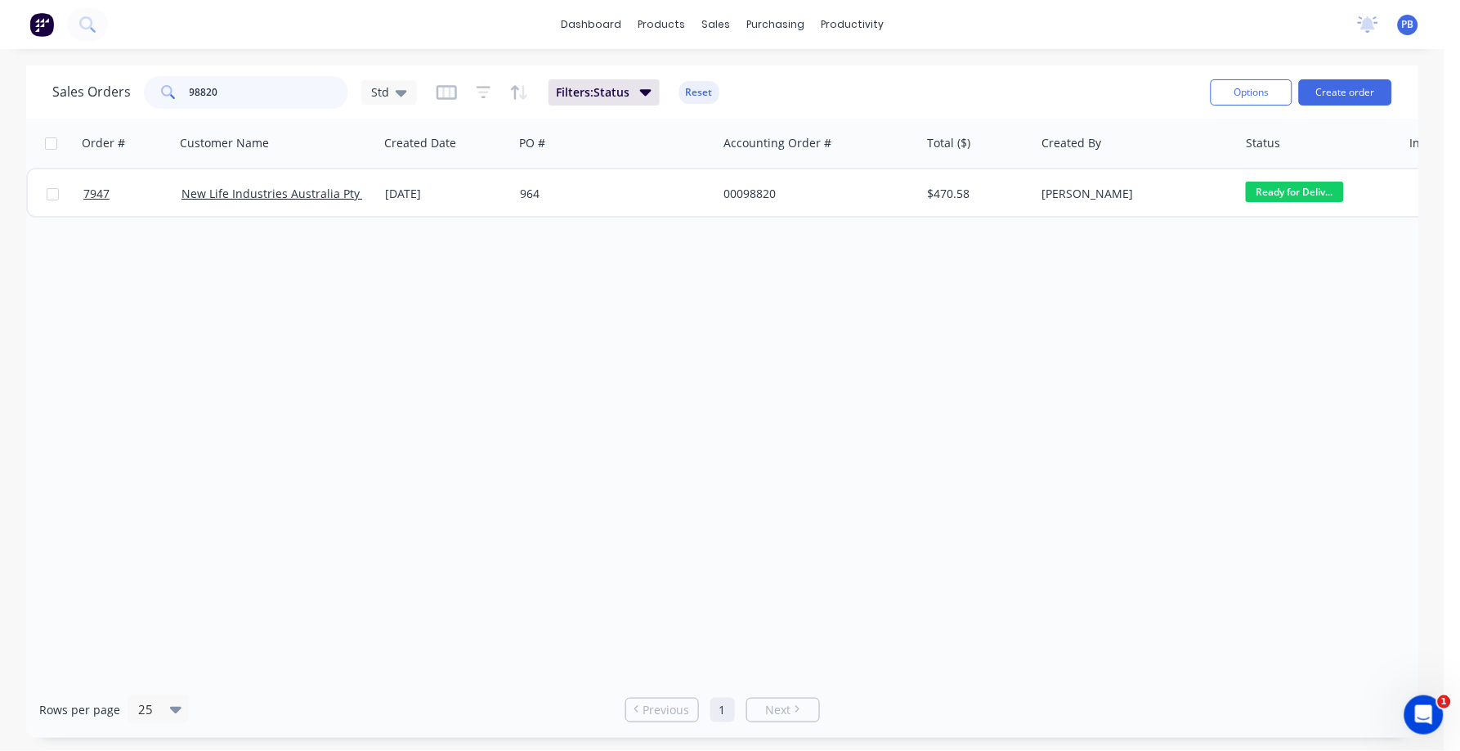
click at [226, 89] on input "98820" at bounding box center [269, 92] width 159 height 33
type input "98821"
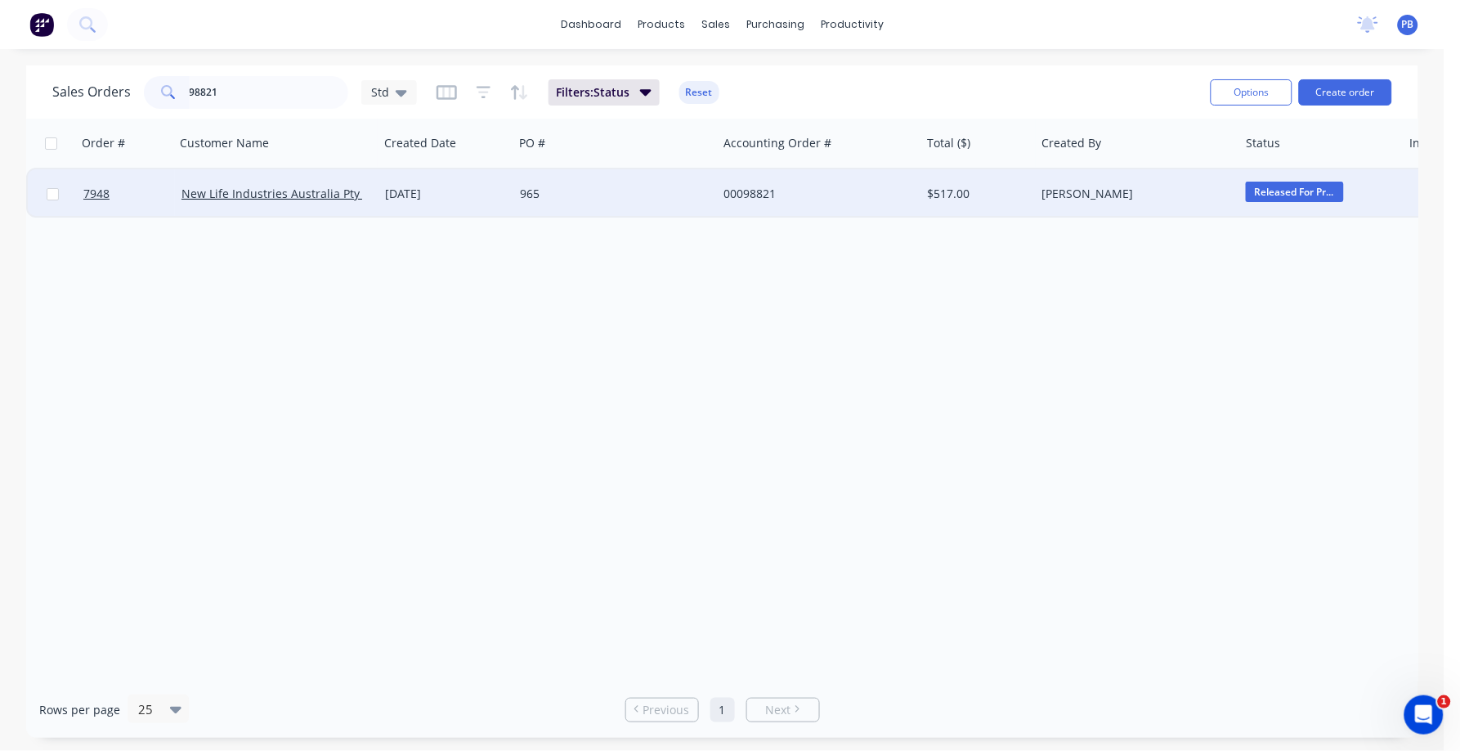
click at [760, 195] on div "00098821" at bounding box center [815, 194] width 182 height 16
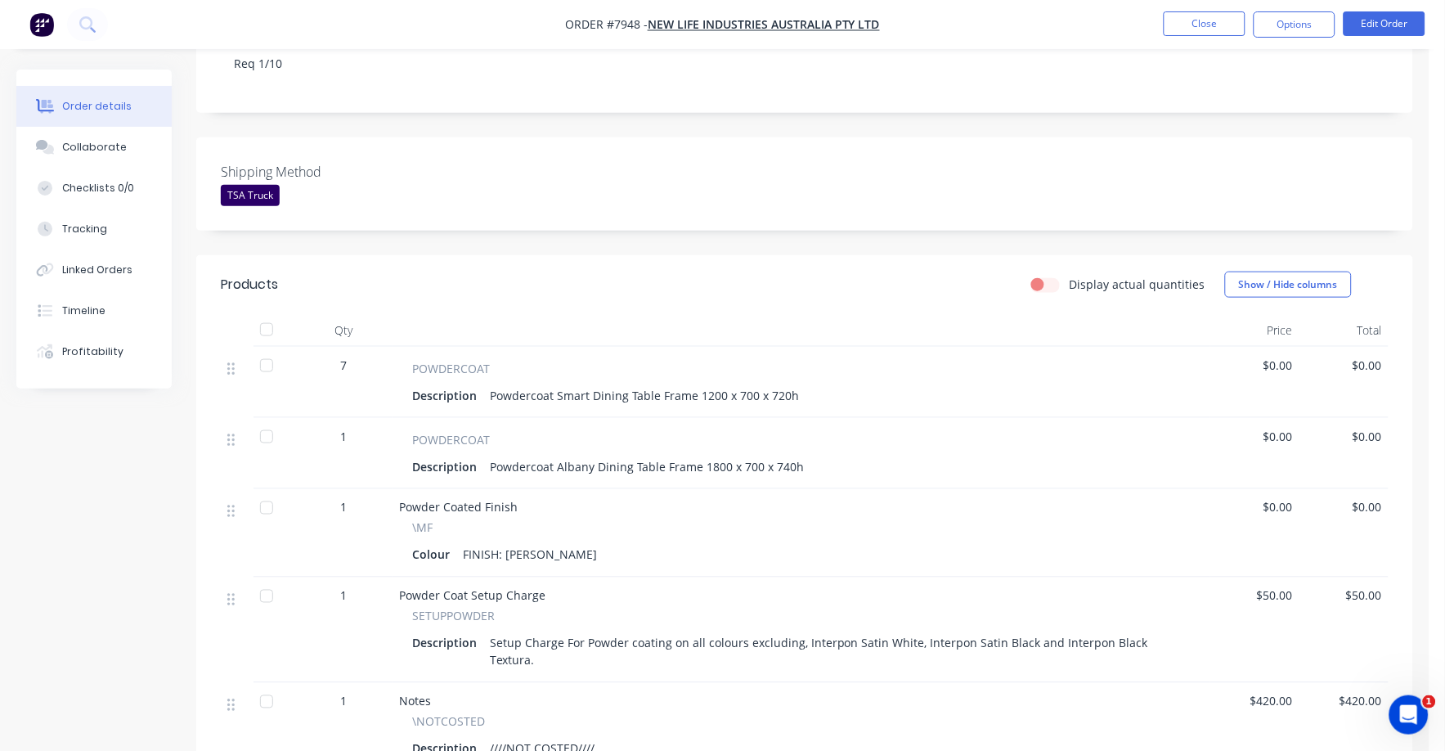
scroll to position [253, 0]
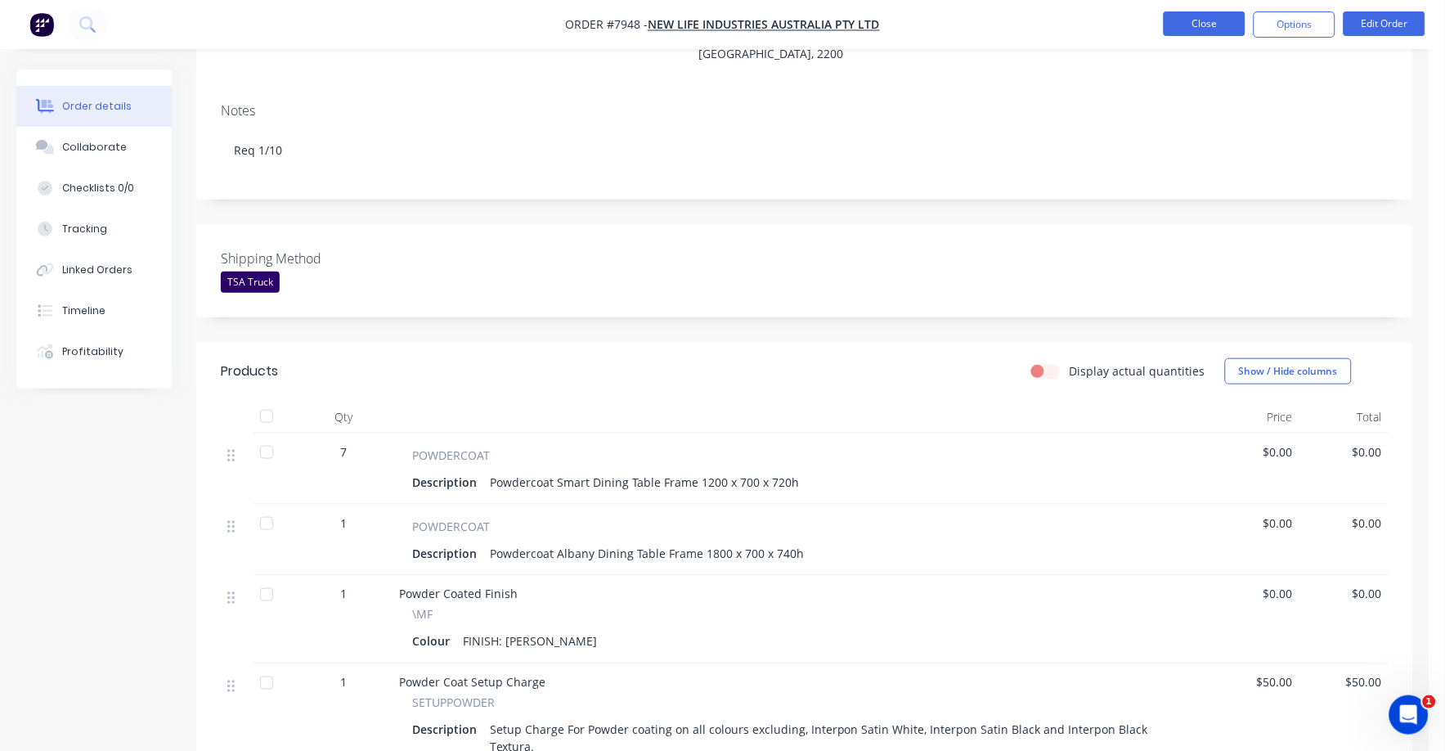
click at [1188, 16] on button "Close" at bounding box center [1205, 23] width 82 height 25
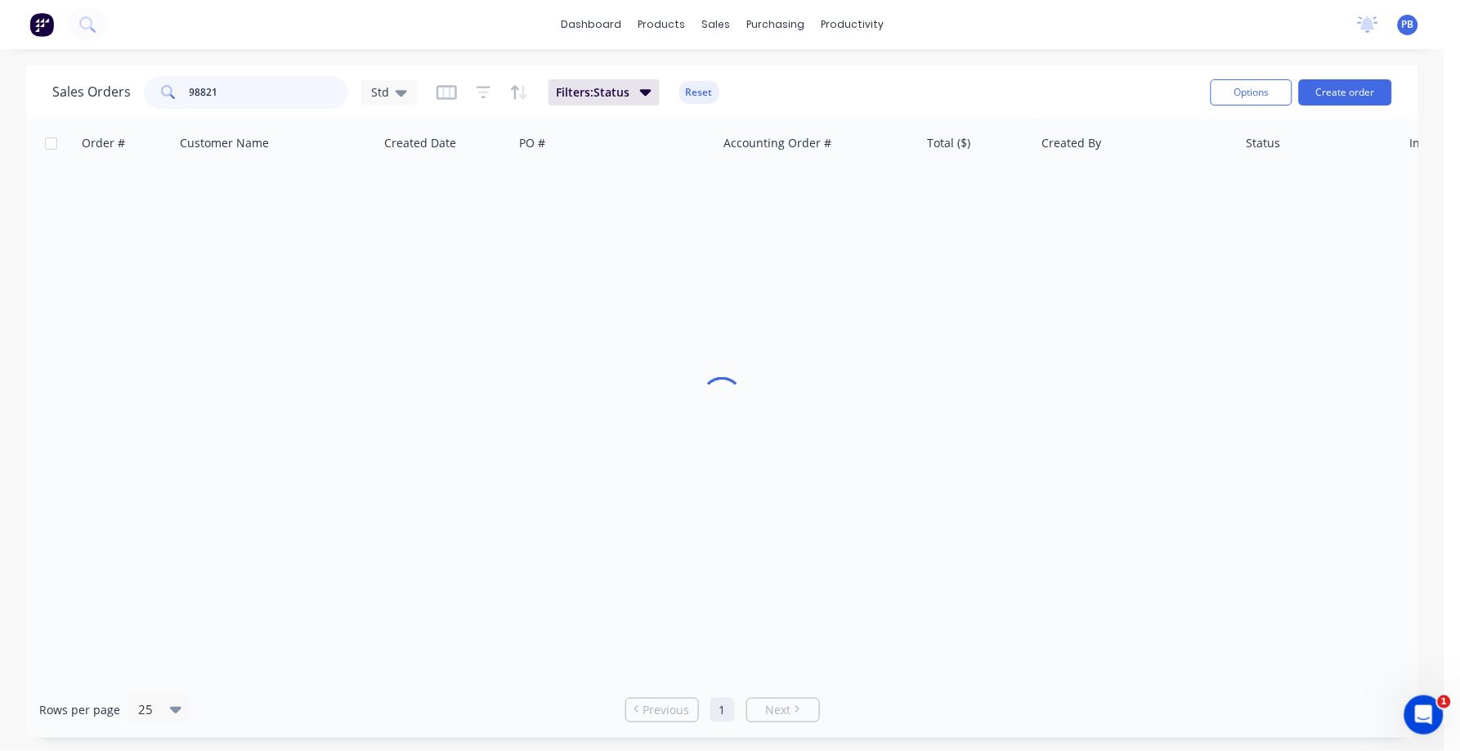
drag, startPoint x: 274, startPoint y: 96, endPoint x: 159, endPoint y: 83, distance: 116.0
click at [159, 83] on div "98821" at bounding box center [246, 92] width 204 height 33
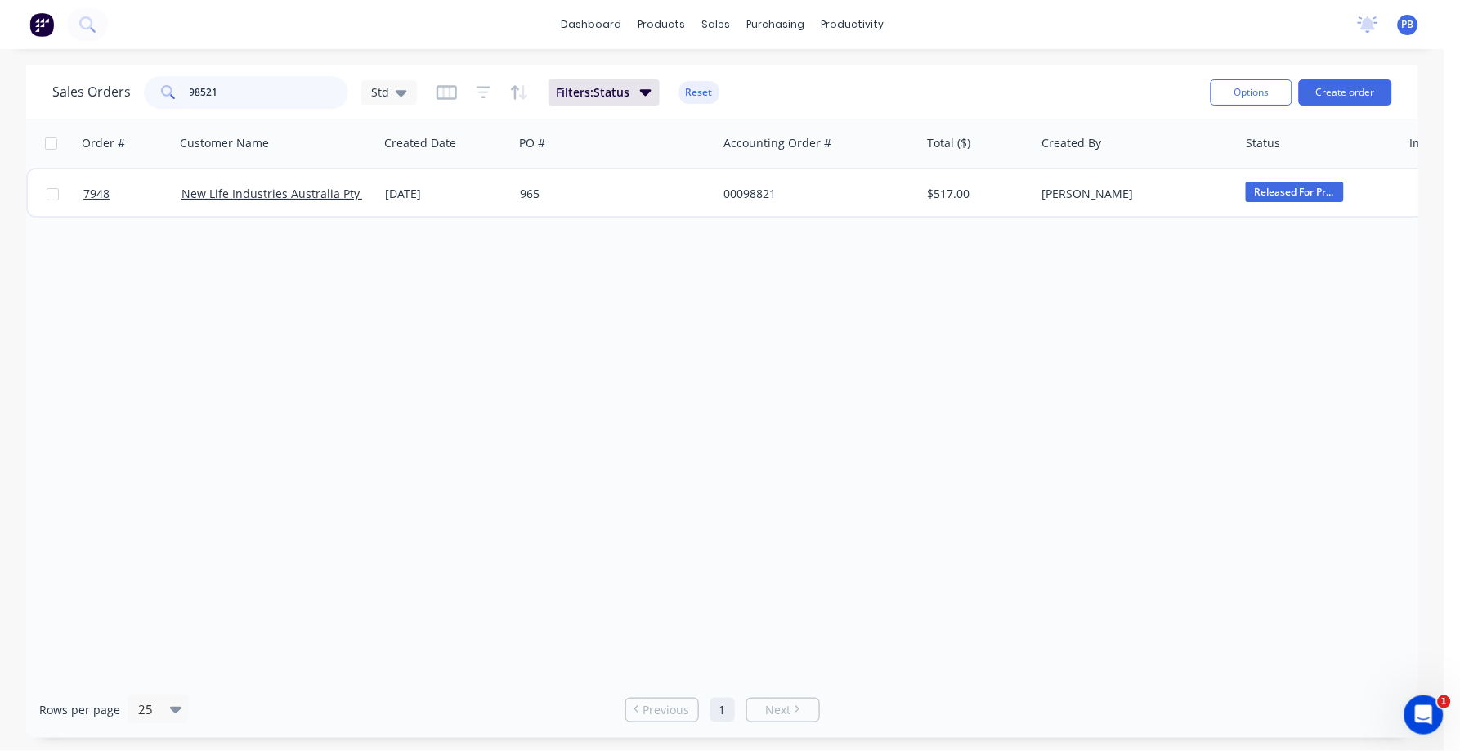
type input "98521"
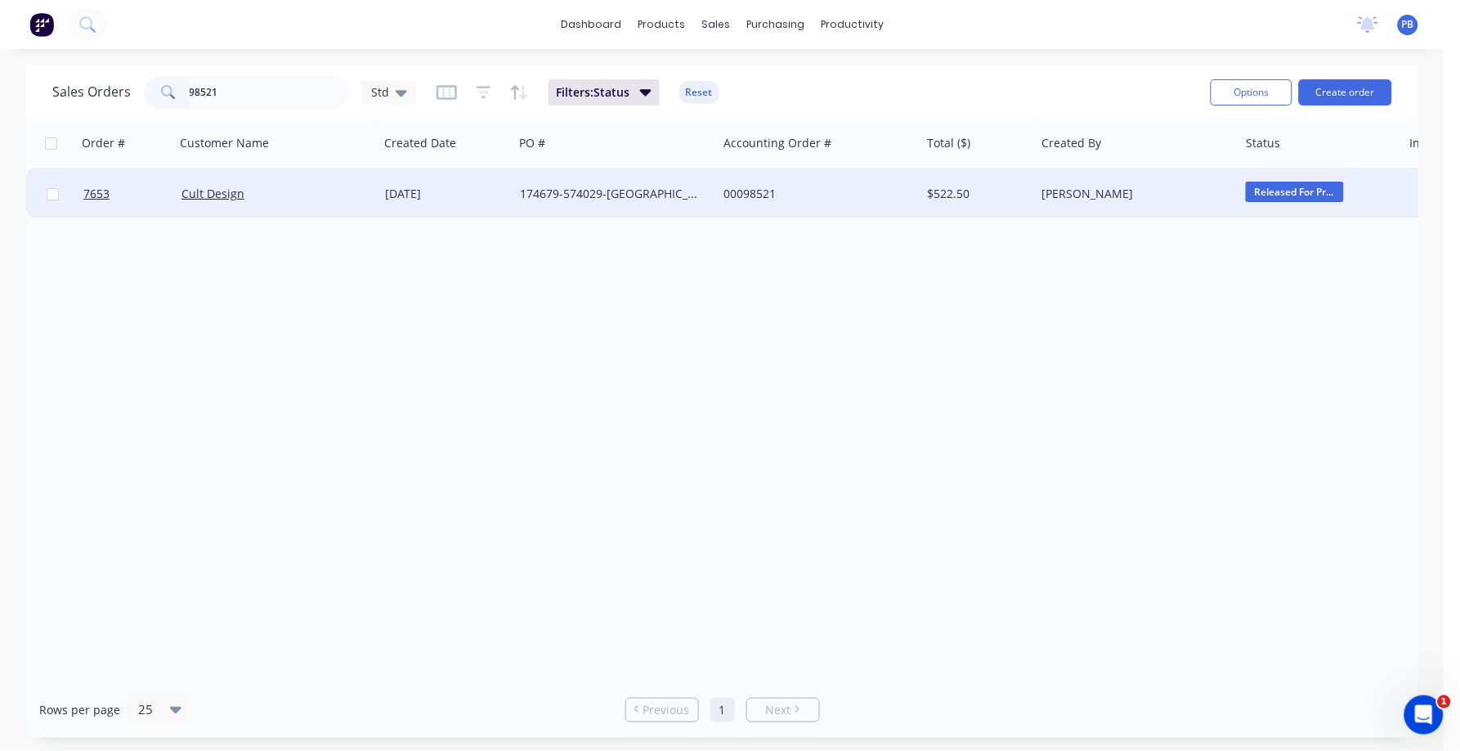
click at [732, 193] on div "00098521" at bounding box center [815, 194] width 182 height 16
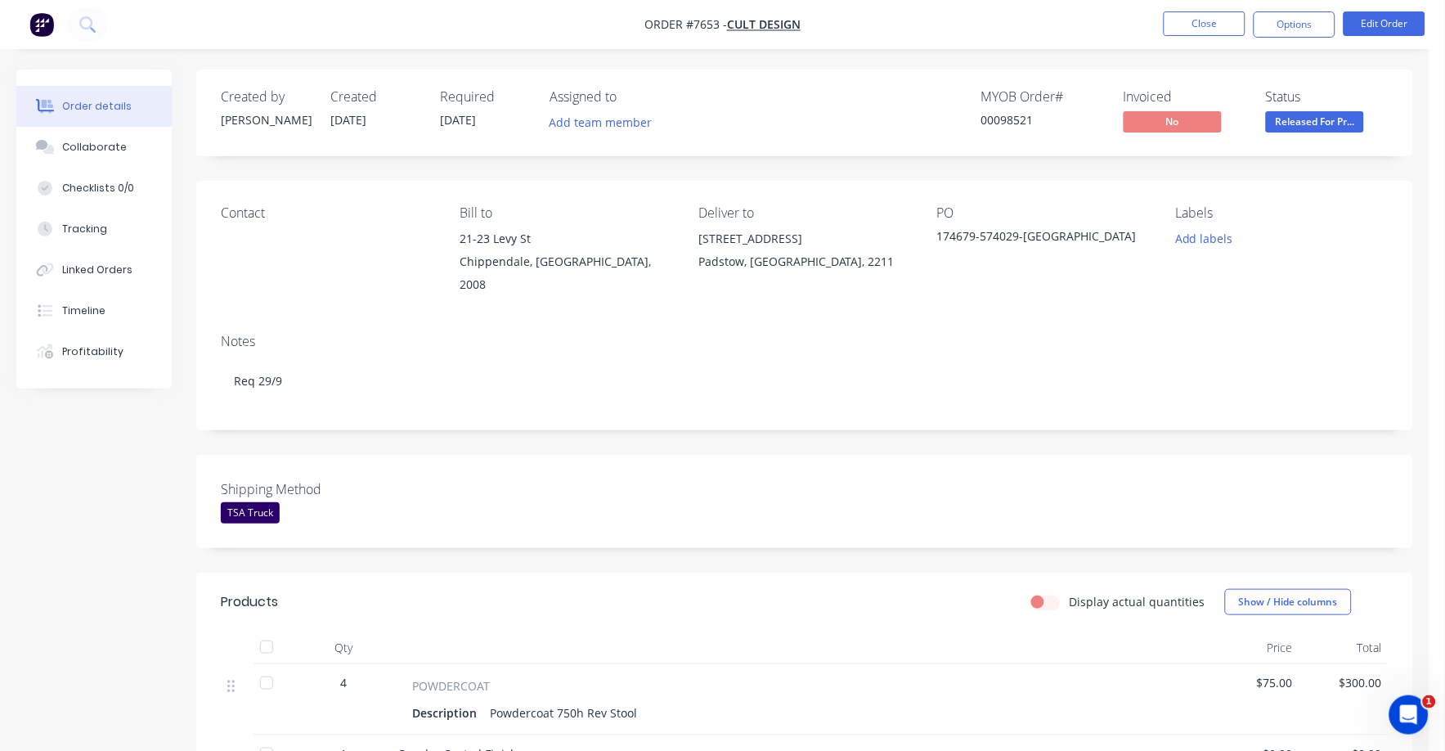
click at [1325, 125] on span "Released For Pr..." at bounding box center [1315, 121] width 98 height 20
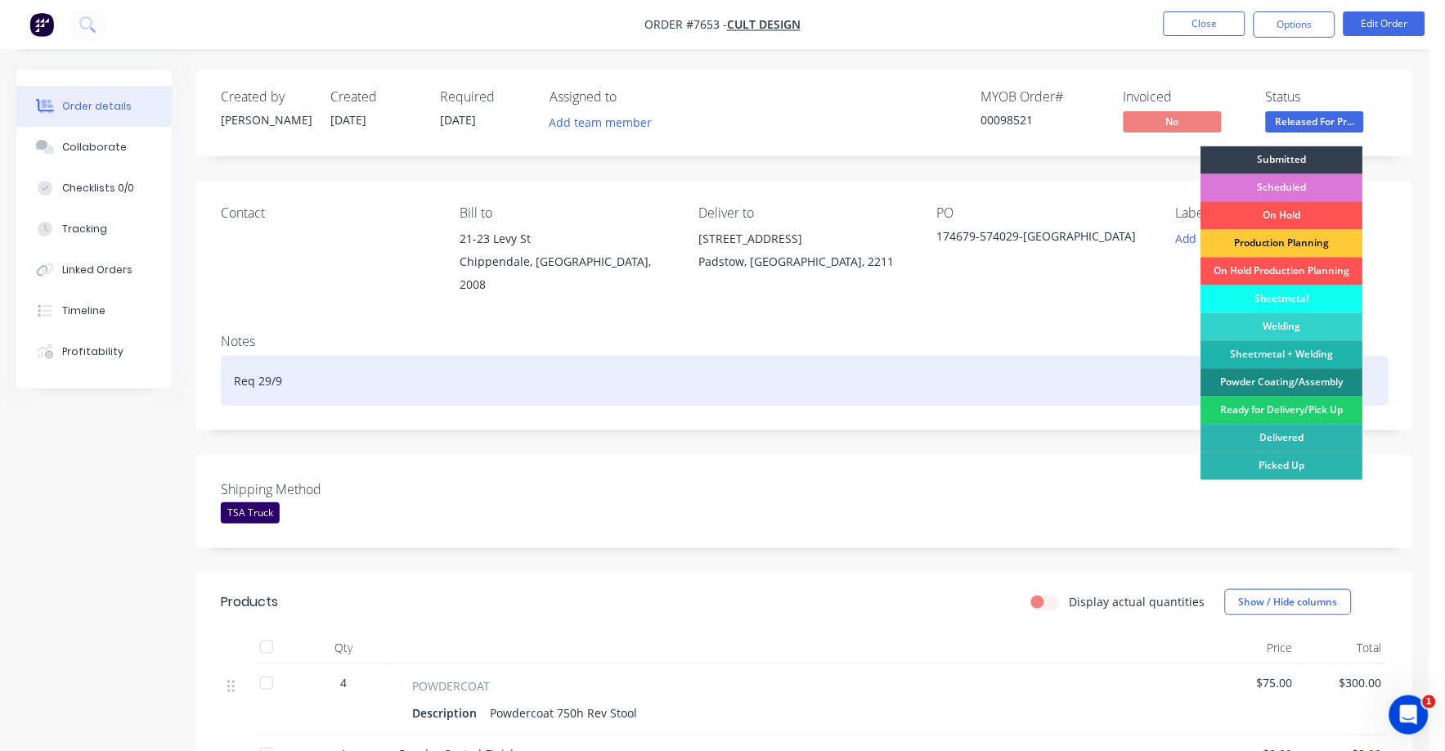
drag, startPoint x: 1276, startPoint y: 403, endPoint x: 1277, endPoint y: 383, distance: 20.5
click at [1276, 405] on div "Ready for Delivery/Pick Up" at bounding box center [1282, 411] width 162 height 28
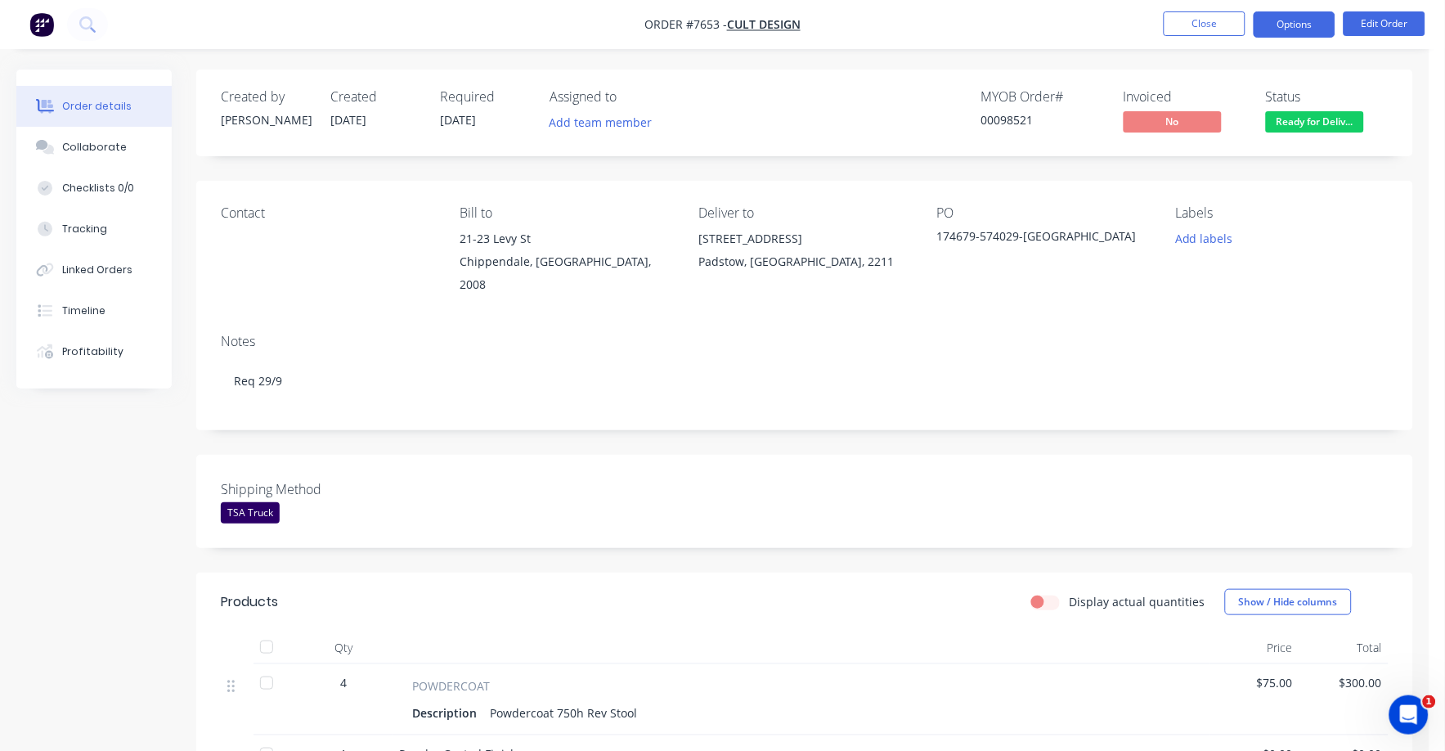
drag, startPoint x: 1300, startPoint y: 12, endPoint x: 1275, endPoint y: 31, distance: 31.6
click at [1298, 12] on button "Options" at bounding box center [1294, 24] width 82 height 26
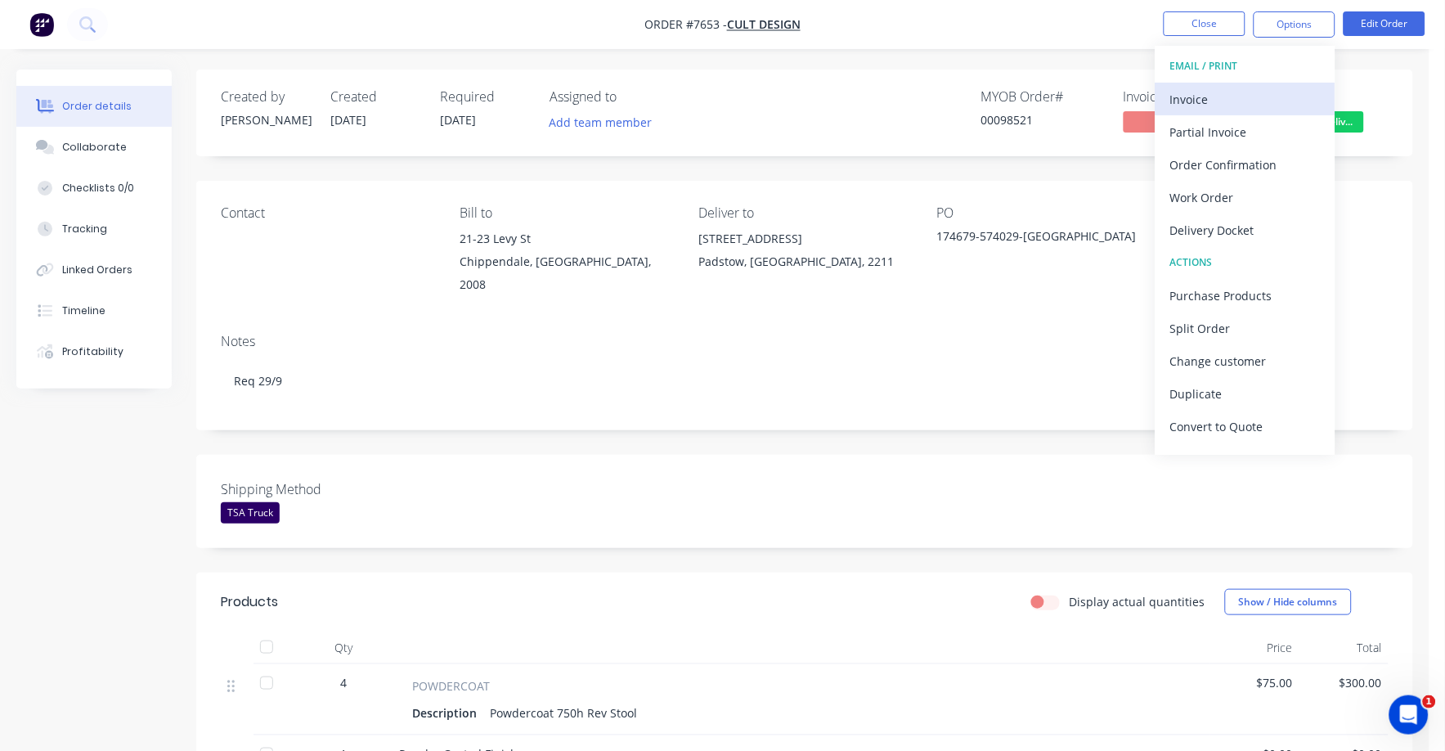
click at [1191, 96] on div "Invoice" at bounding box center [1245, 99] width 150 height 24
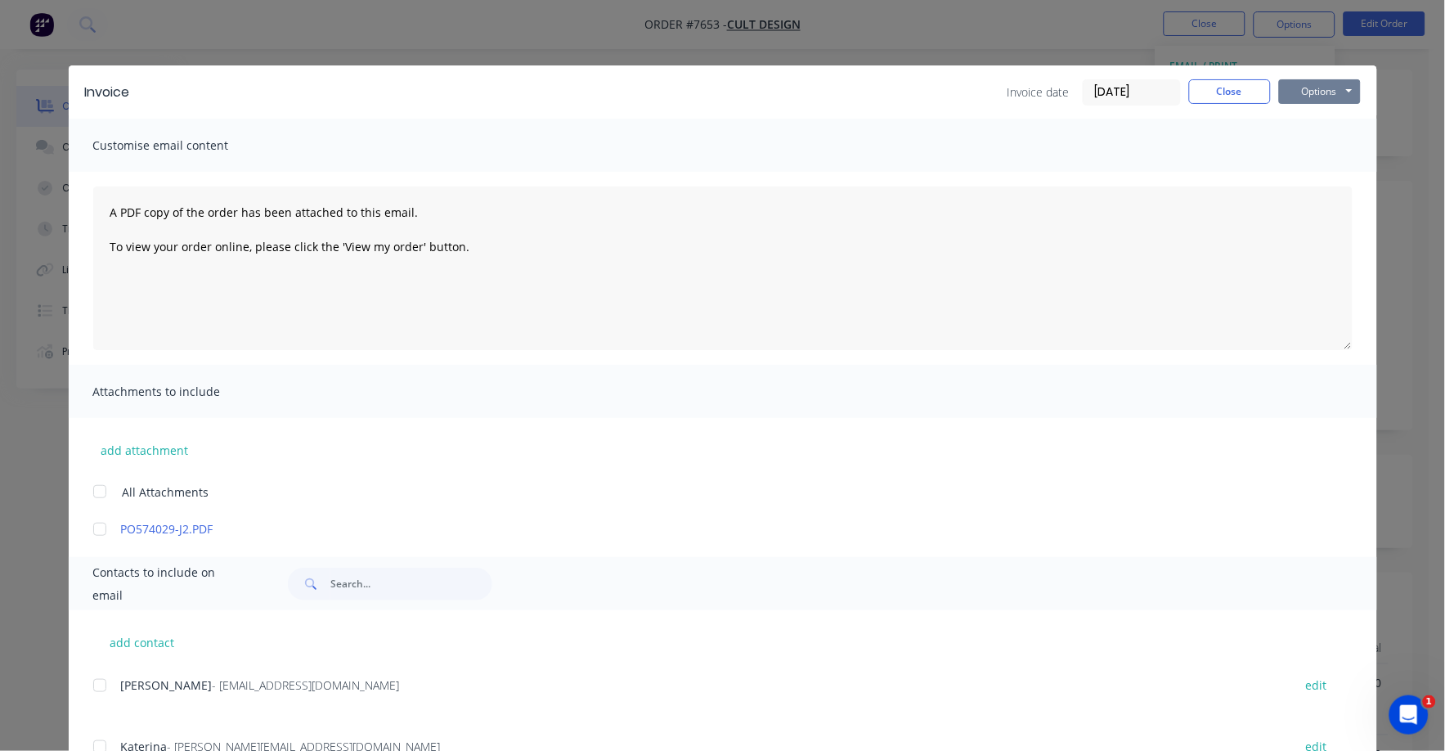
click at [1301, 93] on button "Options" at bounding box center [1320, 91] width 82 height 25
click at [1303, 149] on button "Print" at bounding box center [1331, 147] width 105 height 27
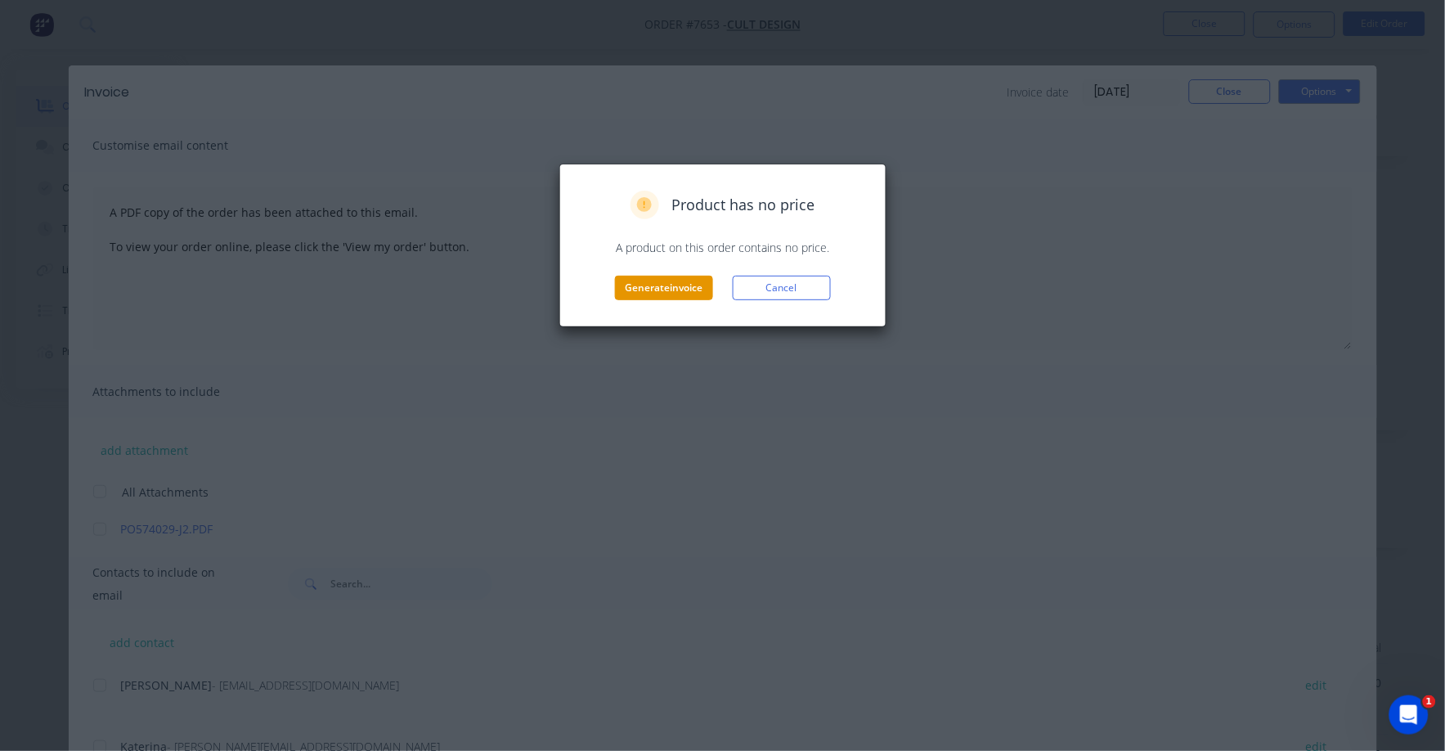
click at [673, 284] on button "Generate invoice" at bounding box center [664, 288] width 98 height 25
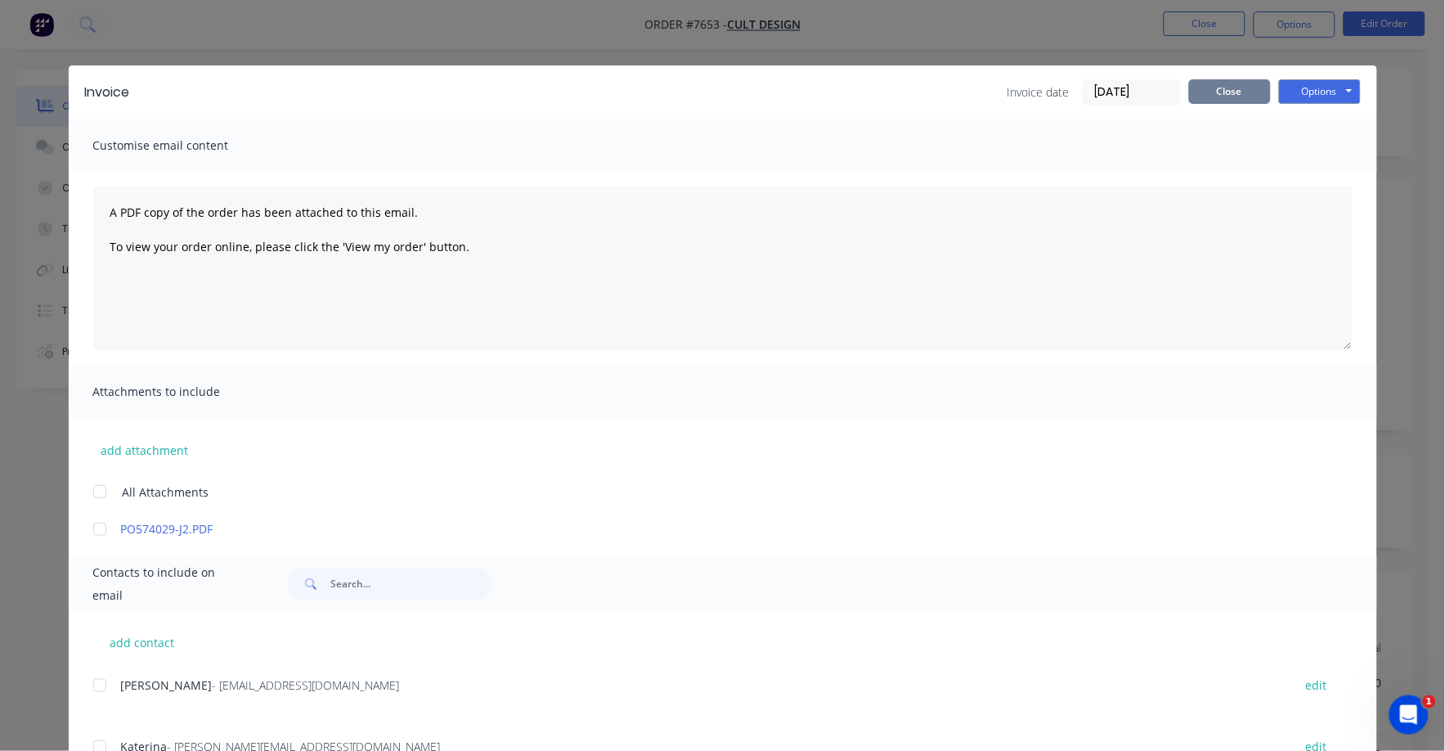
click at [1228, 96] on button "Close" at bounding box center [1230, 91] width 82 height 25
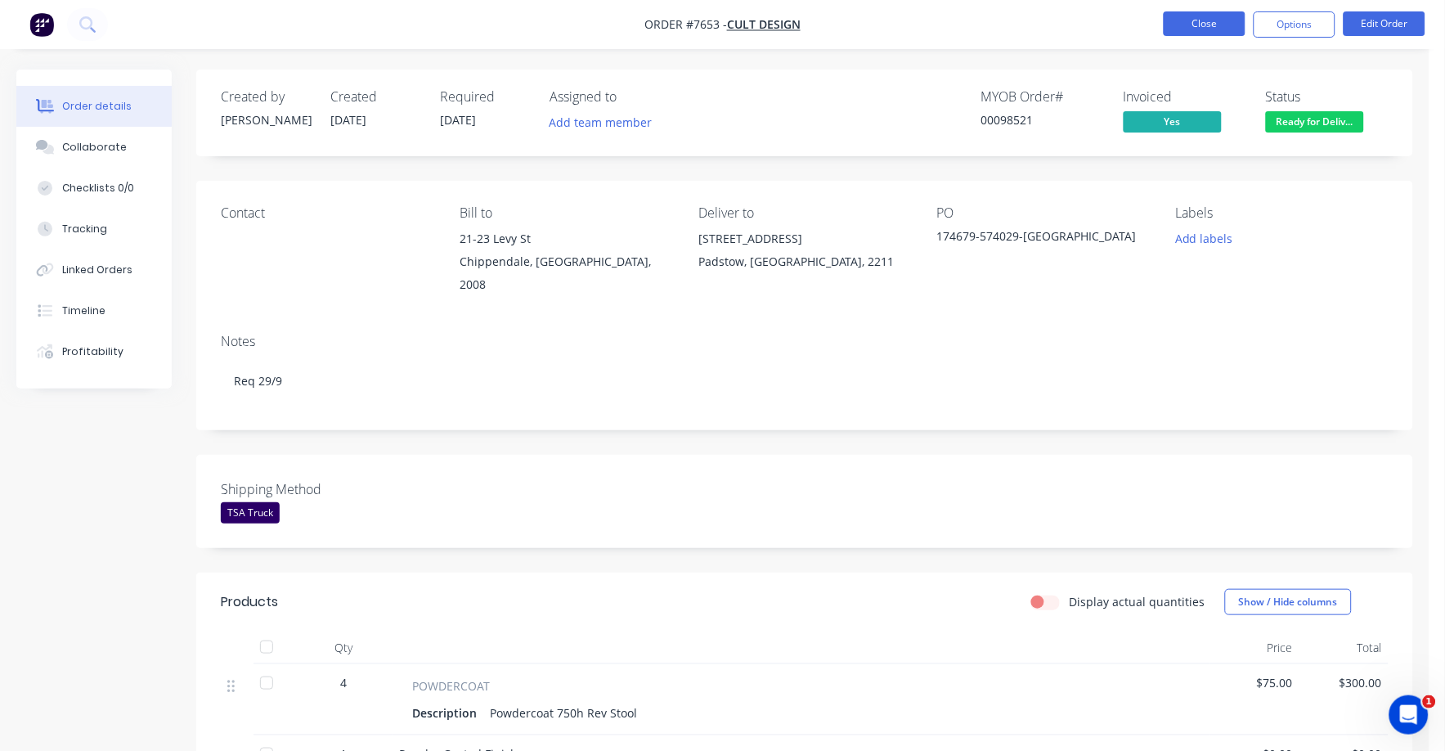
click at [1190, 21] on button "Close" at bounding box center [1205, 23] width 82 height 25
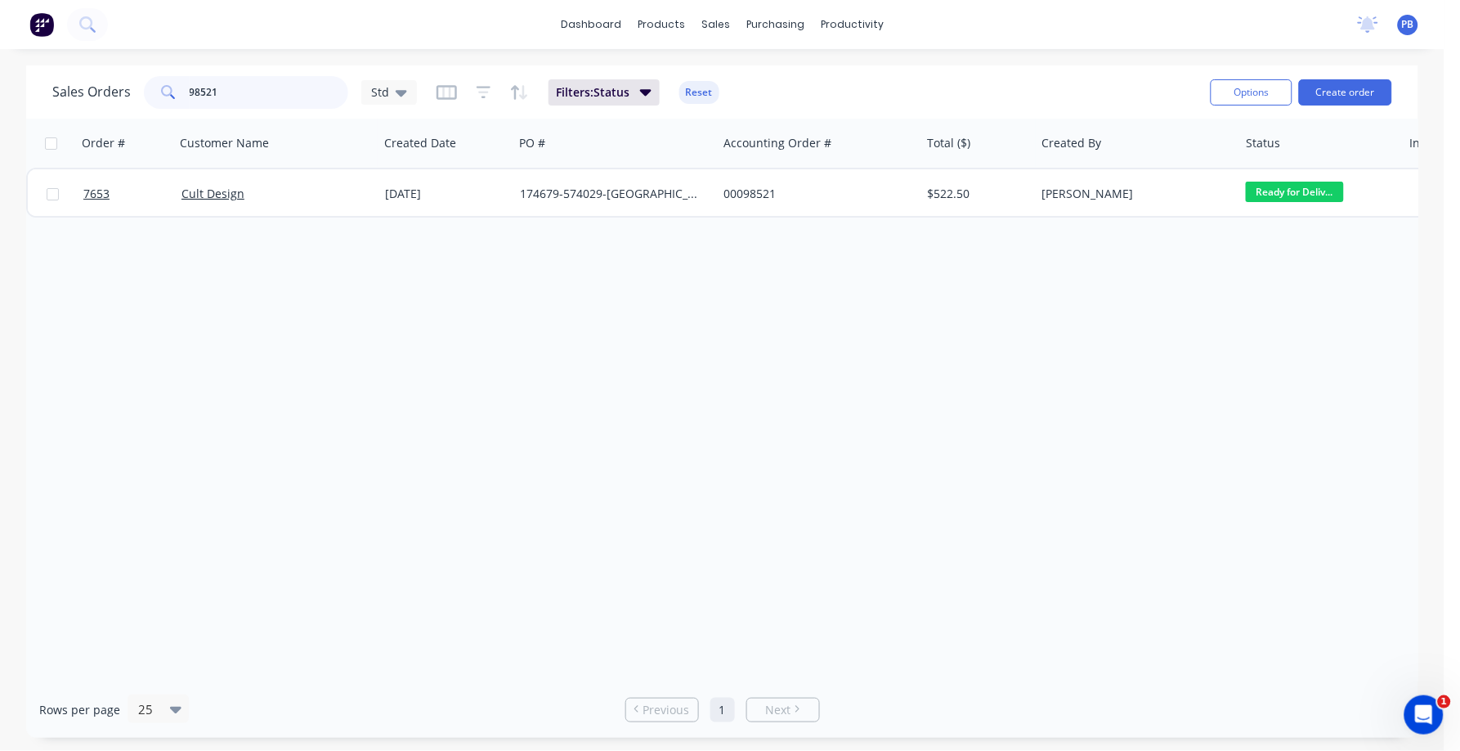
drag, startPoint x: 241, startPoint y: 86, endPoint x: 76, endPoint y: 90, distance: 165.2
click at [76, 90] on div "Sales Orders 98521 Std" at bounding box center [234, 92] width 365 height 33
type input "[DEMOGRAPHIC_DATA]"
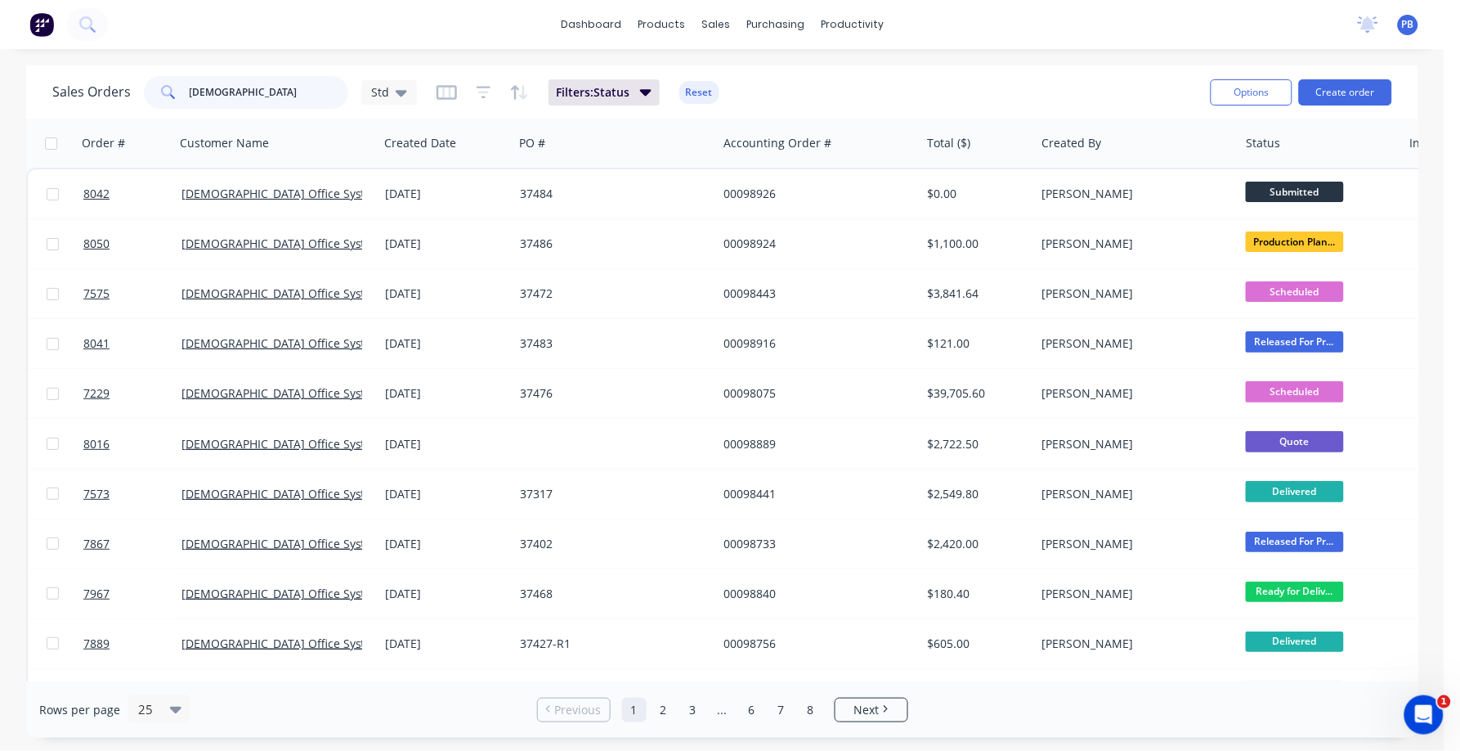
drag, startPoint x: 247, startPoint y: 99, endPoint x: 140, endPoint y: 84, distance: 108.1
click at [140, 84] on div "Sales Orders [DEMOGRAPHIC_DATA] Std" at bounding box center [234, 92] width 365 height 33
type input "[DEMOGRAPHIC_DATA]"
click at [254, 52] on div "dashboard products sales purchasing productivity dashboard products Product Cat…" at bounding box center [722, 375] width 1445 height 751
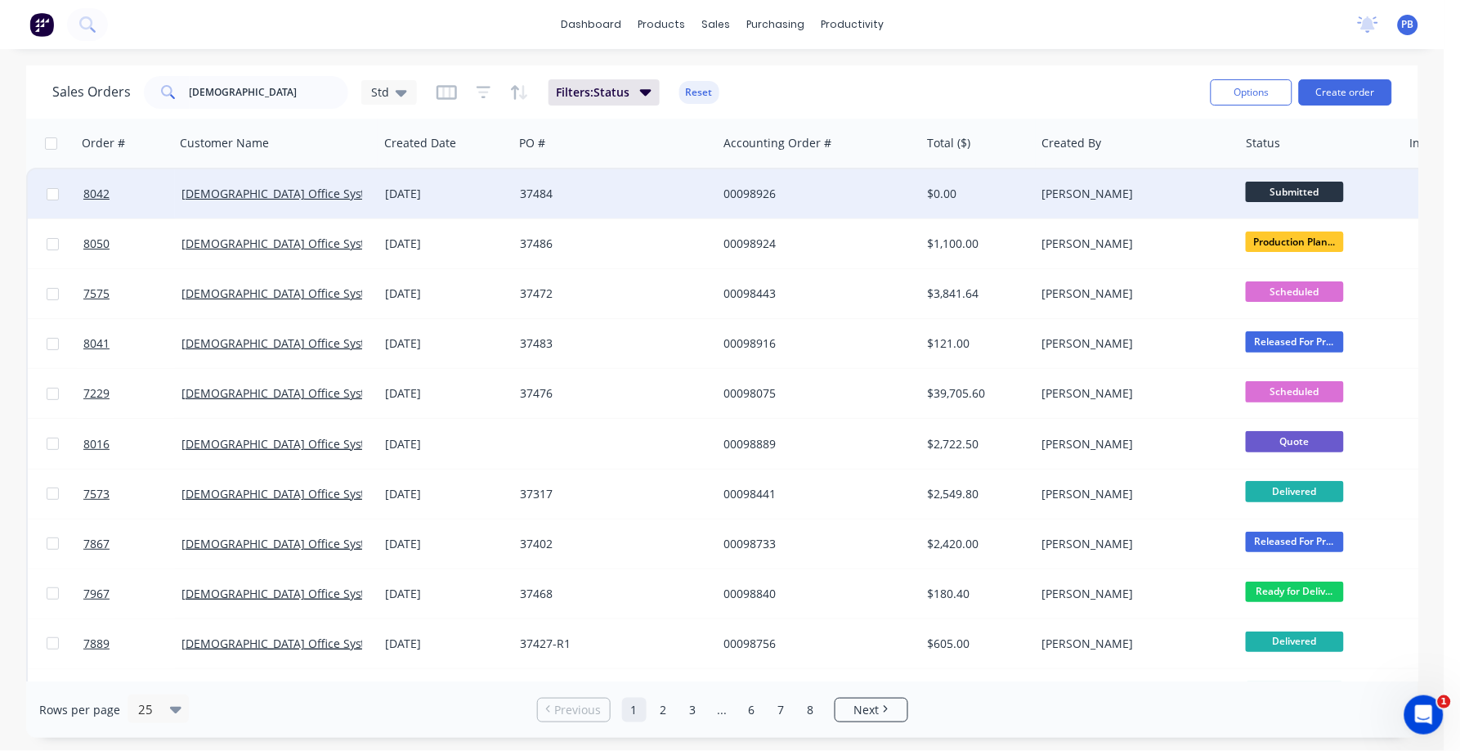
click at [751, 193] on div "00098926" at bounding box center [815, 194] width 182 height 16
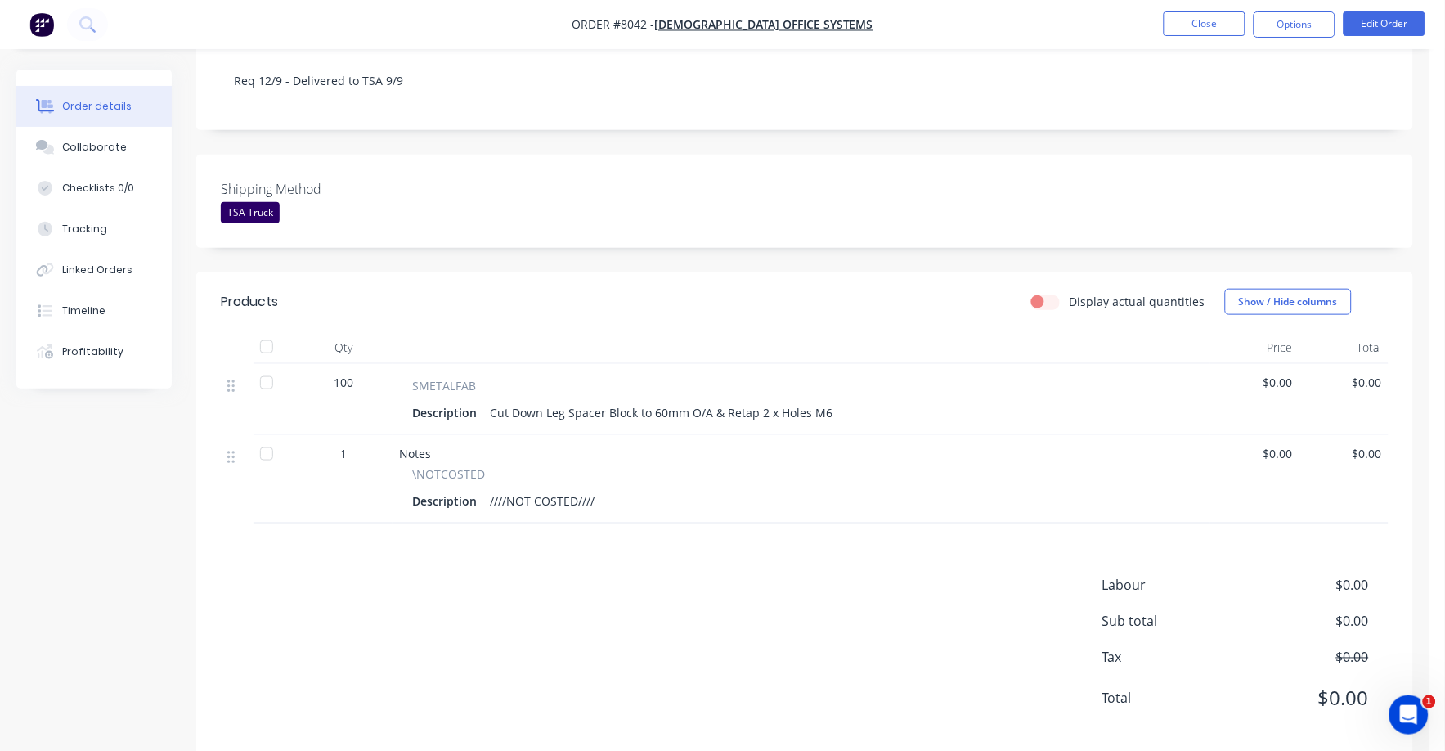
scroll to position [307, 0]
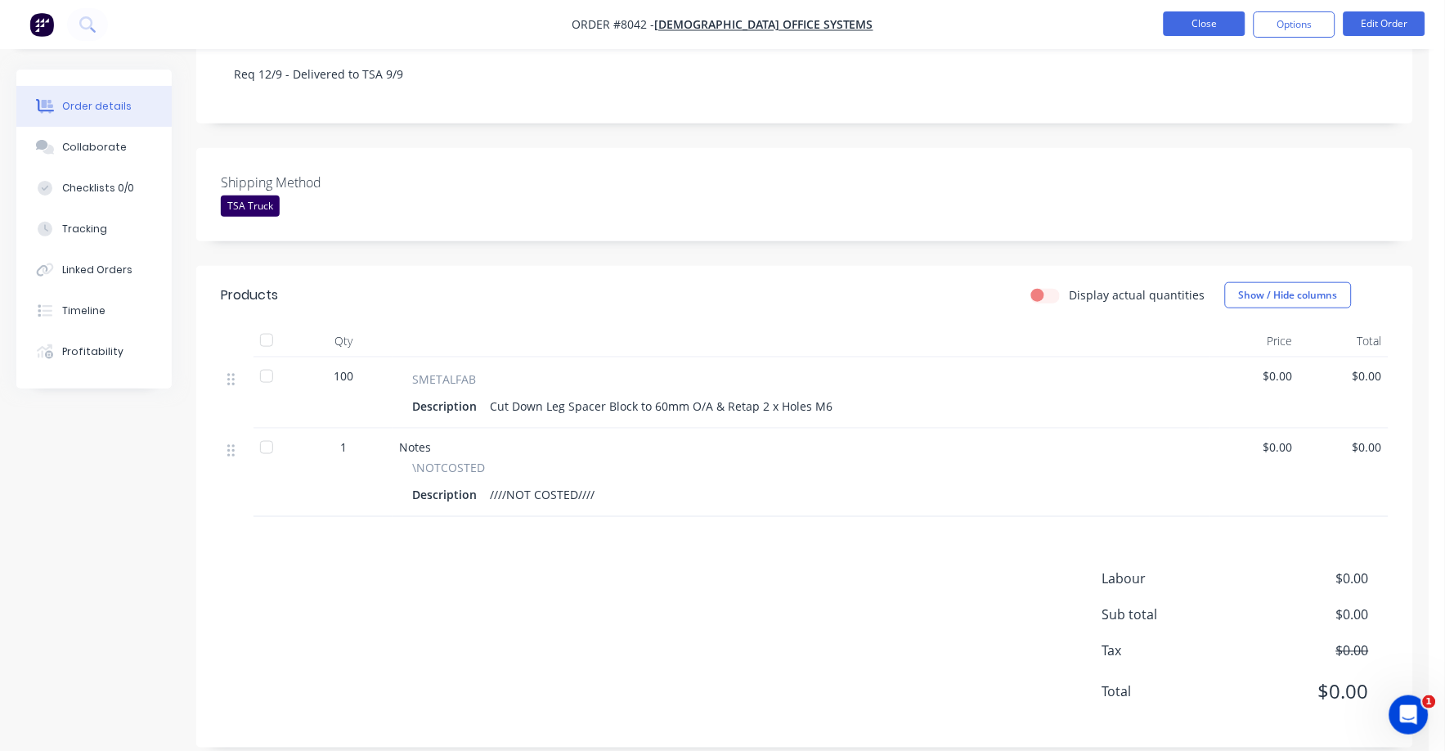
click at [1206, 29] on button "Close" at bounding box center [1205, 23] width 82 height 25
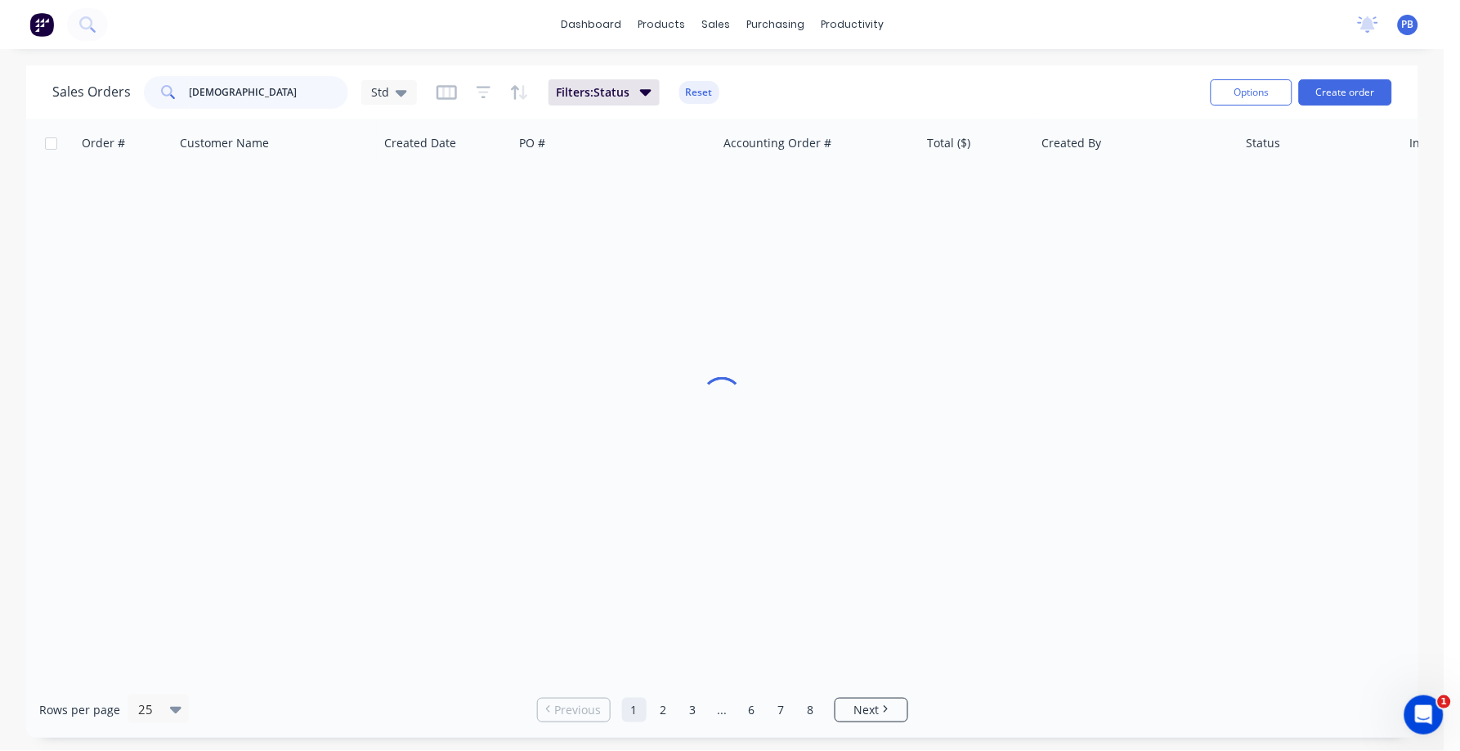
drag, startPoint x: 277, startPoint y: 90, endPoint x: 132, endPoint y: 73, distance: 146.6
click at [132, 73] on div "Sales Orders [DEMOGRAPHIC_DATA] Std Filters: Status Reset" at bounding box center [625, 92] width 1146 height 40
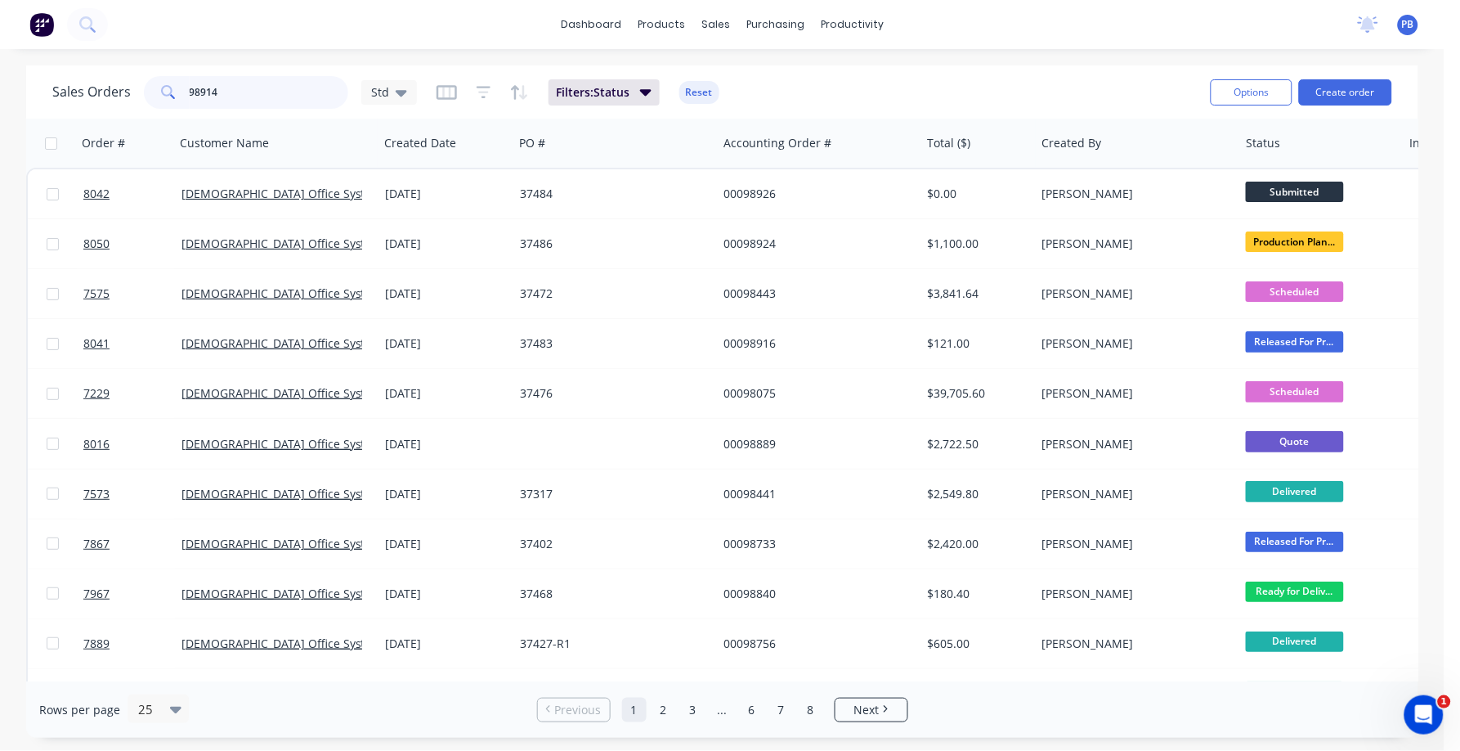
type input "98914"
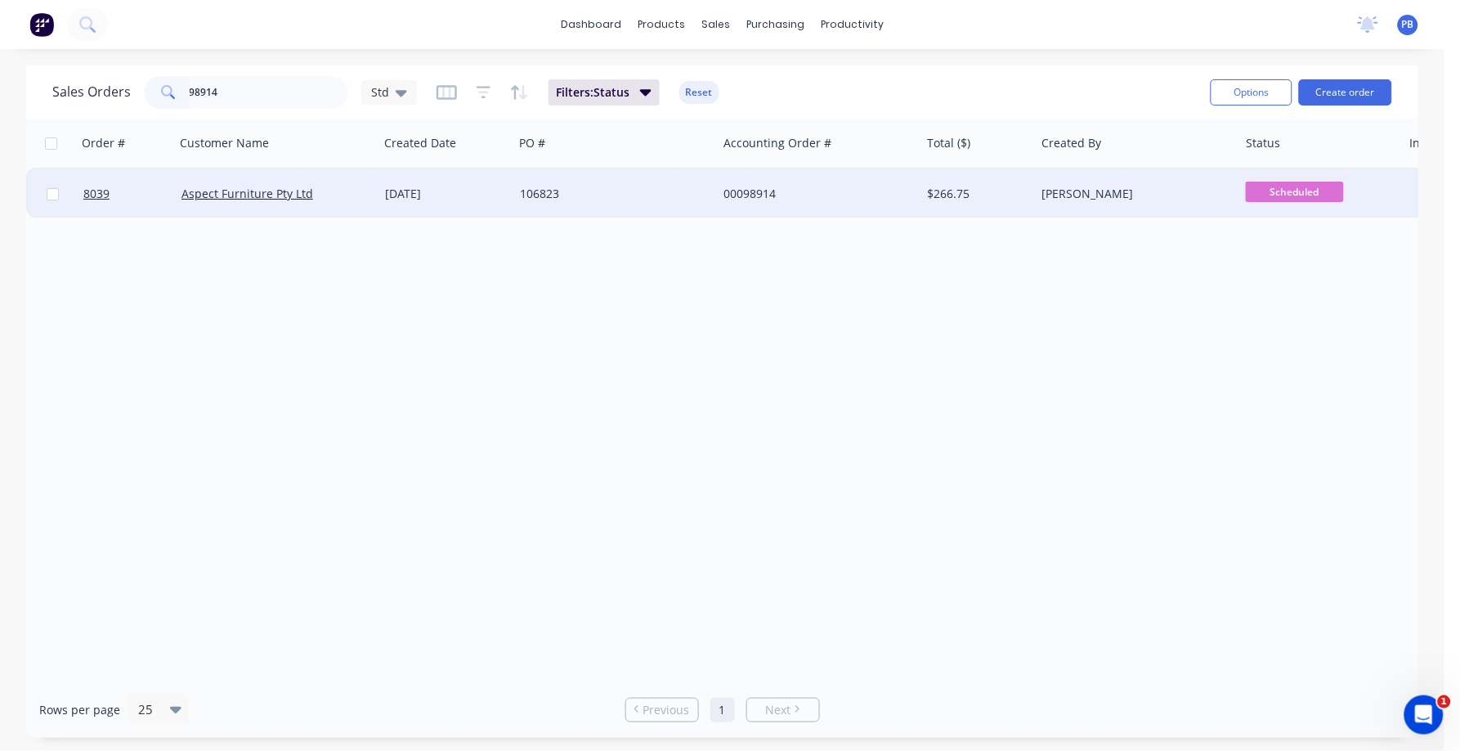
click at [756, 191] on div "00098914" at bounding box center [815, 194] width 182 height 16
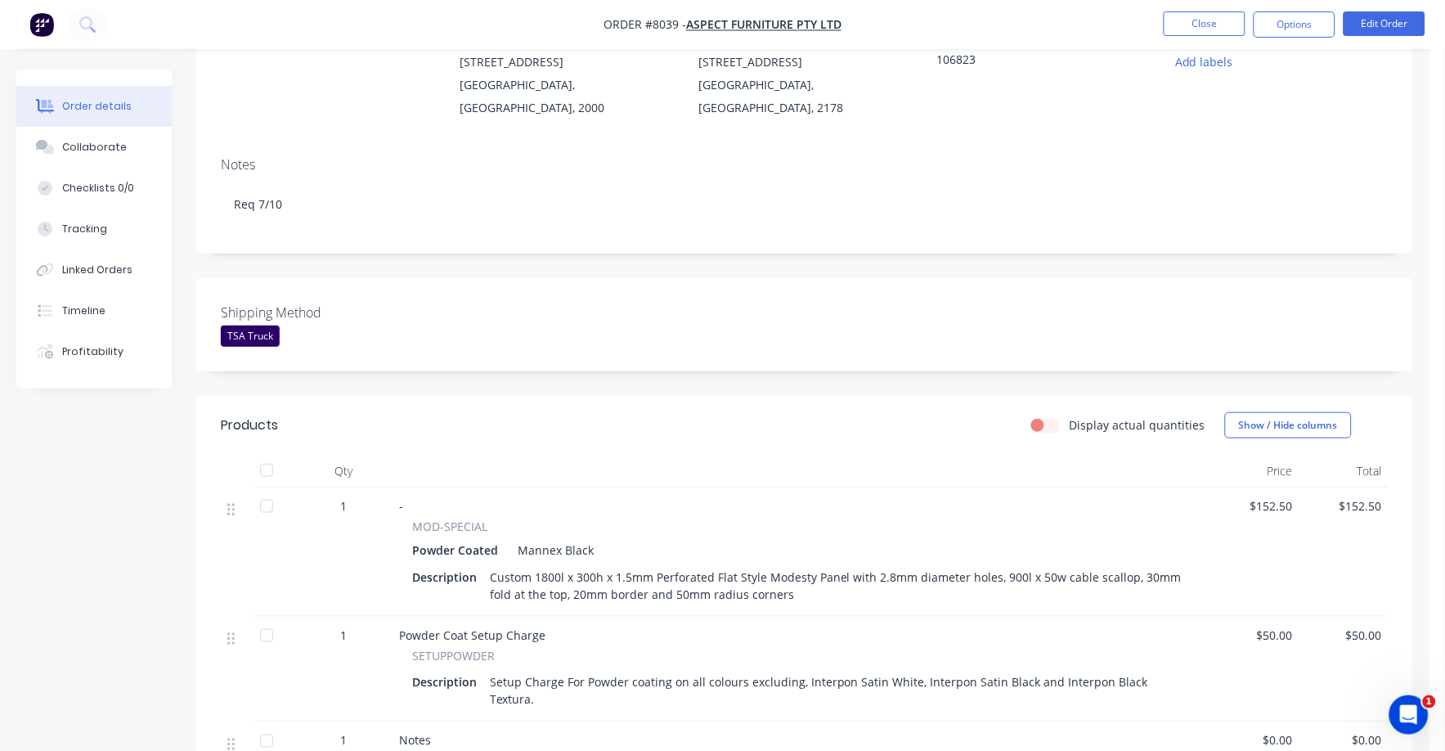
scroll to position [204, 0]
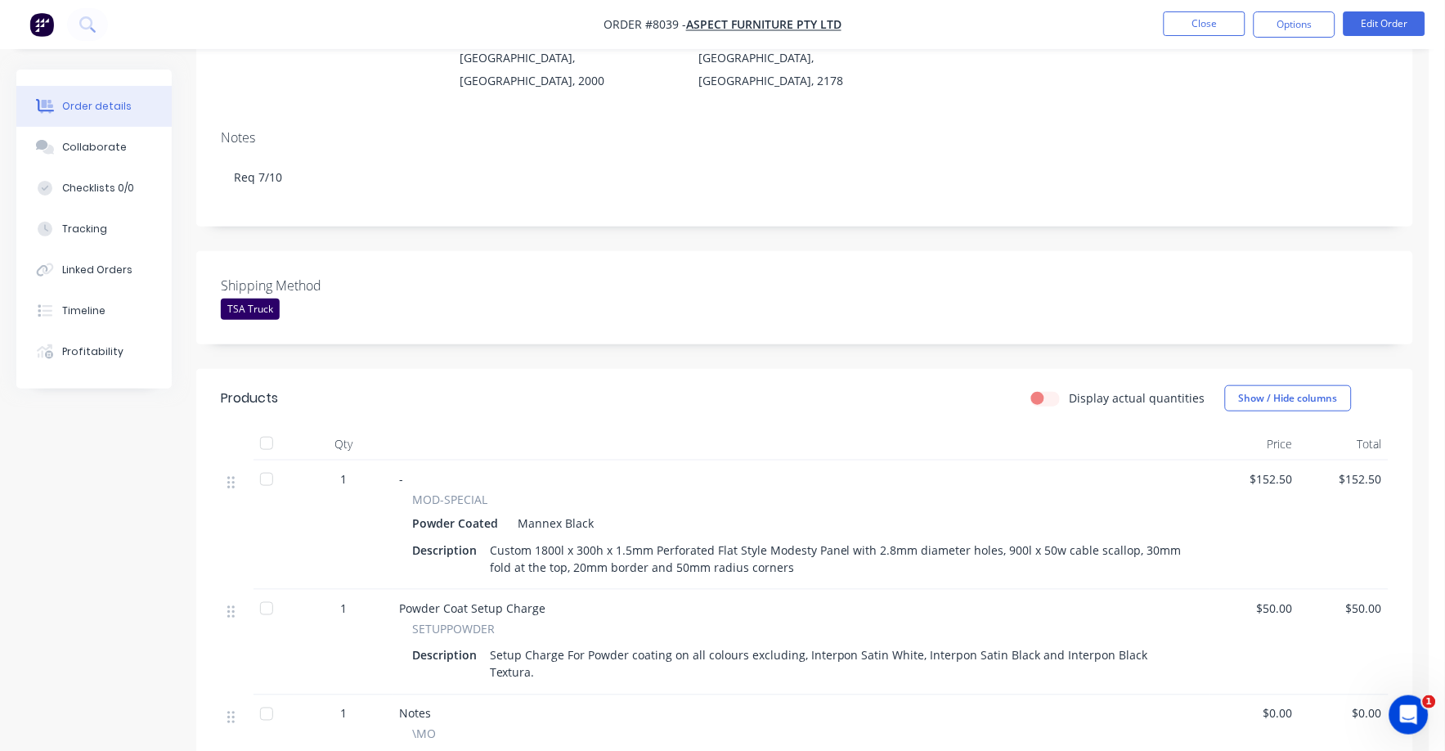
click at [1280, 470] on span "$152.50" at bounding box center [1255, 478] width 76 height 17
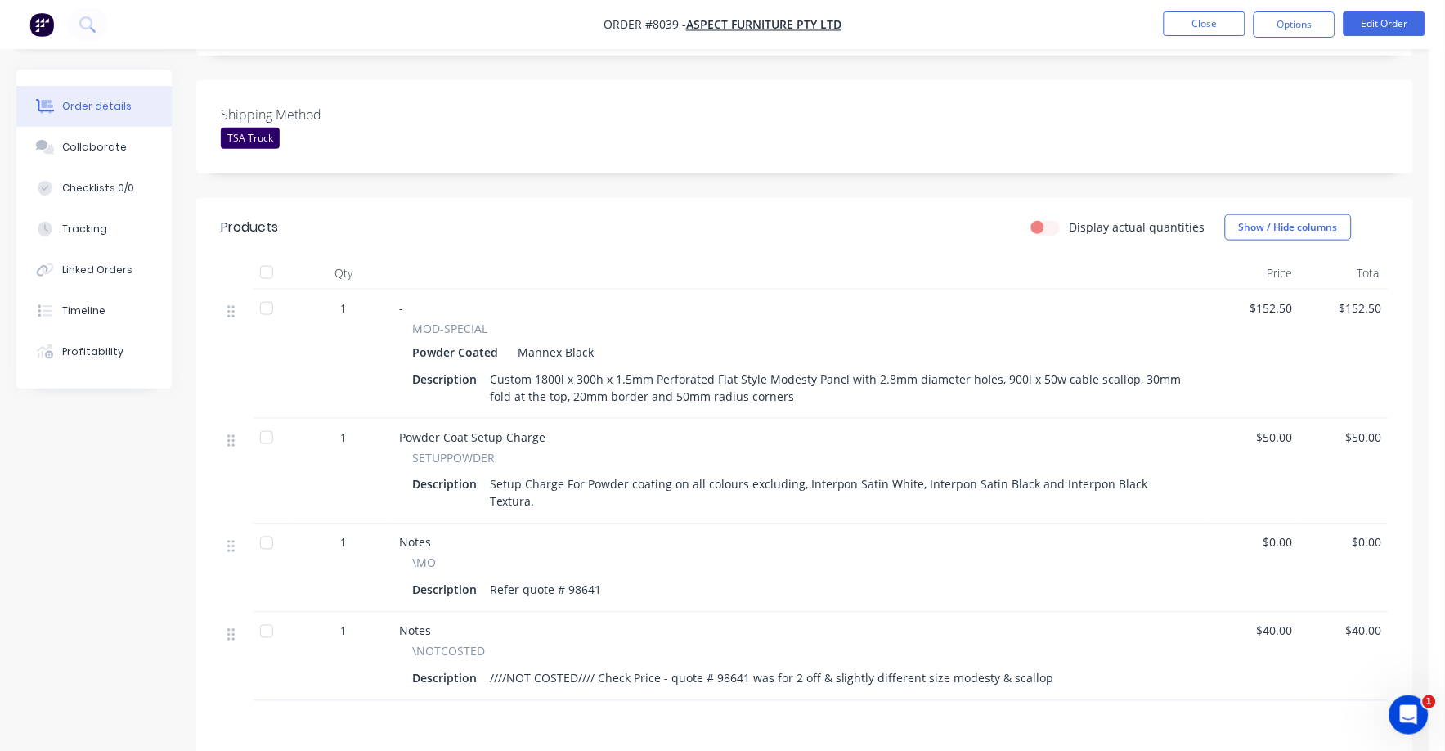
scroll to position [408, 0]
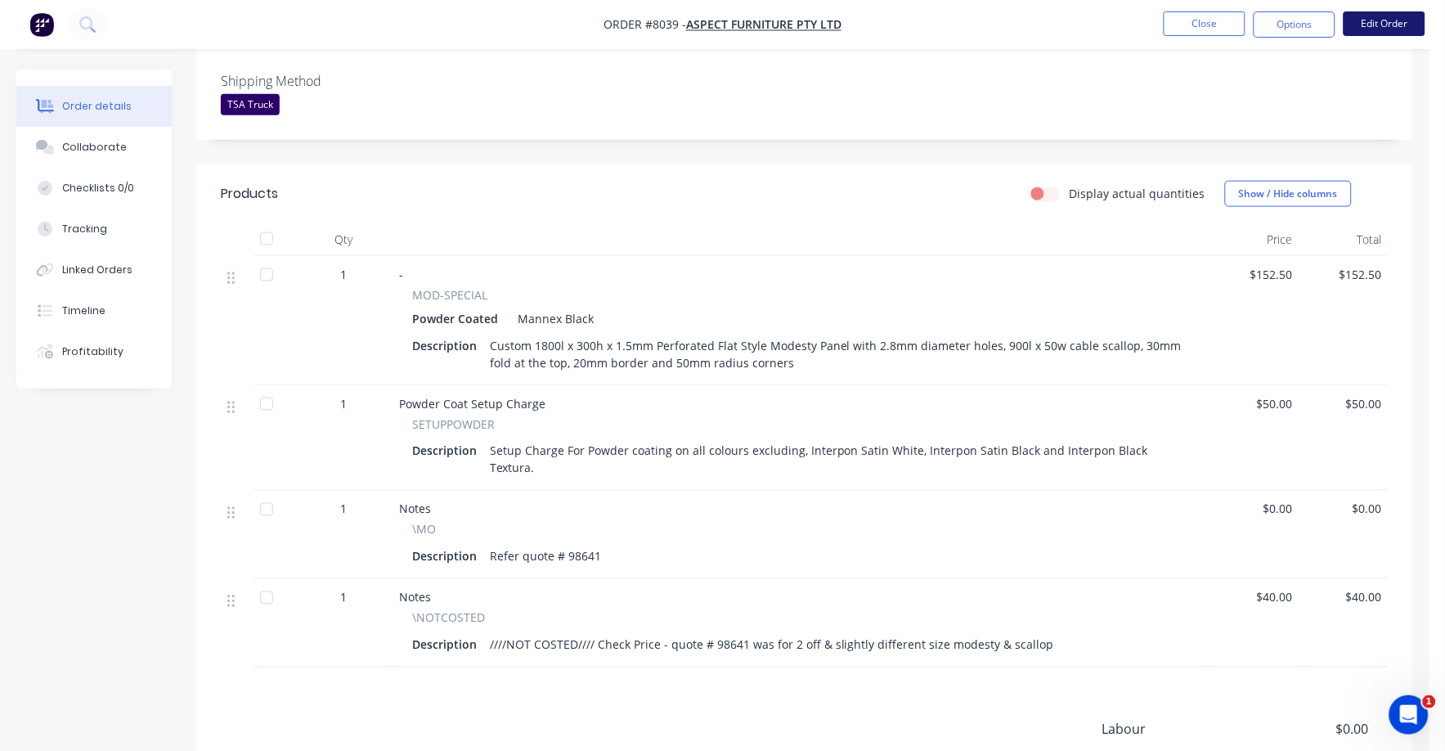
click at [1383, 20] on button "Edit Order" at bounding box center [1384, 23] width 82 height 25
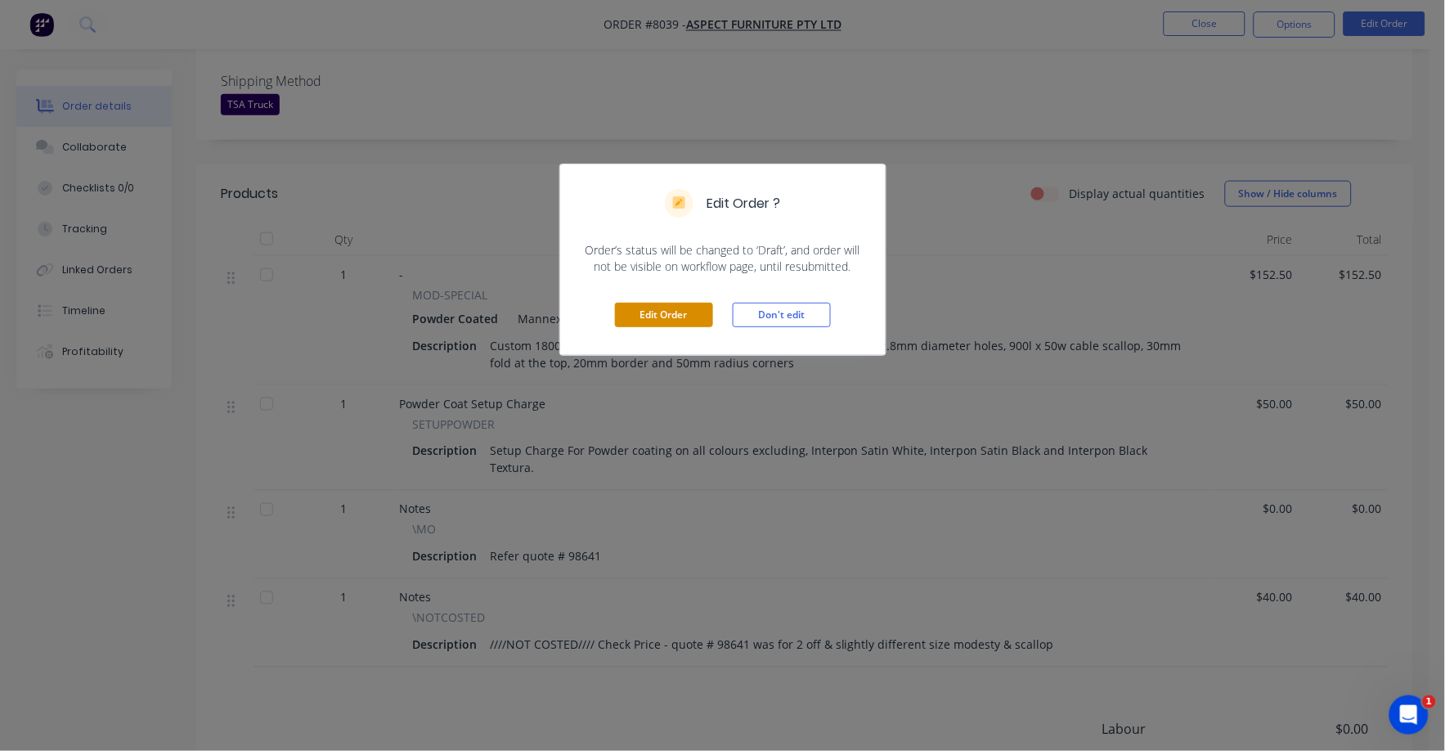
click at [657, 311] on button "Edit Order" at bounding box center [664, 315] width 98 height 25
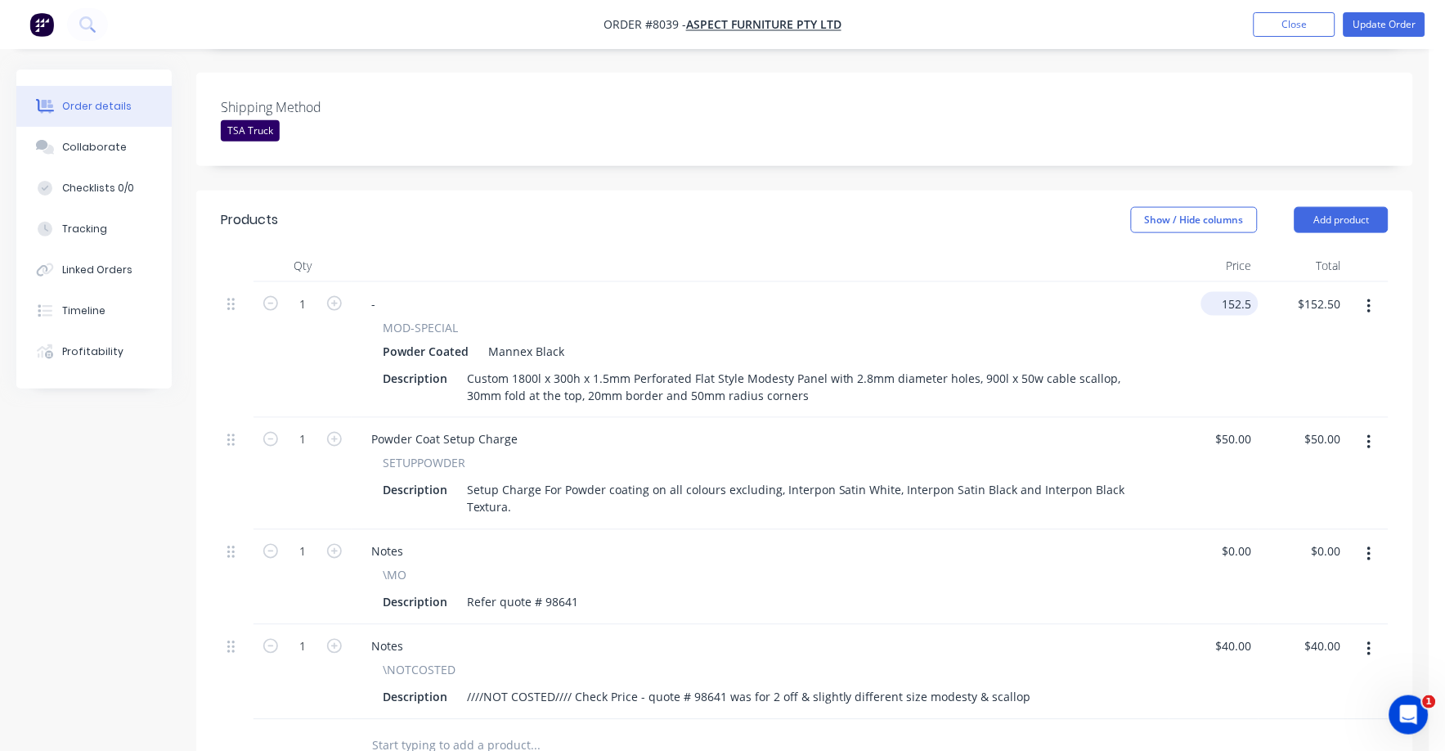
click at [1233, 292] on input "152.5" at bounding box center [1233, 304] width 51 height 24
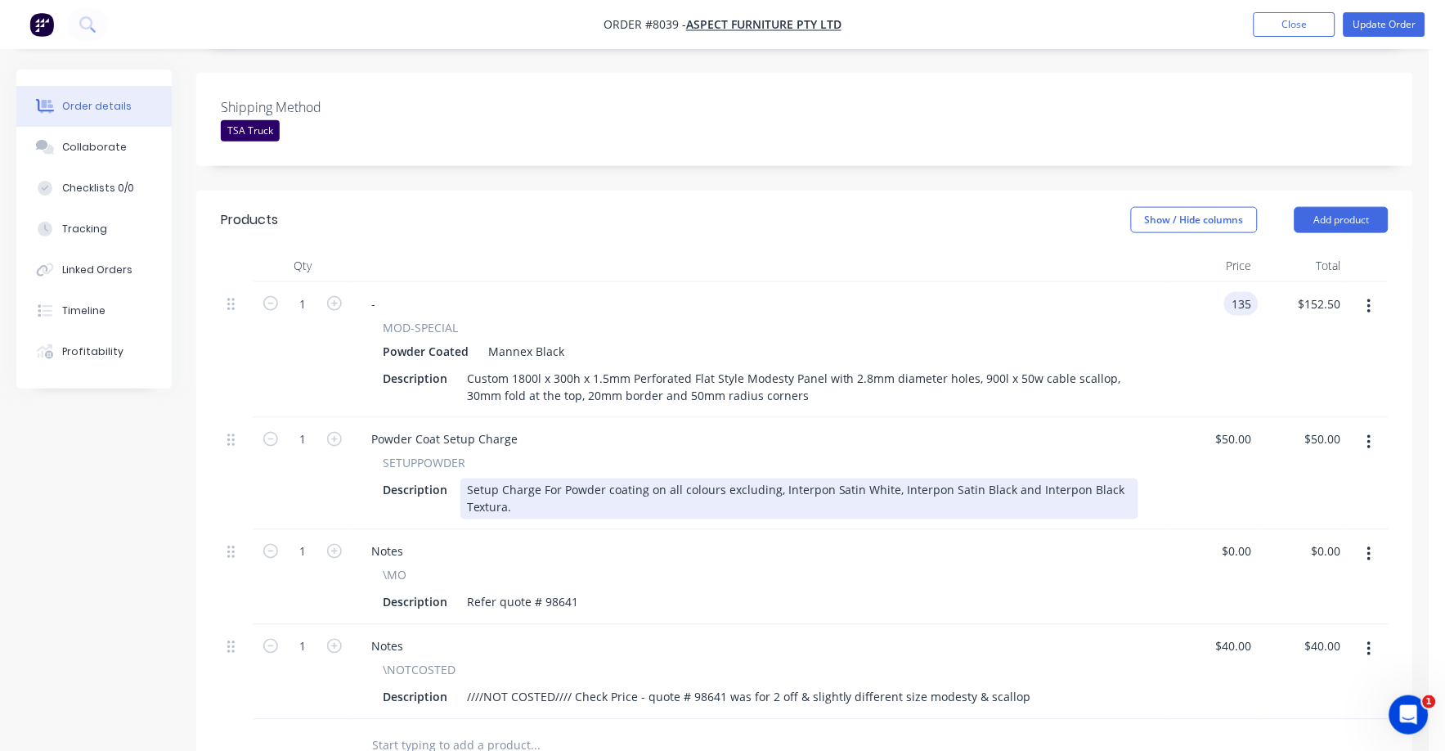
type input "$135.00"
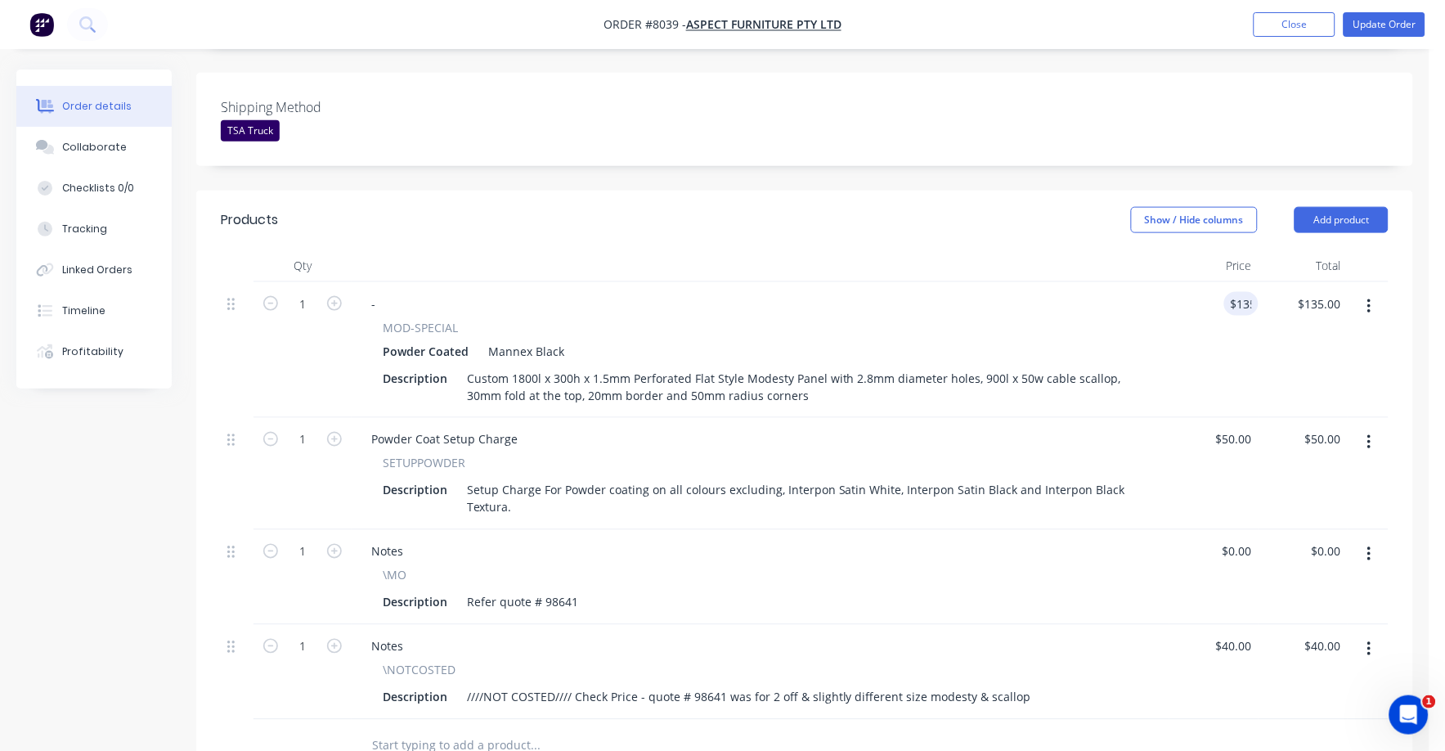
click at [1160, 459] on div "Powder Coat Setup Charge SETUPPOWDER Description Setup Charge For Powder coatin…" at bounding box center [761, 474] width 818 height 112
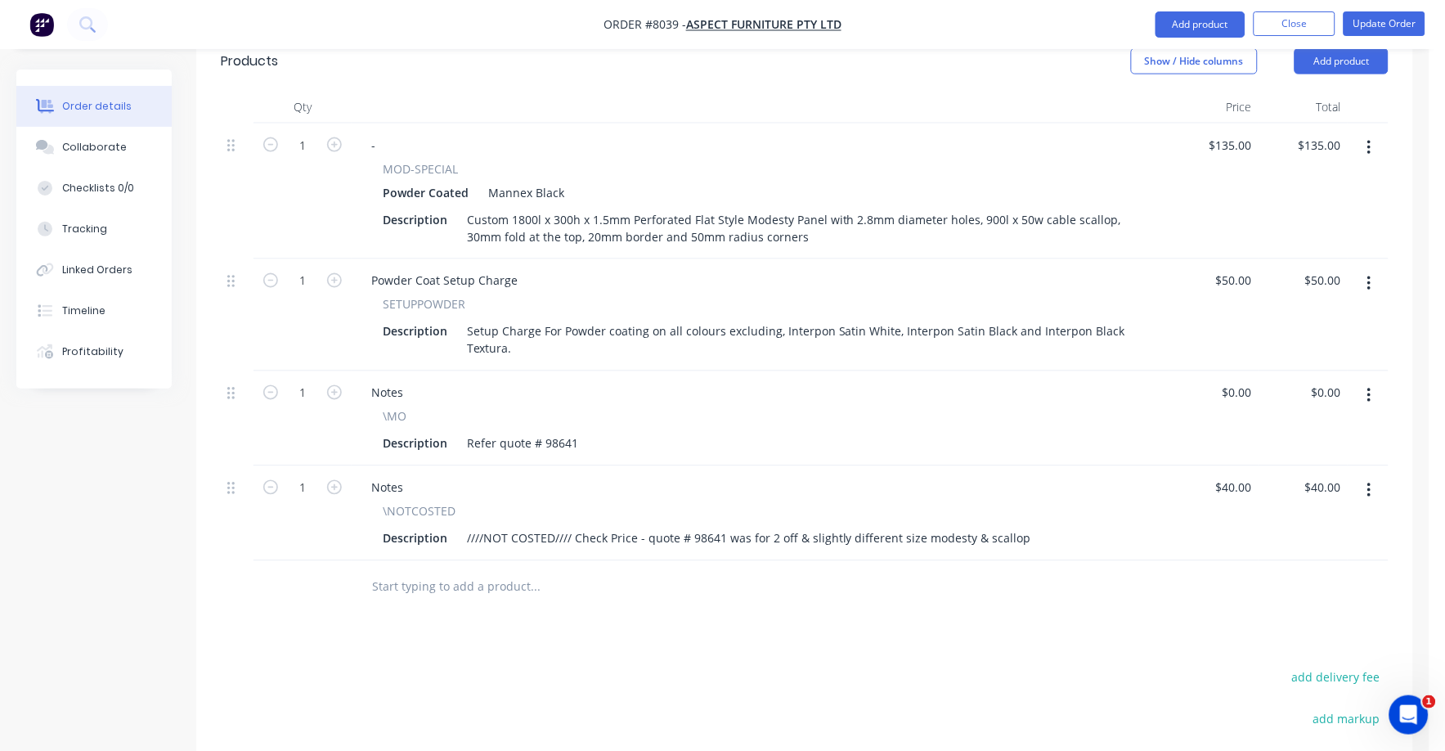
scroll to position [613, 0]
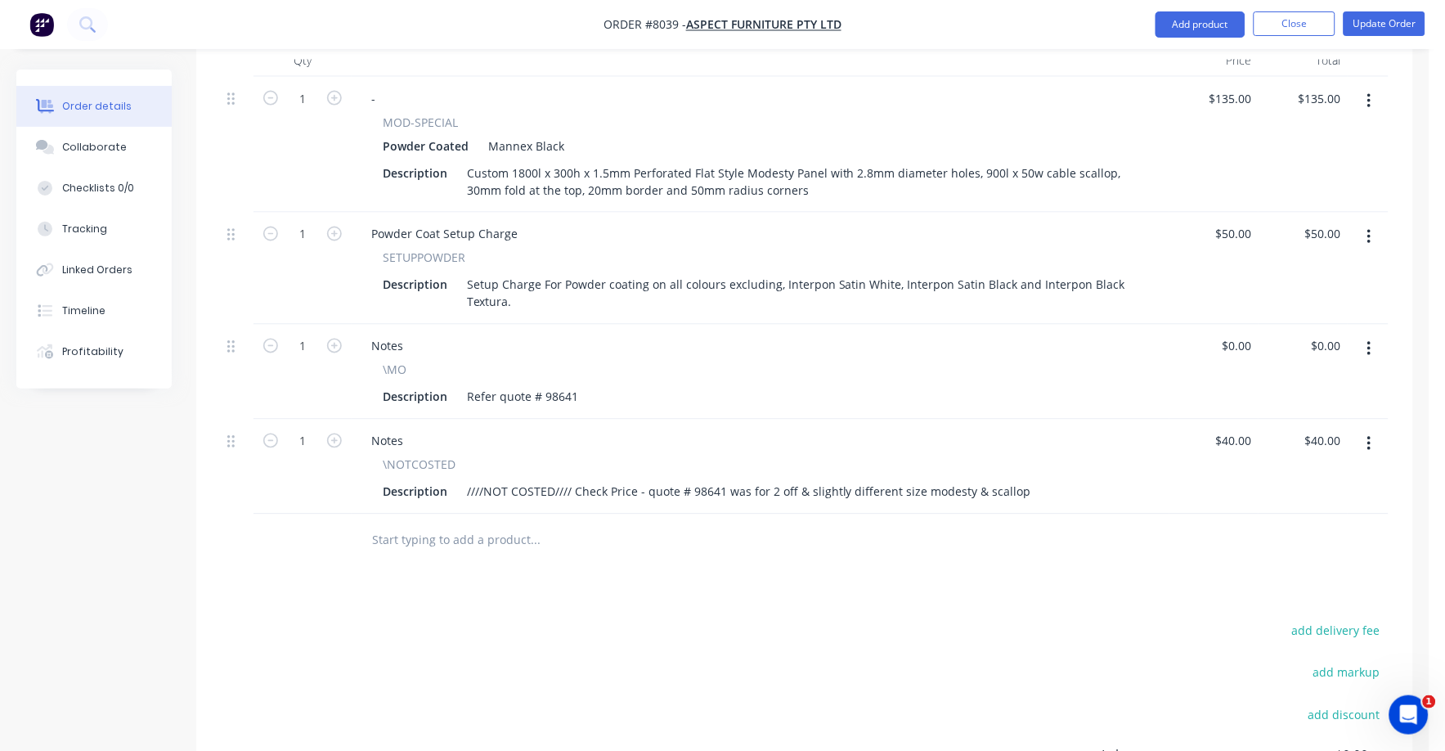
click at [1374, 429] on button "button" at bounding box center [1369, 443] width 38 height 29
click at [1277, 573] on div "Delete" at bounding box center [1311, 585] width 126 height 24
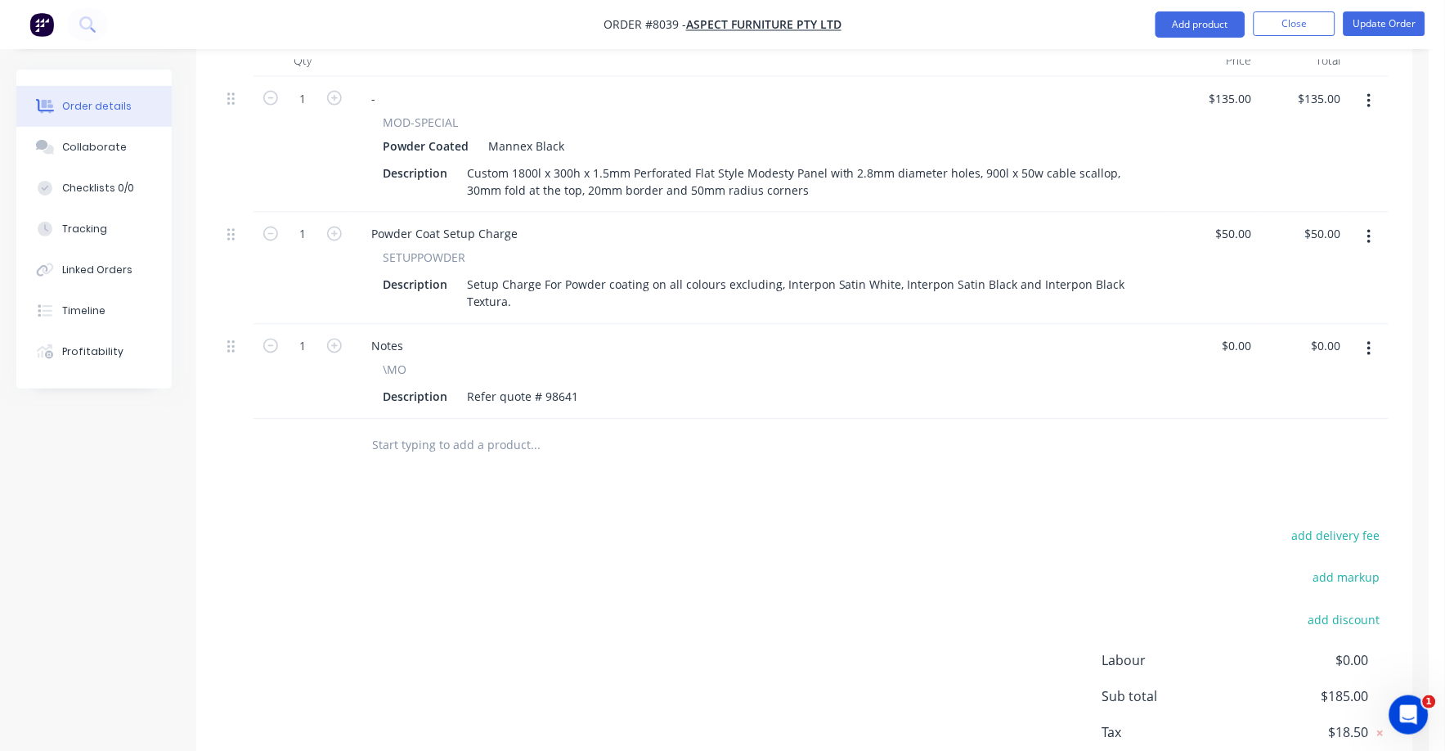
click at [1364, 222] on button "button" at bounding box center [1369, 236] width 38 height 29
click at [1318, 366] on div "Delete" at bounding box center [1311, 378] width 126 height 24
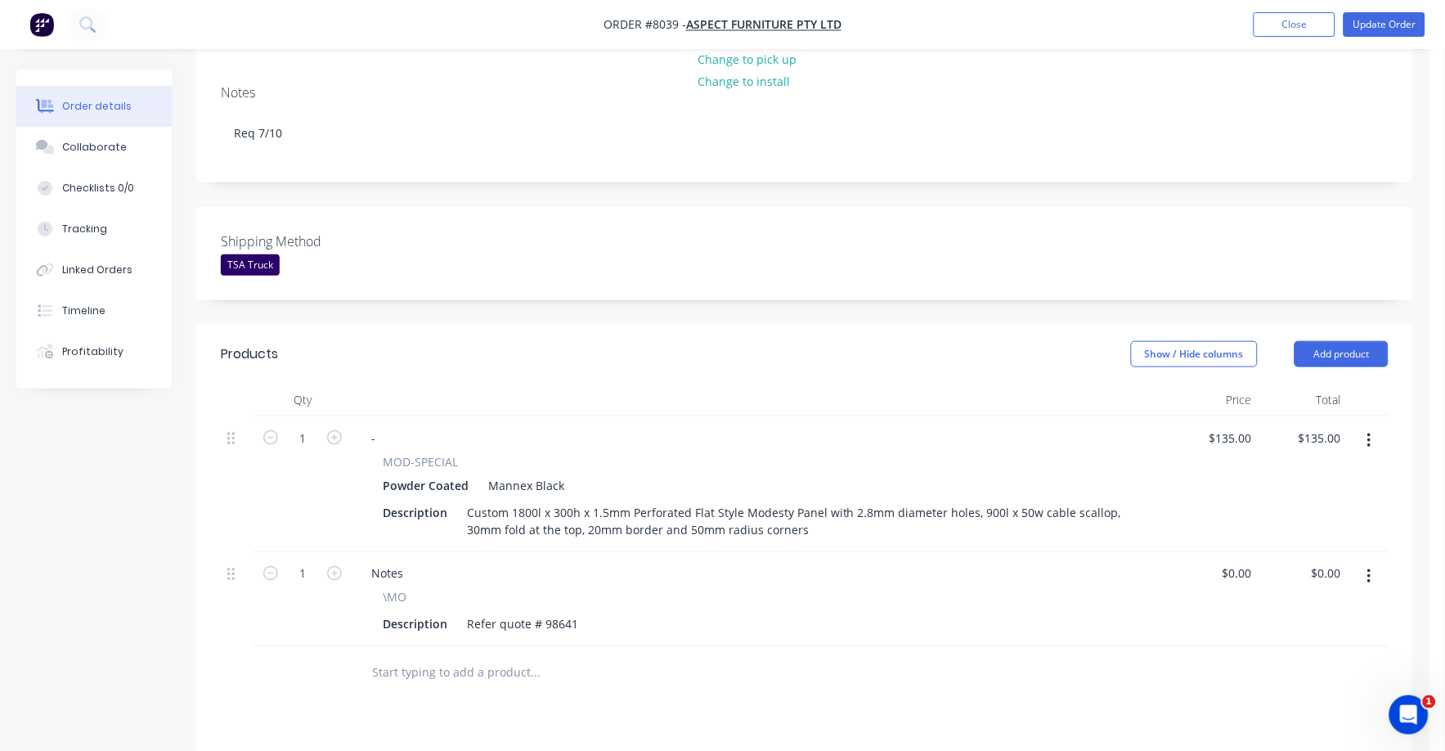
scroll to position [0, 0]
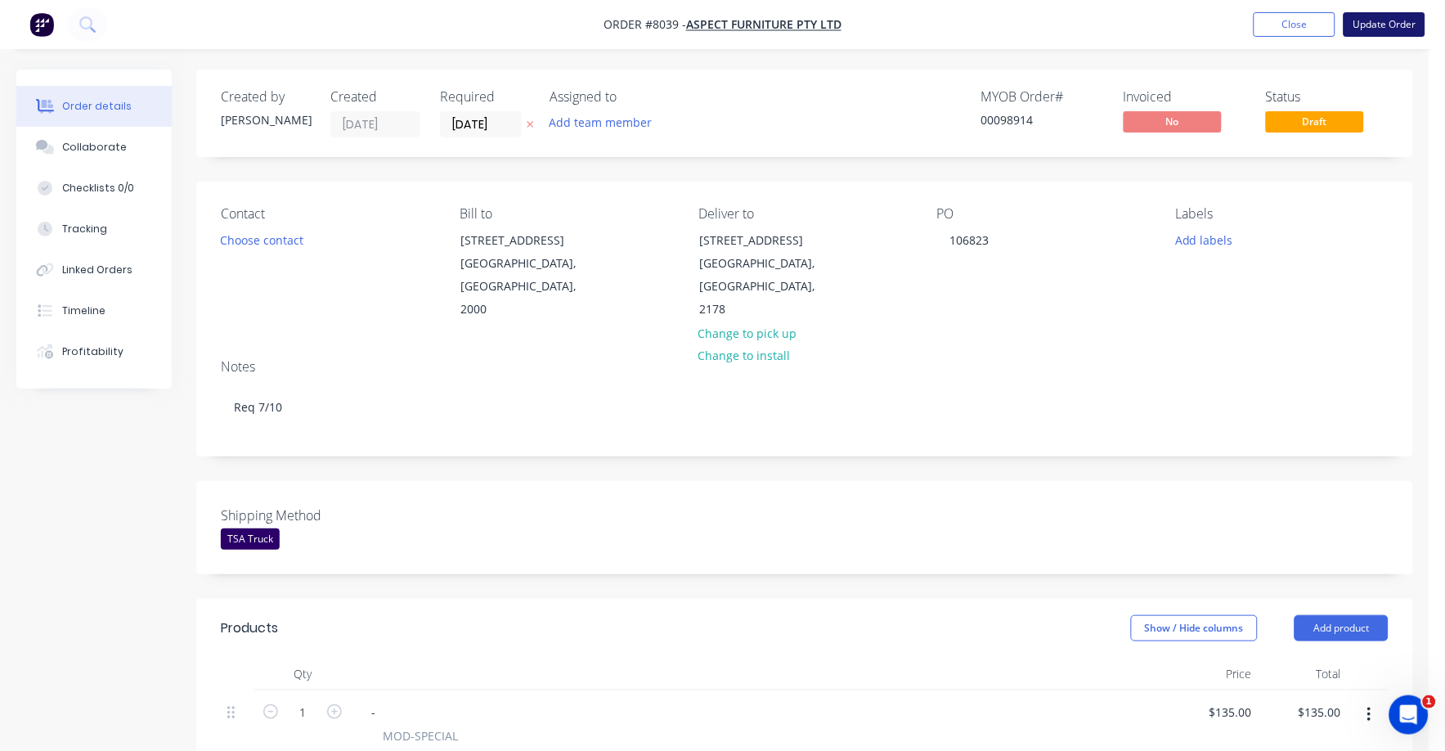
click at [1388, 28] on button "Update Order" at bounding box center [1384, 24] width 82 height 25
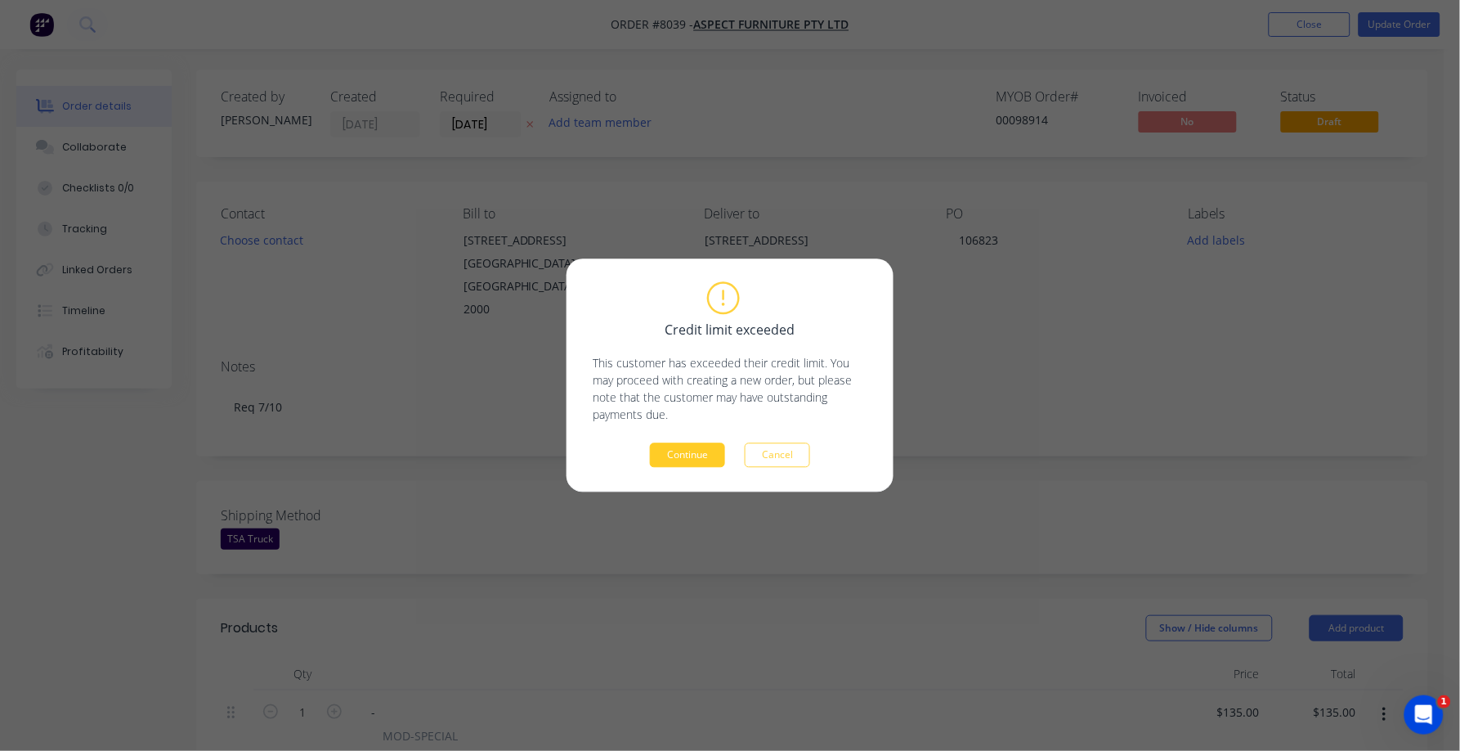
click at [655, 464] on button "Continue" at bounding box center [687, 455] width 75 height 25
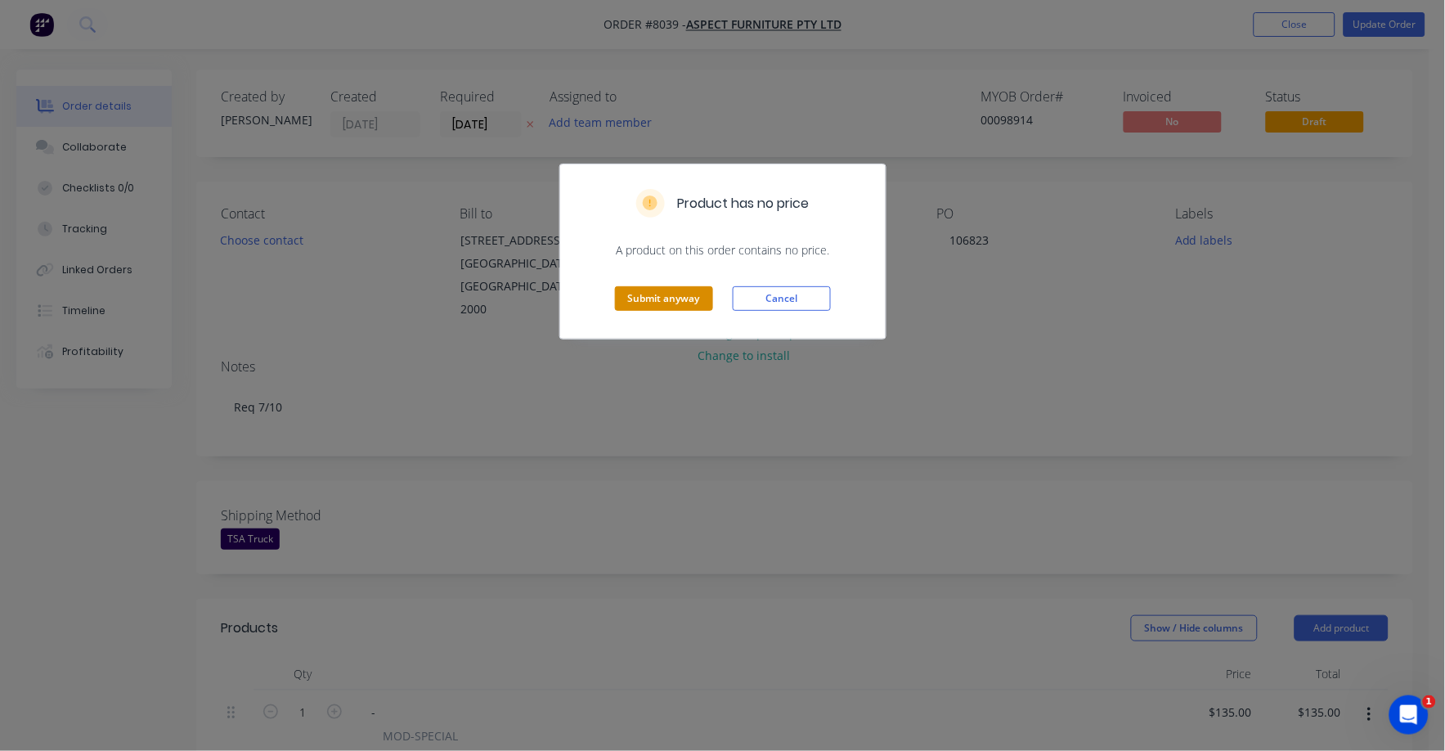
click at [662, 292] on button "Submit anyway" at bounding box center [664, 298] width 98 height 25
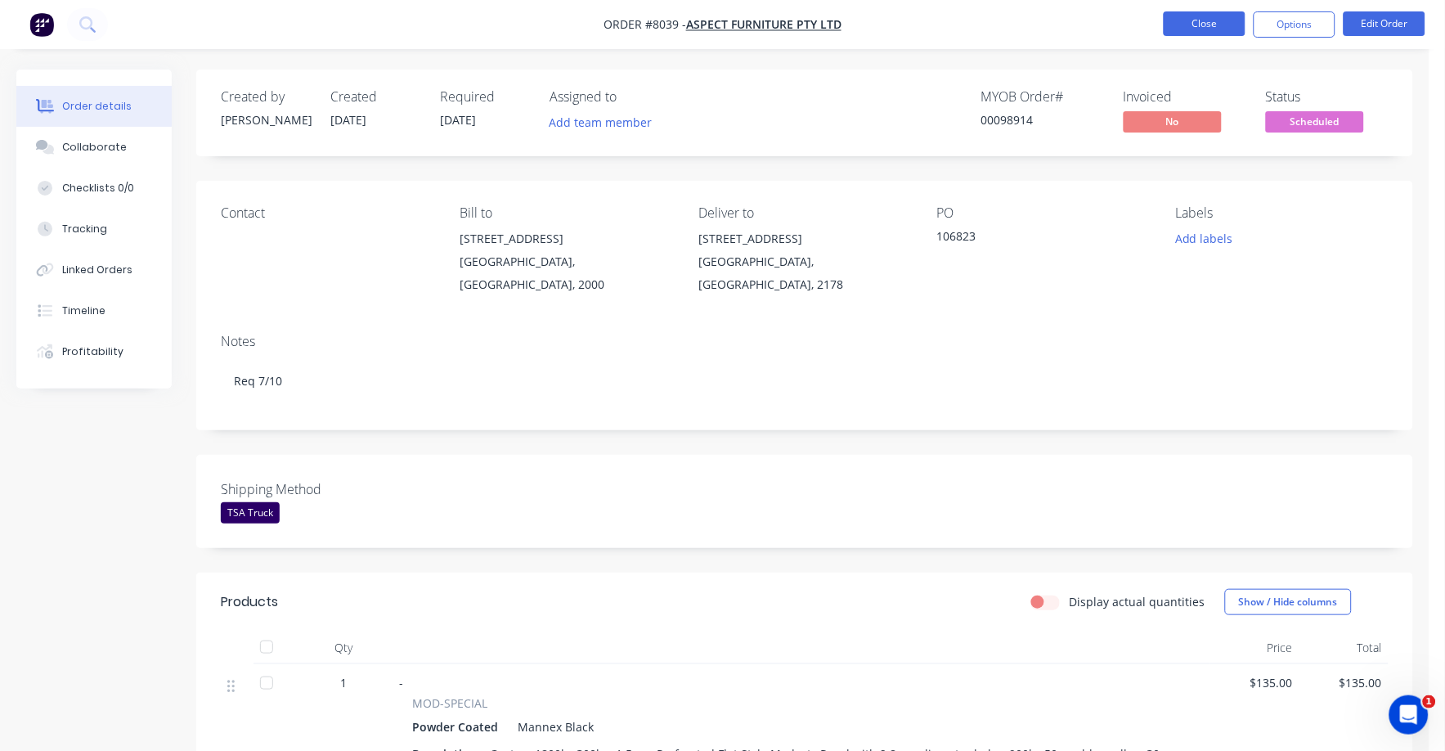
click at [1191, 17] on button "Close" at bounding box center [1205, 23] width 82 height 25
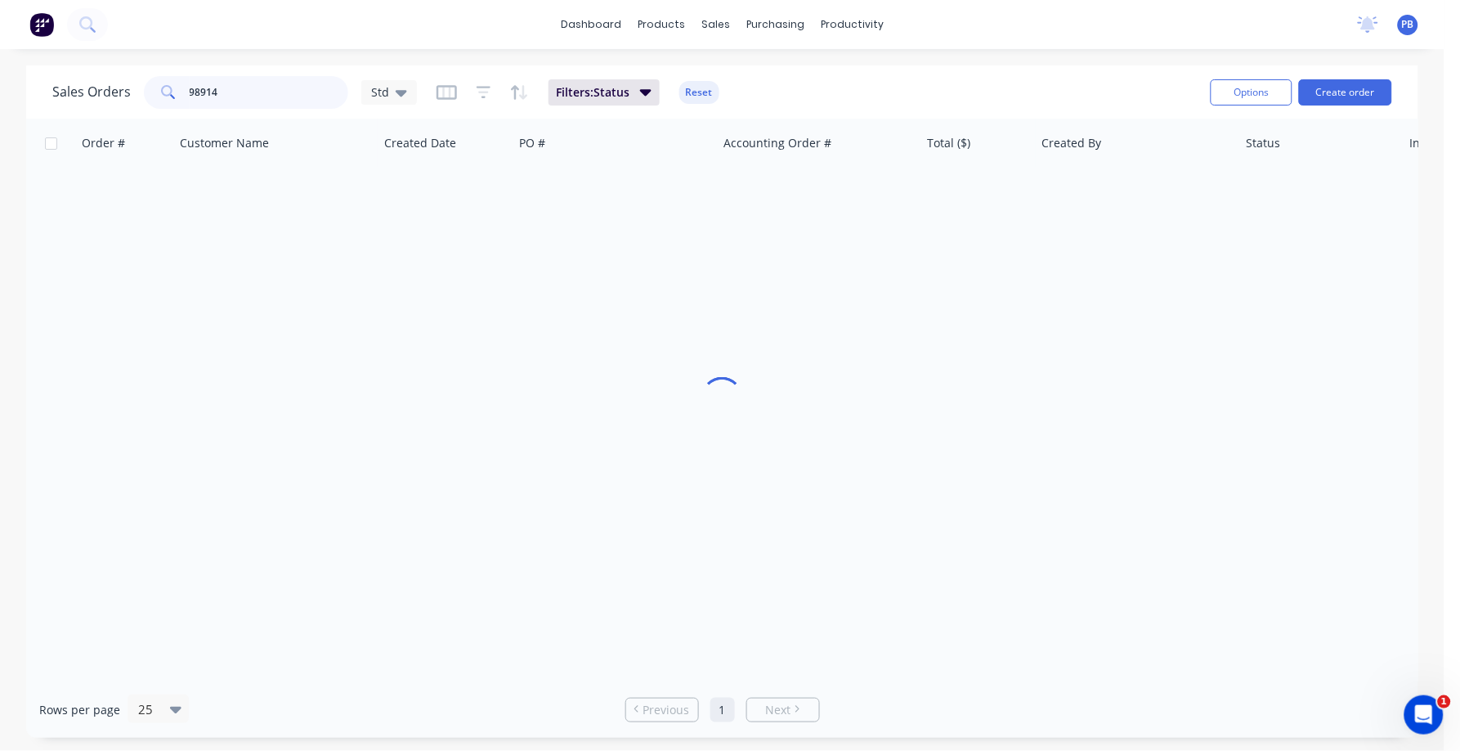
drag, startPoint x: 232, startPoint y: 92, endPoint x: 166, endPoint y: 86, distance: 66.5
click at [166, 86] on div "98914" at bounding box center [246, 92] width 204 height 33
click at [257, 96] on input "98914" at bounding box center [269, 92] width 159 height 33
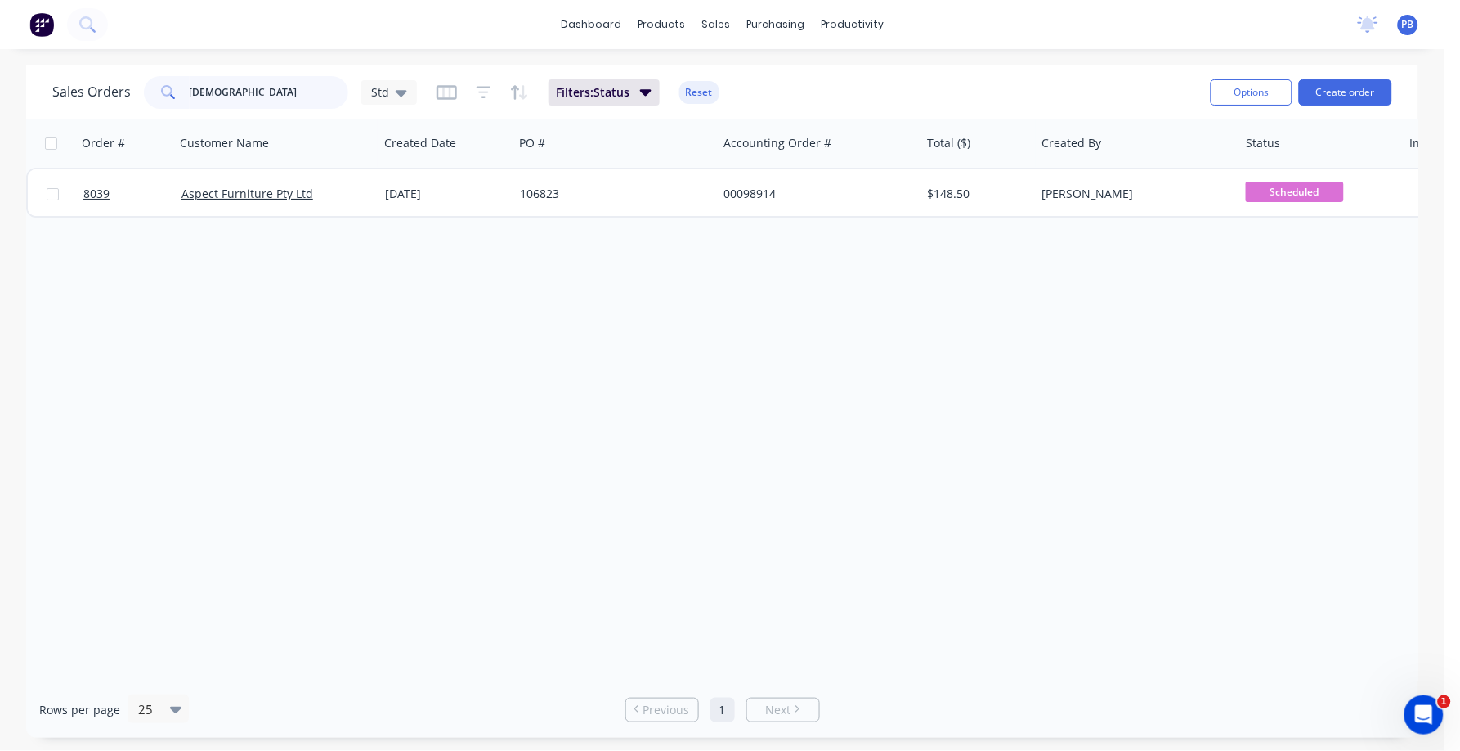
type input "[DEMOGRAPHIC_DATA]"
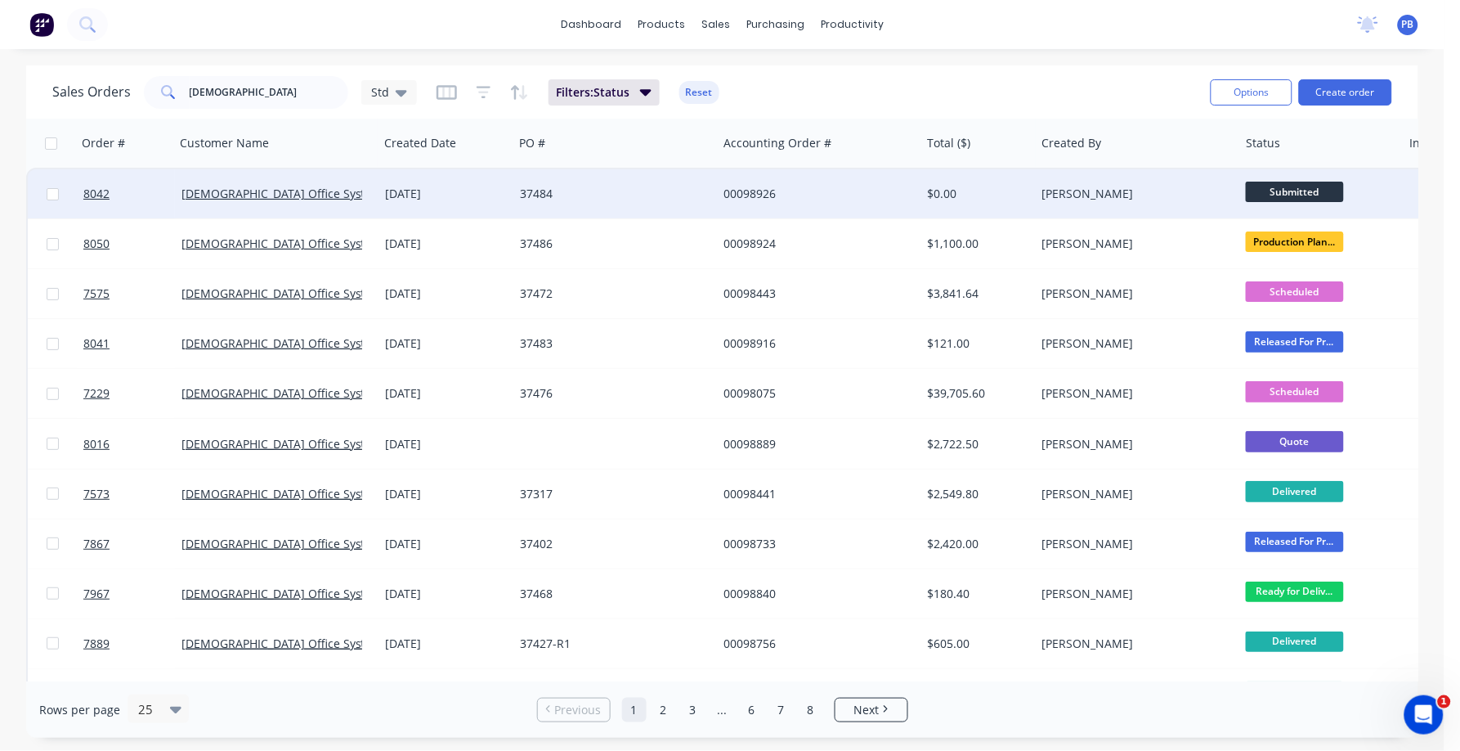
click at [756, 186] on div "00098926" at bounding box center [815, 194] width 182 height 16
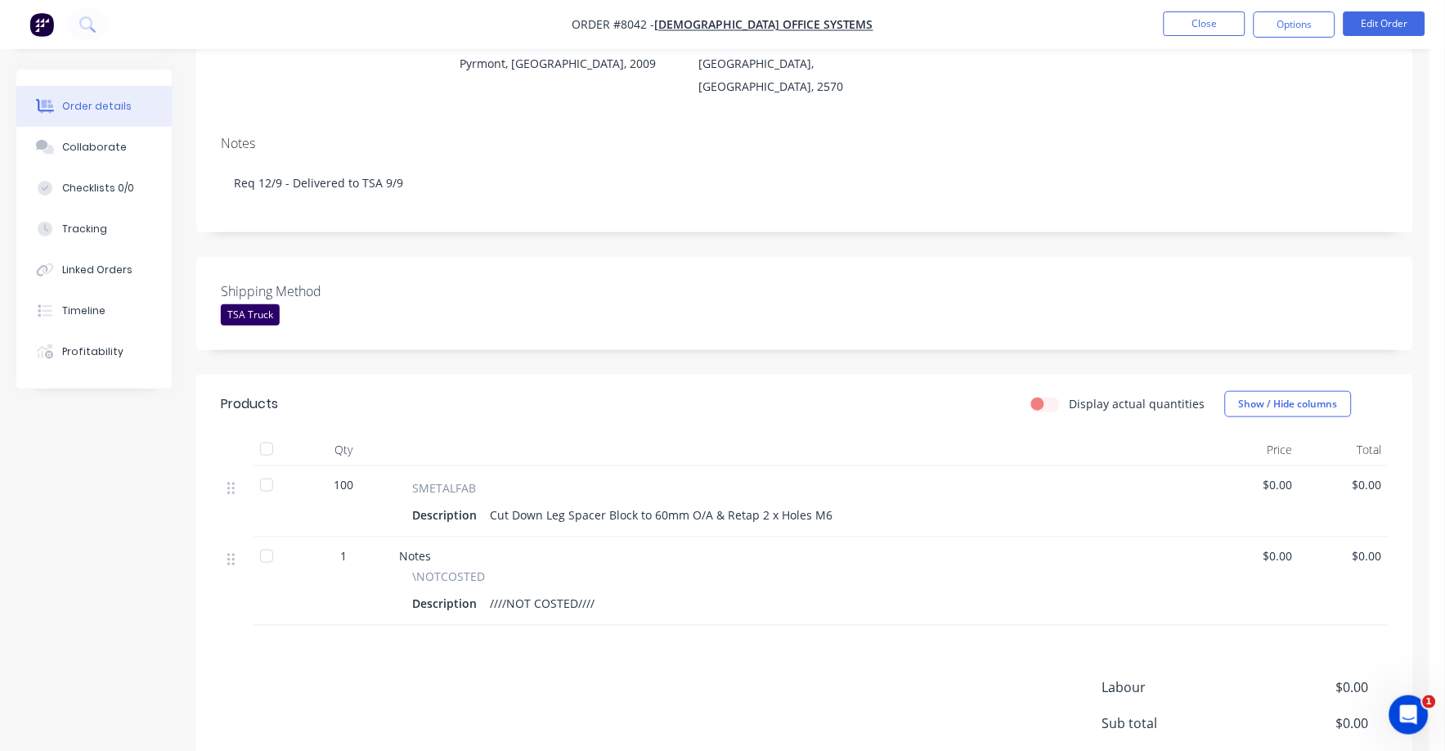
scroll to position [204, 0]
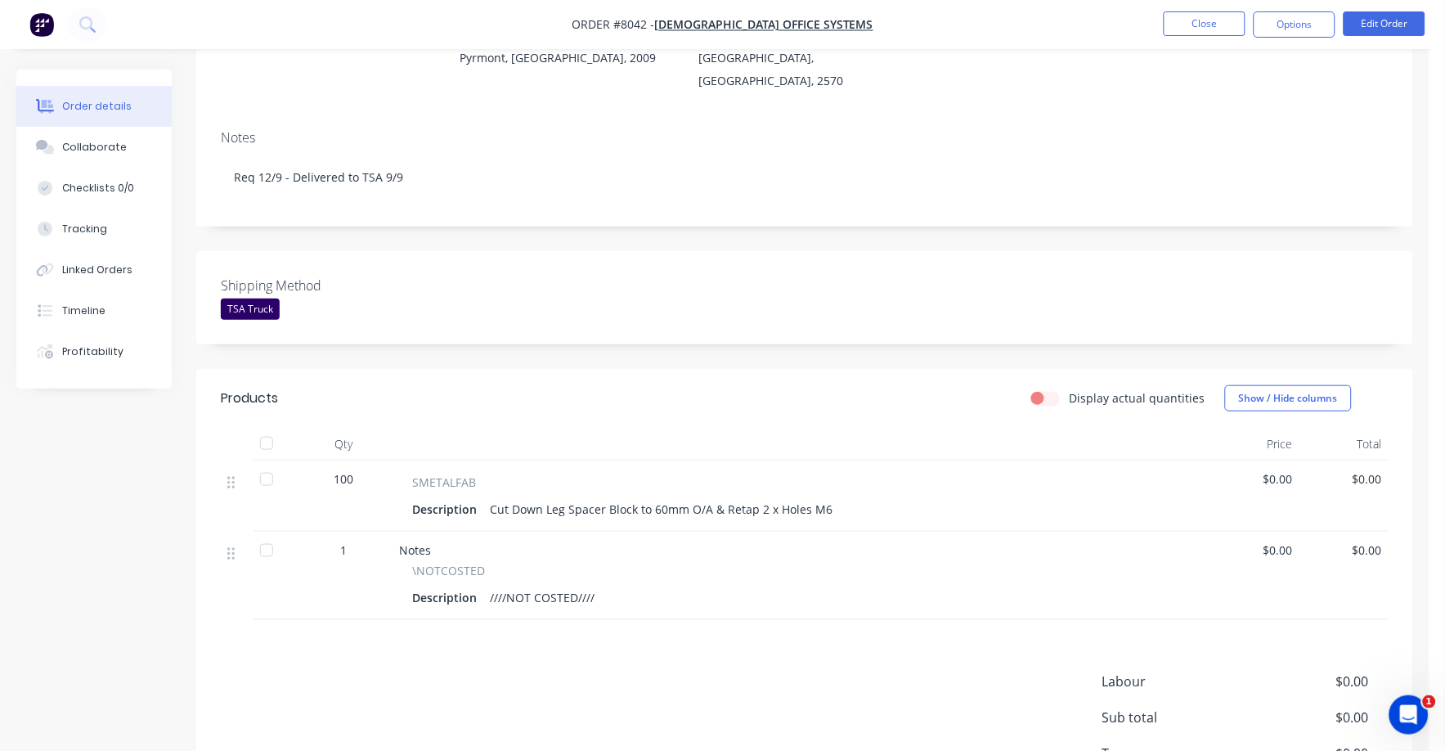
click at [1277, 478] on span "$0.00" at bounding box center [1255, 478] width 76 height 17
click at [1370, 26] on button "Edit Order" at bounding box center [1384, 23] width 82 height 25
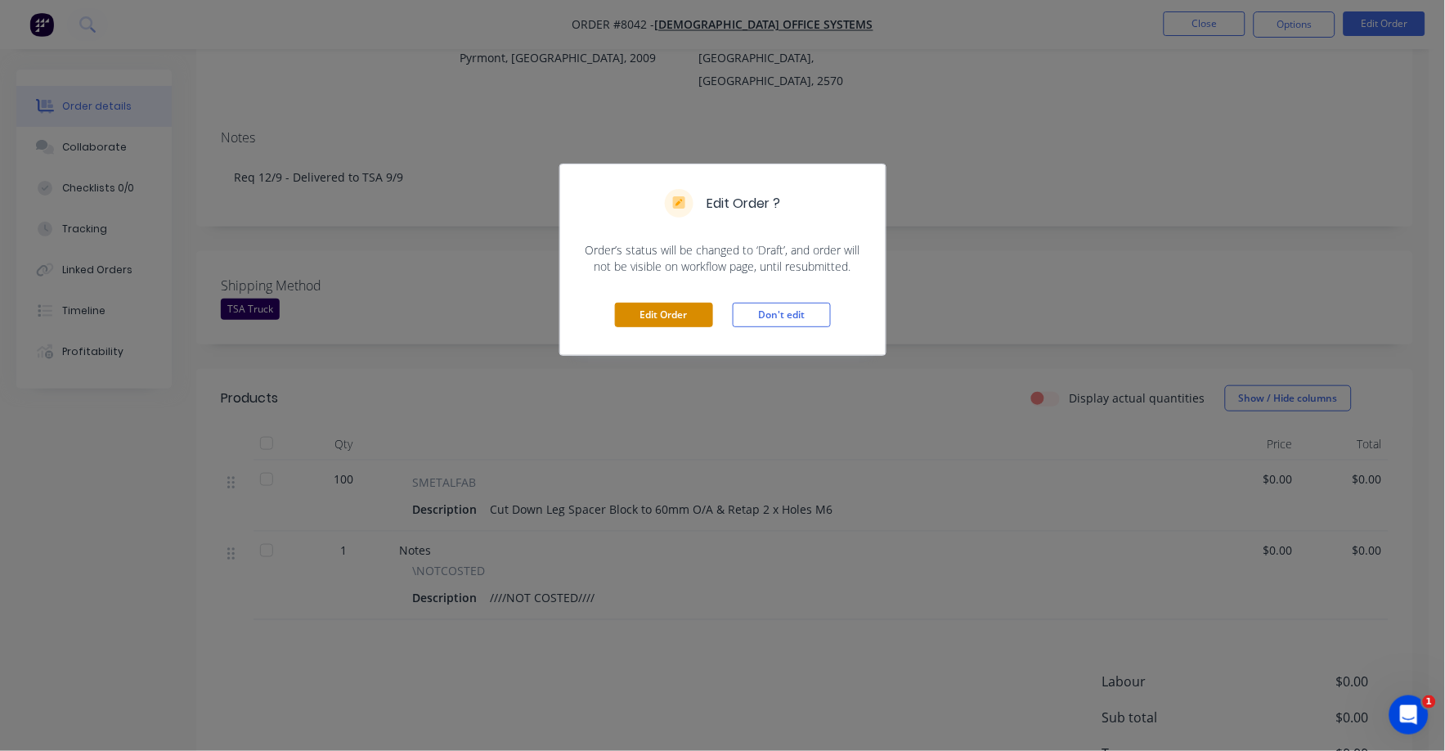
click at [648, 324] on button "Edit Order" at bounding box center [664, 315] width 98 height 25
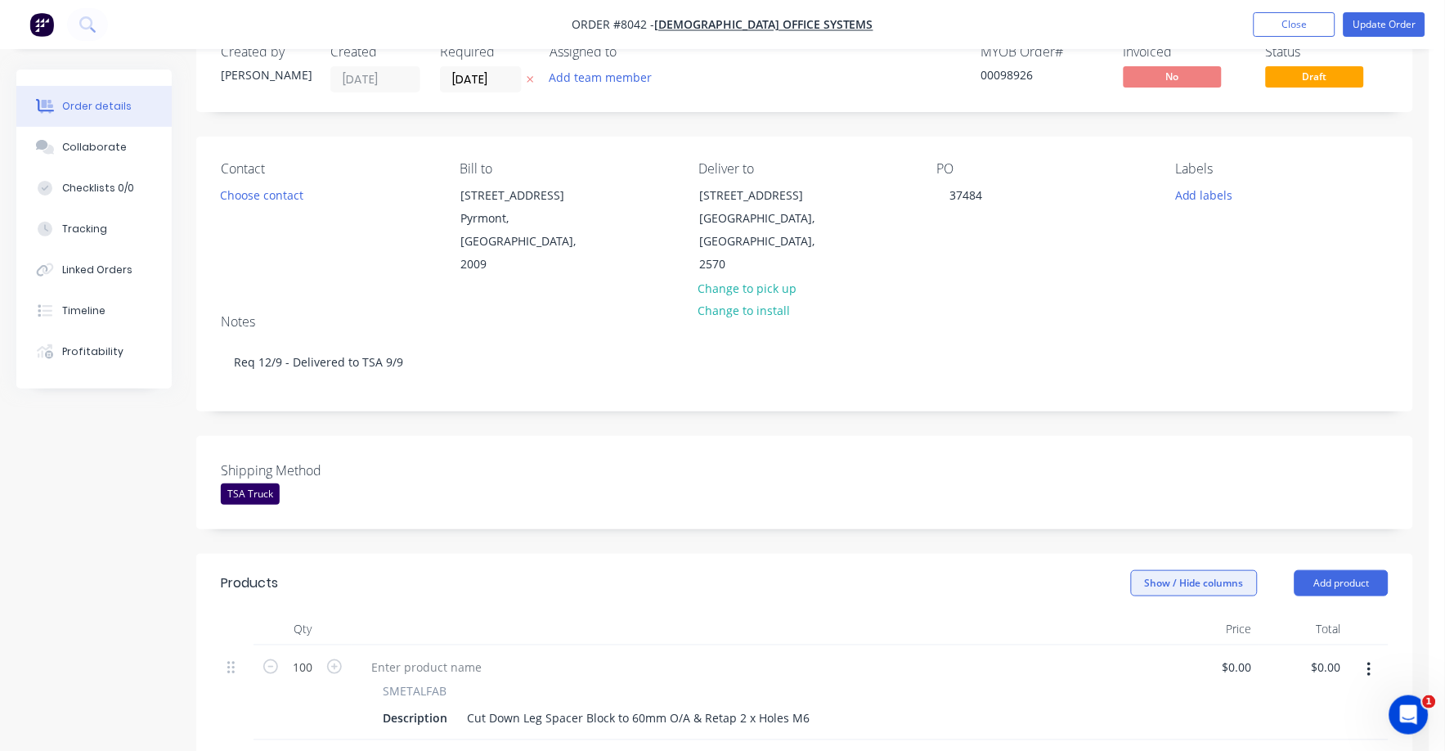
scroll to position [101, 0]
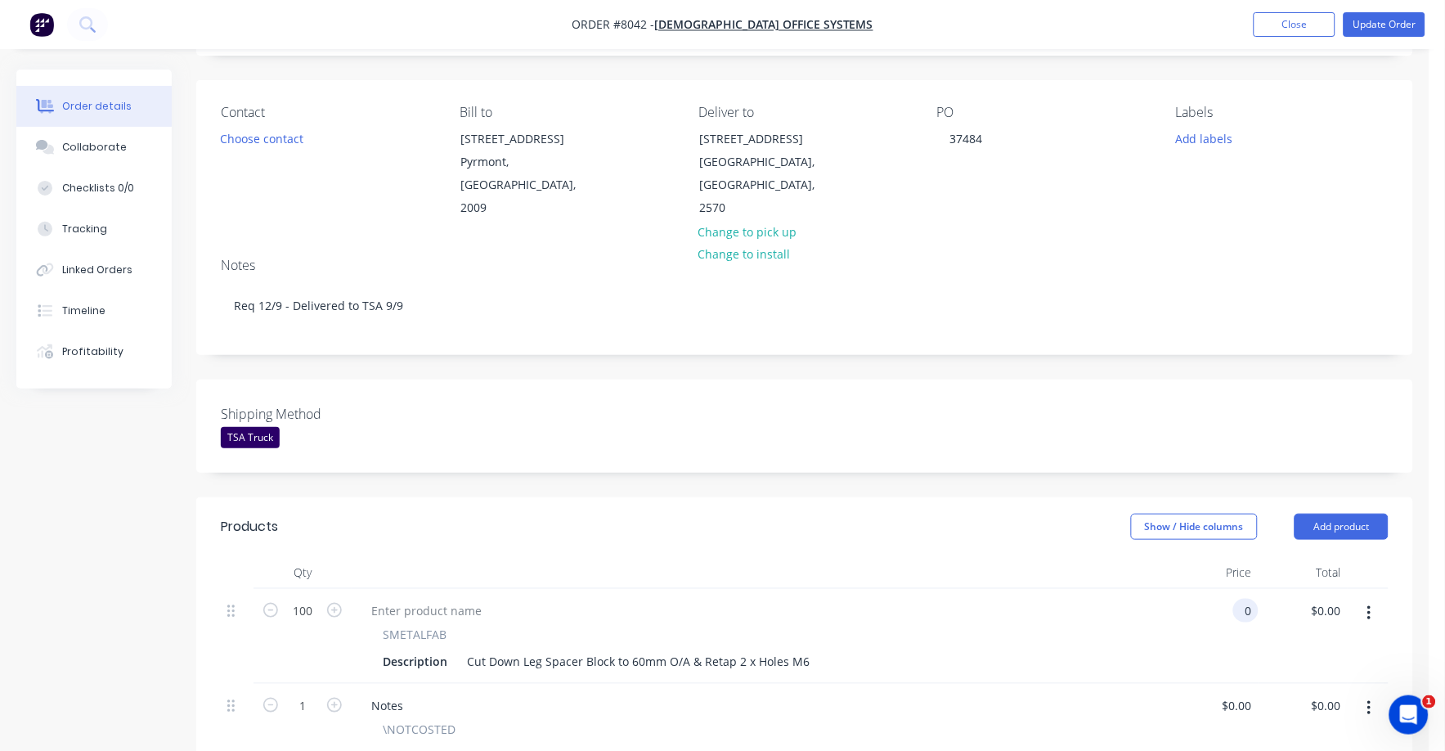
drag, startPoint x: 1225, startPoint y: 579, endPoint x: 1257, endPoint y: 575, distance: 32.2
click at [1228, 589] on div "0 0" at bounding box center [1213, 636] width 89 height 95
type input "$5.85"
type input "$585.00"
click at [1254, 634] on div "$5.85 5.850" at bounding box center [1213, 636] width 89 height 95
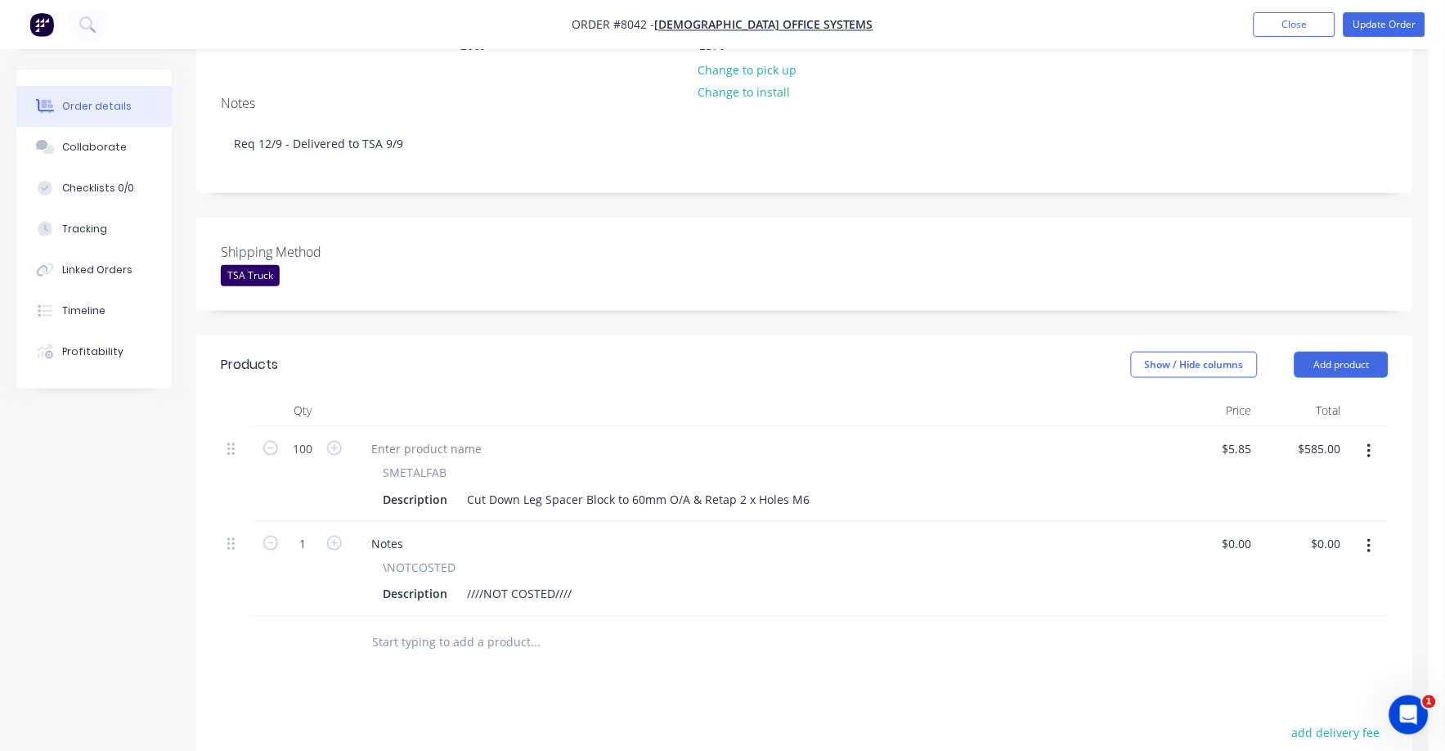
scroll to position [307, 0]
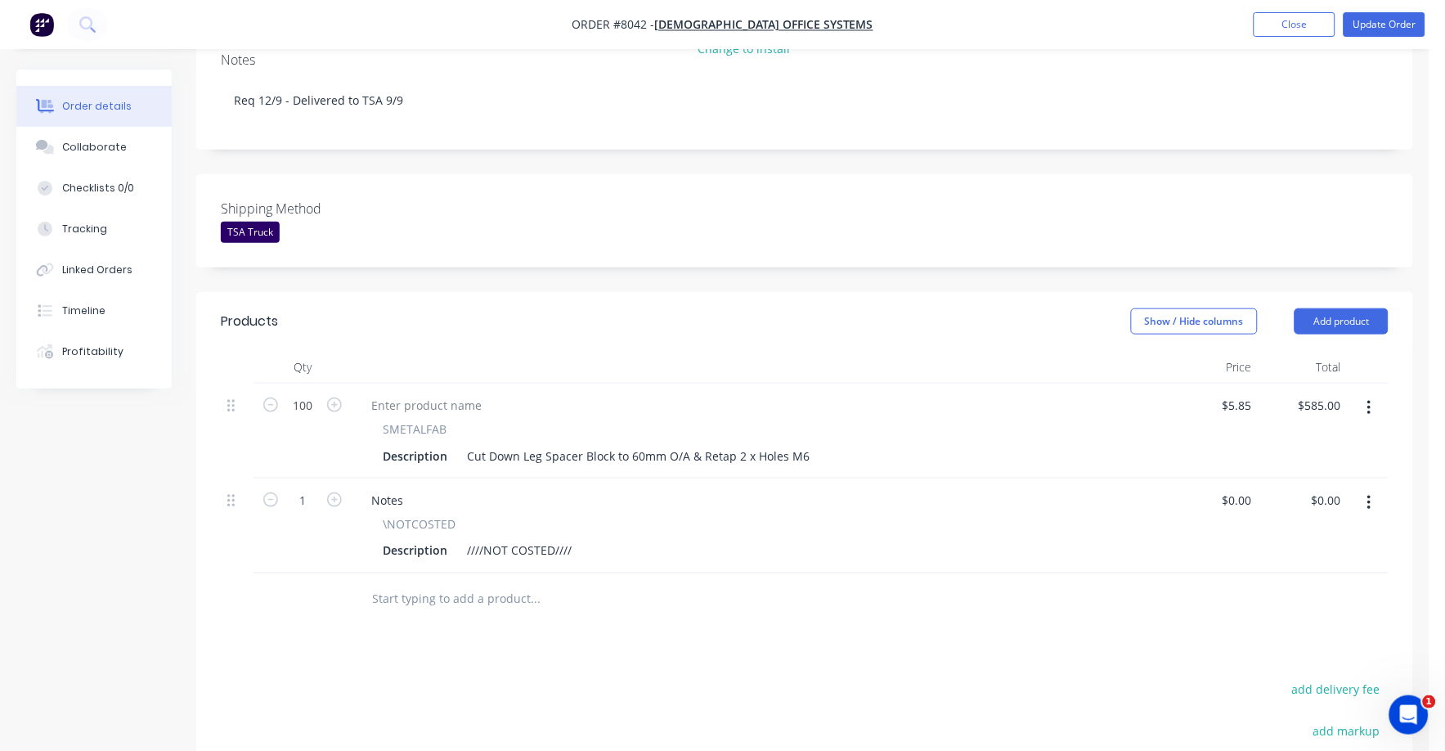
click at [1367, 494] on icon "button" at bounding box center [1369, 503] width 4 height 18
click at [1257, 632] on div "Delete" at bounding box center [1311, 644] width 126 height 24
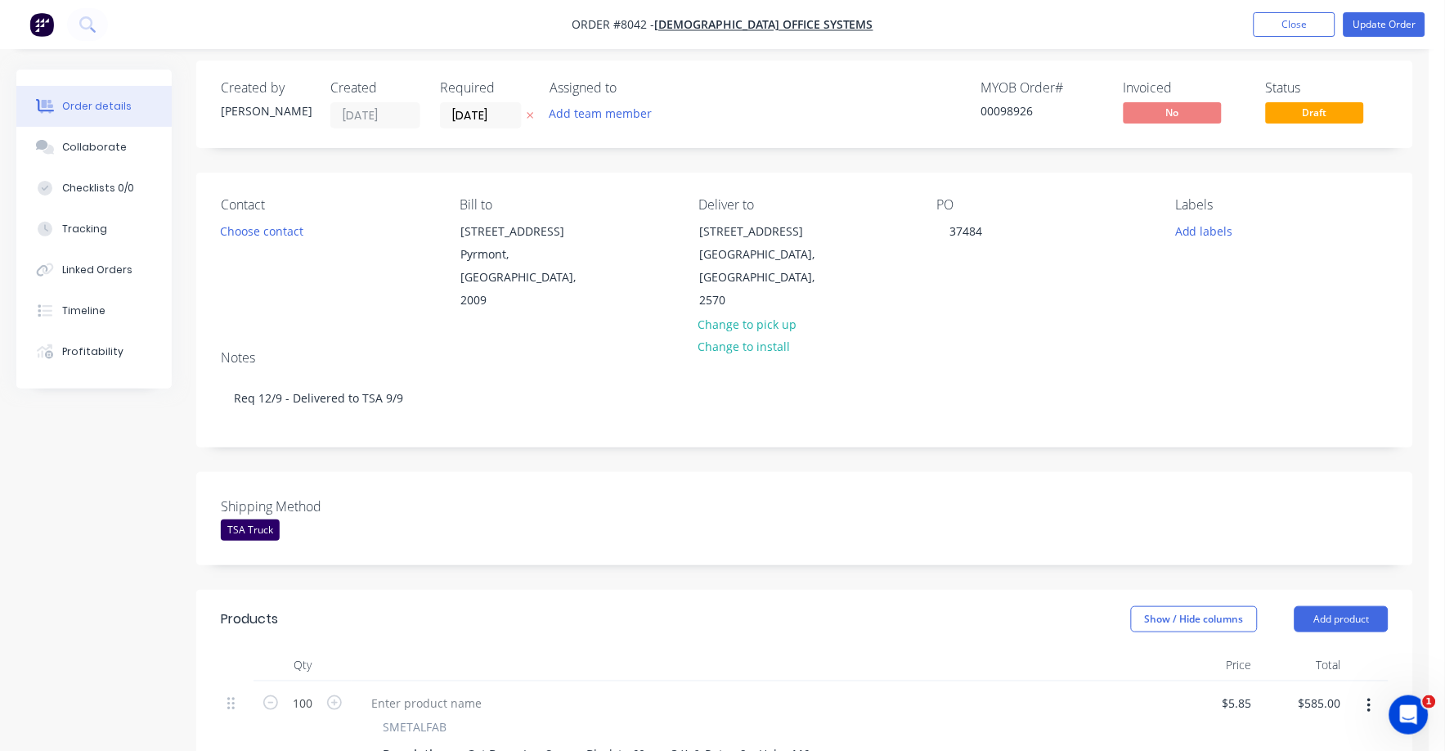
scroll to position [0, 0]
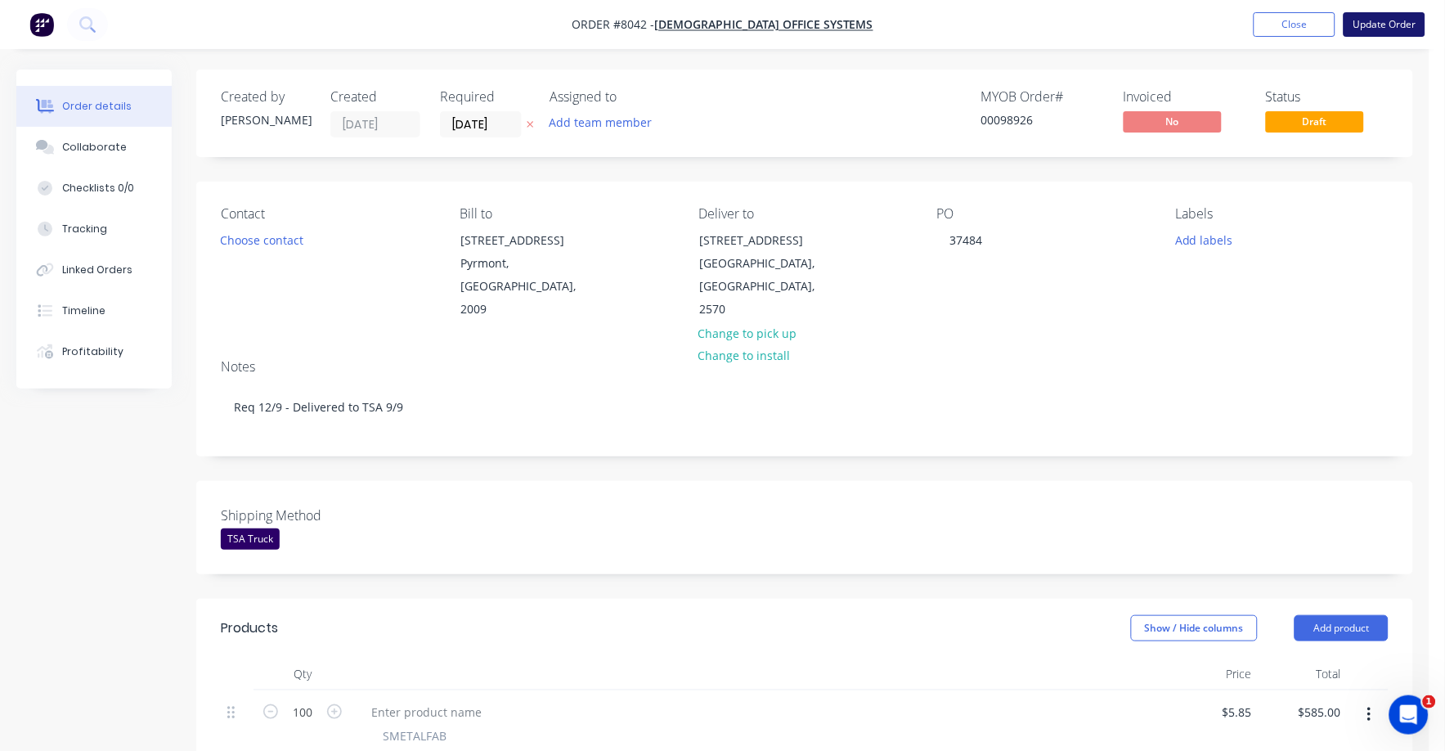
click at [1397, 30] on button "Update Order" at bounding box center [1384, 24] width 82 height 25
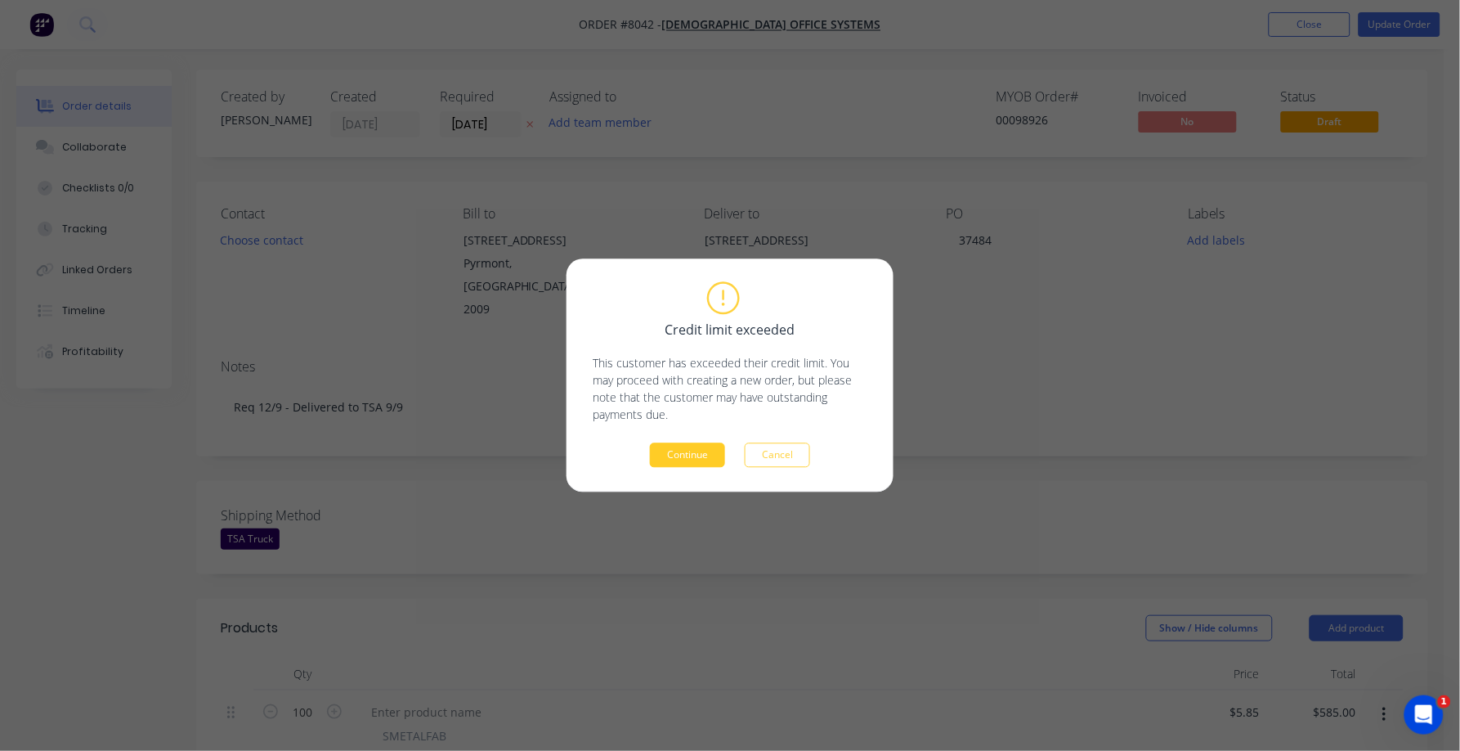
click at [682, 452] on button "Continue" at bounding box center [687, 455] width 75 height 25
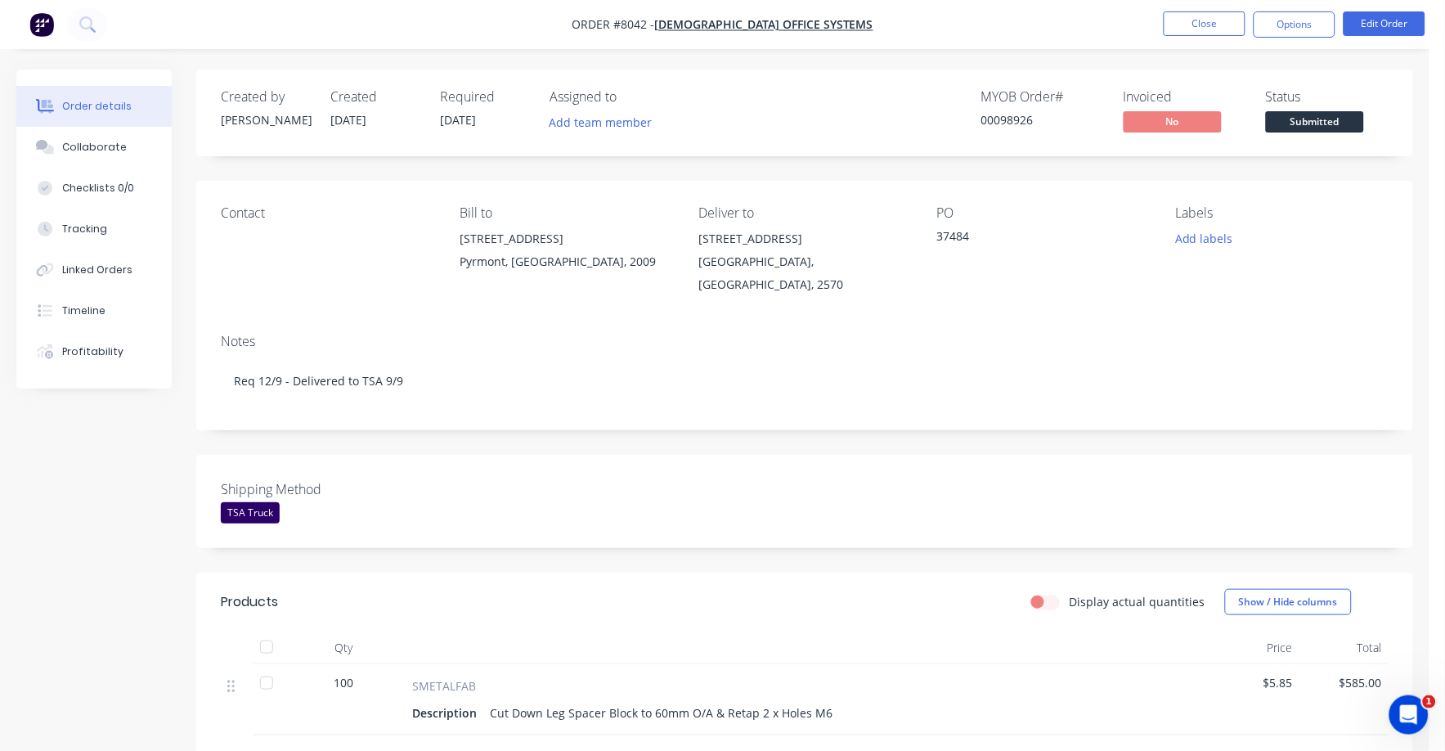
click at [1315, 117] on span "Submitted" at bounding box center [1315, 121] width 98 height 20
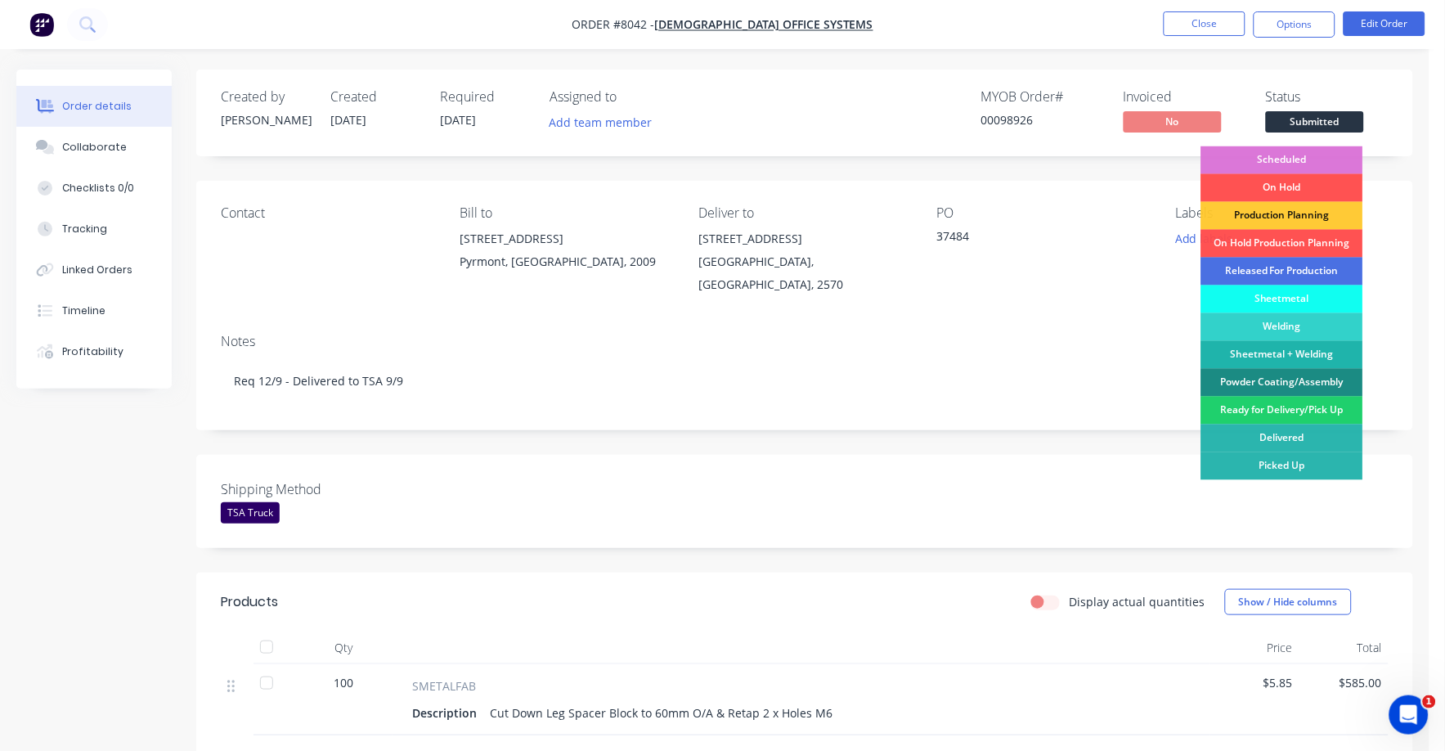
click at [1292, 408] on div "Ready for Delivery/Pick Up" at bounding box center [1282, 411] width 162 height 28
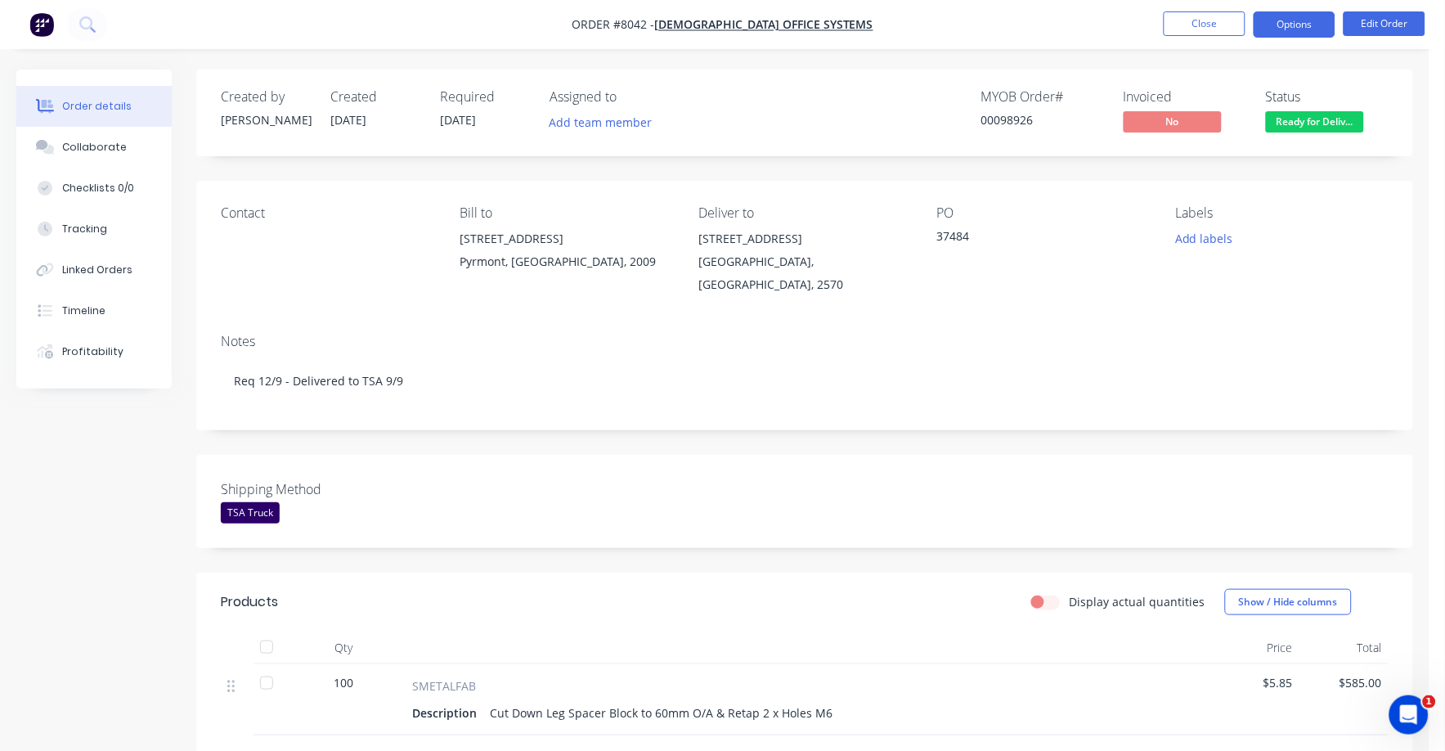
click at [1277, 18] on button "Options" at bounding box center [1294, 24] width 82 height 26
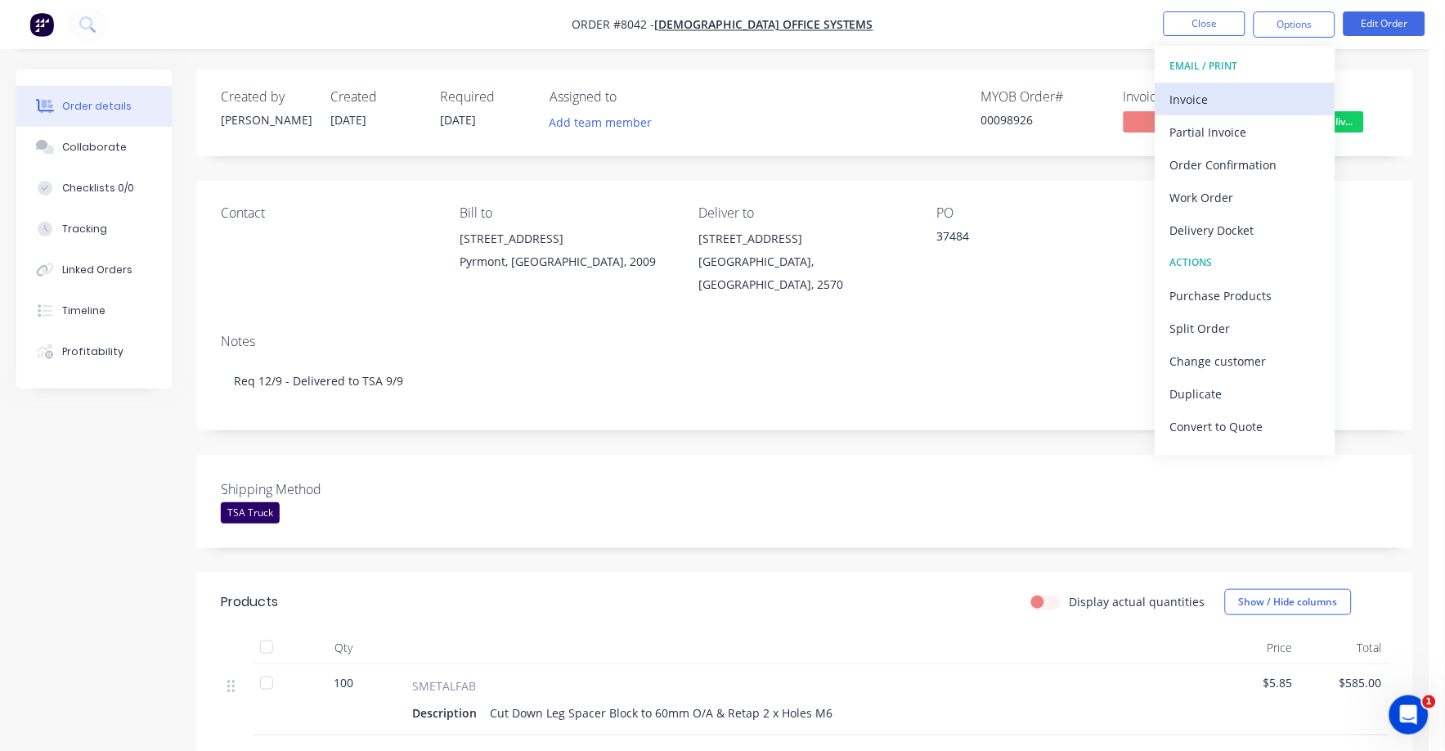
click at [1205, 97] on div "Invoice" at bounding box center [1245, 99] width 150 height 24
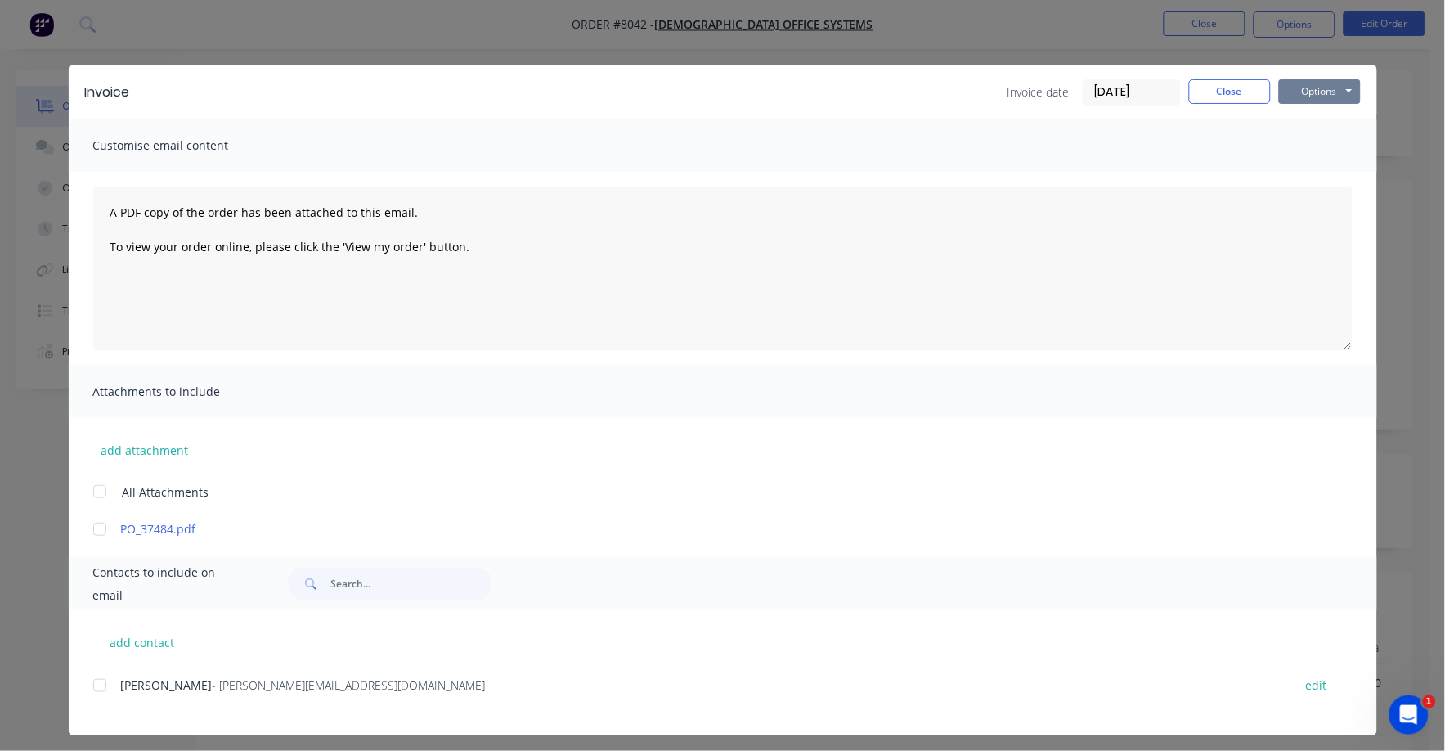
click at [1316, 82] on button "Options" at bounding box center [1320, 91] width 82 height 25
click at [1308, 144] on button "Print" at bounding box center [1331, 147] width 105 height 27
click at [1221, 90] on button "Close" at bounding box center [1230, 91] width 82 height 25
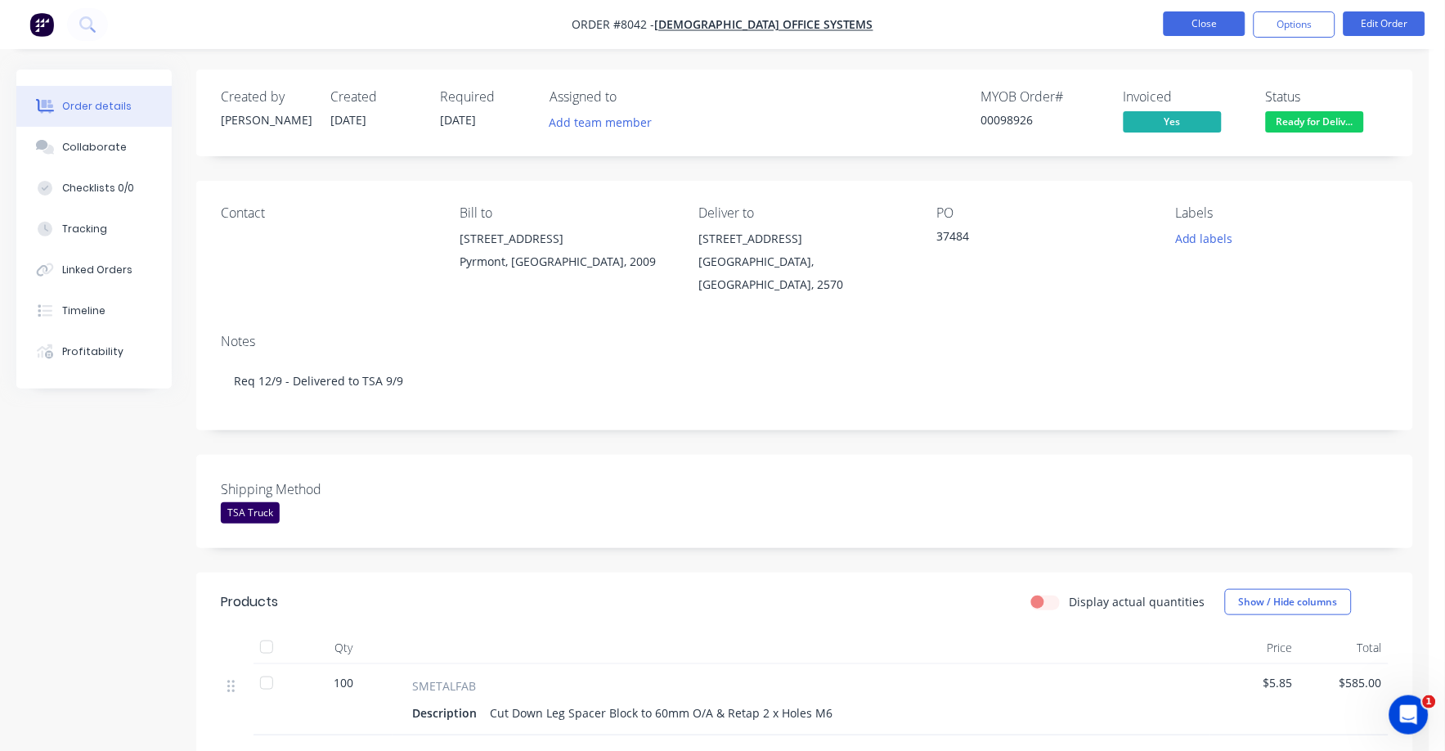
click at [1217, 20] on button "Close" at bounding box center [1205, 23] width 82 height 25
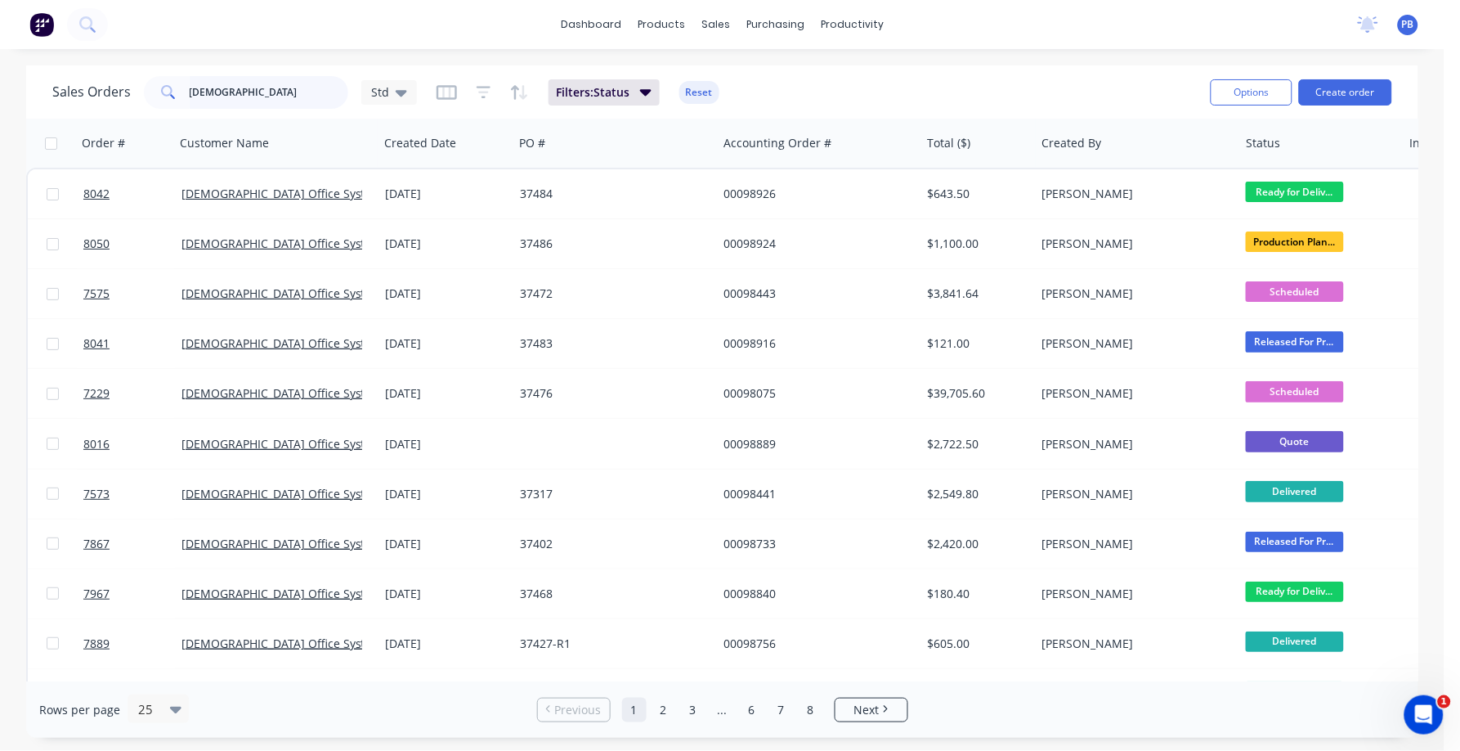
click at [268, 94] on input "[DEMOGRAPHIC_DATA]" at bounding box center [269, 92] width 159 height 33
type input "98883"
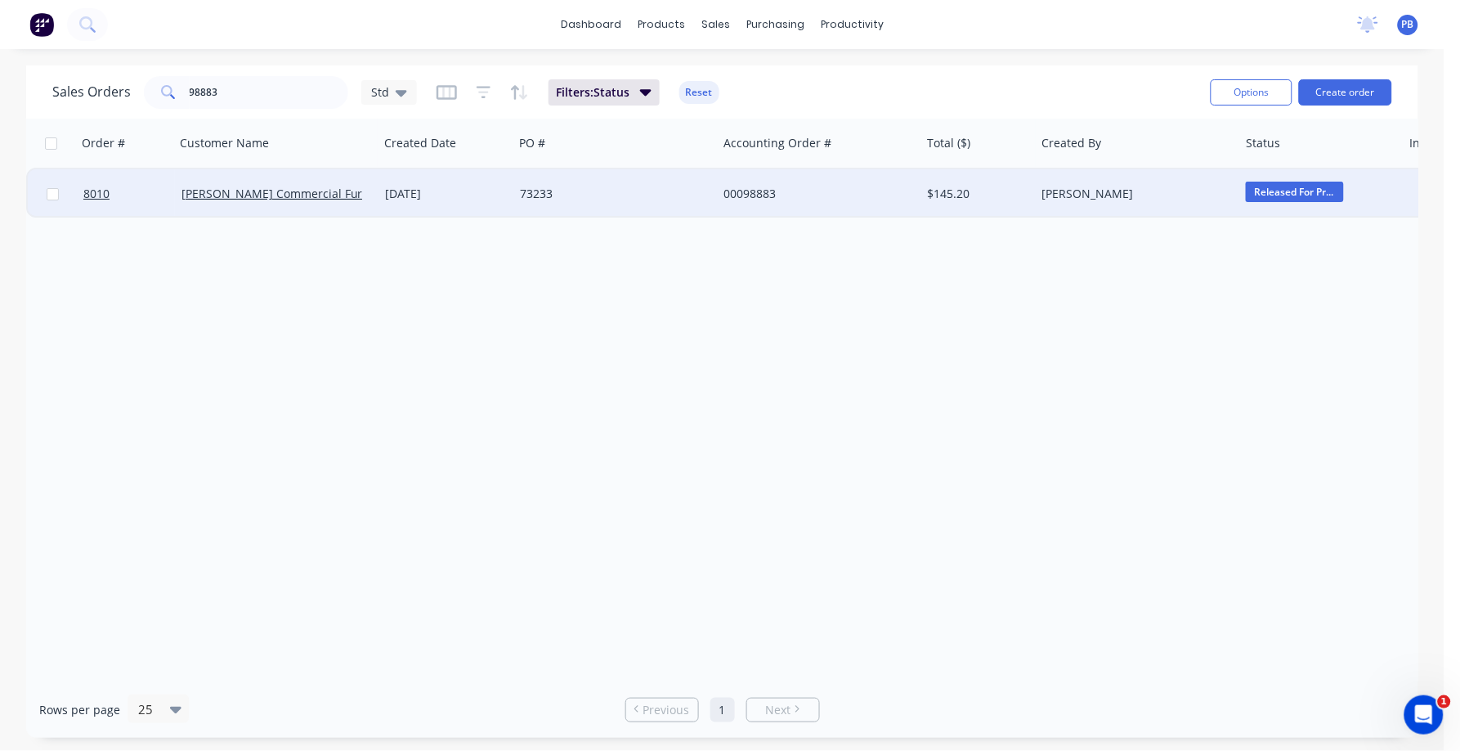
click at [757, 192] on div "00098883" at bounding box center [815, 194] width 182 height 16
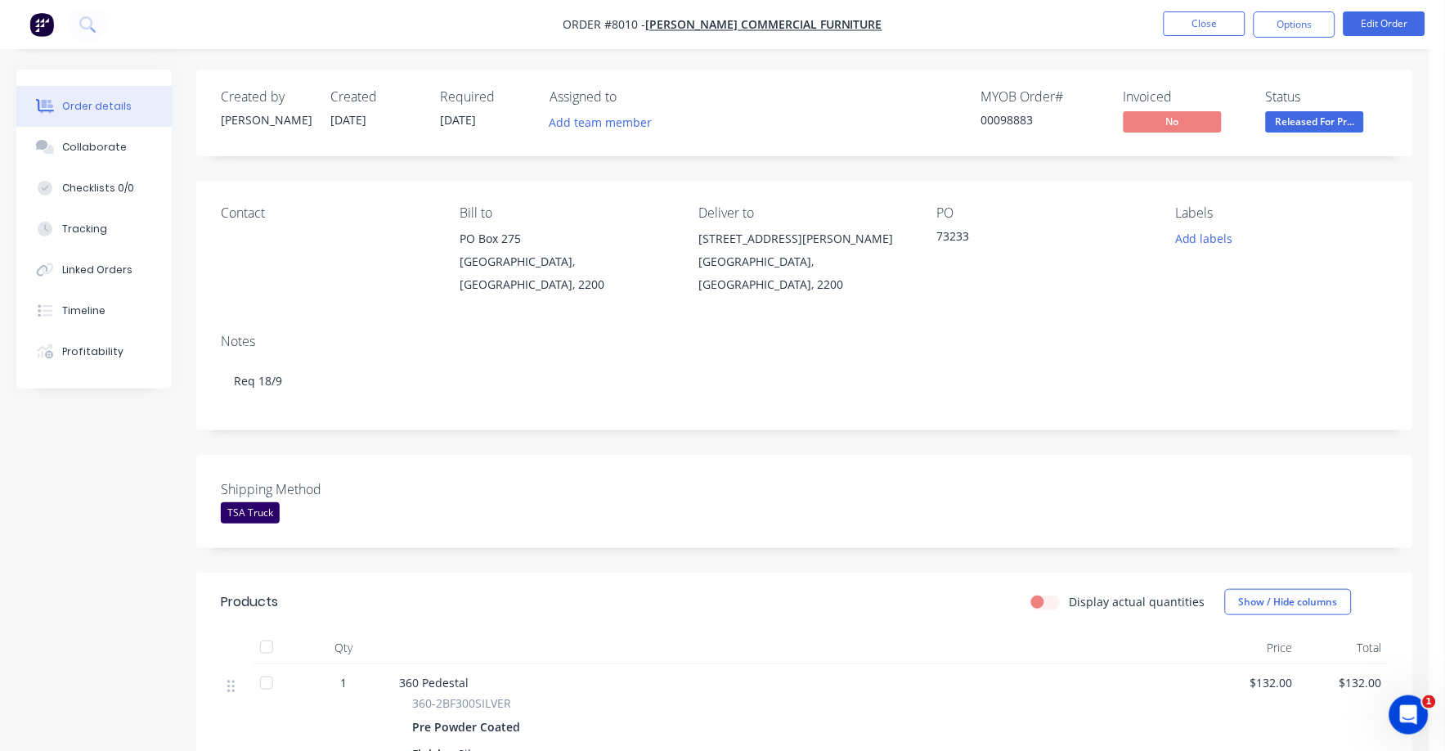
click at [1351, 125] on span "Released For Pr..." at bounding box center [1315, 121] width 98 height 20
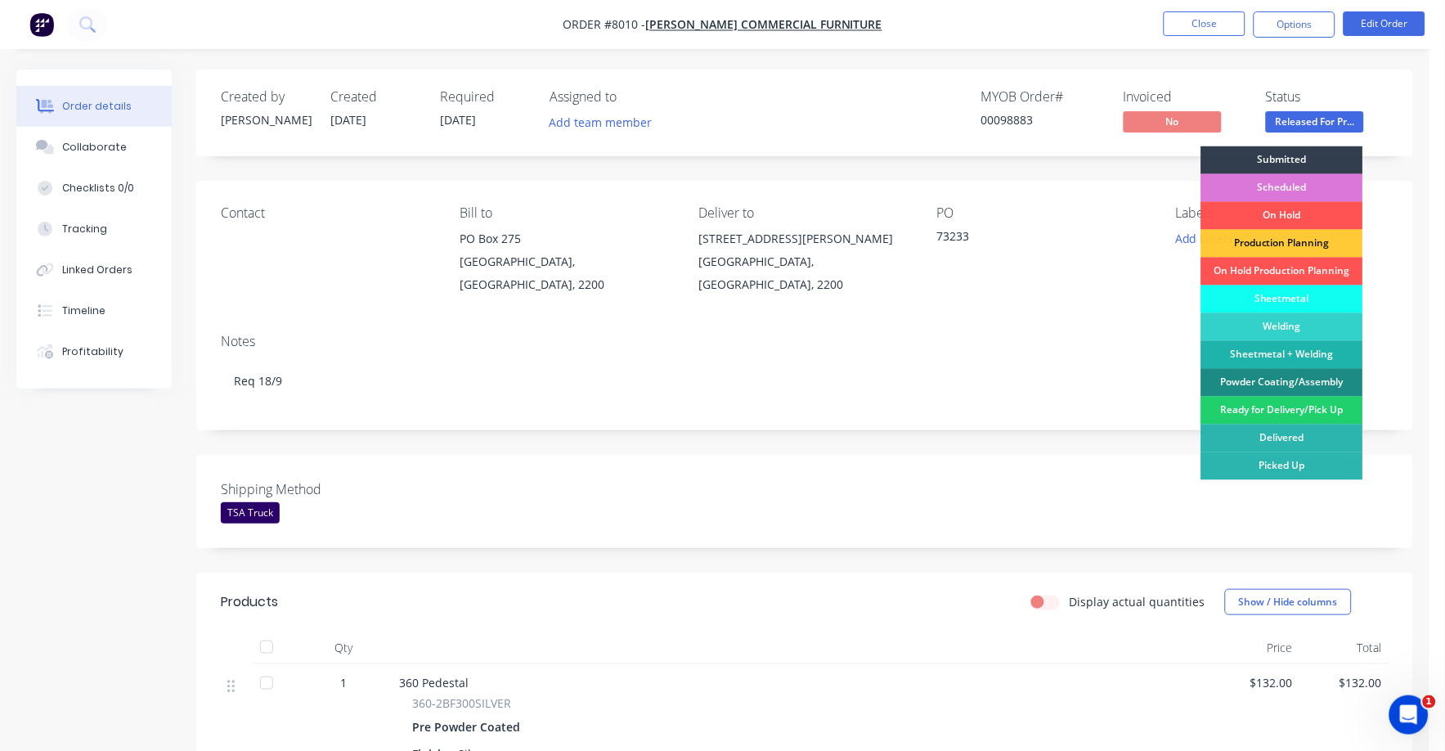
click at [1251, 405] on div "Ready for Delivery/Pick Up" at bounding box center [1282, 411] width 162 height 28
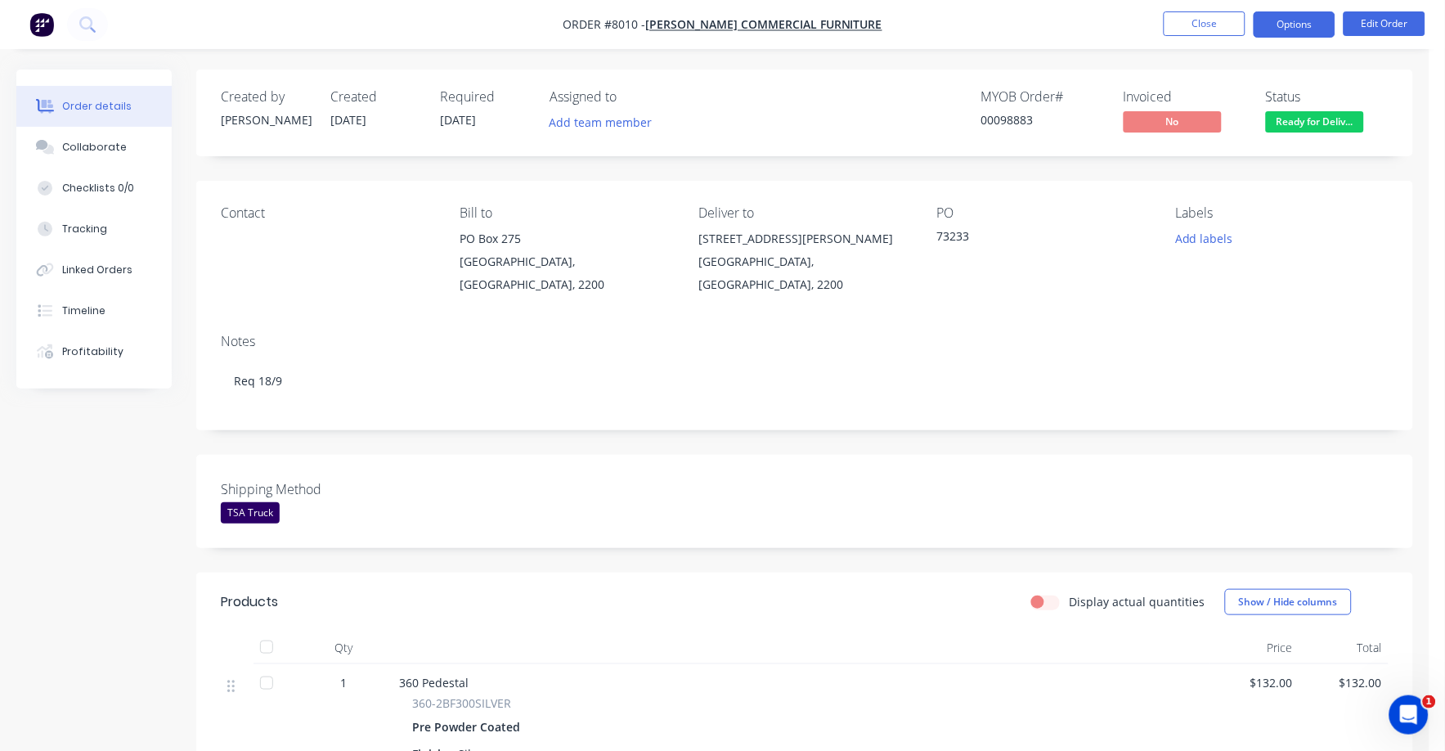
click at [1283, 27] on button "Options" at bounding box center [1294, 24] width 82 height 26
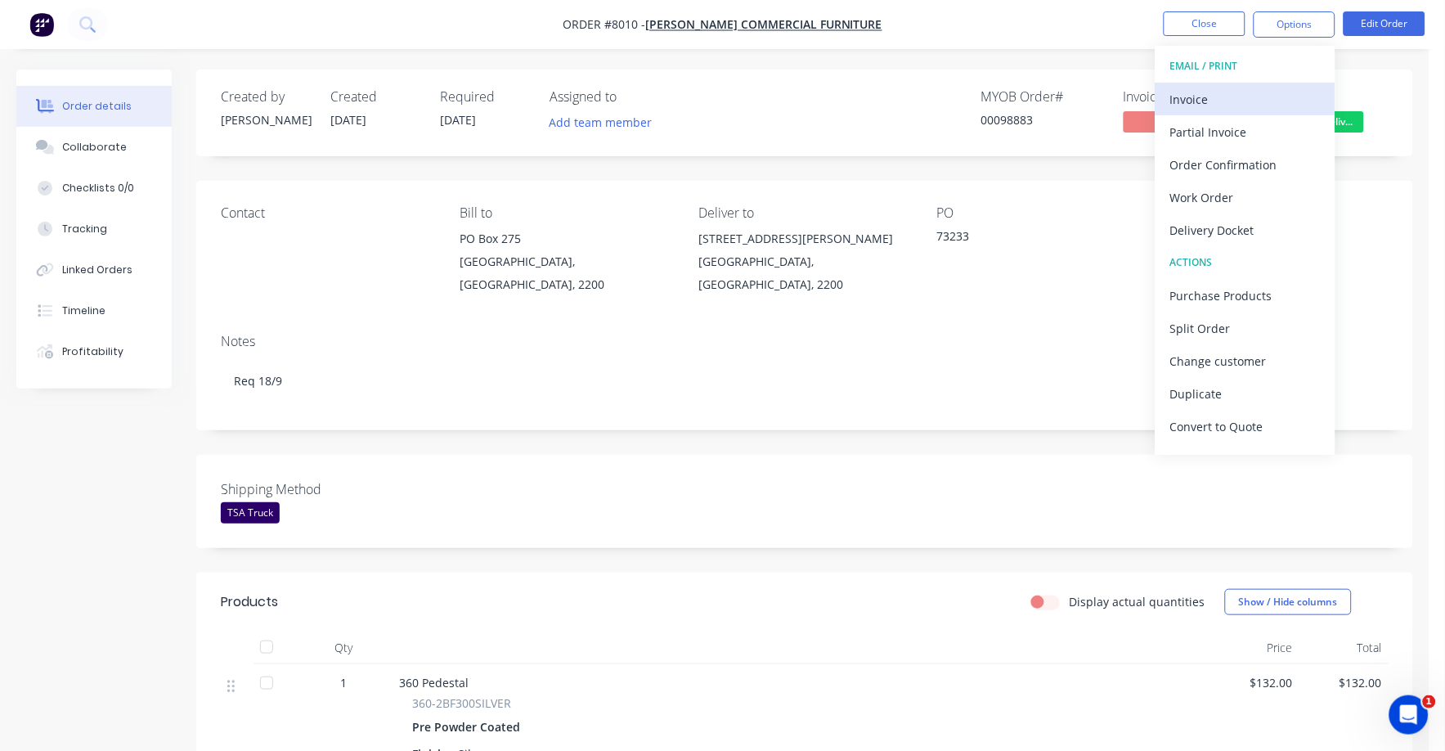
click at [1192, 104] on div "Invoice" at bounding box center [1245, 99] width 150 height 24
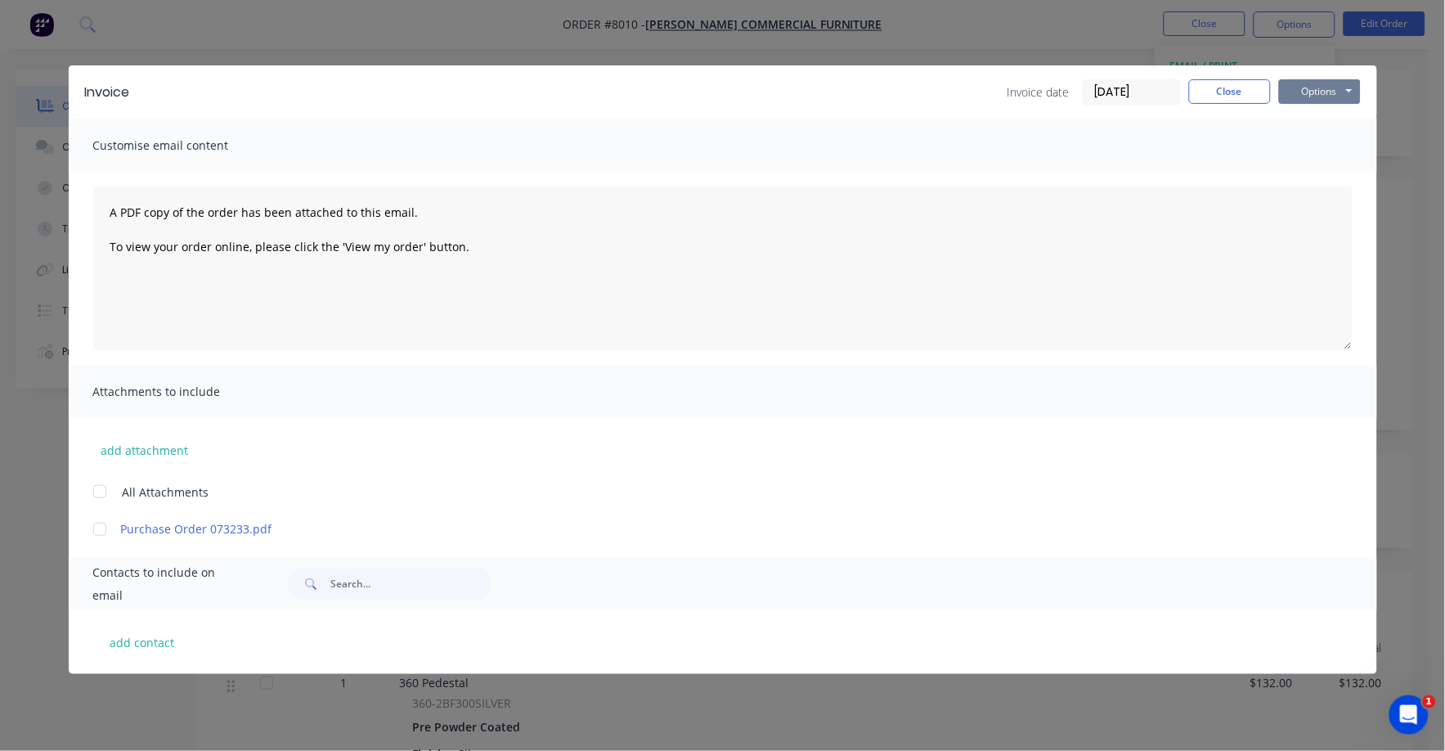
click at [1298, 92] on button "Options" at bounding box center [1320, 91] width 82 height 25
click at [1296, 143] on button "Print" at bounding box center [1331, 147] width 105 height 27
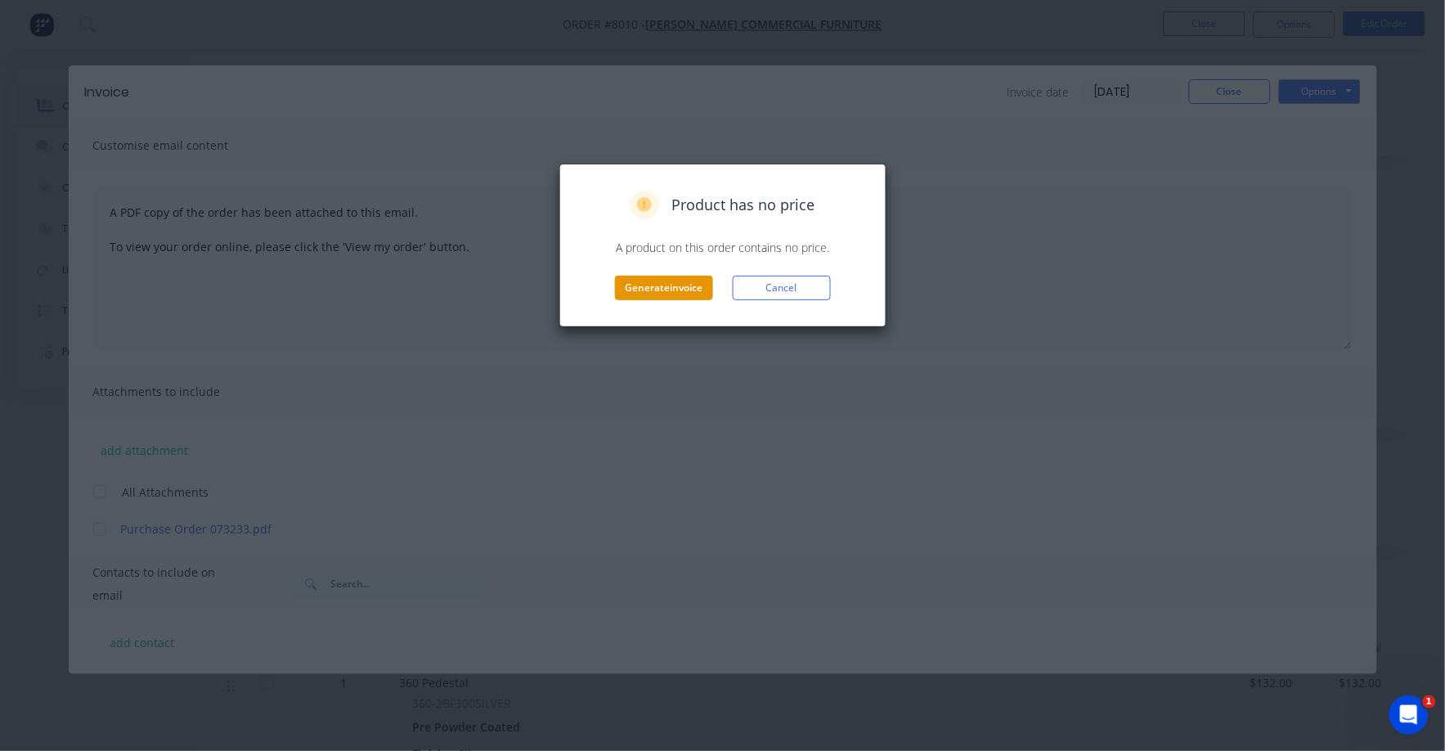
drag, startPoint x: 589, startPoint y: 308, endPoint x: 657, endPoint y: 289, distance: 70.6
click at [596, 304] on div "Product has no price A product on this order contains no price. Generate invoic…" at bounding box center [722, 246] width 327 height 164
click at [658, 289] on button "Generate invoice" at bounding box center [664, 288] width 98 height 25
